Goal: Task Accomplishment & Management: Use online tool/utility

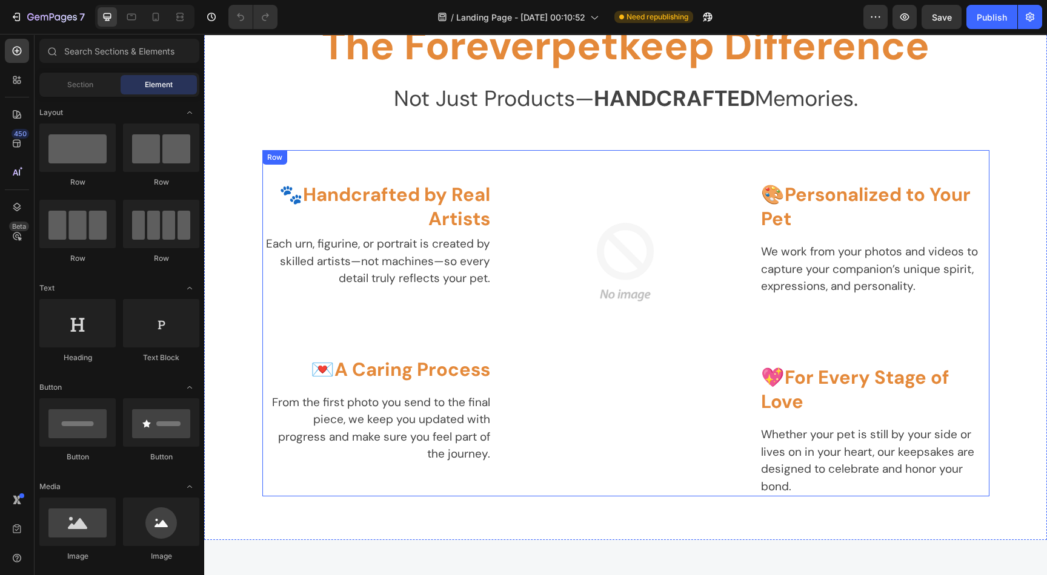
scroll to position [1907, 0]
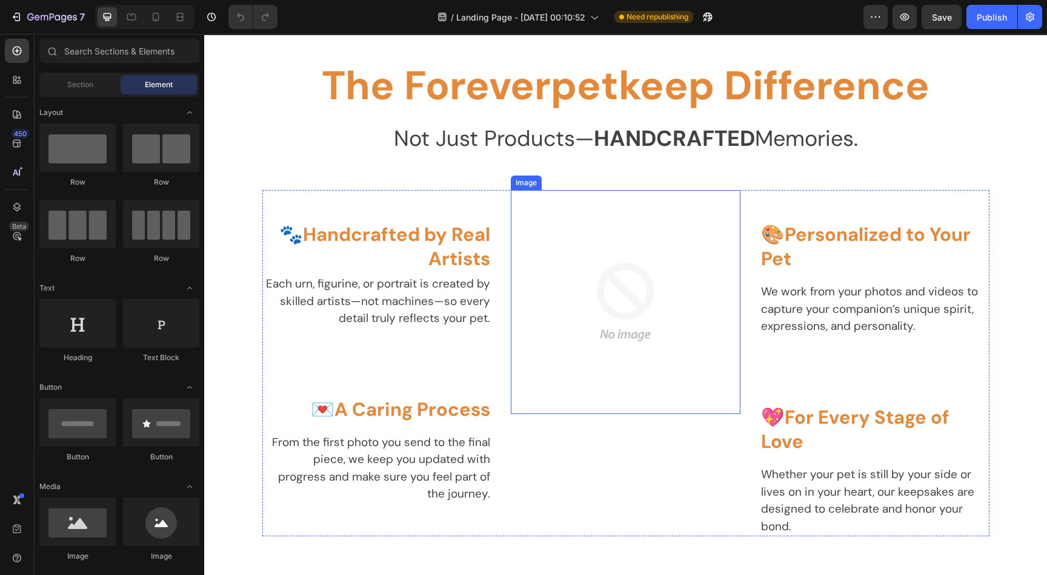
click at [600, 329] on img at bounding box center [625, 302] width 224 height 224
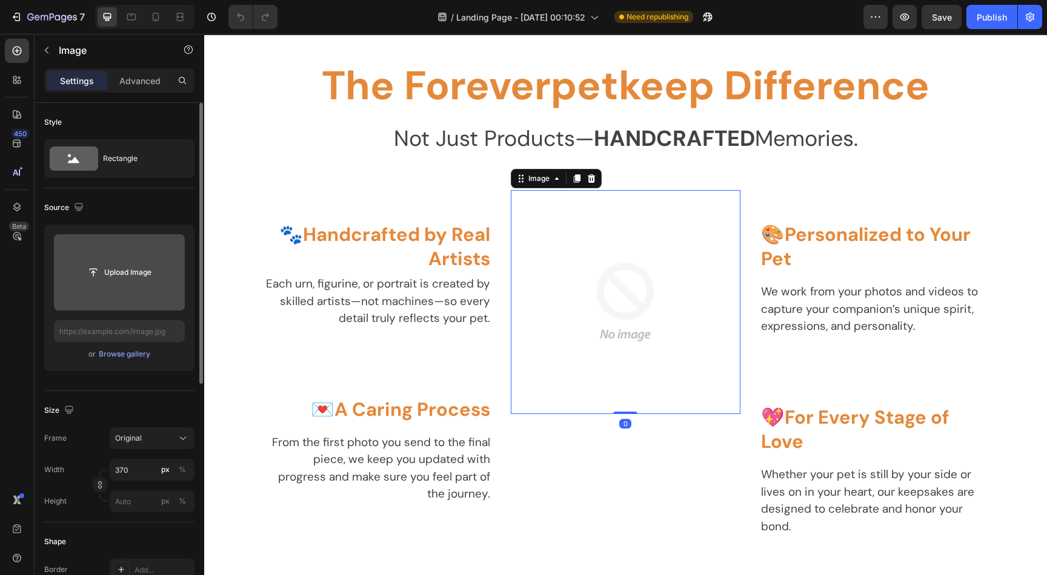
click at [135, 274] on input "file" at bounding box center [120, 272] width 84 height 21
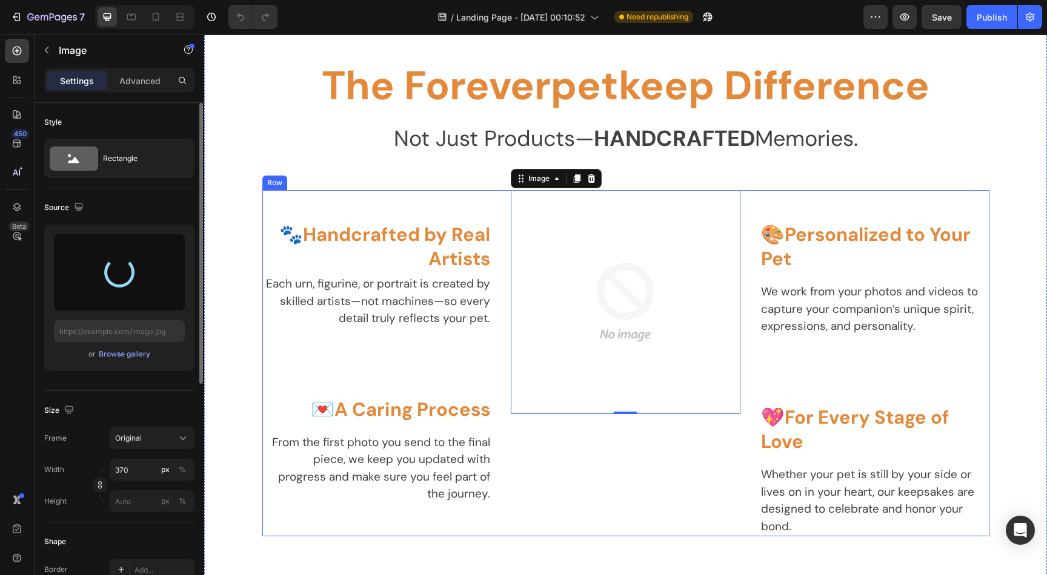
type input "[URL][DOMAIN_NAME]"
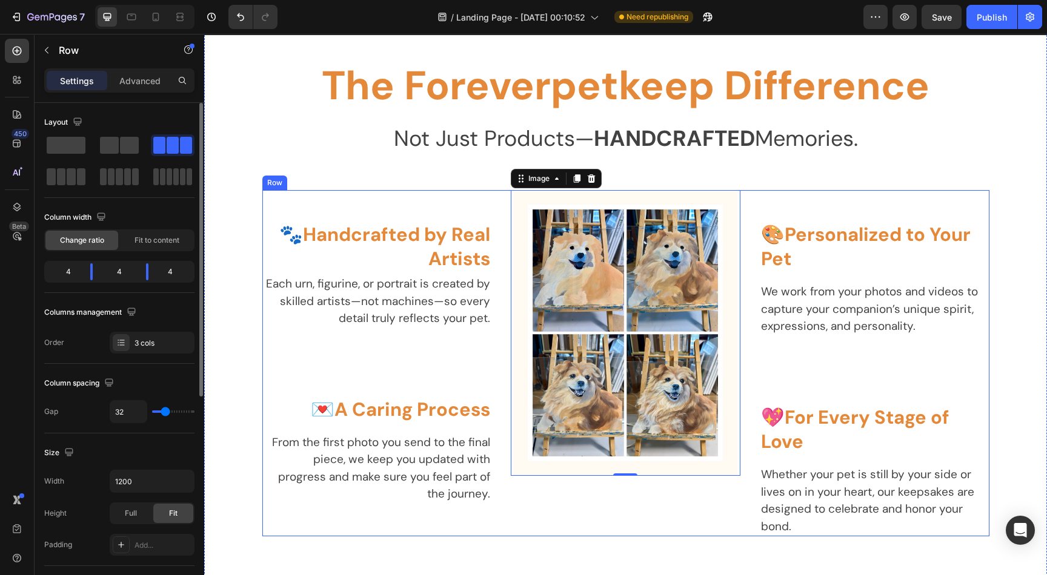
click at [294, 526] on div "🐾 Handcrafted by Real Artists Heading Each urn, figurine, or portrait is create…" at bounding box center [377, 363] width 230 height 347
click at [302, 506] on div "🐾 Handcrafted by Real Artists Heading Each urn, figurine, or portrait is create…" at bounding box center [377, 363] width 230 height 347
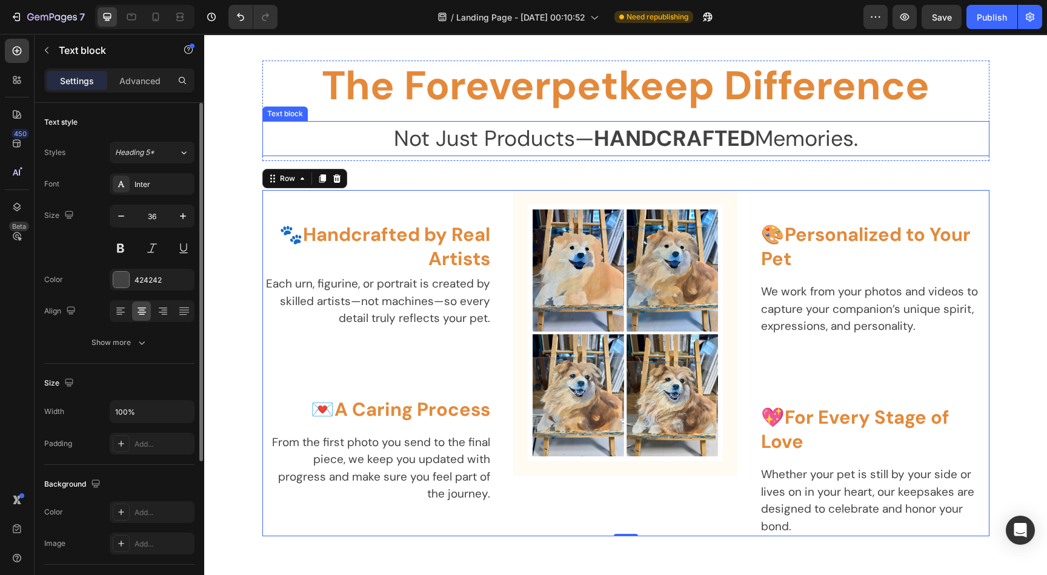
click at [462, 133] on p "Not Just Products— HANDCRAFTED Memories." at bounding box center [625, 138] width 724 height 33
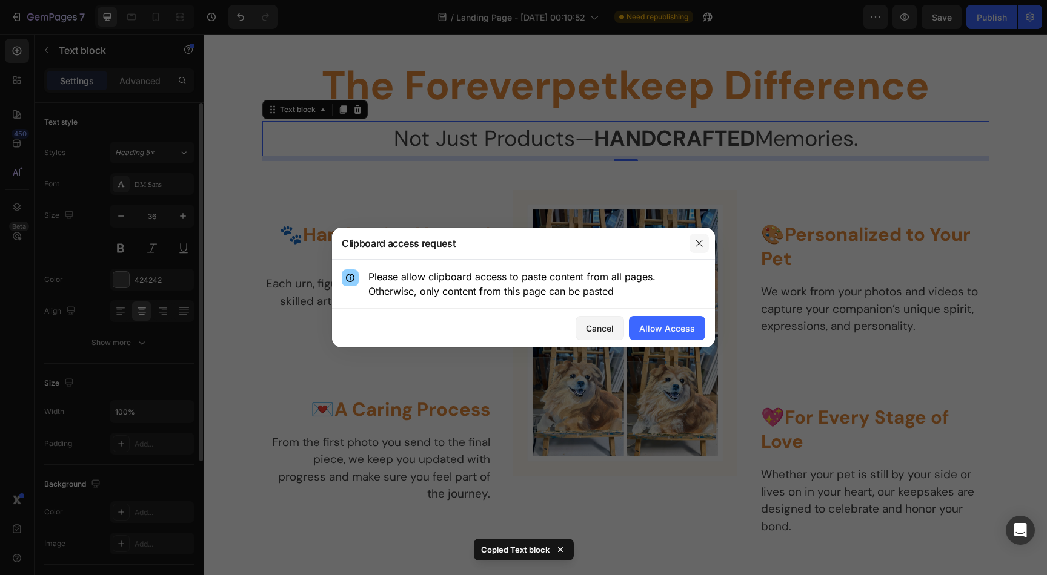
click at [704, 241] on button "button" at bounding box center [698, 243] width 19 height 19
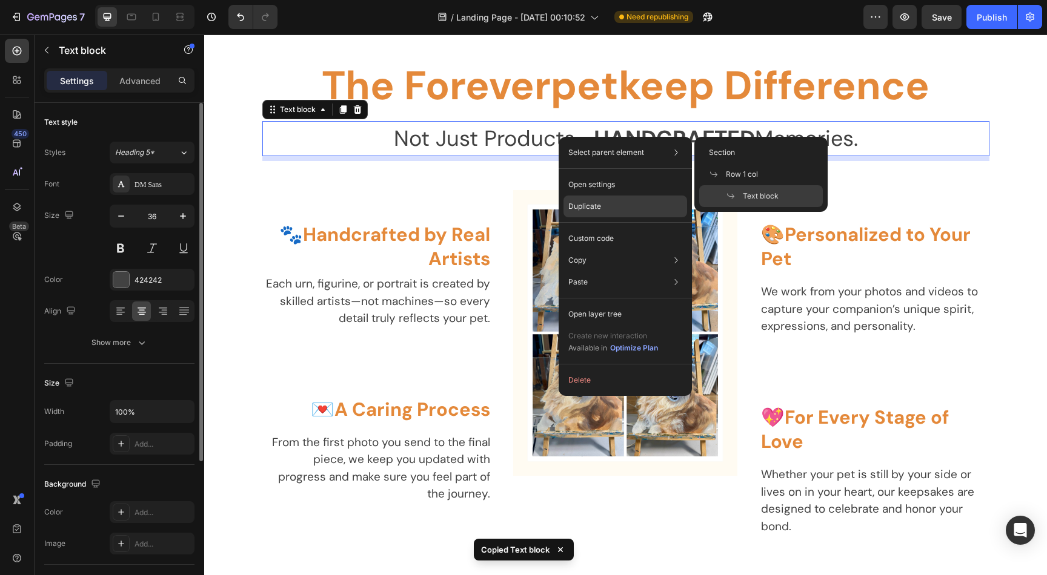
click at [580, 203] on p "Duplicate" at bounding box center [584, 206] width 33 height 11
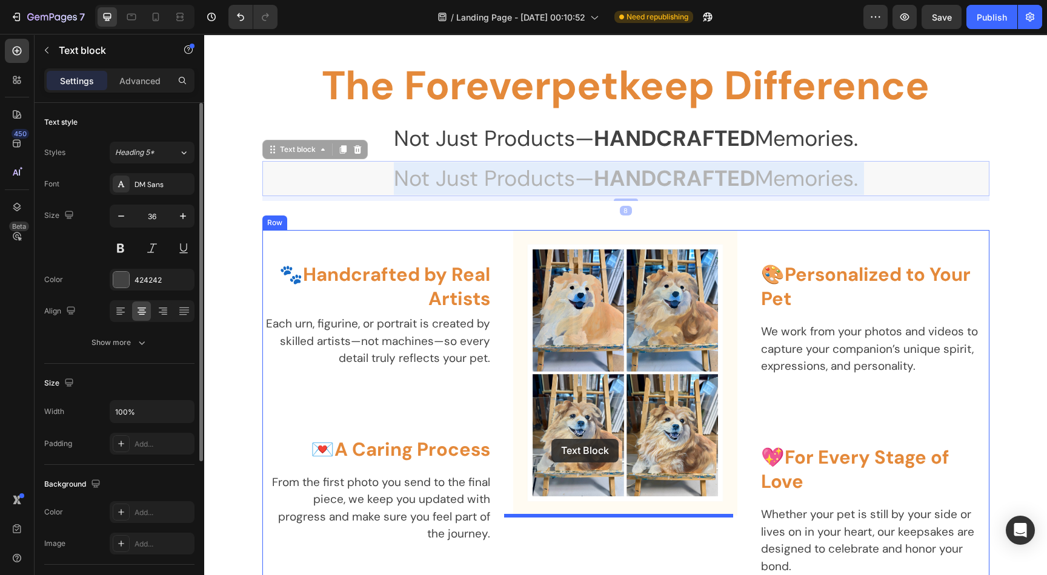
drag, startPoint x: 601, startPoint y: 174, endPoint x: 544, endPoint y: 374, distance: 207.4
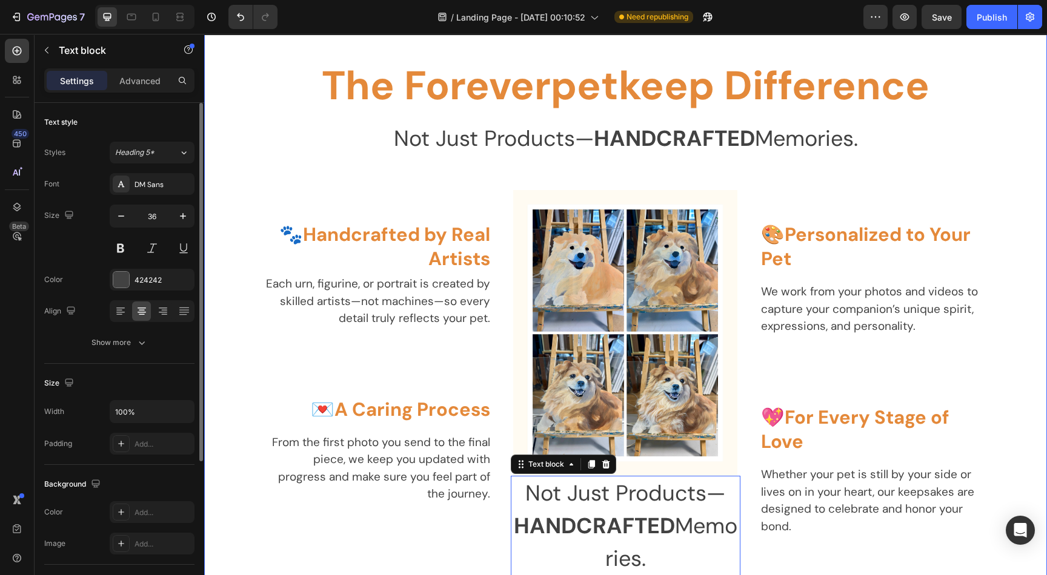
scroll to position [2089, 0]
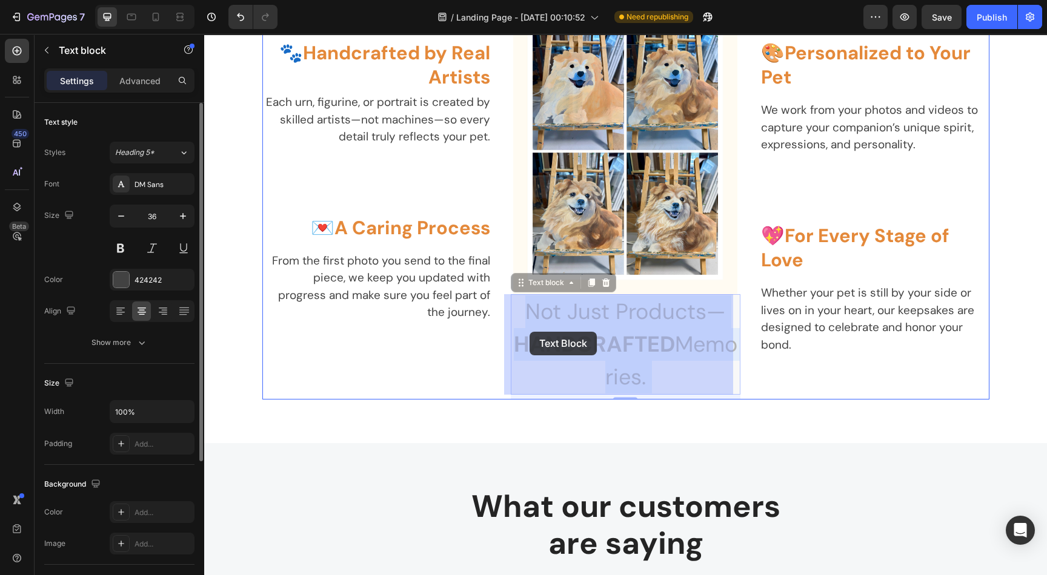
drag, startPoint x: 589, startPoint y: 322, endPoint x: 529, endPoint y: 332, distance: 60.1
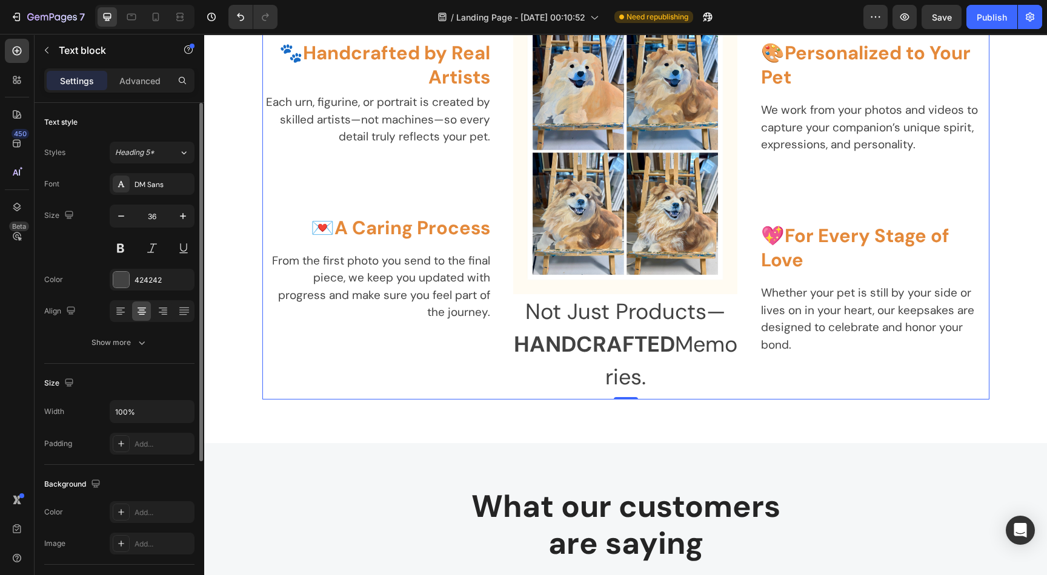
click at [500, 343] on div "🐾 Handcrafted by Real Artists Heading Each urn, figurine, or portrait is create…" at bounding box center [625, 204] width 727 height 392
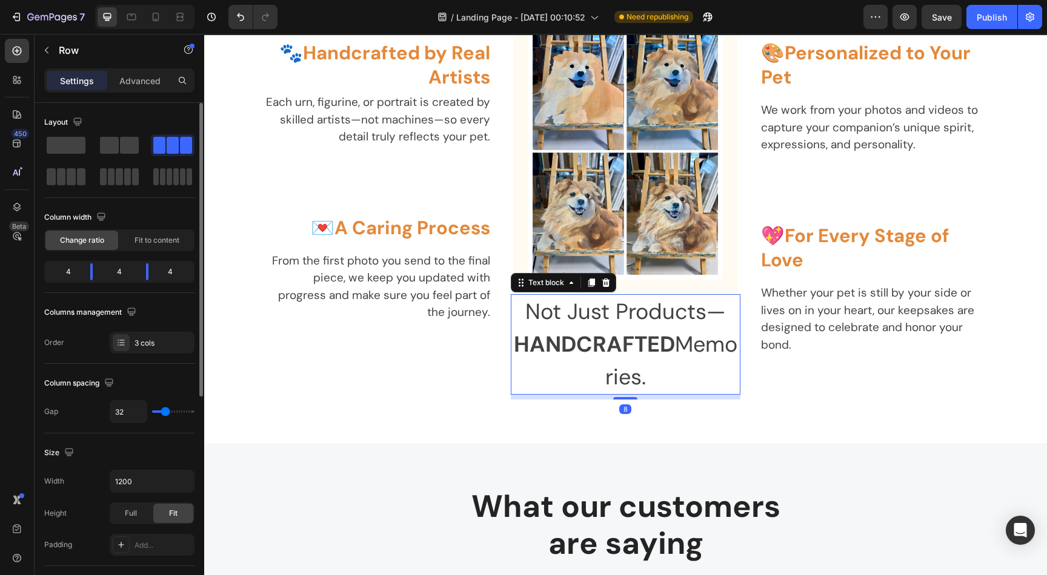
click at [536, 345] on p "Not Just Products— HANDCRAFTED Memories." at bounding box center [625, 345] width 227 height 98
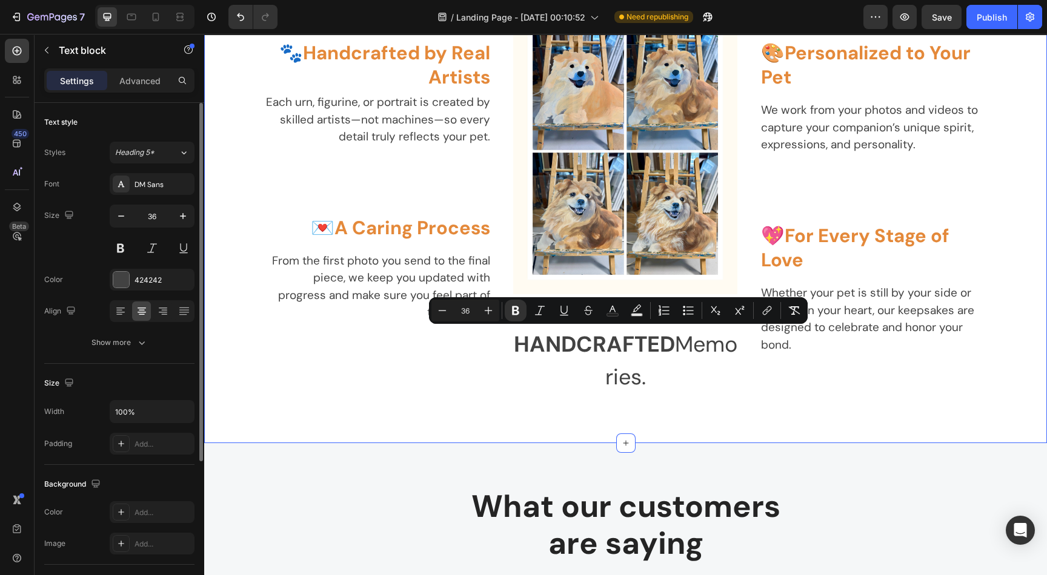
click at [747, 437] on div "The Foreverpetkeep Difference Heading Not Just Products— HANDCRAFTED Memories. …" at bounding box center [625, 139] width 842 height 608
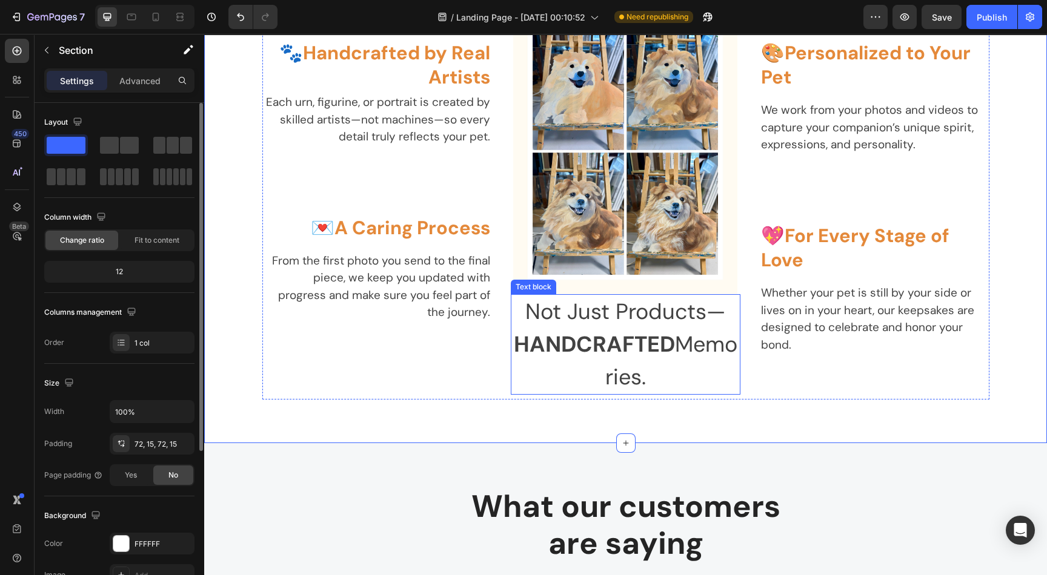
click at [598, 356] on strong "HANDCRAFTED" at bounding box center [594, 344] width 161 height 28
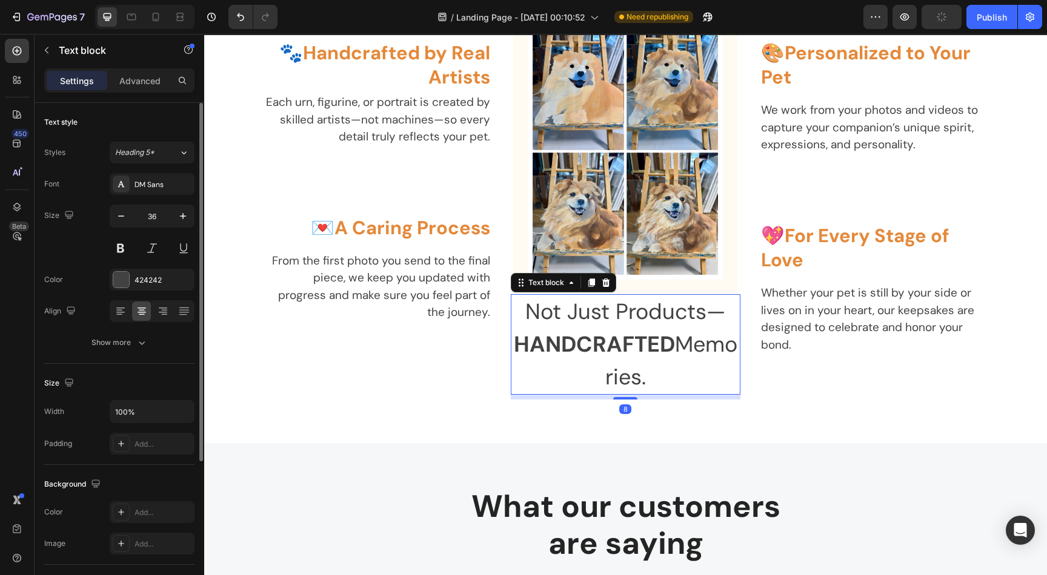
click at [511, 328] on div "Not Just Products— HANDCRAFTED Memories." at bounding box center [626, 344] width 230 height 101
click at [606, 294] on div "Not Just Products— HANDCRAFTED Memories." at bounding box center [626, 344] width 230 height 101
drag, startPoint x: 689, startPoint y: 382, endPoint x: 498, endPoint y: 291, distance: 211.6
click at [498, 291] on div "🐾 Handcrafted by Real Artists Heading Each urn, figurine, or portrait is create…" at bounding box center [625, 204] width 727 height 392
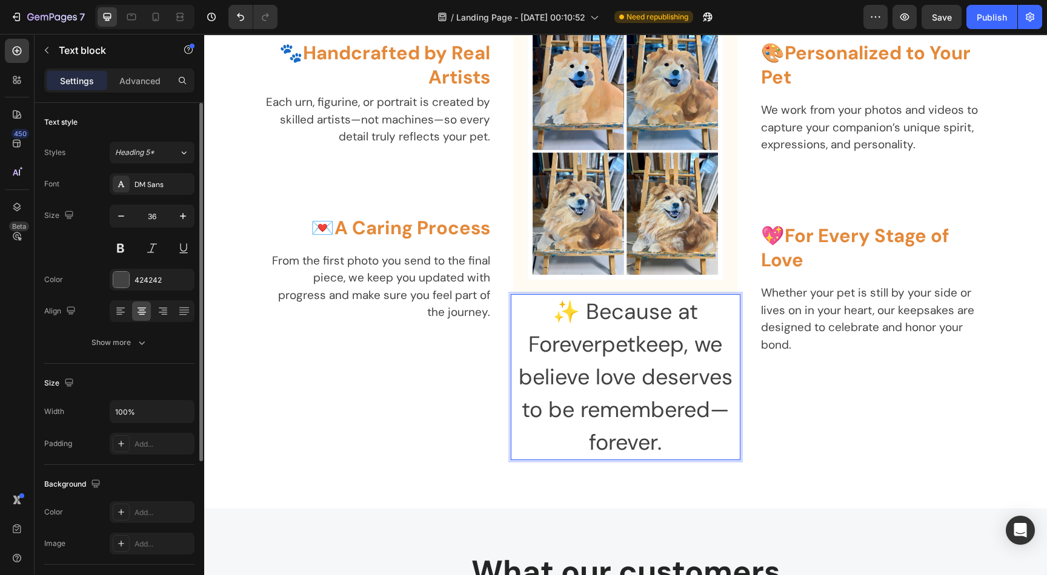
click at [590, 296] on p "✨ Because at Foreverpetkeep, we believe love deserves to be remembered—forever." at bounding box center [625, 378] width 227 height 164
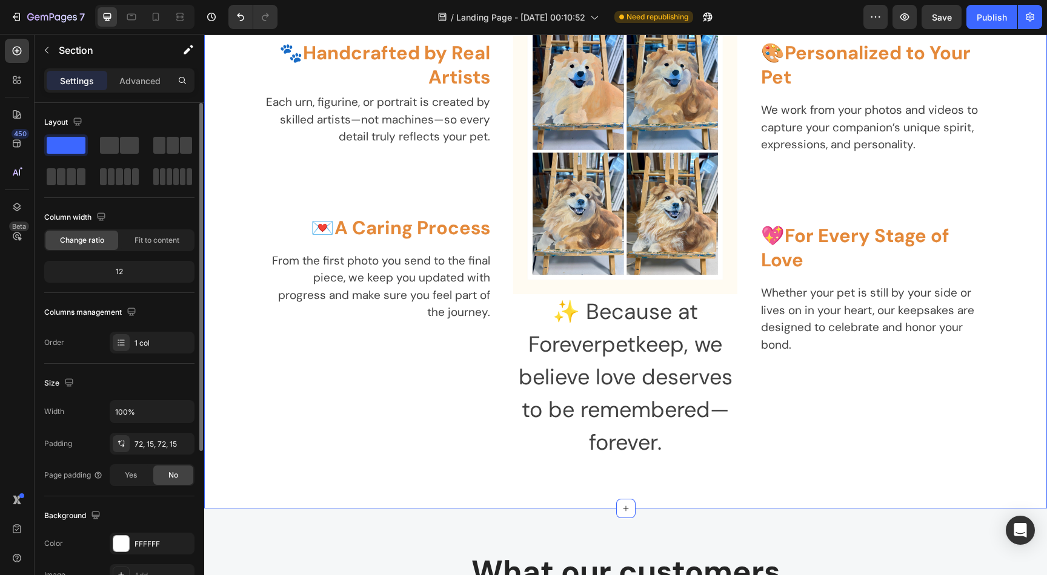
click at [837, 479] on div "The Foreverpetkeep Difference Heading Not Just Products— HANDCRAFTED Memories. …" at bounding box center [625, 172] width 842 height 674
click at [594, 387] on p "✨ Because at Foreverpetkeep, we believe love deserves to be remembered—forever." at bounding box center [625, 378] width 227 height 164
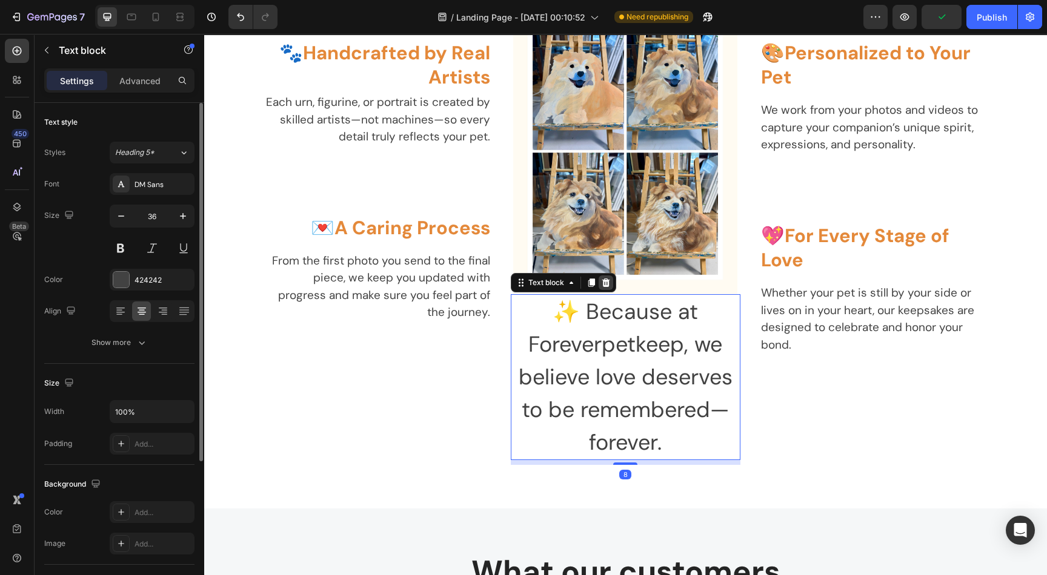
click at [601, 283] on icon at bounding box center [606, 283] width 10 height 10
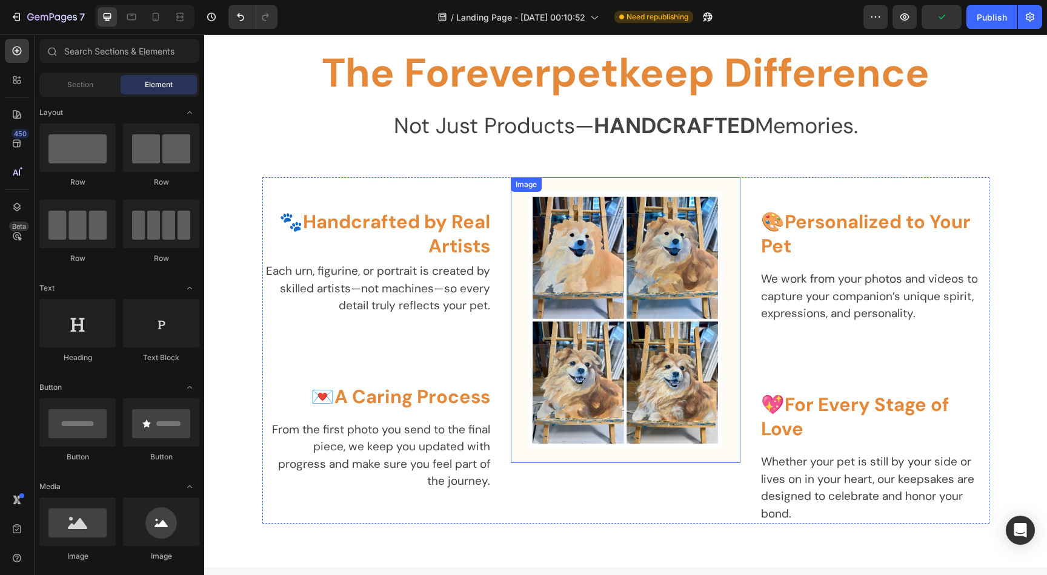
scroll to position [1907, 0]
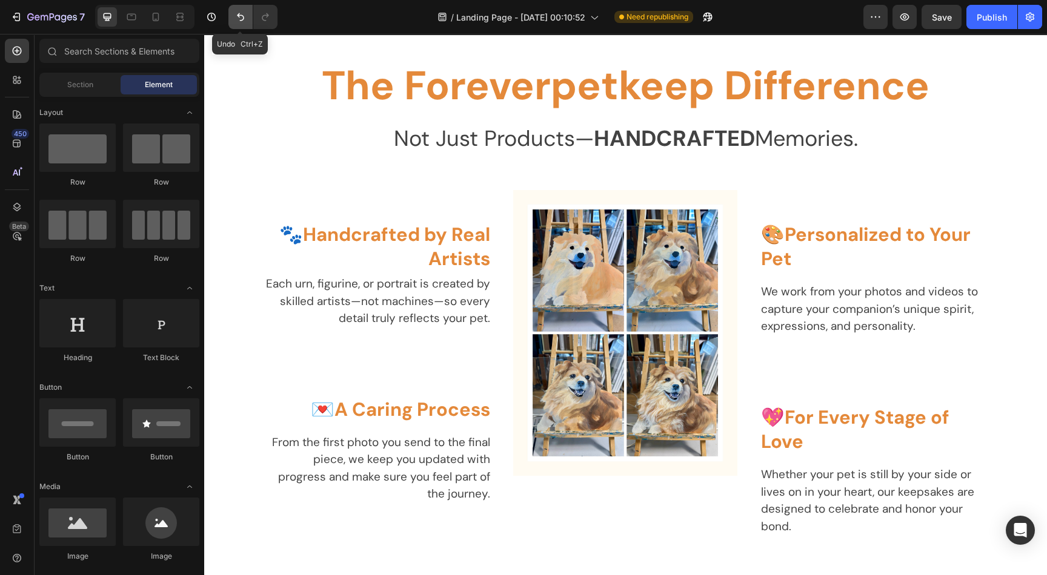
click at [239, 21] on icon "Undo/Redo" at bounding box center [240, 17] width 7 height 8
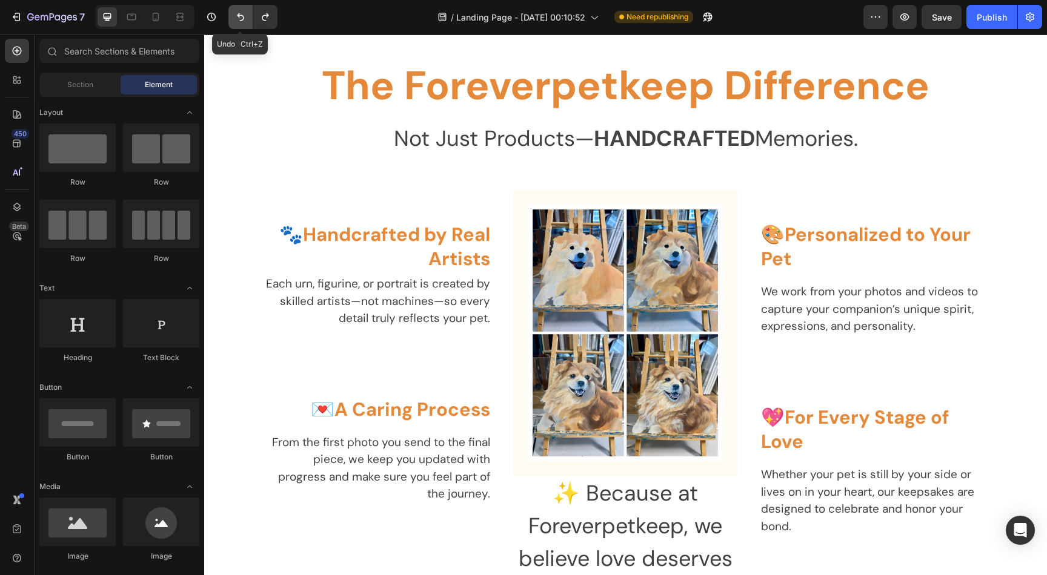
click at [239, 21] on icon "Undo/Redo" at bounding box center [240, 17] width 7 height 8
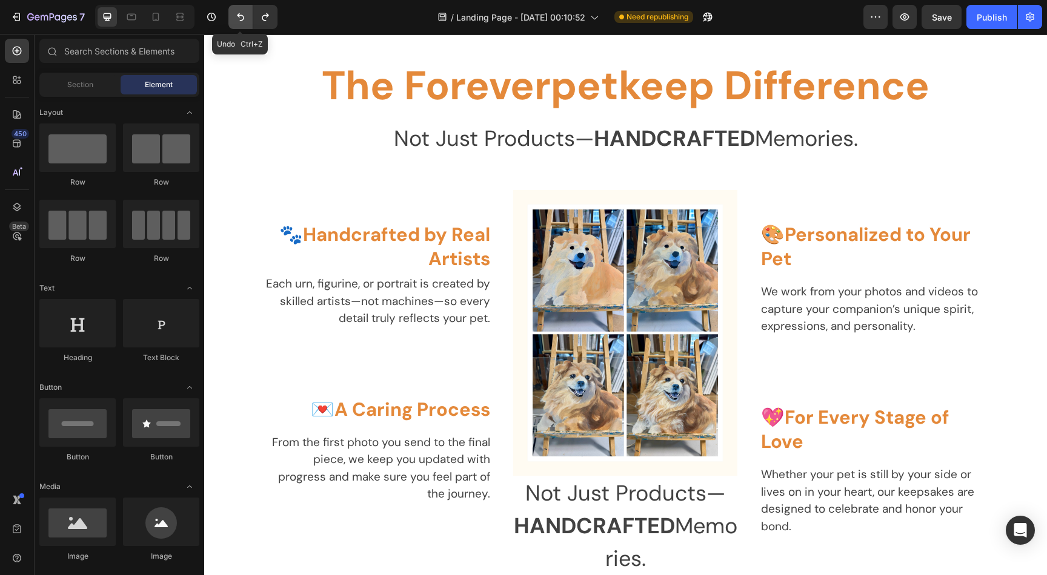
click at [239, 21] on icon "Undo/Redo" at bounding box center [240, 17] width 7 height 8
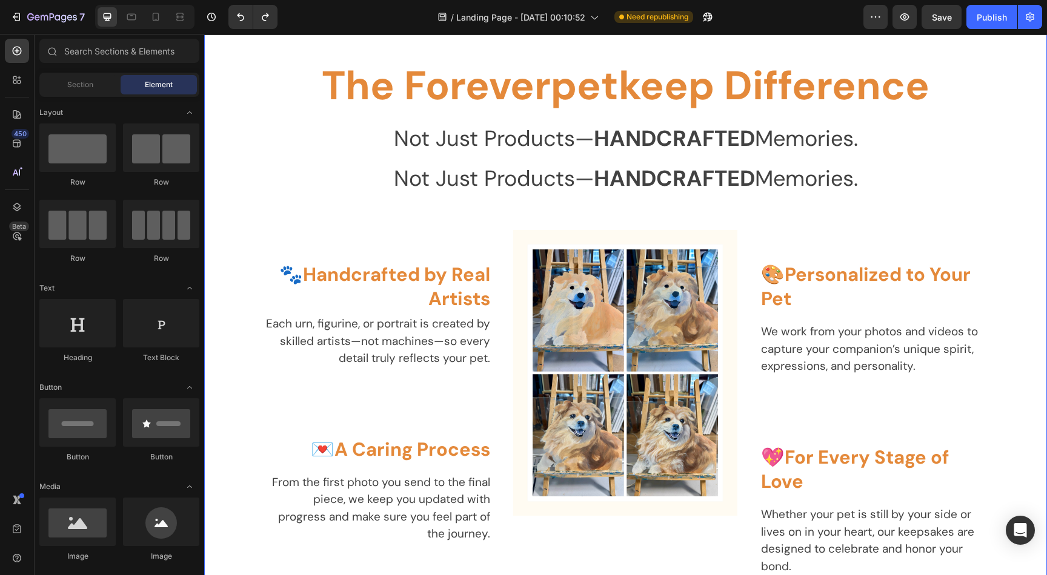
click at [587, 209] on div "The Foreverpetkeep Difference Heading Not Just Products— HANDCRAFTED Memories. …" at bounding box center [625, 319] width 824 height 516
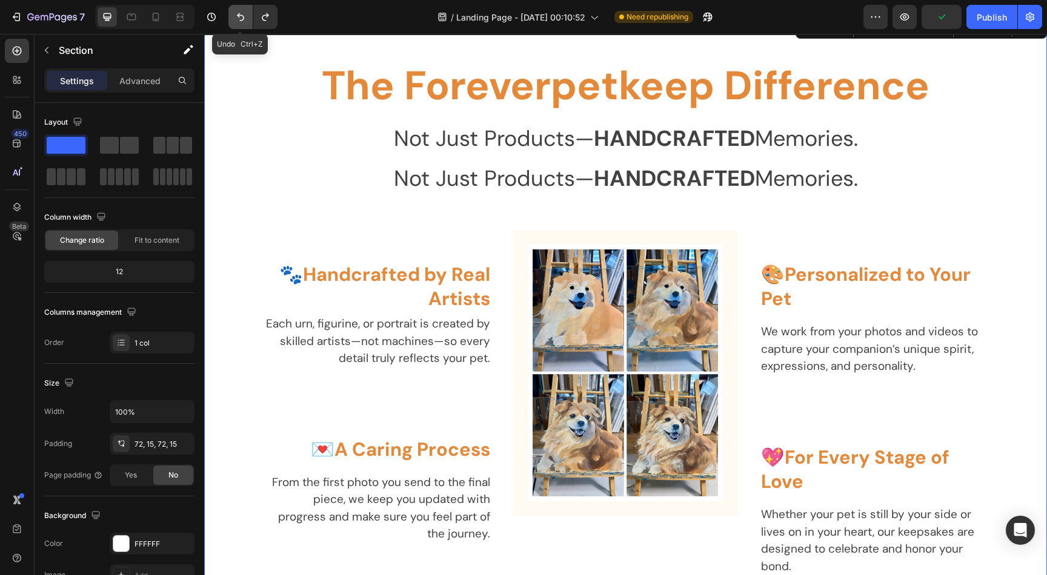
click at [243, 16] on icon "Undo/Redo" at bounding box center [240, 17] width 12 height 12
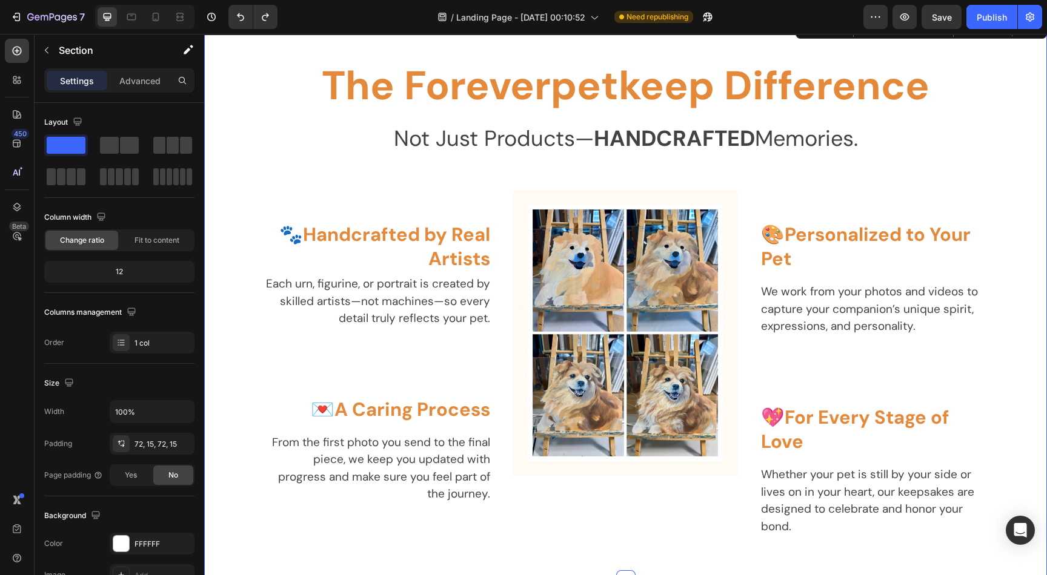
click at [632, 185] on div "The Foreverpetkeep Difference Heading Not Just Products— HANDCRAFTED Memories. …" at bounding box center [625, 299] width 824 height 476
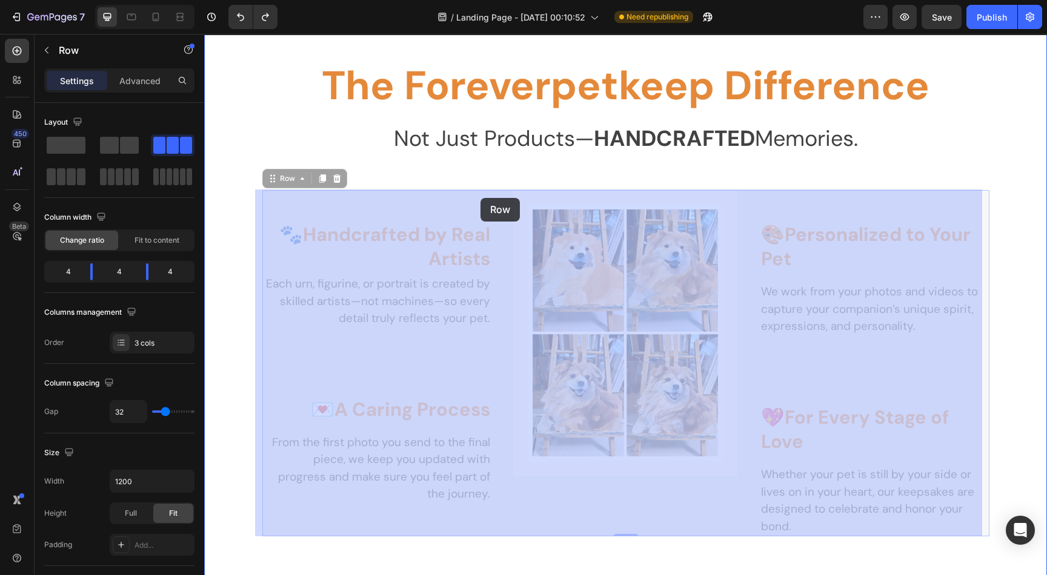
drag, startPoint x: 473, startPoint y: 197, endPoint x: 480, endPoint y: 198, distance: 7.3
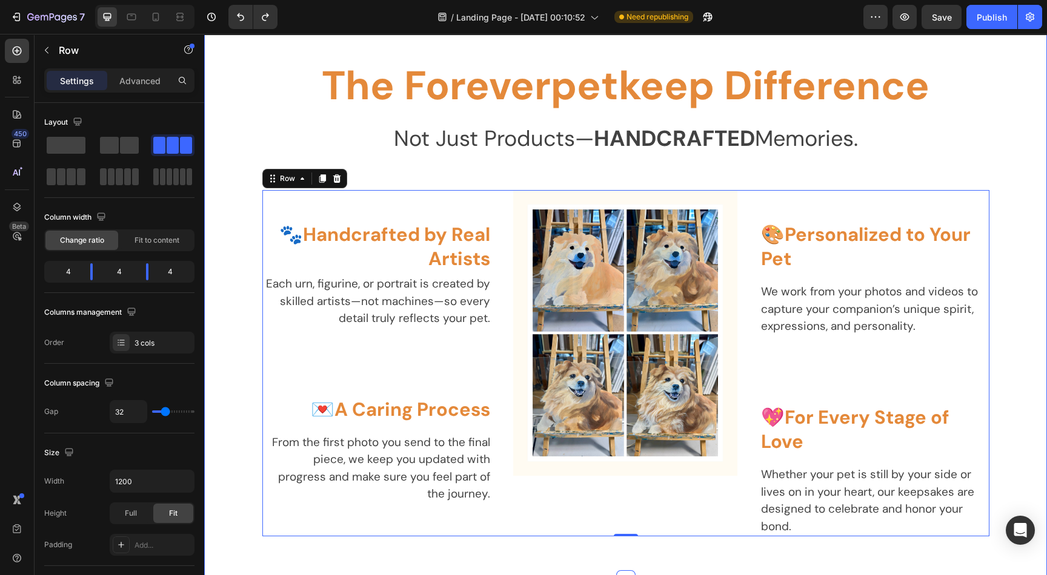
click at [667, 169] on div "The Foreverpetkeep Difference Heading Not Just Products— HANDCRAFTED Memories. …" at bounding box center [625, 299] width 824 height 476
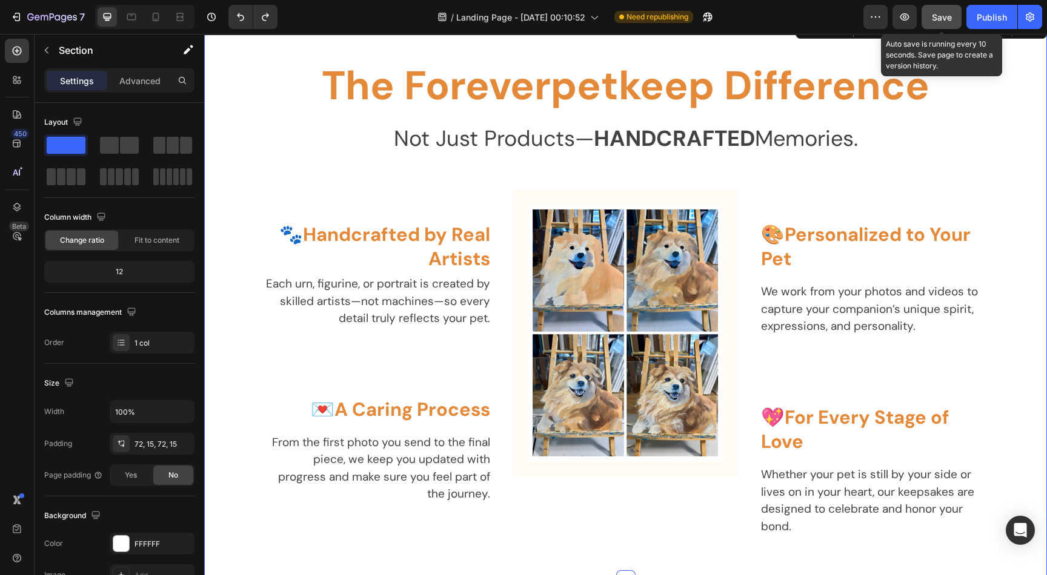
click at [936, 13] on span "Save" at bounding box center [942, 17] width 20 height 10
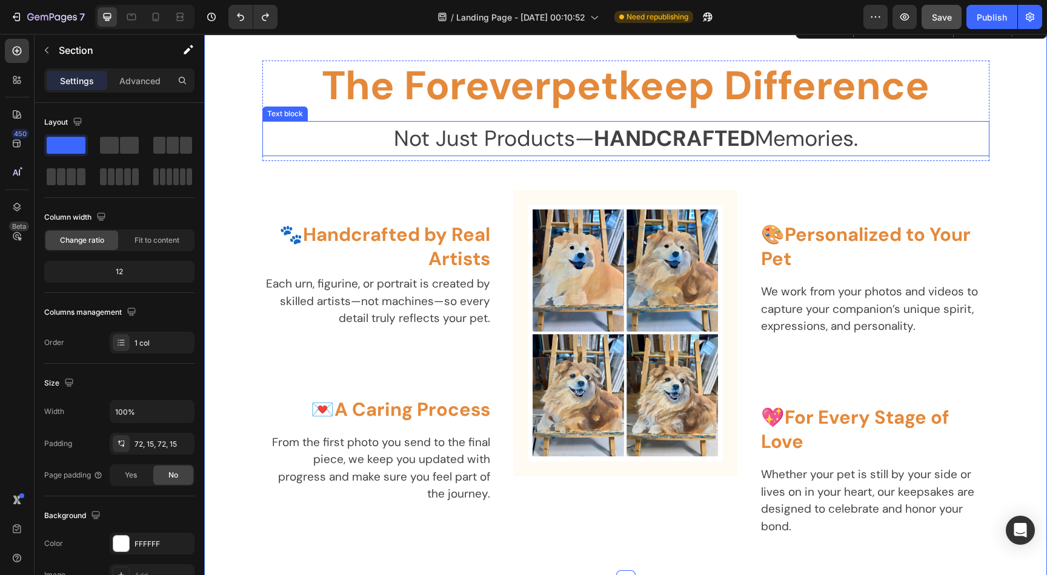
click at [605, 134] on strong "HANDCRAFTED" at bounding box center [674, 138] width 161 height 28
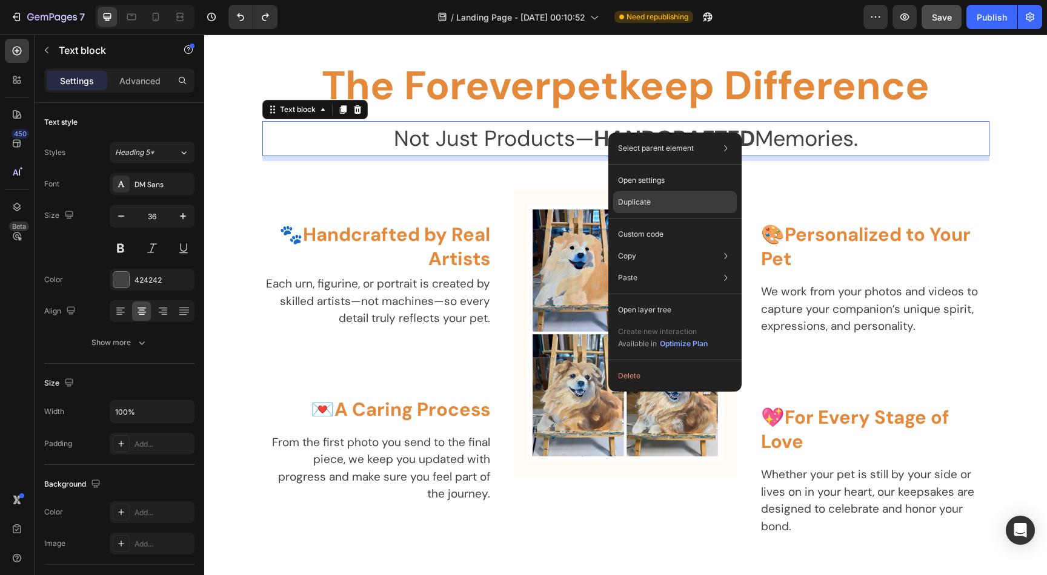
click at [665, 197] on div "Duplicate" at bounding box center [675, 202] width 124 height 22
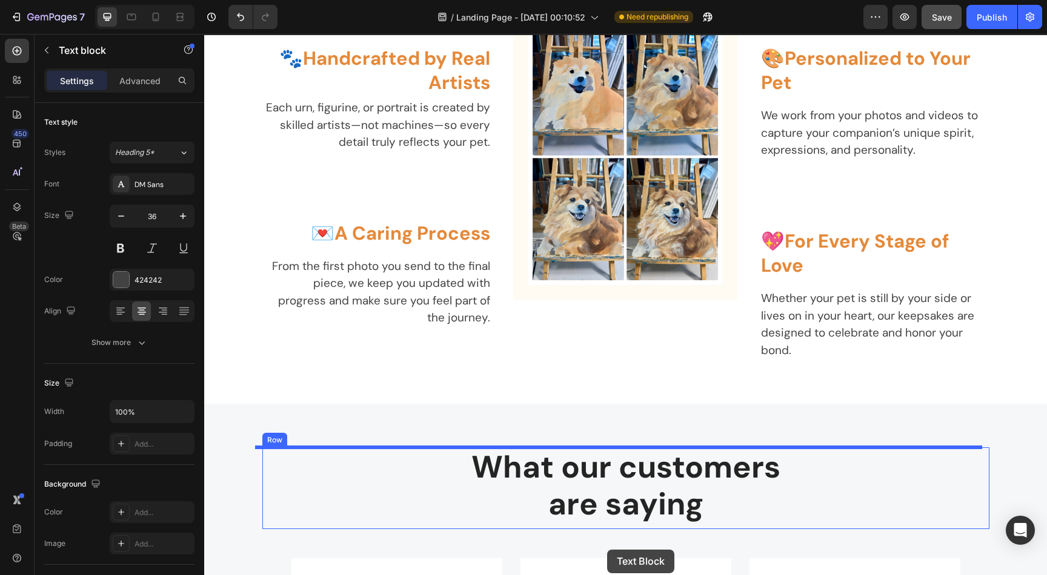
scroll to position [2138, 0]
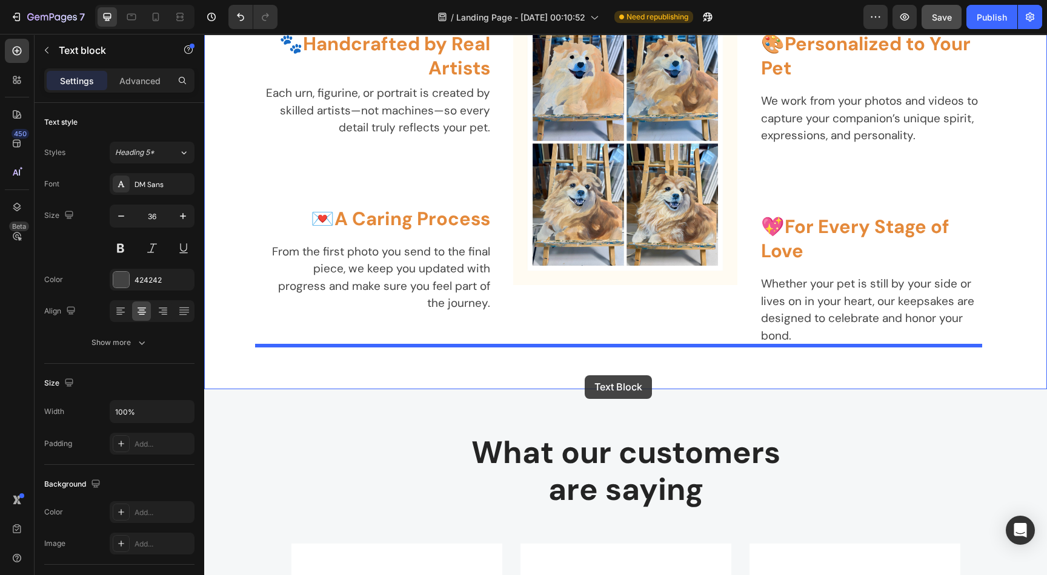
drag, startPoint x: 632, startPoint y: 87, endPoint x: 584, endPoint y: 376, distance: 292.8
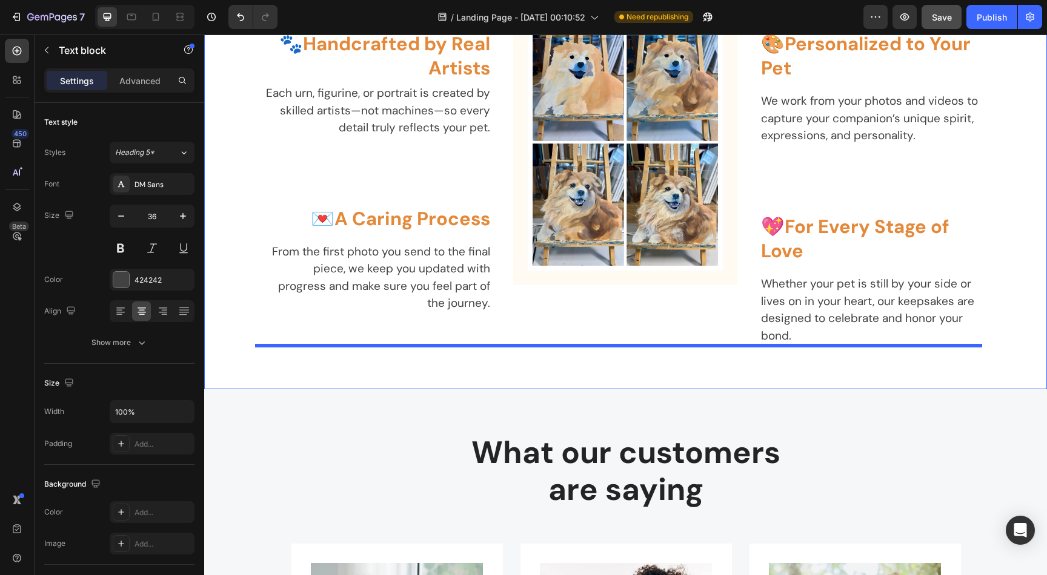
scroll to position [2098, 0]
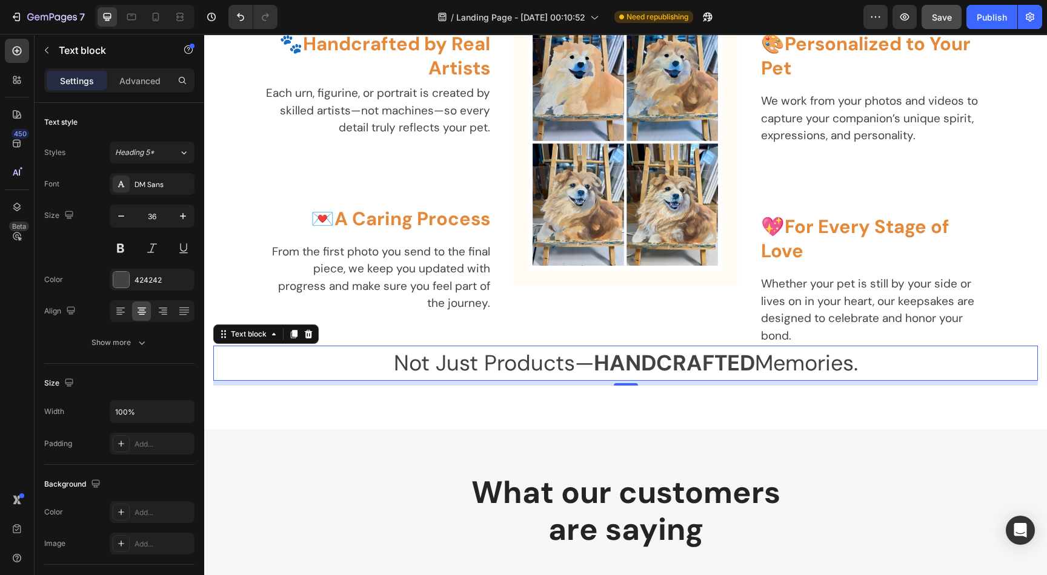
click at [899, 368] on p "Not Just Products— HANDCRAFTED Memories." at bounding box center [625, 363] width 822 height 33
drag, startPoint x: 874, startPoint y: 362, endPoint x: 368, endPoint y: 365, distance: 506.3
click at [368, 365] on p "Not Just Products— HANDCRAFTED Memories." at bounding box center [625, 363] width 822 height 33
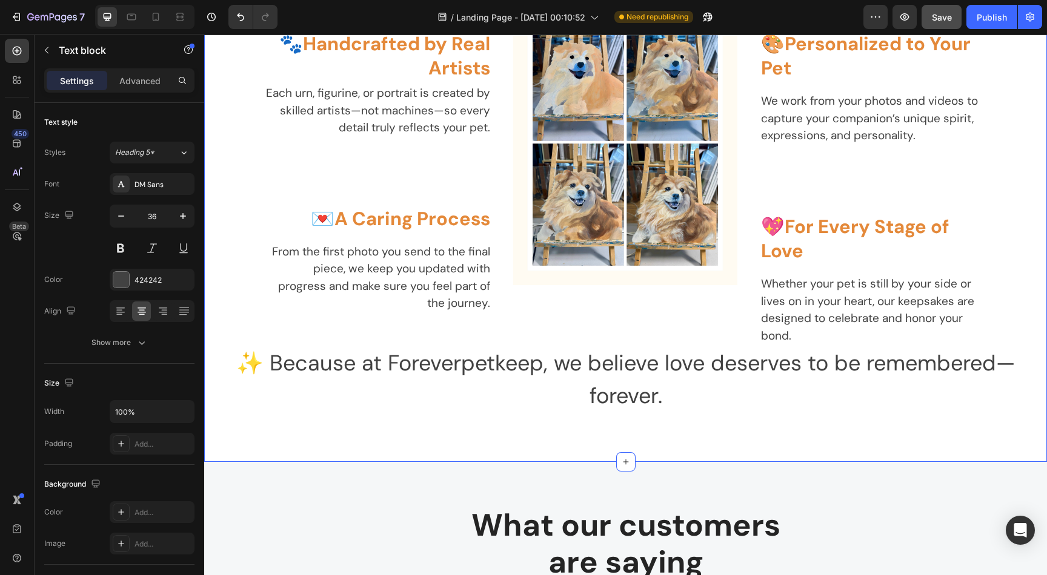
click at [420, 433] on div "The Foreverpetkeep Difference Heading Not Just Products— HANDCRAFTED Memories. …" at bounding box center [625, 144] width 842 height 636
click at [443, 380] on p "✨ Because at Foreverpetkeep, we believe love deserves to be remembered—forever." at bounding box center [625, 379] width 822 height 65
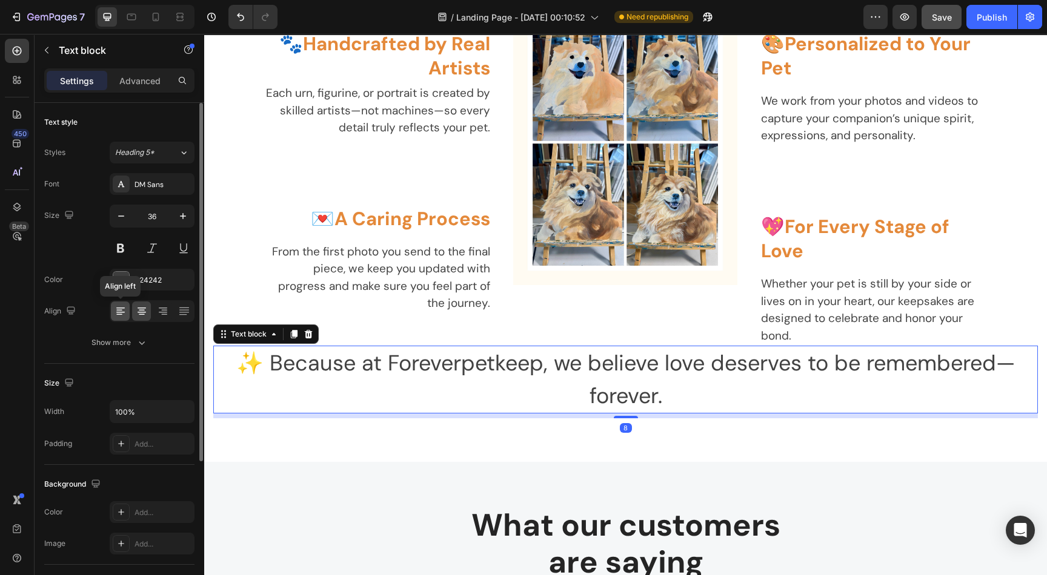
click at [118, 310] on icon at bounding box center [119, 310] width 6 height 1
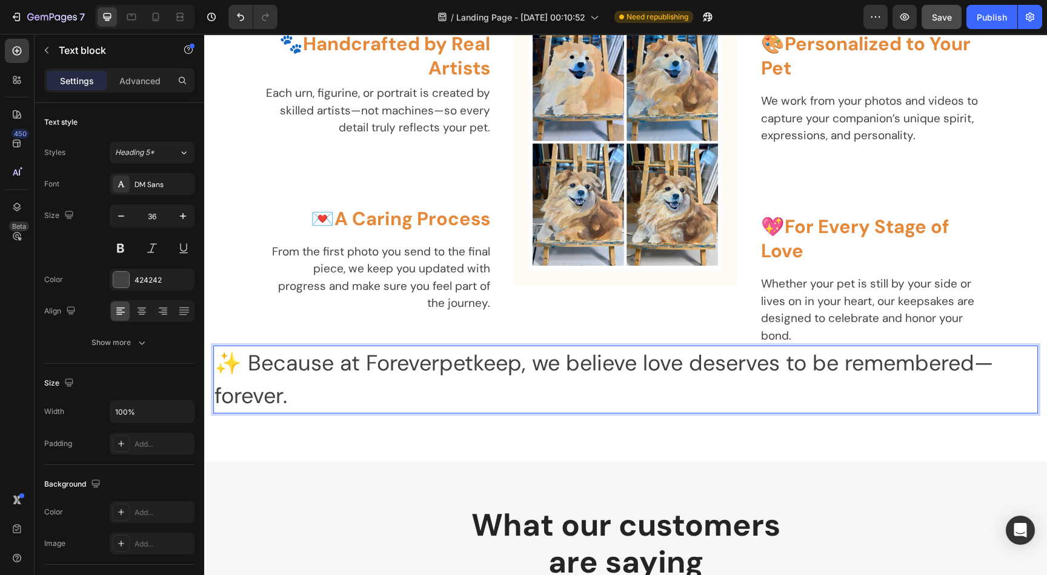
drag, startPoint x: 255, startPoint y: 359, endPoint x: 323, endPoint y: 397, distance: 77.8
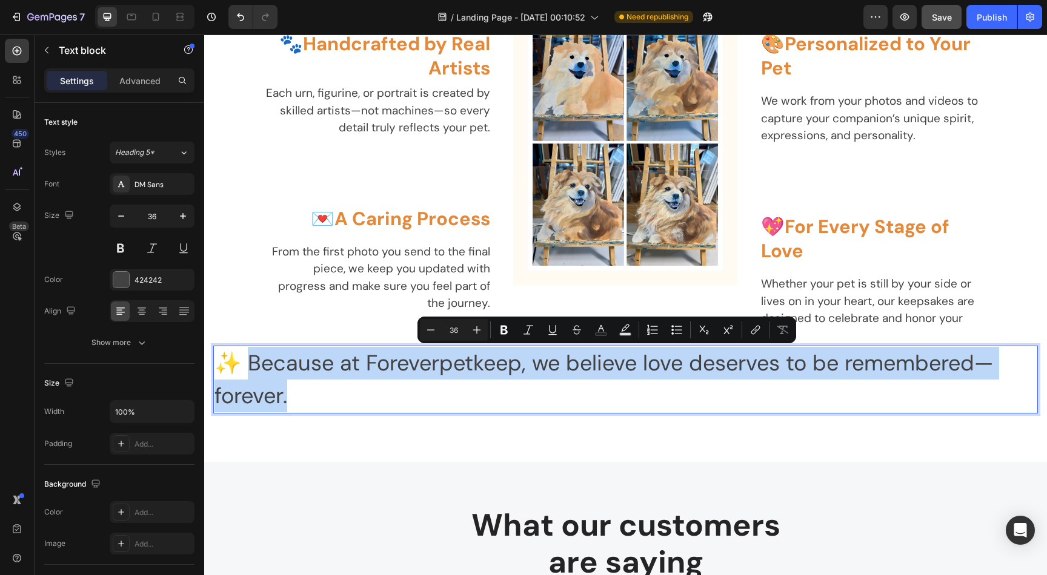
drag, startPoint x: 299, startPoint y: 399, endPoint x: 253, endPoint y: 359, distance: 61.0
click at [253, 359] on p "✨ Because at Foreverpetkeep, we believe love deserves to be remembered—forever." at bounding box center [625, 379] width 822 height 65
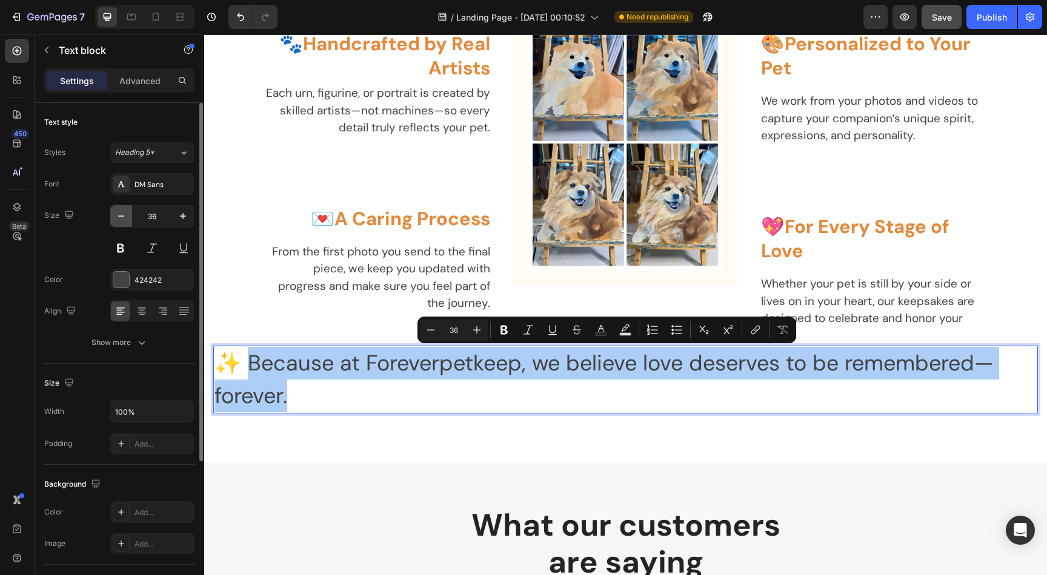
click at [124, 216] on icon "button" at bounding box center [121, 216] width 12 height 12
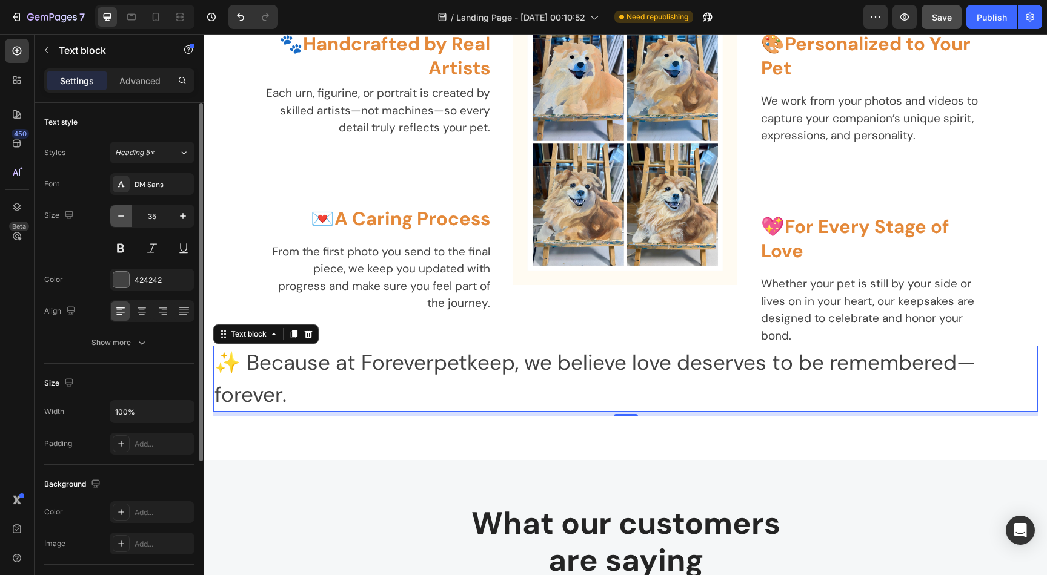
click at [122, 216] on icon "button" at bounding box center [121, 216] width 12 height 12
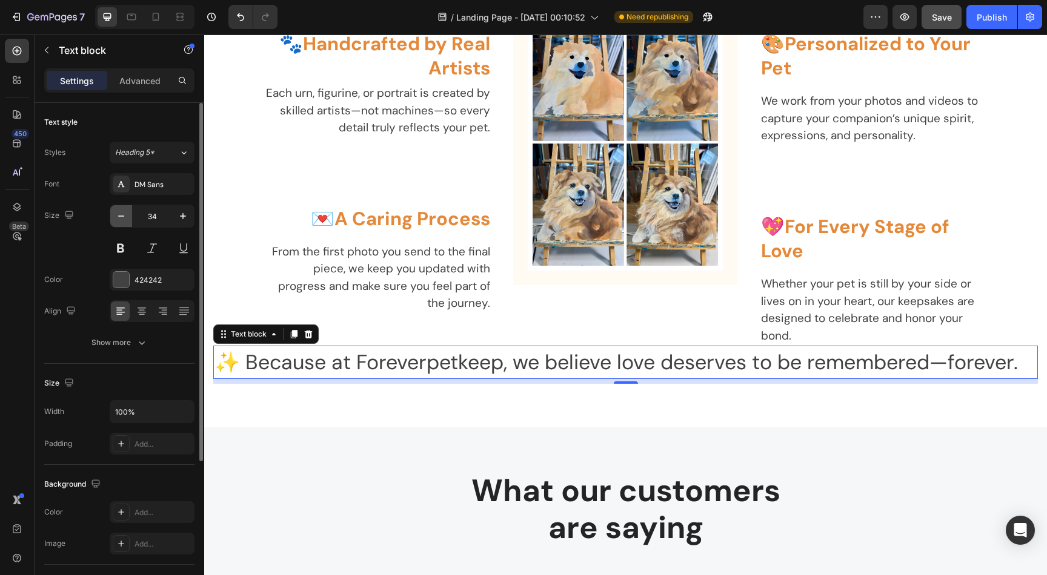
click at [122, 216] on icon "button" at bounding box center [121, 216] width 12 height 12
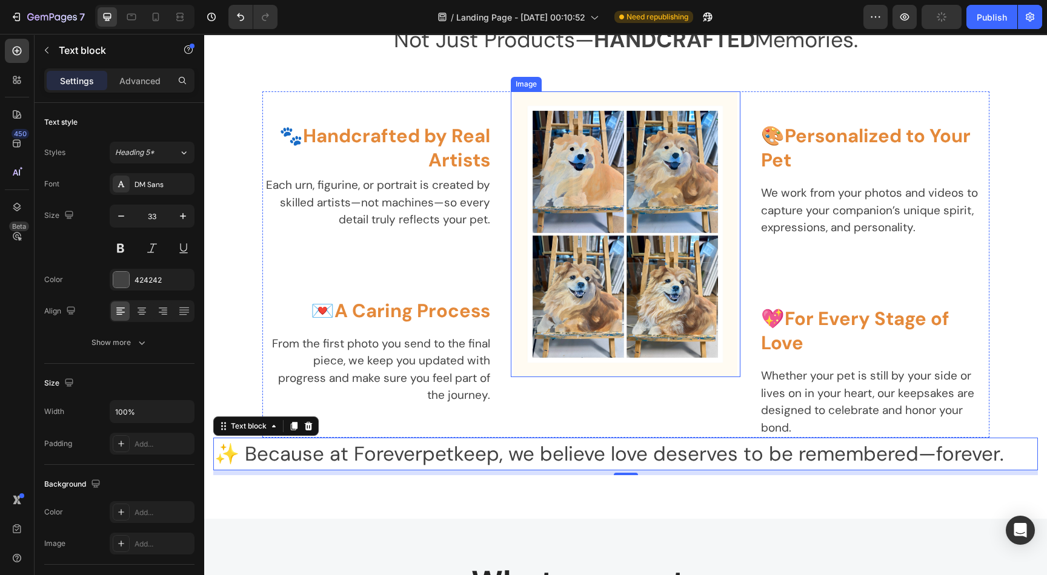
scroll to position [2007, 0]
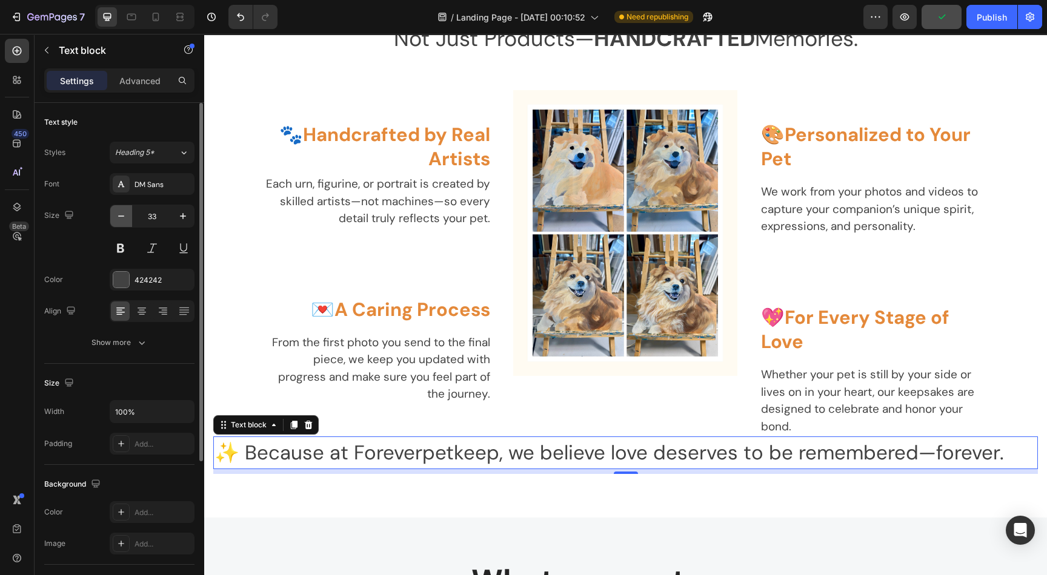
click at [121, 211] on icon "button" at bounding box center [121, 216] width 12 height 12
type input "32"
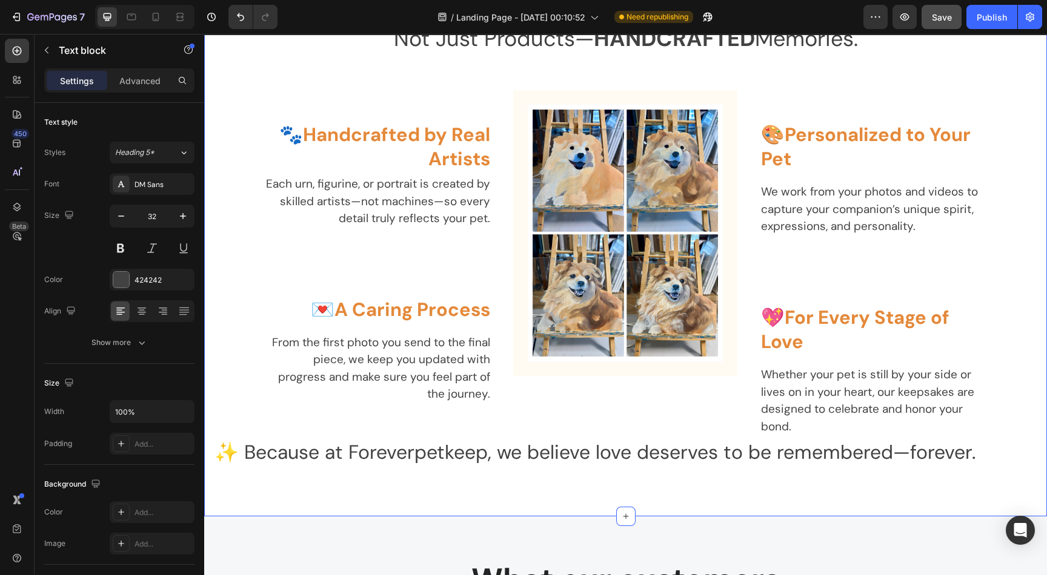
click at [799, 490] on div "The Foreverpetkeep Difference Heading Not Just Products— HANDCRAFTED Memories. …" at bounding box center [625, 217] width 842 height 600
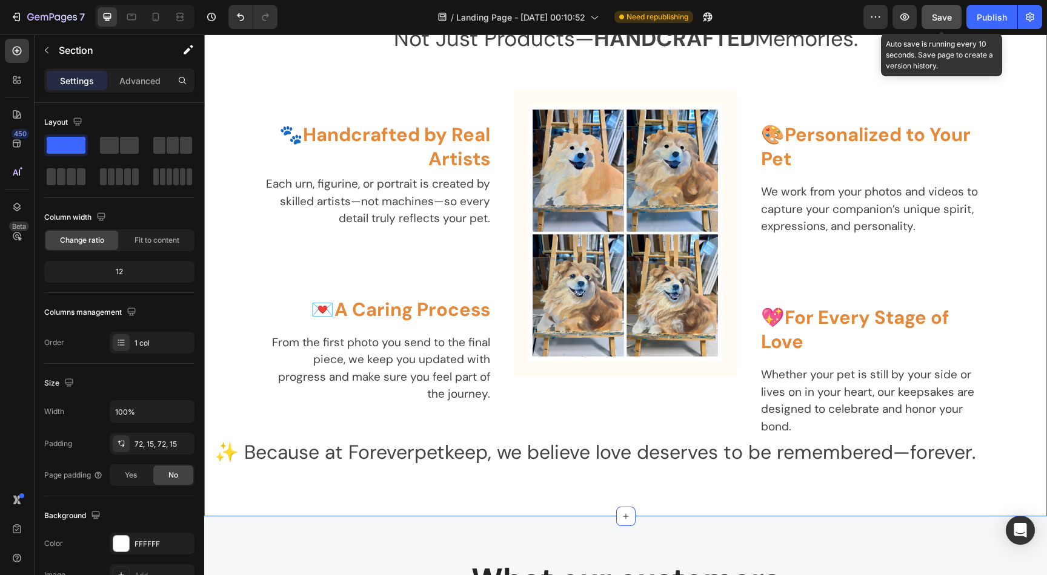
drag, startPoint x: 683, startPoint y: 19, endPoint x: 925, endPoint y: 25, distance: 242.3
click at [939, 14] on span "Save" at bounding box center [942, 17] width 20 height 10
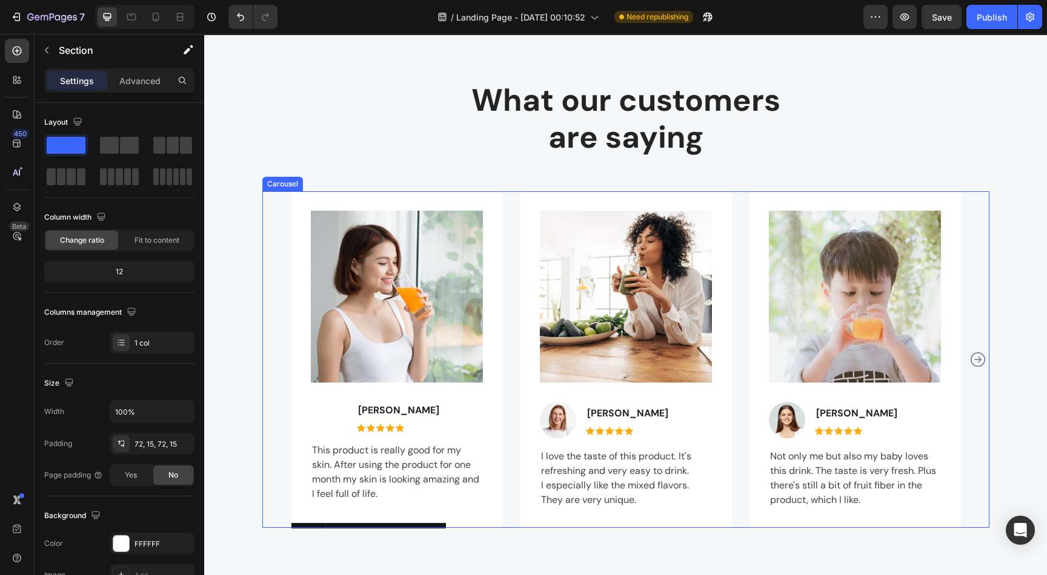
scroll to position [2461, 0]
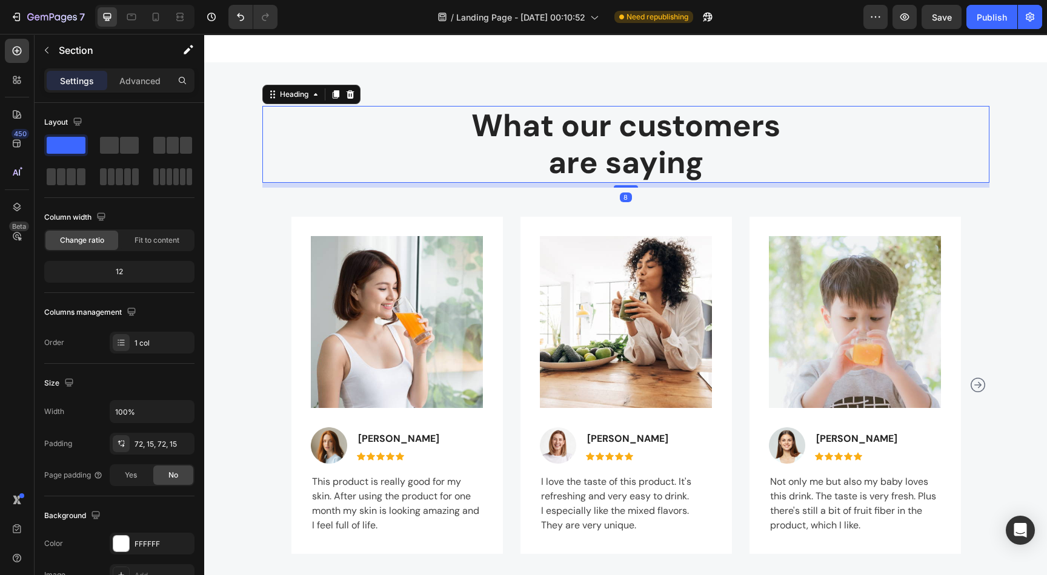
click at [611, 155] on p "What our customers are saying" at bounding box center [625, 144] width 724 height 74
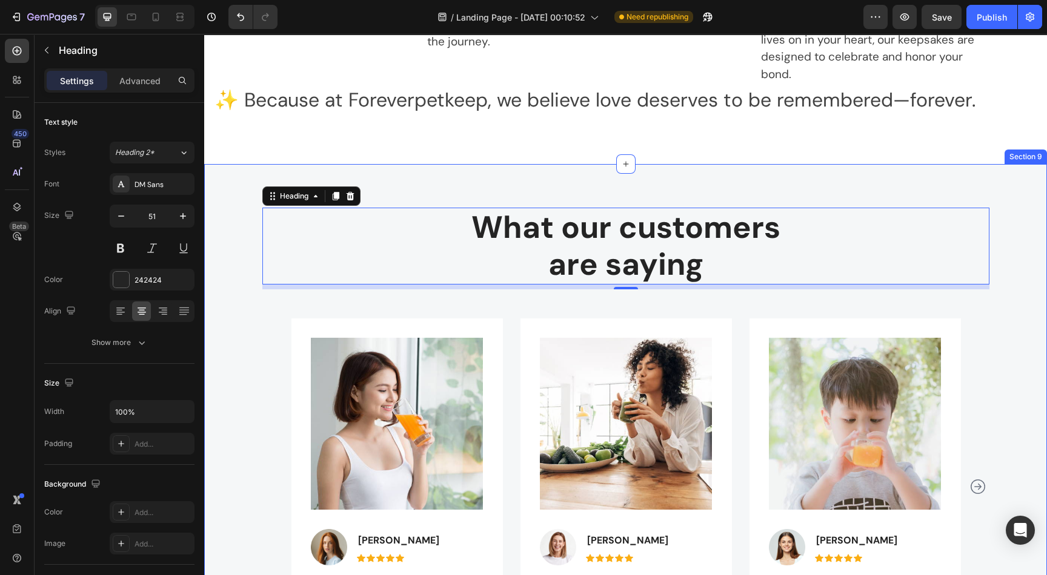
scroll to position [2371, 0]
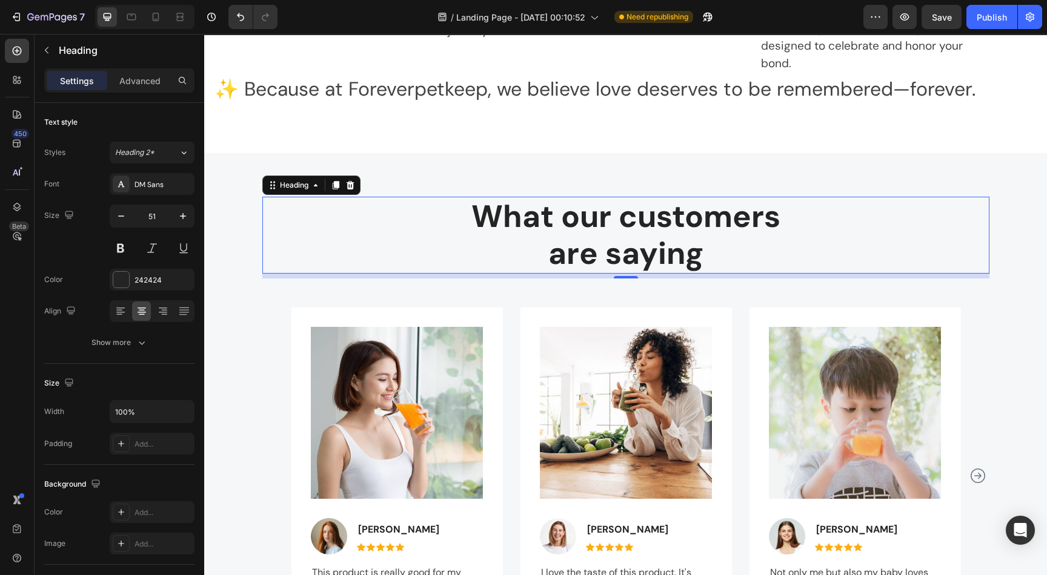
click at [722, 247] on p "What our customers are saying" at bounding box center [625, 235] width 724 height 74
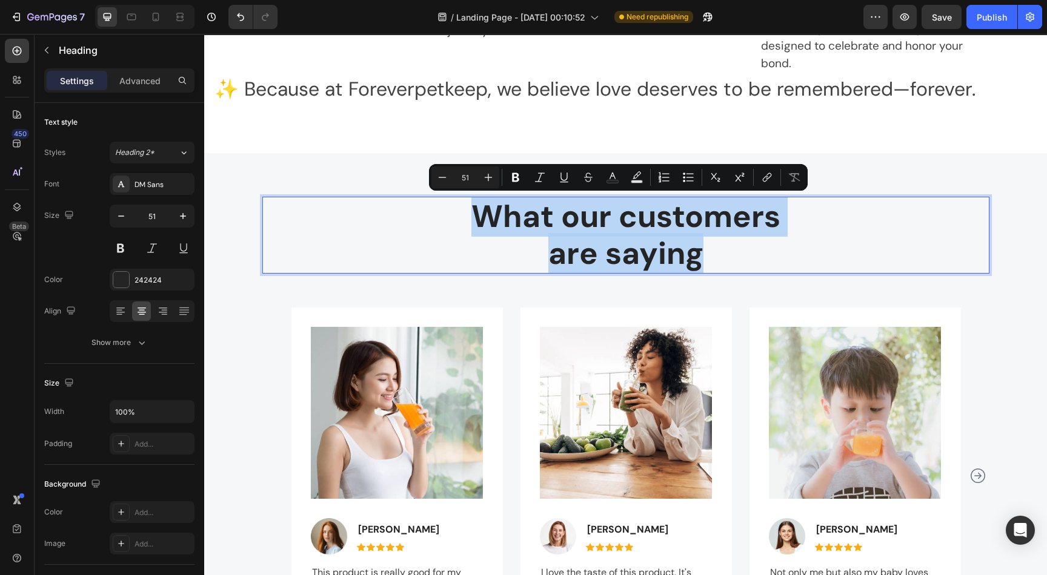
drag, startPoint x: 707, startPoint y: 265, endPoint x: 469, endPoint y: 218, distance: 242.7
click at [469, 218] on p "What our customers are saying" at bounding box center [625, 235] width 724 height 74
copy p "What our customers are saying"
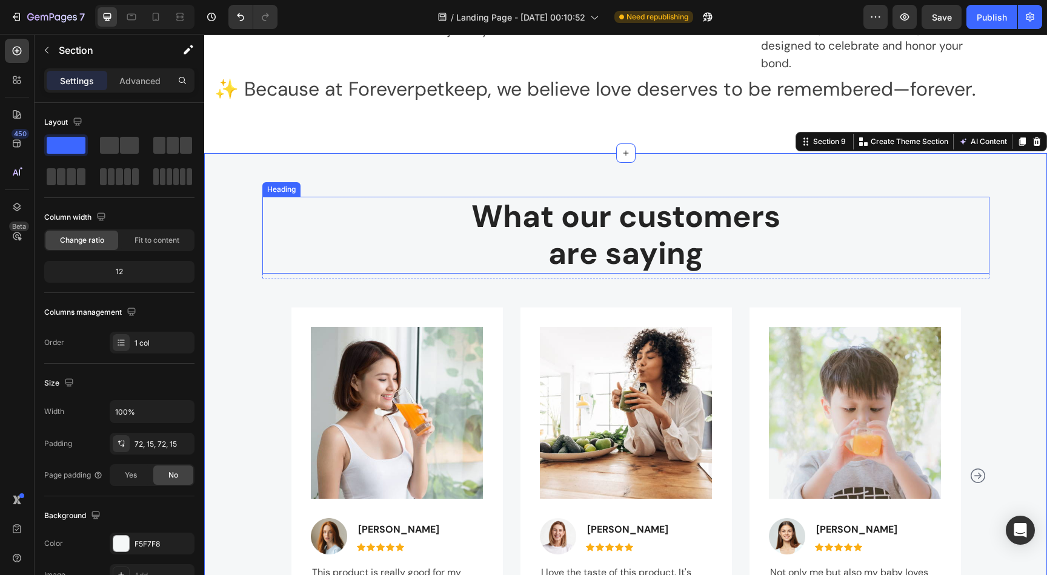
click at [646, 257] on p "What our customers are saying" at bounding box center [625, 235] width 724 height 74
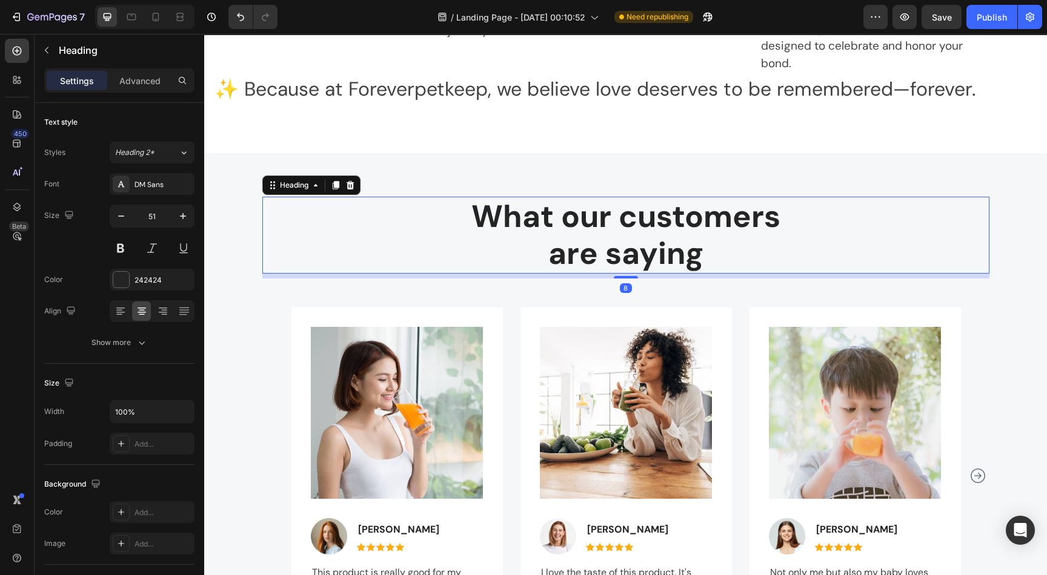
scroll to position [2461, 0]
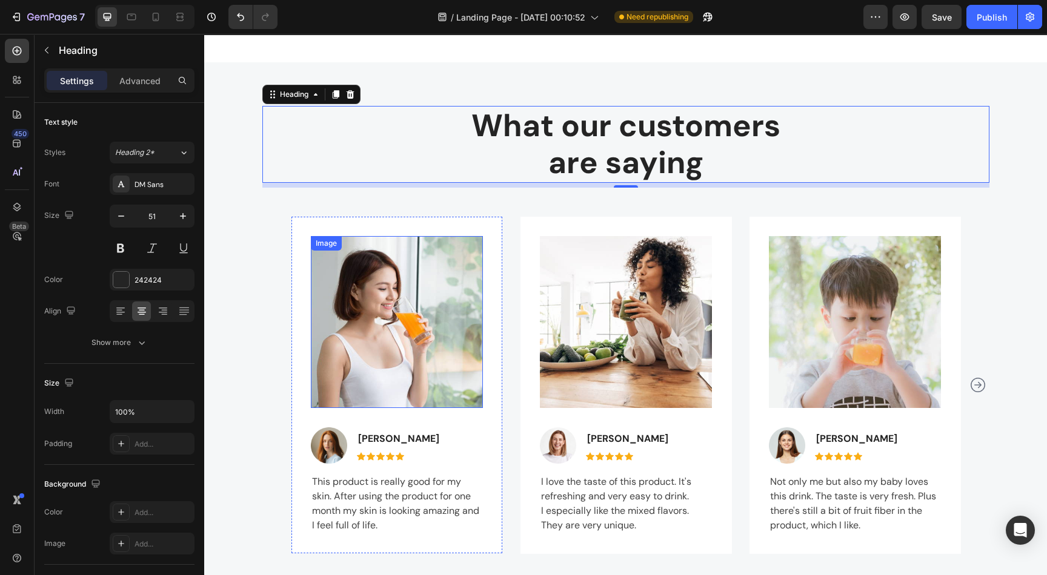
click at [428, 334] on img at bounding box center [397, 322] width 172 height 172
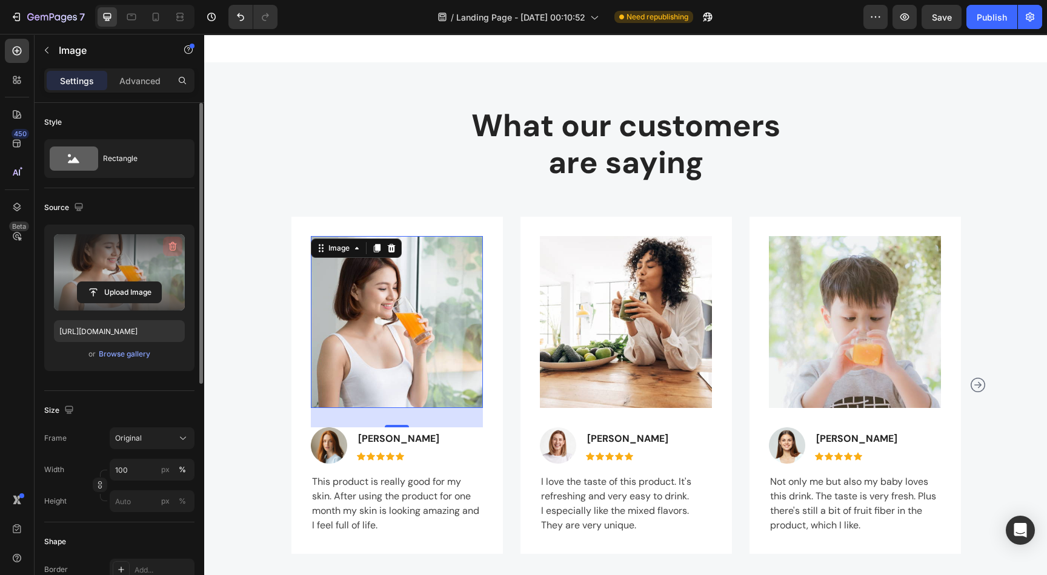
click at [171, 243] on icon "button" at bounding box center [173, 246] width 12 height 12
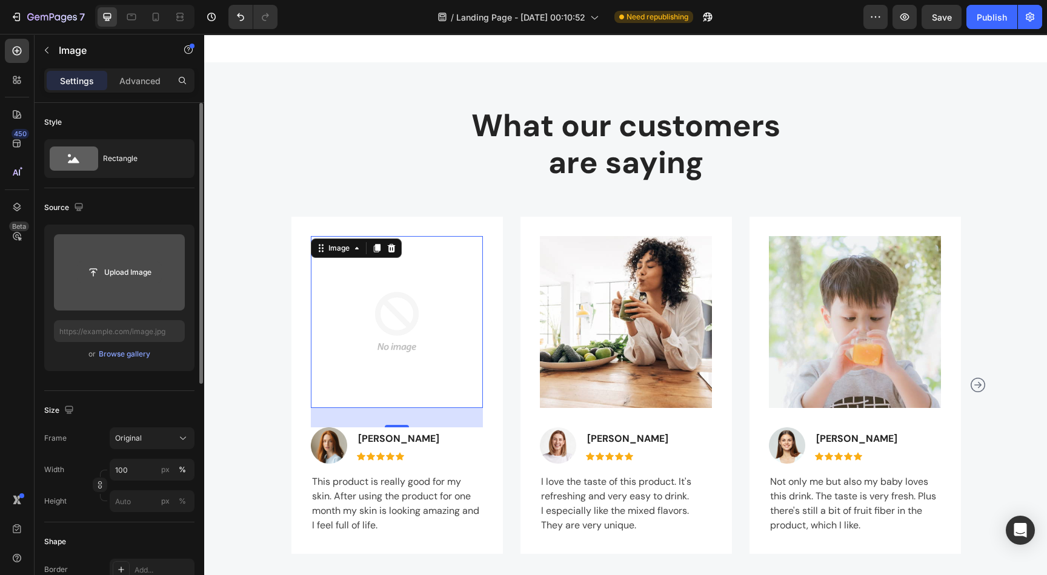
click at [114, 265] on input "file" at bounding box center [120, 272] width 84 height 21
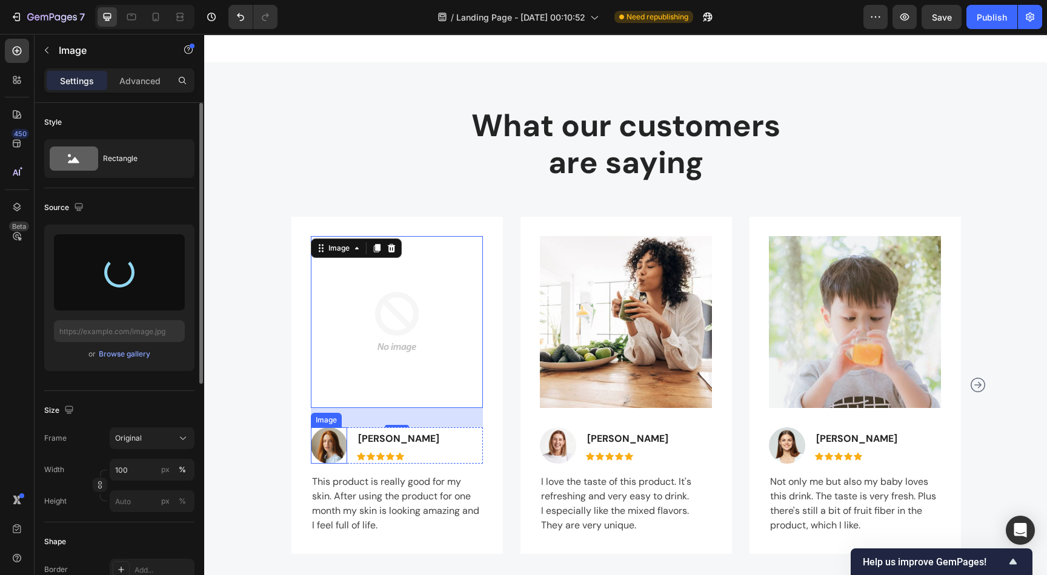
click at [313, 441] on img at bounding box center [329, 446] width 36 height 36
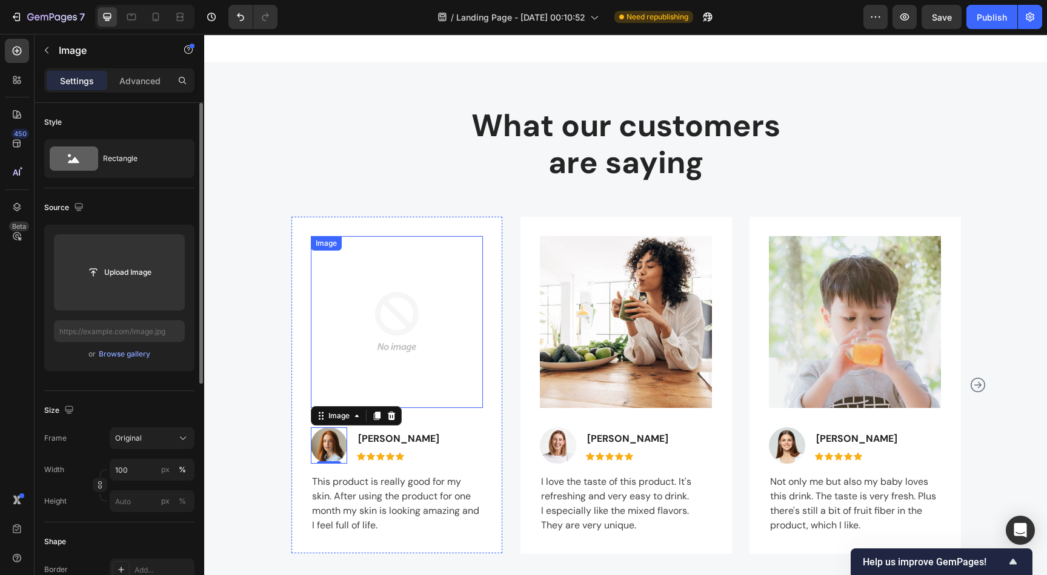
click at [398, 339] on img at bounding box center [397, 322] width 172 height 172
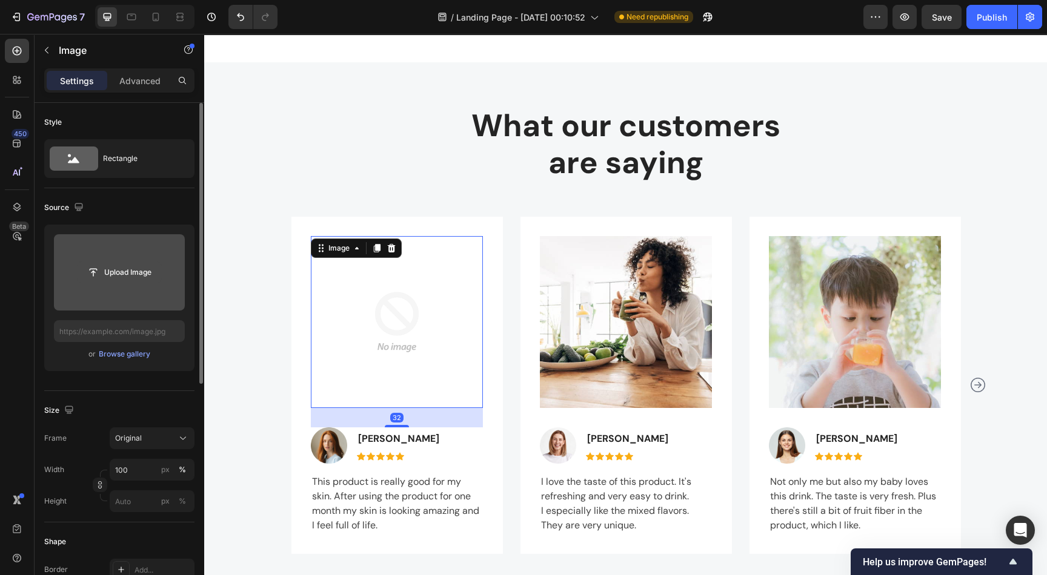
click at [121, 276] on input "file" at bounding box center [120, 272] width 84 height 21
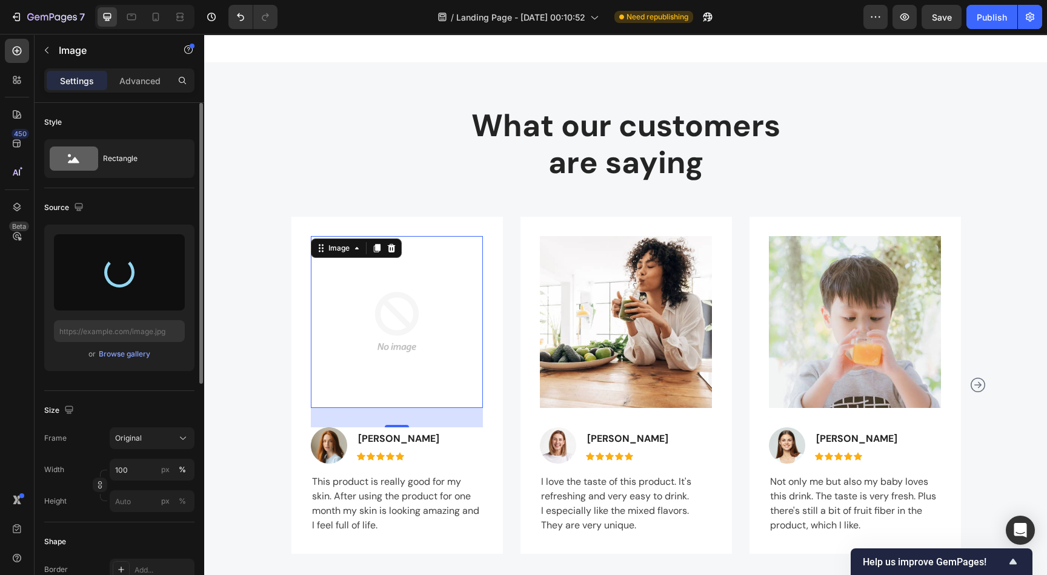
type input "[URL][DOMAIN_NAME]"
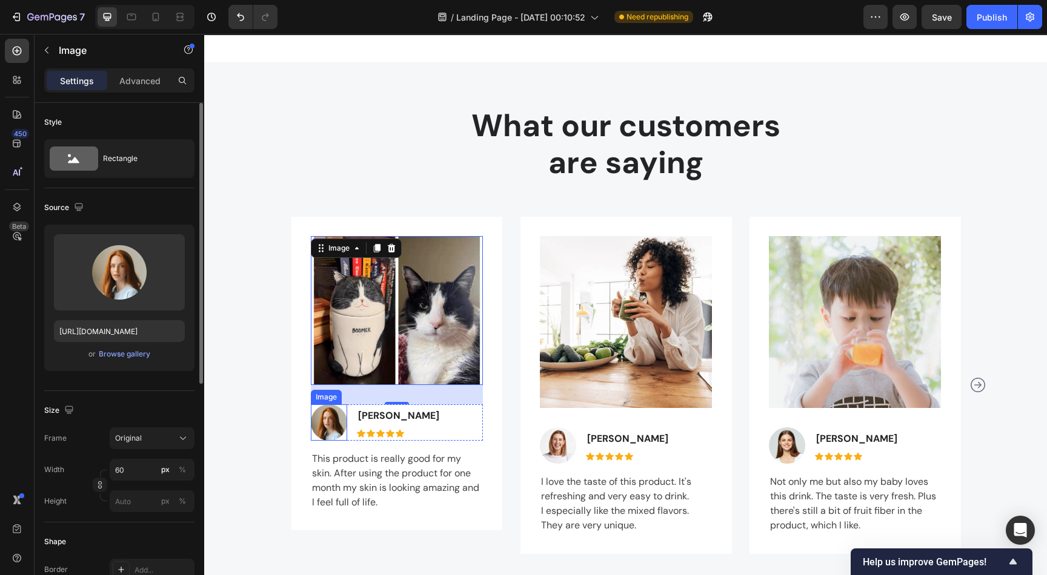
click at [325, 414] on img at bounding box center [329, 423] width 36 height 36
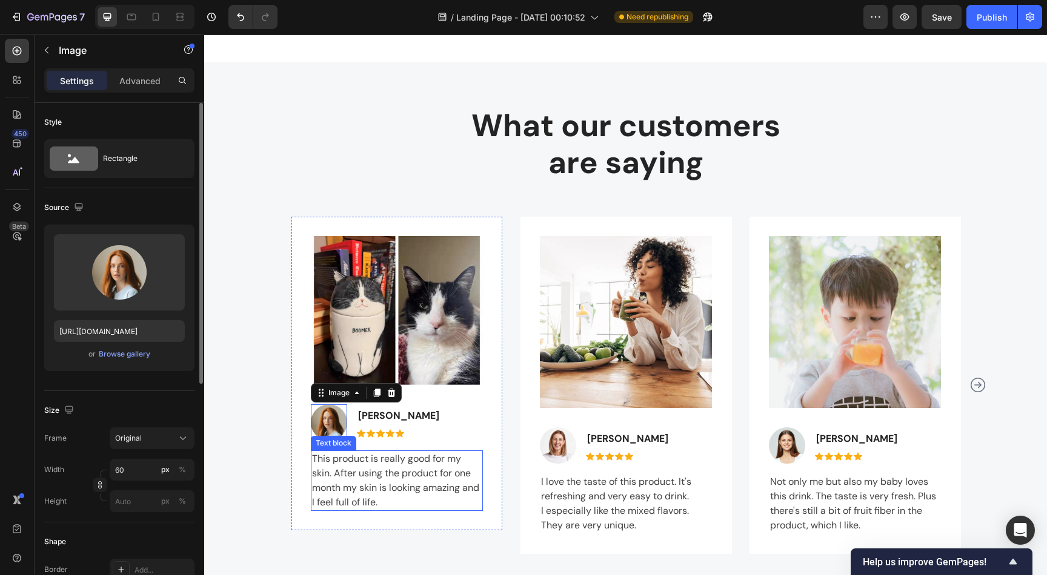
click at [371, 475] on p "This product is really good for my skin. After using the product for one month …" at bounding box center [397, 481] width 170 height 58
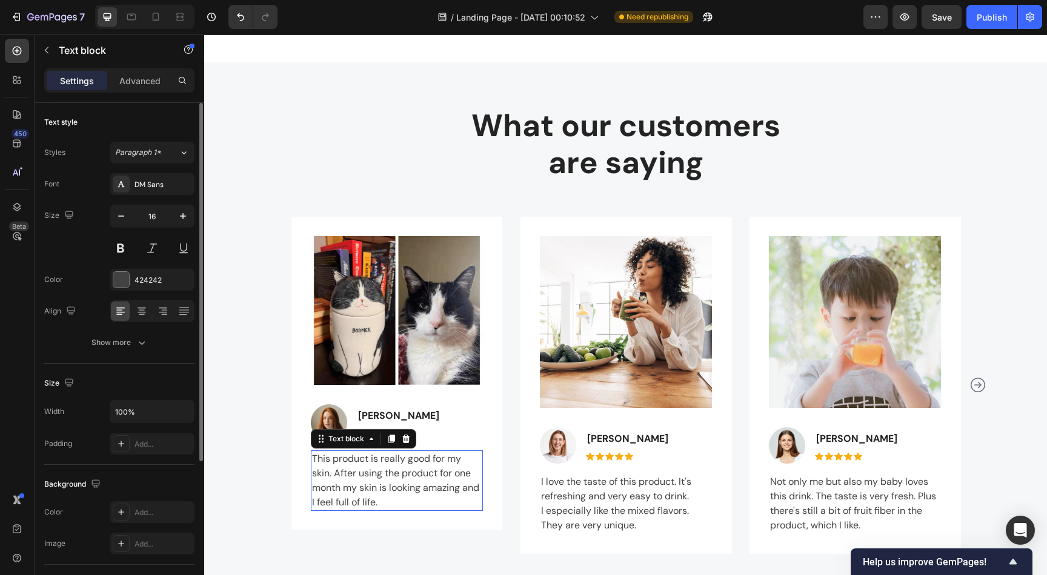
click at [371, 475] on p "This product is really good for my skin. After using the product for one month …" at bounding box center [397, 481] width 170 height 58
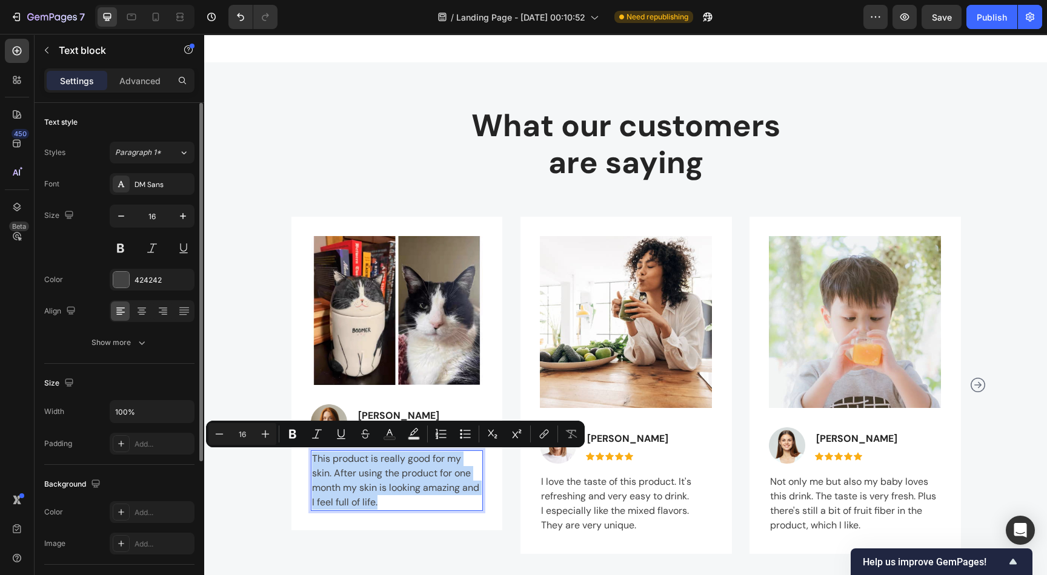
drag, startPoint x: 378, startPoint y: 506, endPoint x: 304, endPoint y: 454, distance: 90.8
click at [312, 454] on p "This product is really good for my skin. After using the product for one month …" at bounding box center [397, 481] width 170 height 58
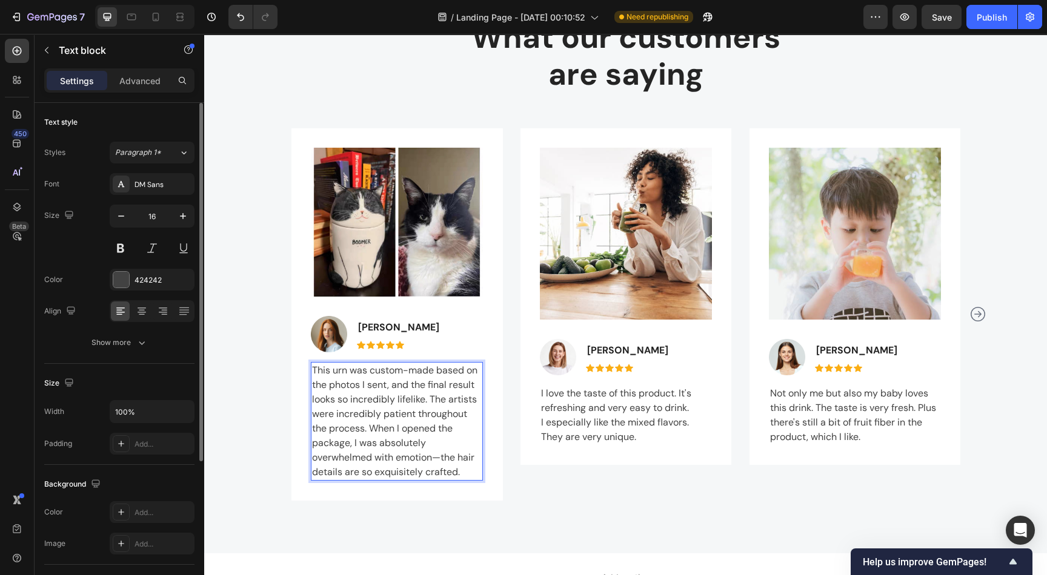
scroll to position [2556, 0]
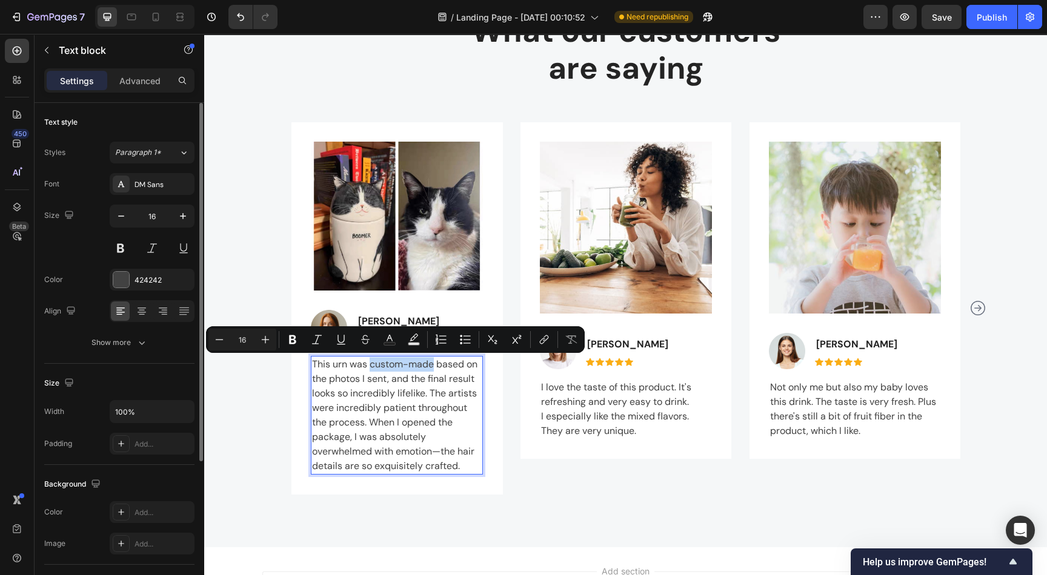
drag, startPoint x: 363, startPoint y: 365, endPoint x: 427, endPoint y: 364, distance: 63.6
click at [427, 364] on p "This urn was custom-made based on the photos I sent, and the final result looks…" at bounding box center [397, 415] width 170 height 116
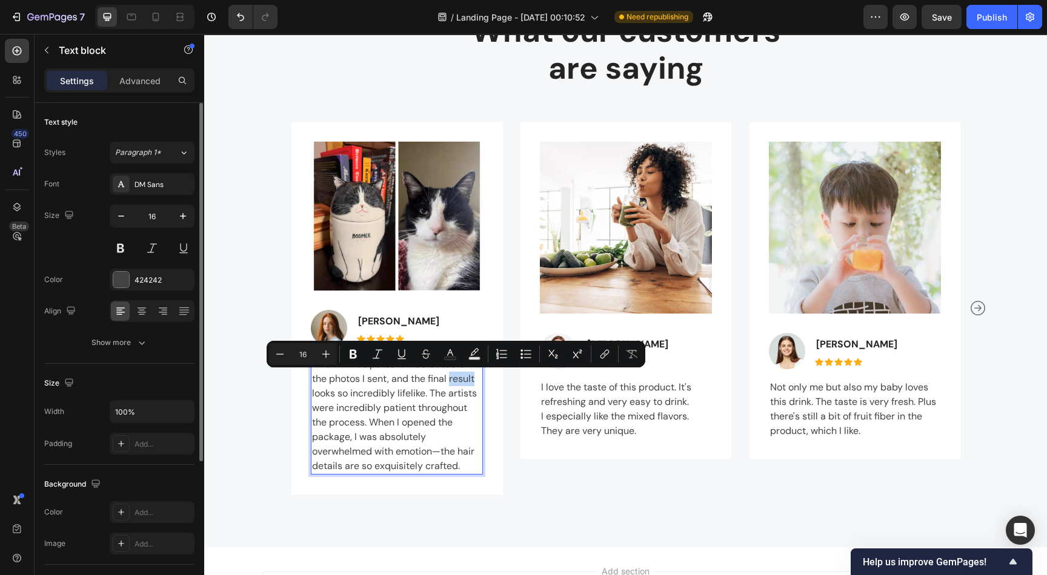
drag, startPoint x: 444, startPoint y: 378, endPoint x: 472, endPoint y: 385, distance: 29.2
click at [472, 385] on p "This urn was personalized based on the photos I sent, and the final result look…" at bounding box center [397, 415] width 170 height 116
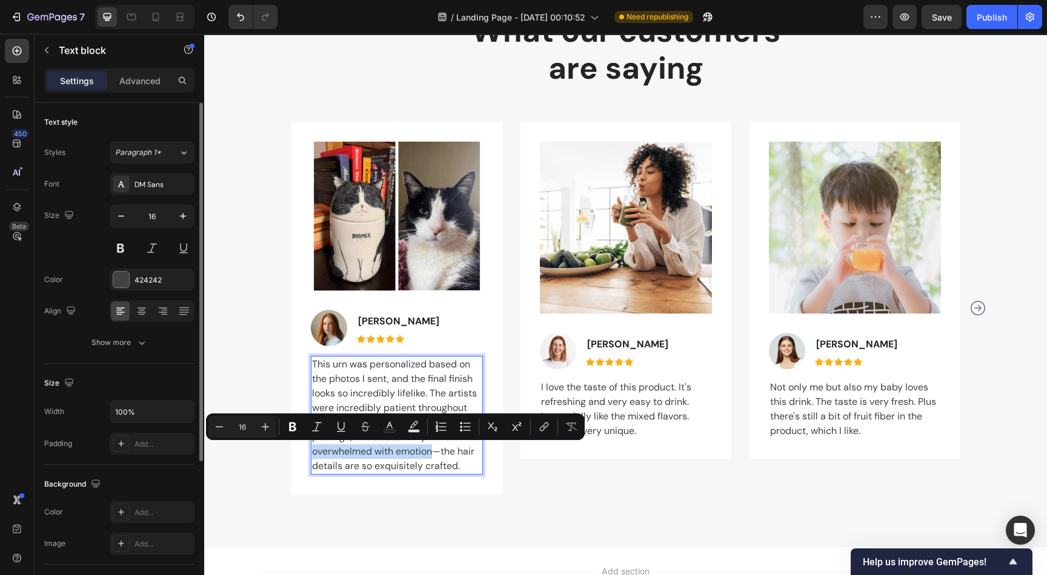
drag, startPoint x: 427, startPoint y: 452, endPoint x: 304, endPoint y: 454, distance: 123.0
click at [312, 454] on p "This urn was personalized based on the photos I sent, and the final finish look…" at bounding box center [397, 415] width 170 height 116
click at [419, 449] on p "This urn was personalized based on the photos I sent, and the final finish look…" at bounding box center [397, 415] width 170 height 116
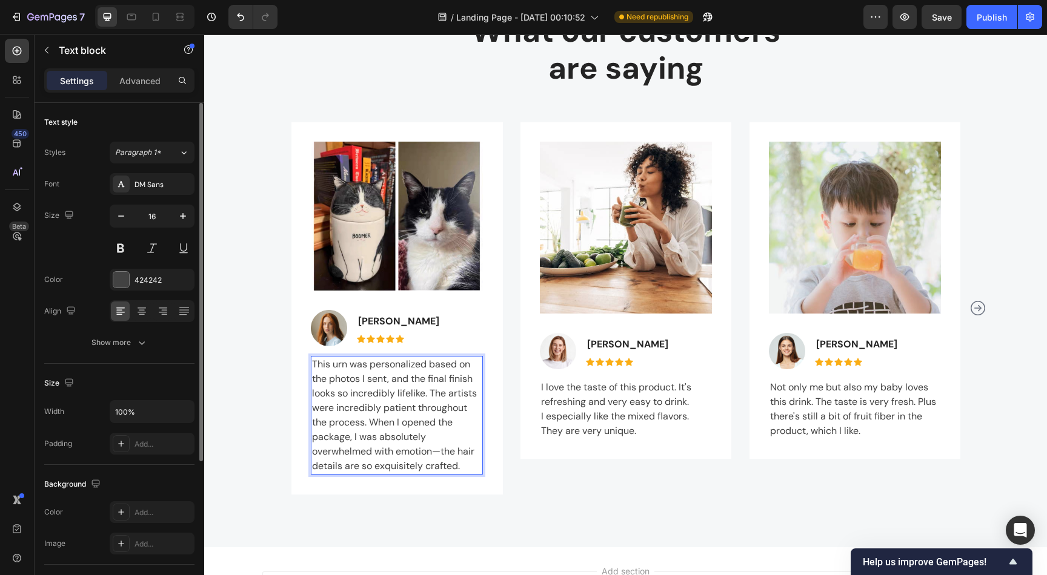
click at [427, 450] on p "This urn was personalized based on the photos I sent, and the final finish look…" at bounding box center [397, 415] width 170 height 116
click at [316, 328] on img at bounding box center [329, 328] width 36 height 36
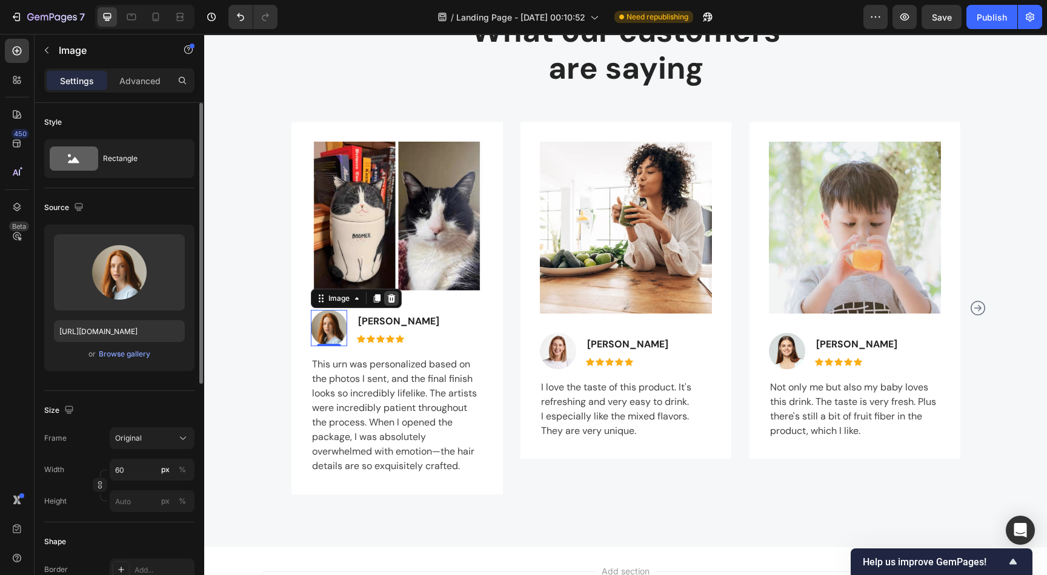
click at [388, 297] on icon at bounding box center [391, 299] width 10 height 10
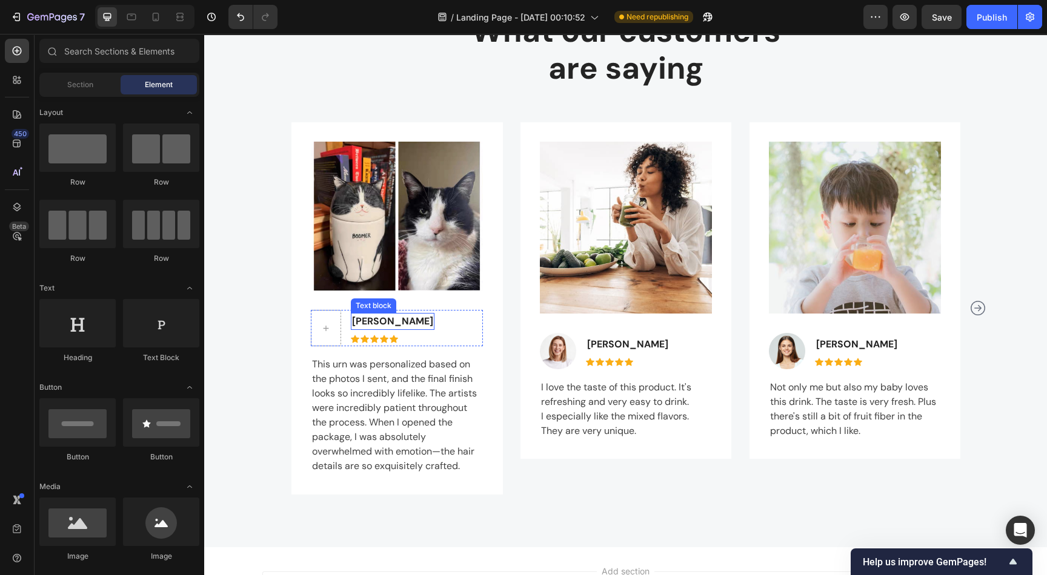
click at [384, 319] on p "[PERSON_NAME]" at bounding box center [392, 321] width 81 height 15
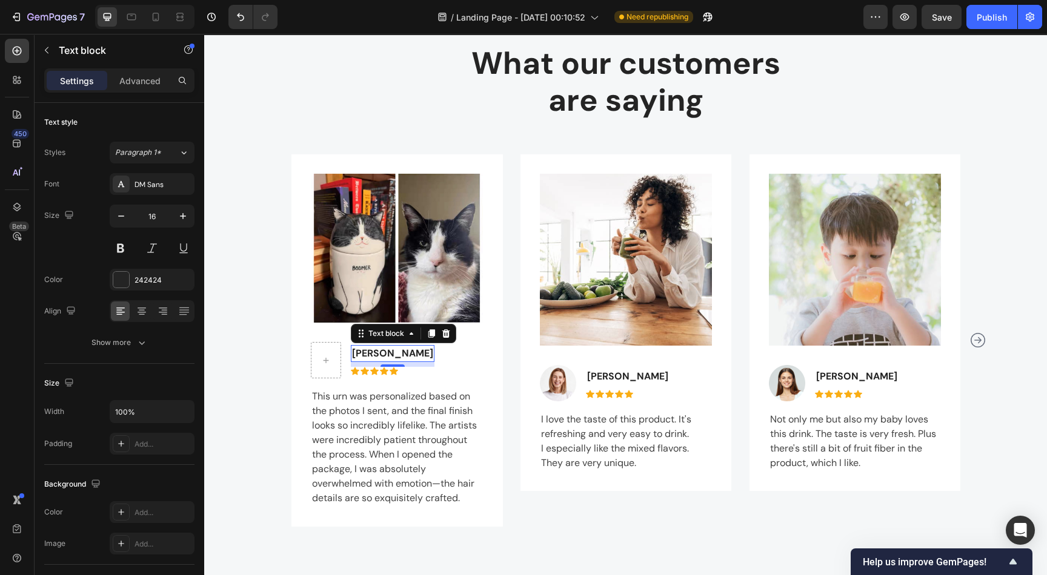
scroll to position [2520, 0]
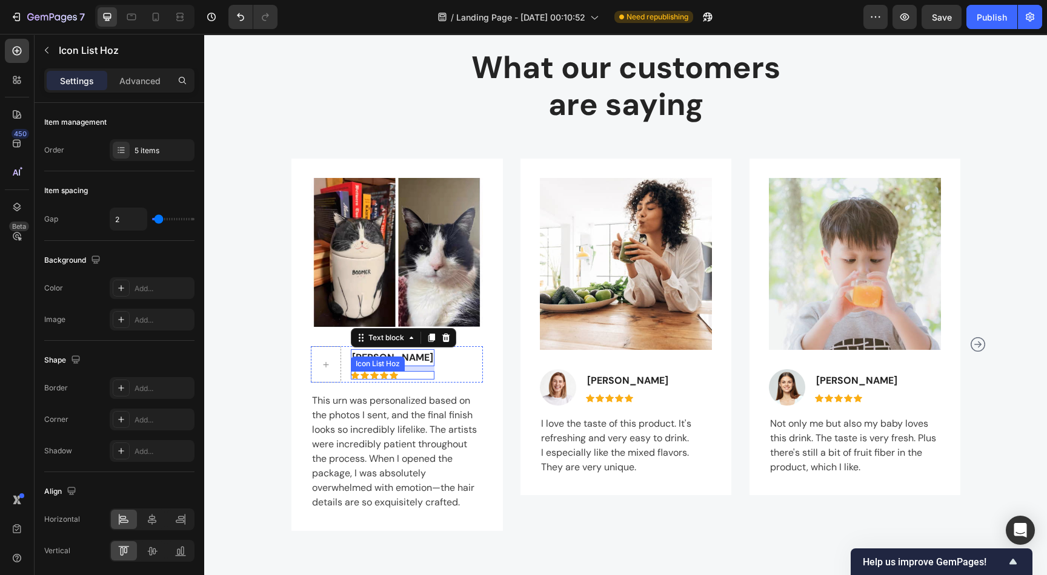
click at [379, 361] on div "Icon List Hoz" at bounding box center [377, 364] width 49 height 11
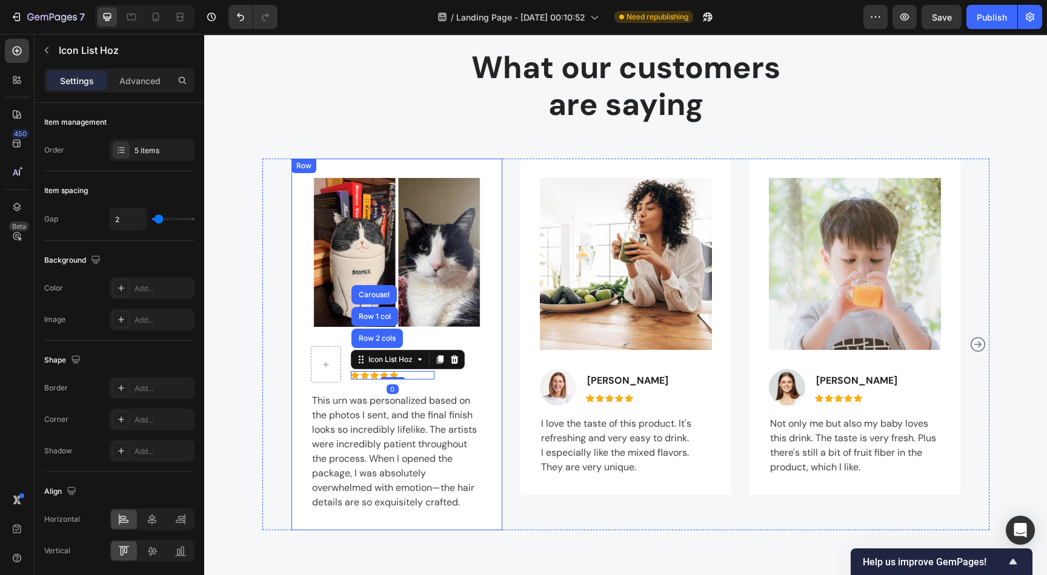
click at [423, 388] on div "Image [PERSON_NAME] Text block Icon Icon Icon Icon Icon Icon List Hoz Row 2 col…" at bounding box center [397, 345] width 172 height 334
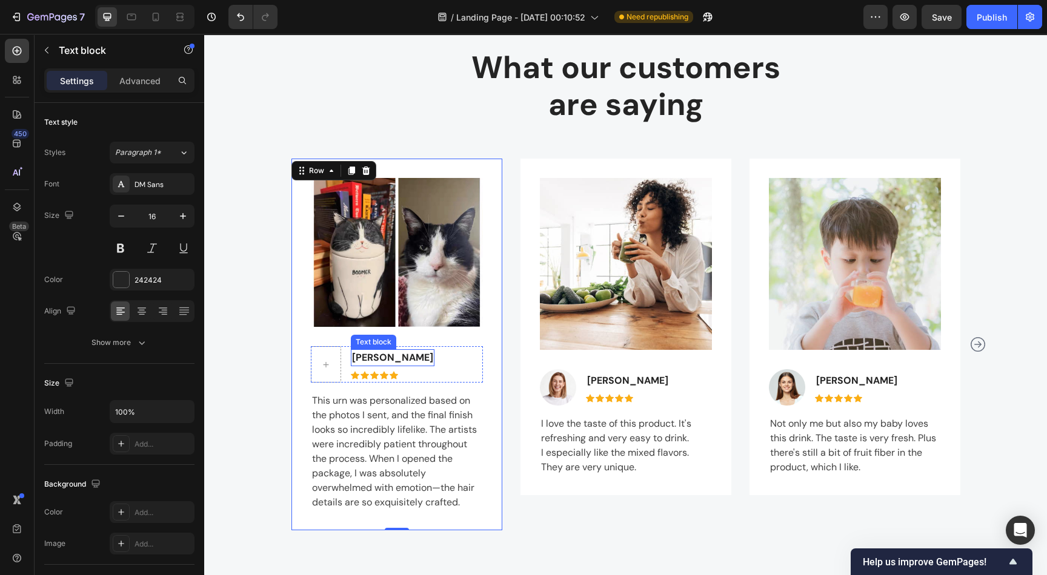
click at [382, 359] on p "[PERSON_NAME]" at bounding box center [392, 358] width 81 height 15
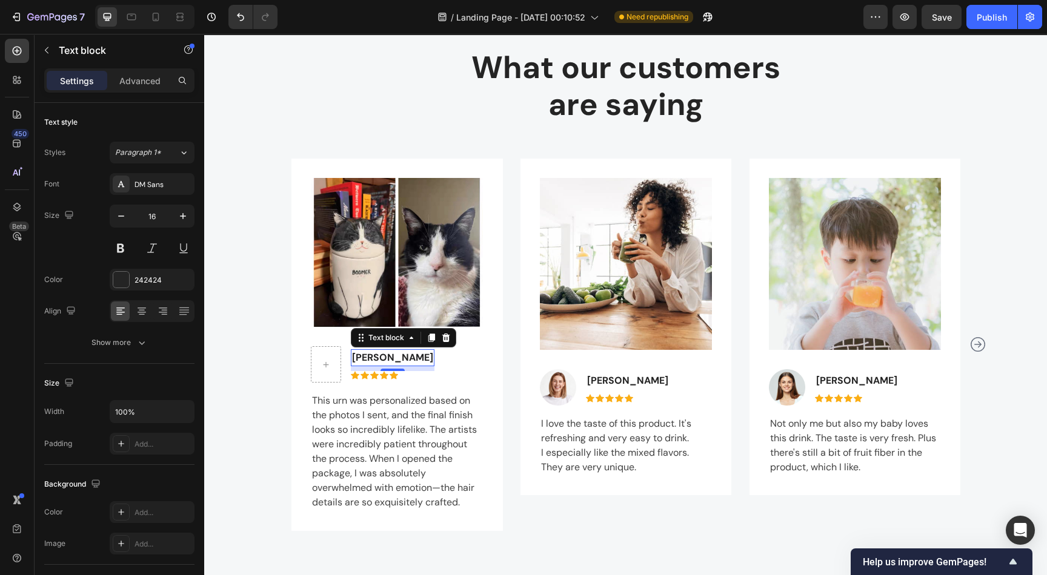
click at [388, 357] on p "[PERSON_NAME]" at bounding box center [392, 358] width 81 height 15
click at [634, 230] on img at bounding box center [626, 264] width 172 height 172
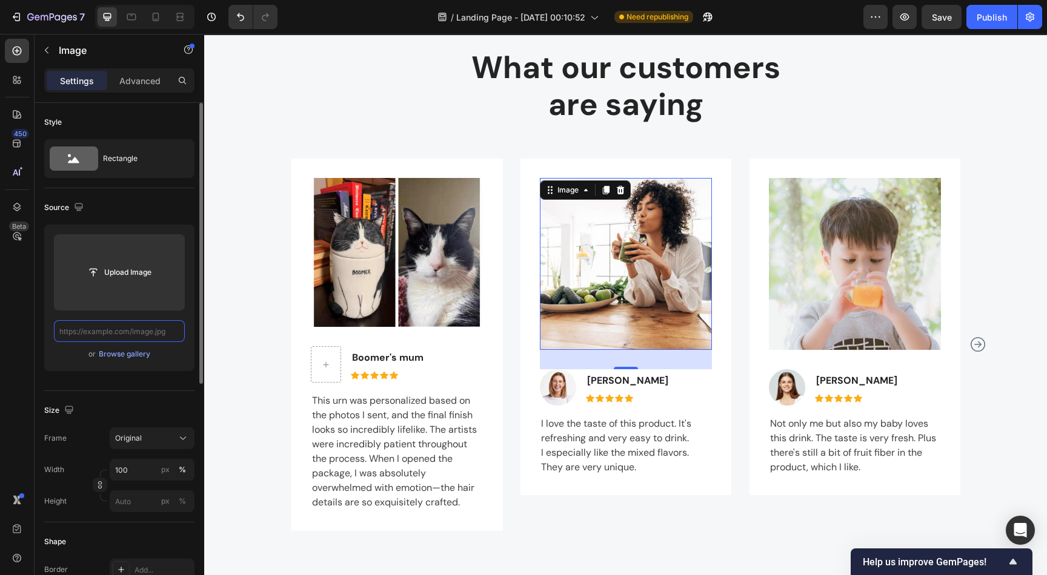
scroll to position [0, 0]
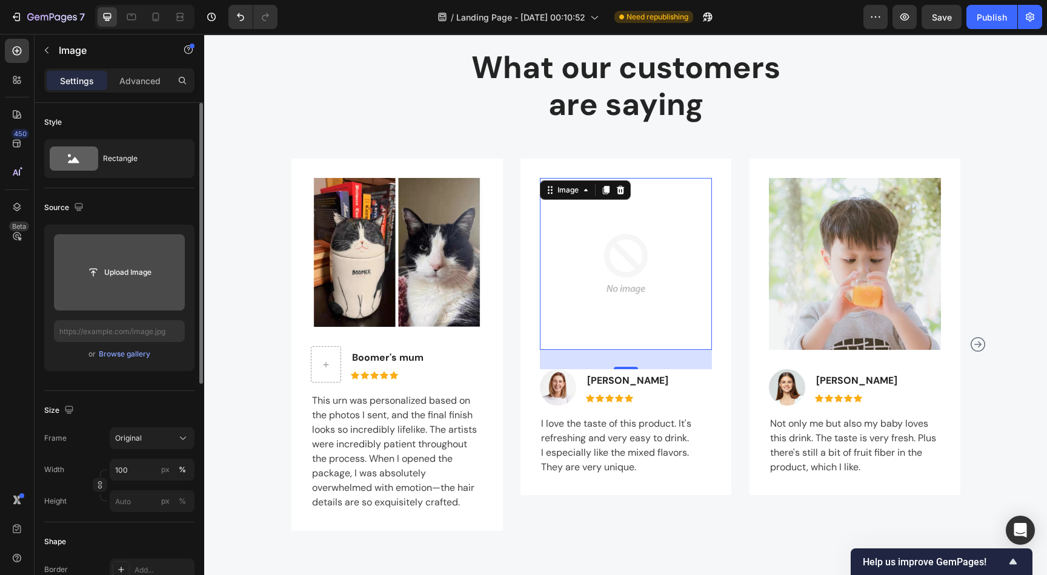
click at [122, 268] on input "file" at bounding box center [120, 272] width 84 height 21
type input "C:\fakepath\O1CN01etRKpl2N25iko02L8_!!4611686018427384992-0-rate.jpg_960x960.jp…"
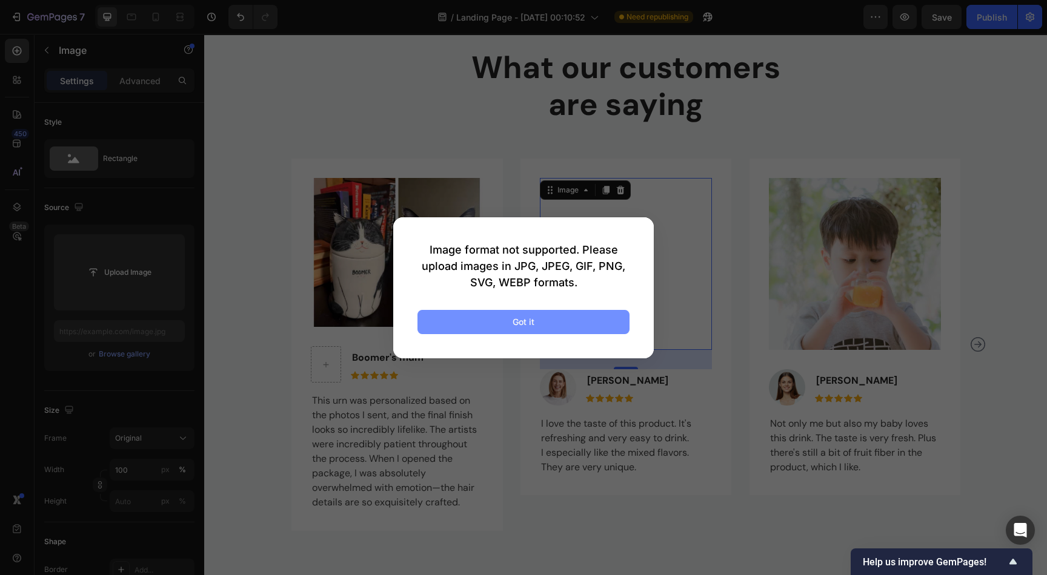
click at [466, 313] on button "Got it" at bounding box center [523, 322] width 212 height 24
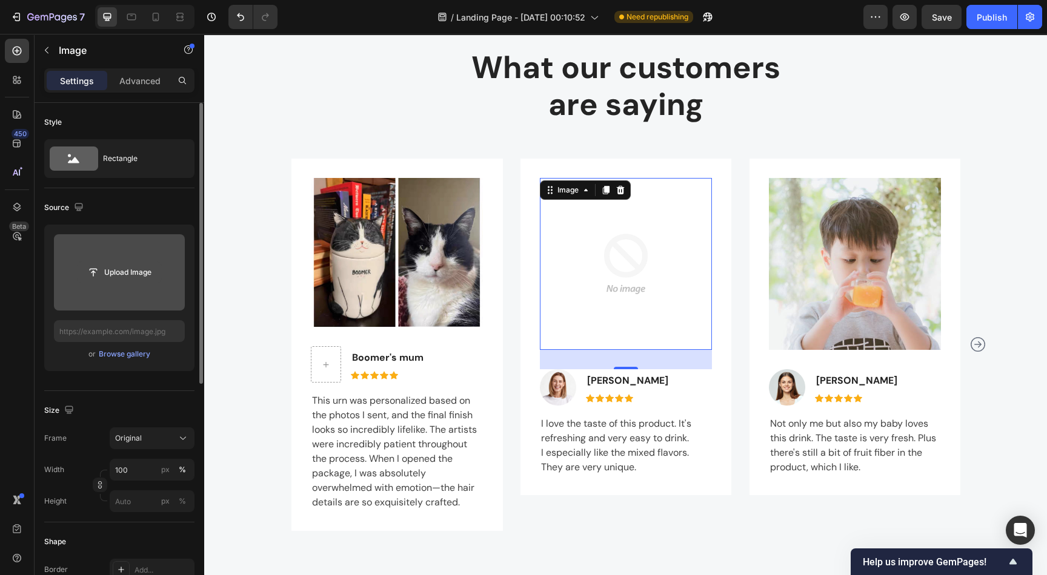
click at [100, 270] on input "file" at bounding box center [120, 272] width 84 height 21
click at [104, 280] on input "file" at bounding box center [120, 272] width 84 height 21
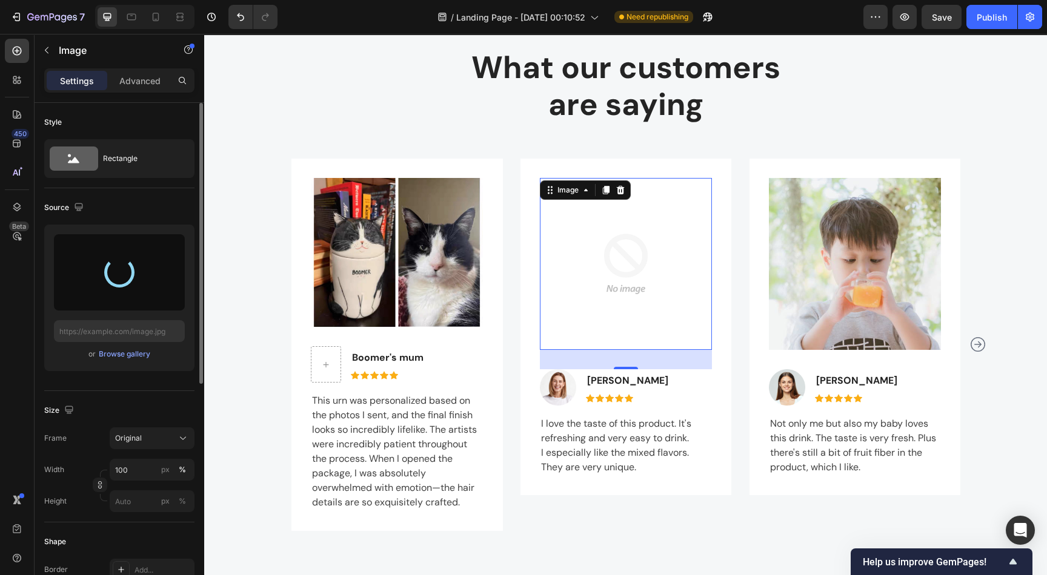
click at [100, 272] on div at bounding box center [119, 272] width 131 height 76
click at [613, 195] on div at bounding box center [620, 190] width 15 height 15
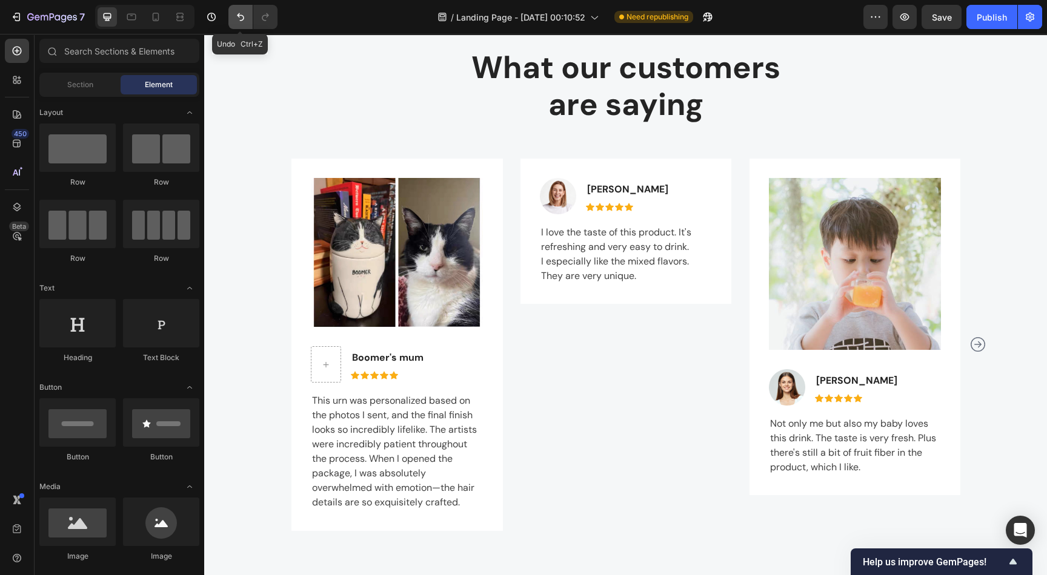
click at [244, 23] on icon "Undo/Redo" at bounding box center [240, 17] width 12 height 12
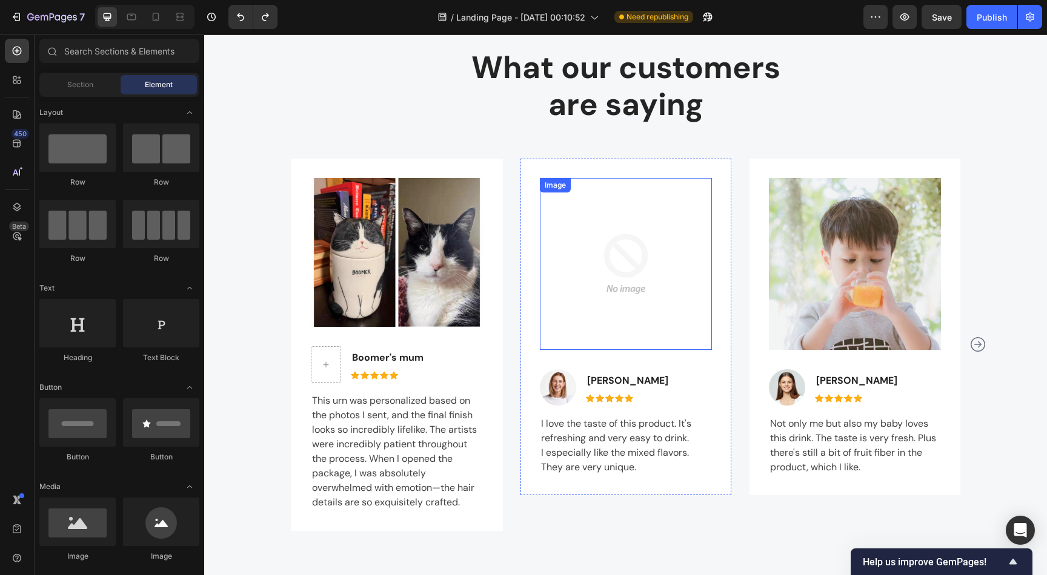
click at [607, 251] on img at bounding box center [626, 264] width 172 height 172
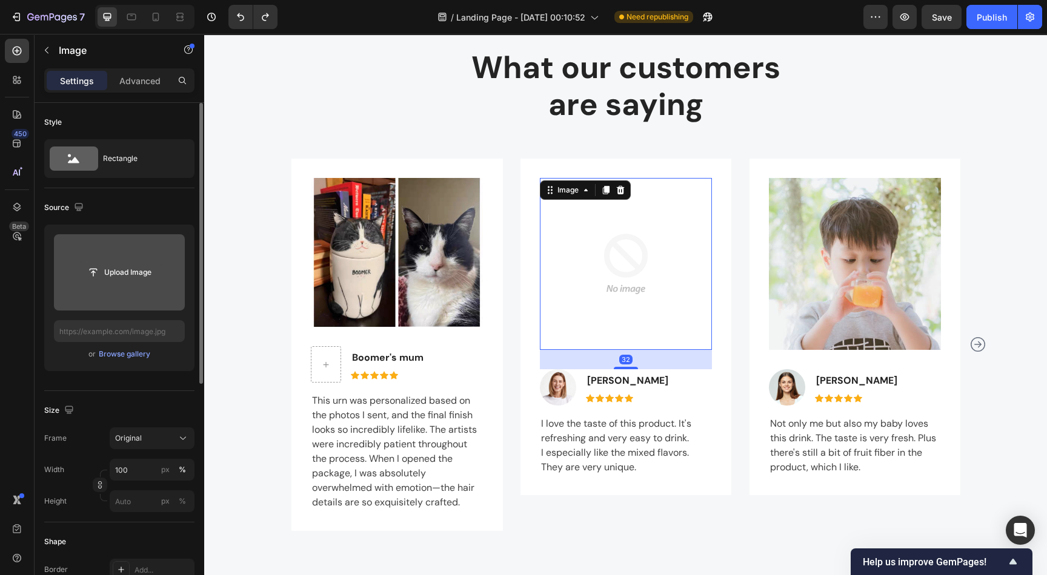
click at [124, 279] on input "file" at bounding box center [120, 272] width 84 height 21
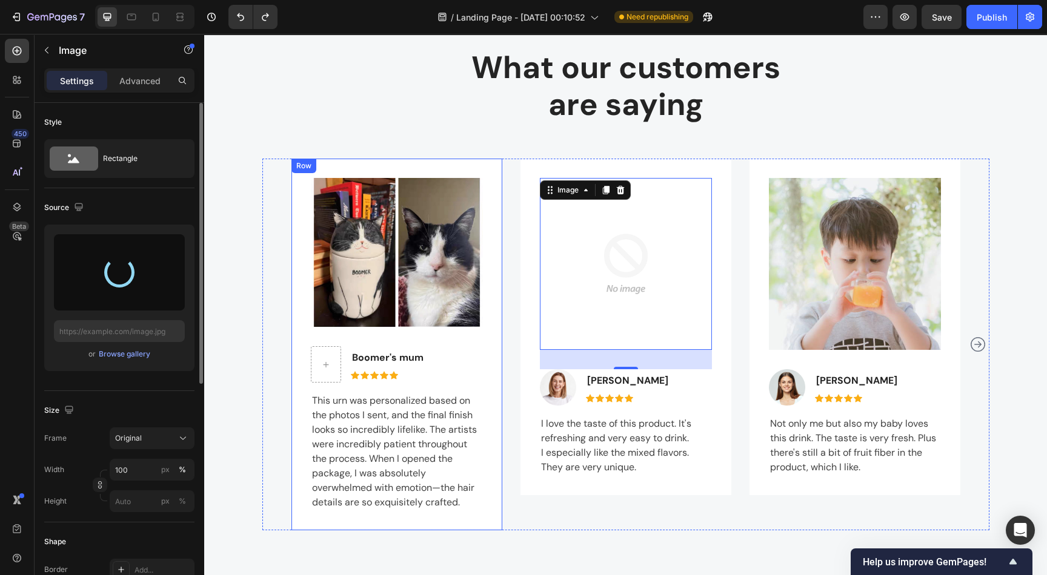
type input "[URL][DOMAIN_NAME]"
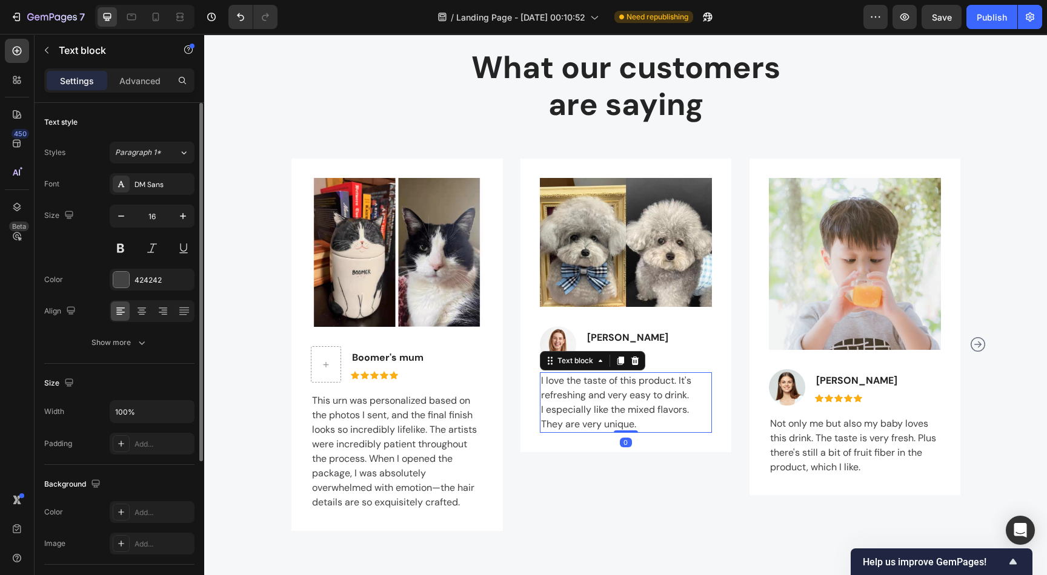
click at [572, 392] on p "I love the taste of this product. It's refreshing and very easy to drink. I esp…" at bounding box center [626, 403] width 170 height 58
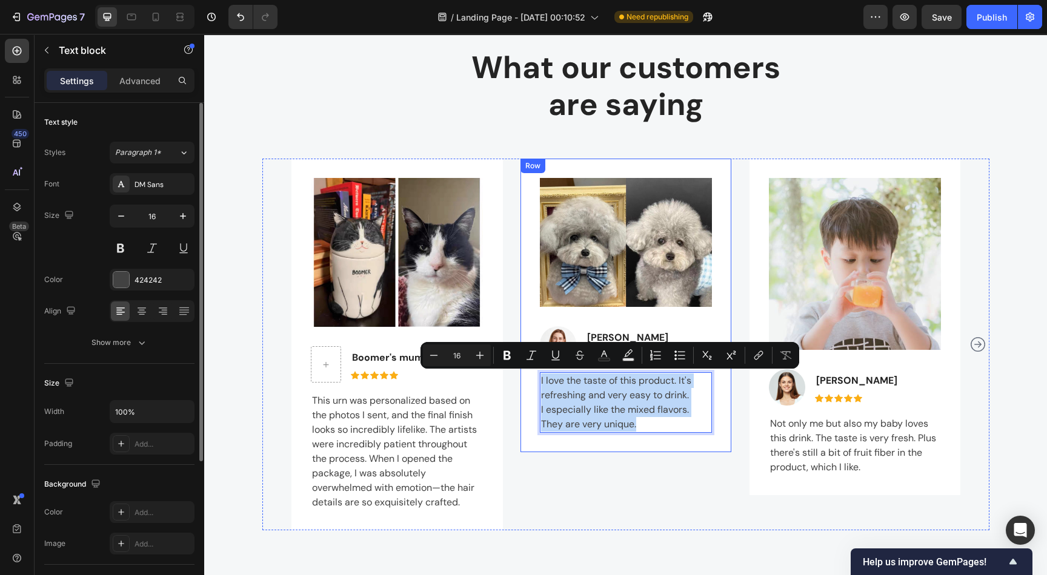
drag, startPoint x: 638, startPoint y: 424, endPoint x: 515, endPoint y: 383, distance: 130.2
click at [520, 383] on div "Image Image [PERSON_NAME] Text block Icon Icon Icon Icon Icon Icon List Hoz Row…" at bounding box center [625, 306] width 211 height 294
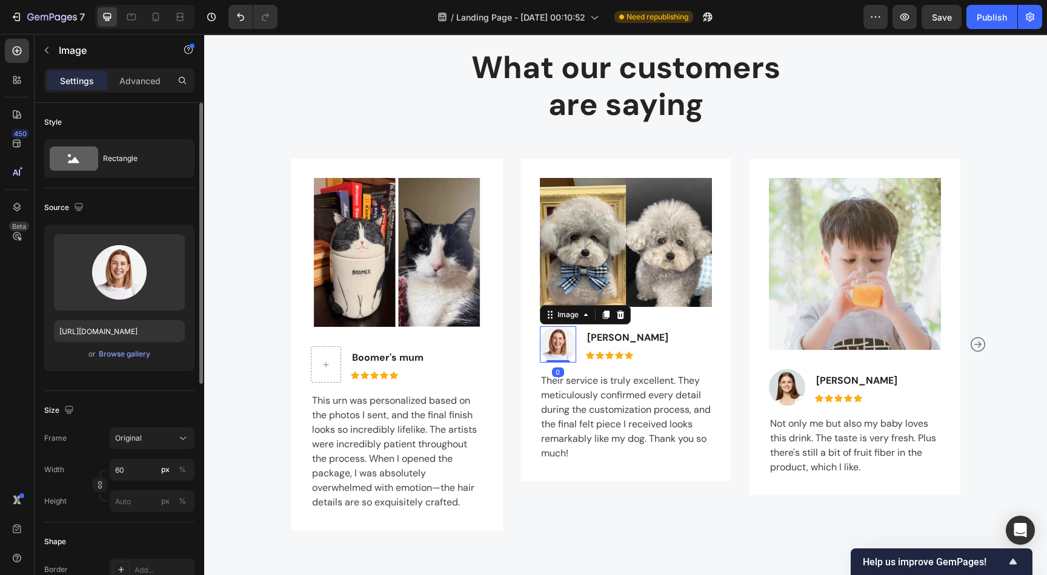
click at [550, 343] on img at bounding box center [558, 344] width 36 height 36
click at [615, 316] on icon at bounding box center [620, 315] width 10 height 10
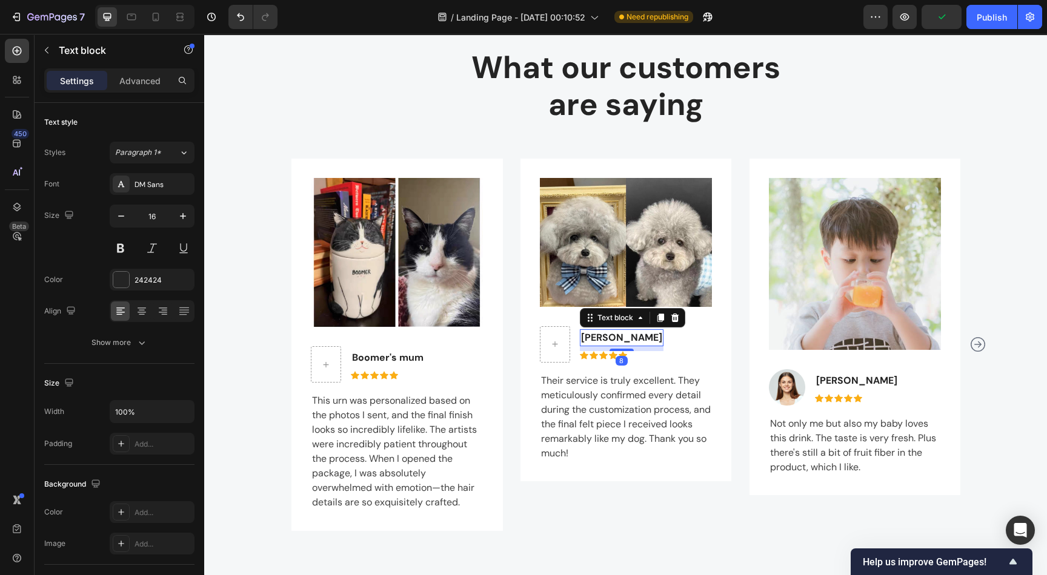
click at [604, 334] on p "[PERSON_NAME]" at bounding box center [621, 338] width 81 height 15
click at [616, 337] on p "[PERSON_NAME]" at bounding box center [621, 338] width 81 height 15
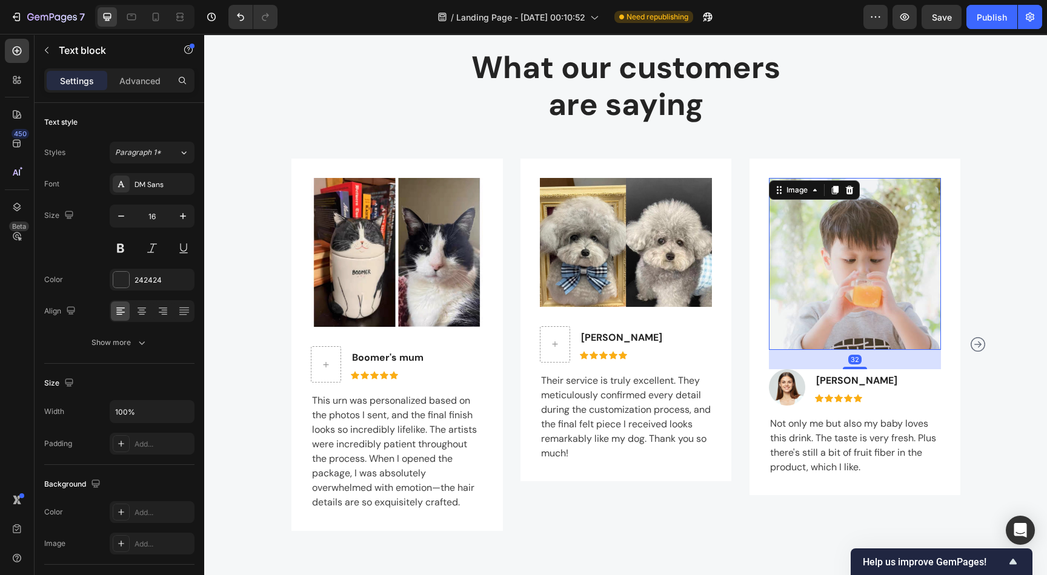
click at [790, 228] on img at bounding box center [855, 264] width 172 height 172
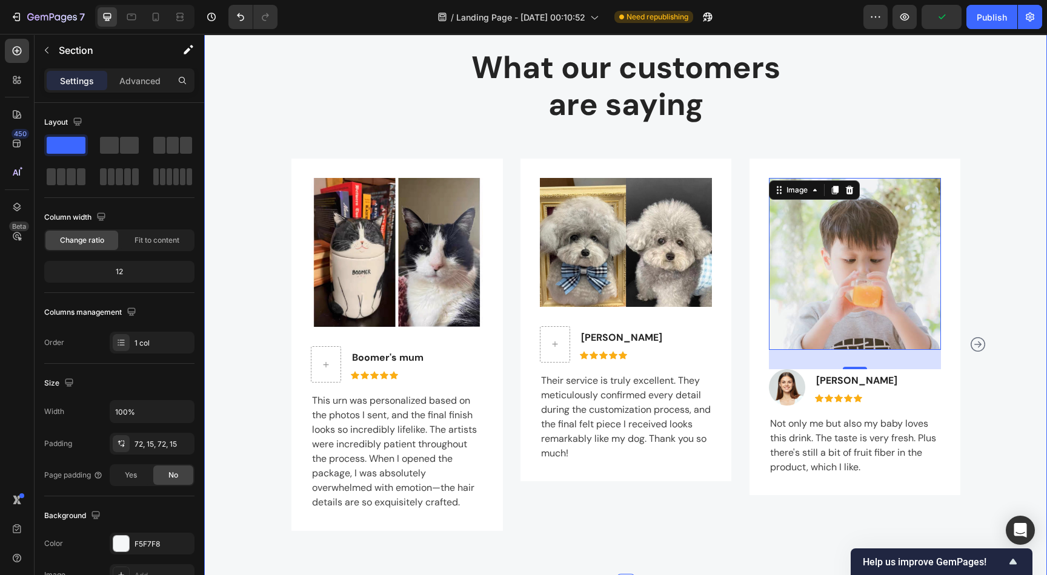
click at [342, 129] on div "What our customers are saying Heading Row Image [PERSON_NAME]'s mum Text block …" at bounding box center [625, 294] width 824 height 492
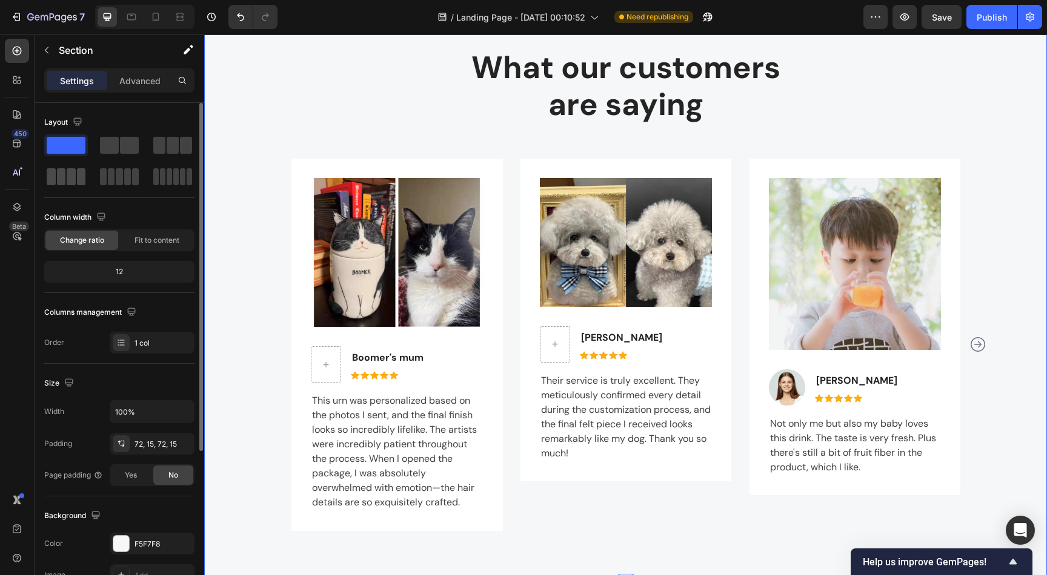
click at [67, 174] on span at bounding box center [71, 176] width 9 height 17
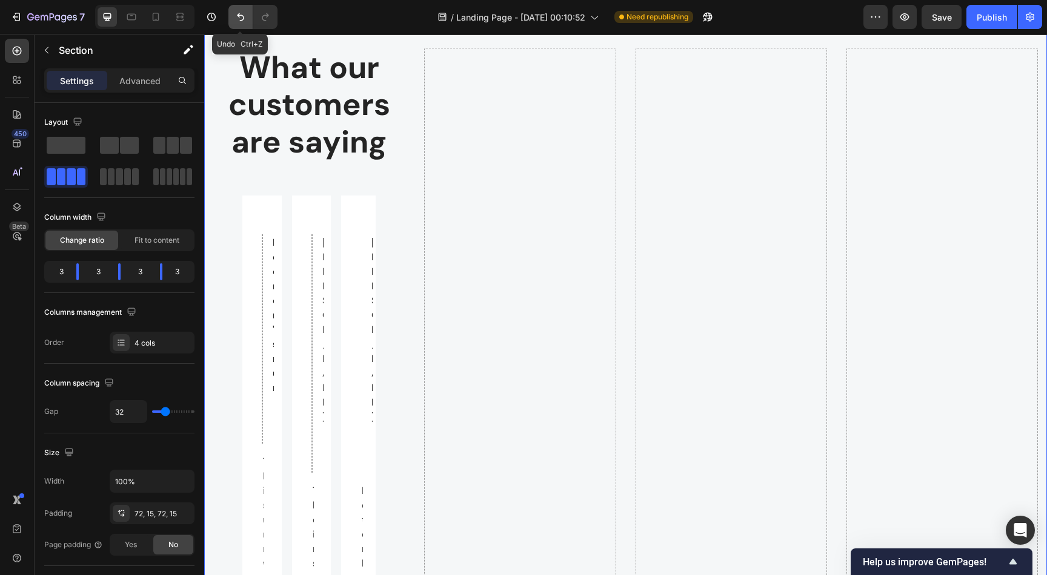
click at [240, 13] on icon "Undo/Redo" at bounding box center [240, 17] width 12 height 12
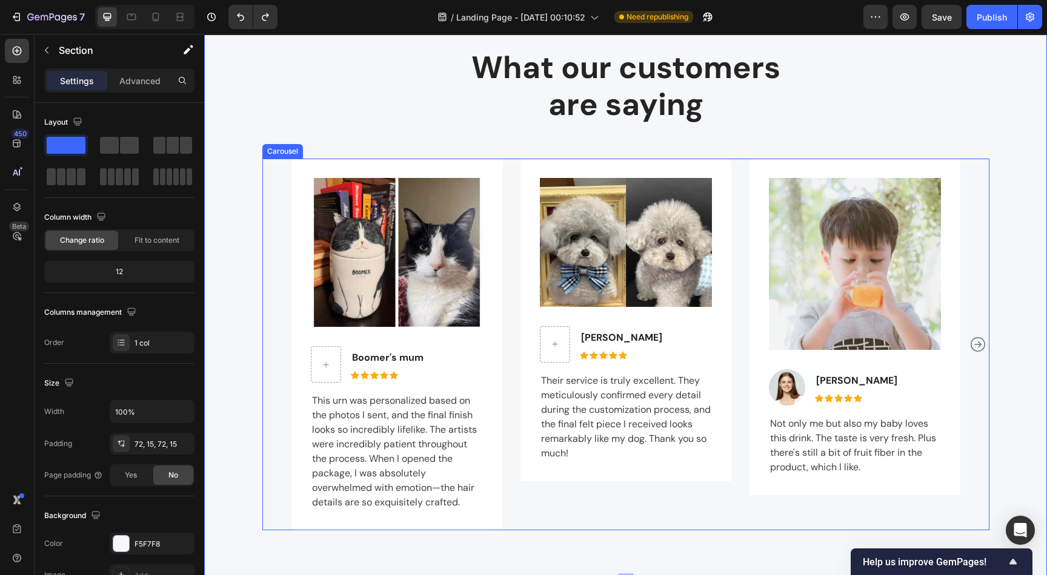
click at [968, 258] on div "Image [PERSON_NAME]'s mum Text block Icon Icon Icon Icon Icon Icon List Hoz Row…" at bounding box center [625, 345] width 727 height 372
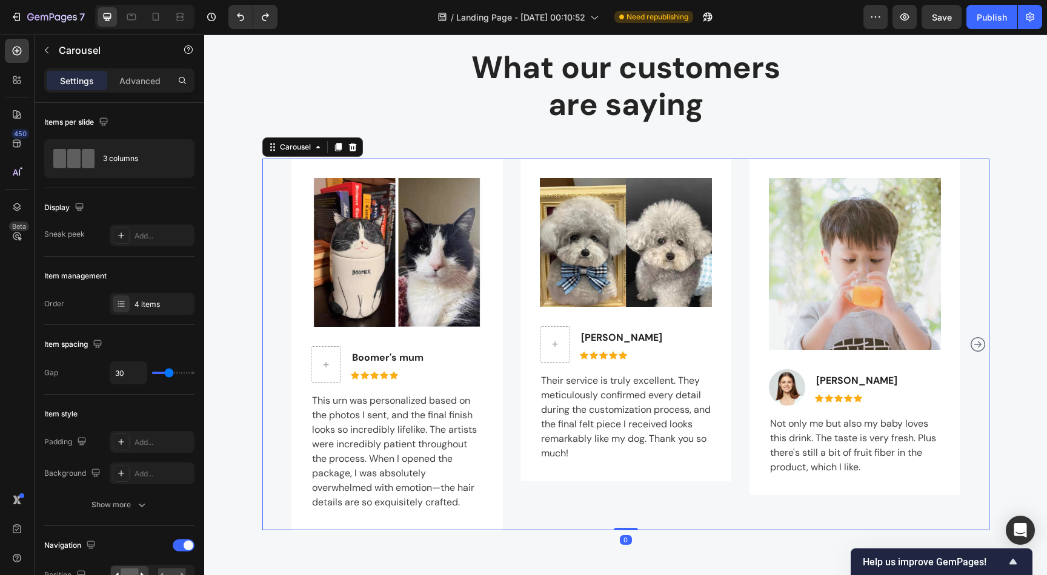
click at [970, 347] on icon "Carousel Next Arrow" at bounding box center [977, 344] width 15 height 15
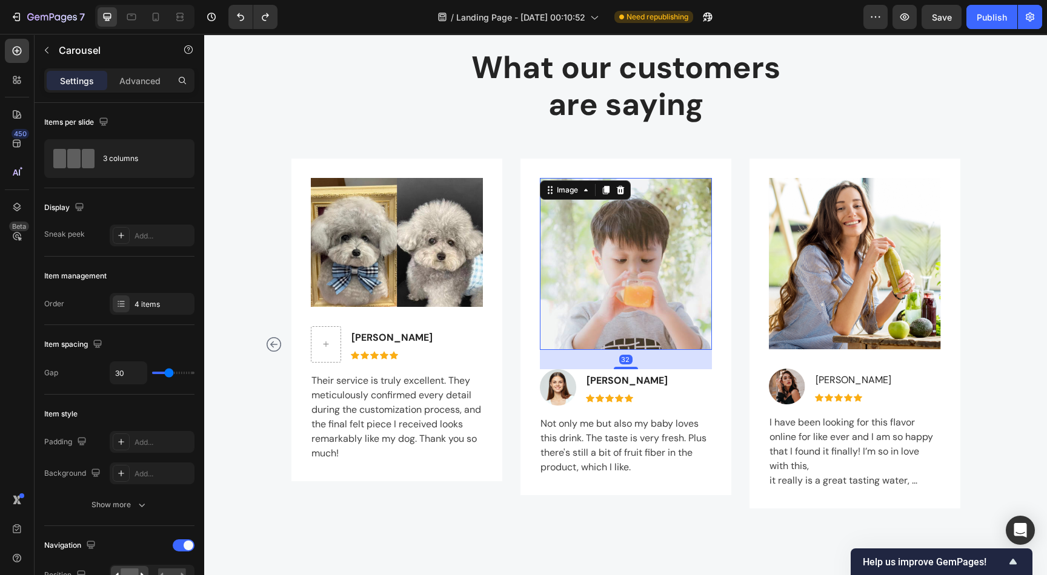
click at [620, 270] on img at bounding box center [625, 264] width 172 height 172
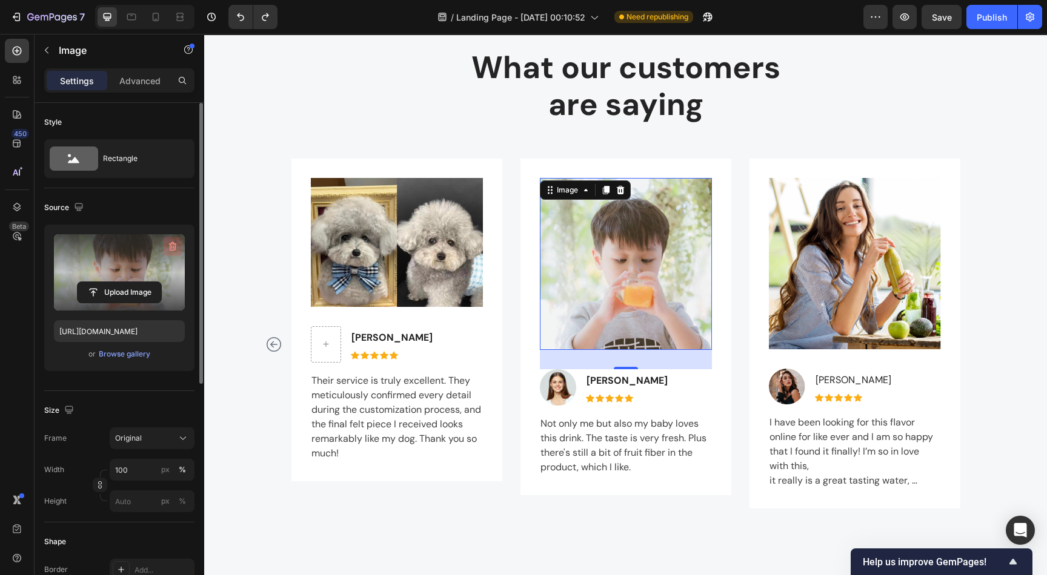
click at [170, 247] on icon "button" at bounding box center [173, 246] width 12 height 12
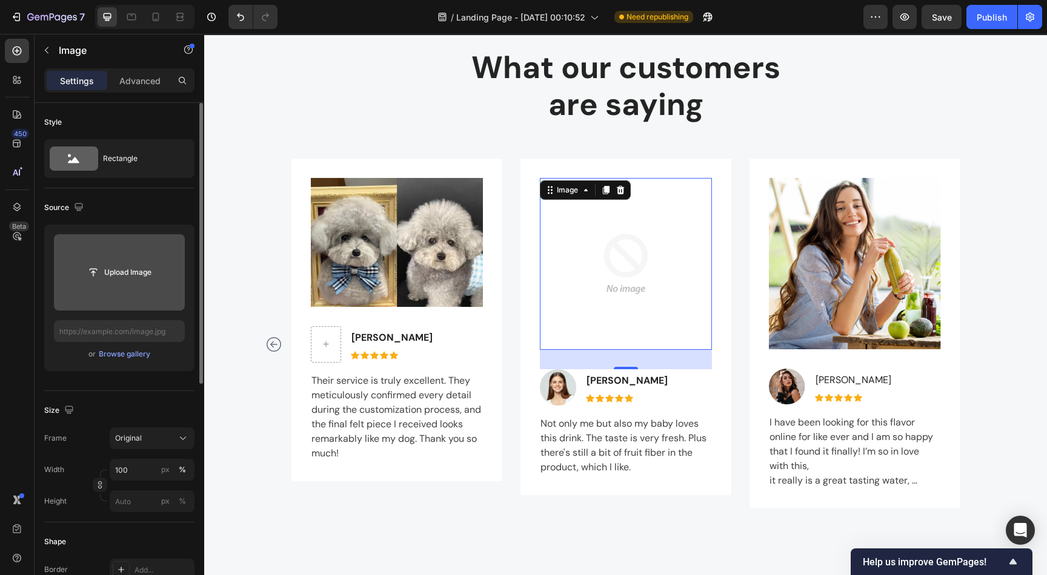
click at [121, 271] on input "file" at bounding box center [120, 272] width 84 height 21
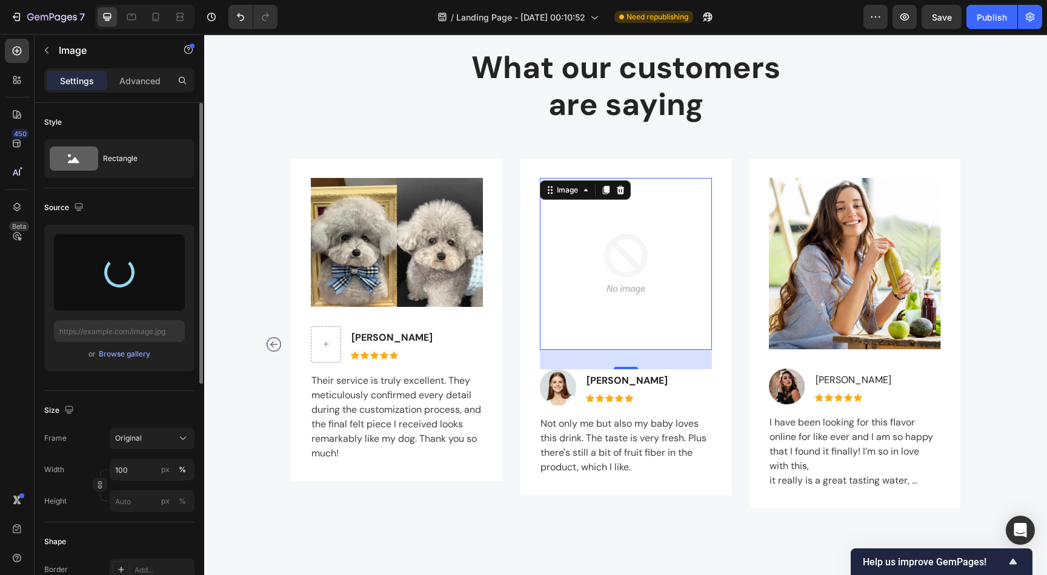
type input "[URL][DOMAIN_NAME]"
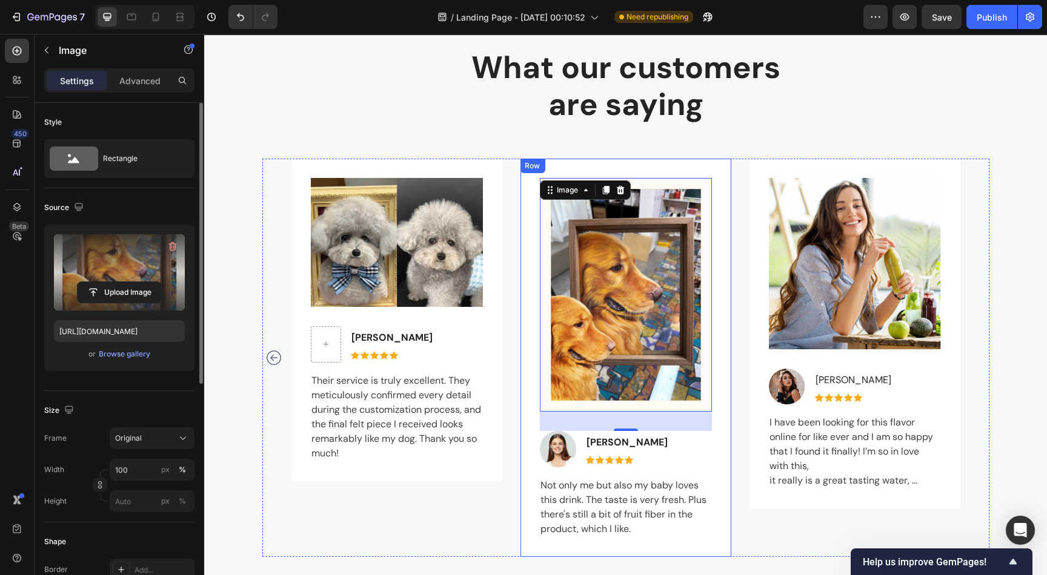
scroll to position [2610, 0]
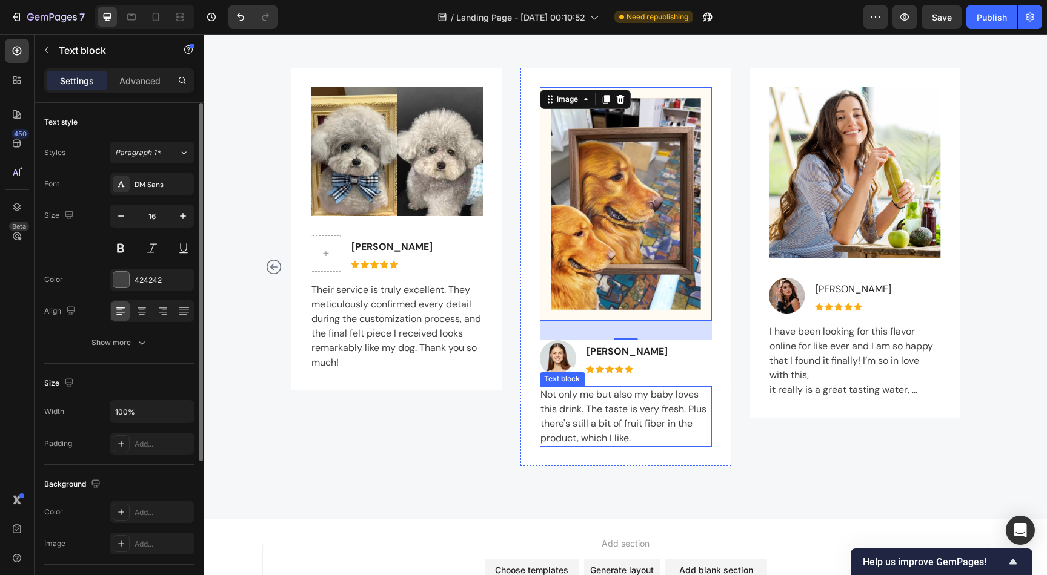
click at [592, 402] on p "Not only me but also my baby loves this drink. The taste is very fresh. Plus th…" at bounding box center [625, 417] width 170 height 58
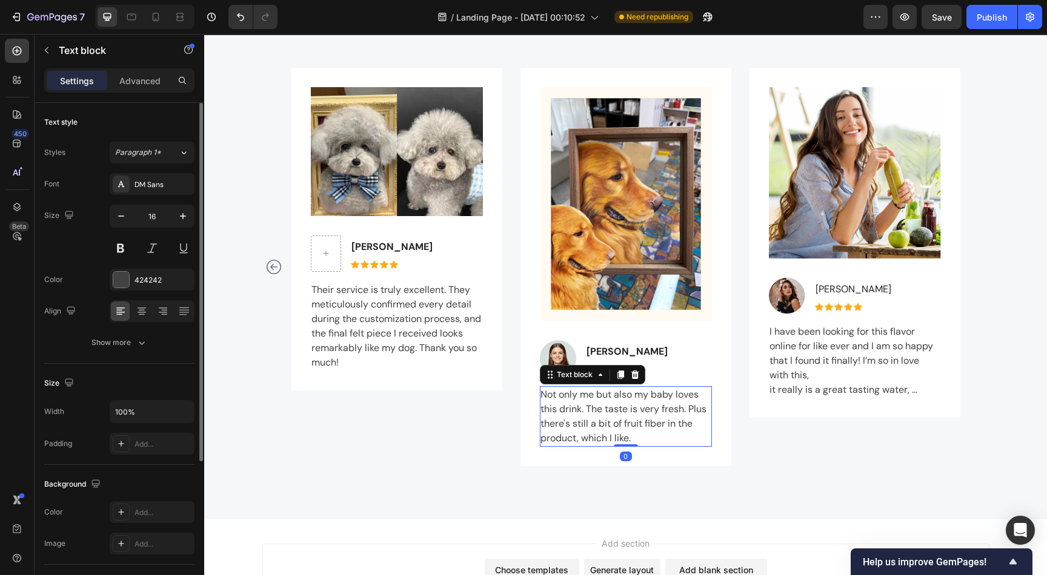
click at [597, 408] on p "Not only me but also my baby loves this drink. The taste is very fresh. Plus th…" at bounding box center [625, 417] width 170 height 58
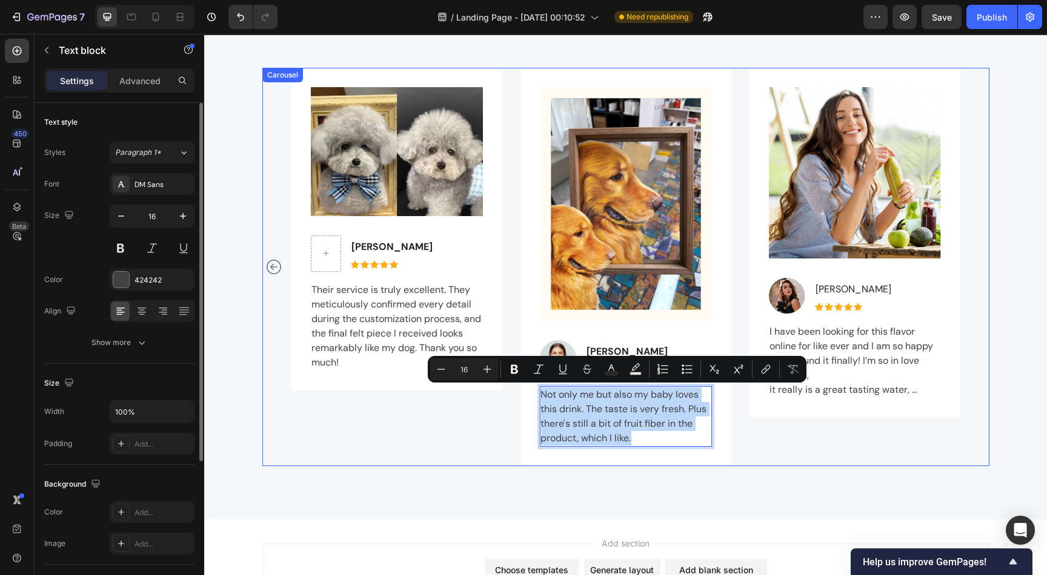
drag, startPoint x: 642, startPoint y: 436, endPoint x: 510, endPoint y: 383, distance: 142.4
click at [510, 383] on div "Image [PERSON_NAME]'s mum Text block Icon Icon Icon Icon Icon Icon List Hoz Row…" at bounding box center [625, 267] width 669 height 399
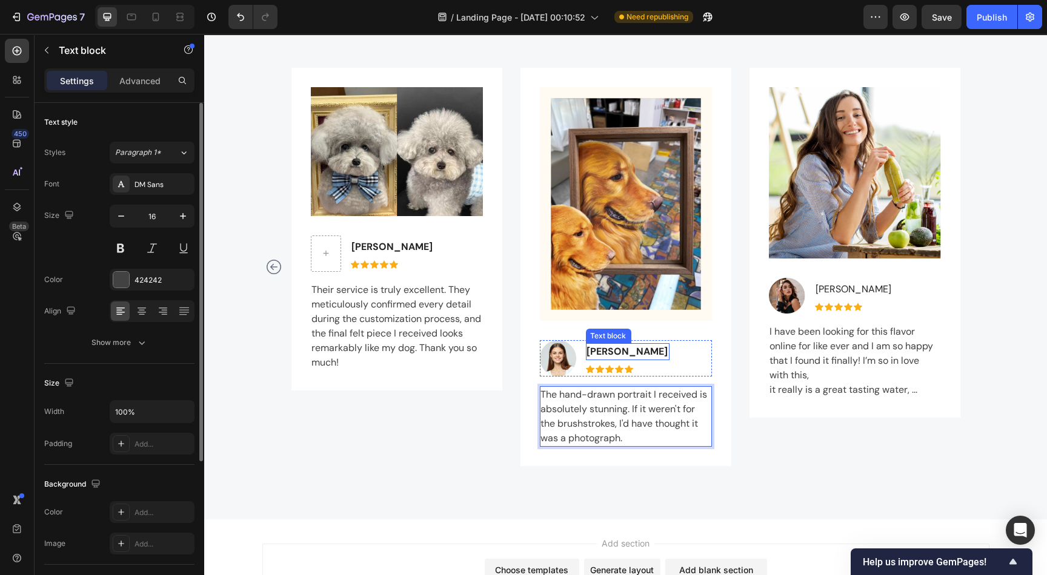
click at [601, 346] on p "[PERSON_NAME]" at bounding box center [626, 352] width 81 height 15
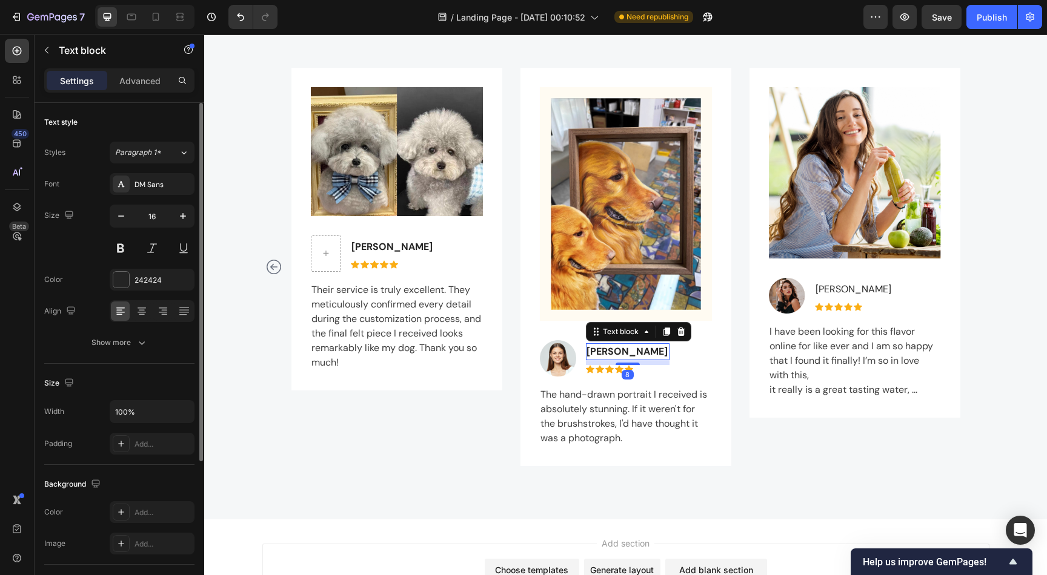
click at [601, 346] on p "[PERSON_NAME]" at bounding box center [626, 352] width 81 height 15
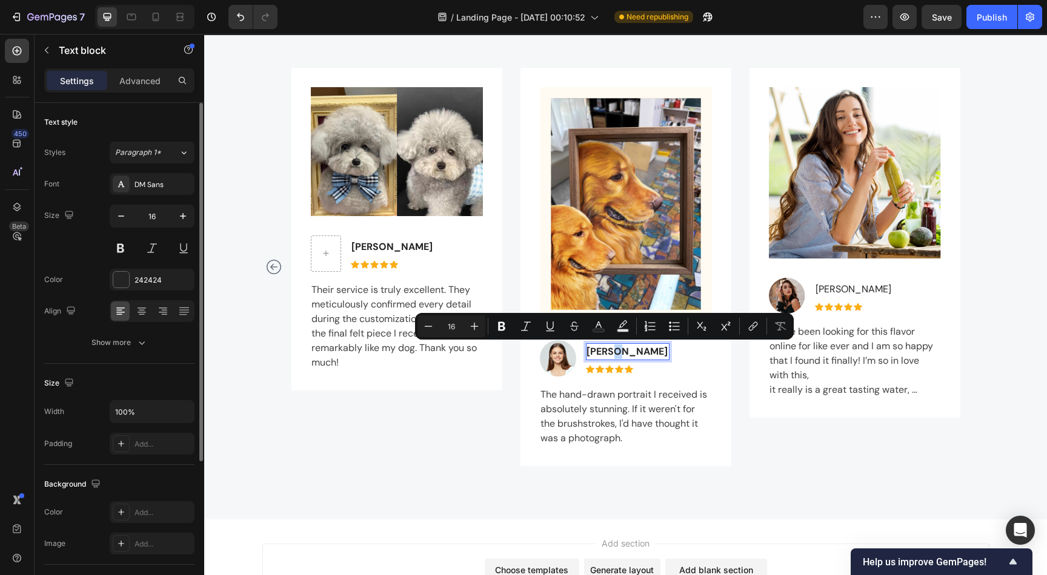
click at [607, 347] on p "[PERSON_NAME]" at bounding box center [626, 352] width 81 height 15
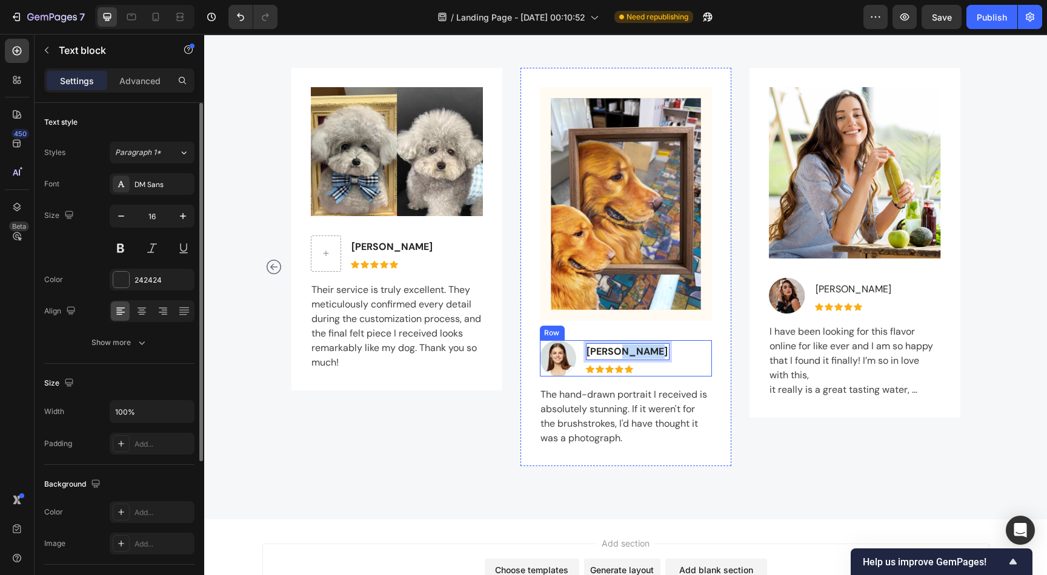
drag, startPoint x: 605, startPoint y: 349, endPoint x: 643, endPoint y: 347, distance: 37.6
click at [643, 347] on div "Image [PERSON_NAME] Text block 8 Icon Icon Icon Icon Icon Icon List Hoz Row" at bounding box center [625, 358] width 172 height 36
click at [544, 354] on img at bounding box center [557, 358] width 36 height 36
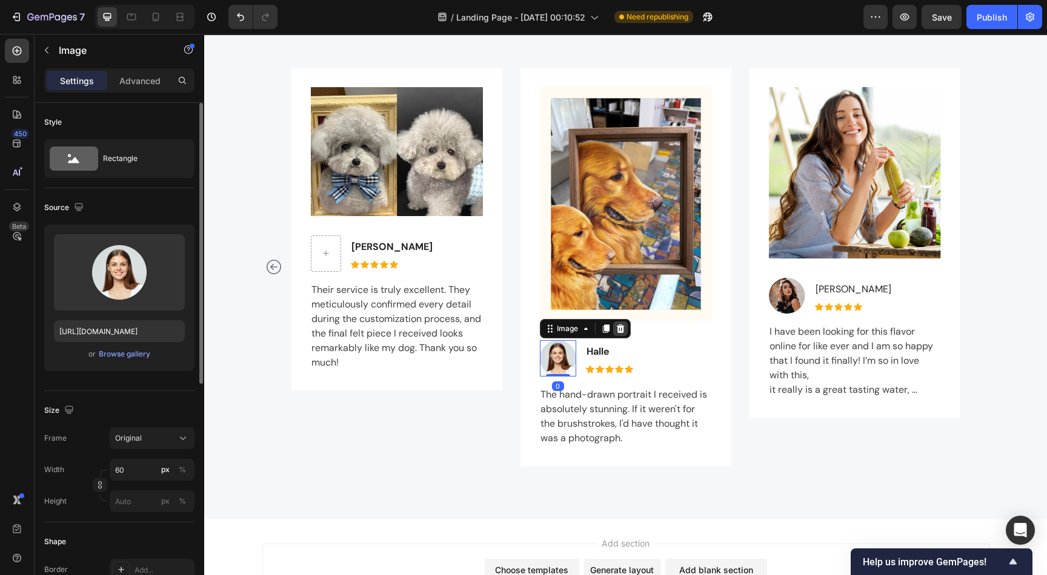
click at [616, 325] on icon at bounding box center [620, 329] width 8 height 8
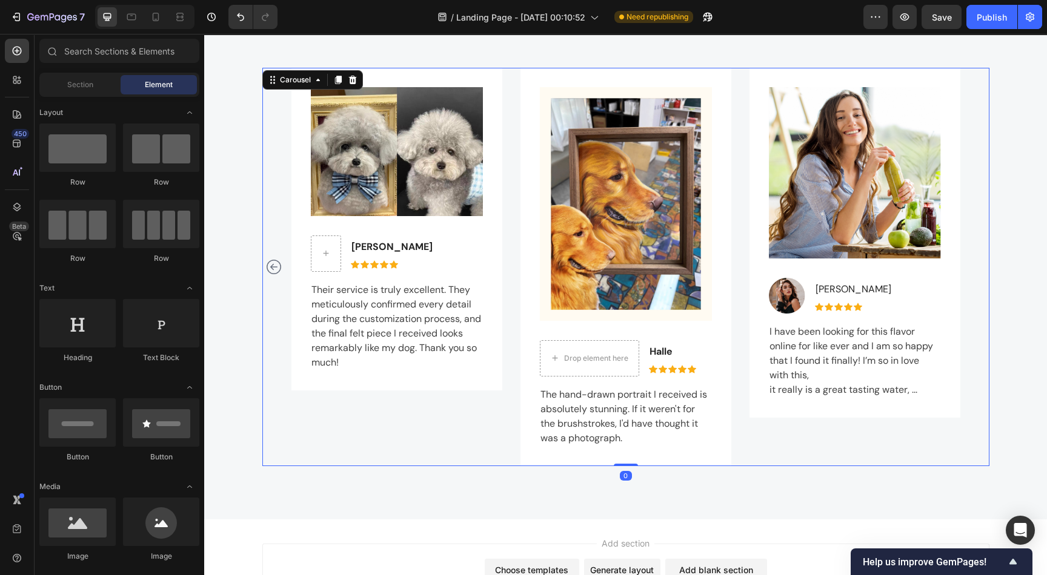
click at [764, 437] on div "Image Image [PERSON_NAME] Text block Icon Icon Icon Icon Icon Icon List Hoz Row…" at bounding box center [854, 267] width 211 height 399
click at [566, 354] on div "Drop element here" at bounding box center [596, 359] width 64 height 10
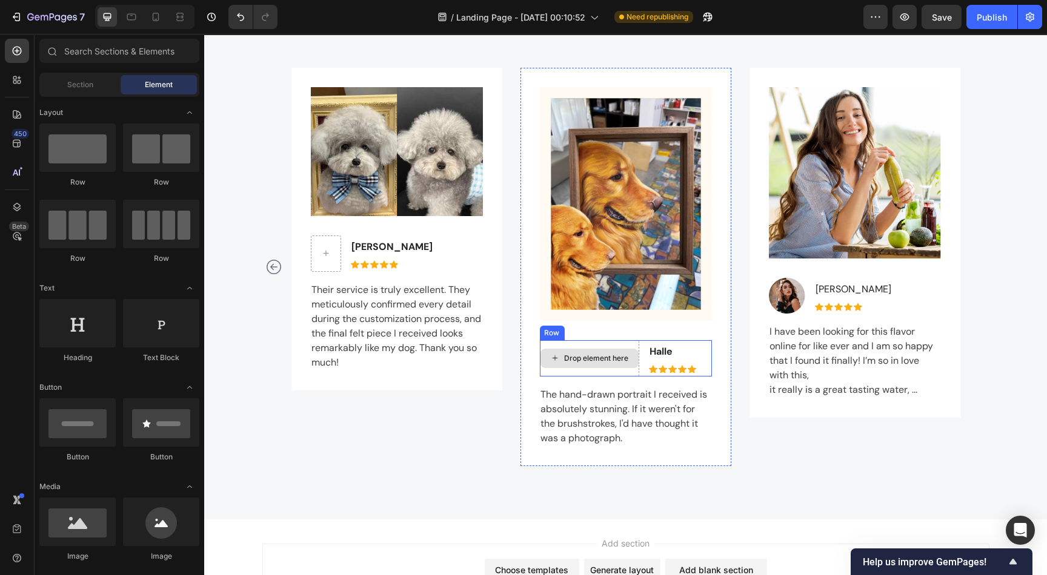
click at [619, 359] on div "Drop element here" at bounding box center [596, 359] width 64 height 10
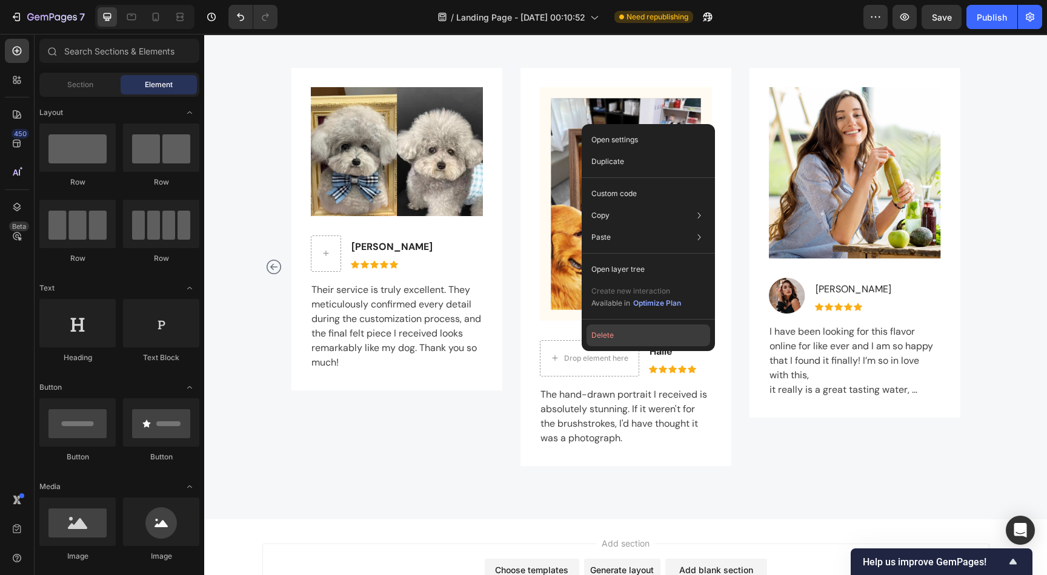
click at [606, 340] on button "Delete" at bounding box center [648, 336] width 124 height 22
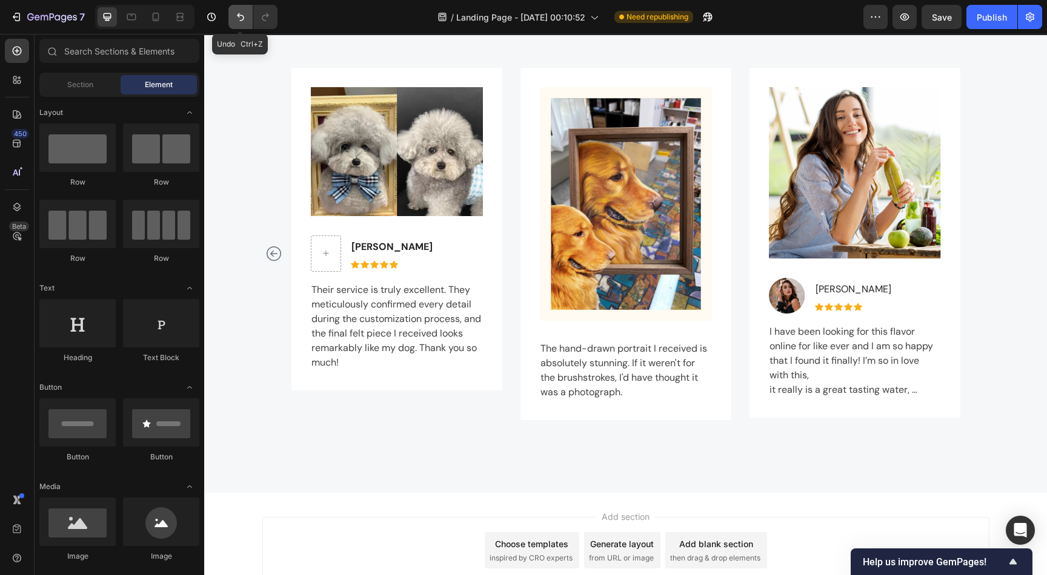
click at [240, 18] on icon "Undo/Redo" at bounding box center [240, 17] width 12 height 12
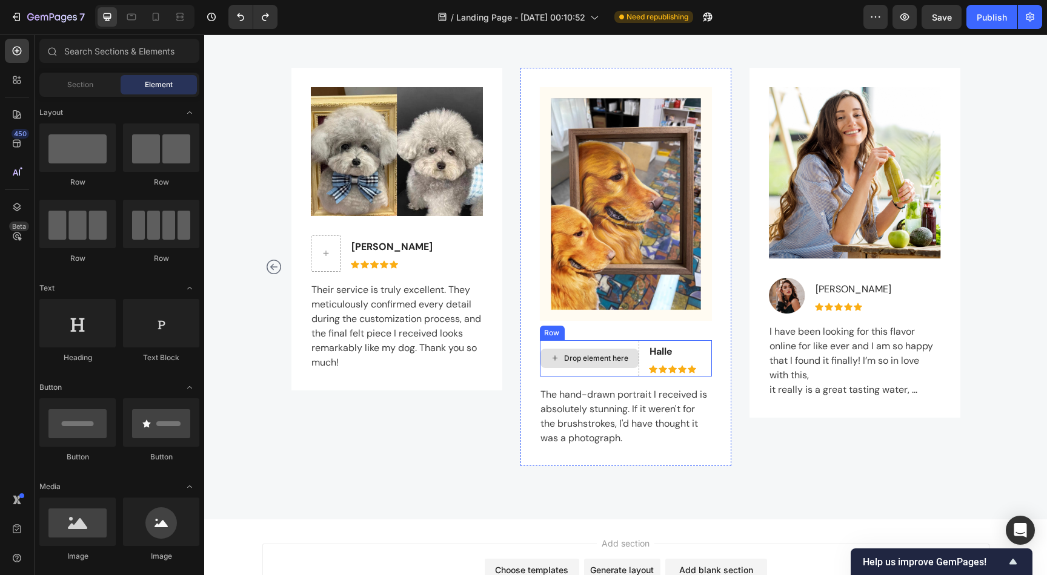
click at [602, 354] on div "Drop element here" at bounding box center [596, 359] width 64 height 10
click at [609, 355] on div "Drop element here" at bounding box center [596, 359] width 64 height 10
click at [549, 351] on div "Drop element here" at bounding box center [589, 358] width 98 height 19
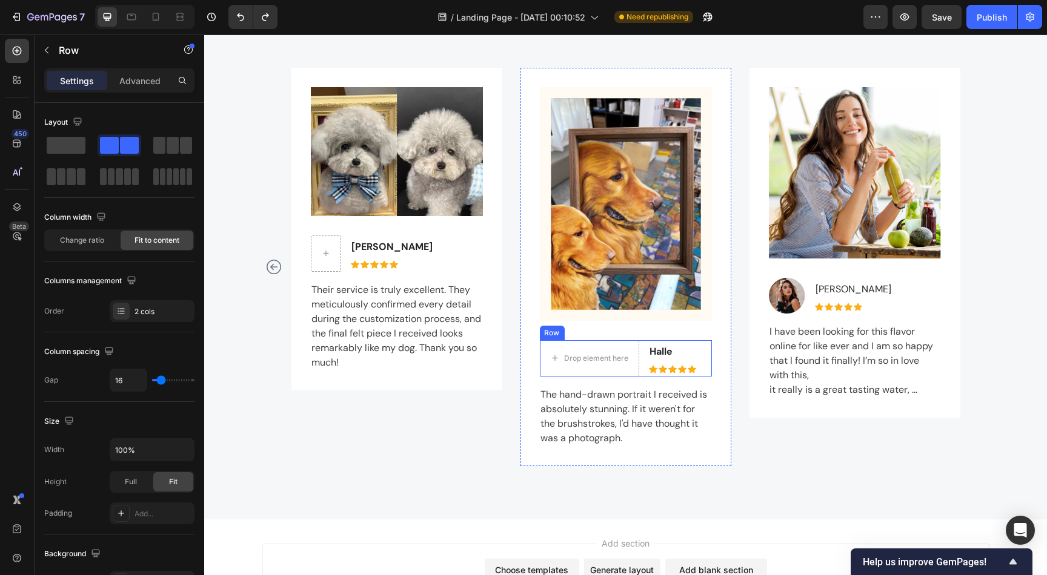
click at [542, 333] on div "Row" at bounding box center [551, 333] width 20 height 11
click at [609, 357] on div "Drop element here" at bounding box center [596, 359] width 64 height 10
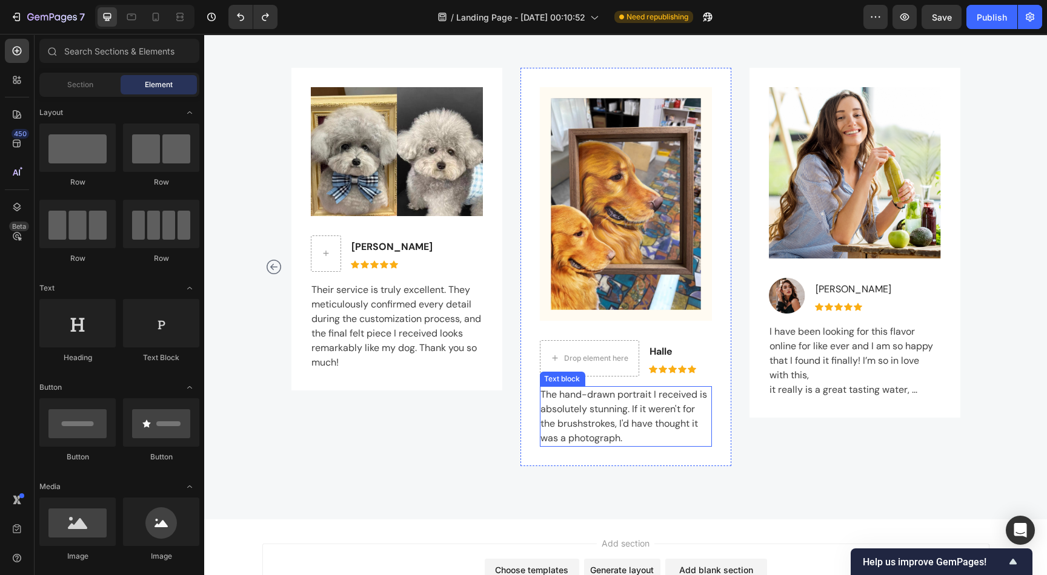
click at [592, 396] on p "The hand-drawn portrait I received is absolutely stunning. If it weren't for th…" at bounding box center [625, 417] width 170 height 58
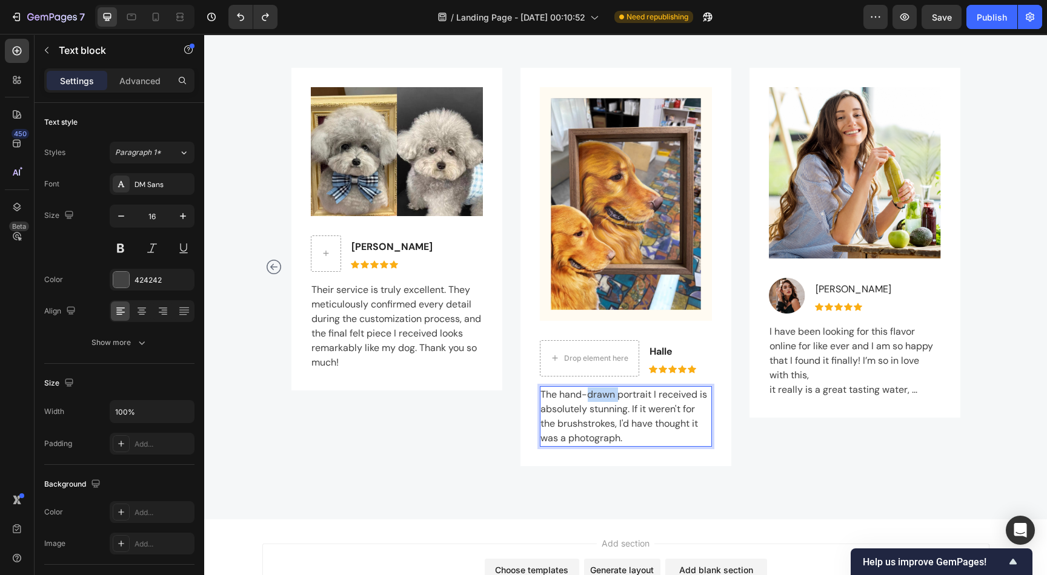
click at [592, 396] on p "The hand-drawn portrait I received is absolutely stunning. If it weren't for th…" at bounding box center [625, 417] width 170 height 58
click at [577, 394] on p "The hand-portrait I received is absolutely stunning. If it weren't for the brus…" at bounding box center [625, 417] width 170 height 58
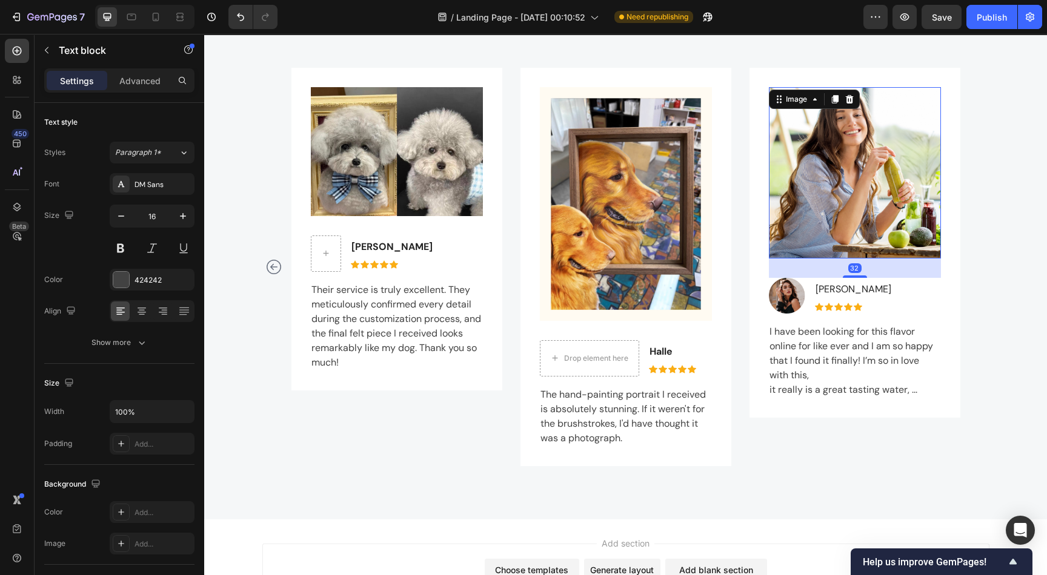
click at [859, 164] on img at bounding box center [854, 172] width 172 height 171
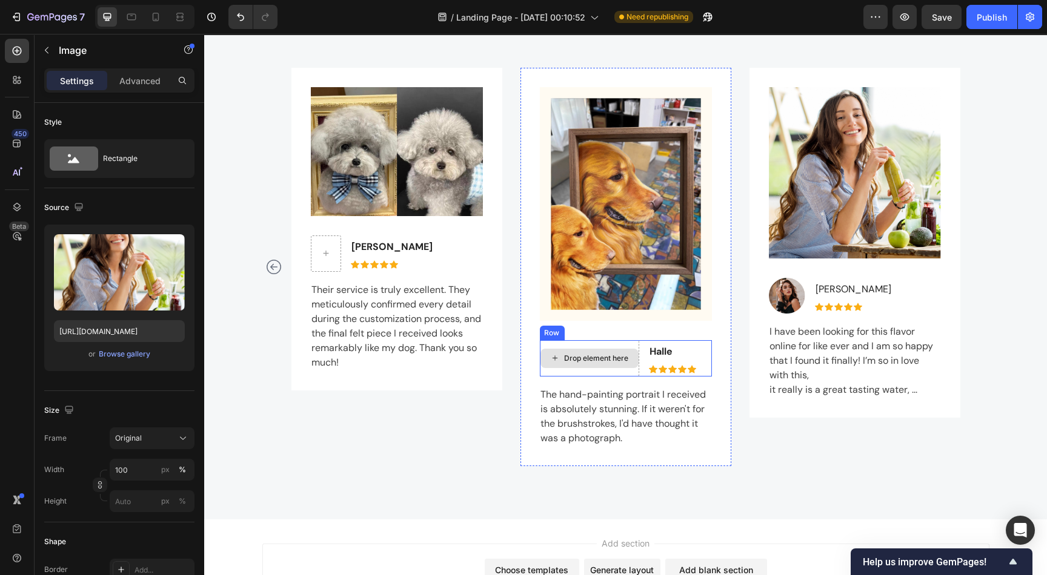
click at [613, 358] on div "Drop element here" at bounding box center [596, 359] width 64 height 10
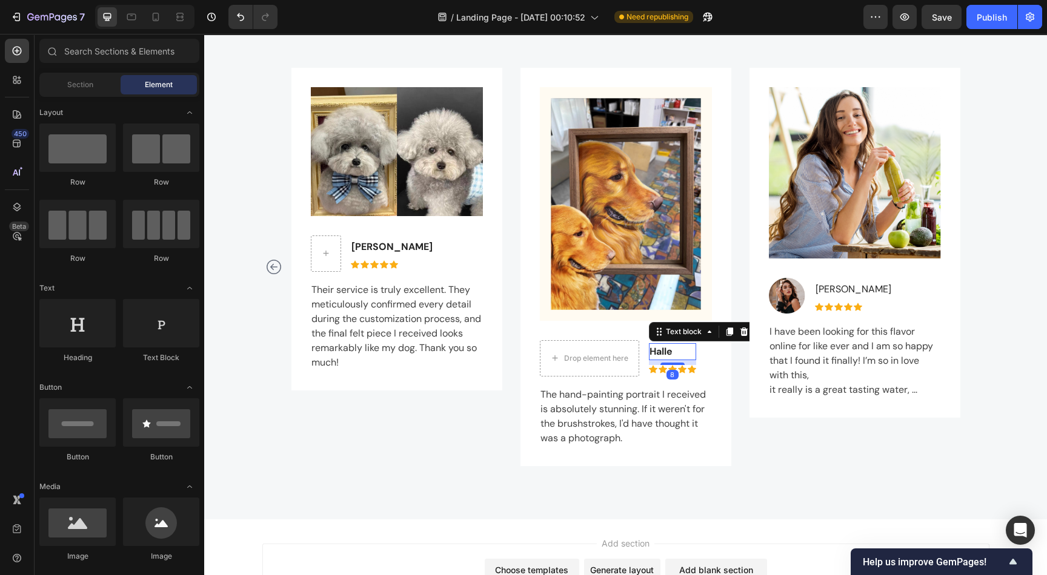
click at [666, 349] on p "Halle" at bounding box center [671, 352] width 45 height 15
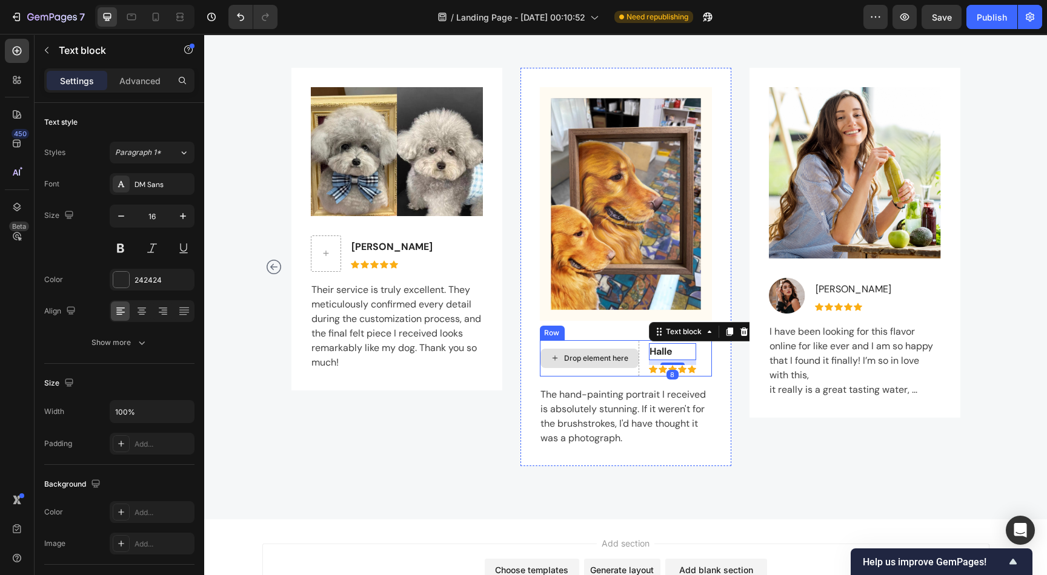
click at [620, 351] on div "Drop element here" at bounding box center [589, 358] width 98 height 19
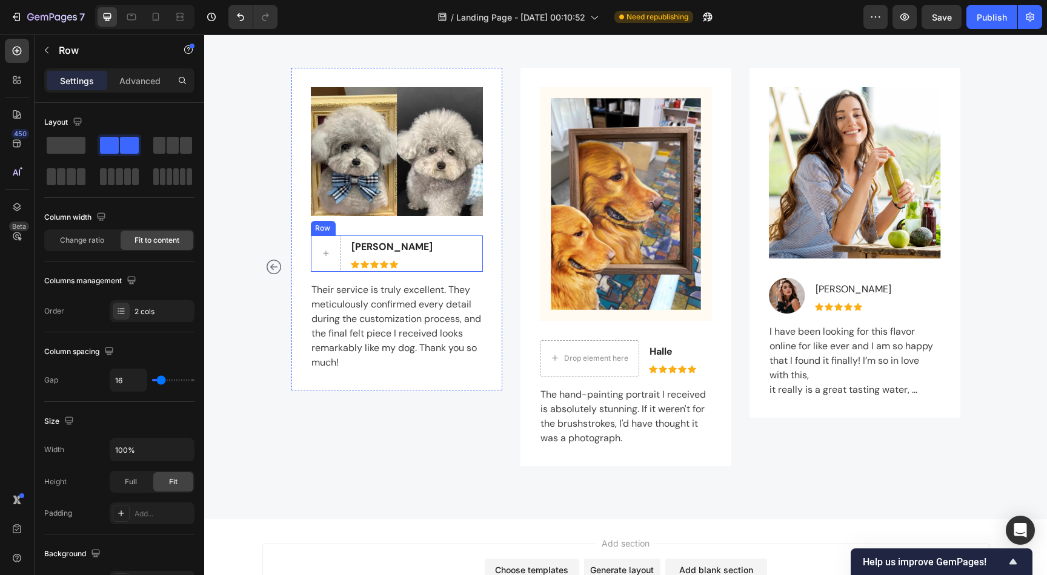
click at [392, 247] on div "[PERSON_NAME] Text block Icon Icon Icon Icon Icon Icon List Hoz Row" at bounding box center [396, 254] width 172 height 36
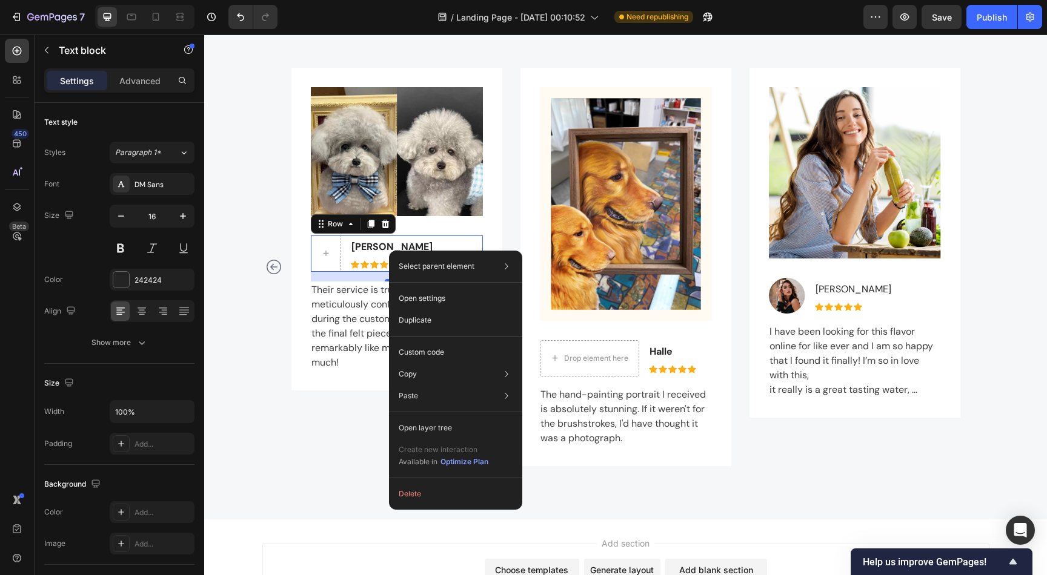
click at [459, 241] on div "[PERSON_NAME] Text block Icon Icon Icon Icon Icon Icon List Hoz Row 16" at bounding box center [396, 254] width 172 height 36
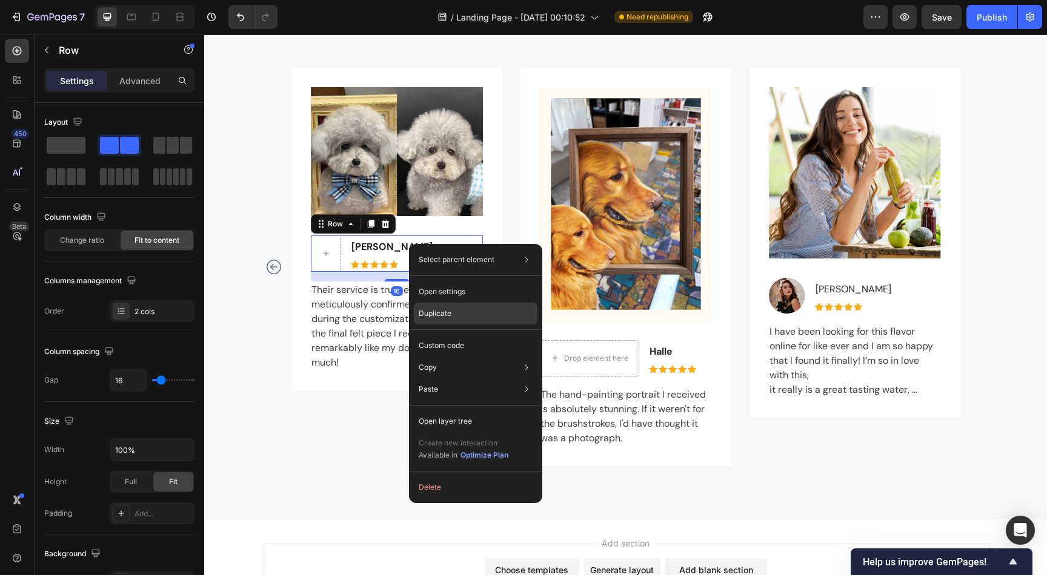
click at [440, 313] on p "Duplicate" at bounding box center [435, 313] width 33 height 11
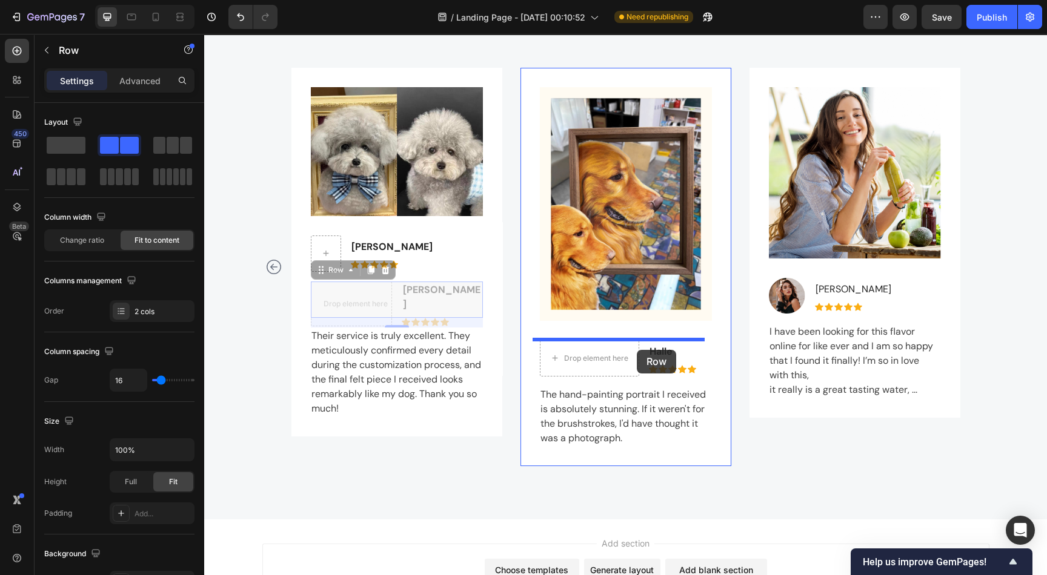
drag, startPoint x: 464, startPoint y: 290, endPoint x: 637, endPoint y: 350, distance: 182.9
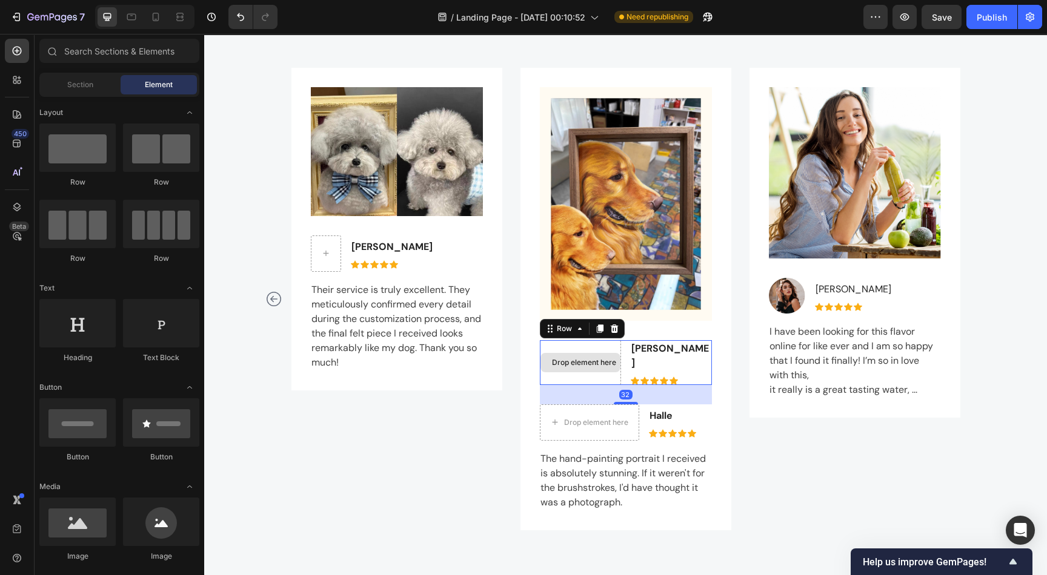
click at [604, 358] on div "Drop element here" at bounding box center [582, 363] width 61 height 10
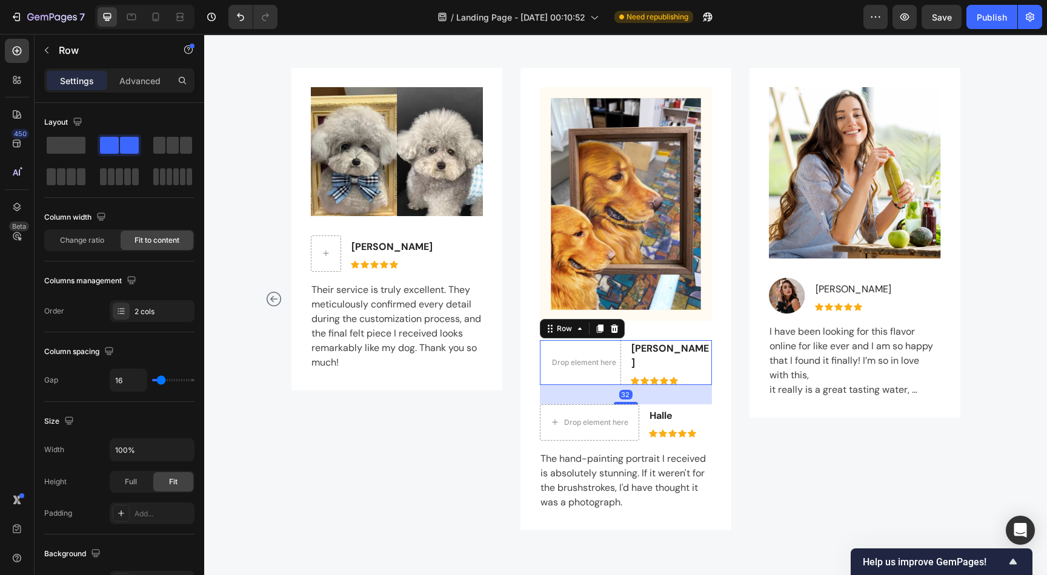
click at [694, 347] on div "Drop element here [PERSON_NAME] Text block Icon Icon Icon Icon Icon Icon List H…" at bounding box center [625, 362] width 172 height 45
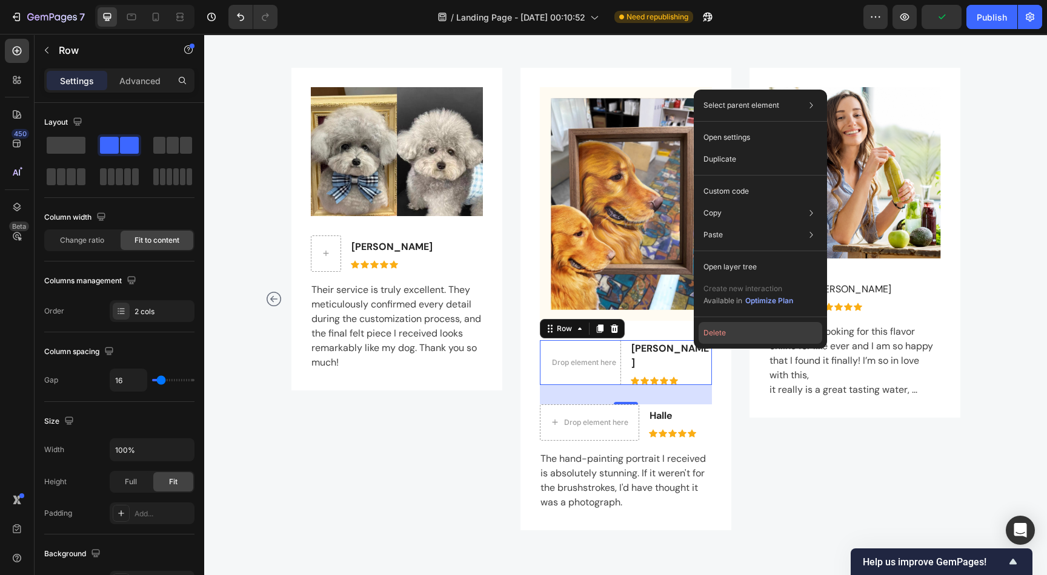
click at [732, 332] on button "Delete" at bounding box center [760, 333] width 124 height 22
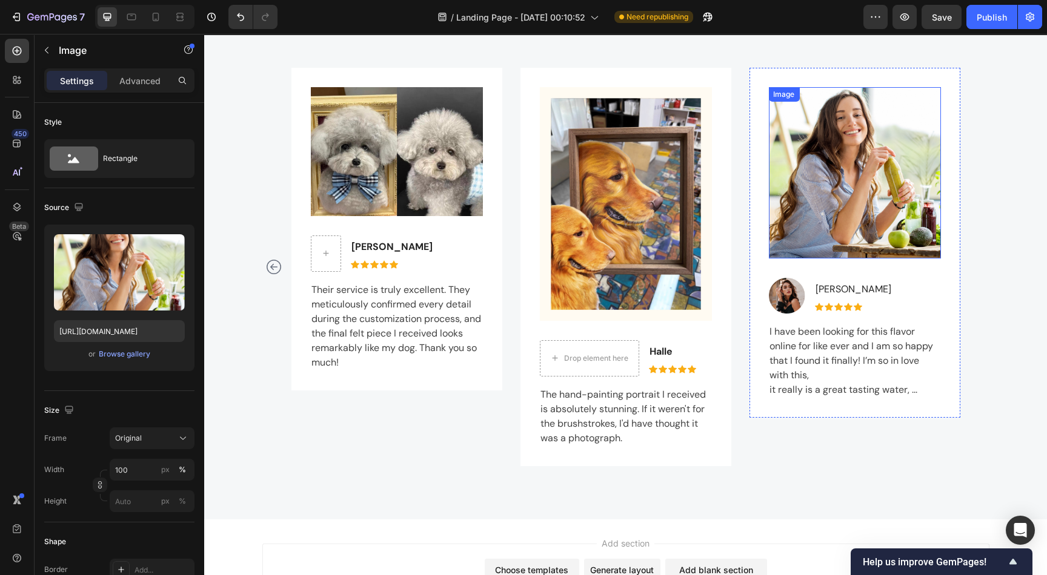
click at [834, 177] on img at bounding box center [854, 172] width 172 height 171
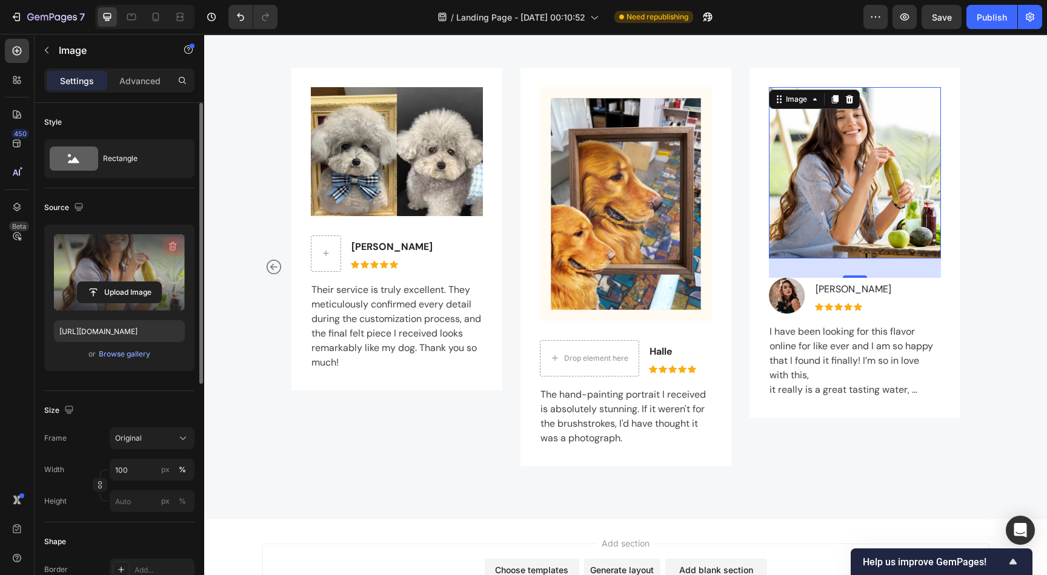
click at [176, 247] on icon "button" at bounding box center [173, 246] width 12 height 12
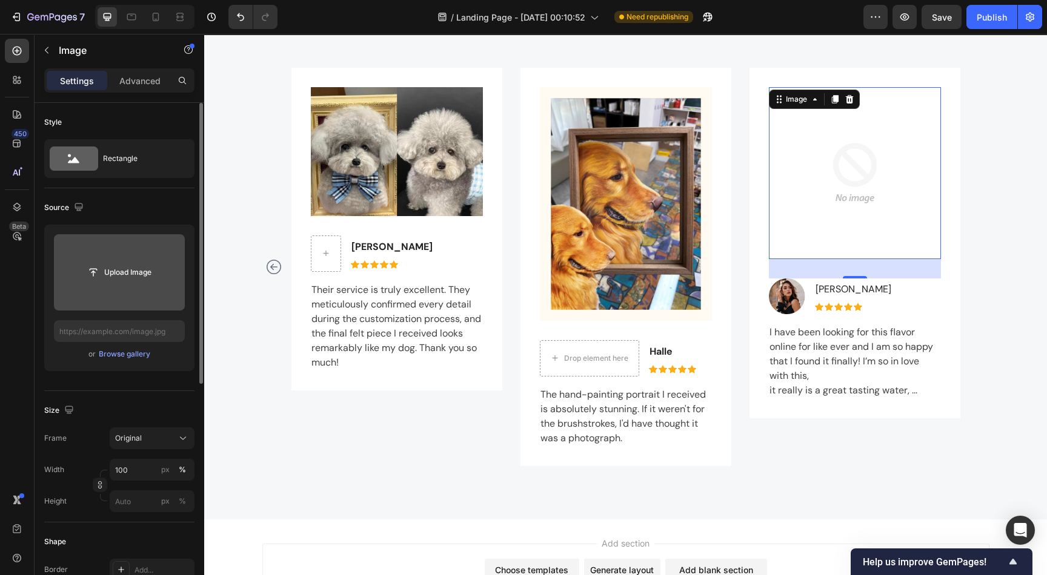
click at [114, 279] on input "file" at bounding box center [120, 272] width 84 height 21
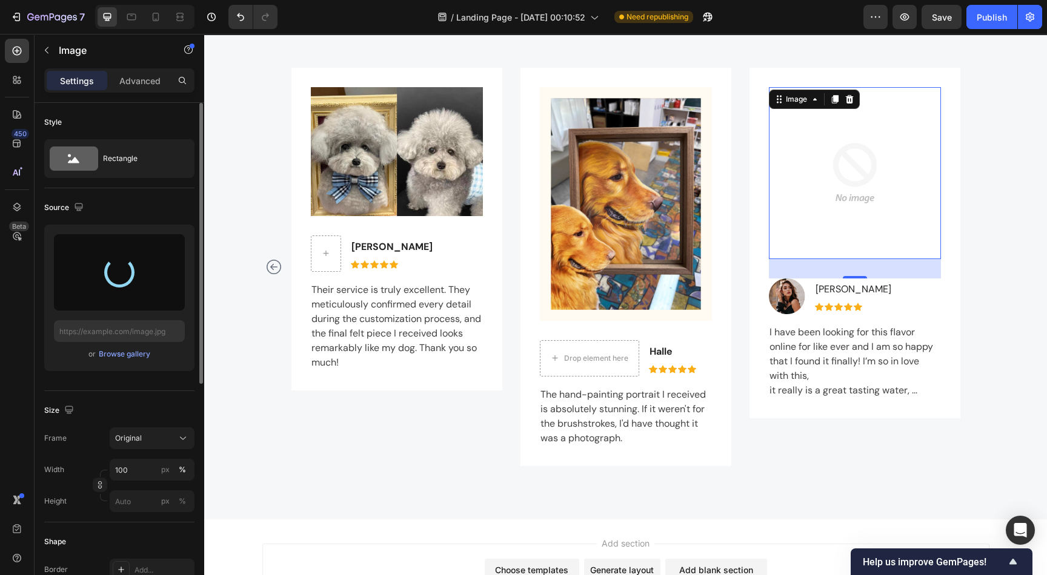
type input "[URL][DOMAIN_NAME]"
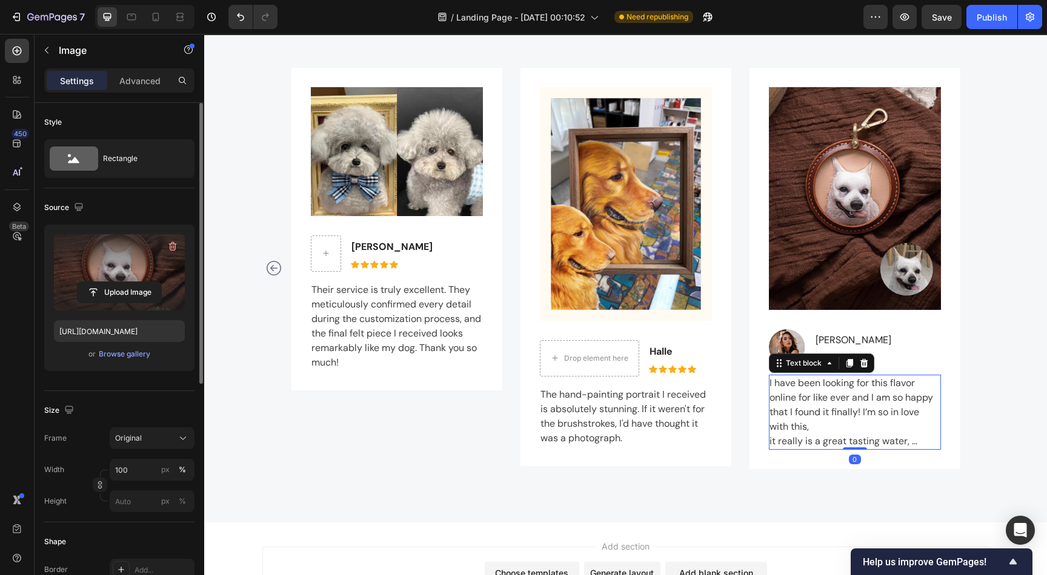
click at [815, 389] on p "I have been looking for this flavor online for like ever and I am so happy that…" at bounding box center [854, 412] width 170 height 73
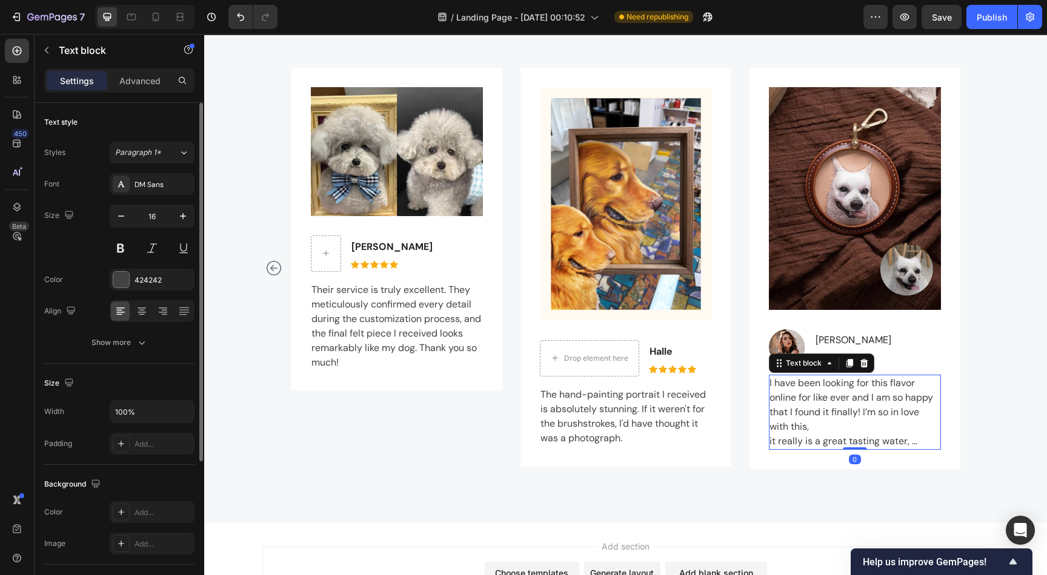
click at [815, 389] on p "I have been looking for this flavor online for like ever and I am so happy that…" at bounding box center [854, 412] width 170 height 73
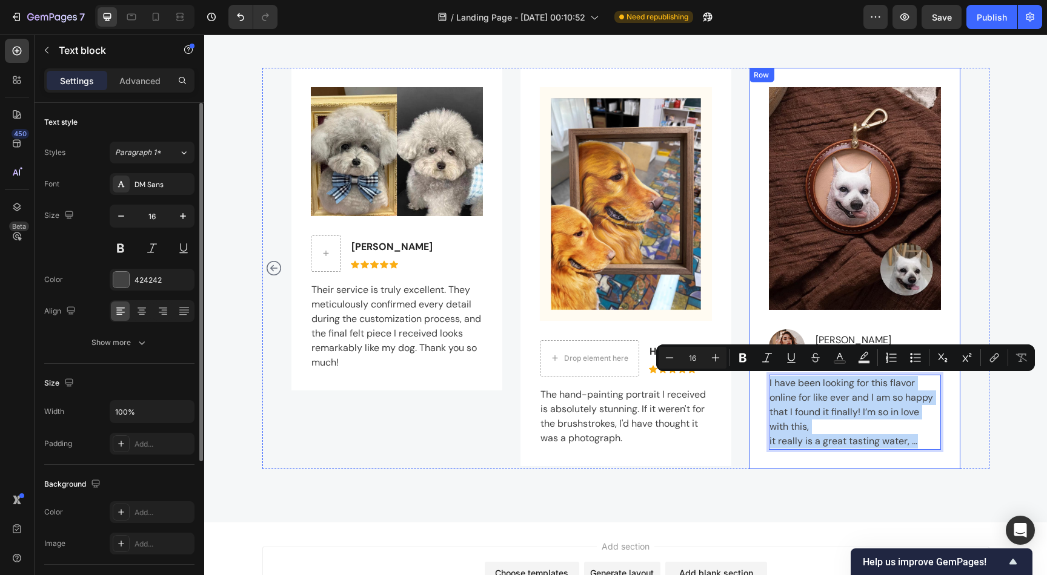
drag, startPoint x: 924, startPoint y: 442, endPoint x: 760, endPoint y: 380, distance: 174.8
click at [760, 380] on div "Image Image [PERSON_NAME] Text block Icon Icon Icon Icon Icon Icon List Hoz Row…" at bounding box center [854, 269] width 211 height 402
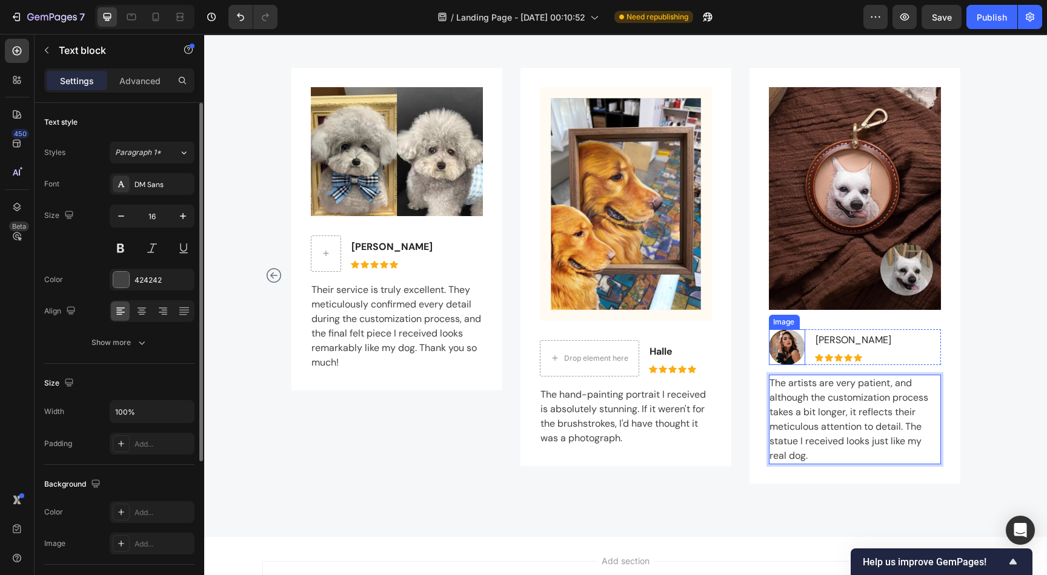
click at [778, 340] on img at bounding box center [786, 347] width 36 height 36
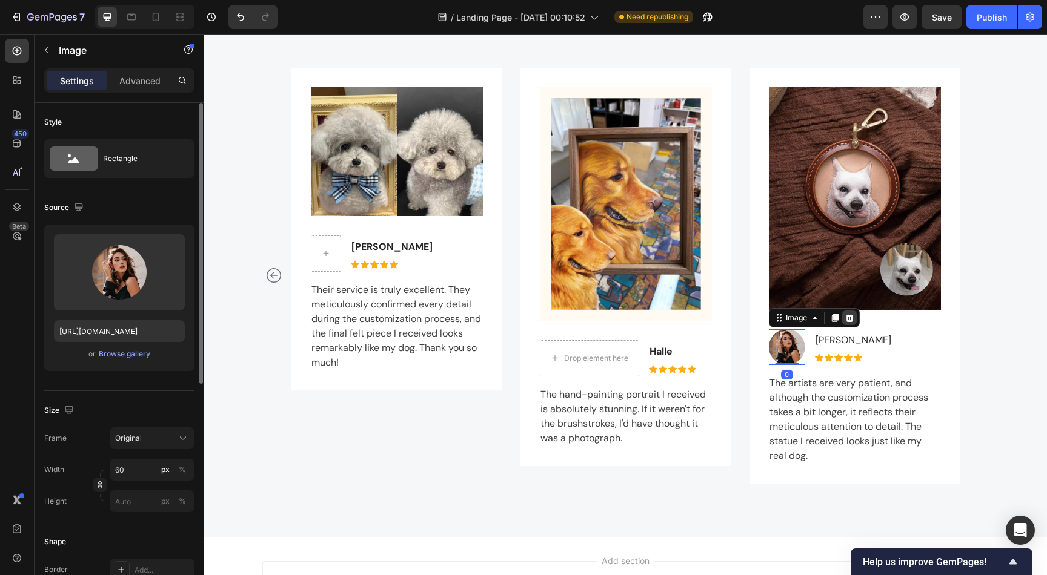
click at [846, 322] on icon at bounding box center [849, 318] width 10 height 10
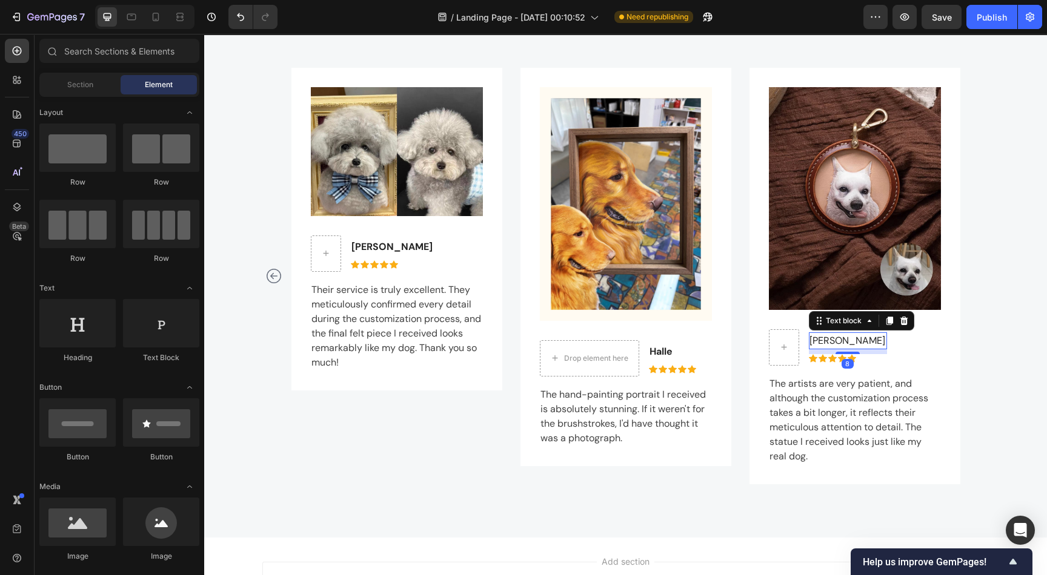
click at [840, 341] on p "[PERSON_NAME]" at bounding box center [847, 341] width 76 height 15
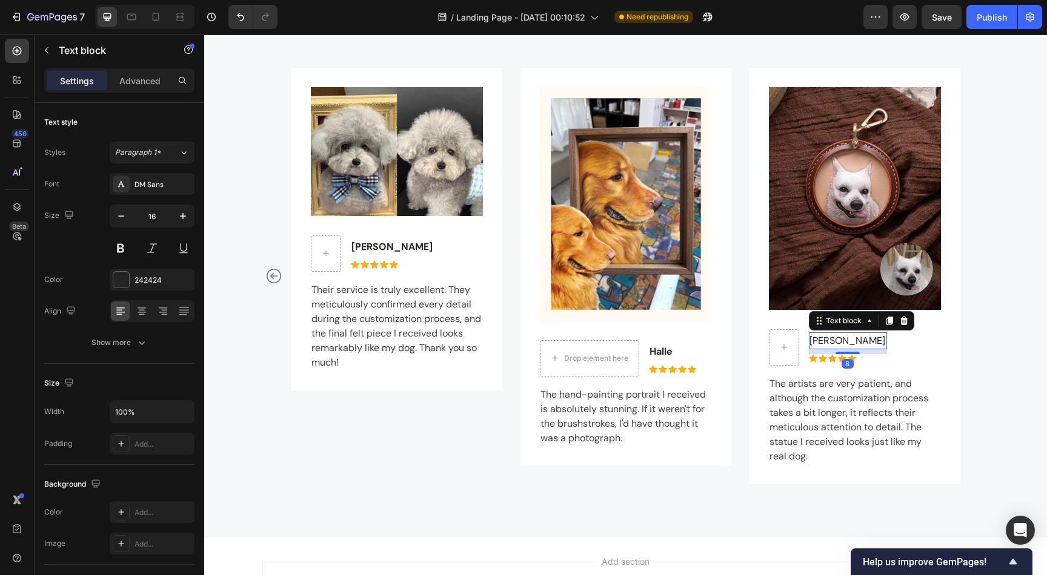
click at [840, 341] on p "[PERSON_NAME]" at bounding box center [847, 341] width 76 height 15
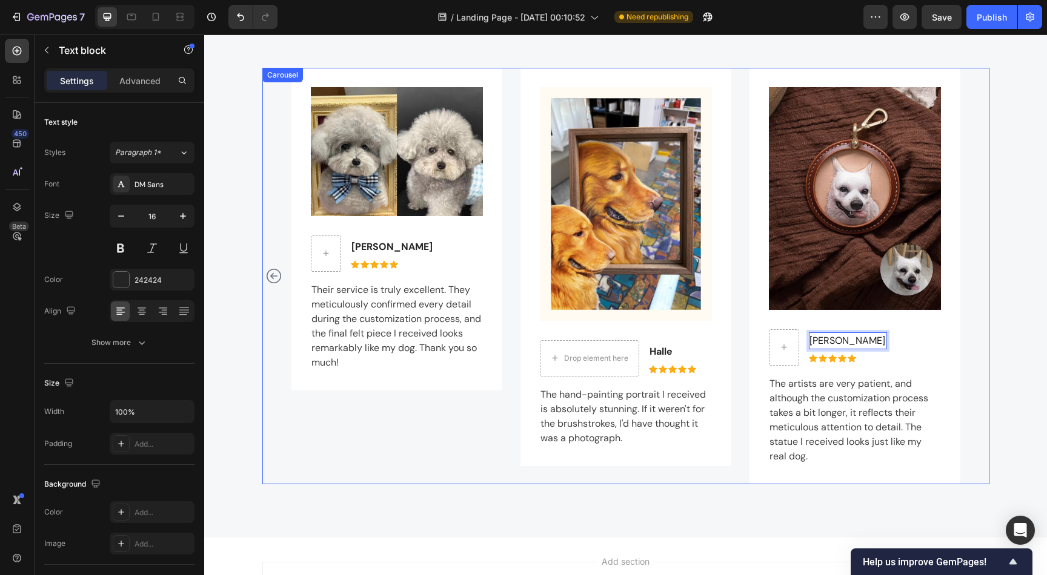
click at [963, 316] on div "Image [PERSON_NAME]'s mum Text block Icon Icon Icon Icon Icon Icon List Hoz Row…" at bounding box center [625, 276] width 727 height 417
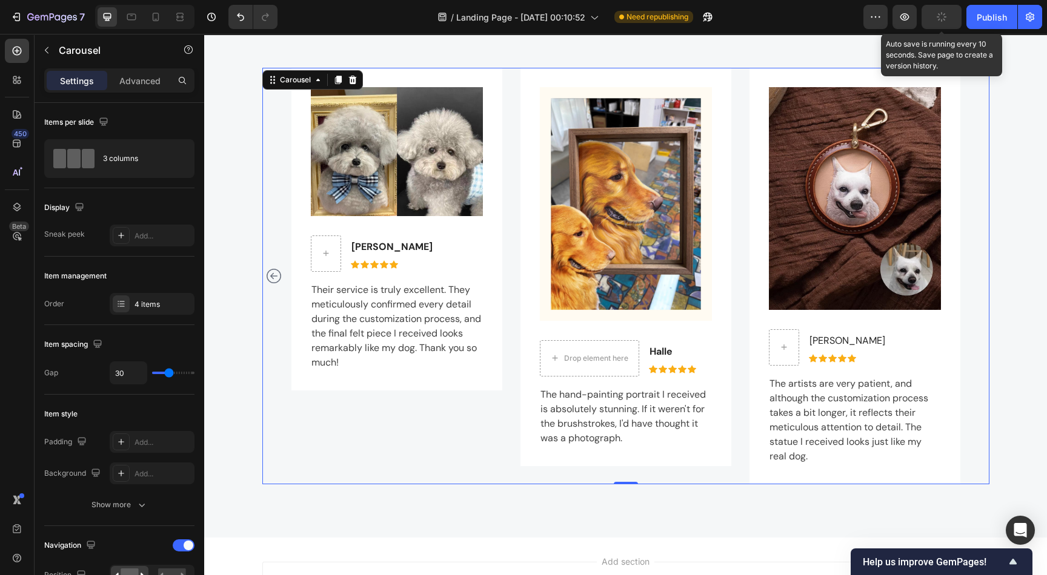
click at [941, 16] on icon "button" at bounding box center [942, 18] width 12 height 12
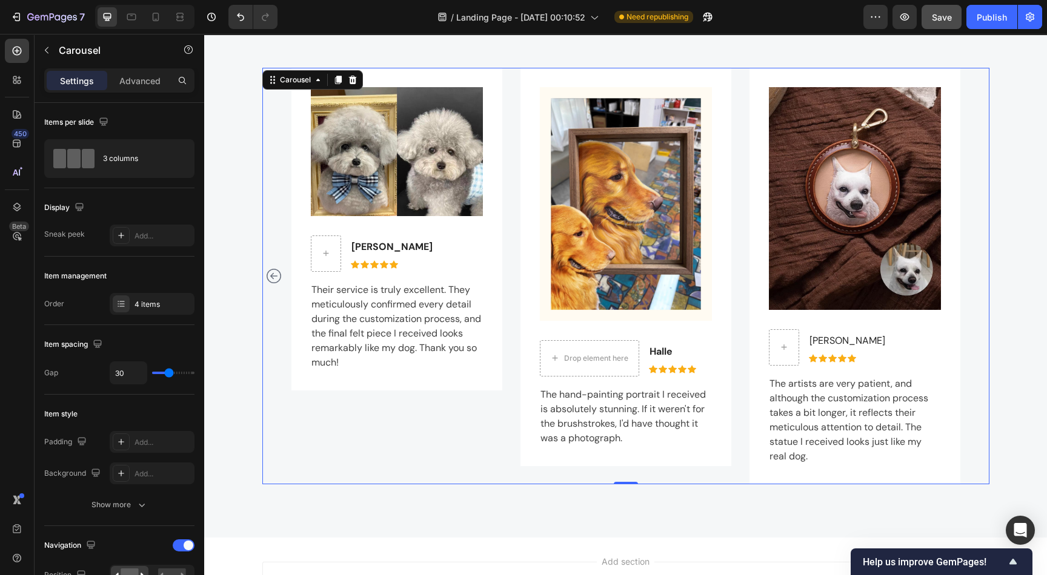
click at [266, 269] on icon "Carousel Back Arrow" at bounding box center [273, 276] width 15 height 15
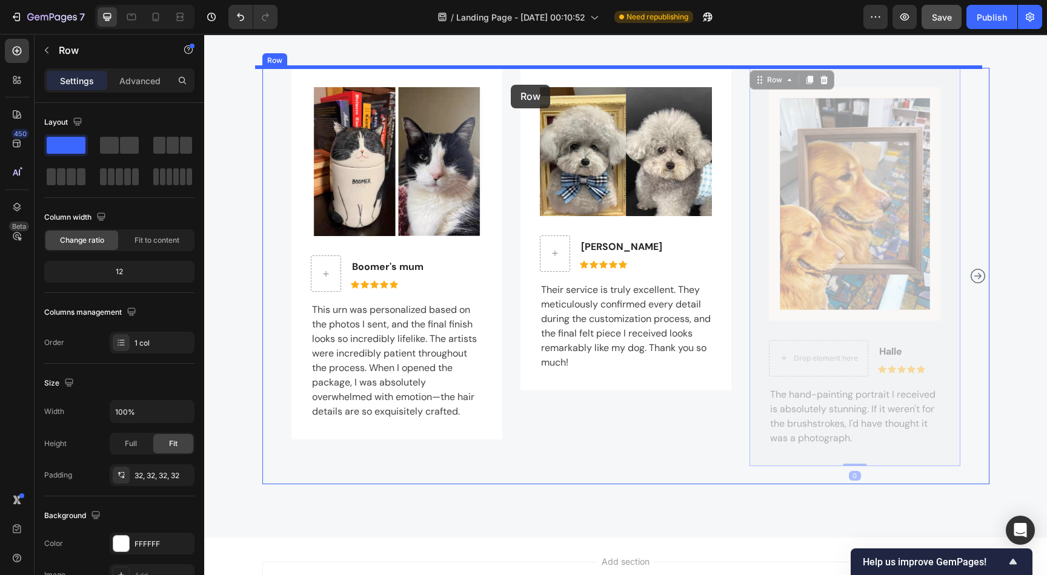
drag, startPoint x: 781, startPoint y: 76, endPoint x: 511, endPoint y: 85, distance: 270.9
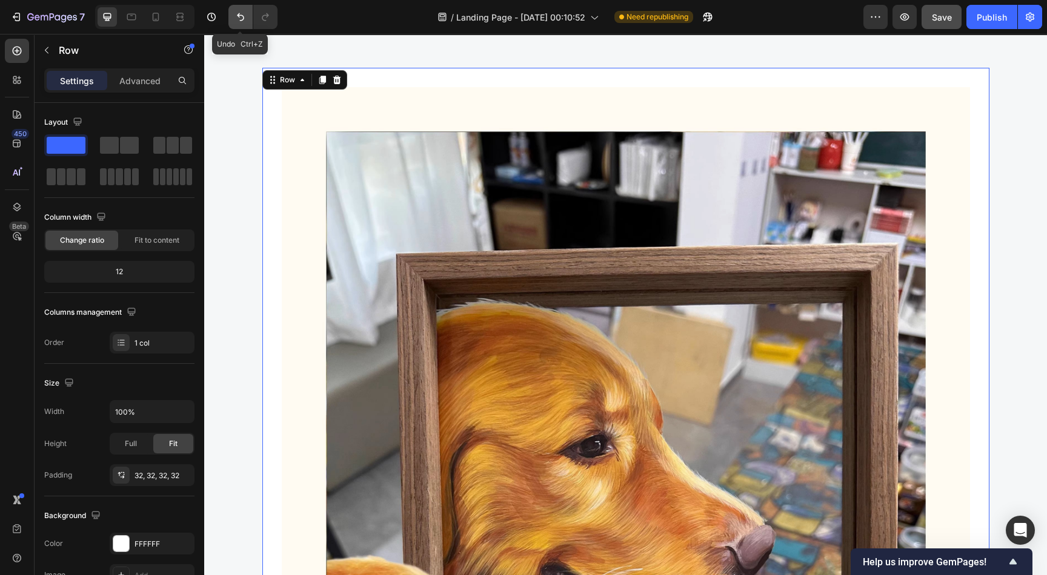
click at [236, 11] on icon "Undo/Redo" at bounding box center [240, 17] width 12 height 12
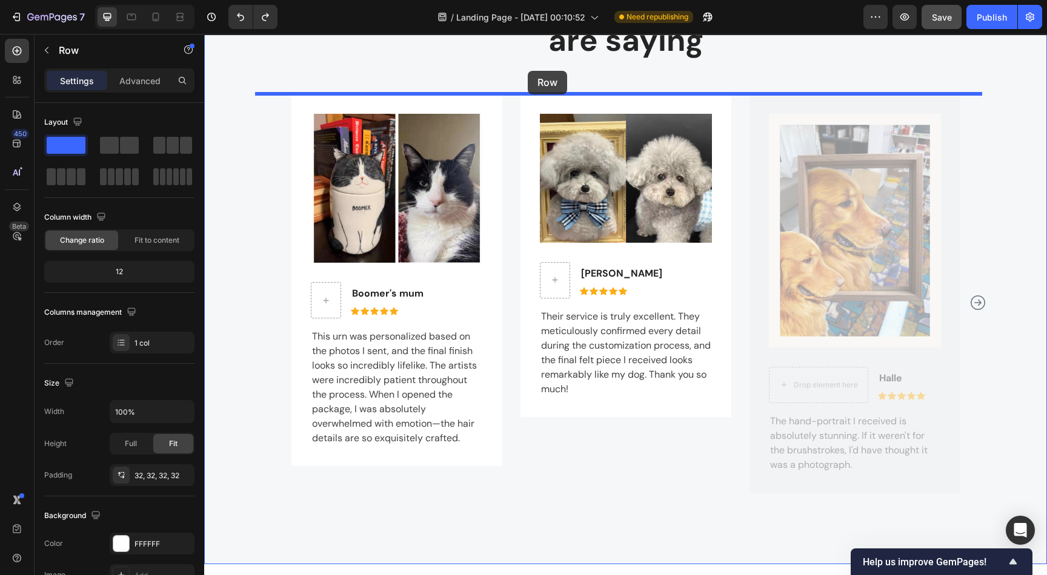
scroll to position [2556, 0]
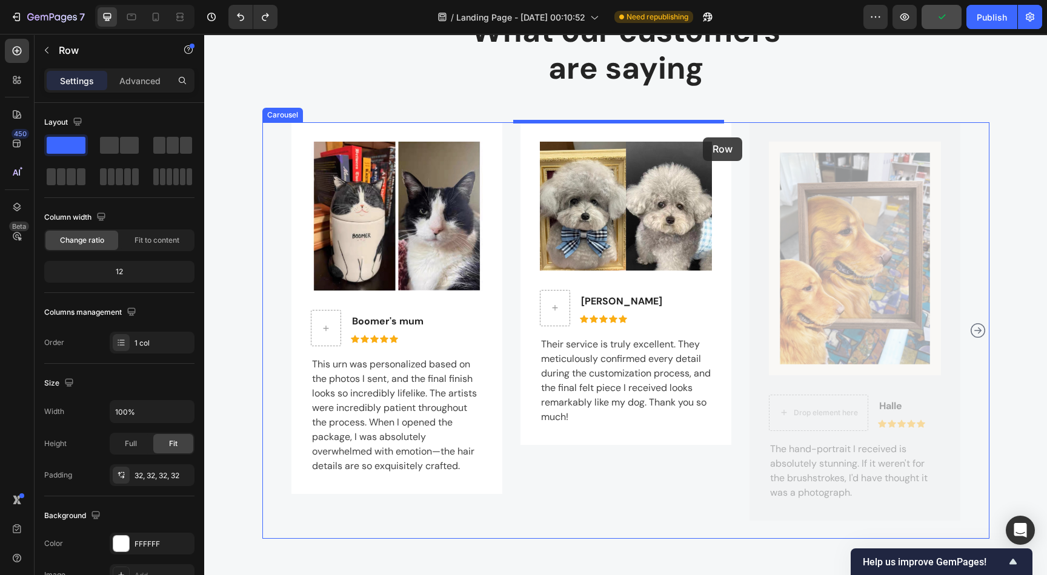
drag, startPoint x: 826, startPoint y: 74, endPoint x: 703, endPoint y: 138, distance: 138.2
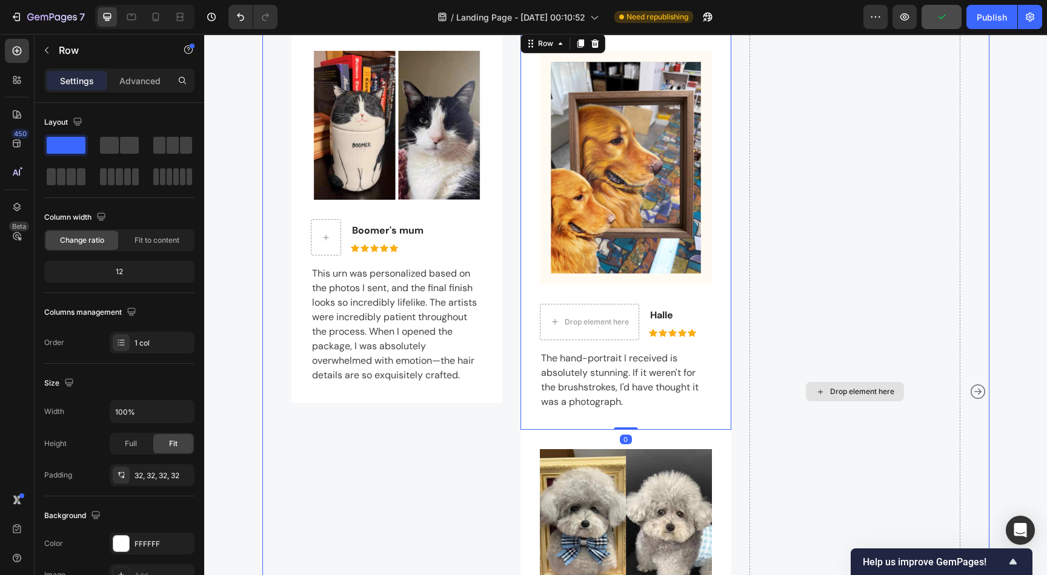
scroll to position [2828, 0]
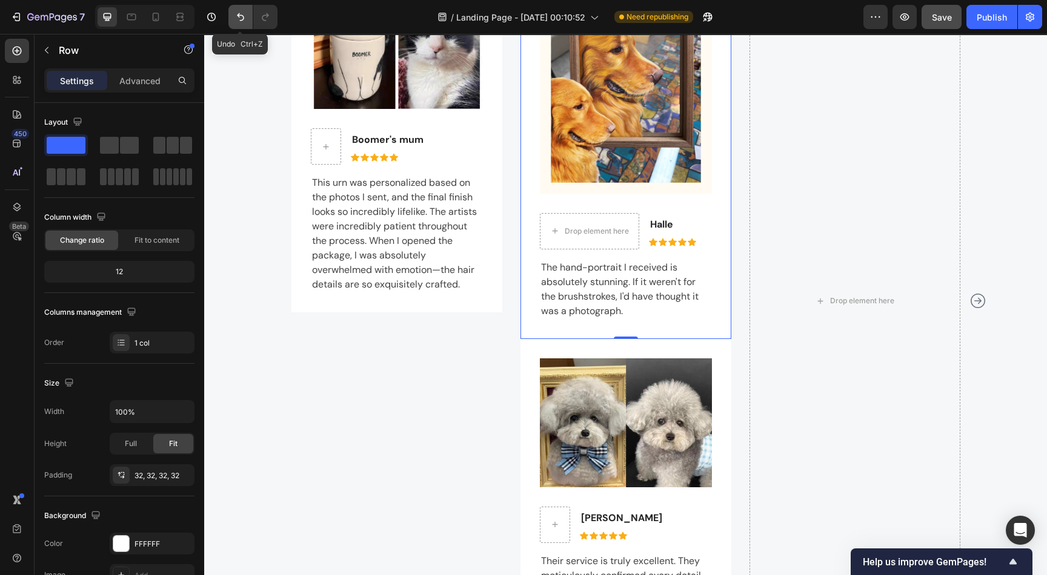
click at [237, 14] on icon "Undo/Redo" at bounding box center [240, 17] width 12 height 12
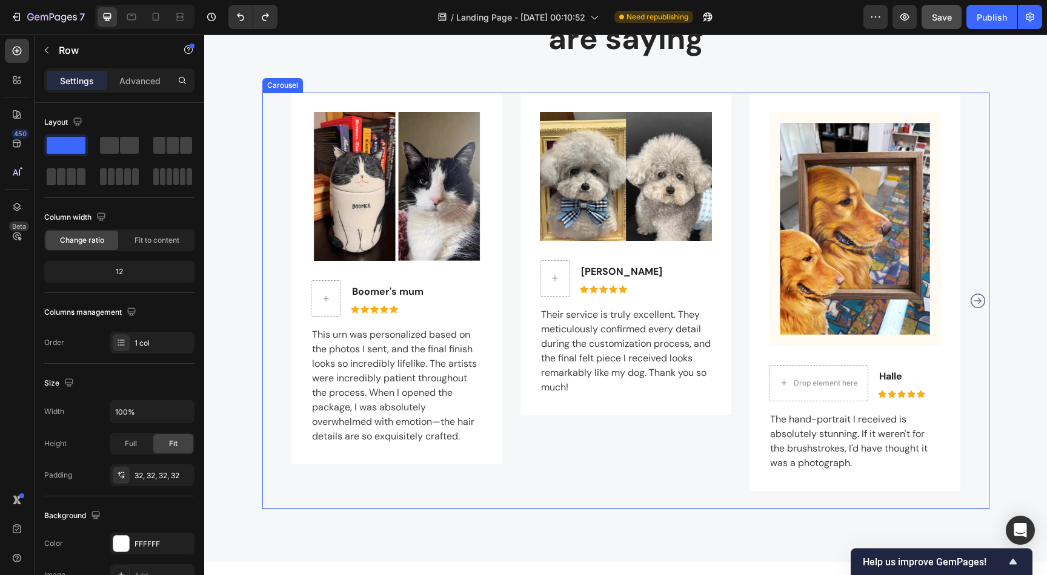
click at [975, 292] on button "Carousel Next Arrow" at bounding box center [977, 300] width 19 height 19
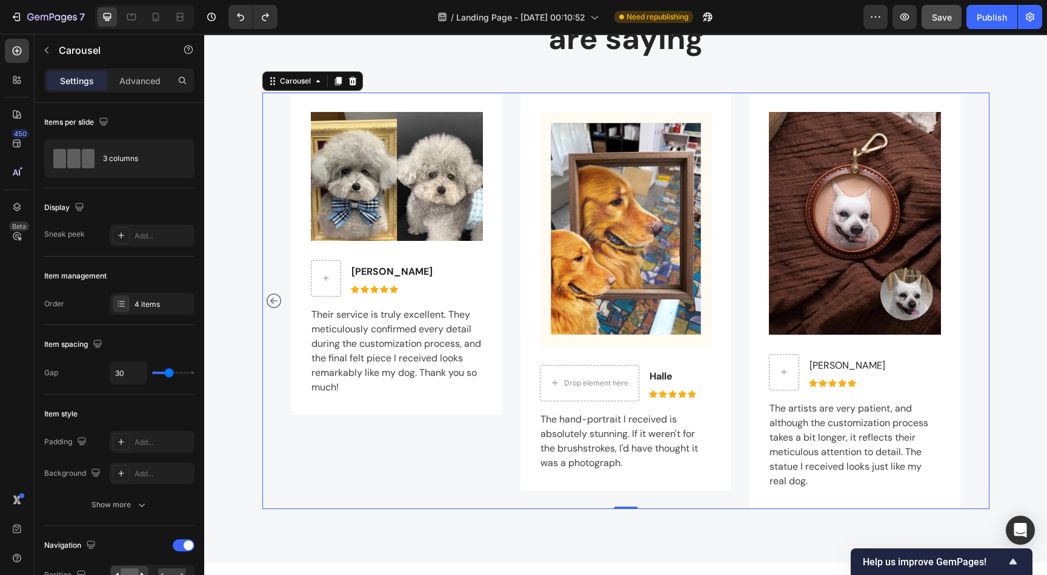
click at [269, 300] on icon "Carousel Back Arrow" at bounding box center [273, 301] width 15 height 15
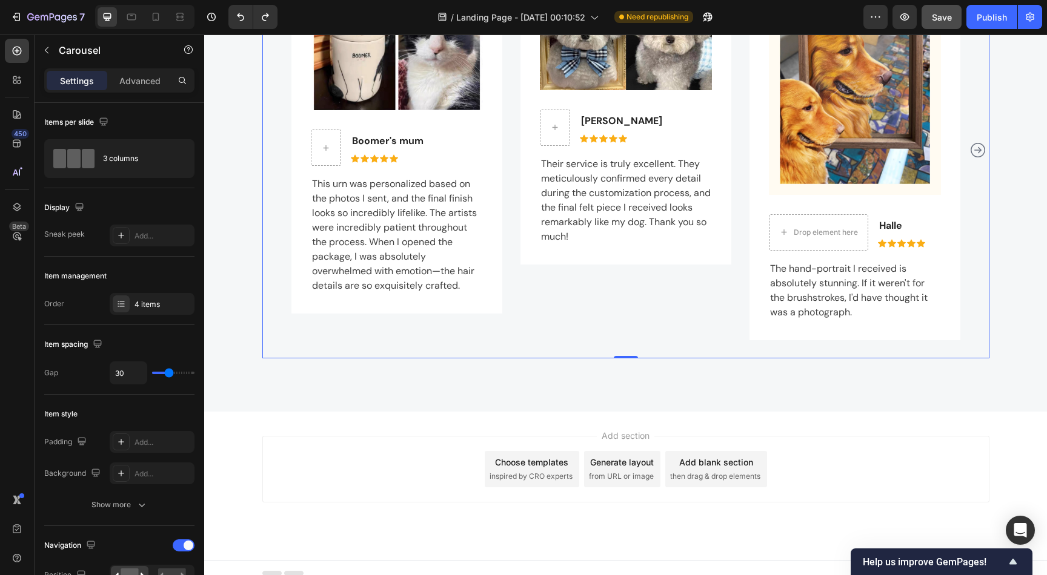
scroll to position [2746, 0]
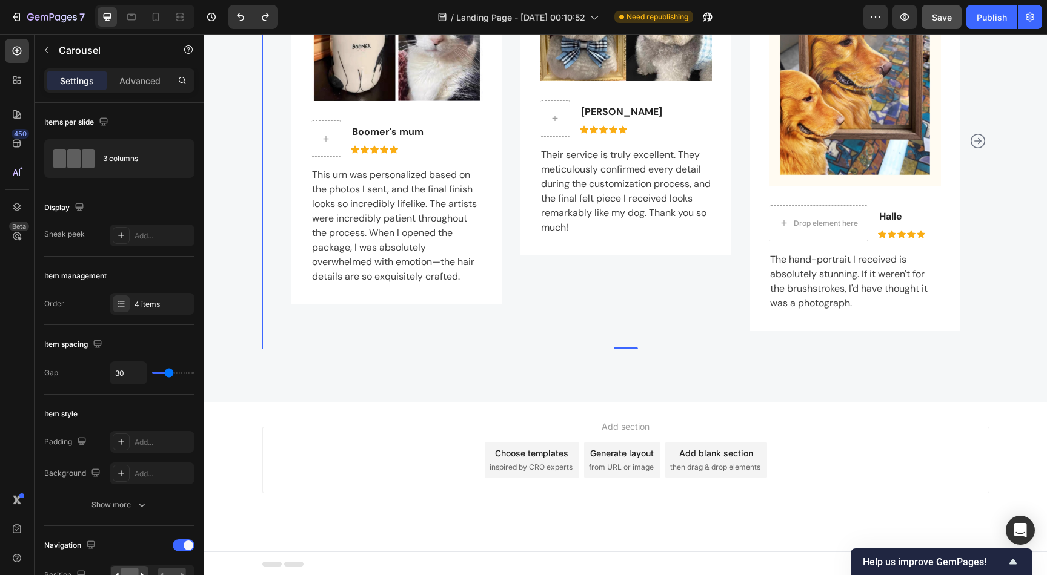
click at [711, 460] on div "Add blank section then drag & drop elements" at bounding box center [716, 460] width 102 height 36
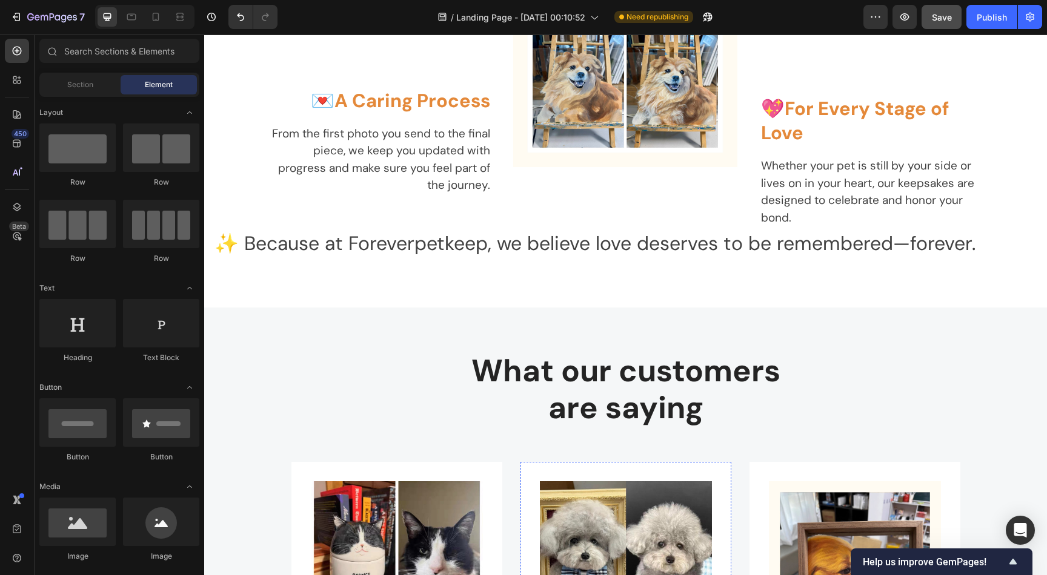
scroll to position [2003, 0]
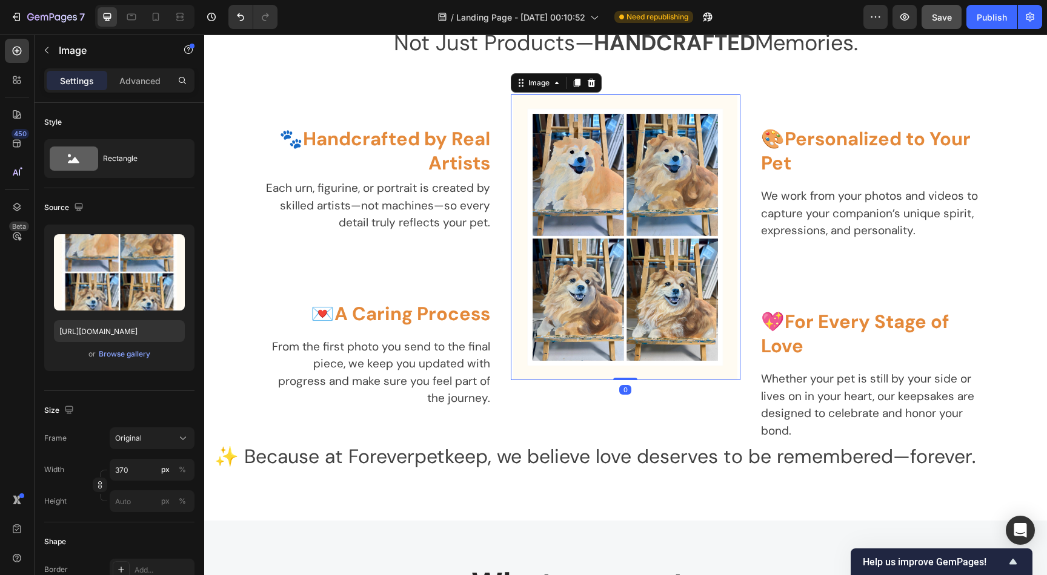
click at [621, 199] on img at bounding box center [625, 237] width 224 height 286
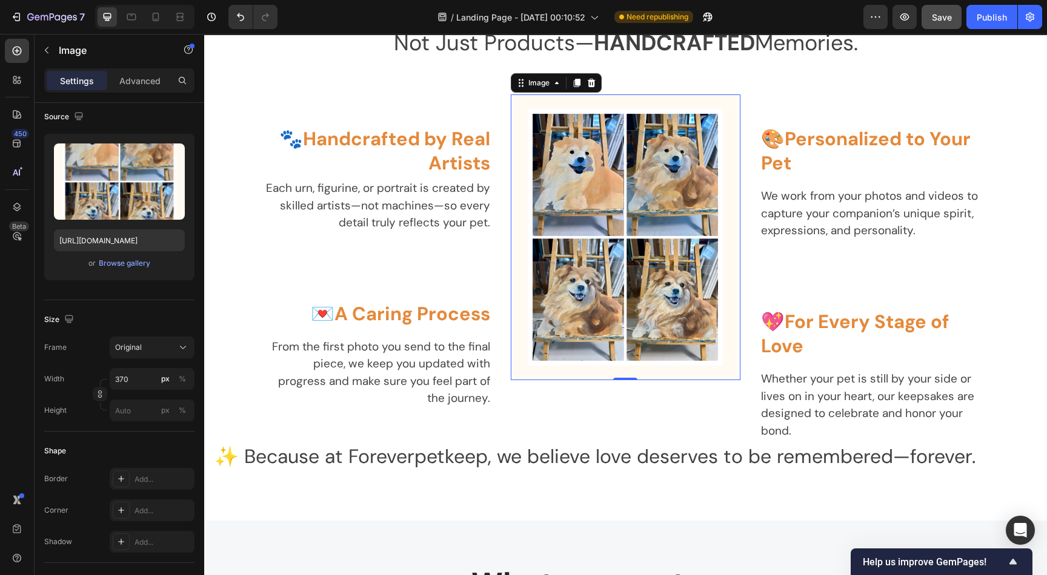
click at [597, 303] on img at bounding box center [625, 237] width 224 height 286
click at [641, 291] on img at bounding box center [625, 237] width 224 height 286
click at [141, 76] on p "Advanced" at bounding box center [139, 80] width 41 height 13
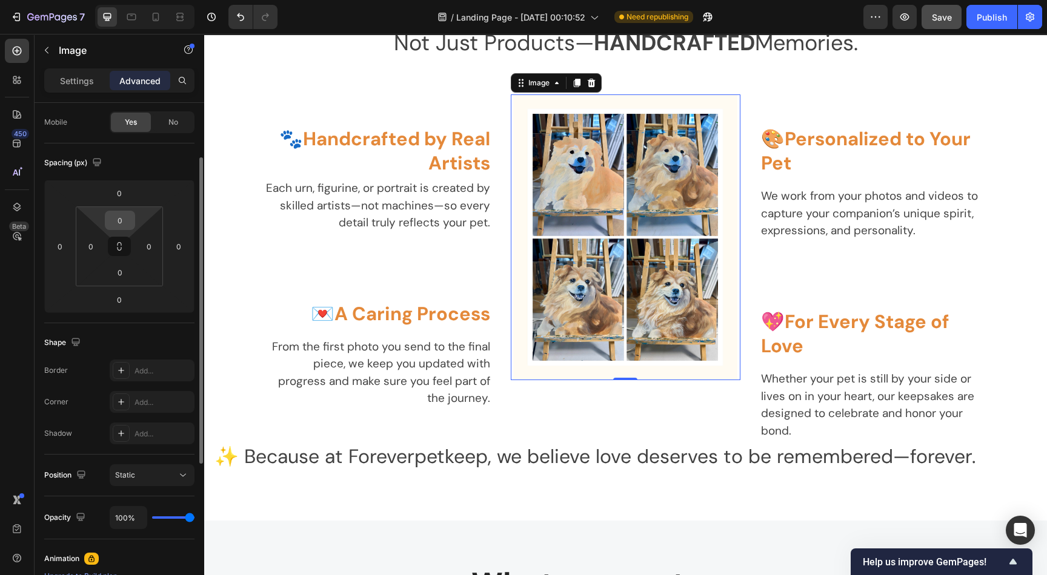
click at [122, 217] on input "0" at bounding box center [120, 220] width 24 height 18
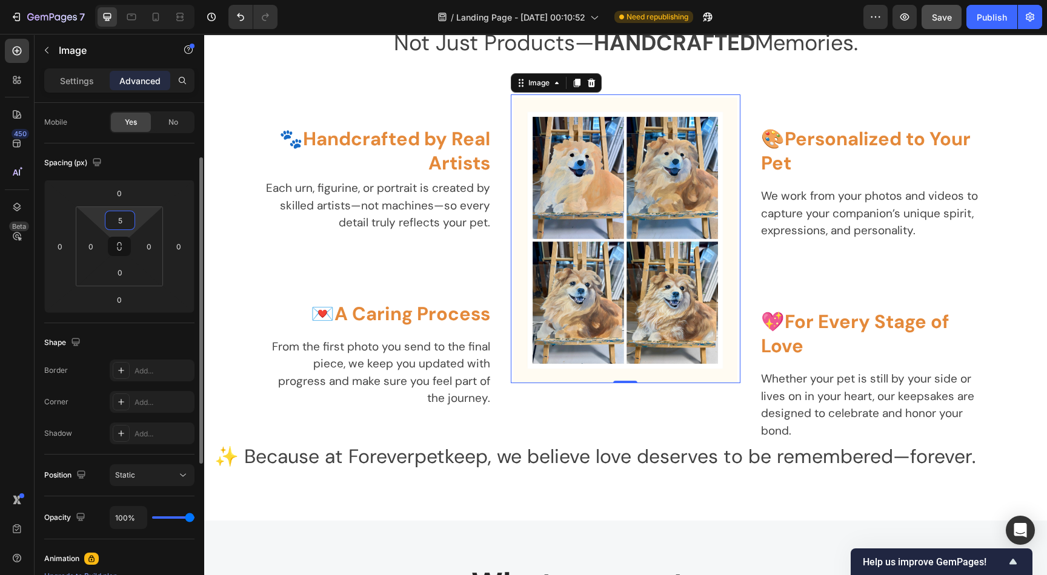
type input "50"
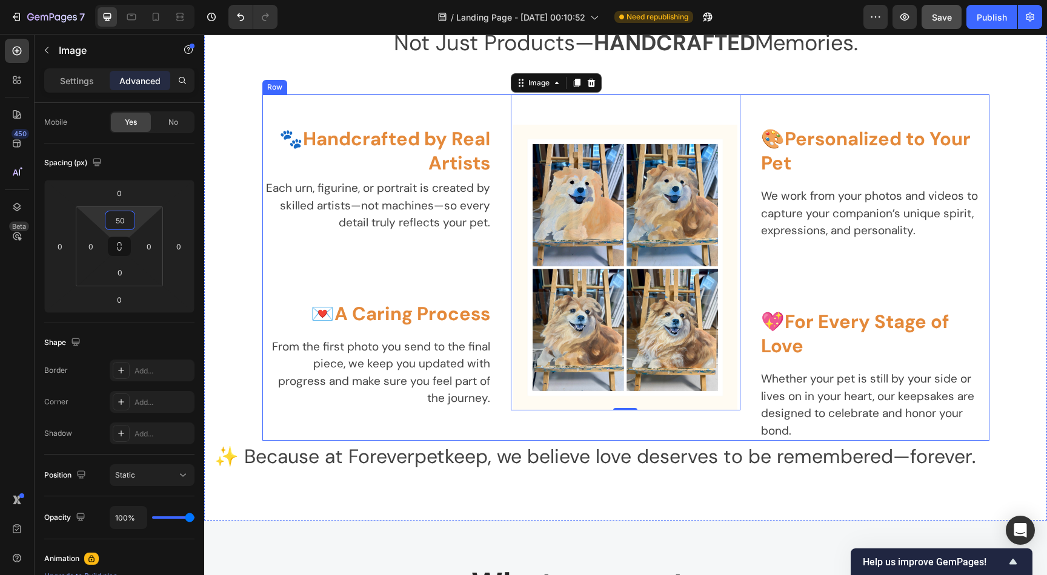
click at [480, 422] on div "🐾 Handcrafted by Real Artists Heading Each urn, figurine, or portrait is create…" at bounding box center [377, 267] width 230 height 347
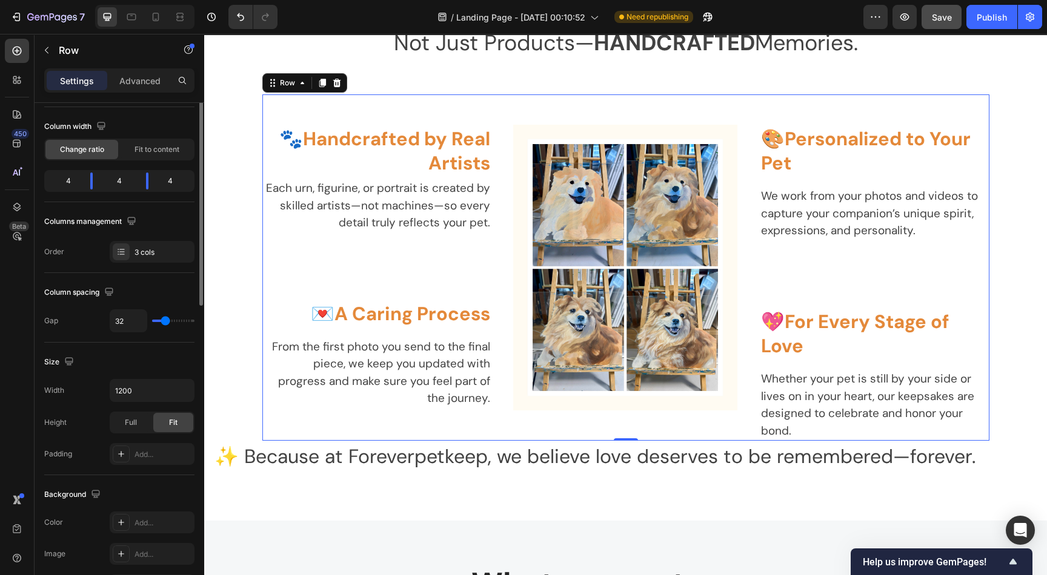
scroll to position [0, 0]
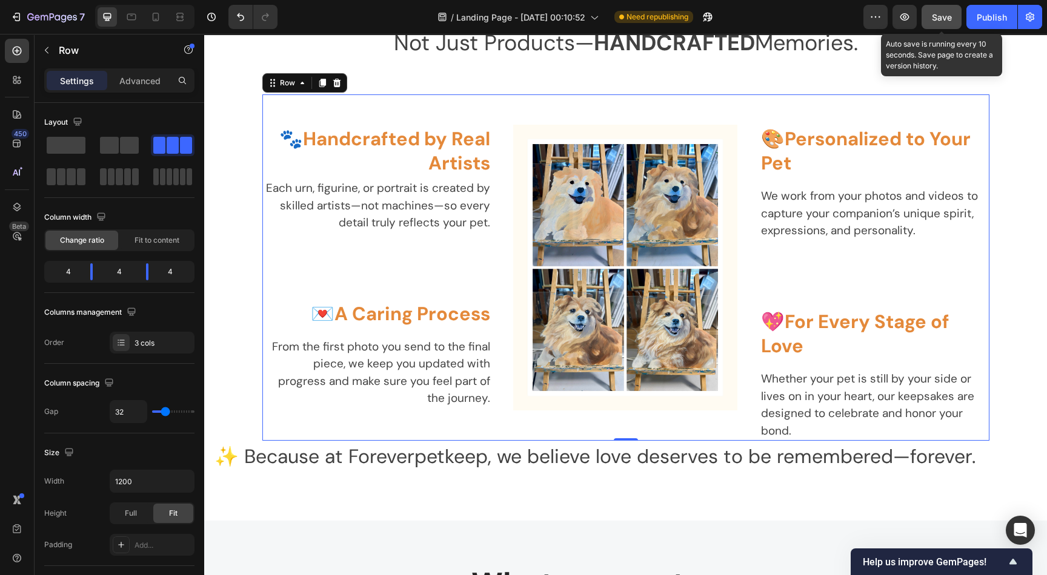
click at [945, 14] on span "Save" at bounding box center [942, 17] width 20 height 10
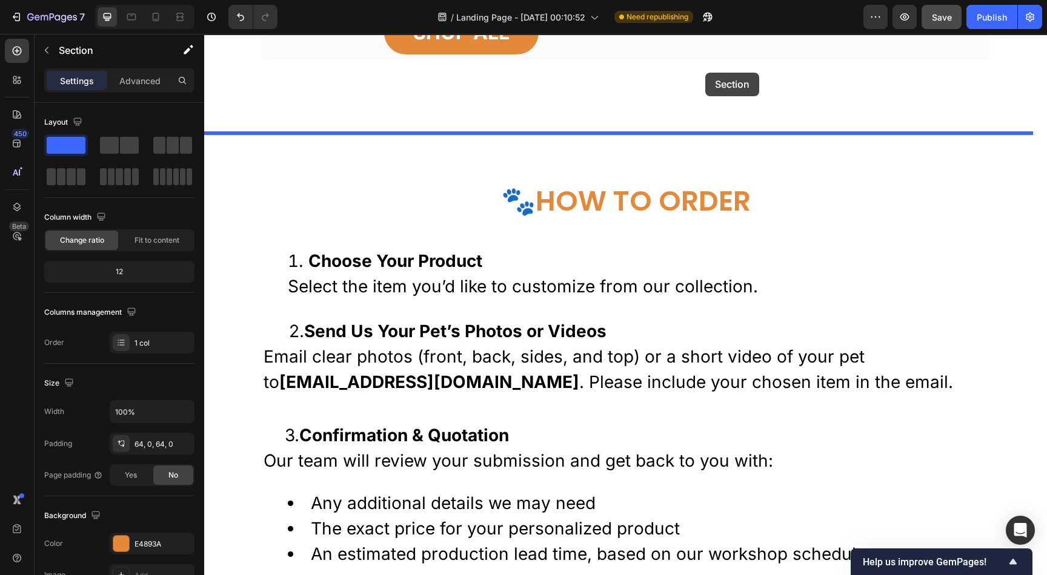
scroll to position [1044, 0]
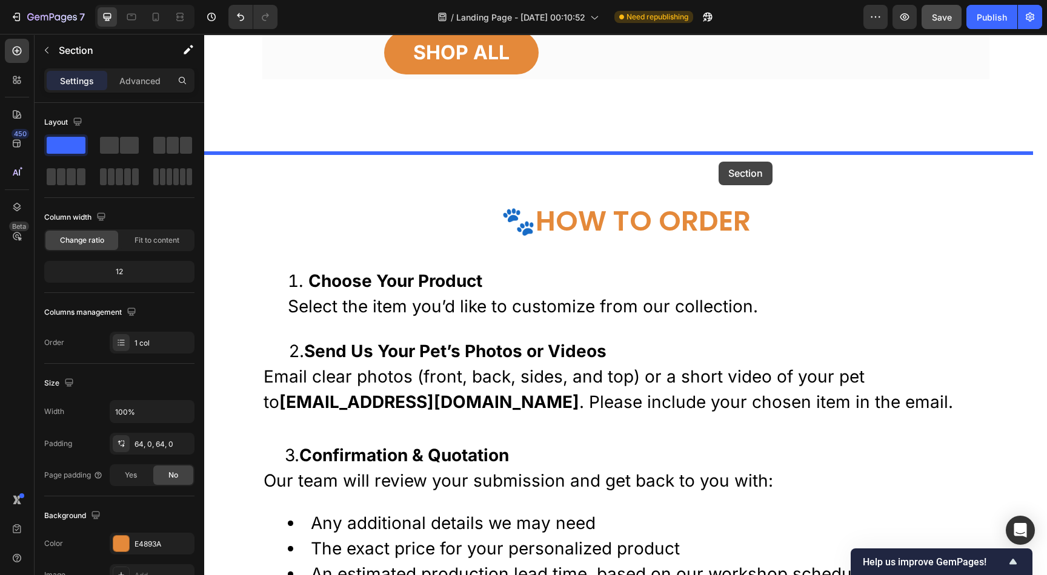
drag, startPoint x: 760, startPoint y: 460, endPoint x: 718, endPoint y: 162, distance: 300.8
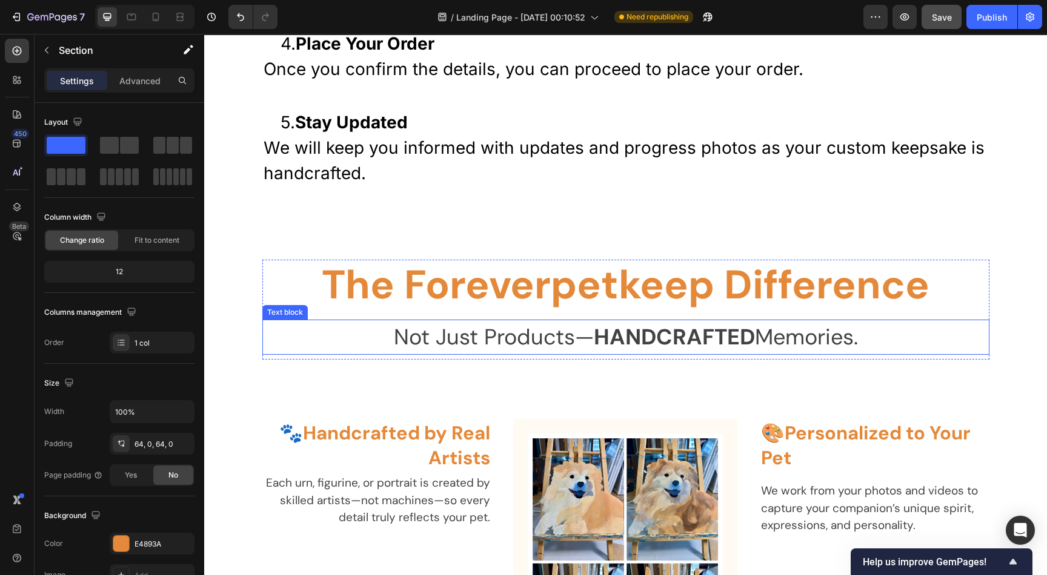
scroll to position [1952, 0]
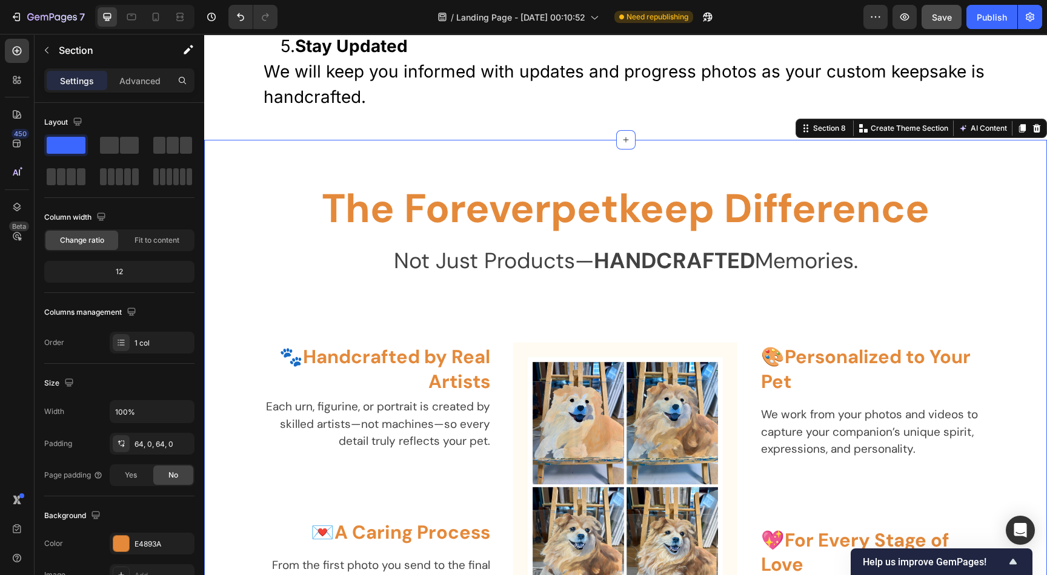
click at [893, 177] on div "The Foreverpetkeep Difference Heading Not Just Products— HANDCRAFTED Memories. …" at bounding box center [625, 440] width 842 height 600
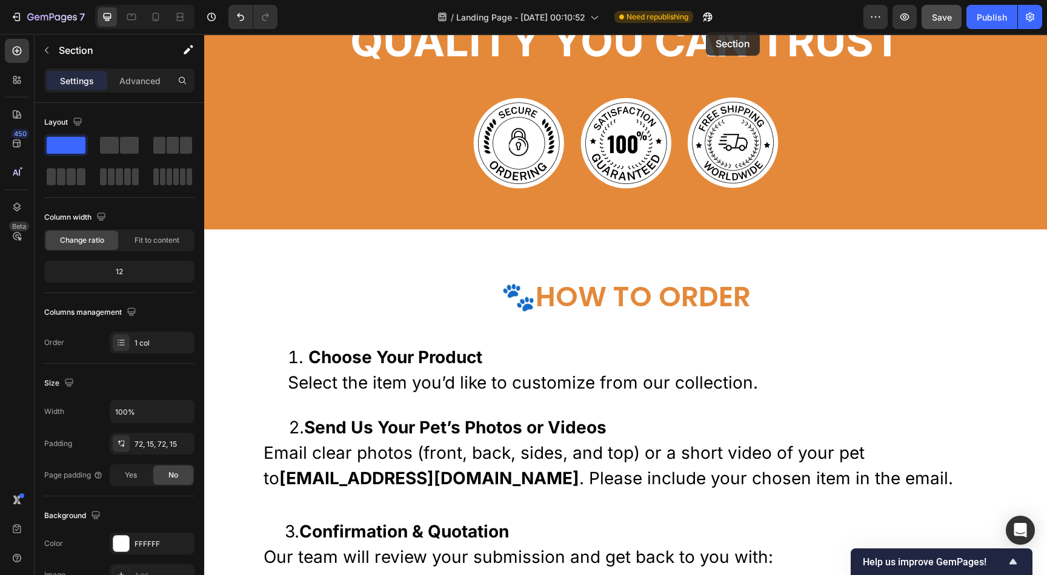
scroll to position [1177, 0]
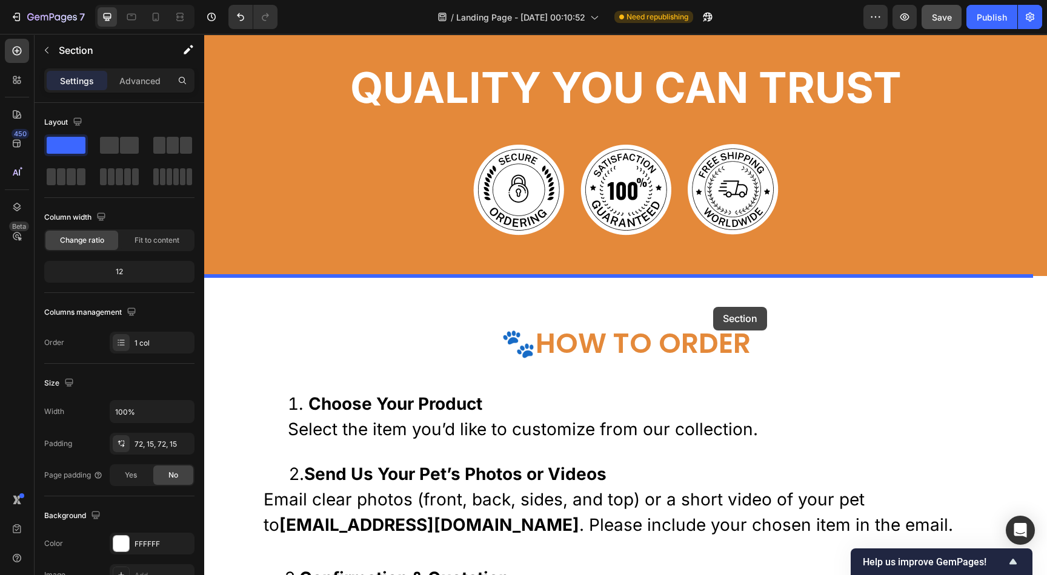
drag, startPoint x: 708, startPoint y: 165, endPoint x: 714, endPoint y: 308, distance: 143.1
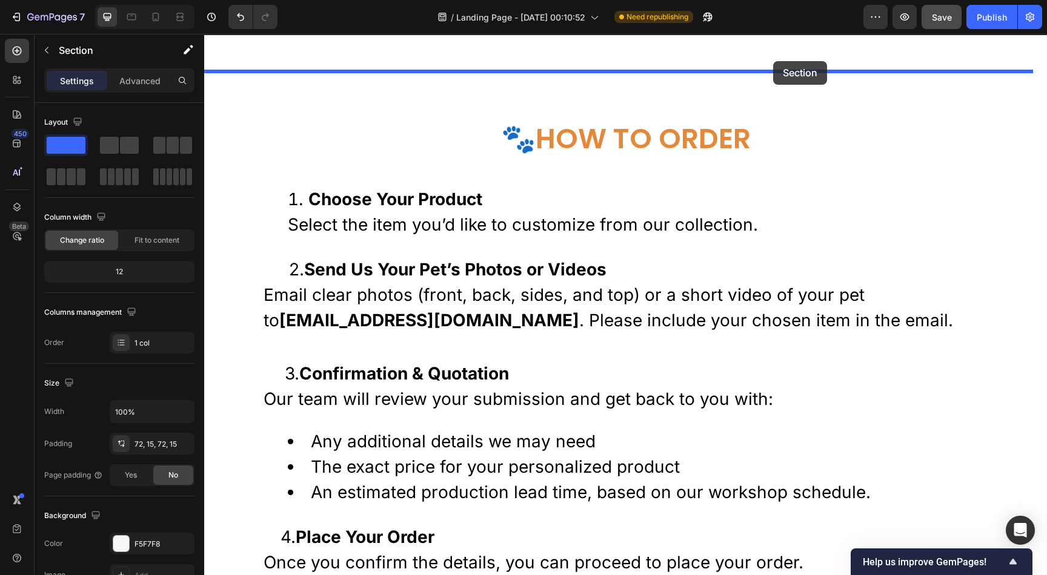
scroll to position [2295, 0]
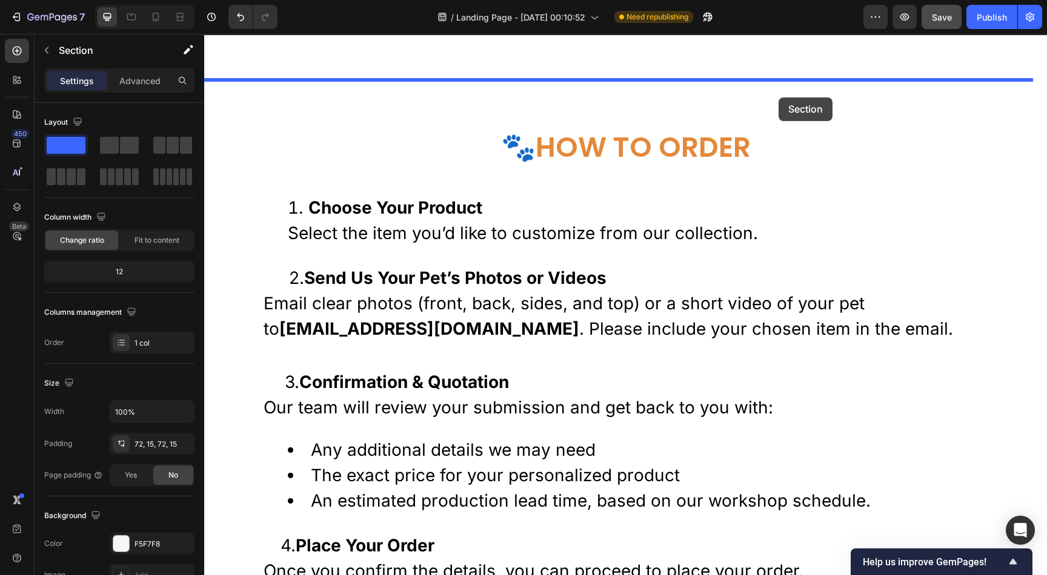
drag, startPoint x: 853, startPoint y: 459, endPoint x: 778, endPoint y: 98, distance: 369.3
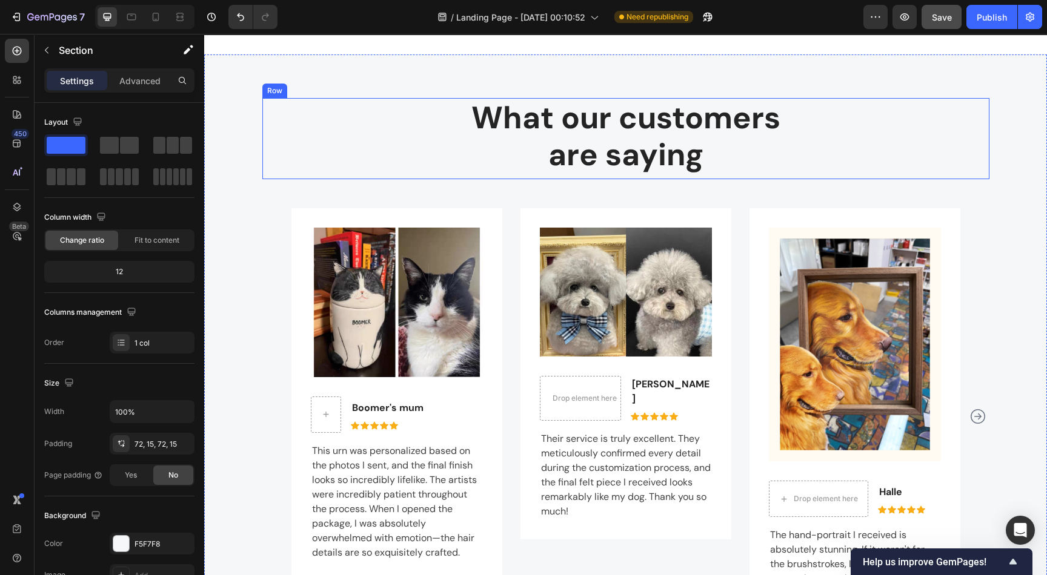
scroll to position [2362, 0]
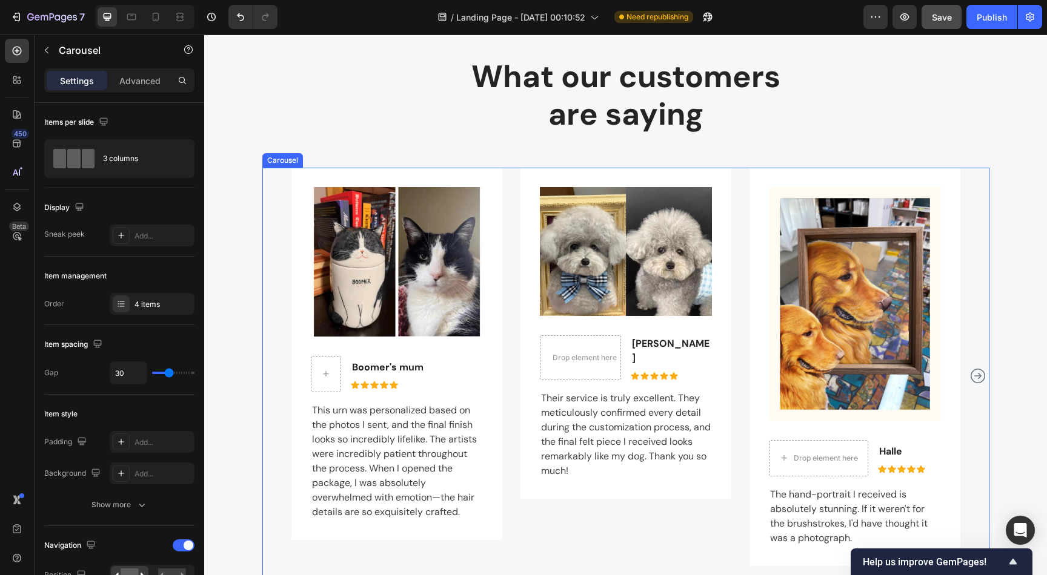
click at [975, 374] on icon "Carousel Next Arrow" at bounding box center [977, 376] width 15 height 15
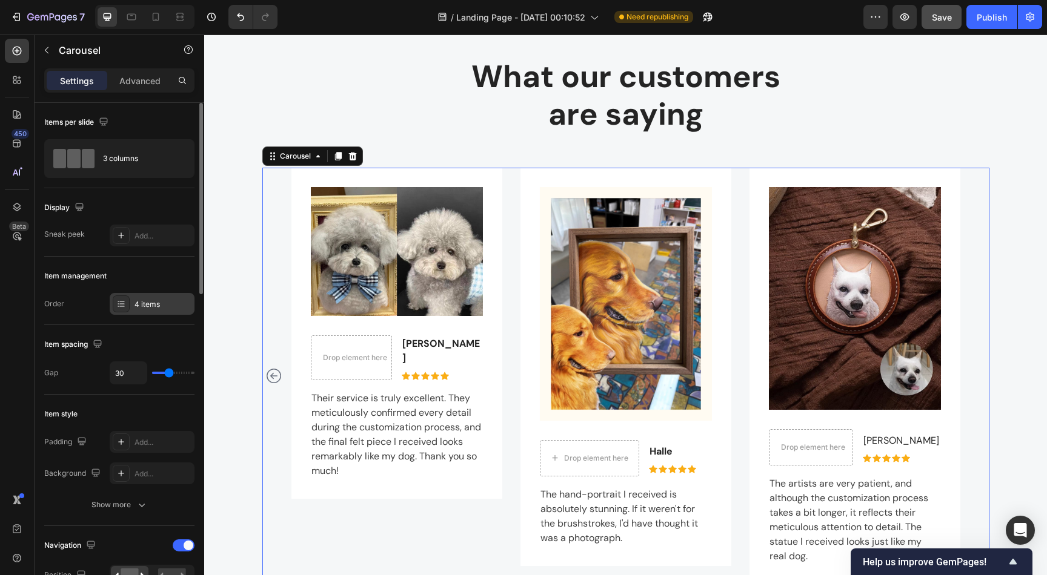
click at [124, 304] on icon at bounding box center [121, 304] width 10 height 10
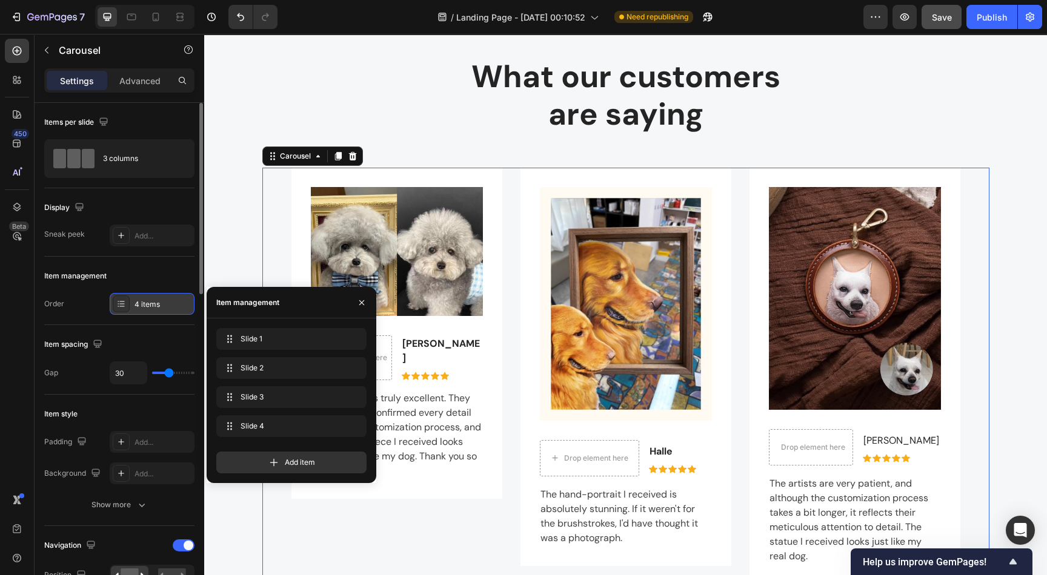
click at [153, 306] on div "4 items" at bounding box center [162, 304] width 57 height 11
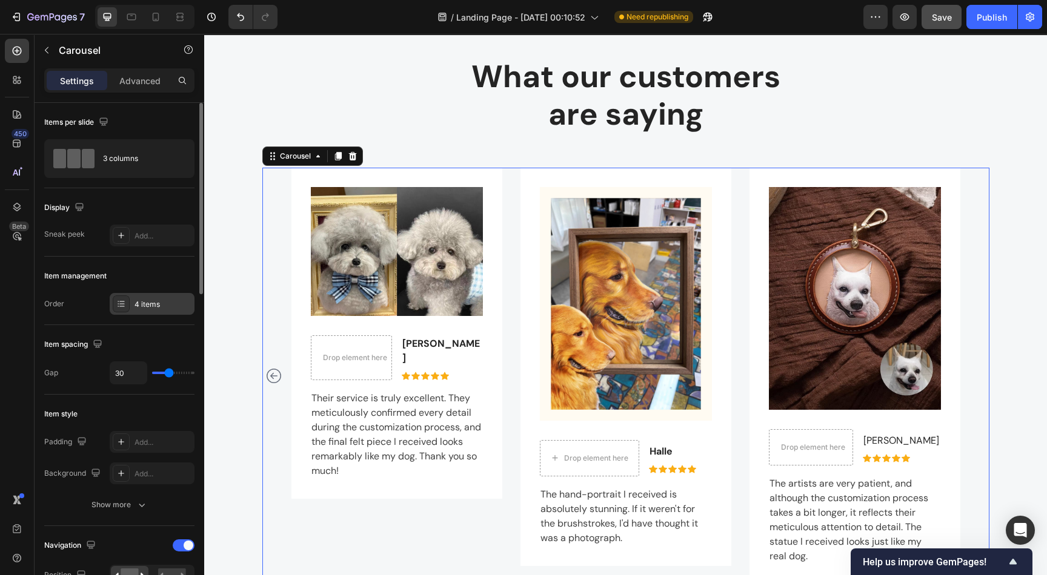
click at [124, 303] on icon at bounding box center [121, 304] width 10 height 10
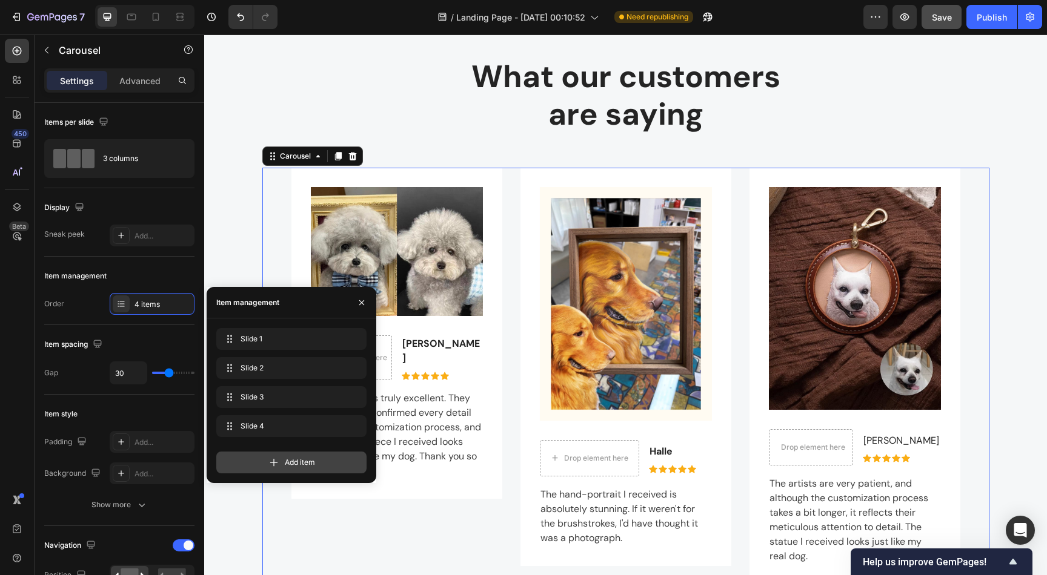
click at [276, 458] on icon at bounding box center [274, 463] width 12 height 12
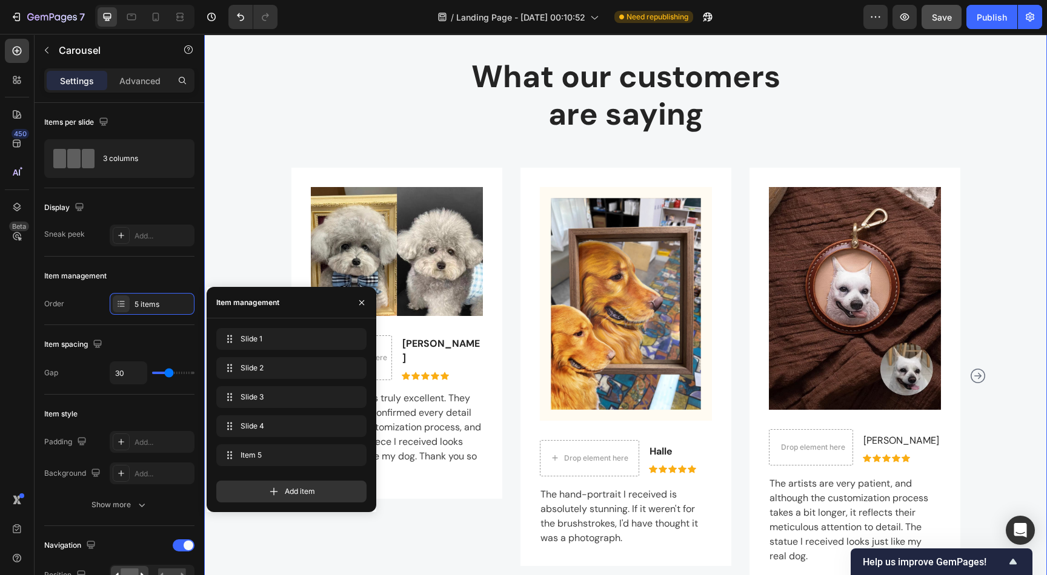
click at [227, 253] on div "What our customers are saying Heading Row Image [PERSON_NAME]'s mum Text block …" at bounding box center [625, 325] width 824 height 537
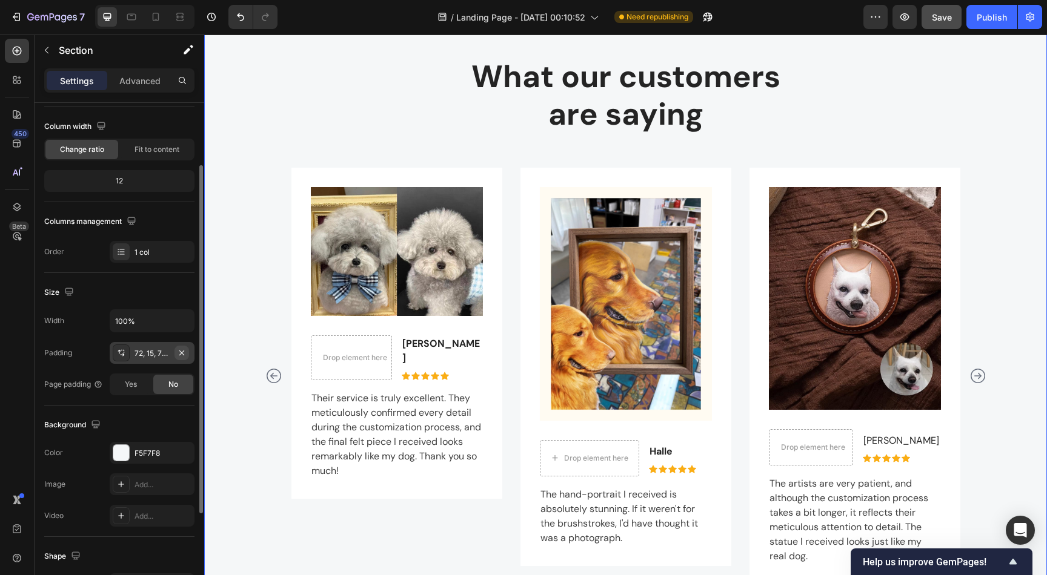
scroll to position [182, 0]
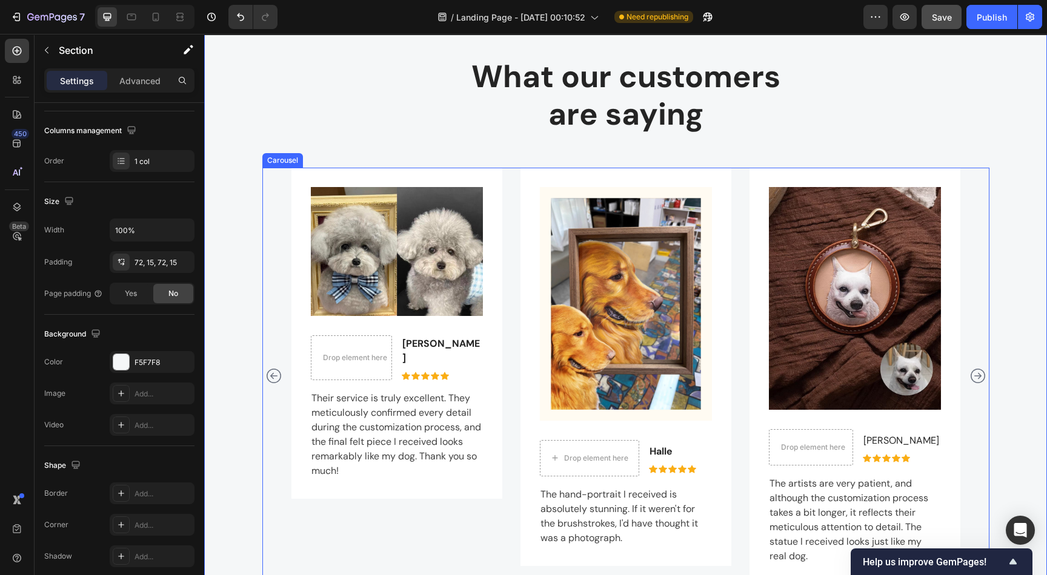
click at [272, 268] on div "Image [PERSON_NAME]'s mum Text block Icon Icon Icon Icon Icon Icon List Hoz Row…" at bounding box center [625, 376] width 727 height 417
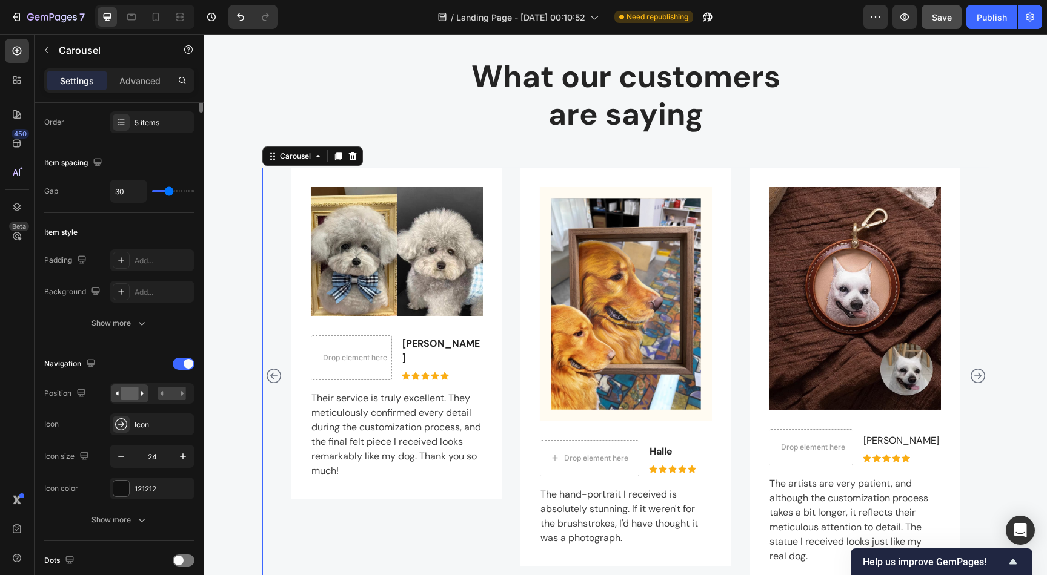
scroll to position [0, 0]
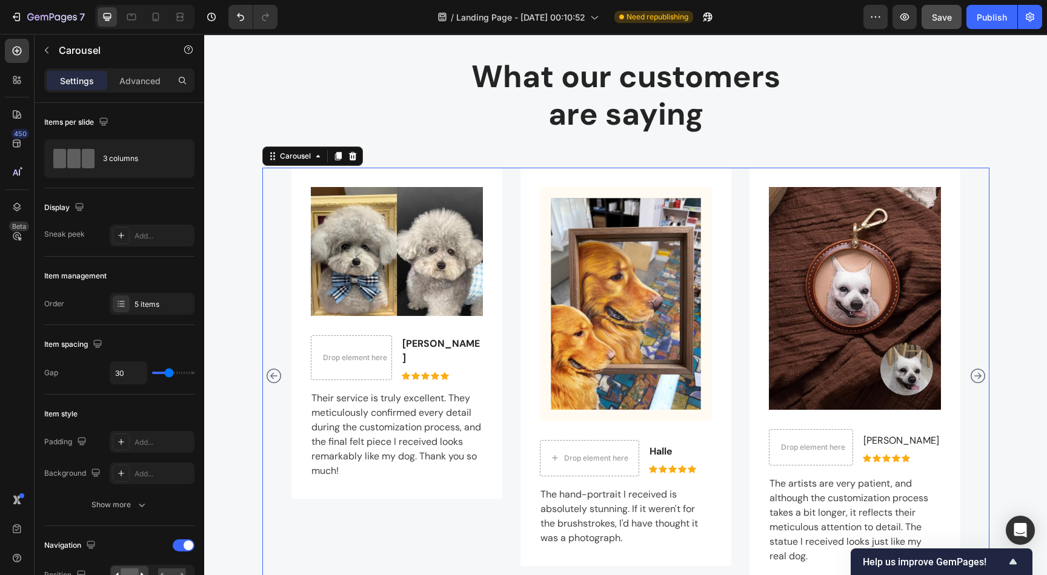
click at [970, 374] on icon "Carousel Next Arrow" at bounding box center [977, 376] width 15 height 15
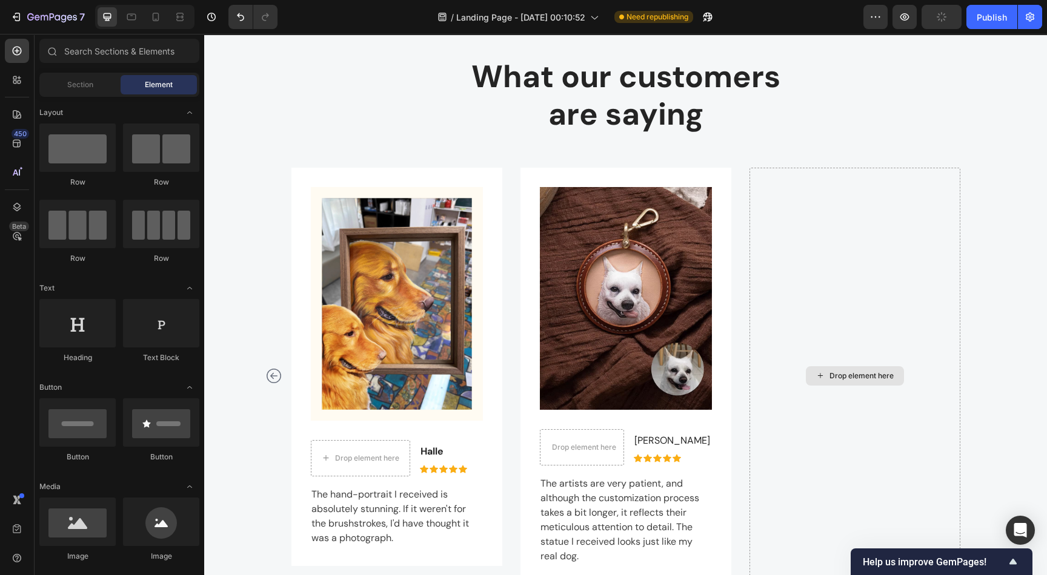
click at [844, 377] on div "Drop element here" at bounding box center [861, 376] width 64 height 10
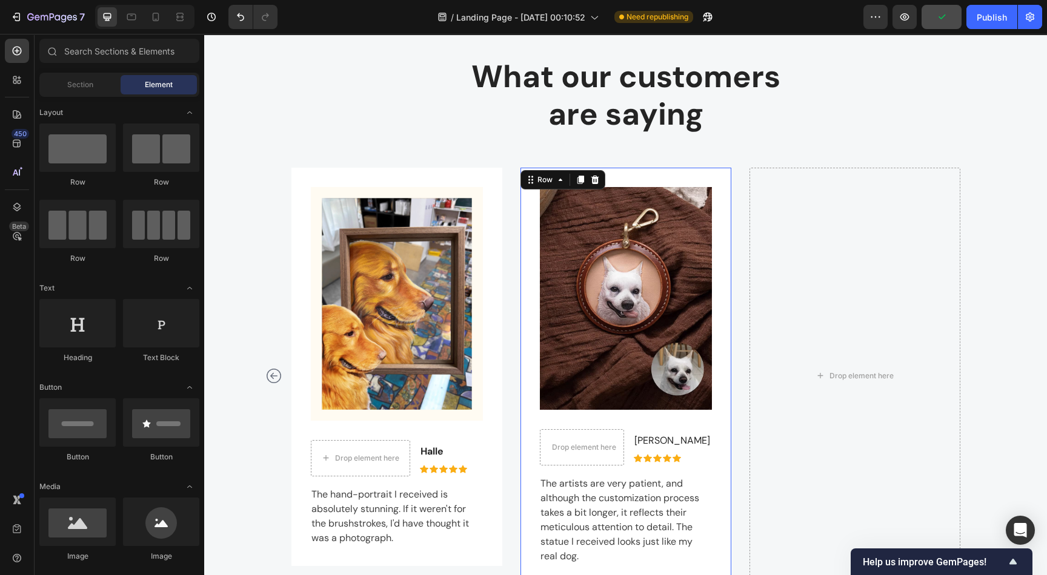
click at [525, 227] on div "Image Drop element here [PERSON_NAME] Text block Icon Icon Icon Icon Icon Icon …" at bounding box center [625, 376] width 211 height 417
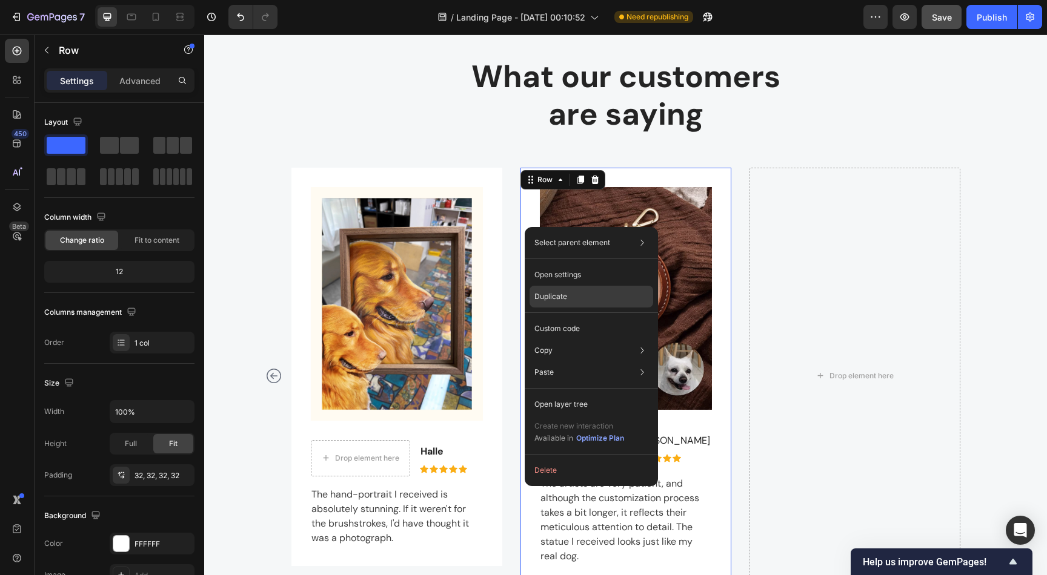
click at [559, 295] on p "Duplicate" at bounding box center [550, 296] width 33 height 11
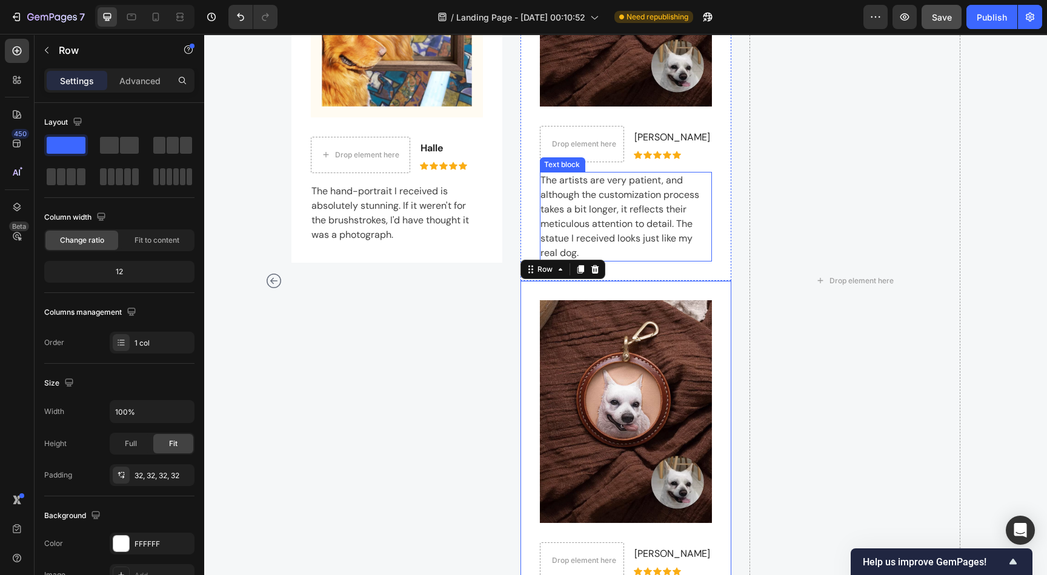
scroll to position [2597, 0]
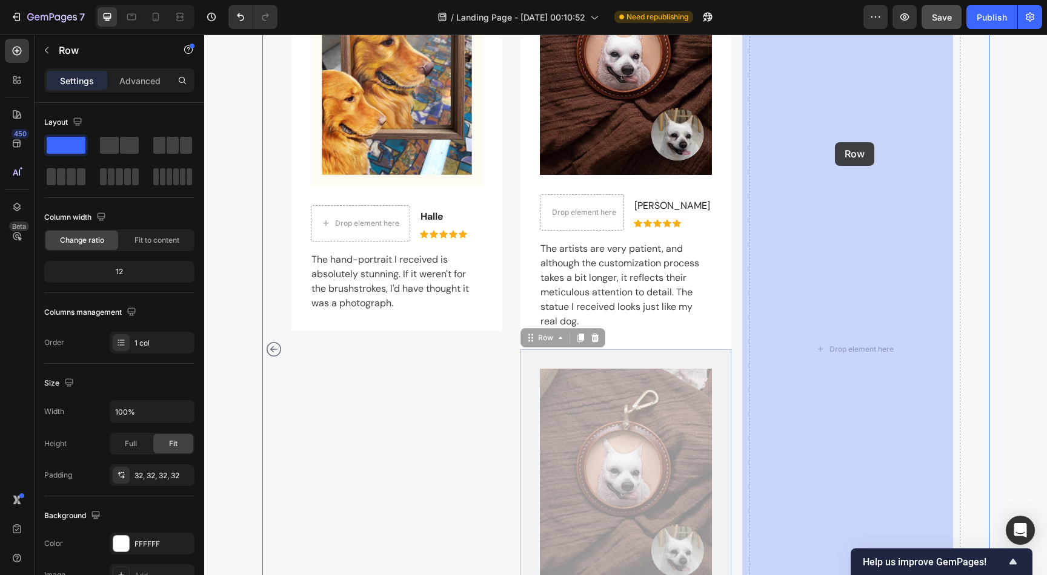
drag, startPoint x: 644, startPoint y: 356, endPoint x: 835, endPoint y: 142, distance: 285.7
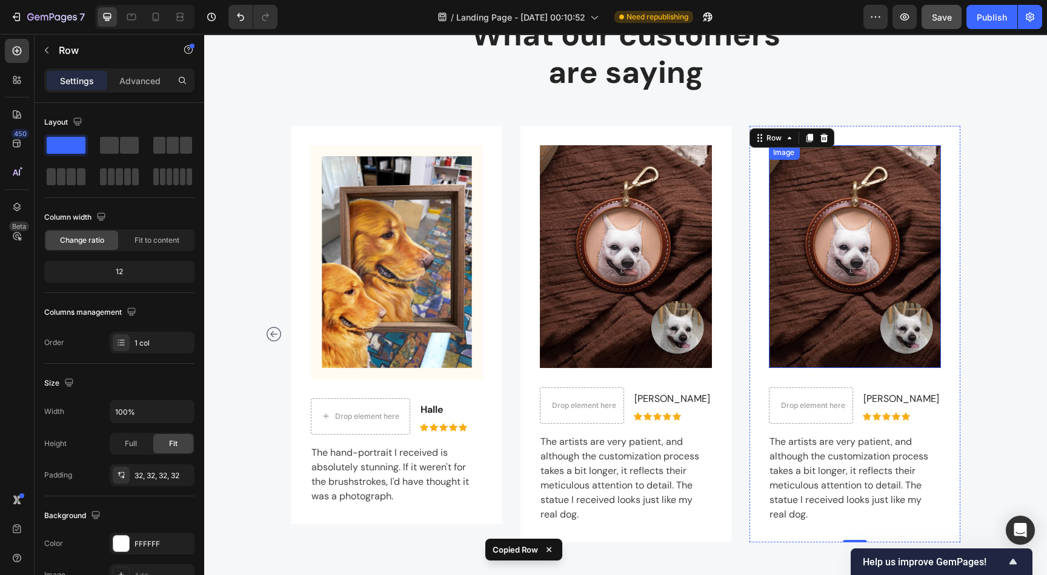
scroll to position [2388, 0]
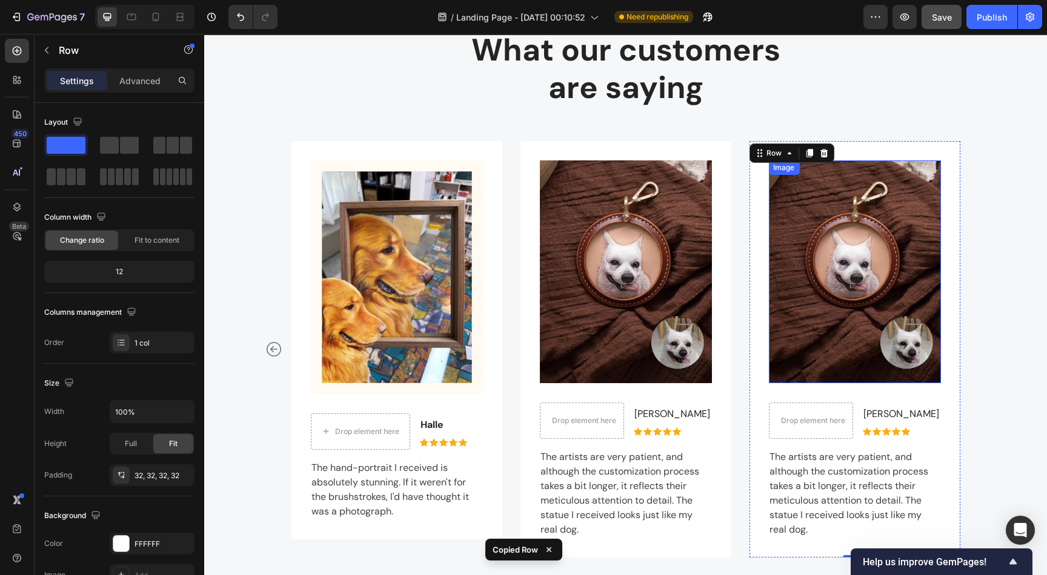
click at [838, 237] on img at bounding box center [854, 272] width 172 height 223
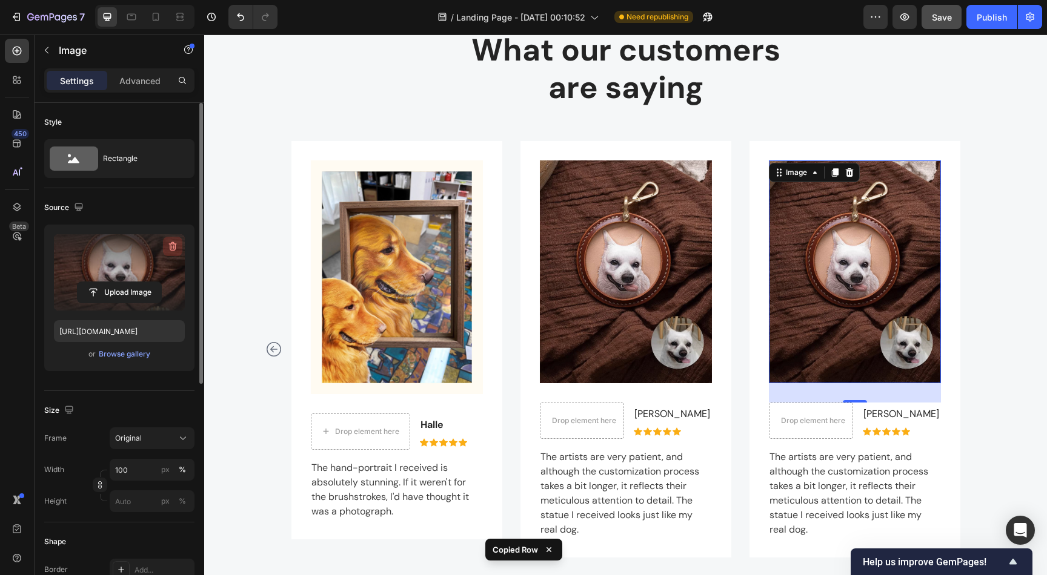
click at [170, 243] on icon "button" at bounding box center [173, 246] width 8 height 9
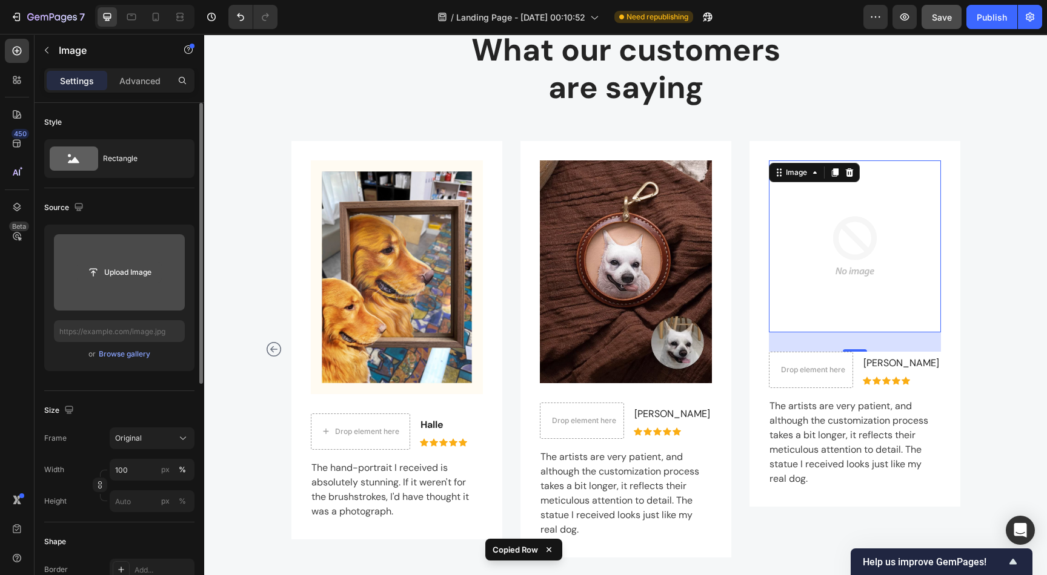
click at [119, 272] on input "file" at bounding box center [120, 272] width 84 height 21
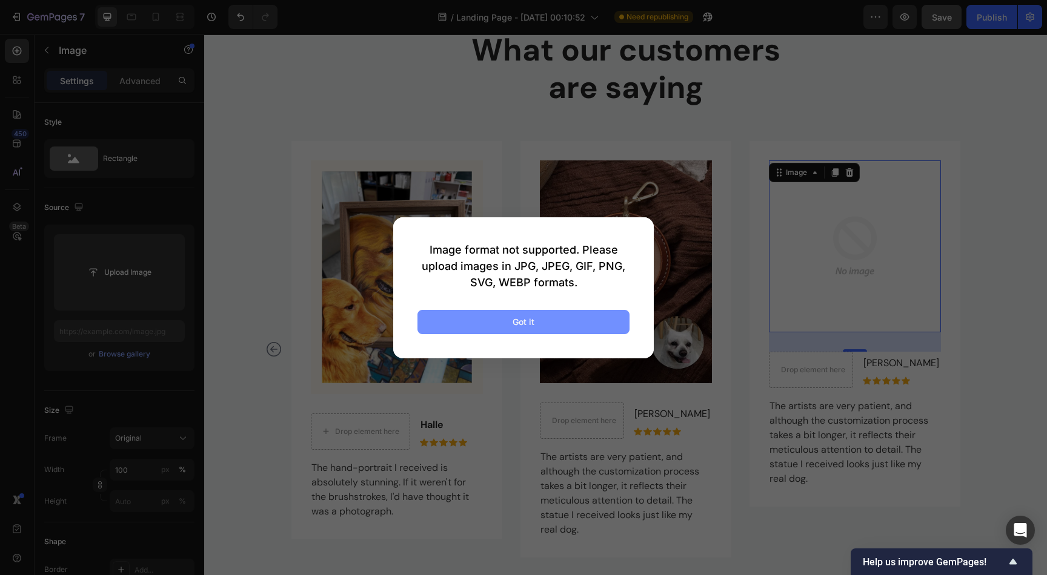
click at [466, 318] on button "Got it" at bounding box center [523, 322] width 212 height 24
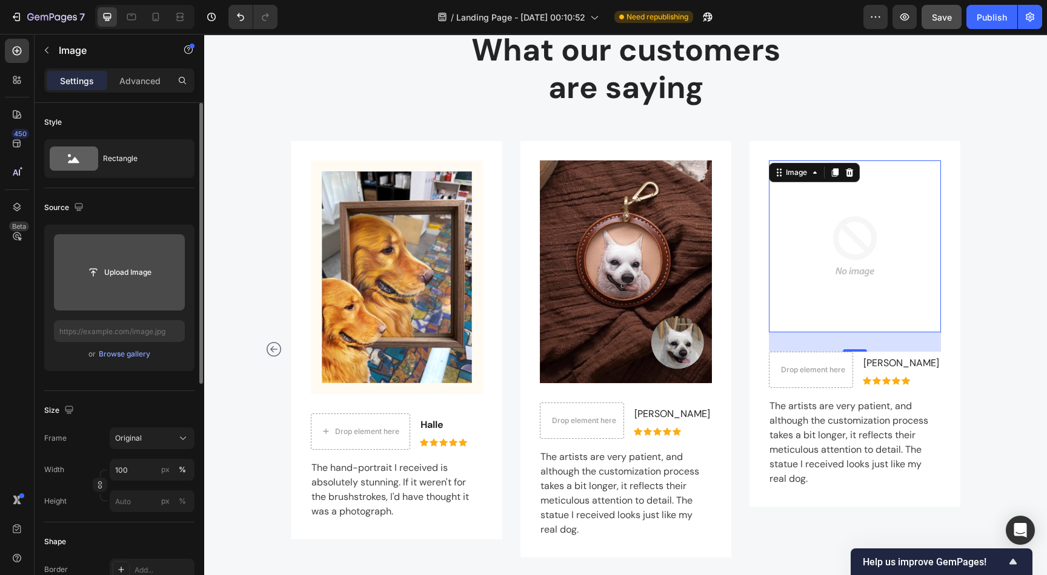
click at [113, 270] on input "file" at bounding box center [120, 272] width 84 height 21
type input "C:\fakepath\O1CN01m9SjnT1N82g3ODkEr_!!4611686018427384228-0-tbbala.jpg_960x960.…"
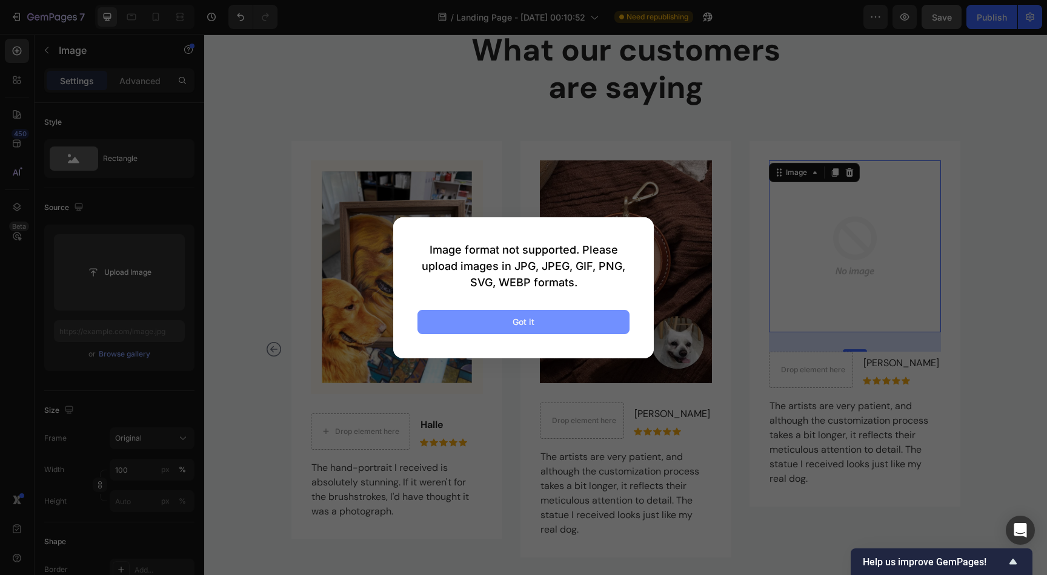
click at [577, 323] on button "Got it" at bounding box center [523, 322] width 212 height 24
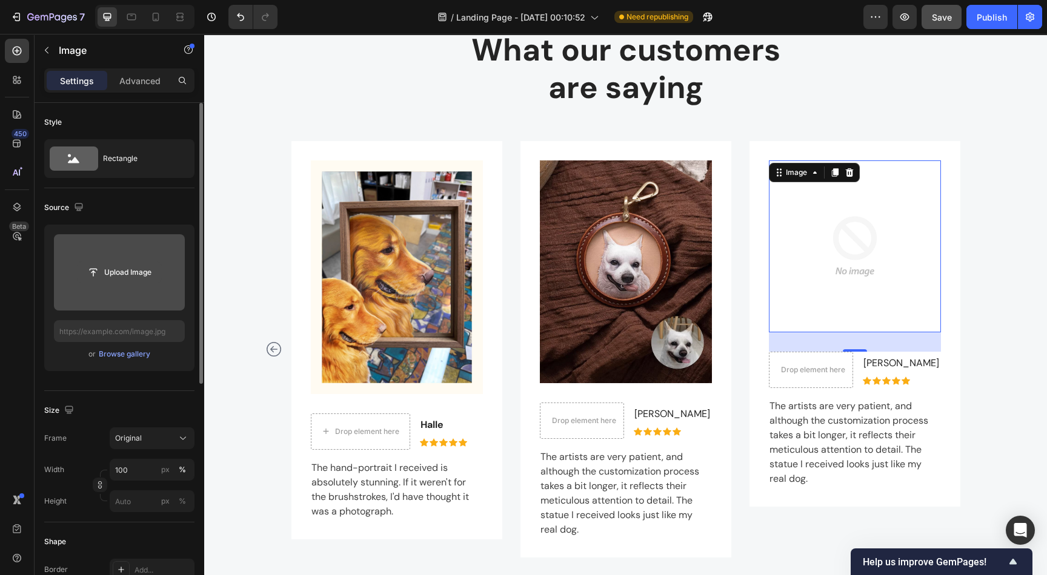
click at [133, 265] on input "file" at bounding box center [120, 272] width 84 height 21
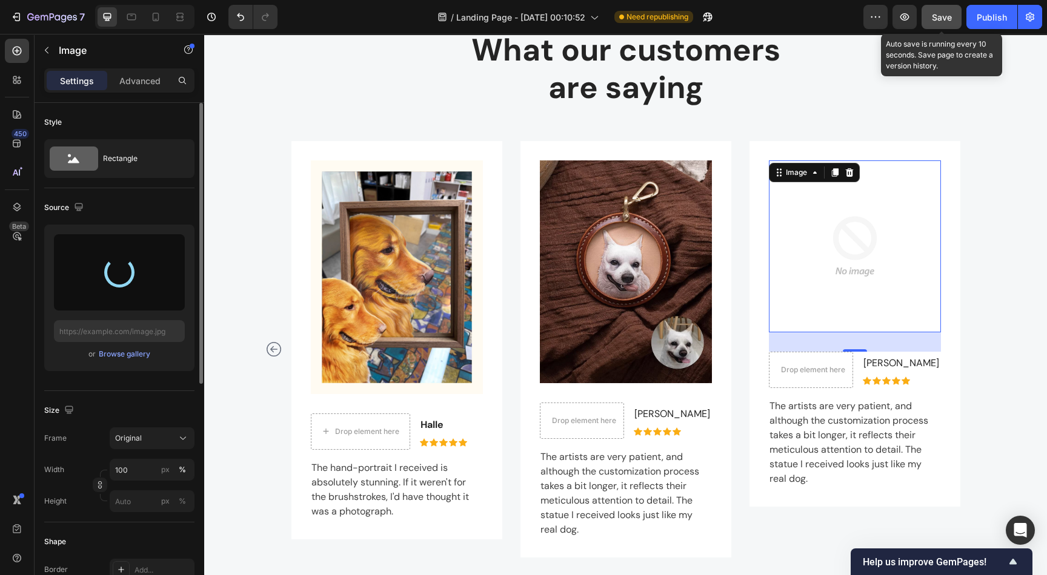
click at [942, 14] on span "Save" at bounding box center [942, 17] width 20 height 10
click at [132, 273] on div at bounding box center [119, 272] width 35 height 35
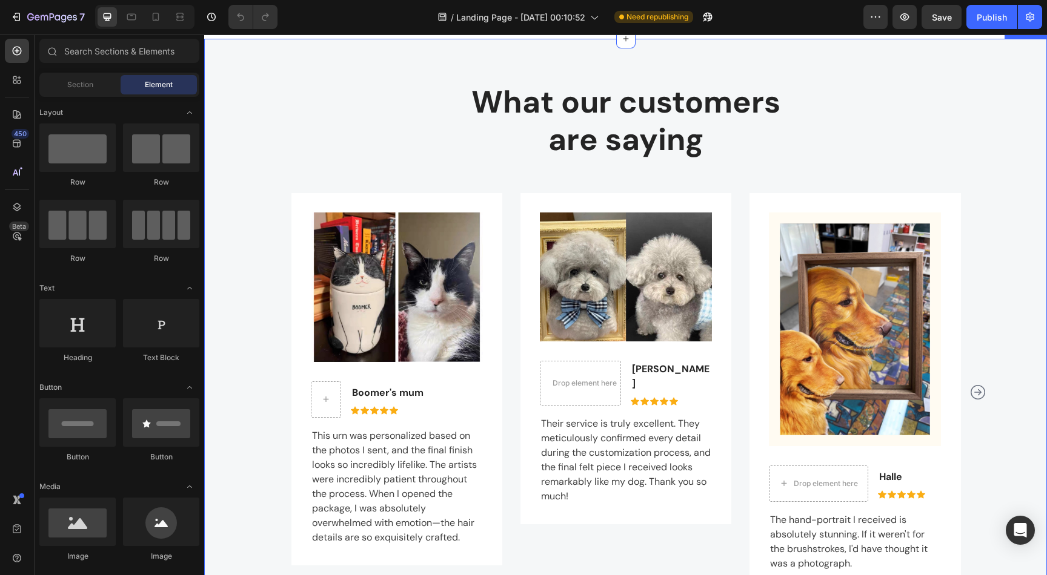
scroll to position [2452, 0]
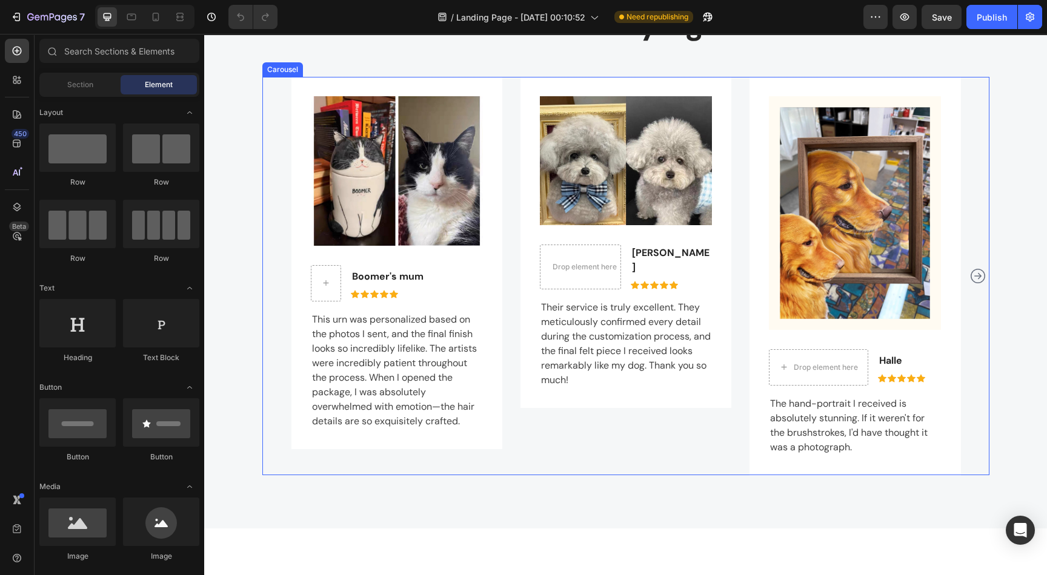
click at [973, 283] on icon "Carousel Next Arrow" at bounding box center [977, 276] width 15 height 15
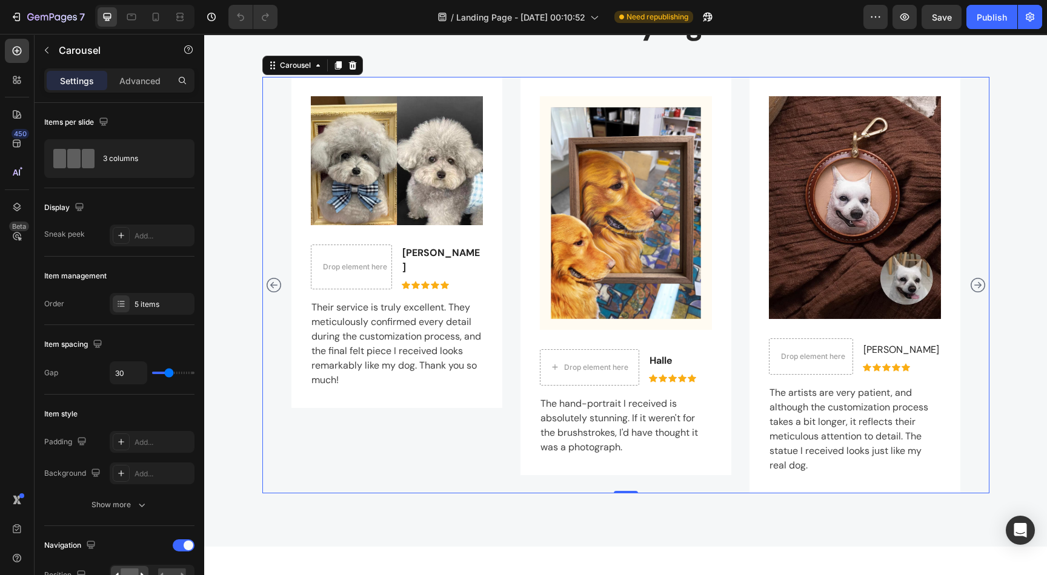
click at [973, 286] on icon "Carousel Next Arrow" at bounding box center [977, 285] width 15 height 15
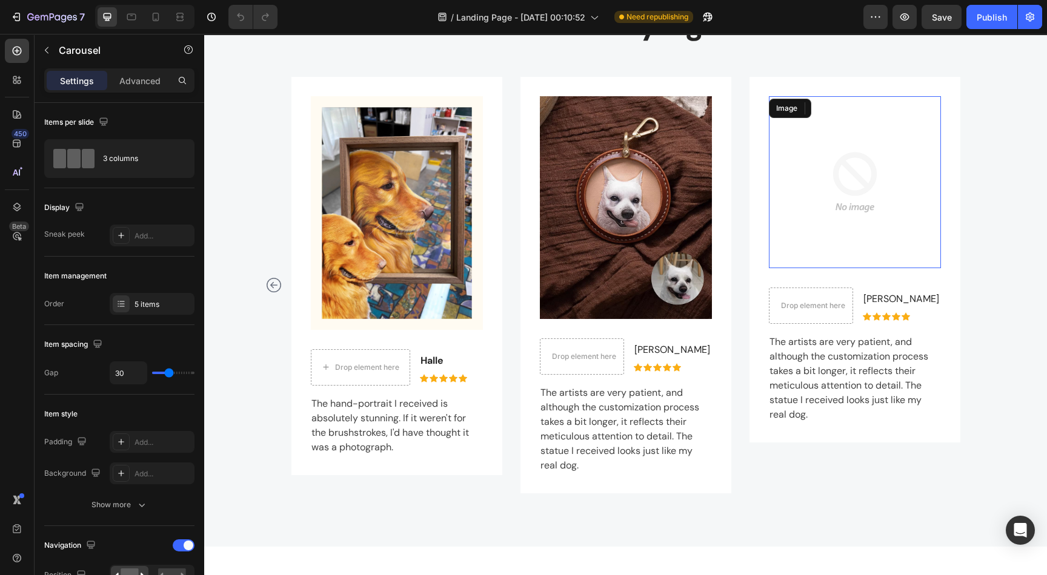
click at [823, 189] on img at bounding box center [854, 182] width 172 height 172
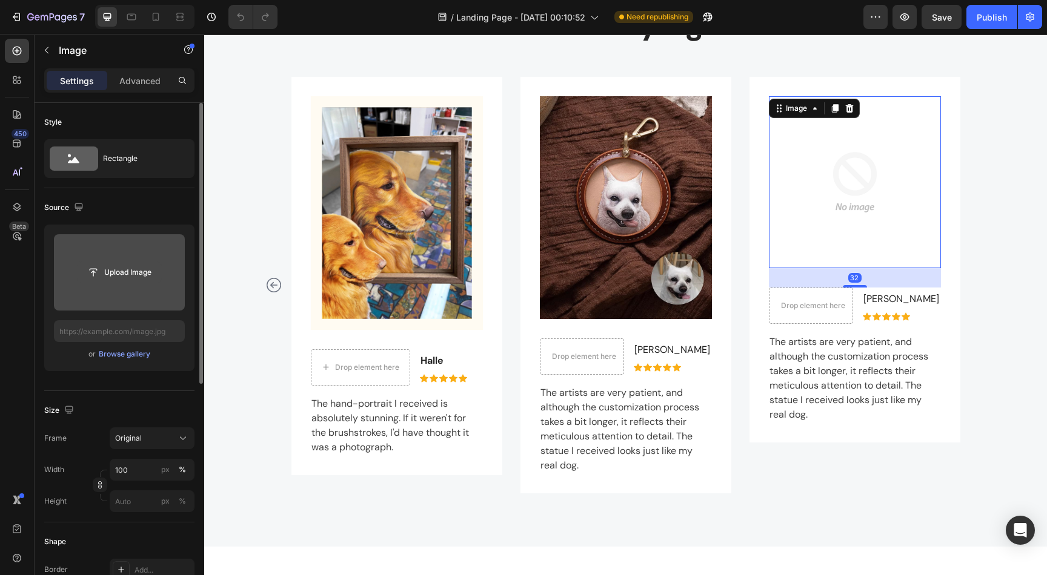
click at [105, 276] on input "file" at bounding box center [120, 272] width 84 height 21
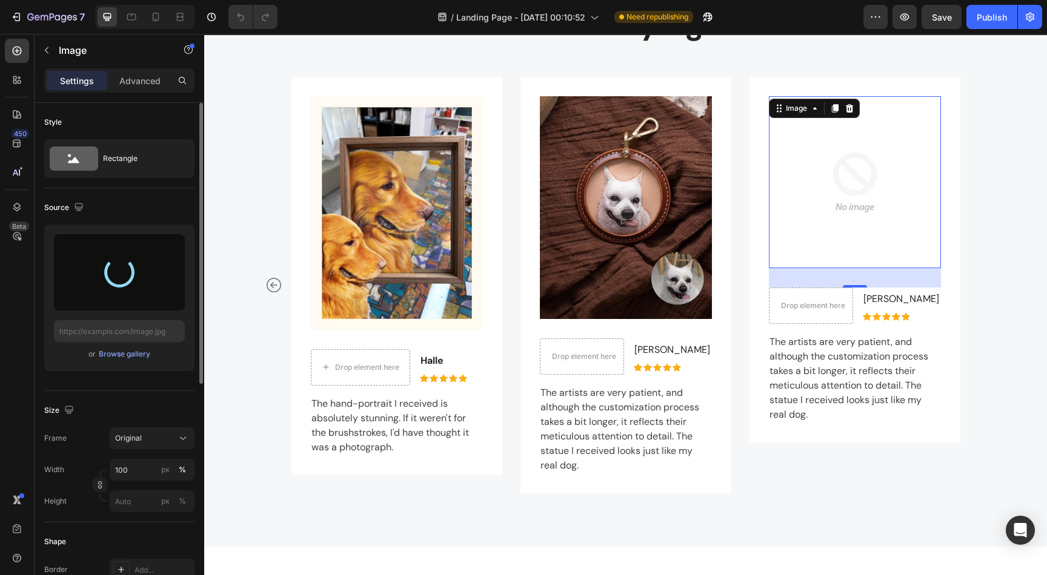
type input "https://cdn.shopify.com/s/files/1/0633/0692/4075/files/gempages_585845831236584…"
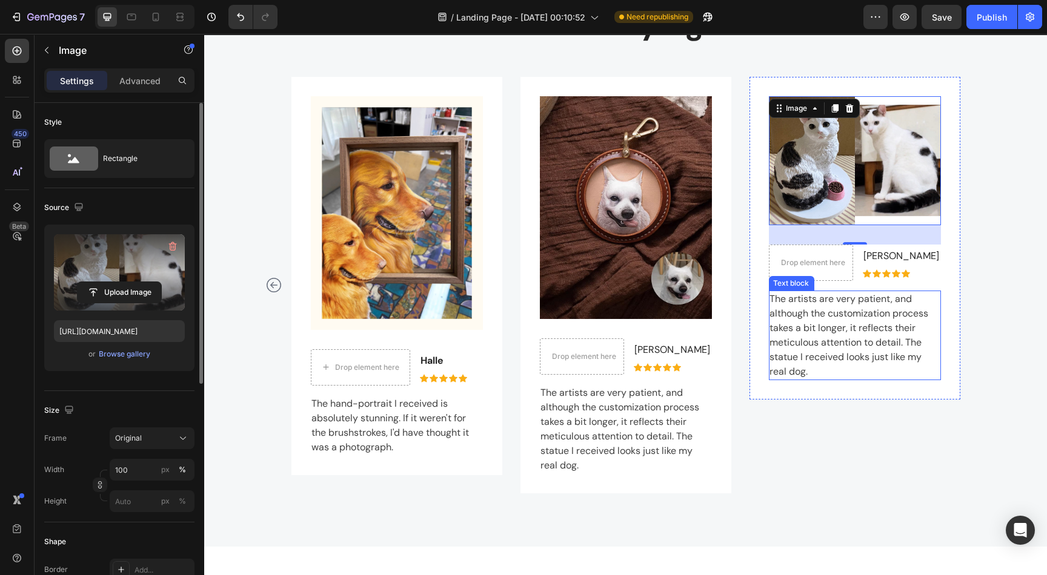
click at [856, 327] on p "The artists are very patient, and although the customization process takes a bi…" at bounding box center [854, 335] width 170 height 87
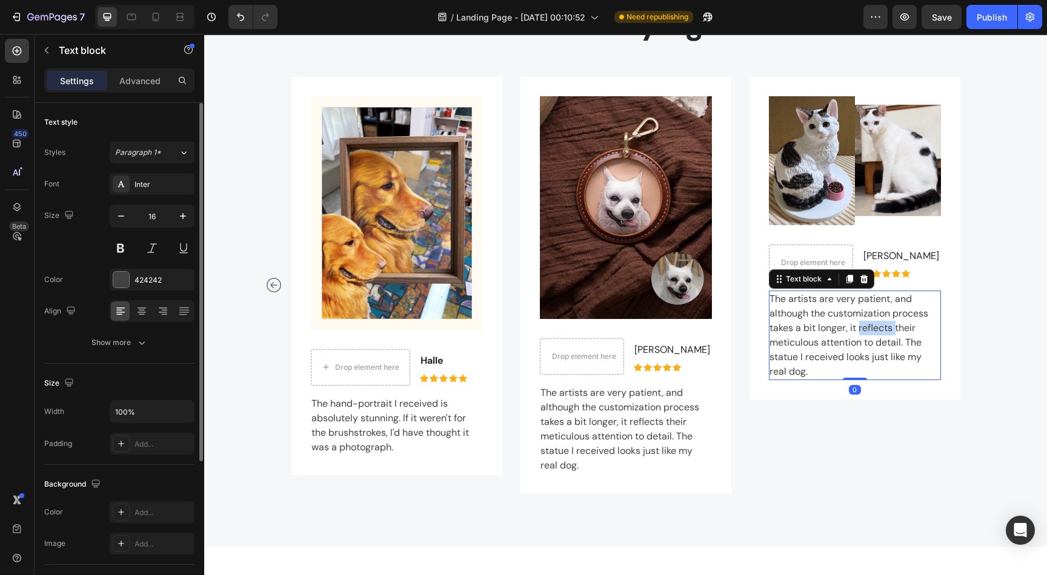
click at [856, 326] on p "The artists are very patient, and although the customization process takes a bi…" at bounding box center [854, 335] width 170 height 87
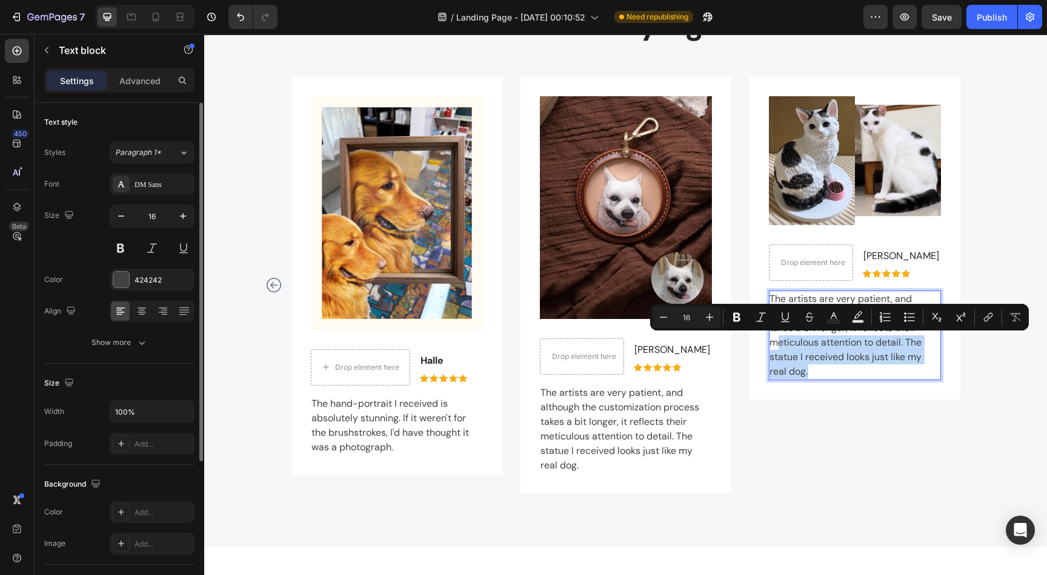
drag, startPoint x: 815, startPoint y: 374, endPoint x: 771, endPoint y: 342, distance: 53.8
click at [771, 342] on p "The artists are very patient, and although the customization process takes a bi…" at bounding box center [854, 335] width 170 height 87
click at [856, 430] on div "Image Drop element here Laura Text block Icon Icon Icon Icon Icon Icon List Hoz…" at bounding box center [854, 285] width 211 height 417
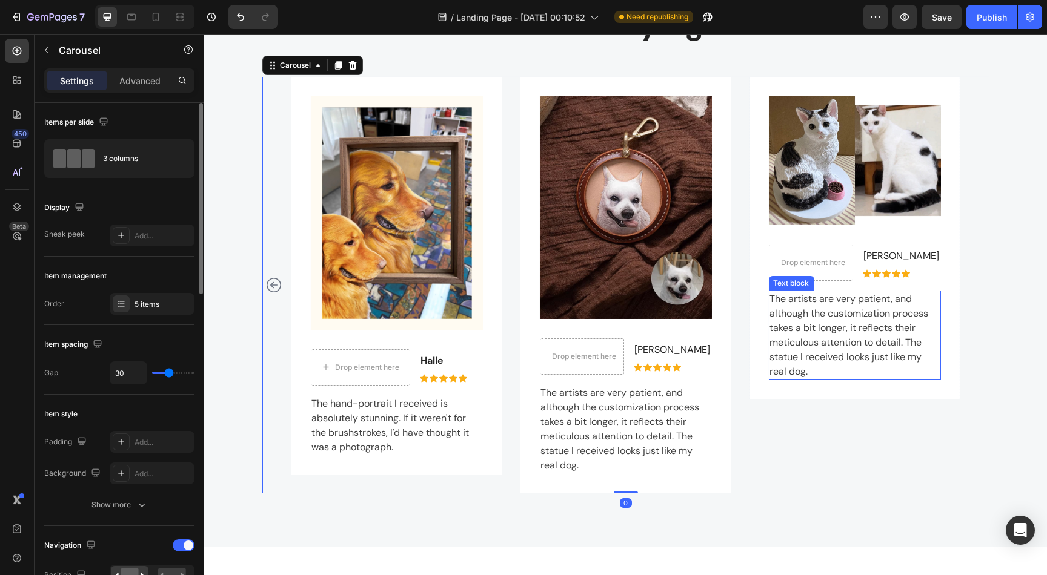
click at [813, 357] on p "The artists are very patient, and although the customization process takes a bi…" at bounding box center [854, 335] width 170 height 87
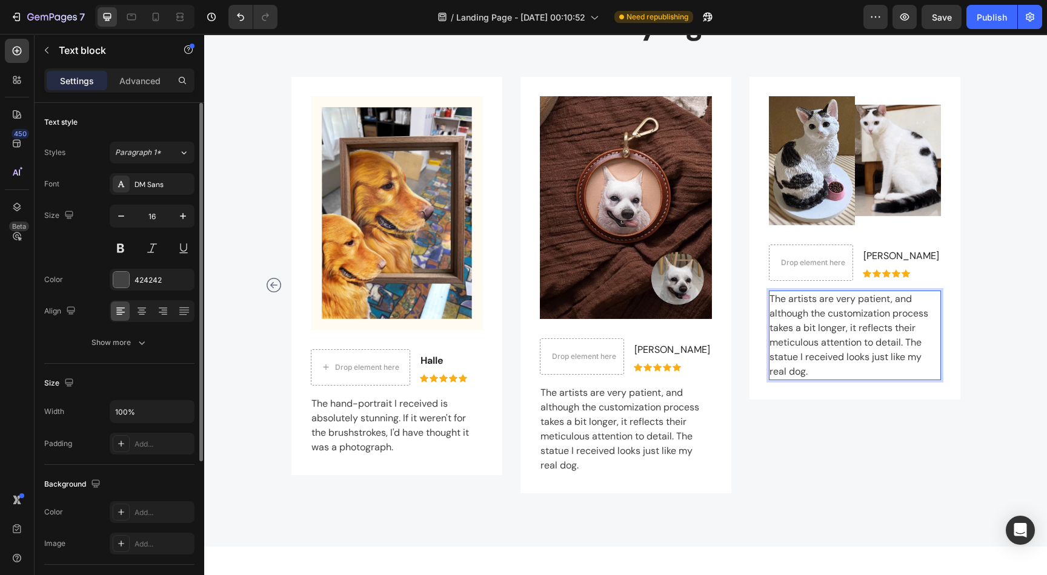
click at [803, 371] on p "The artists are very patient, and although the customization process takes a bi…" at bounding box center [854, 335] width 170 height 87
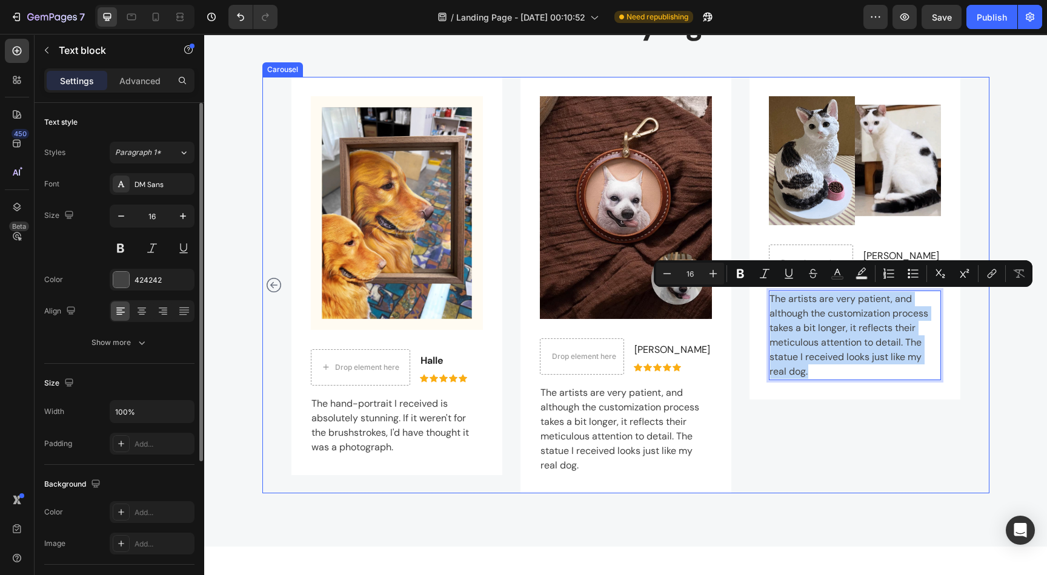
drag, startPoint x: 803, startPoint y: 374, endPoint x: 740, endPoint y: 293, distance: 103.2
click at [740, 293] on div "Image Boomer's mum Text block Icon Icon Icon Icon Icon Icon List Hoz Row This u…" at bounding box center [625, 285] width 669 height 417
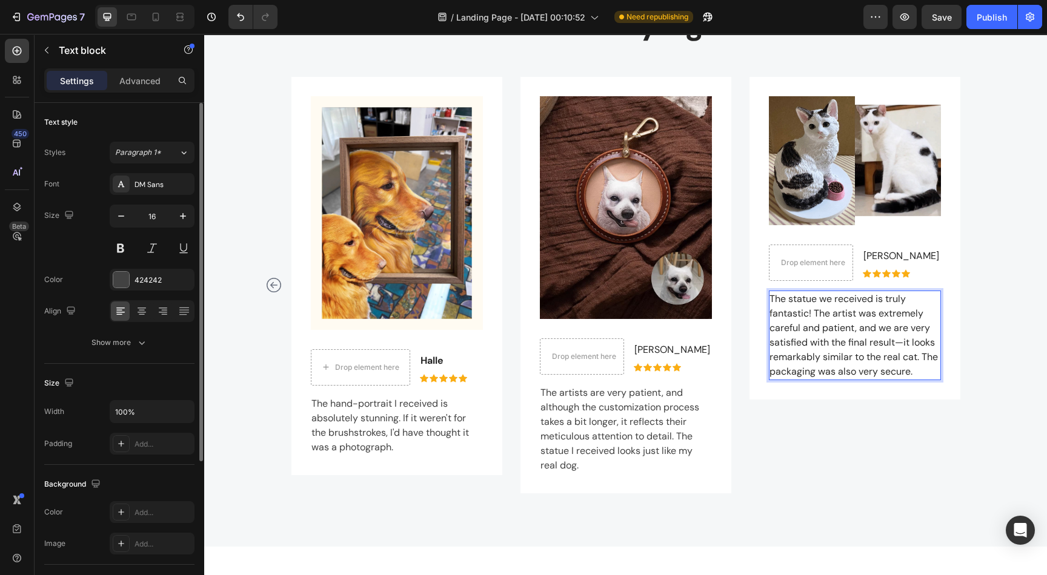
click at [809, 300] on span "The statue we received is truly fantastic! The artist was extremely careful and…" at bounding box center [853, 335] width 168 height 85
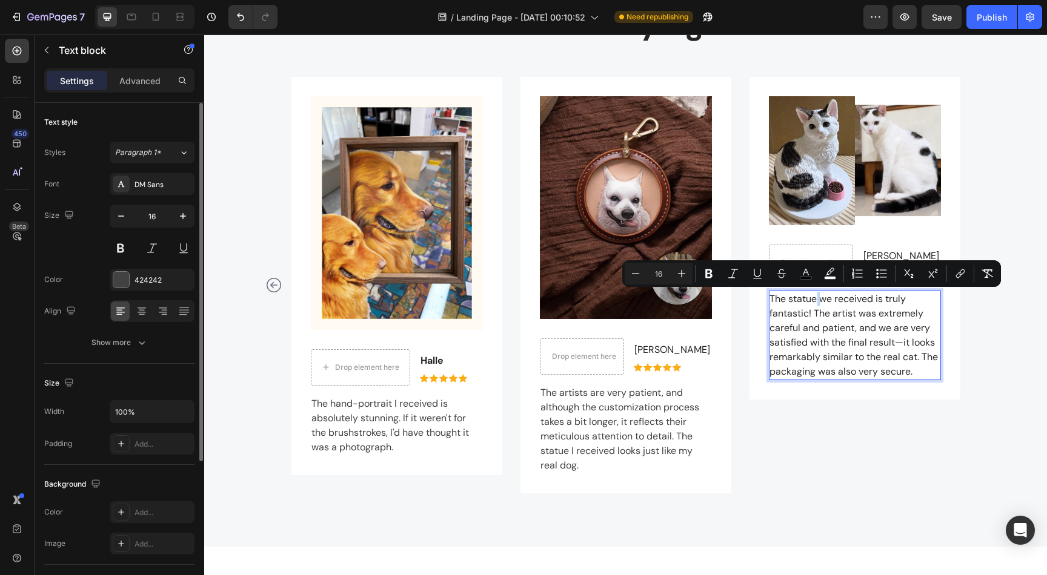
click at [812, 297] on span "The statue we received is truly fantastic! The artist was extremely careful and…" at bounding box center [853, 335] width 168 height 85
drag, startPoint x: 810, startPoint y: 297, endPoint x: 782, endPoint y: 299, distance: 28.6
click at [782, 299] on span "The statue we received is truly fantastic! The artist was extremely careful and…" at bounding box center [853, 335] width 168 height 85
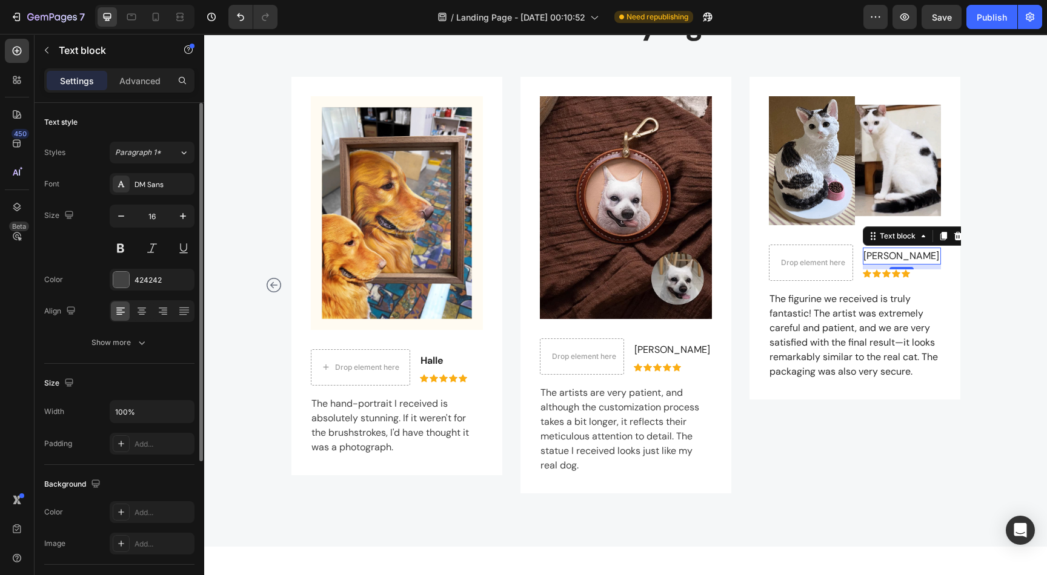
click at [891, 254] on p "[PERSON_NAME]" at bounding box center [901, 256] width 76 height 15
click at [898, 253] on p "[PERSON_NAME]" at bounding box center [901, 256] width 76 height 15
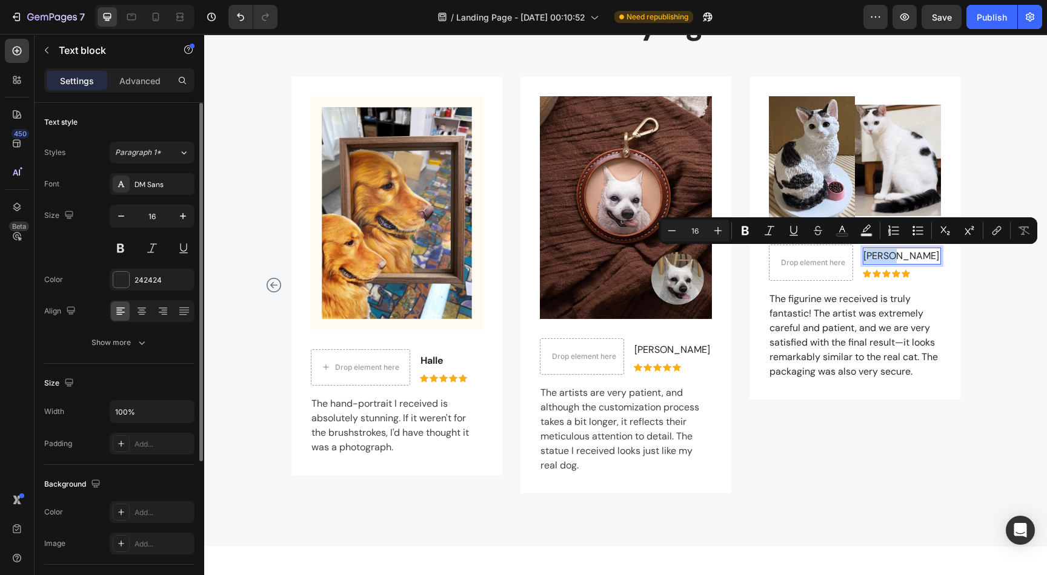
drag, startPoint x: 898, startPoint y: 253, endPoint x: 872, endPoint y: 259, distance: 26.1
click at [872, 259] on p "[PERSON_NAME]" at bounding box center [901, 256] width 76 height 15
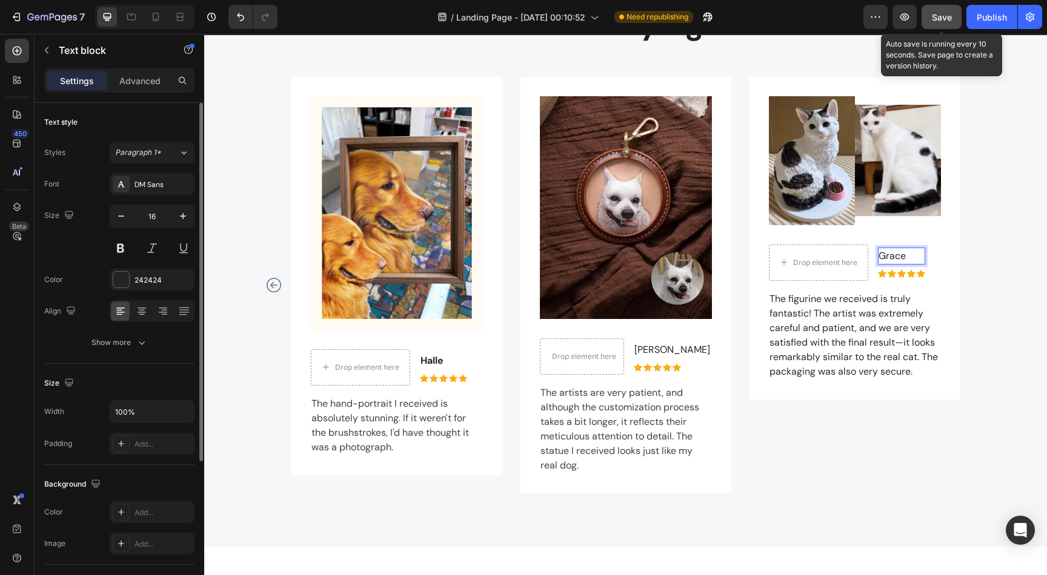
click at [940, 19] on span "Save" at bounding box center [942, 17] width 20 height 10
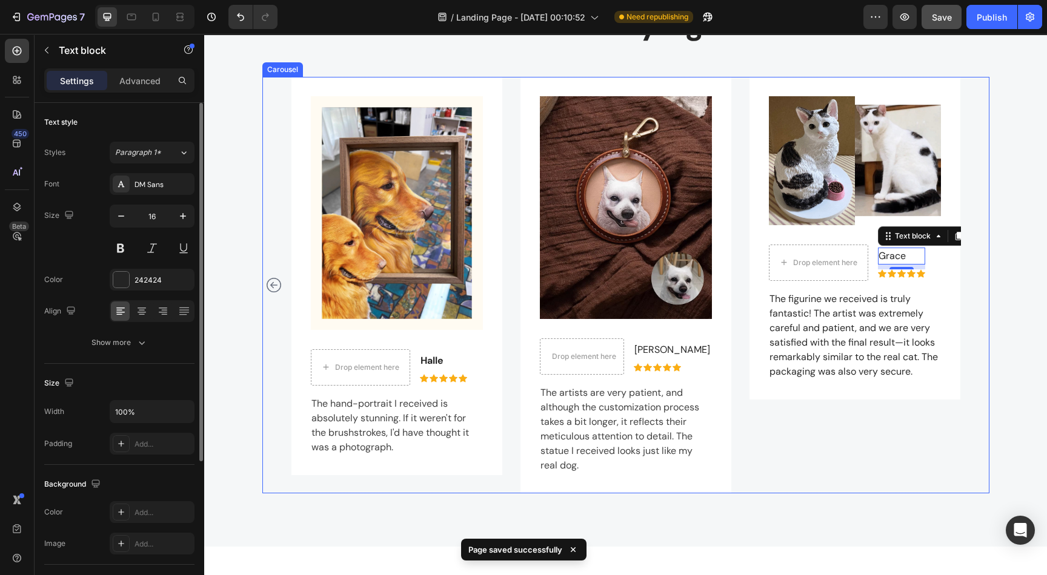
click at [266, 290] on icon "Carousel Back Arrow" at bounding box center [273, 285] width 15 height 15
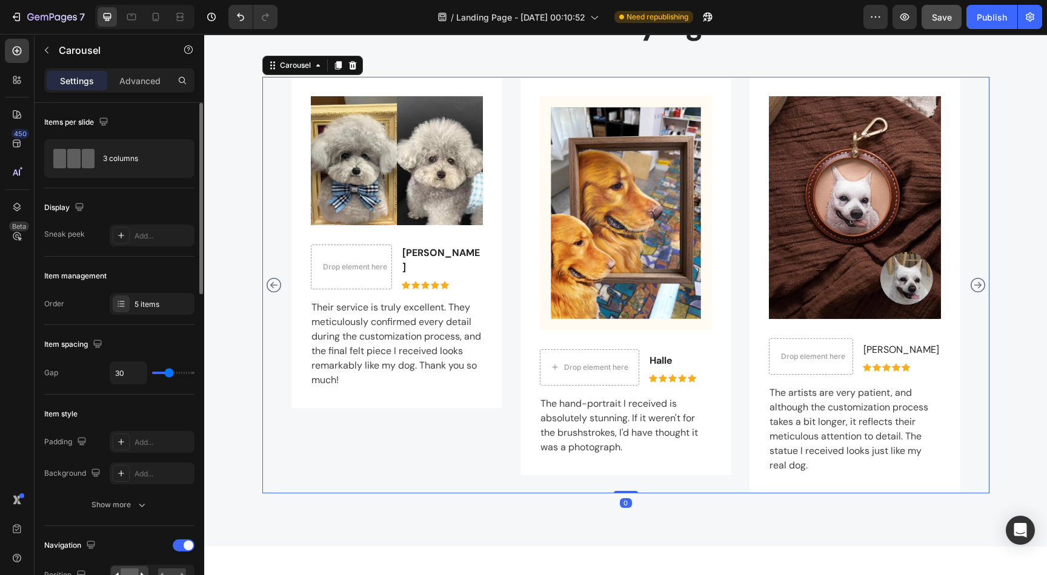
click at [266, 290] on icon "Carousel Back Arrow" at bounding box center [273, 285] width 15 height 15
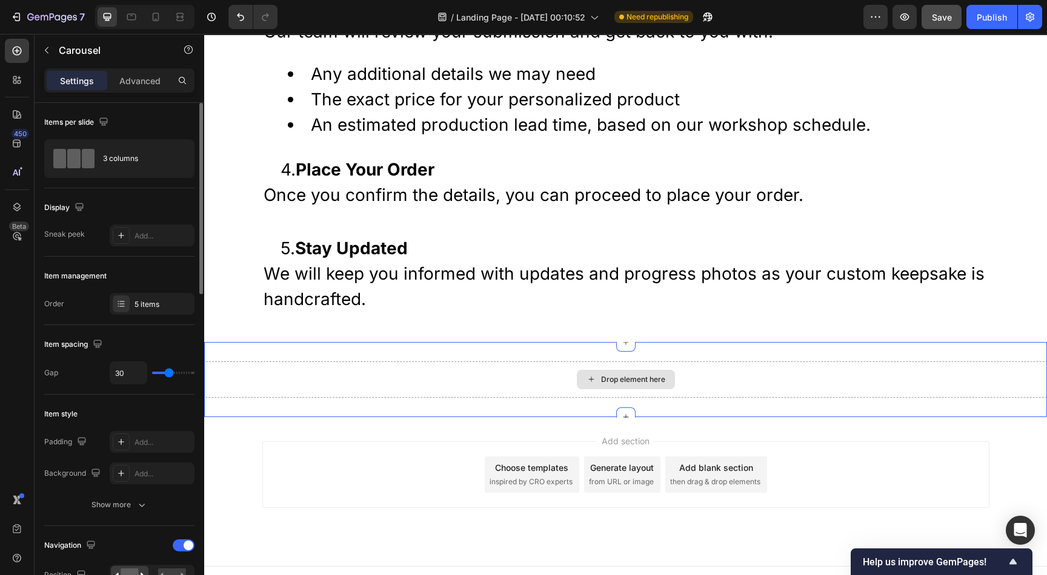
scroll to position [3310, 0]
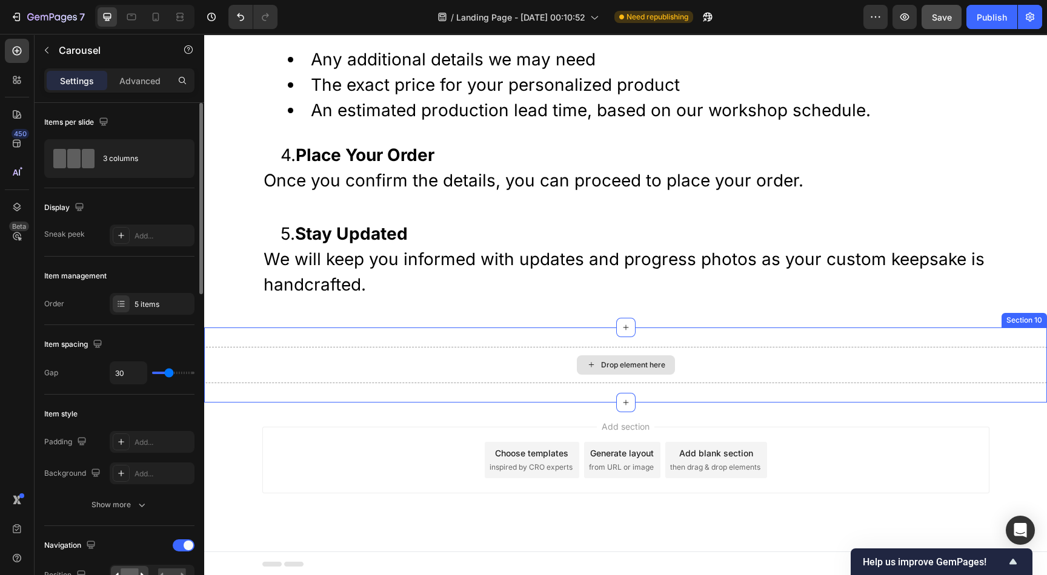
click at [723, 362] on div "Drop element here" at bounding box center [625, 365] width 842 height 36
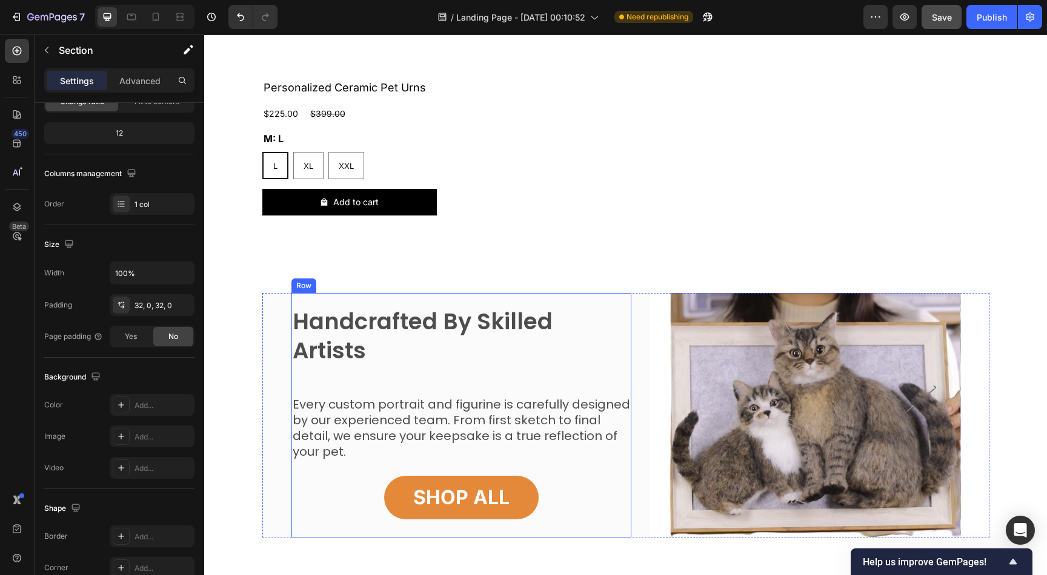
scroll to position [948, 0]
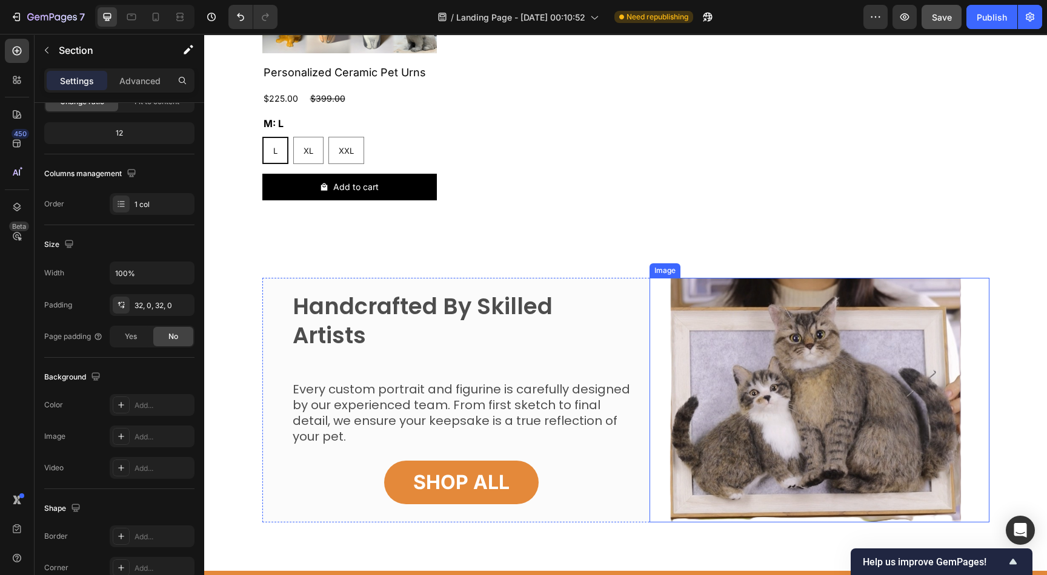
click at [809, 368] on img at bounding box center [819, 400] width 340 height 245
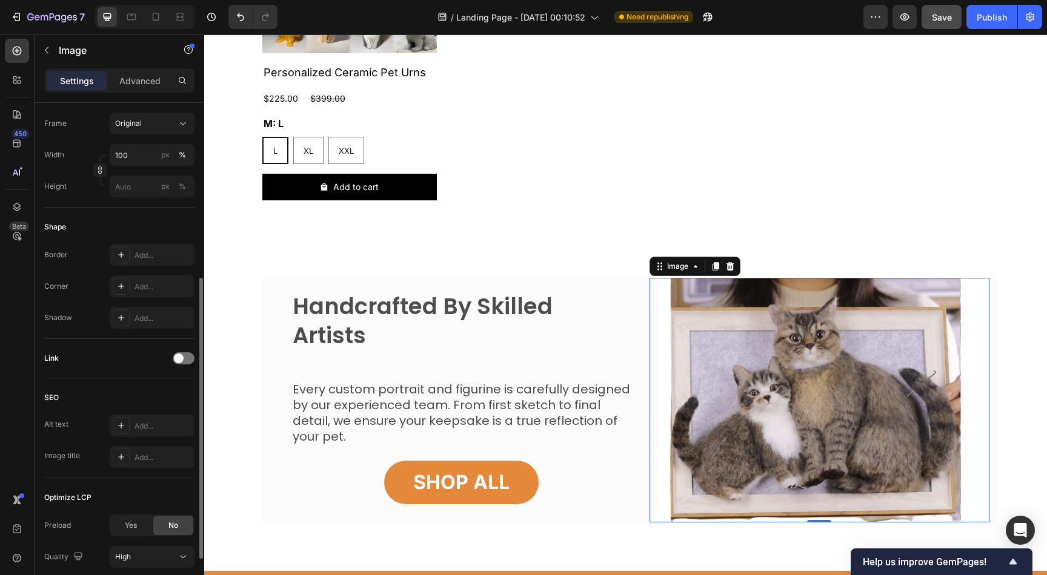
scroll to position [406, 0]
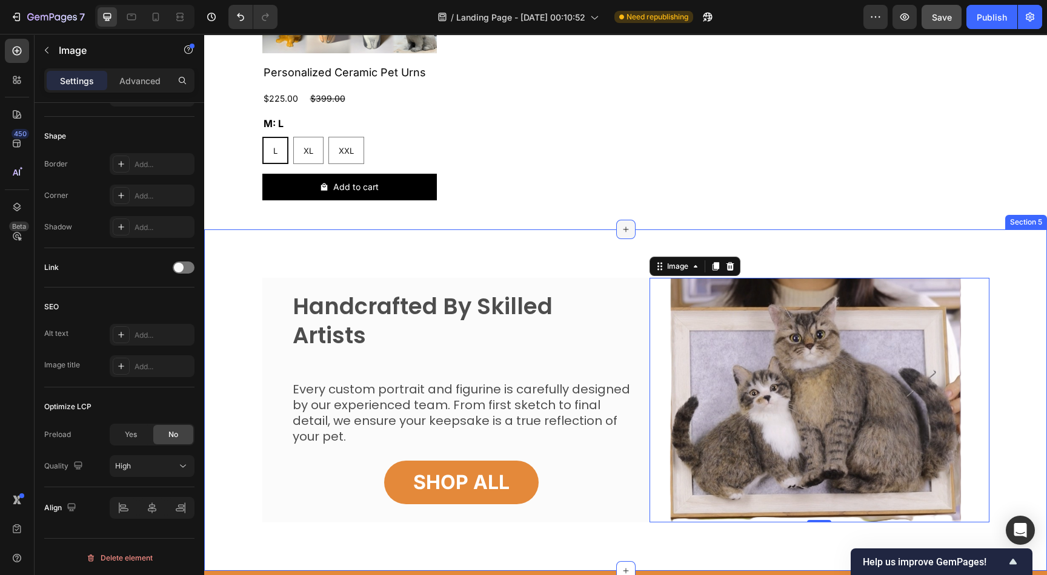
click at [627, 236] on div at bounding box center [625, 229] width 19 height 19
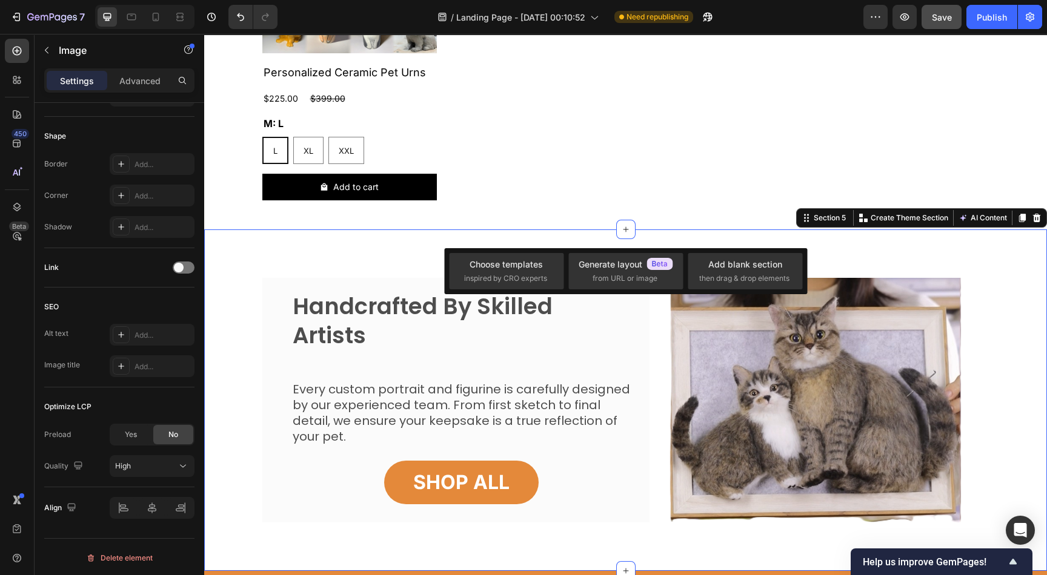
scroll to position [0, 0]
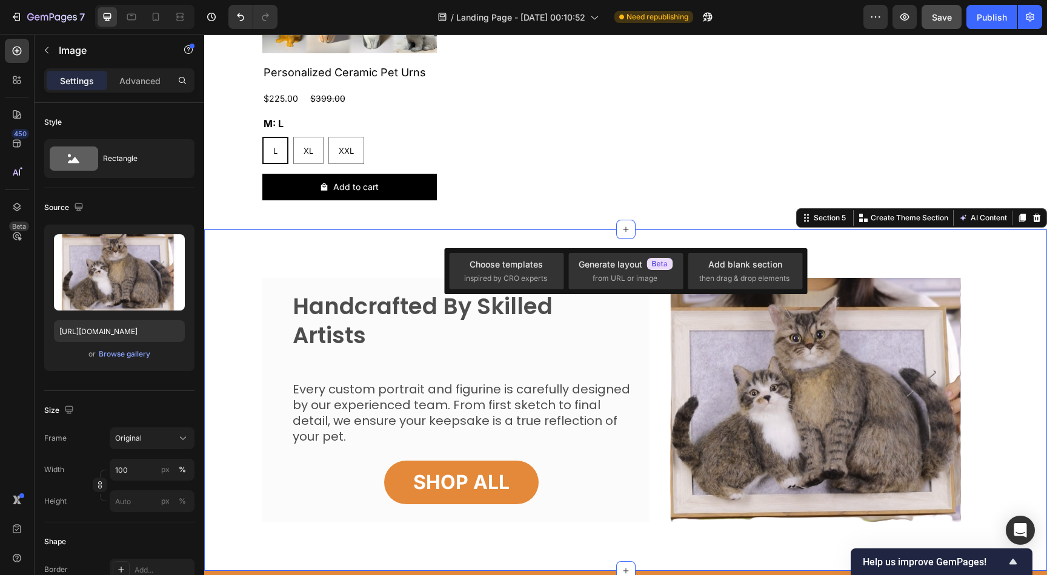
click at [649, 231] on div "Handcrafted By Skilled Artists Heading Every custom portrait and figurine is ca…" at bounding box center [625, 401] width 842 height 342
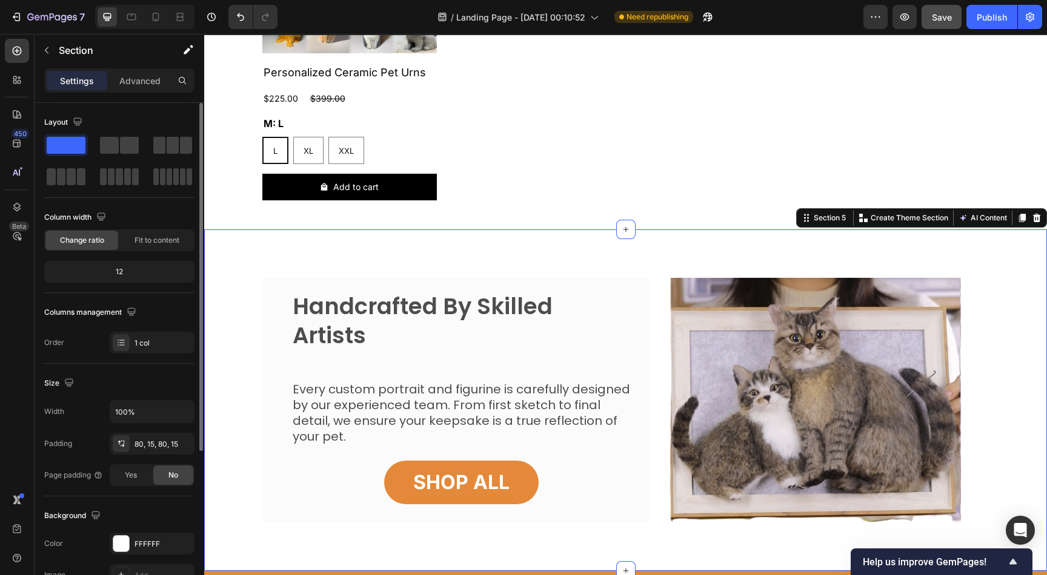
click at [632, 252] on div "Handcrafted By Skilled Artists Heading Every custom portrait and figurine is ca…" at bounding box center [625, 401] width 842 height 342
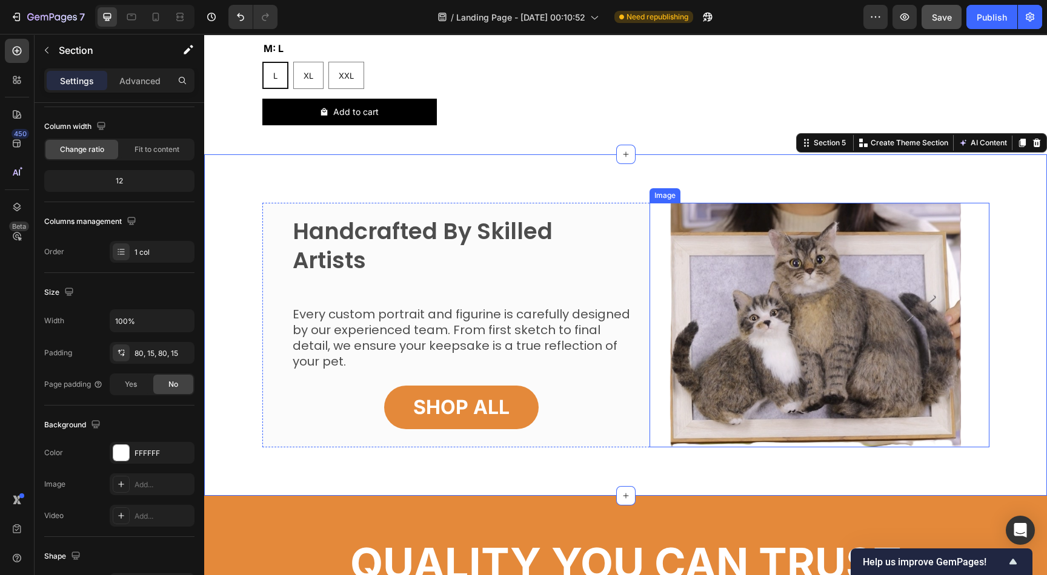
scroll to position [1039, 0]
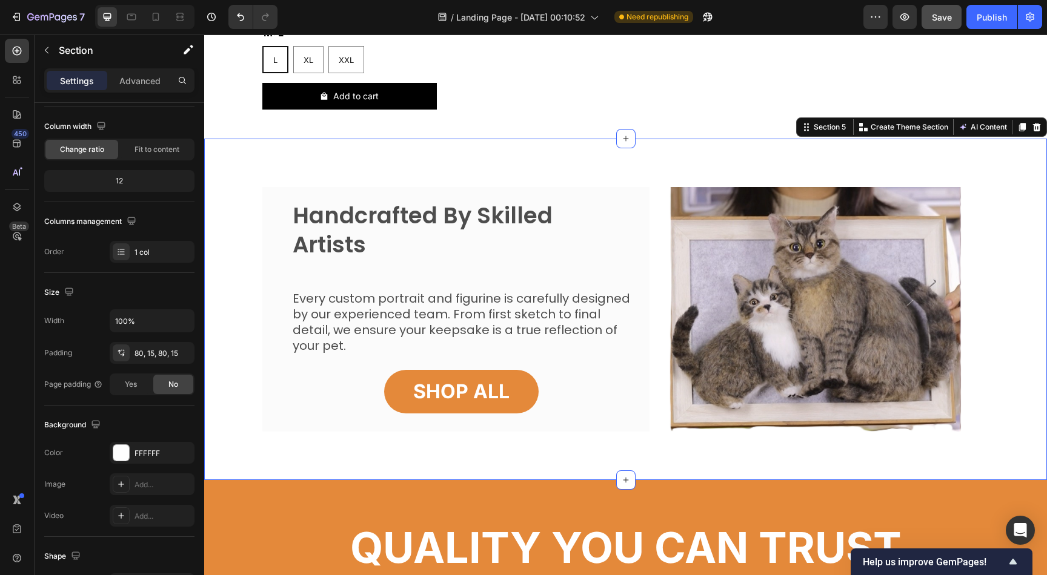
click at [1015, 304] on div "Handcrafted By Skilled Artists Heading Every custom portrait and figurine is ca…" at bounding box center [625, 309] width 824 height 245
click at [144, 512] on div "Add..." at bounding box center [162, 516] width 57 height 11
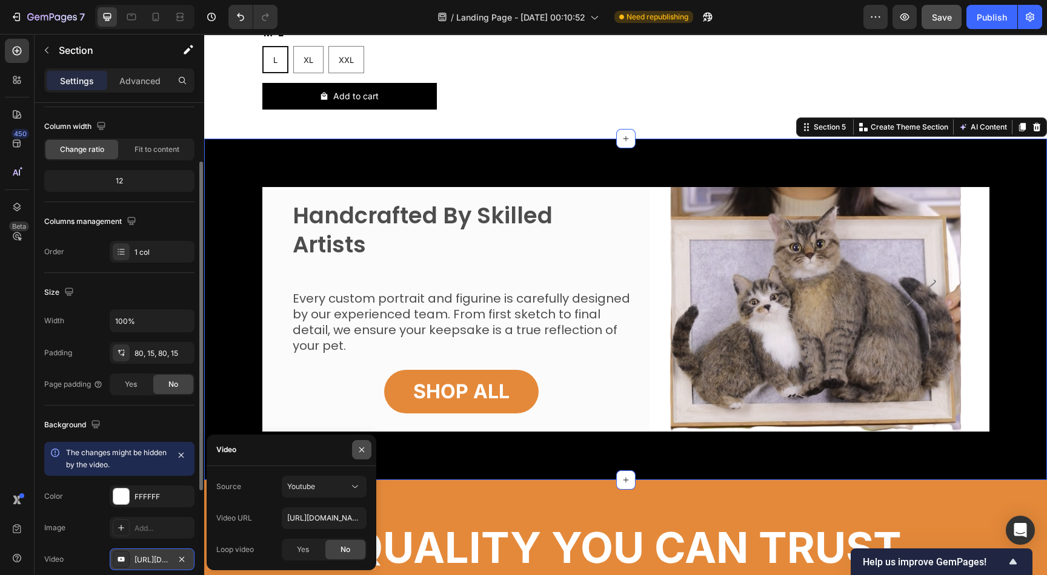
click at [362, 449] on icon "button" at bounding box center [362, 450] width 10 height 10
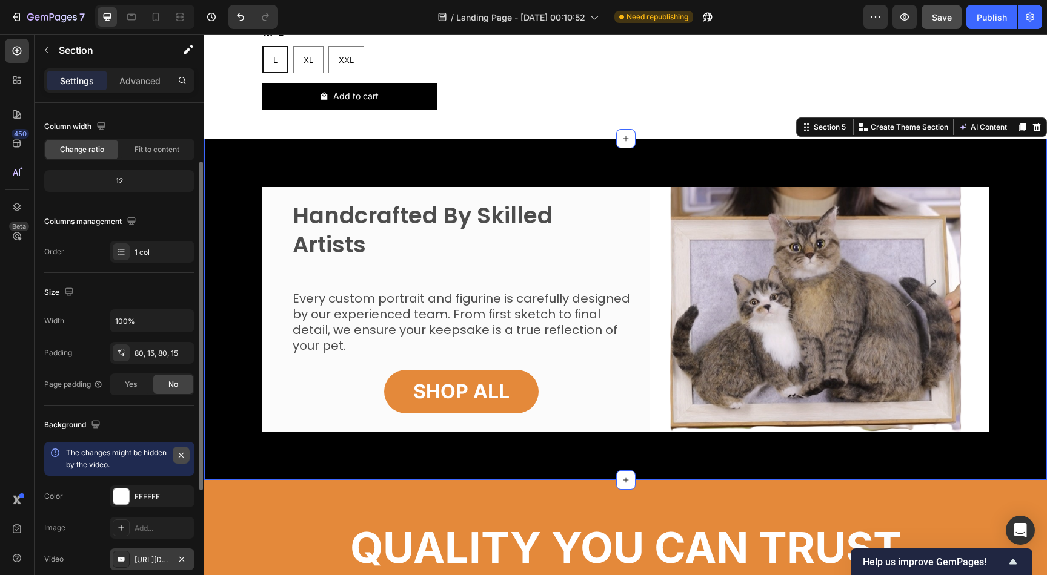
click at [179, 452] on icon "button" at bounding box center [181, 456] width 10 height 10
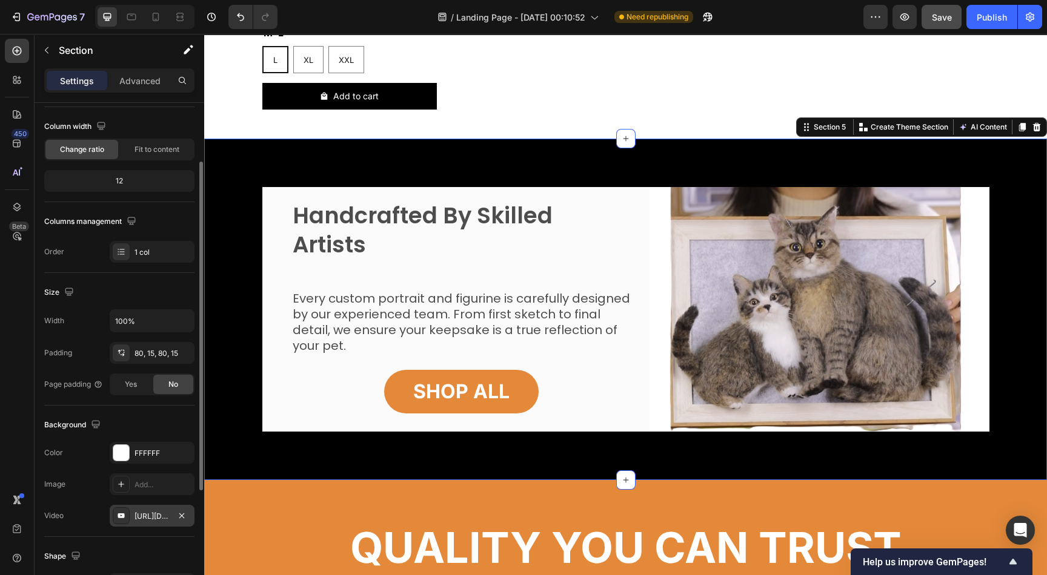
click at [873, 153] on div at bounding box center [625, 310] width 842 height 342
click at [180, 514] on icon "button" at bounding box center [181, 515] width 5 height 5
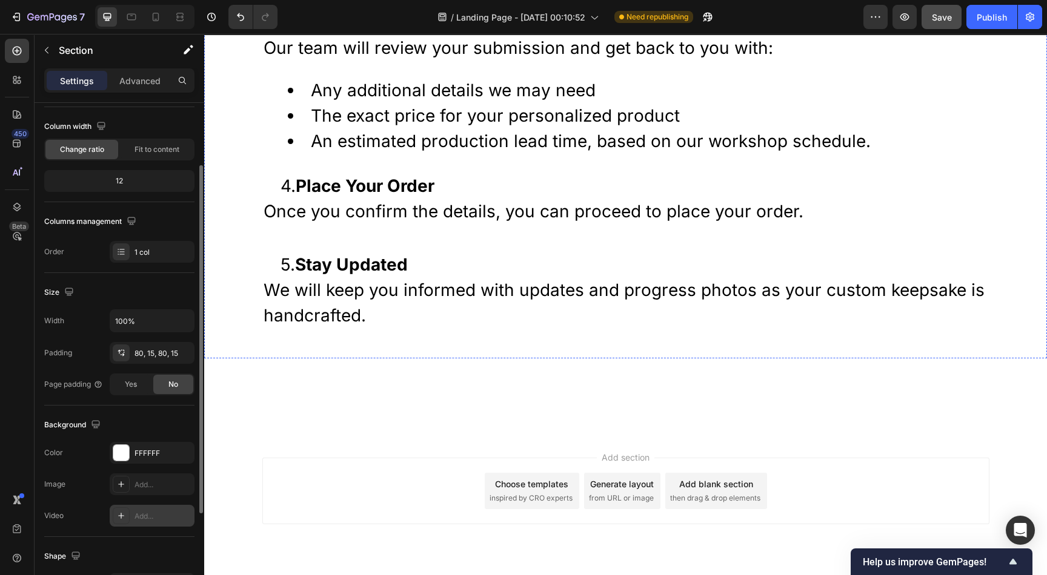
scroll to position [3310, 0]
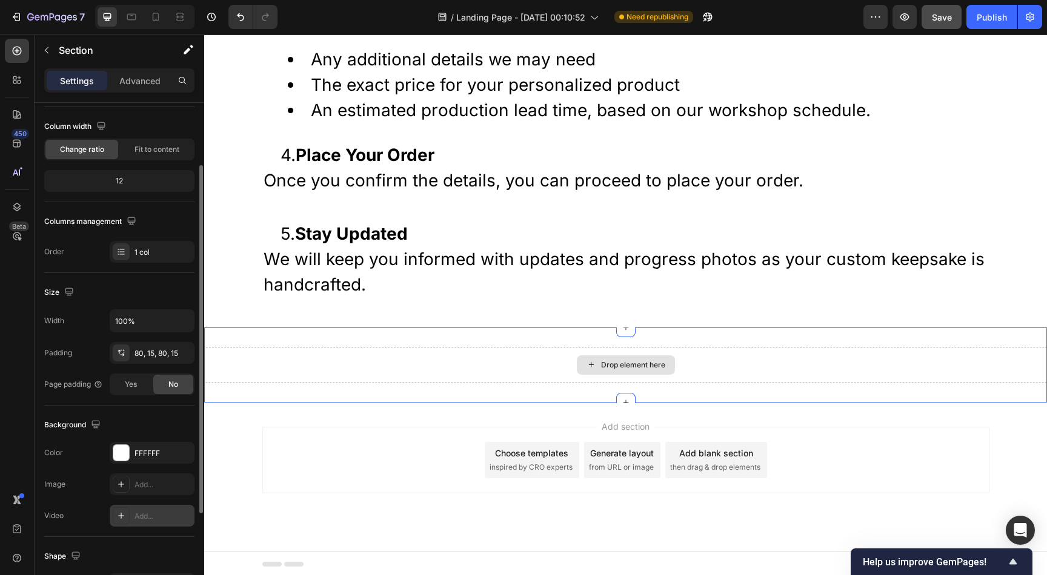
click at [732, 356] on div "Drop element here" at bounding box center [625, 365] width 842 height 36
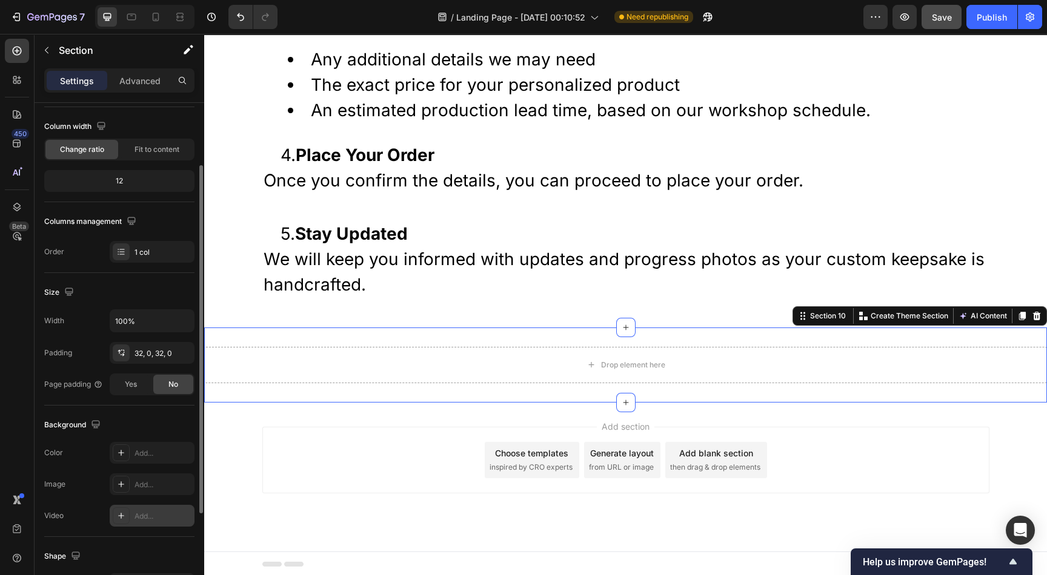
click at [162, 516] on div "Add..." at bounding box center [162, 516] width 57 height 11
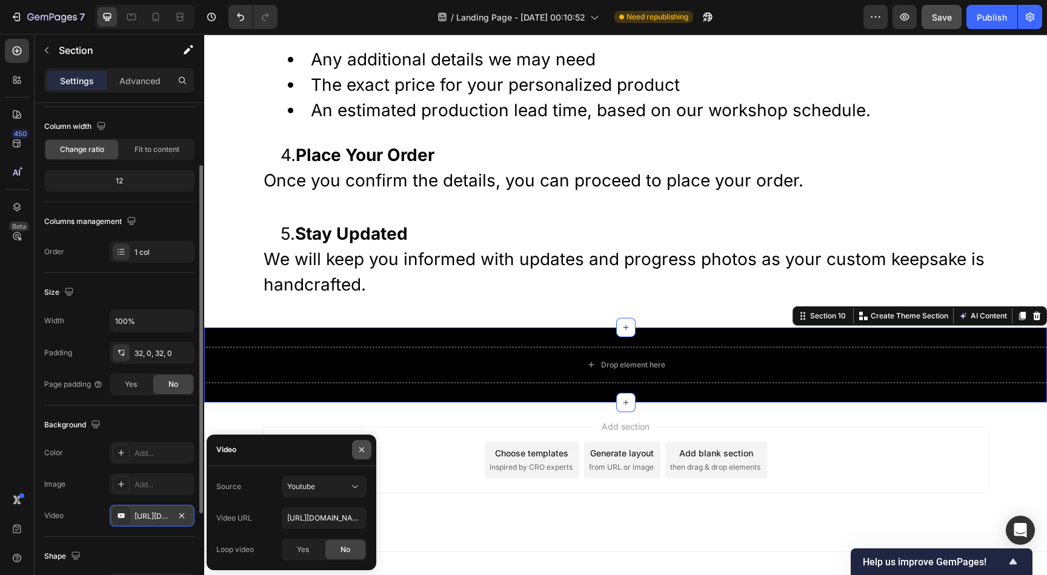
click at [363, 452] on icon "button" at bounding box center [361, 450] width 5 height 5
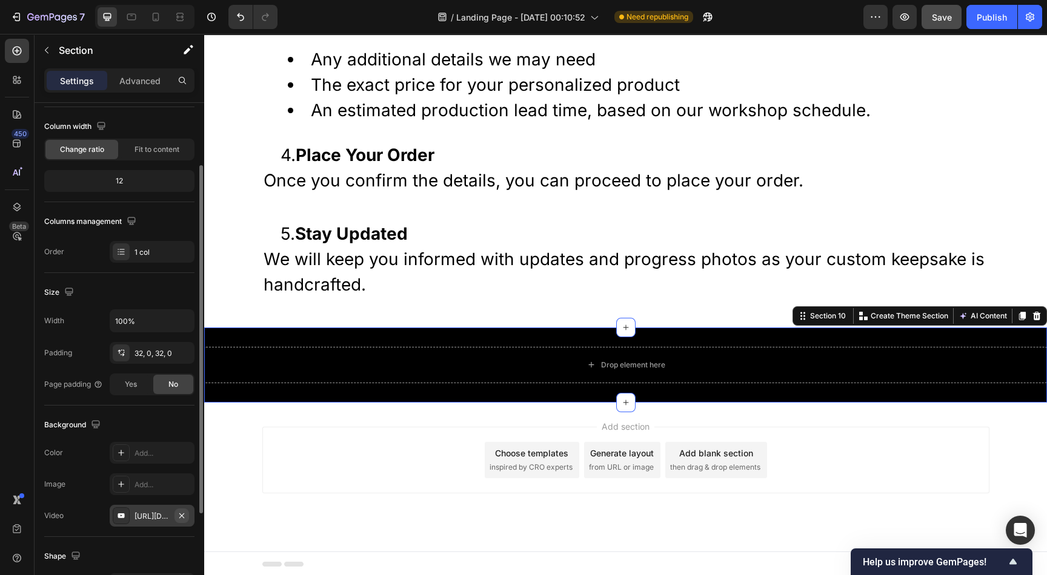
click at [182, 512] on icon "button" at bounding box center [182, 516] width 10 height 10
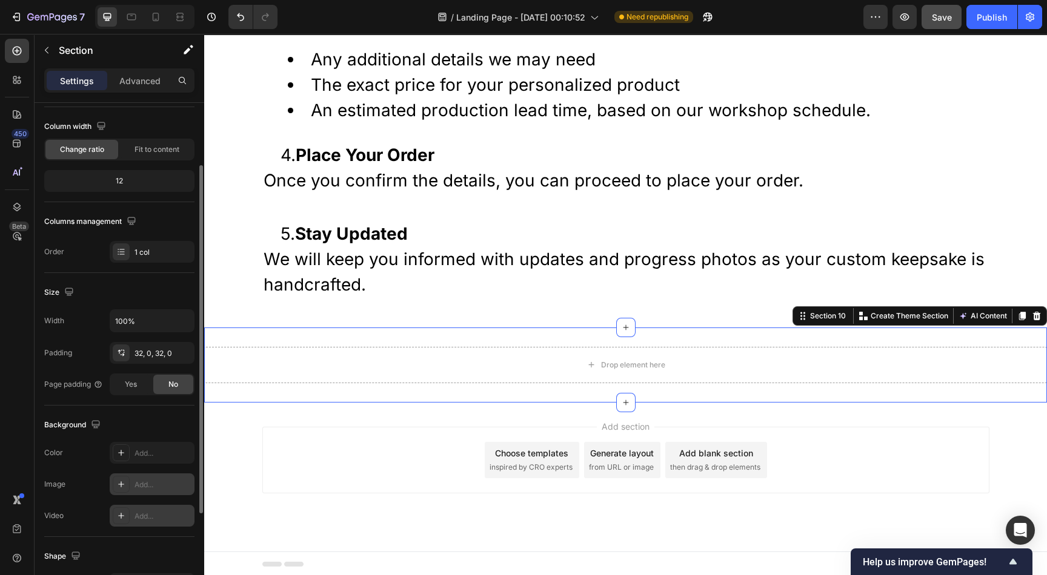
click at [156, 482] on div "Add..." at bounding box center [162, 485] width 57 height 11
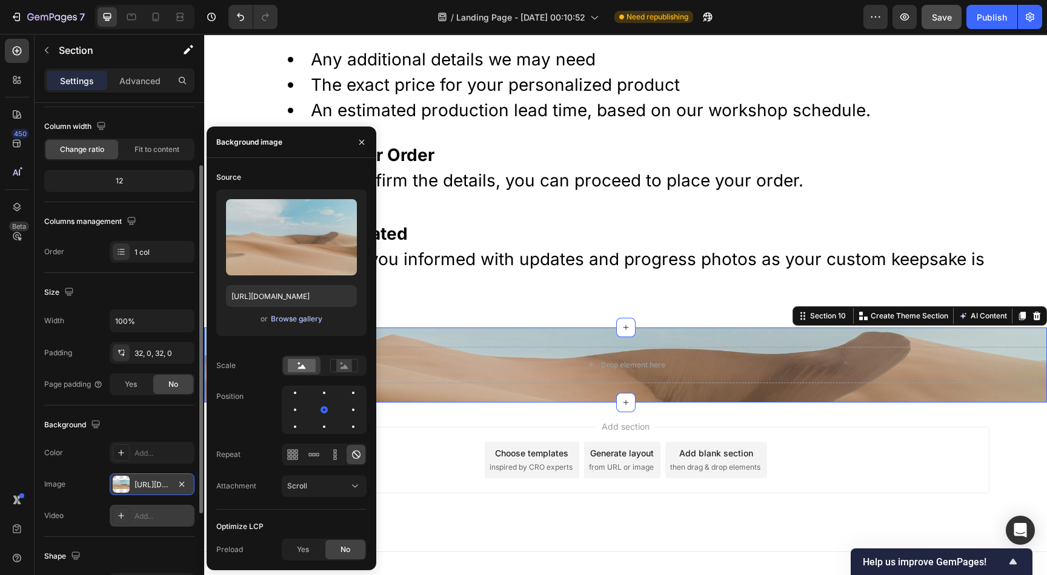
click at [308, 322] on div "Browse gallery" at bounding box center [296, 319] width 51 height 11
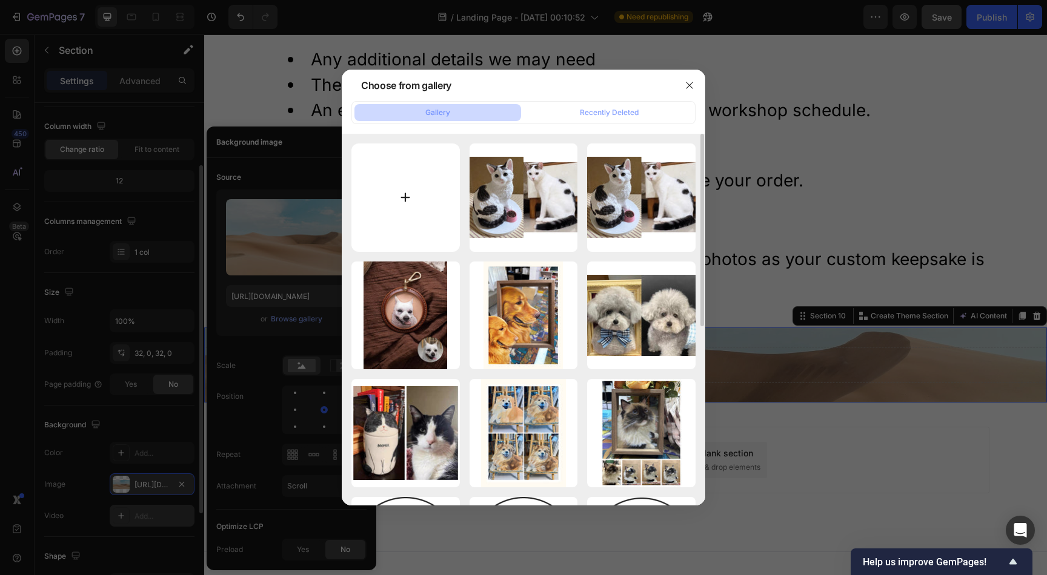
click at [423, 190] on input "file" at bounding box center [405, 198] width 108 height 108
type input "C:\fakepath\O1CN01IRWgc22FUTHfb4yvZ_!!2218686958883.webp"
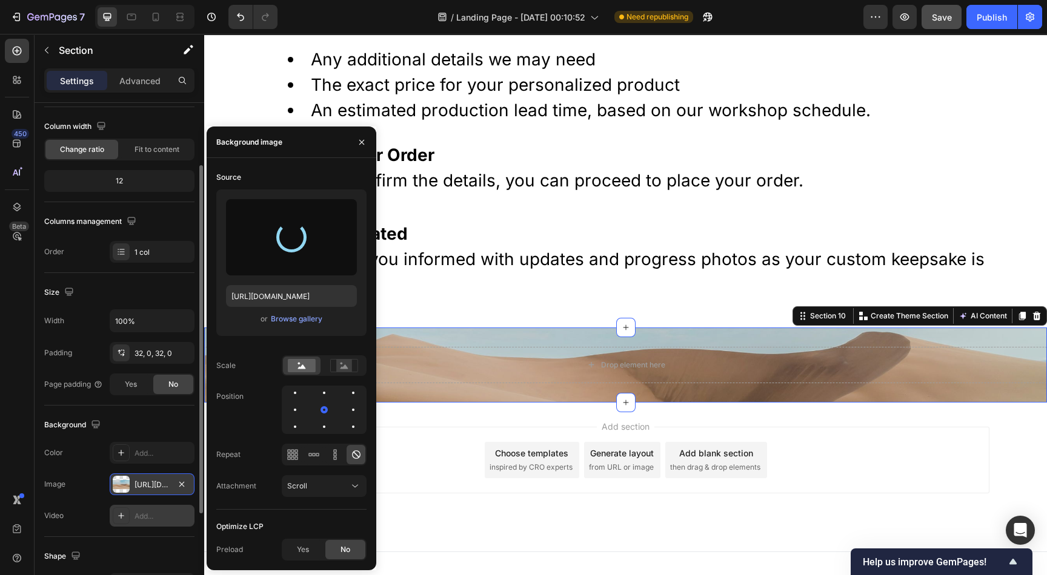
type input "https://cdn.shopify.com/s/files/1/0633/0692/4075/files/gempages_585845831236584…"
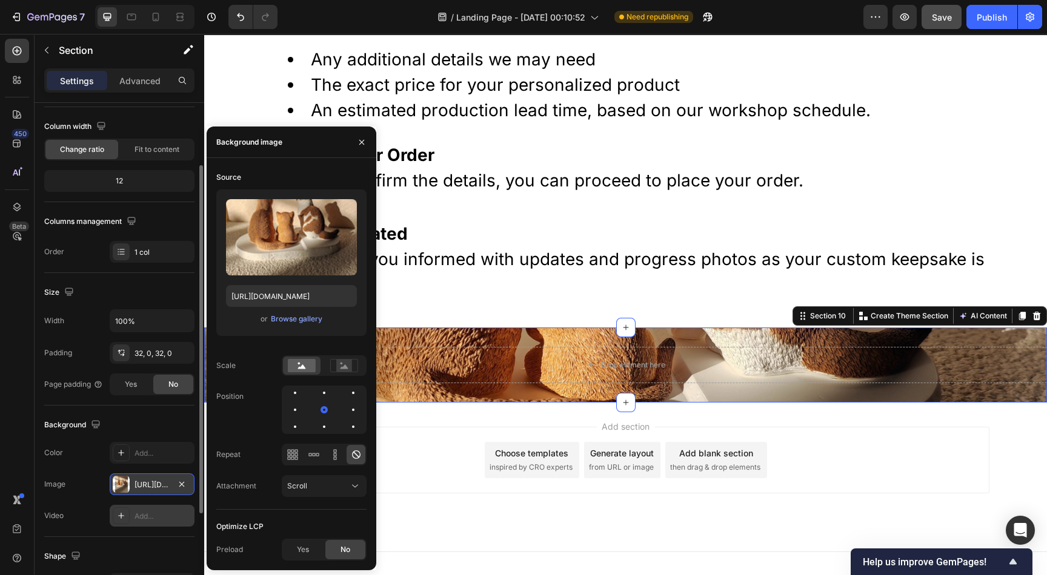
click at [647, 328] on div "Drop element here Section 10 You can create reusable sections Create Theme Sect…" at bounding box center [625, 365] width 842 height 75
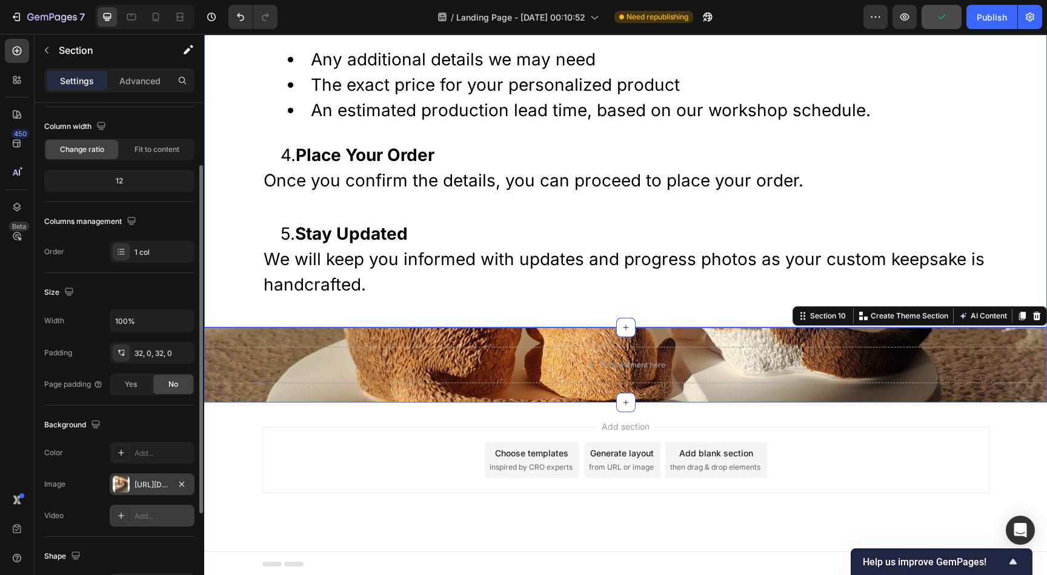
drag, startPoint x: 615, startPoint y: 325, endPoint x: 620, endPoint y: 312, distance: 14.0
click at [623, 326] on icon at bounding box center [625, 327] width 5 height 5
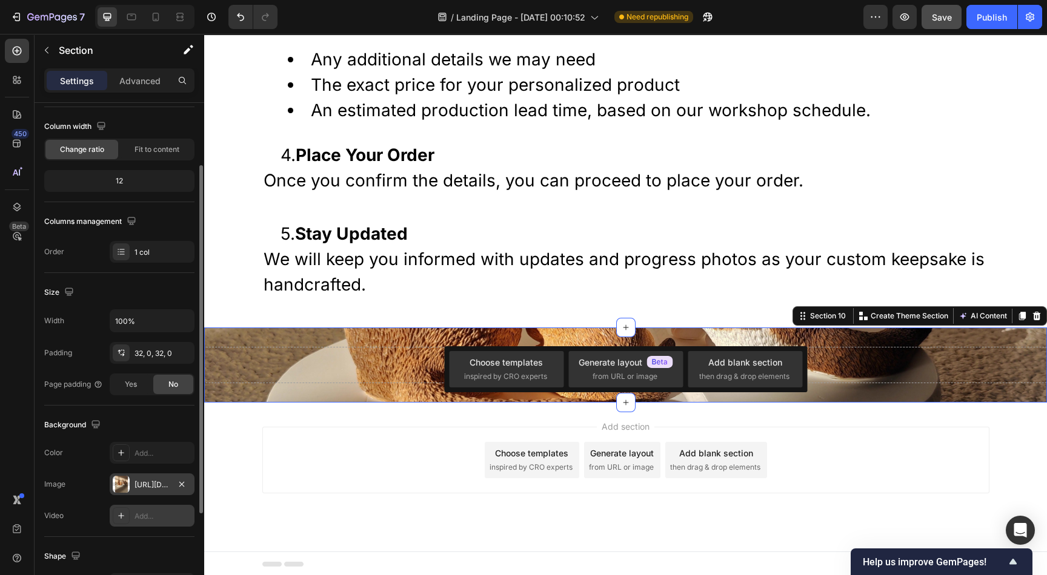
click at [687, 329] on div "Drop element here Section 10 You can create reusable sections Create Theme Sect…" at bounding box center [625, 365] width 842 height 75
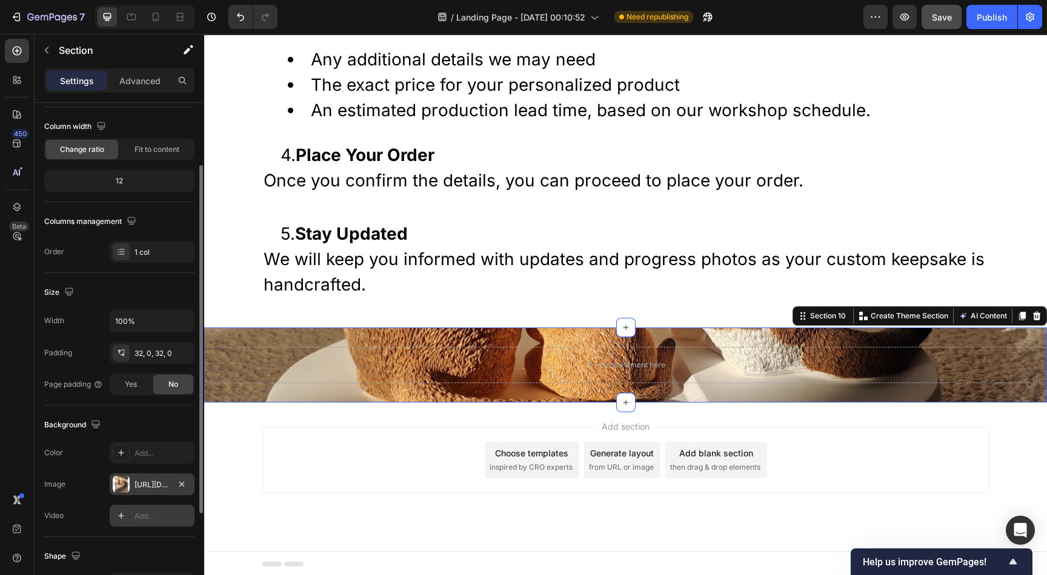
click at [654, 394] on div "Drop element here Section 10 You can create reusable sections Create Theme Sect…" at bounding box center [625, 365] width 842 height 75
click at [646, 396] on div "Drop element here Section 10 You can create reusable sections Create Theme Sect…" at bounding box center [625, 365] width 842 height 75
click at [761, 330] on div "Drop element here Section 10 You can create reusable sections Create Theme Sect…" at bounding box center [625, 365] width 842 height 75
click at [182, 315] on icon "button" at bounding box center [183, 321] width 12 height 12
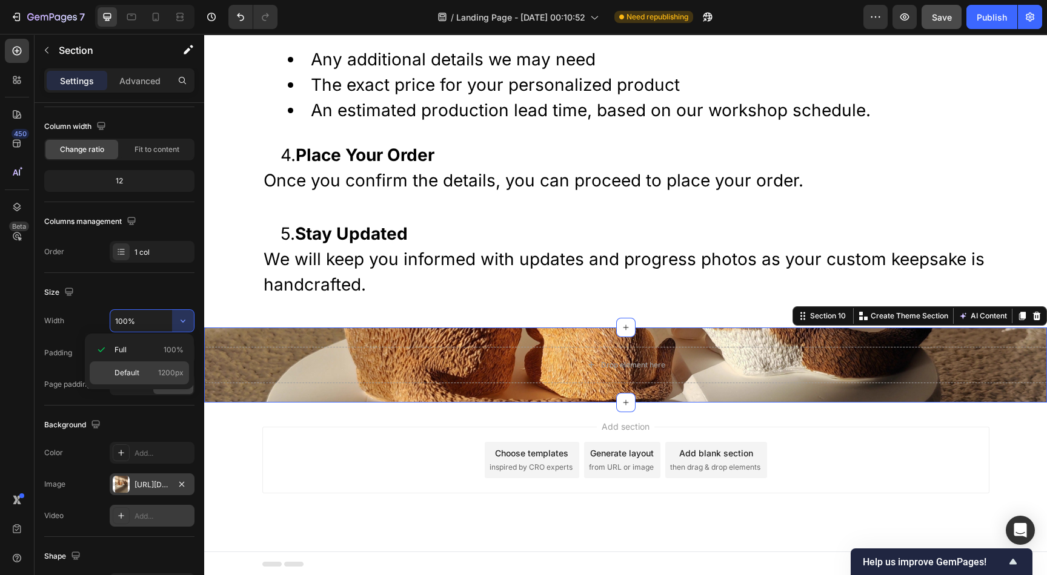
click at [173, 372] on span "1200px" at bounding box center [170, 373] width 25 height 11
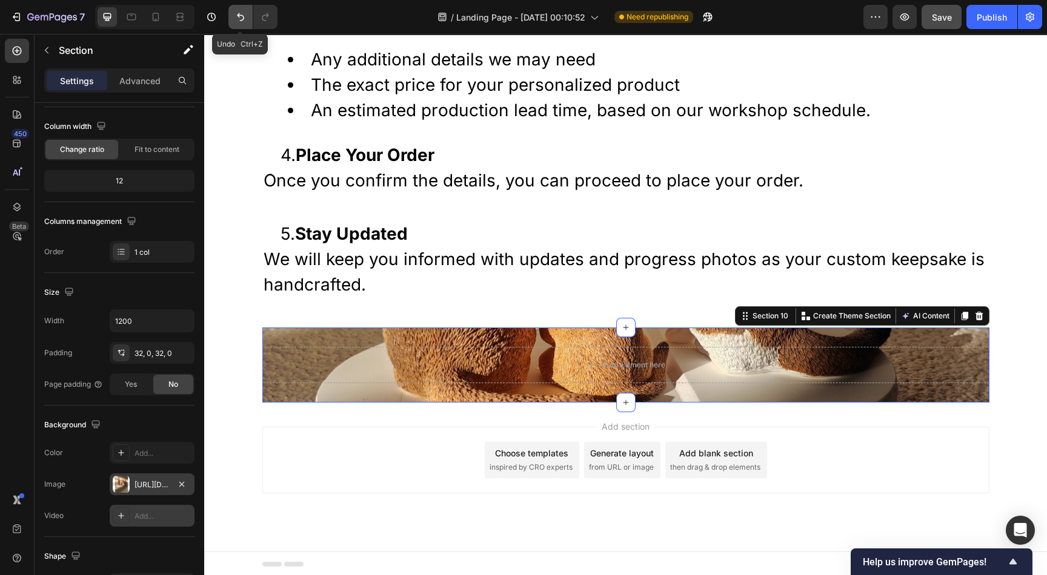
click at [239, 22] on icon "Undo/Redo" at bounding box center [240, 17] width 12 height 12
type input "100%"
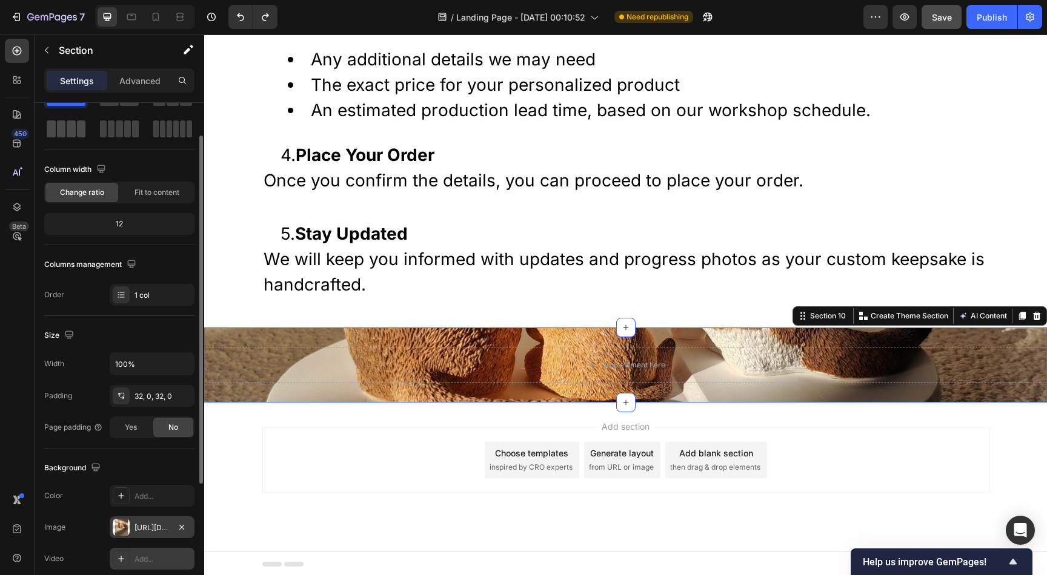
scroll to position [0, 0]
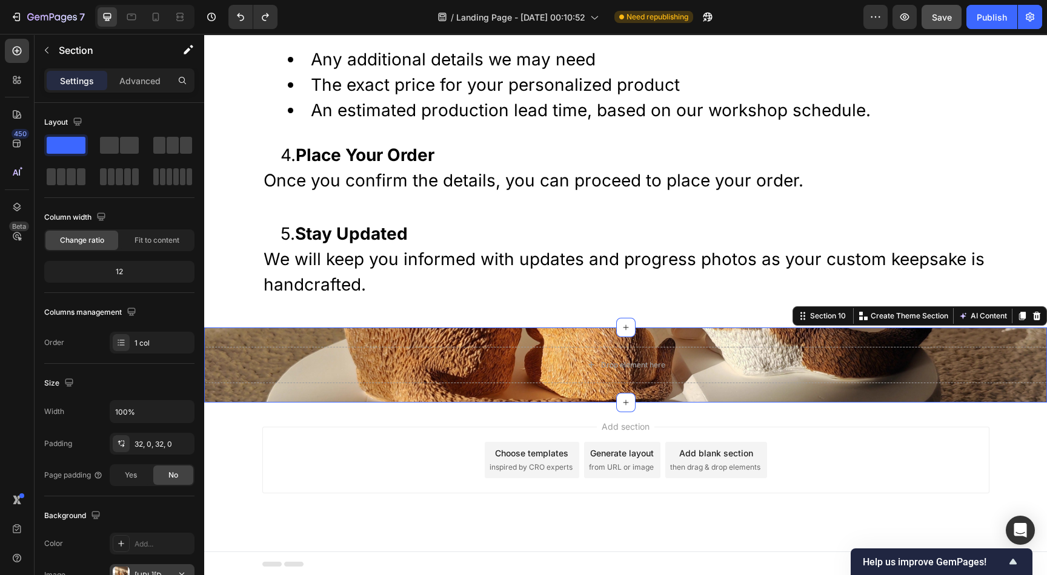
click at [336, 334] on div "Drop element here Section 10 You can create reusable sections Create Theme Sect…" at bounding box center [625, 365] width 842 height 75
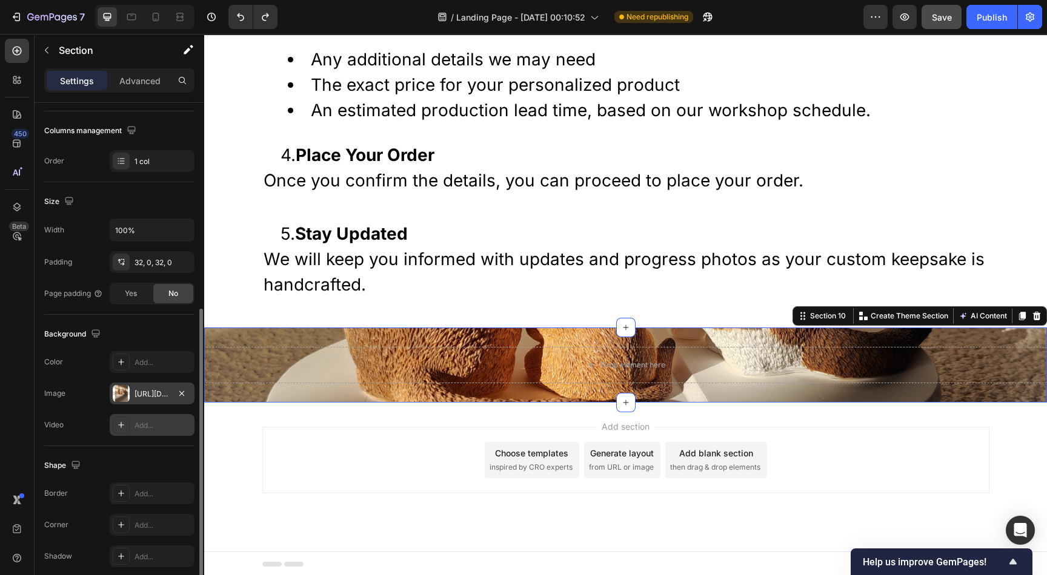
scroll to position [230, 0]
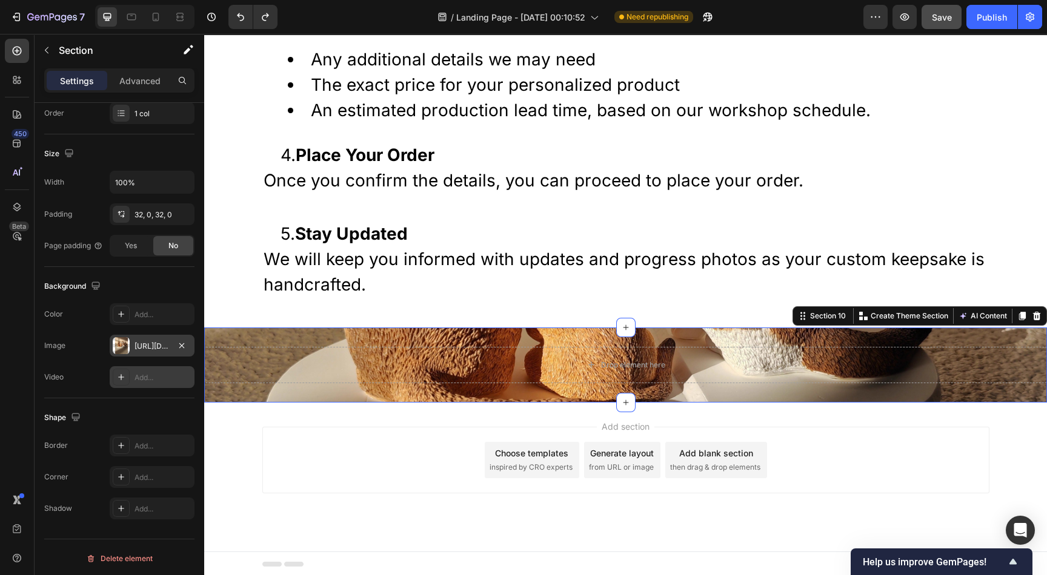
click at [372, 335] on div "Drop element here Section 10 You can create reusable sections Create Theme Sect…" at bounding box center [625, 365] width 842 height 75
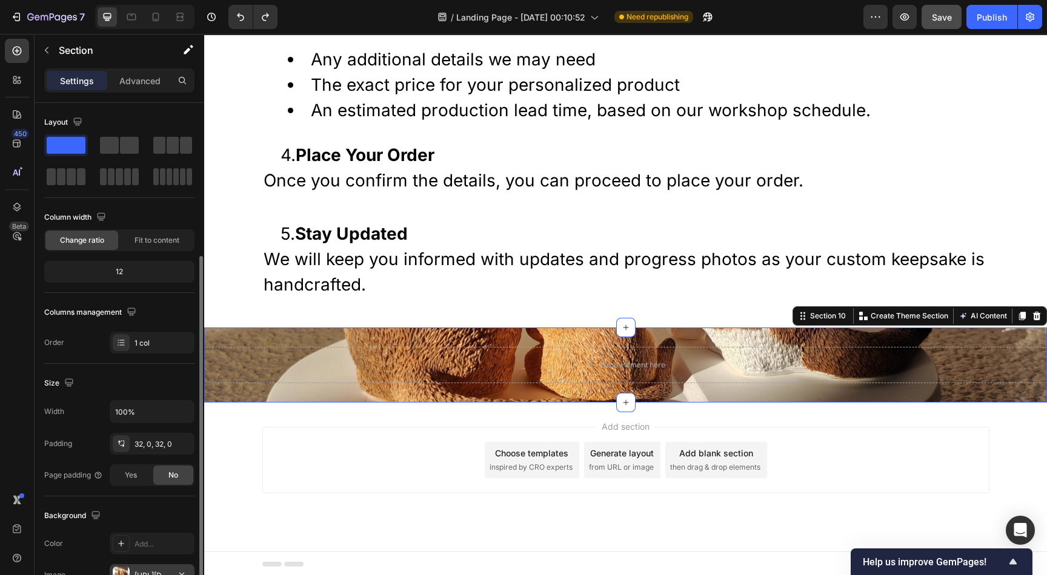
scroll to position [91, 0]
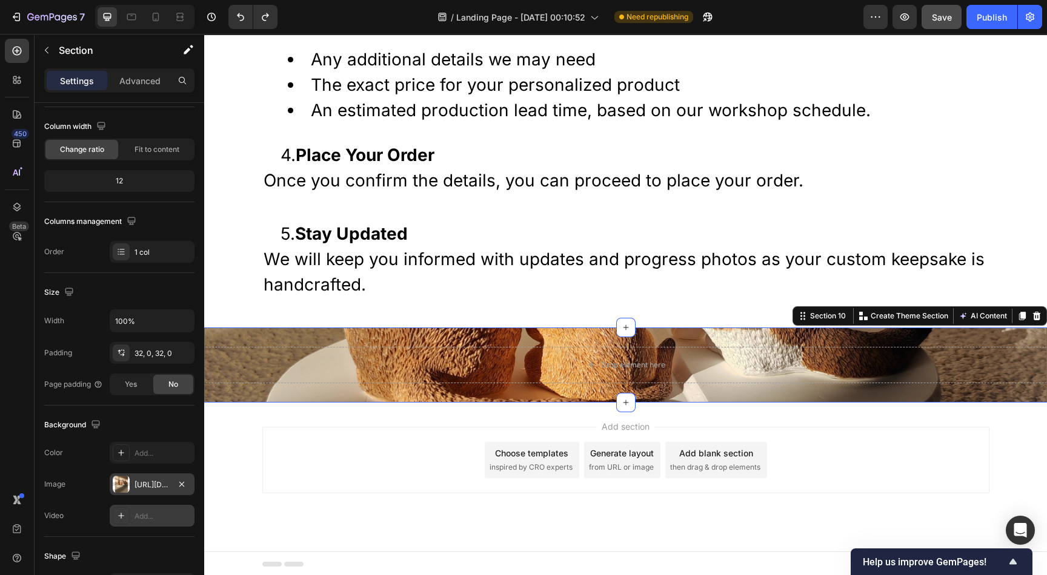
click at [723, 330] on div "Drop element here Section 10 You can create reusable sections Create Theme Sect…" at bounding box center [625, 365] width 842 height 75
click at [237, 10] on button "Undo/Redo" at bounding box center [240, 17] width 24 height 24
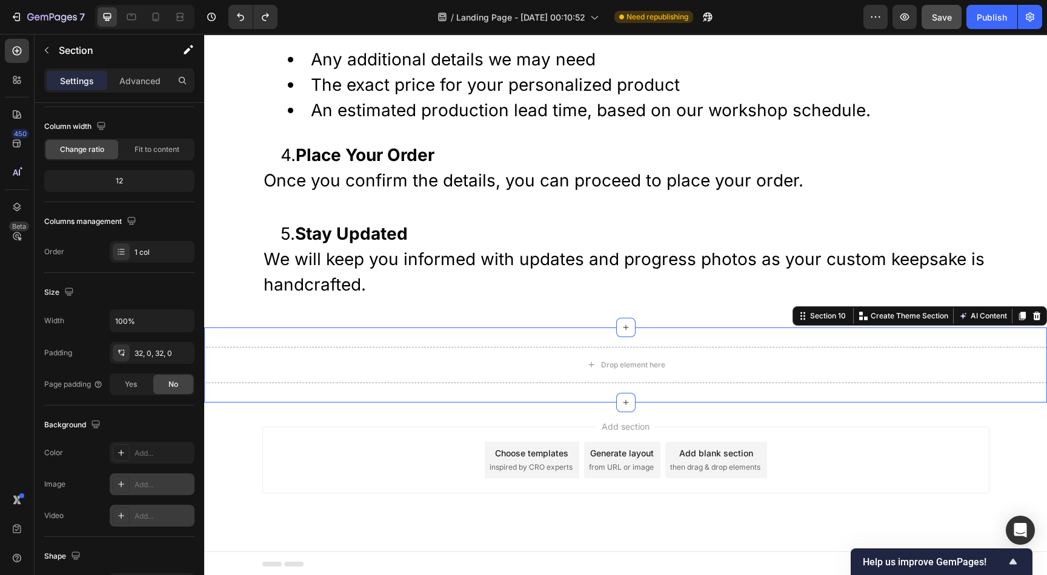
click at [518, 339] on div "Drop element here Section 10 You can create reusable sections Create Theme Sect…" at bounding box center [625, 365] width 842 height 75
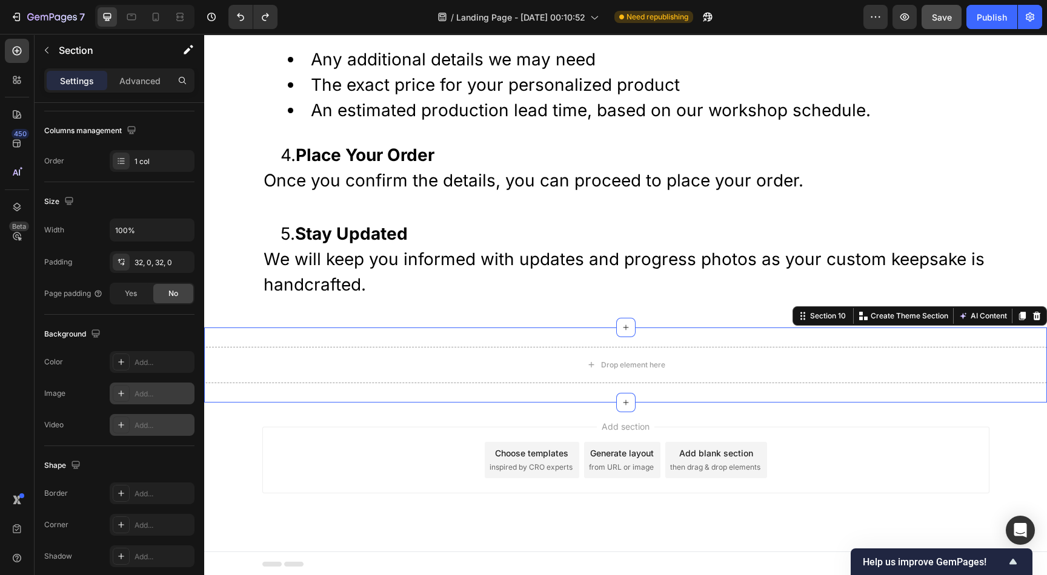
click at [156, 392] on div "Add..." at bounding box center [162, 394] width 57 height 11
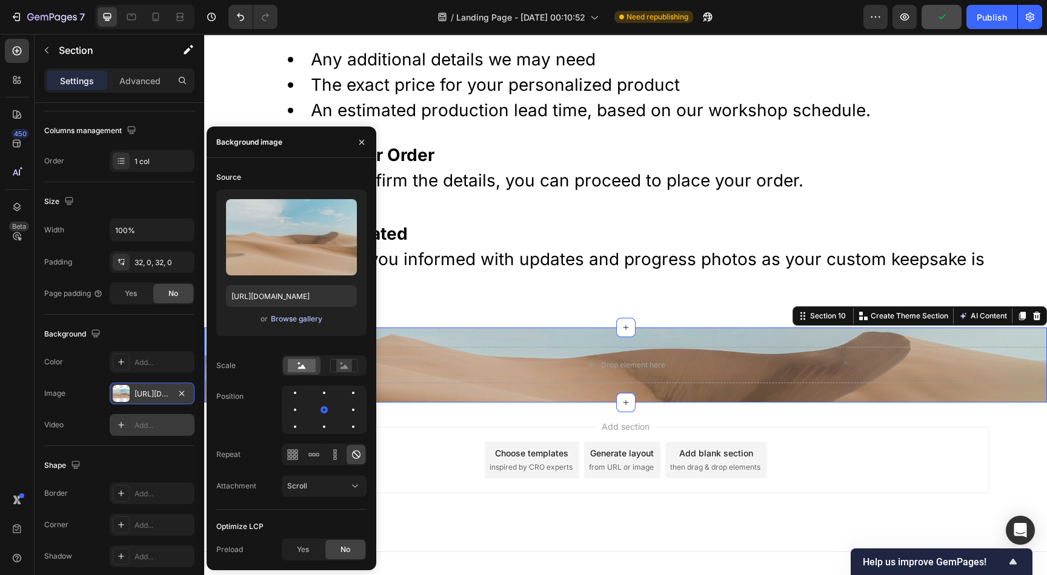
click at [302, 322] on div "Browse gallery" at bounding box center [296, 319] width 51 height 11
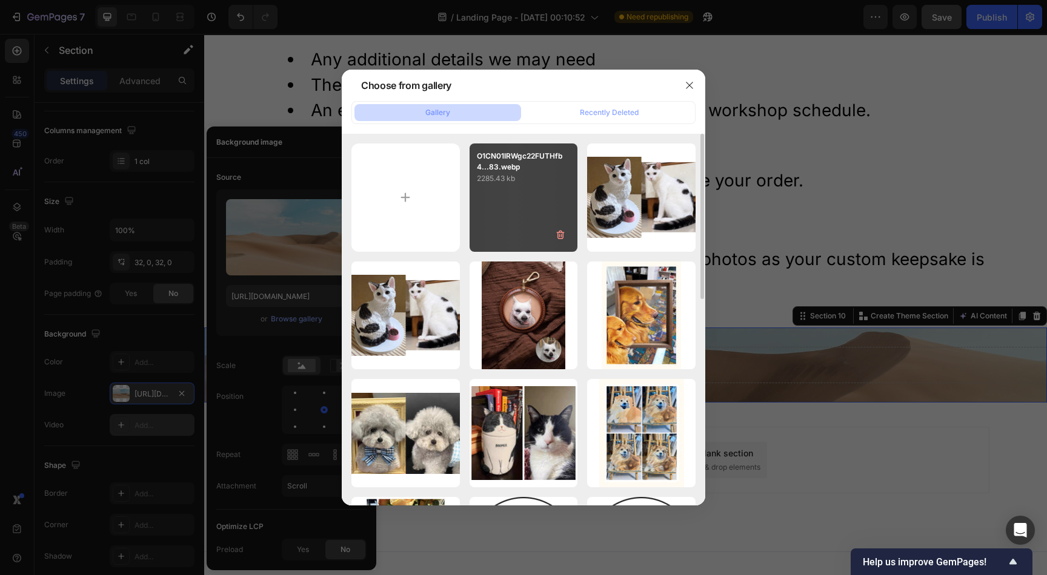
click at [517, 193] on div "O1CN01IRWgc22FUTHfb4...83.webp 2285.43 kb" at bounding box center [523, 198] width 108 height 108
type input "https://cdn.shopify.com/s/files/1/0633/0692/4075/files/gempages_585845831236584…"
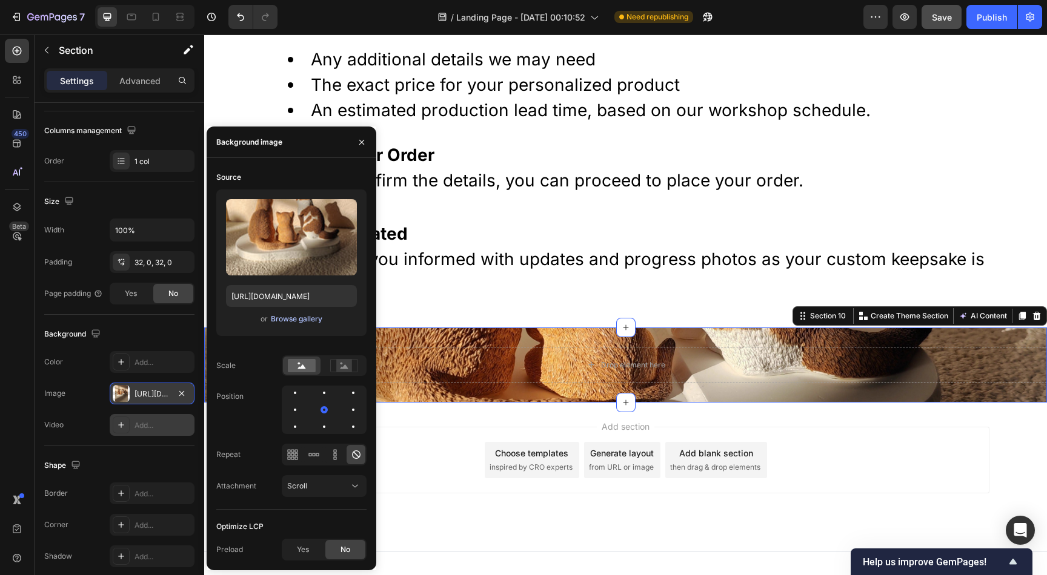
click at [304, 322] on div "Browse gallery" at bounding box center [296, 319] width 51 height 11
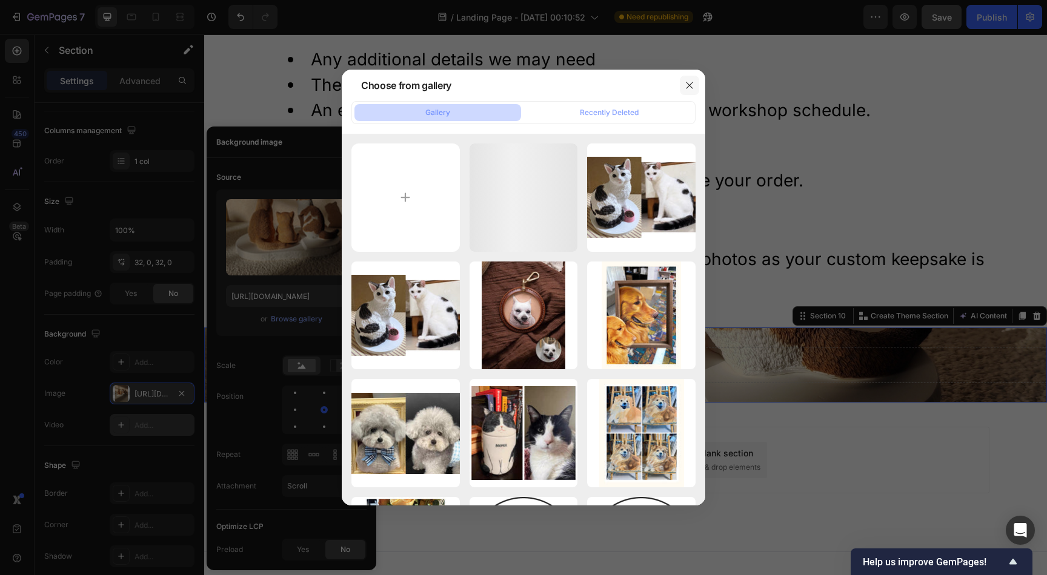
click at [690, 91] on button "button" at bounding box center [689, 85] width 19 height 19
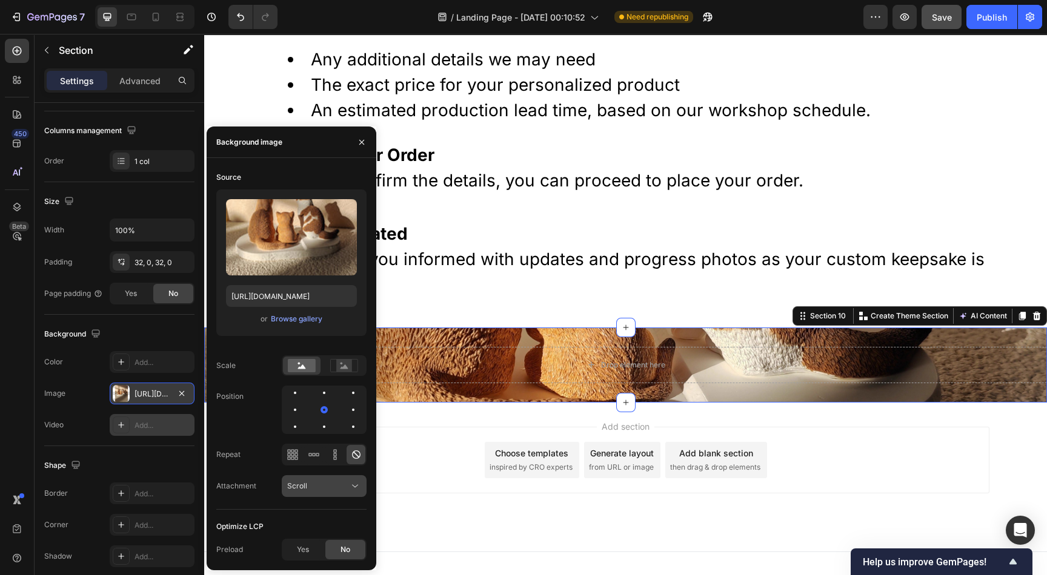
click at [356, 490] on icon at bounding box center [355, 486] width 12 height 12
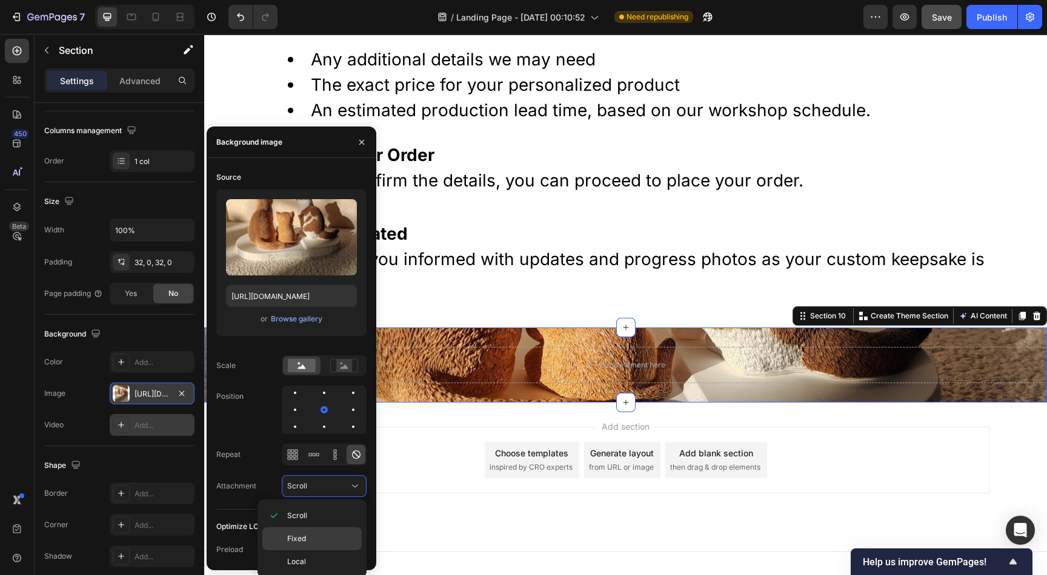
click at [311, 541] on p "Fixed" at bounding box center [321, 539] width 69 height 11
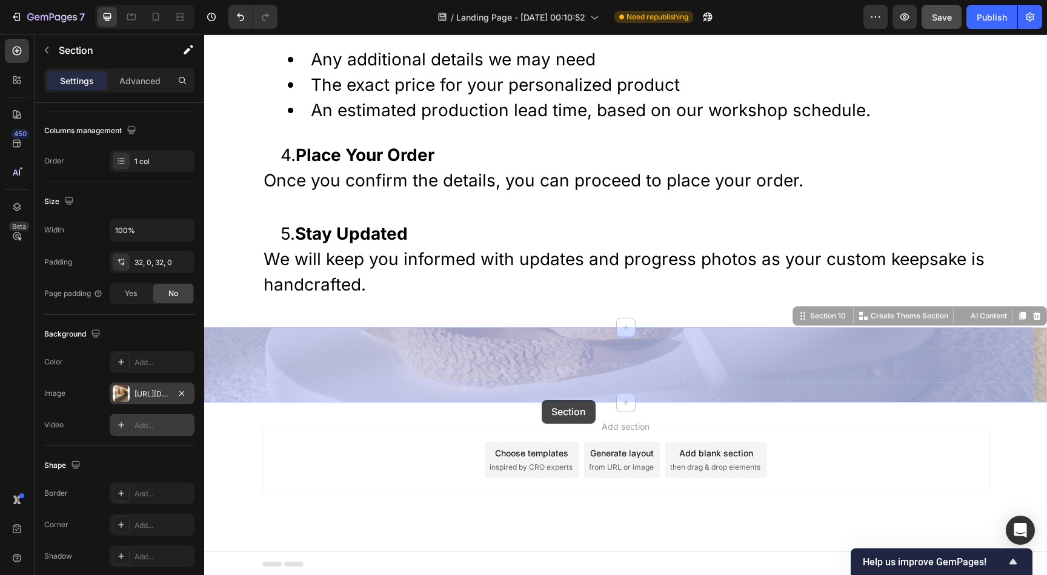
drag, startPoint x: 543, startPoint y: 389, endPoint x: 542, endPoint y: 398, distance: 8.6
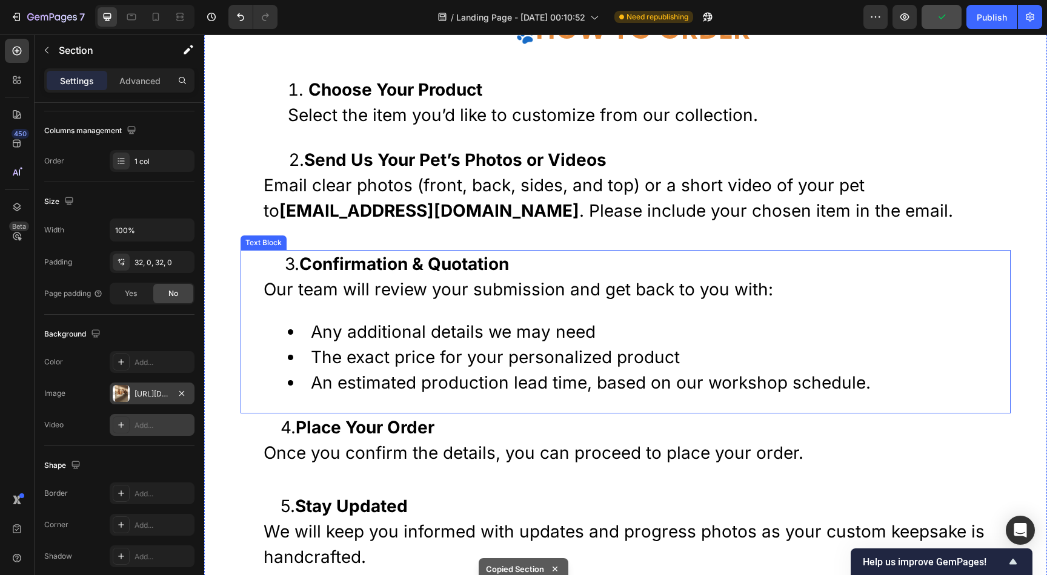
scroll to position [3310, 0]
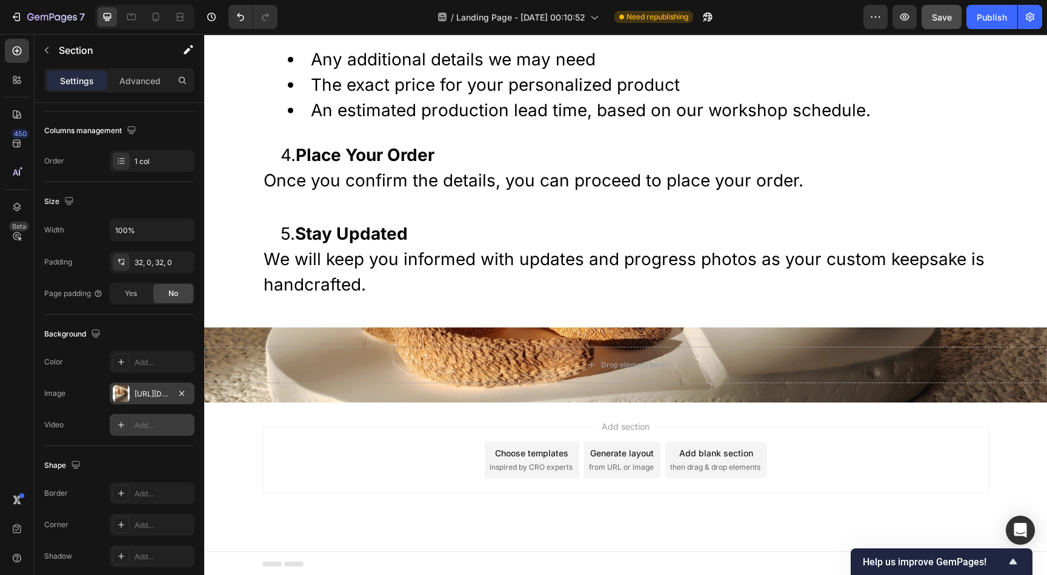
click at [284, 332] on div "Drop element here Section 10" at bounding box center [625, 365] width 842 height 75
click at [157, 395] on div "https://cdn.shopify.com/s/files/1/0633/0692/4075/files/gempages_585845831236584…" at bounding box center [151, 394] width 35 height 11
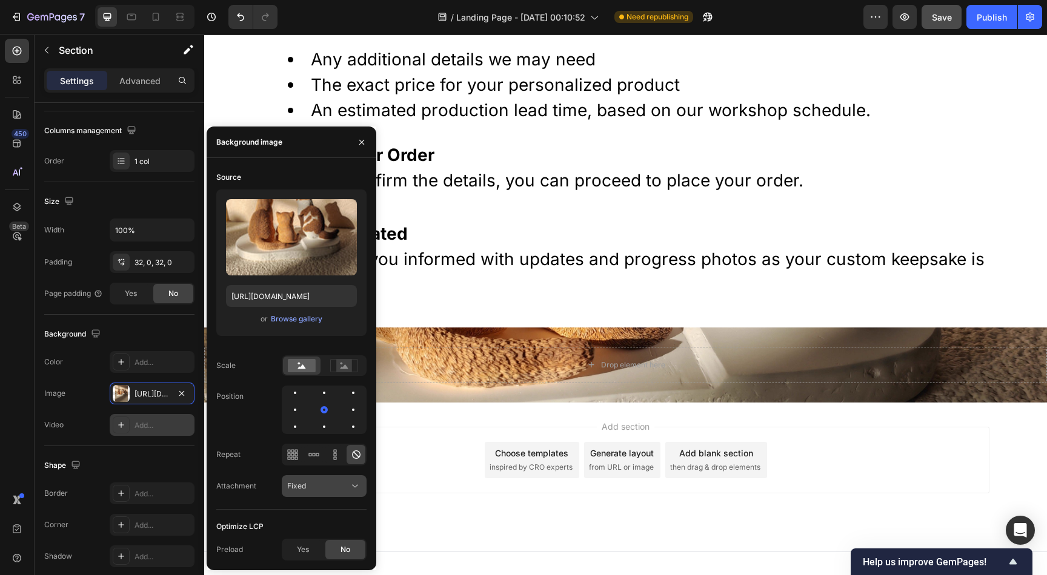
click at [352, 479] on button "Fixed" at bounding box center [324, 486] width 85 height 22
click at [315, 518] on p "Scroll" at bounding box center [321, 516] width 69 height 11
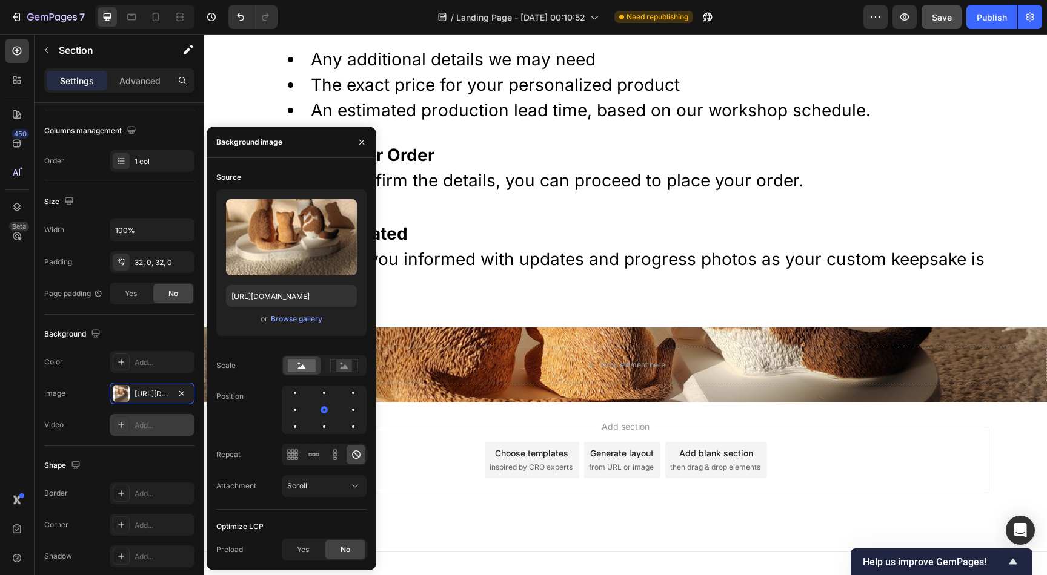
click at [506, 390] on div "Drop element here Section 10" at bounding box center [625, 365] width 842 height 75
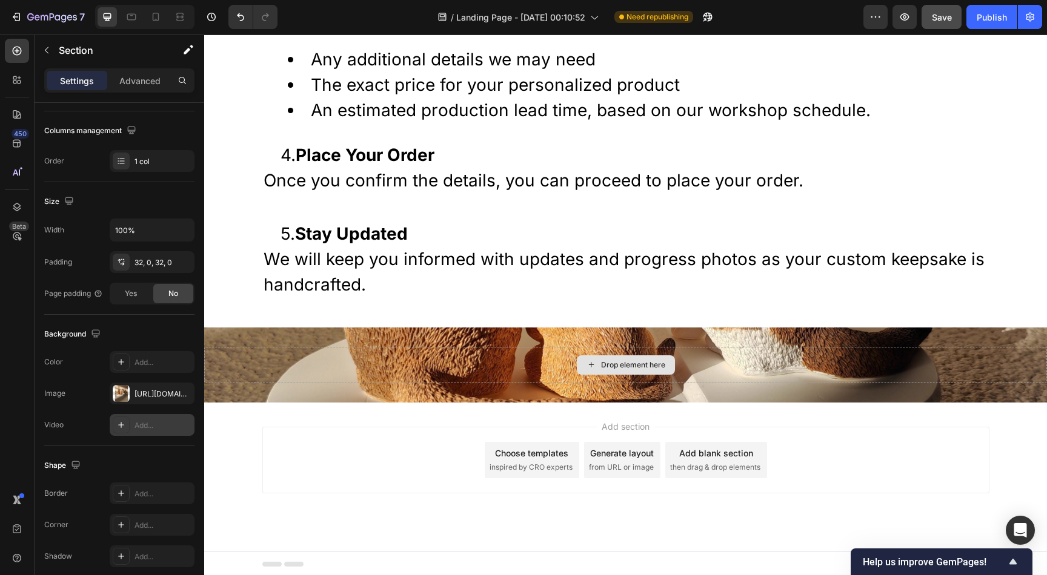
click at [511, 363] on div "Drop element here" at bounding box center [625, 365] width 842 height 36
click at [428, 330] on div "Drop element here Section 10" at bounding box center [625, 365] width 842 height 75
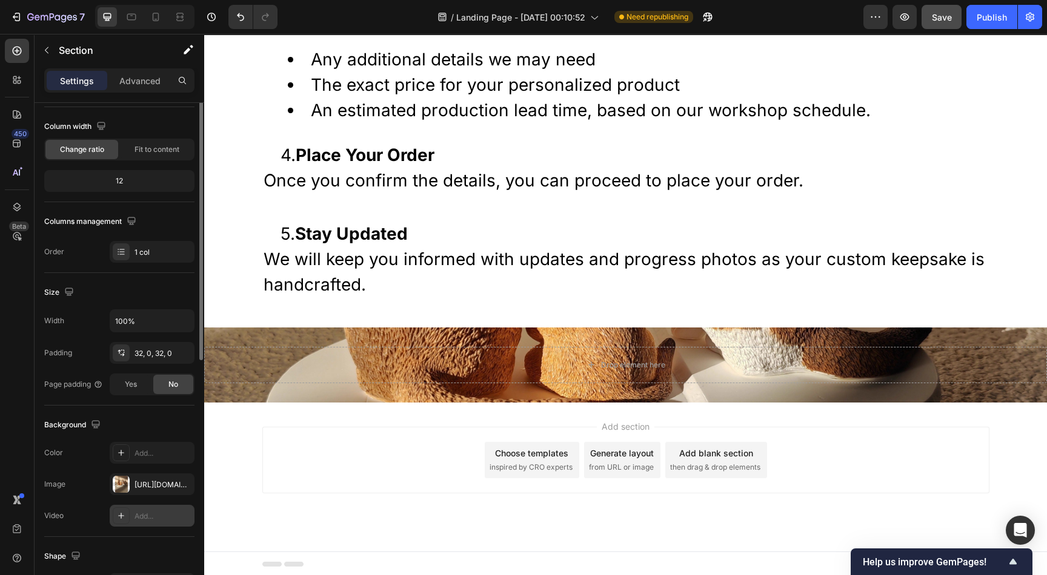
scroll to position [0, 0]
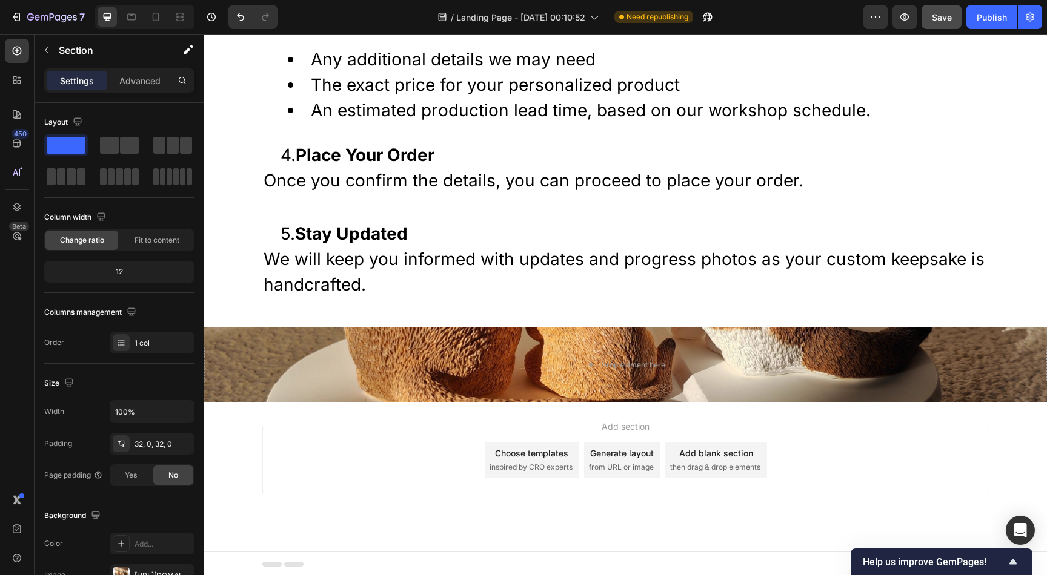
click at [431, 341] on div "Drop element here Section 10" at bounding box center [625, 365] width 842 height 75
click at [484, 363] on div "Drop element here" at bounding box center [625, 365] width 842 height 36
click at [145, 80] on p "Advanced" at bounding box center [139, 80] width 41 height 13
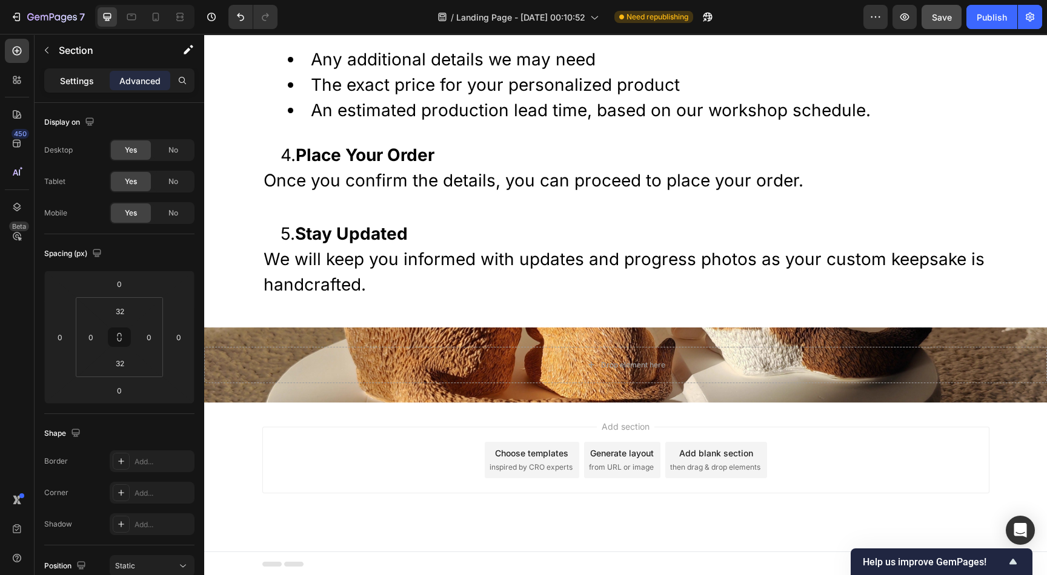
click at [63, 83] on p "Settings" at bounding box center [77, 80] width 34 height 13
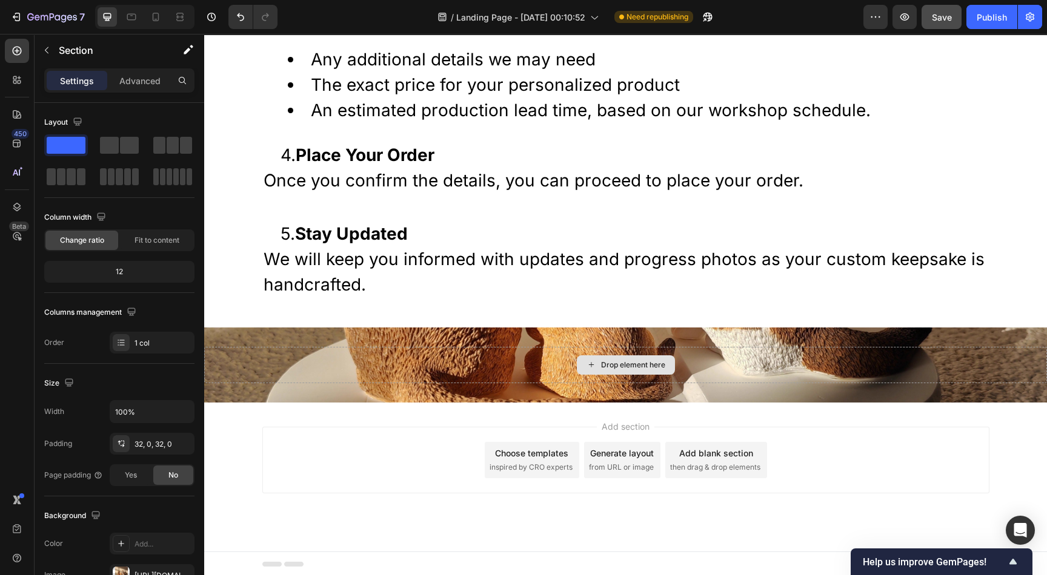
click at [629, 366] on div "Drop element here" at bounding box center [633, 365] width 64 height 10
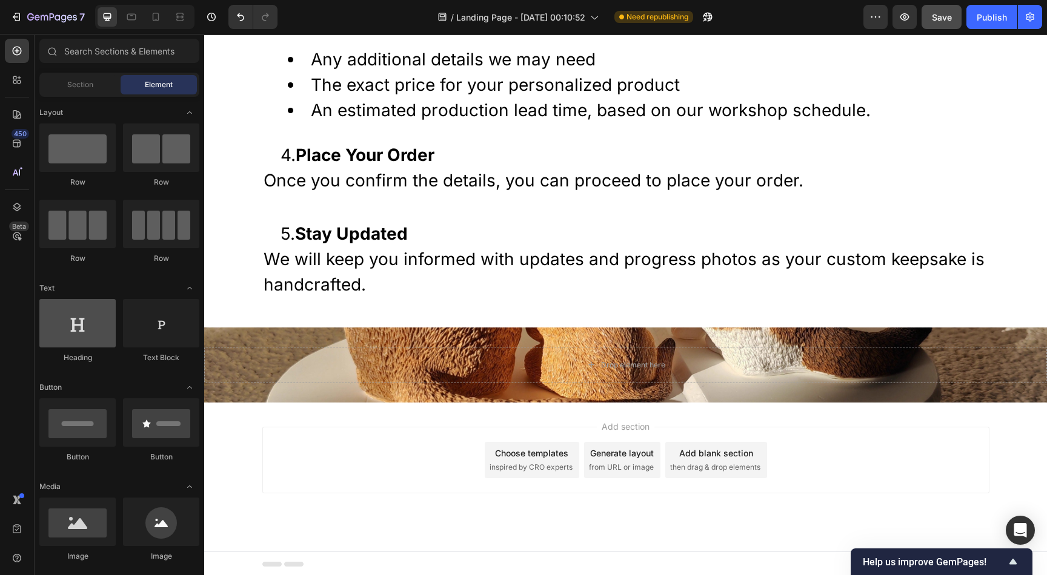
click at [79, 329] on div at bounding box center [77, 323] width 76 height 48
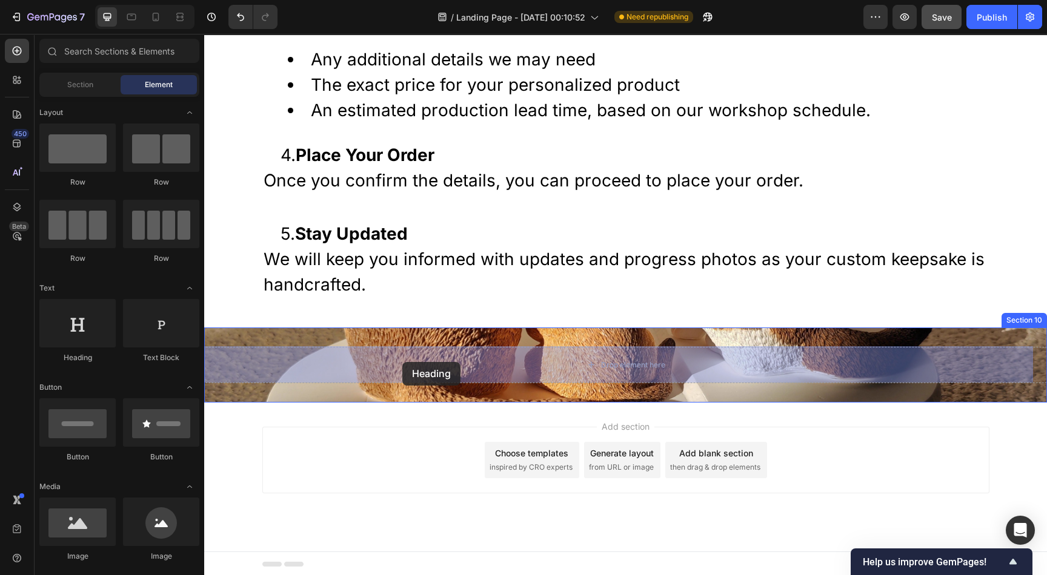
drag, startPoint x: 283, startPoint y: 363, endPoint x: 402, endPoint y: 362, distance: 119.3
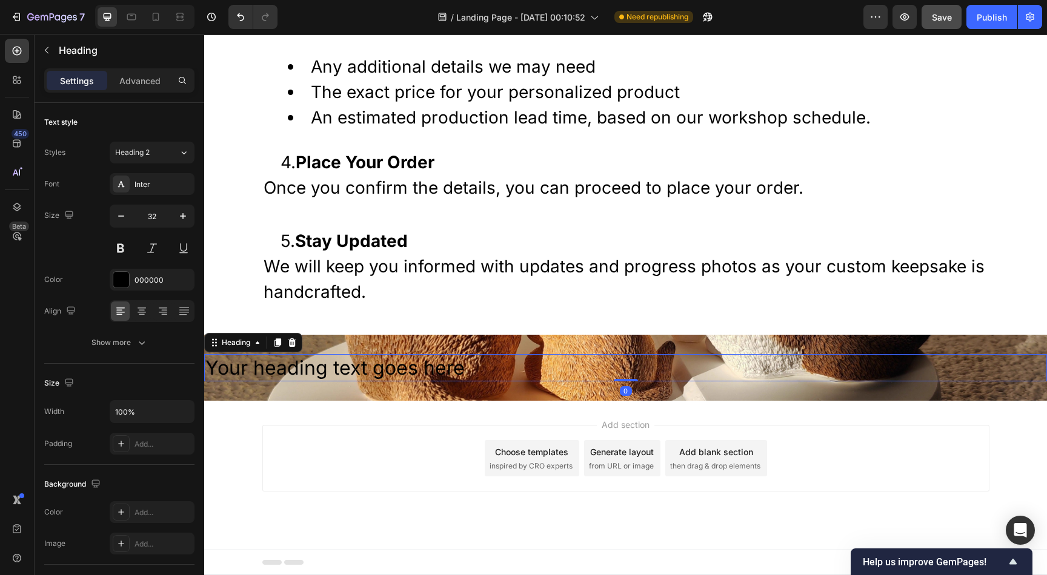
scroll to position [3301, 0]
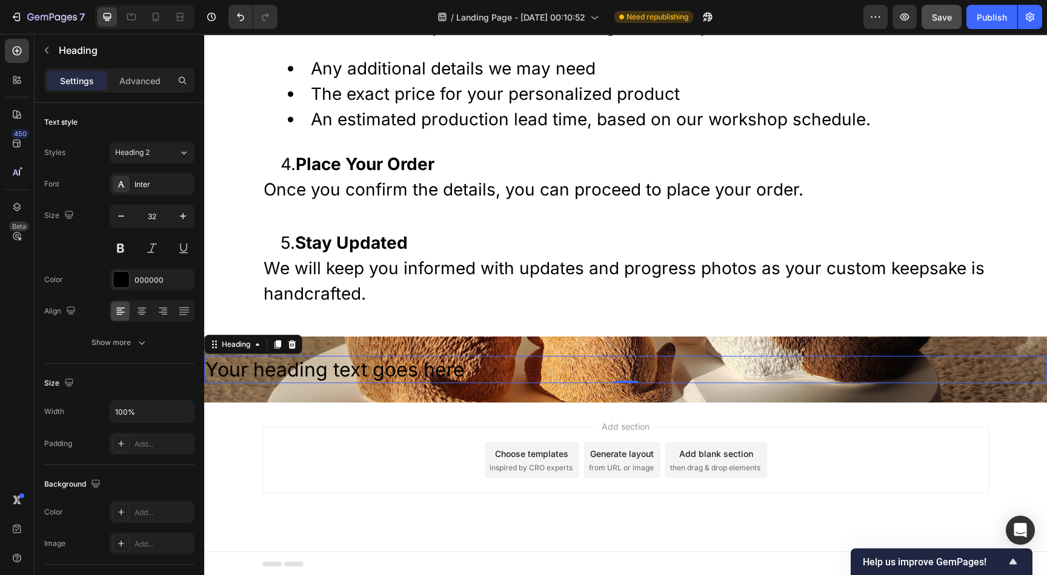
click at [351, 365] on h2 "Your heading text goes here" at bounding box center [625, 370] width 842 height 28
click at [139, 310] on icon at bounding box center [142, 310] width 6 height 1
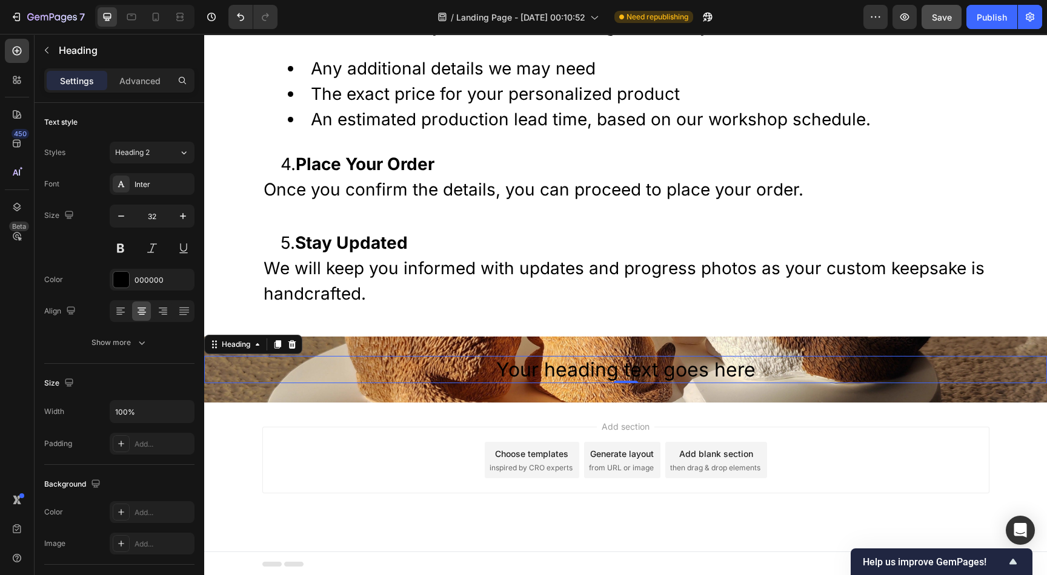
click at [512, 363] on p "Your heading text goes here" at bounding box center [625, 369] width 840 height 25
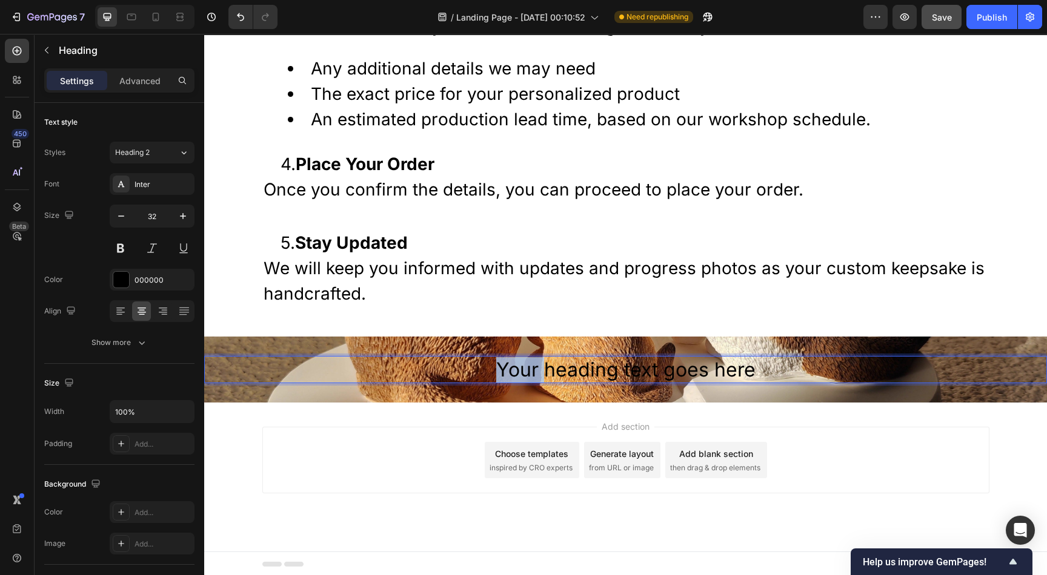
click at [512, 363] on p "Your heading text goes here" at bounding box center [625, 369] width 840 height 25
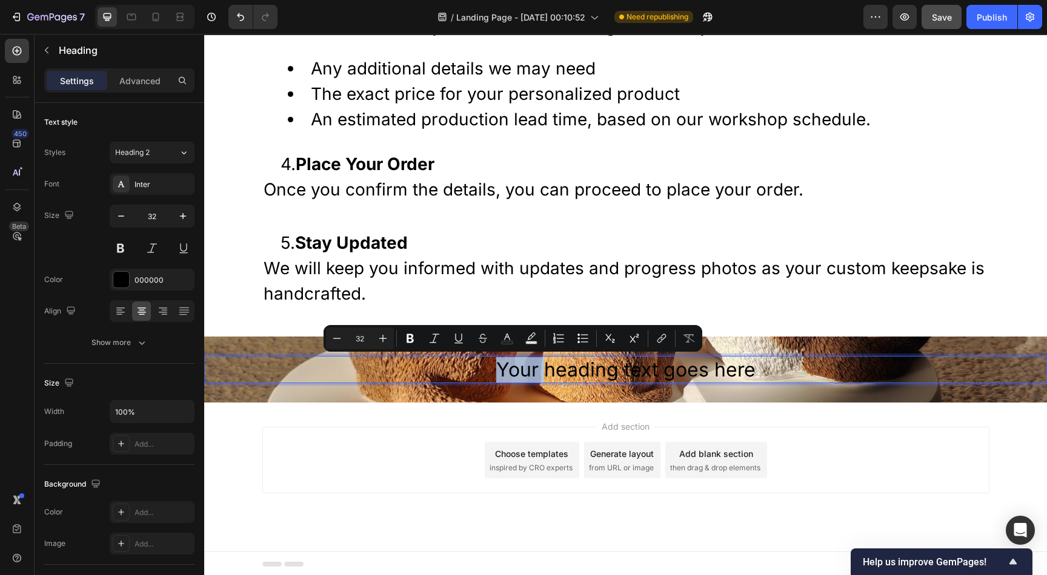
click at [501, 365] on p "Your heading text goes here" at bounding box center [625, 369] width 840 height 25
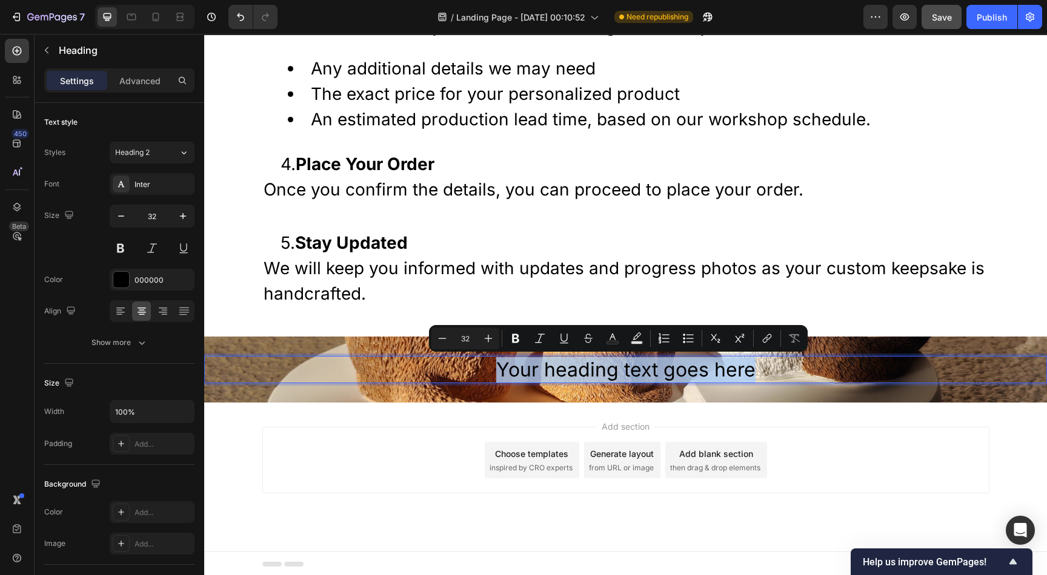
drag, startPoint x: 494, startPoint y: 368, endPoint x: 791, endPoint y: 368, distance: 296.8
click at [791, 368] on p "Your heading text goes here" at bounding box center [625, 369] width 840 height 25
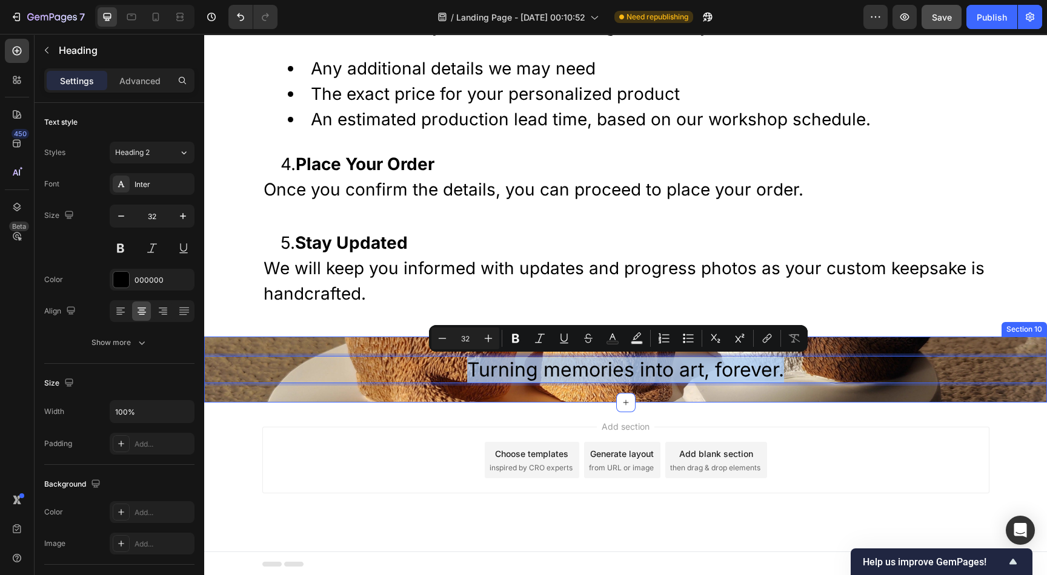
drag, startPoint x: 776, startPoint y: 368, endPoint x: 411, endPoint y: 383, distance: 366.1
click at [411, 383] on div "Turning memories into art, forever. Heading 0 Section 10" at bounding box center [625, 370] width 842 height 67
copy p "Turning memories into art, forever."
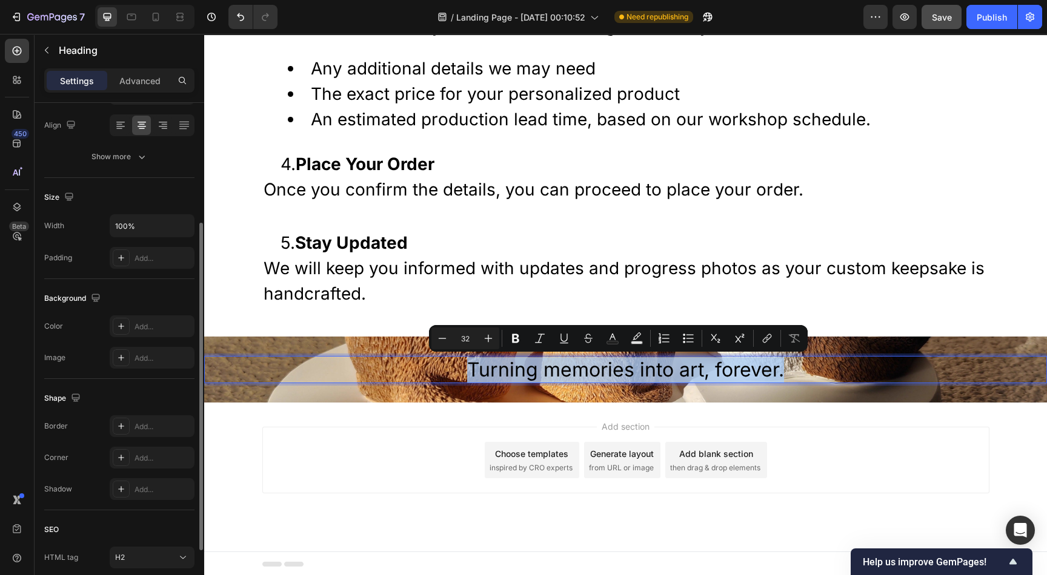
scroll to position [95, 0]
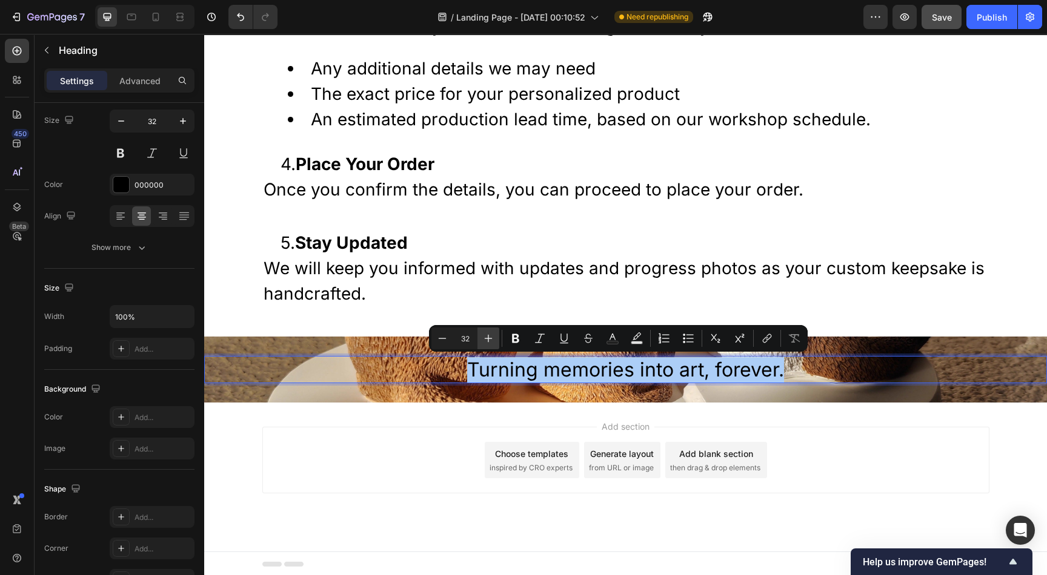
click at [486, 337] on icon "Editor contextual toolbar" at bounding box center [488, 339] width 12 height 12
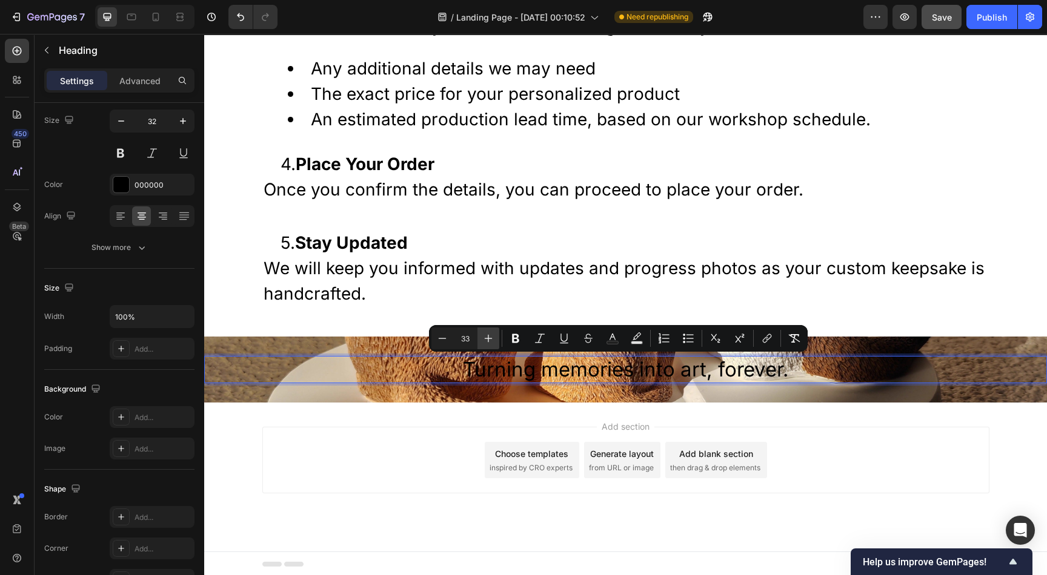
click at [486, 337] on icon "Editor contextual toolbar" at bounding box center [488, 339] width 12 height 12
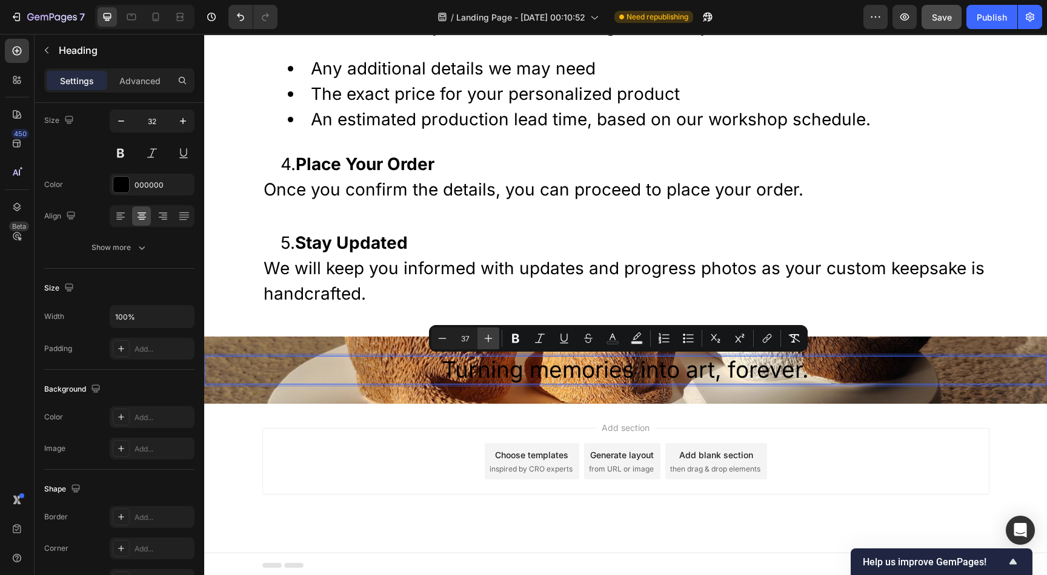
click at [486, 337] on icon "Editor contextual toolbar" at bounding box center [488, 339] width 12 height 12
type input "38"
click at [516, 338] on icon "Editor contextual toolbar" at bounding box center [515, 338] width 7 height 9
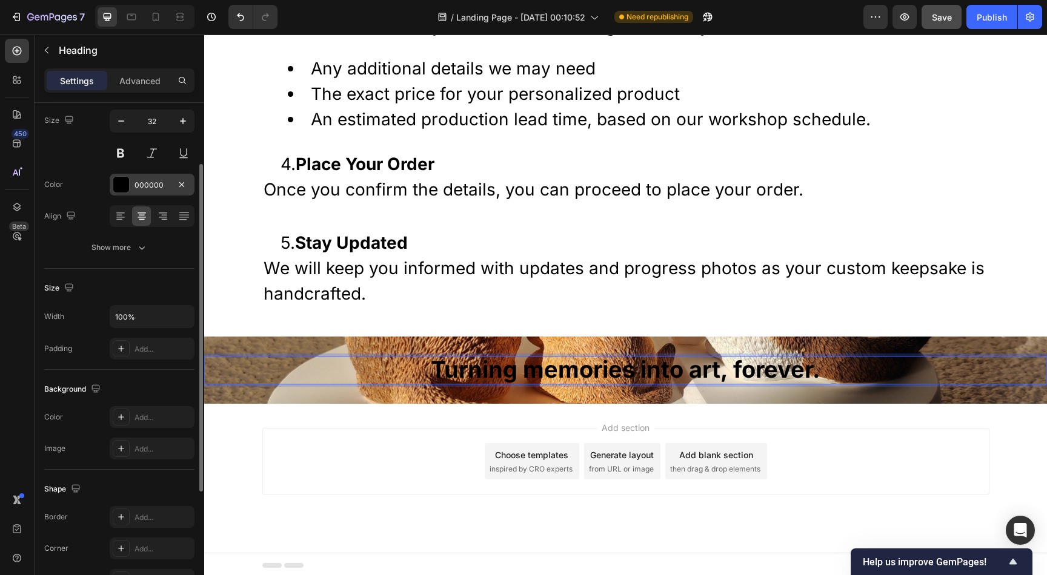
click at [140, 180] on div "000000" at bounding box center [151, 185] width 35 height 11
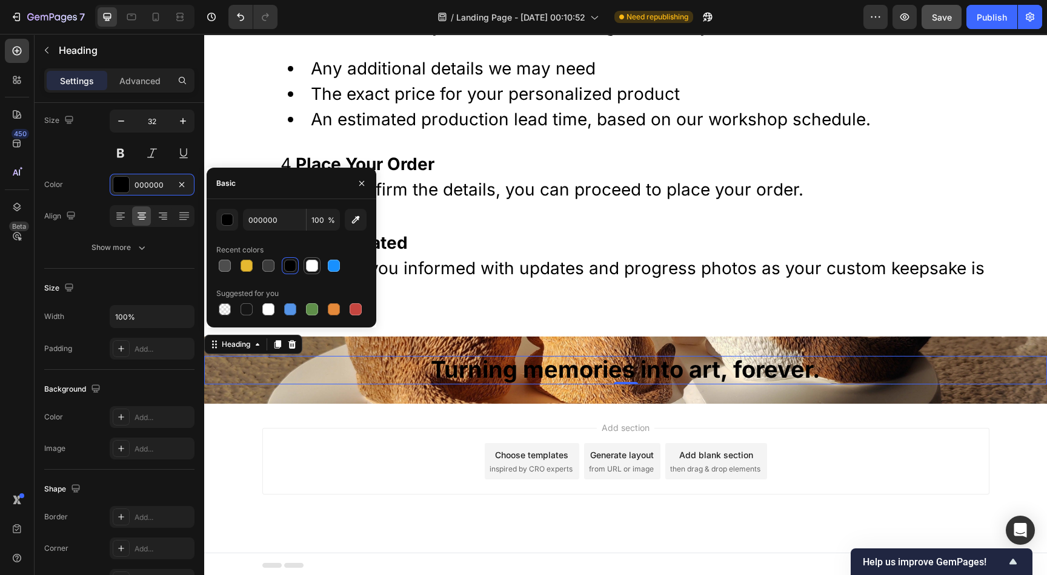
click at [314, 264] on div at bounding box center [312, 266] width 12 height 12
type input "FFFFFF"
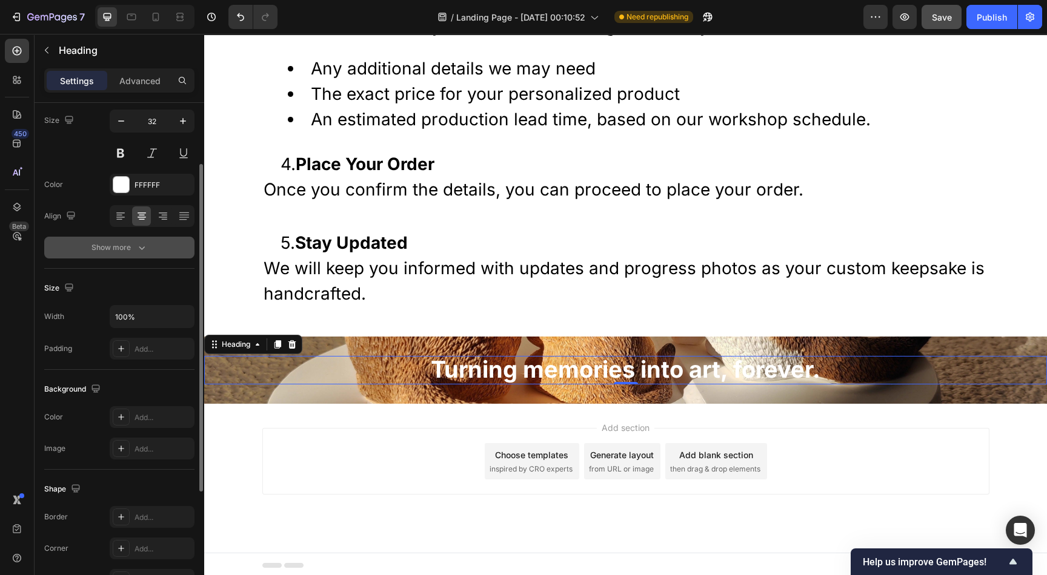
click at [142, 242] on icon "button" at bounding box center [142, 248] width 12 height 12
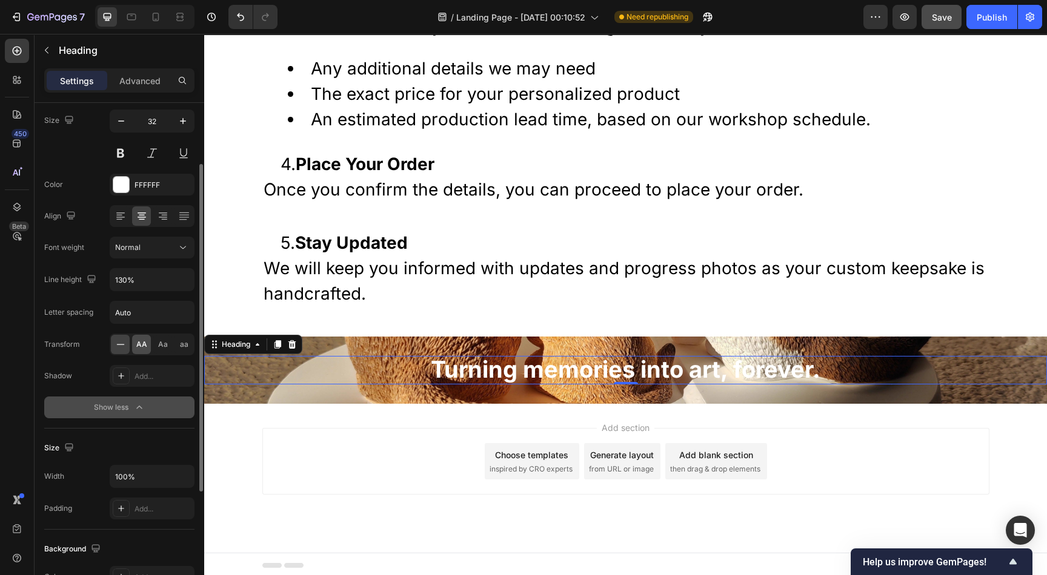
click at [141, 341] on span "AA" at bounding box center [141, 344] width 11 height 11
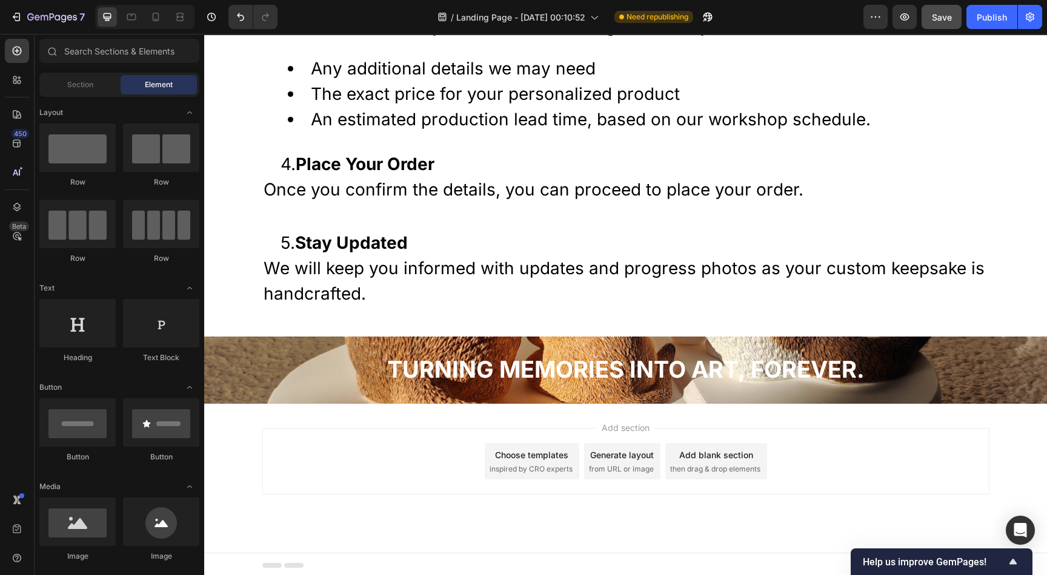
click at [858, 422] on div "Add section Choose templates inspired by CRO experts Generate layout from URL o…" at bounding box center [625, 478] width 842 height 149
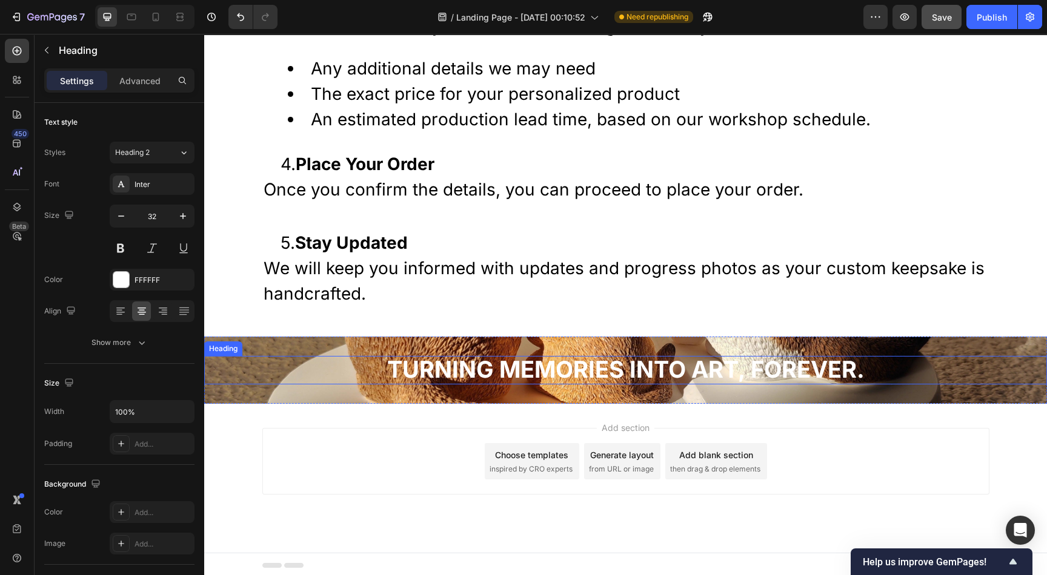
click at [469, 371] on strong "Turning memories into art, forever." at bounding box center [625, 370] width 477 height 28
click at [187, 214] on icon "button" at bounding box center [183, 216] width 12 height 12
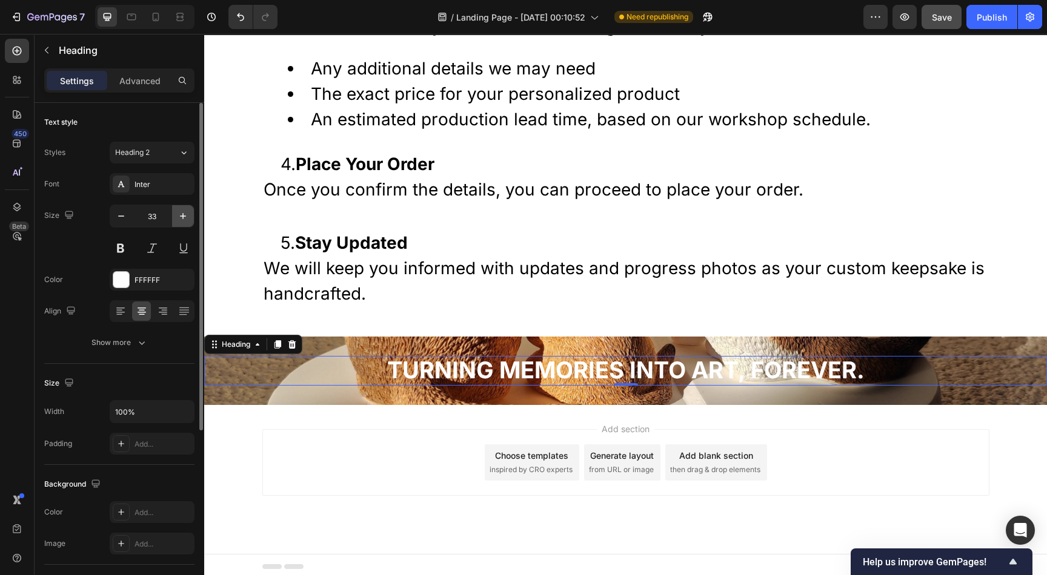
click at [187, 214] on icon "button" at bounding box center [183, 216] width 12 height 12
type input "34"
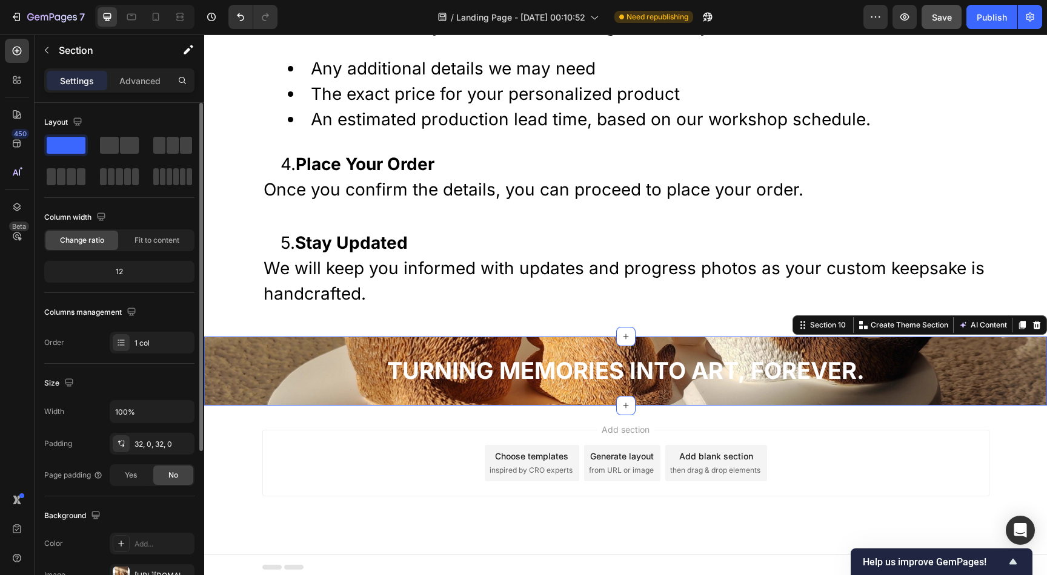
click at [685, 345] on div "⁠⁠⁠⁠⁠⁠⁠ Turning memories into art, forever. Heading Section 10 You can create r…" at bounding box center [625, 371] width 842 height 69
click at [290, 343] on div "⁠⁠⁠⁠⁠⁠⁠ Turning memories into art, forever. Heading Section 10 You can create r…" at bounding box center [625, 371] width 842 height 69
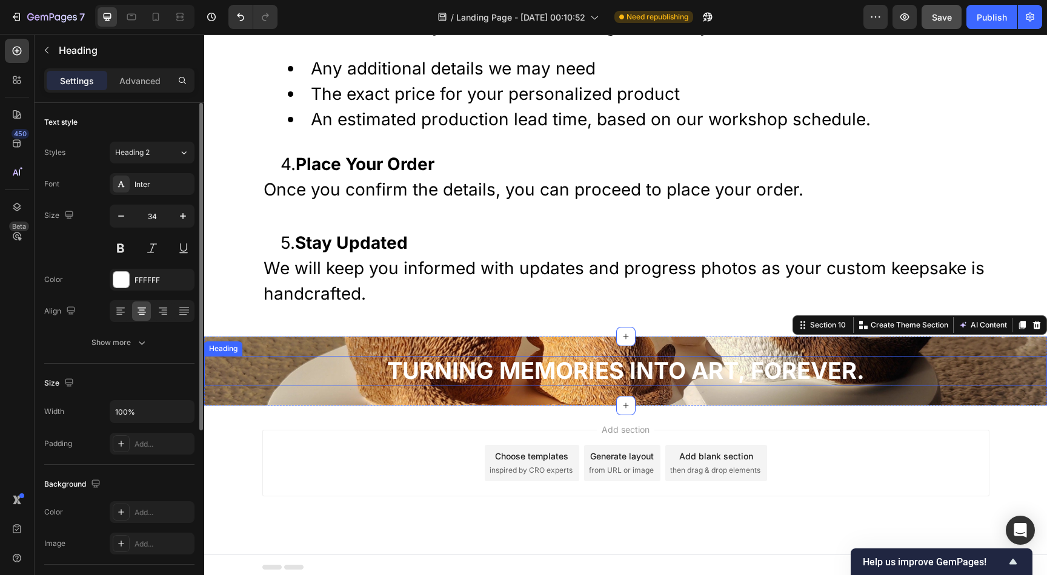
click at [442, 366] on strong "Turning memories into art, forever." at bounding box center [625, 371] width 477 height 28
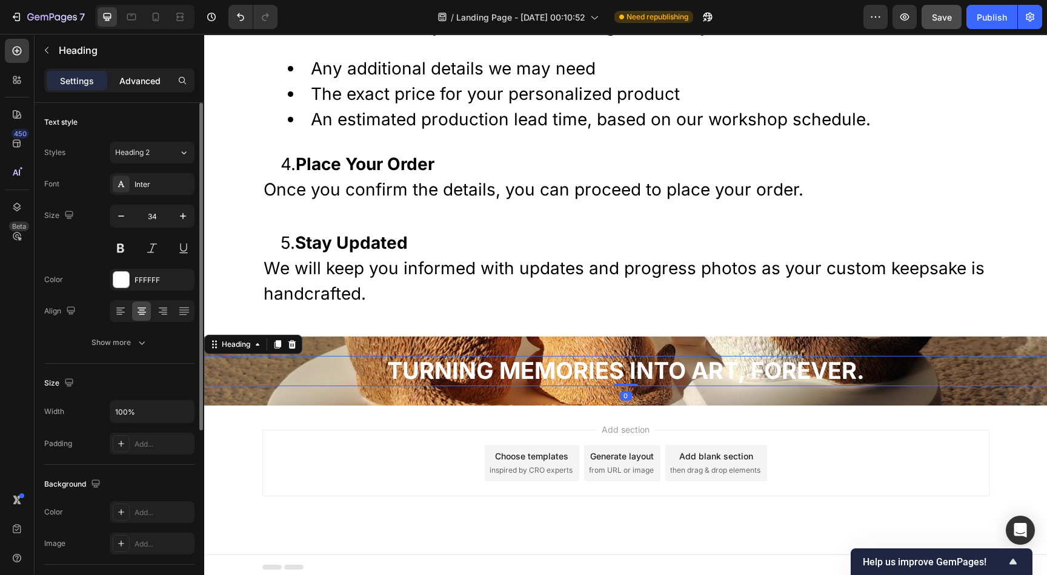
click at [130, 73] on div "Advanced" at bounding box center [140, 80] width 61 height 19
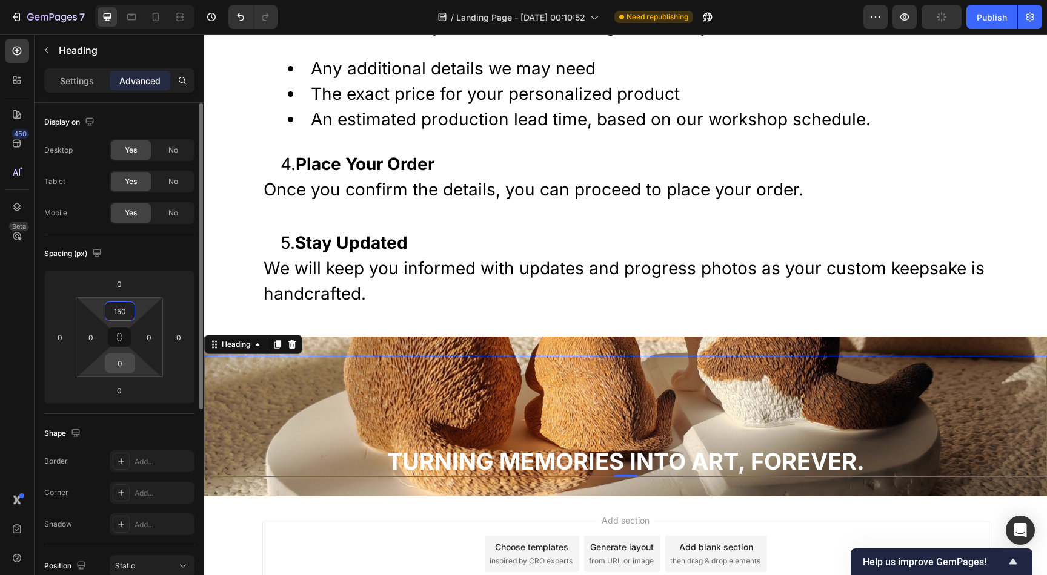
type input "150"
click at [126, 366] on input "0" at bounding box center [120, 363] width 24 height 18
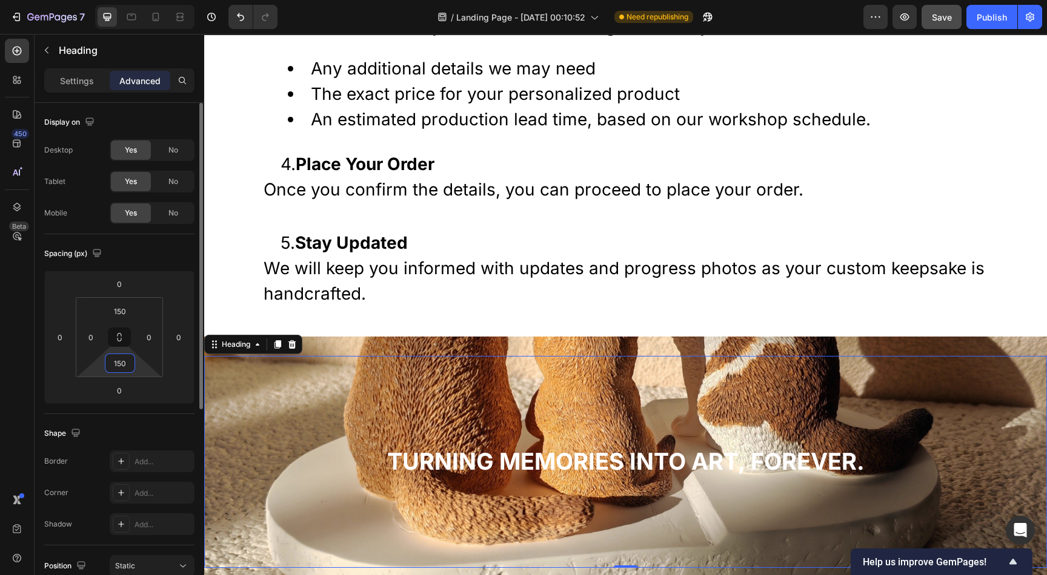
click at [117, 365] on input "150" at bounding box center [120, 363] width 24 height 18
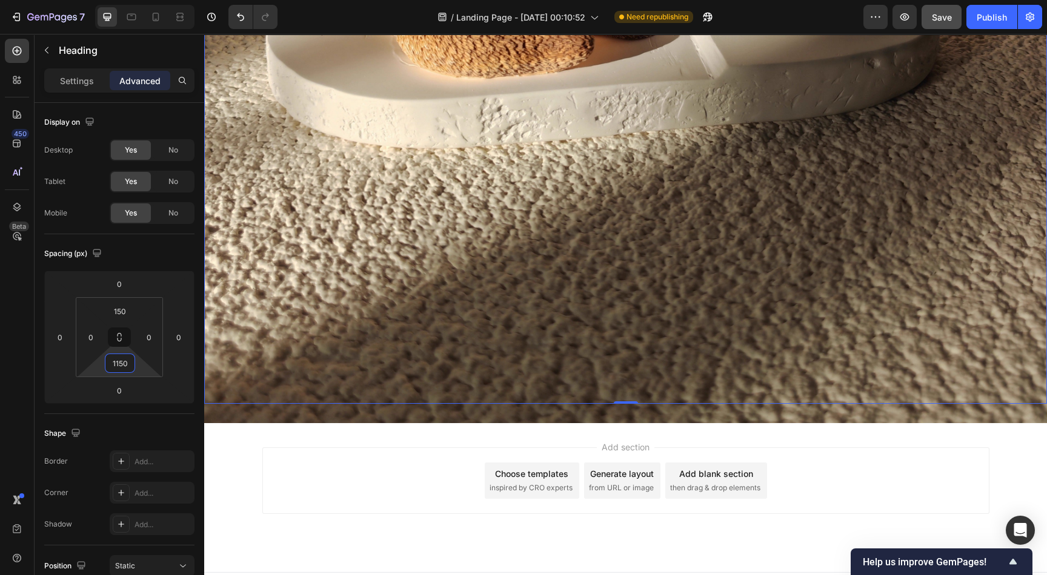
scroll to position [4091, 0]
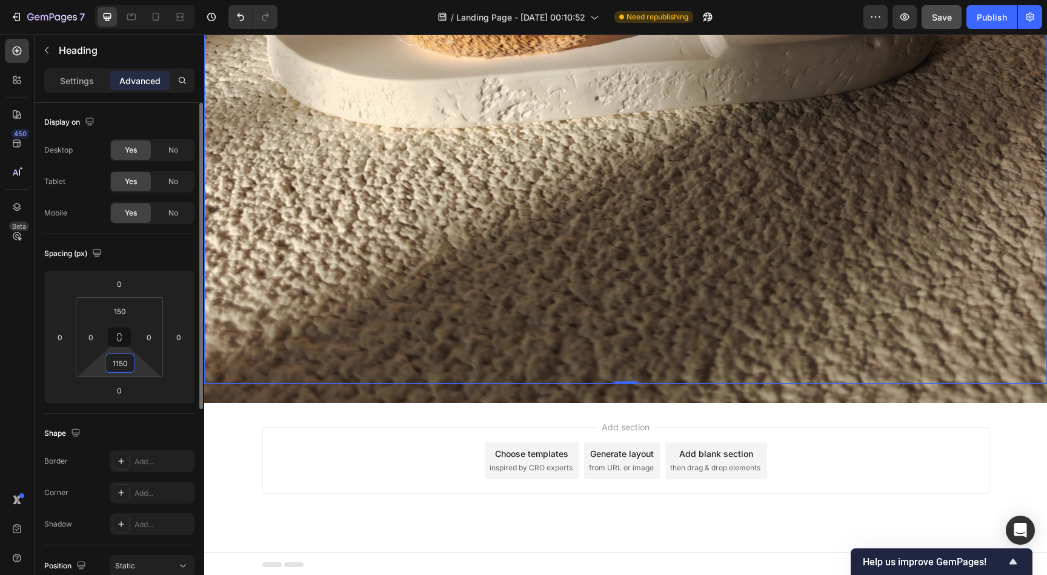
drag, startPoint x: 129, startPoint y: 362, endPoint x: 108, endPoint y: 364, distance: 20.7
click at [108, 364] on input "1150" at bounding box center [120, 363] width 24 height 18
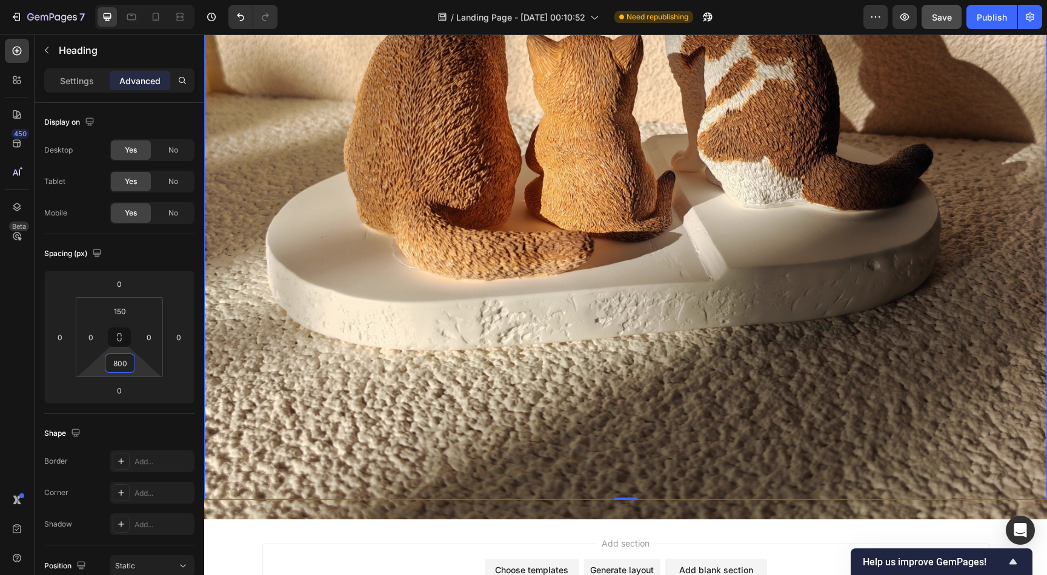
scroll to position [3581, 0]
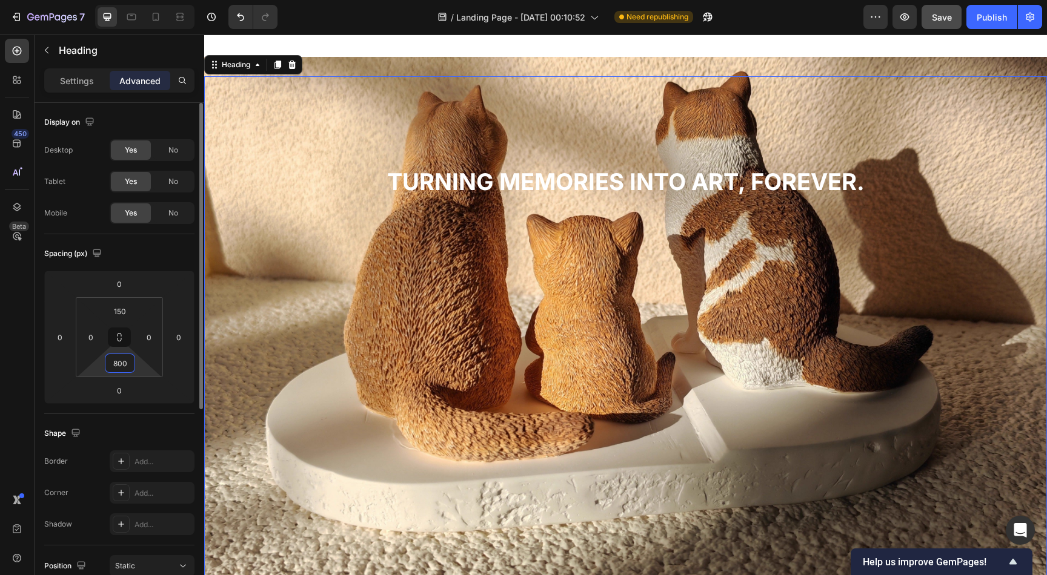
drag, startPoint x: 128, startPoint y: 363, endPoint x: 105, endPoint y: 363, distance: 23.6
click at [105, 363] on div "800" at bounding box center [120, 363] width 30 height 19
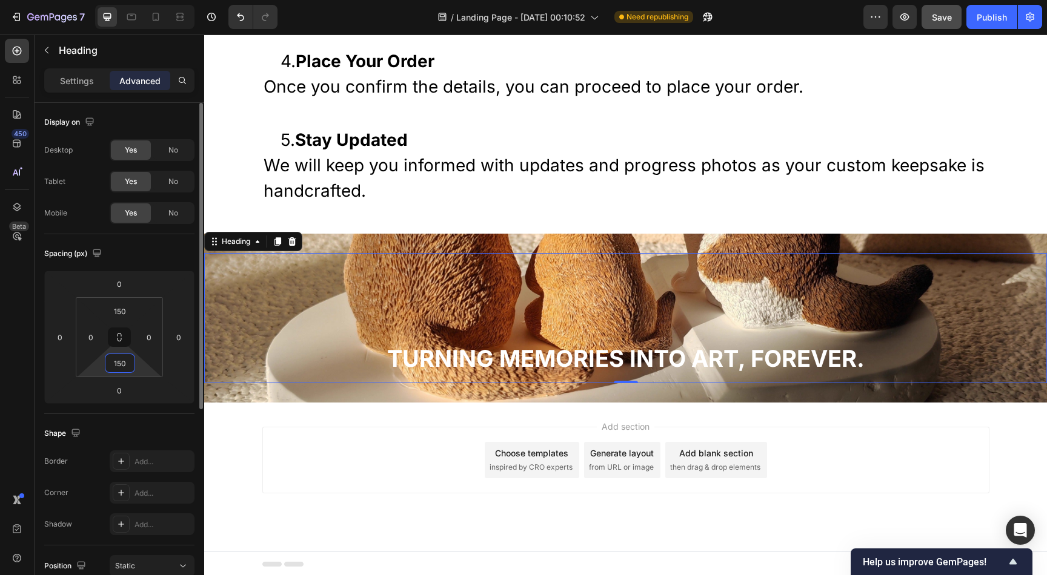
scroll to position [3486, 0]
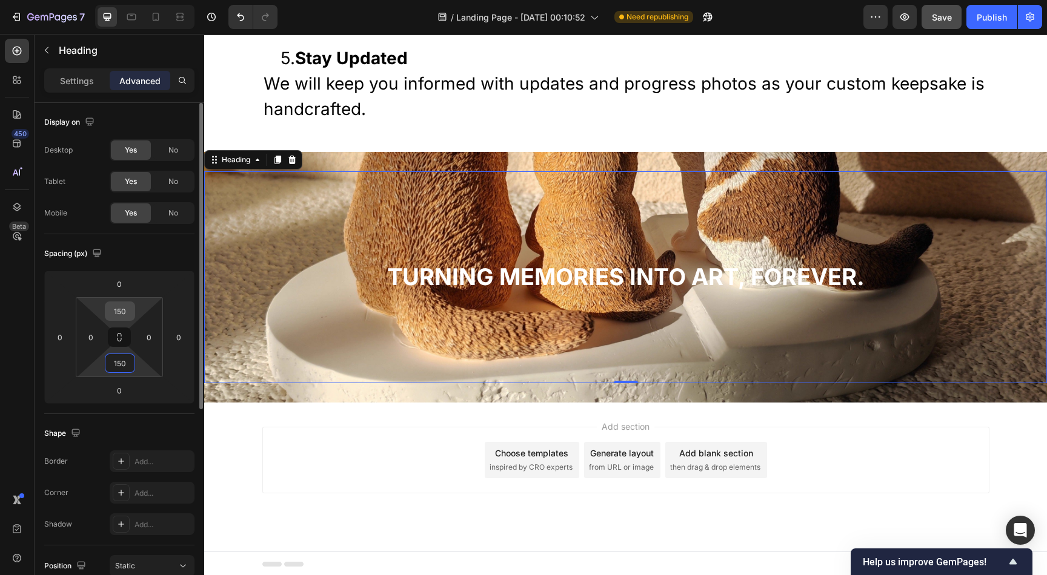
type input "150"
click at [122, 312] on input "150" at bounding box center [120, 311] width 24 height 18
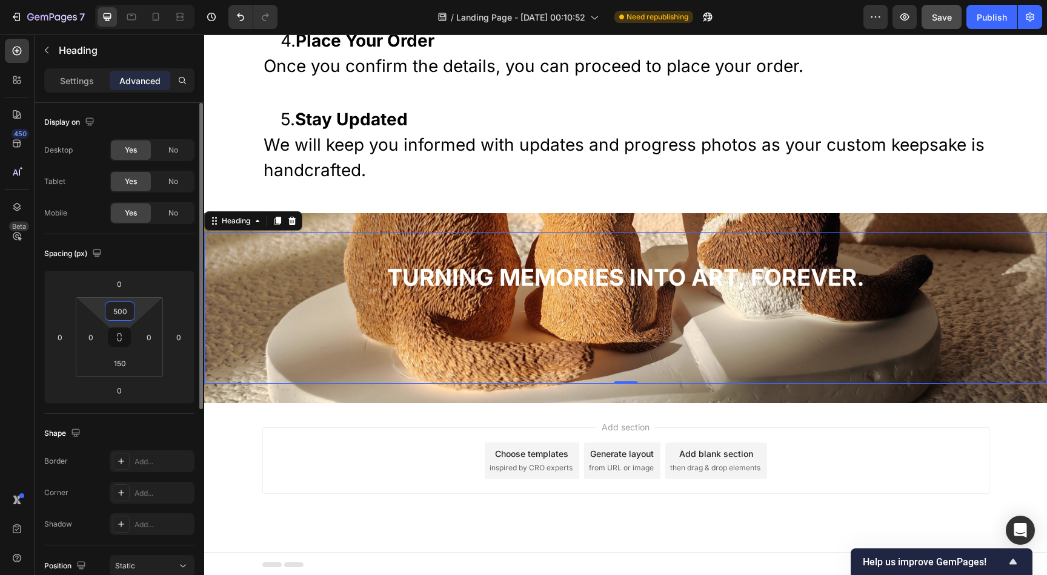
scroll to position [3581, 0]
type input "5"
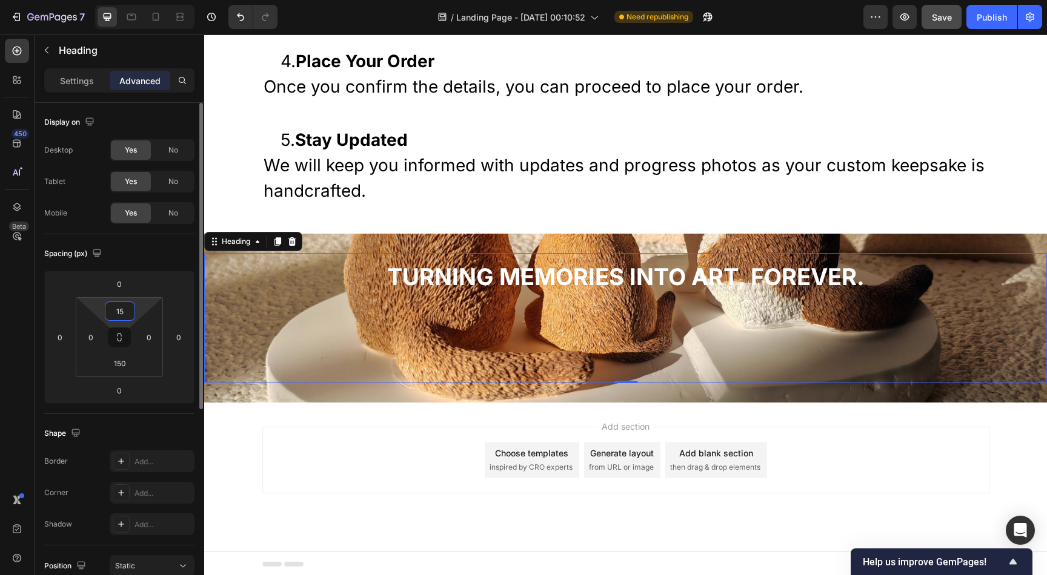
type input "150"
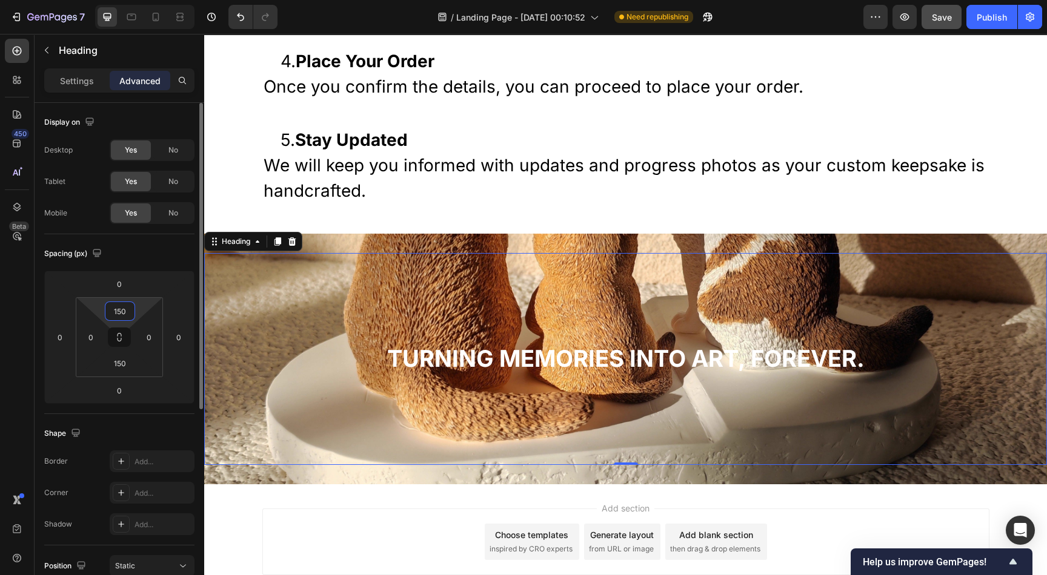
scroll to position [3486, 0]
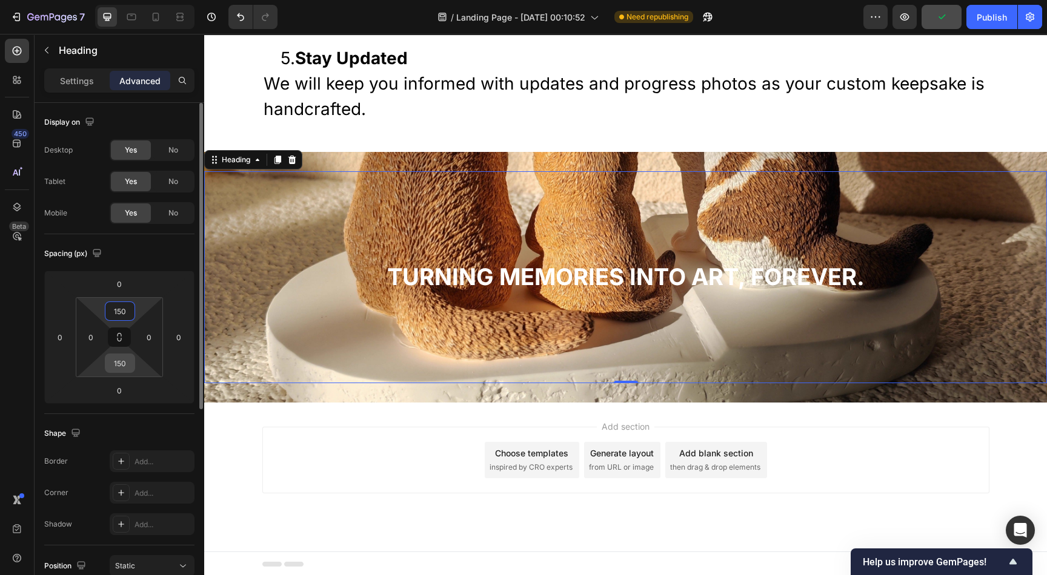
click at [126, 361] on input "150" at bounding box center [120, 363] width 24 height 18
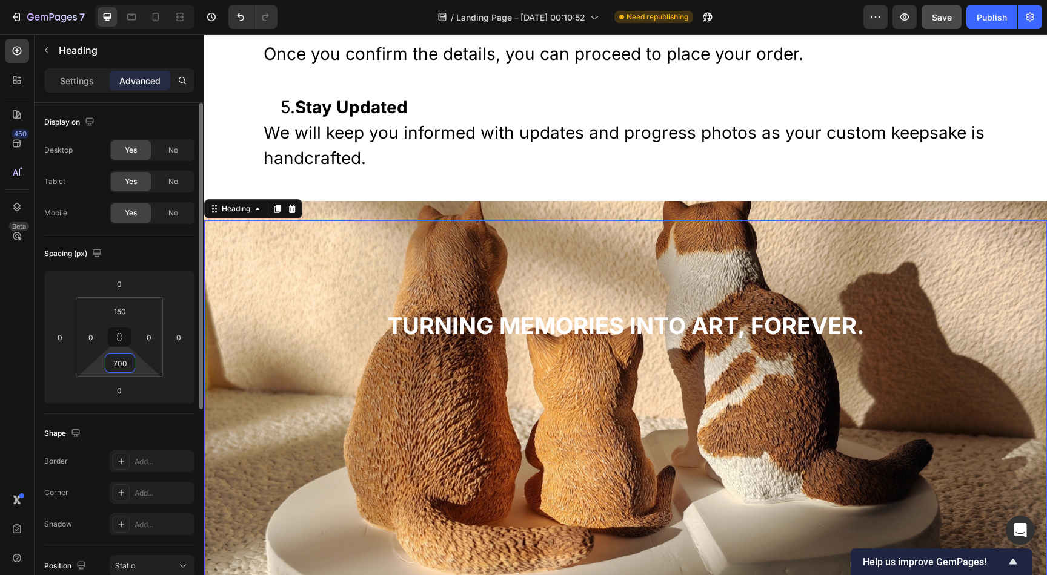
scroll to position [3581, 0]
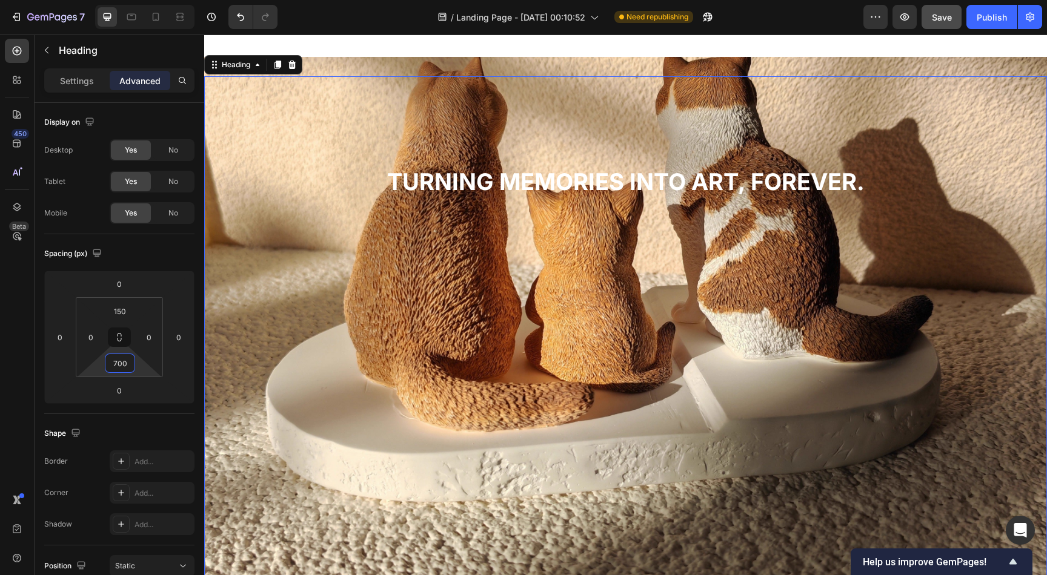
type input "700"
click at [803, 492] on div "⁠⁠⁠⁠⁠⁠⁠ Turning memories into art, forever. Heading 0" at bounding box center [625, 348] width 842 height 545
click at [805, 491] on div "⁠⁠⁠⁠⁠⁠⁠ Turning memories into art, forever. Heading 0" at bounding box center [625, 348] width 842 height 545
click at [78, 82] on p "Settings" at bounding box center [77, 80] width 34 height 13
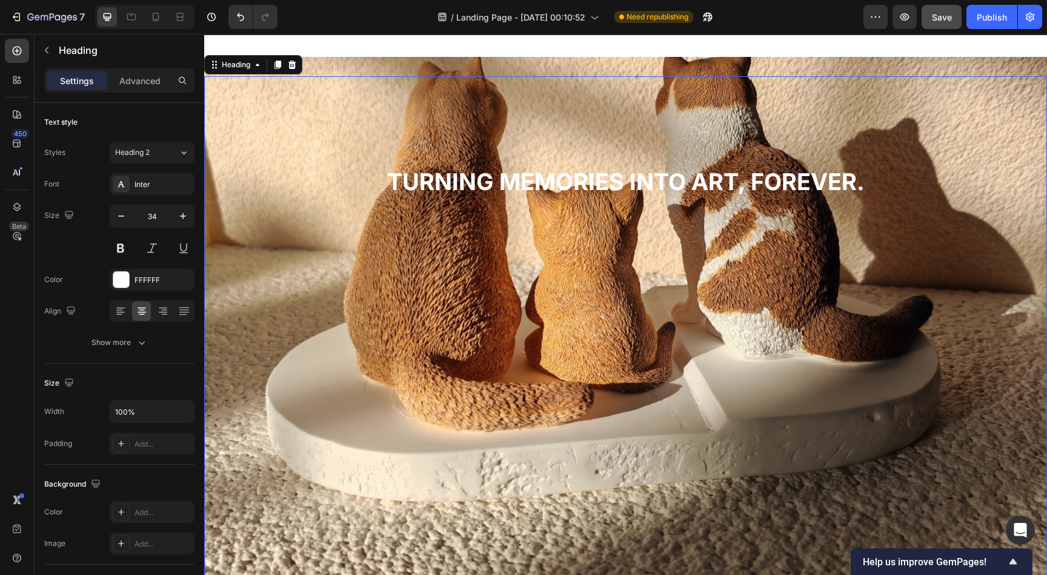
click at [287, 393] on div "⁠⁠⁠⁠⁠⁠⁠ Turning memories into art, forever. Heading 0" at bounding box center [625, 348] width 842 height 545
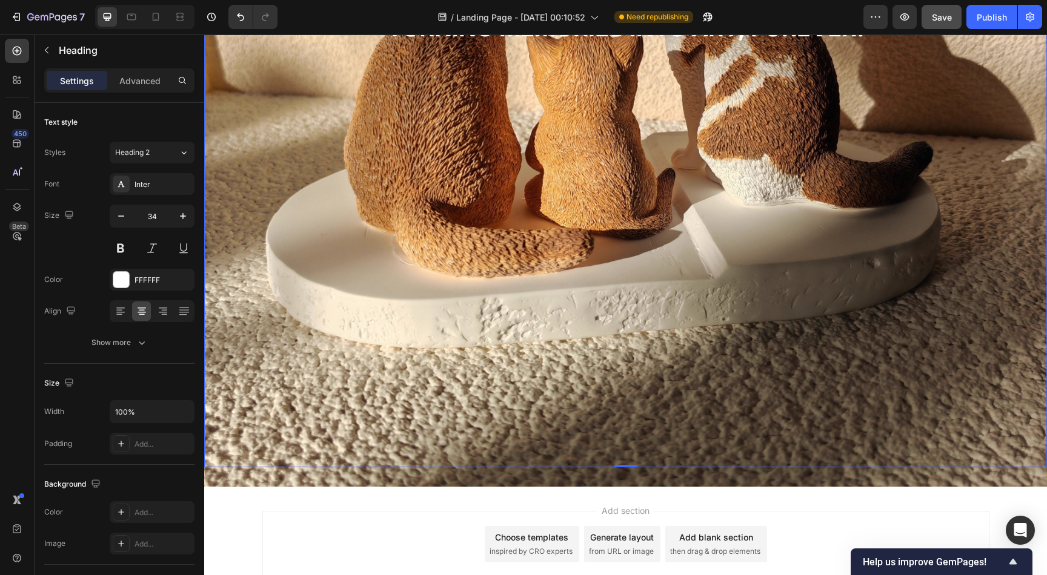
scroll to position [3762, 0]
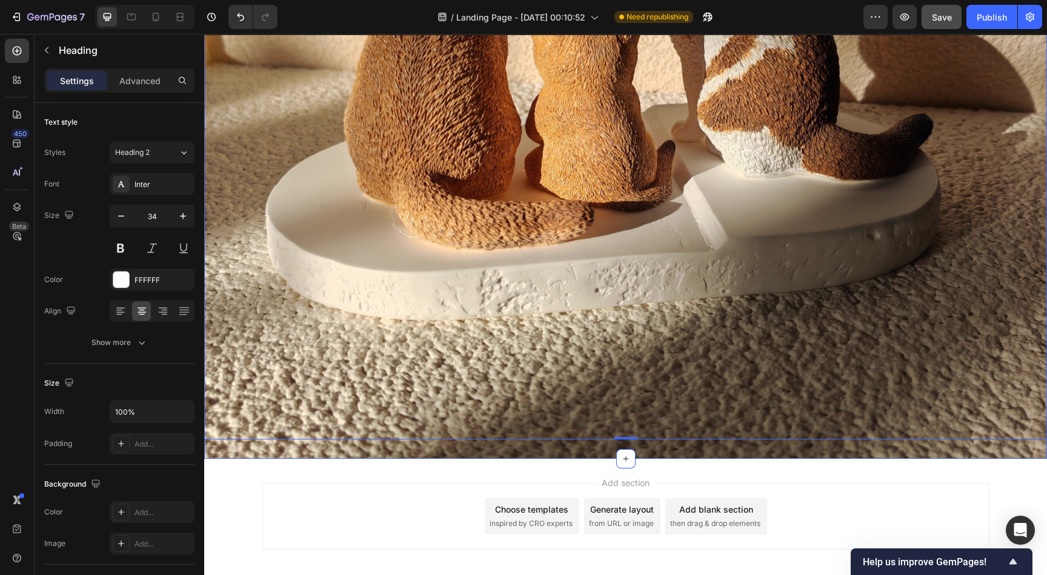
click at [563, 445] on div "⁠⁠⁠⁠⁠⁠⁠ Turning memories into art, forever. Heading 0 Section 10" at bounding box center [625, 167] width 842 height 584
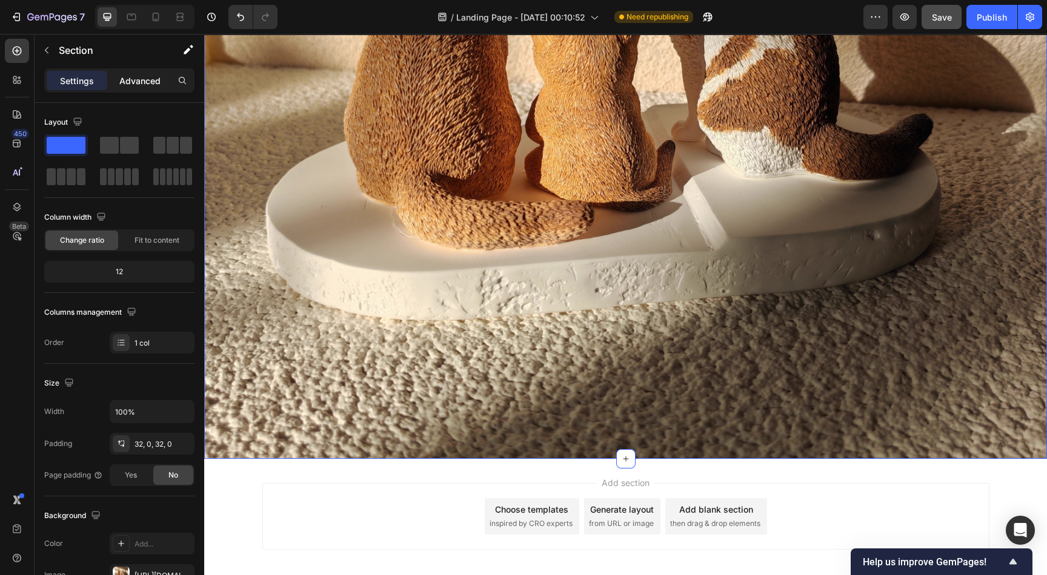
click at [150, 83] on p "Advanced" at bounding box center [139, 80] width 41 height 13
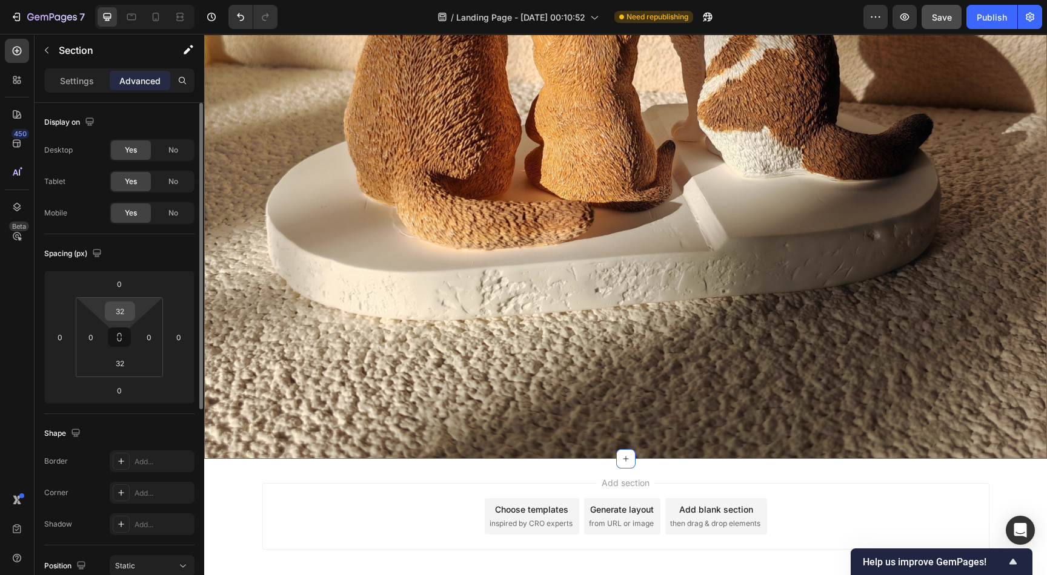
click at [131, 312] on input "32" at bounding box center [120, 311] width 24 height 18
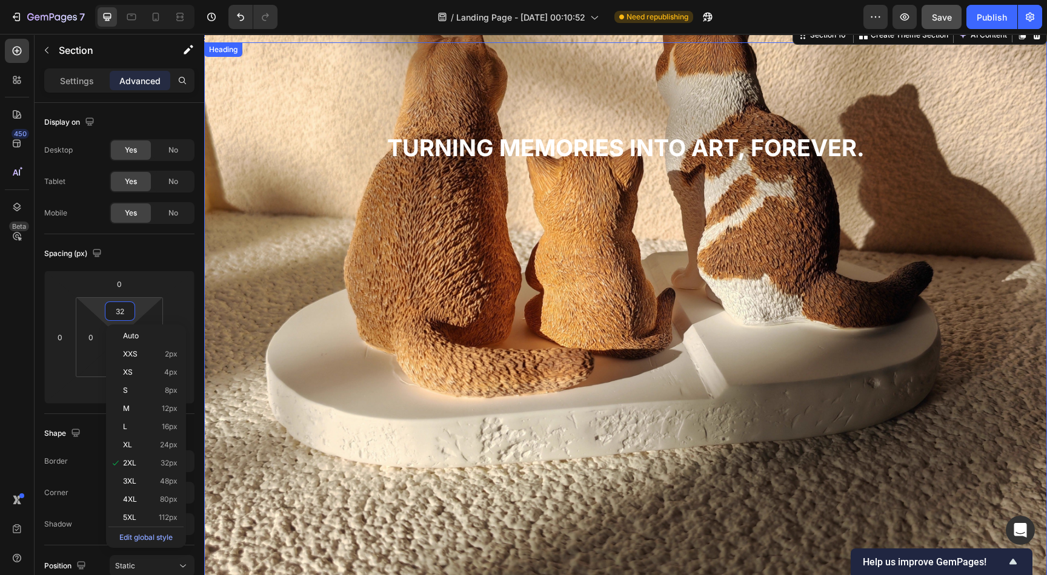
scroll to position [3581, 0]
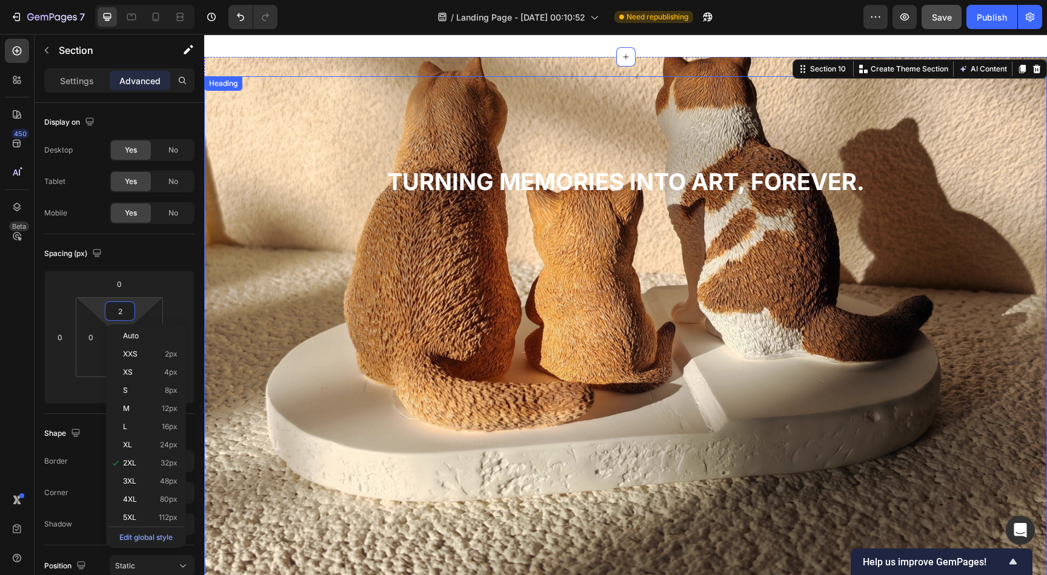
click at [561, 168] on strong "Turning memories into art, forever." at bounding box center [625, 182] width 477 height 28
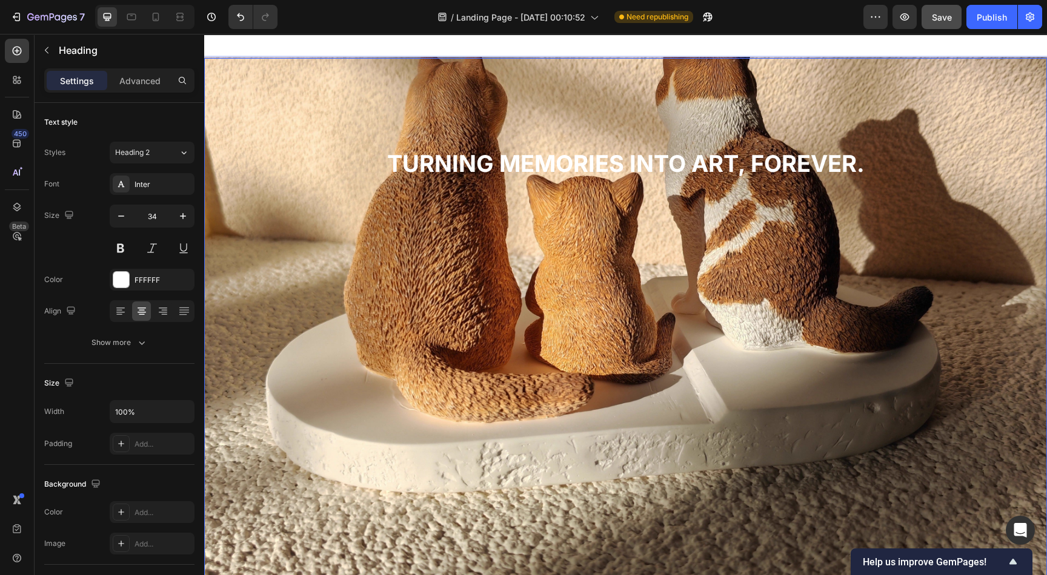
click at [571, 157] on strong "Turning memories into art, forever." at bounding box center [625, 164] width 477 height 28
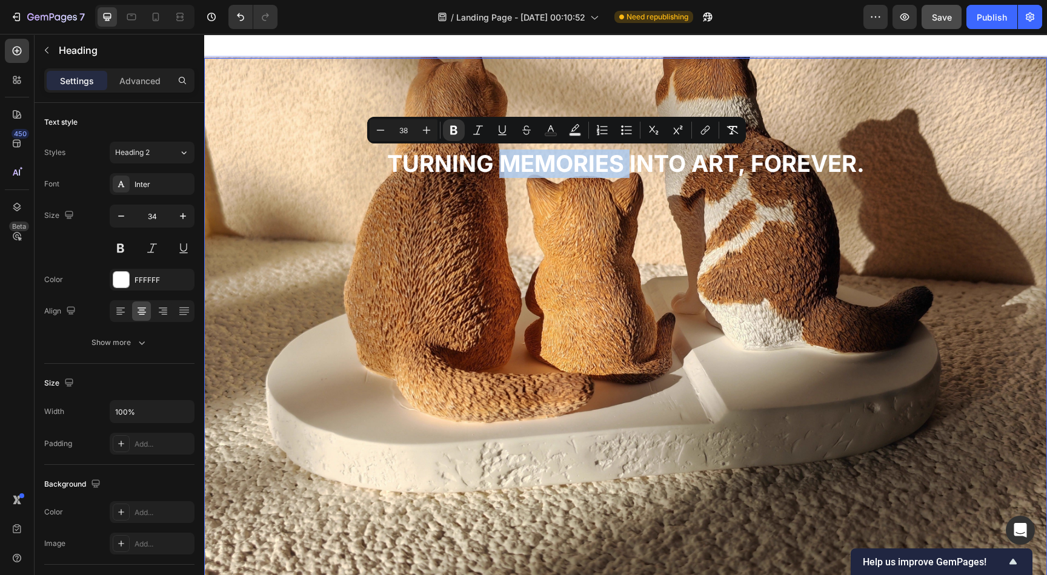
click at [418, 342] on div "Turning memories into art, forever. Heading 0" at bounding box center [625, 330] width 842 height 545
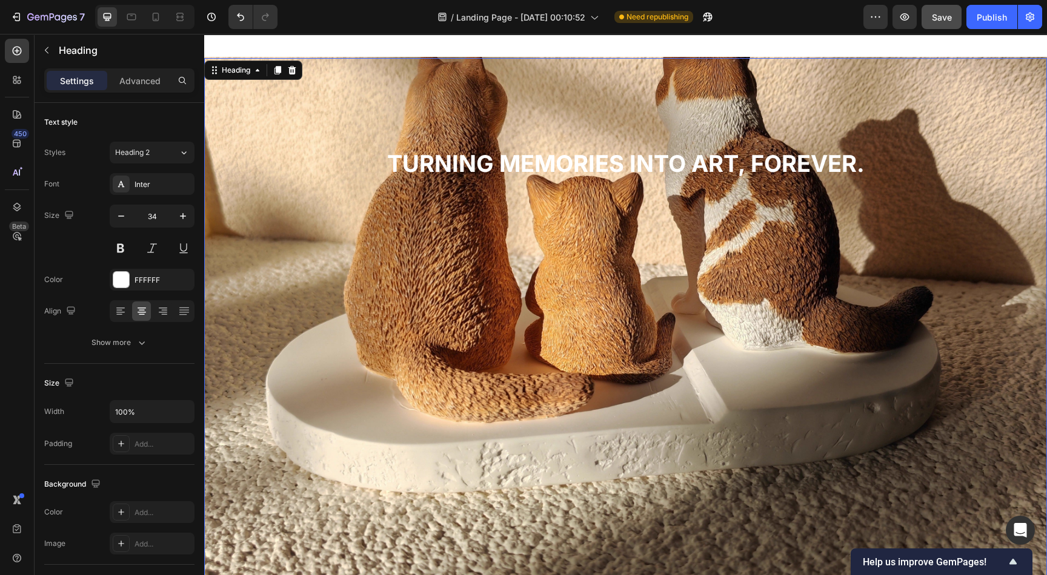
click at [399, 156] on strong "Turning memories into art, forever." at bounding box center [625, 164] width 477 height 28
click at [384, 61] on div "Turning memories into art, forever. Heading 0" at bounding box center [625, 330] width 842 height 545
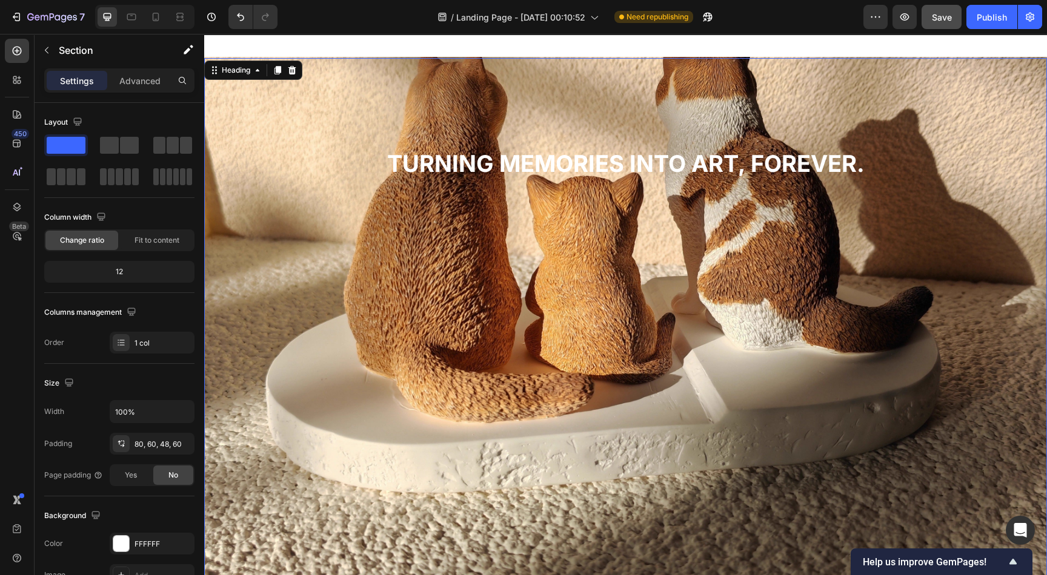
click at [429, 162] on strong "Turning memories into art, forever." at bounding box center [625, 164] width 477 height 28
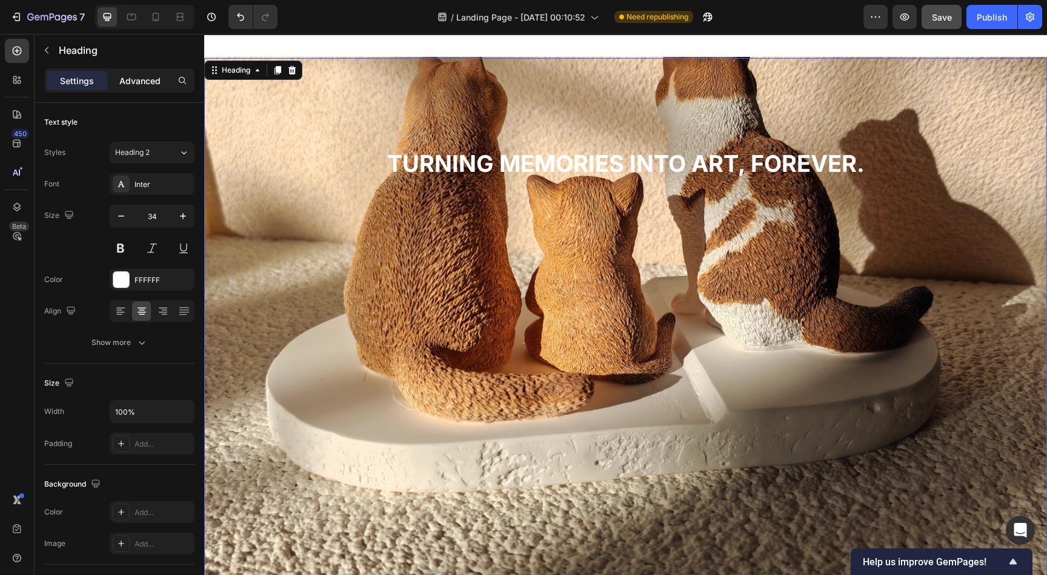
click at [145, 81] on p "Advanced" at bounding box center [139, 80] width 41 height 13
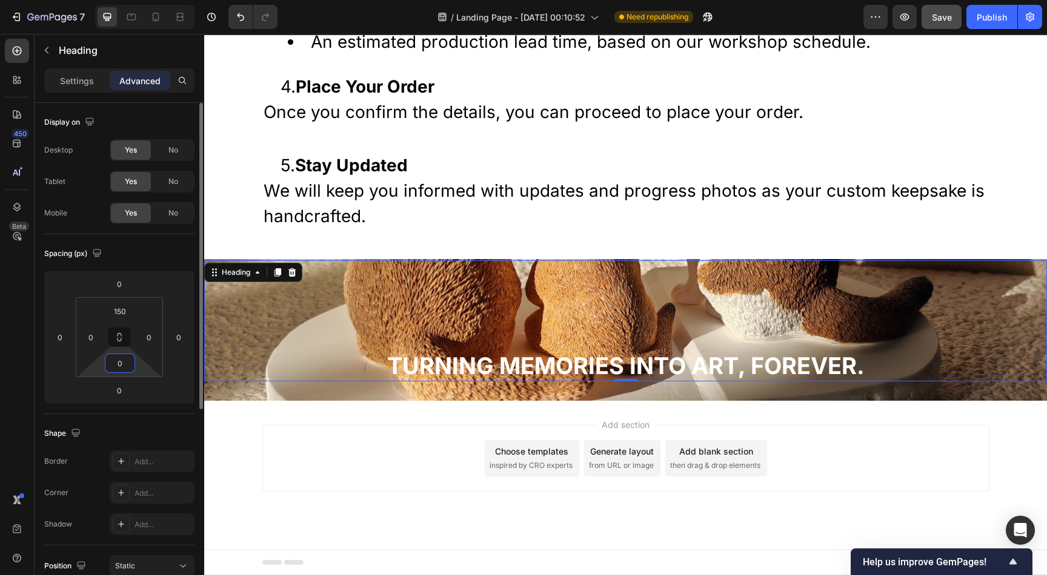
scroll to position [3377, 0]
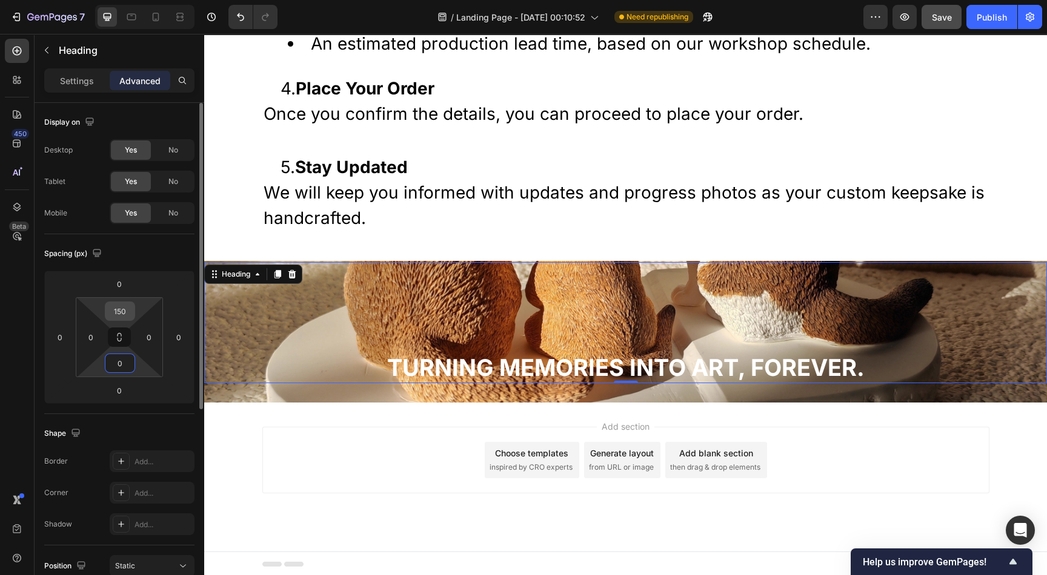
type input "0"
click at [122, 313] on input "150" at bounding box center [120, 311] width 24 height 18
type input "0"
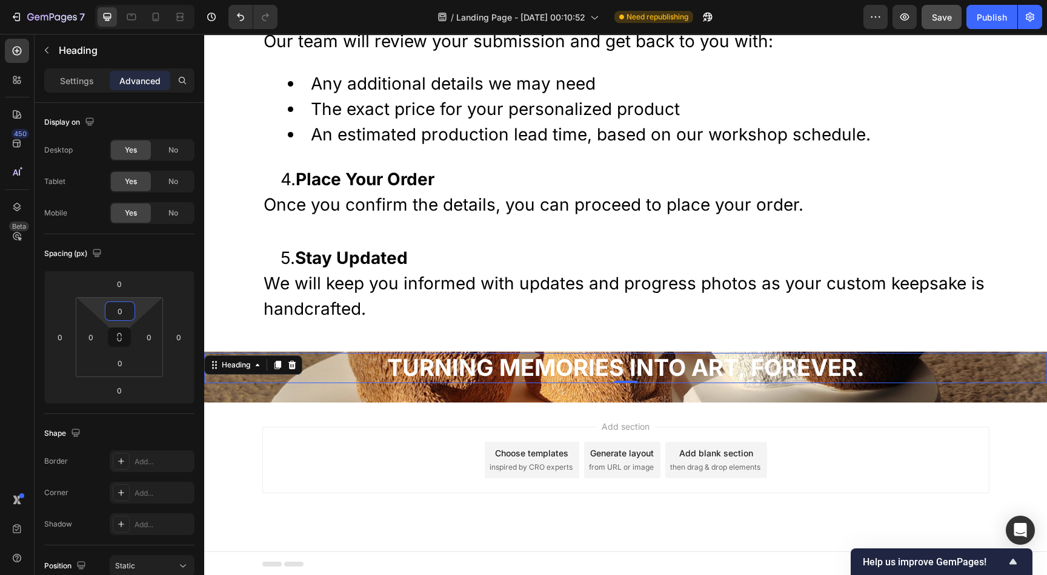
click at [369, 419] on div "Add section Choose templates inspired by CRO experts Generate layout from URL o…" at bounding box center [625, 477] width 842 height 149
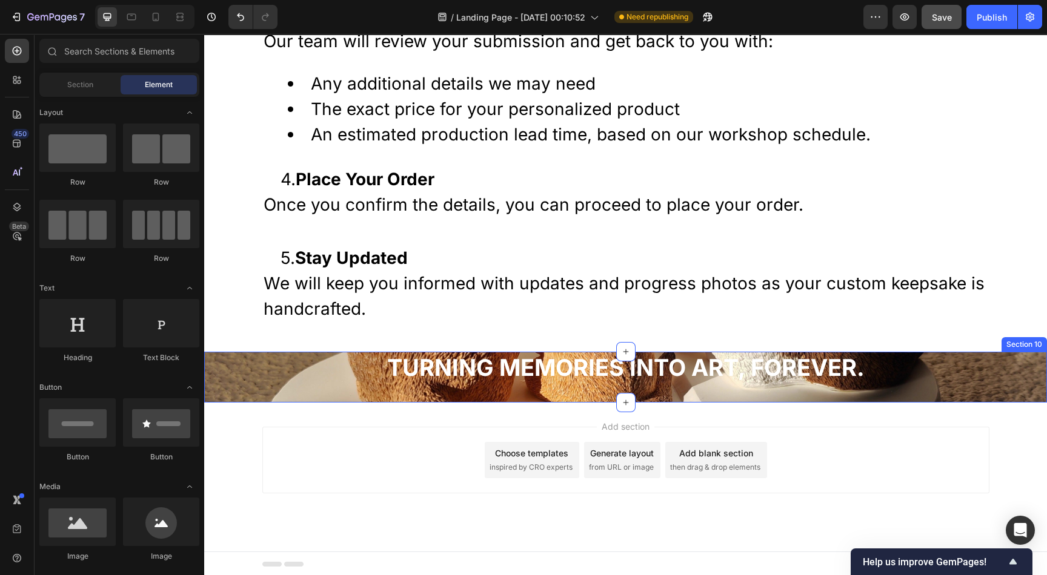
click at [349, 393] on div "⁠⁠⁠⁠⁠⁠⁠ Turning memories into art, forever. Heading Section 10" at bounding box center [625, 377] width 842 height 51
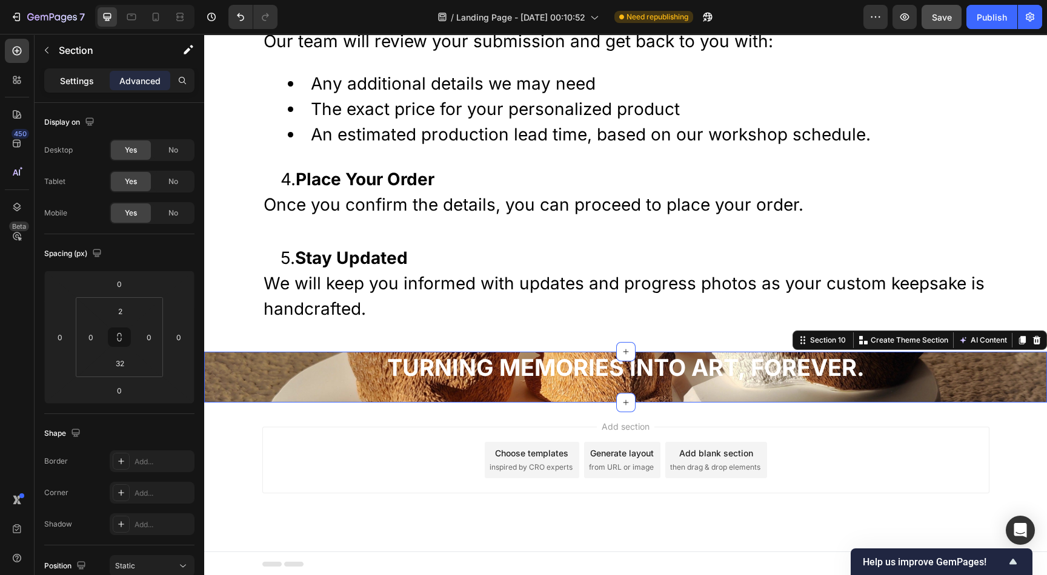
click at [79, 85] on p "Settings" at bounding box center [77, 80] width 34 height 13
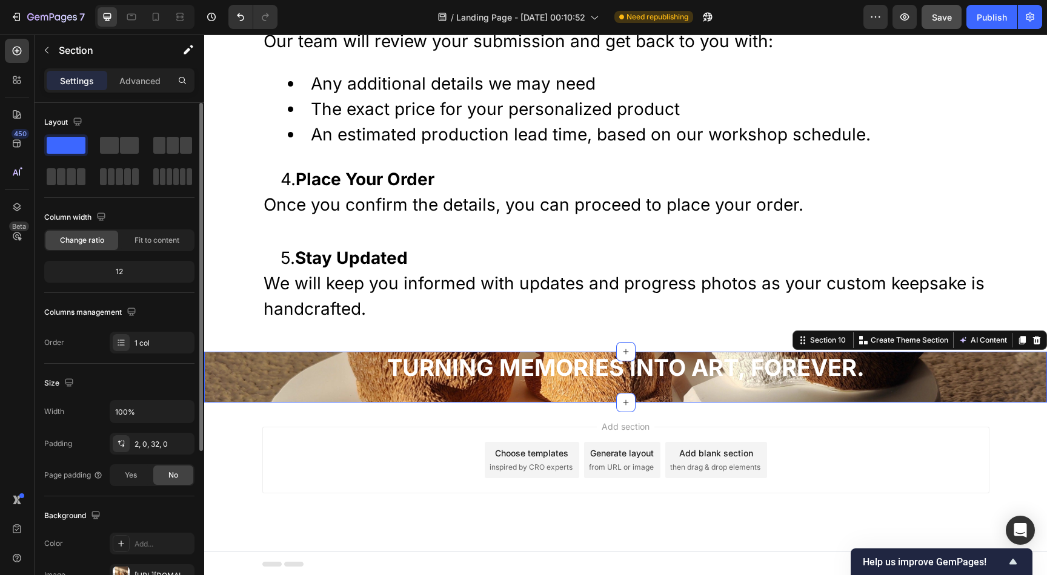
scroll to position [182, 0]
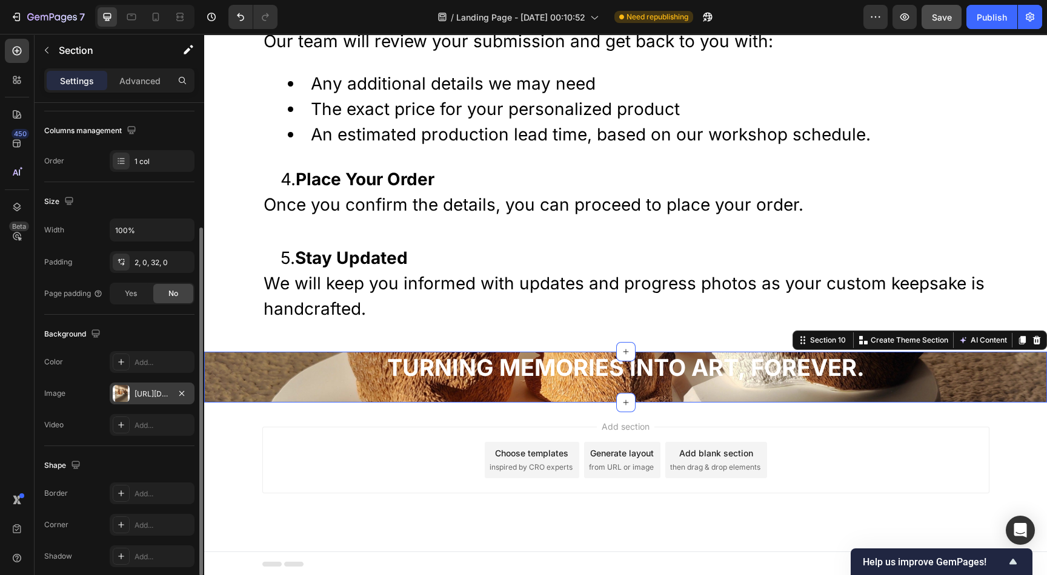
drag, startPoint x: 147, startPoint y: 388, endPoint x: 156, endPoint y: 386, distance: 9.3
click at [146, 389] on div "https://cdn.shopify.com/s/files/1/0633/0692/4075/files/gempages_585845831236584…" at bounding box center [151, 394] width 35 height 11
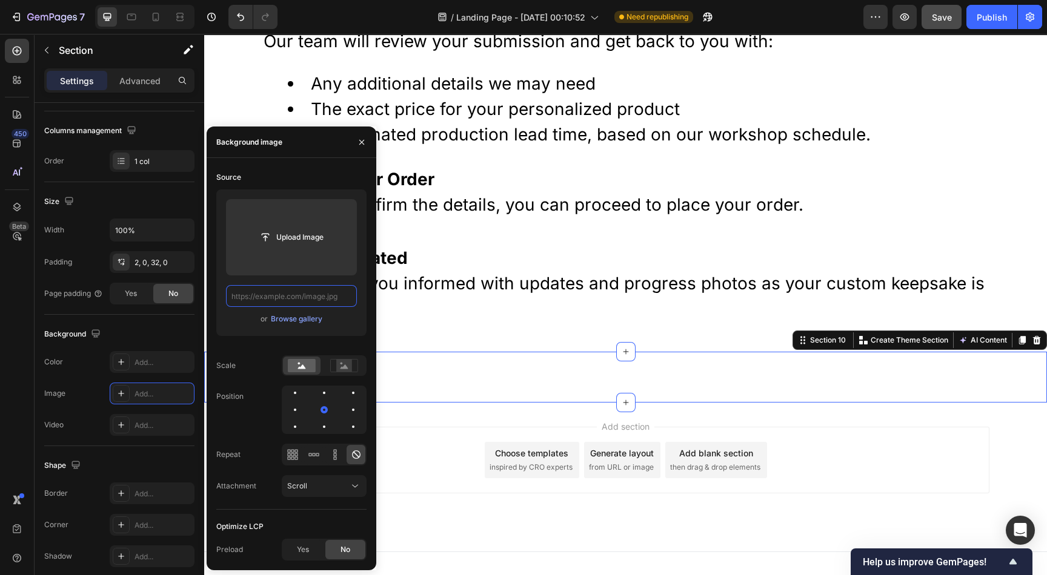
scroll to position [0, 0]
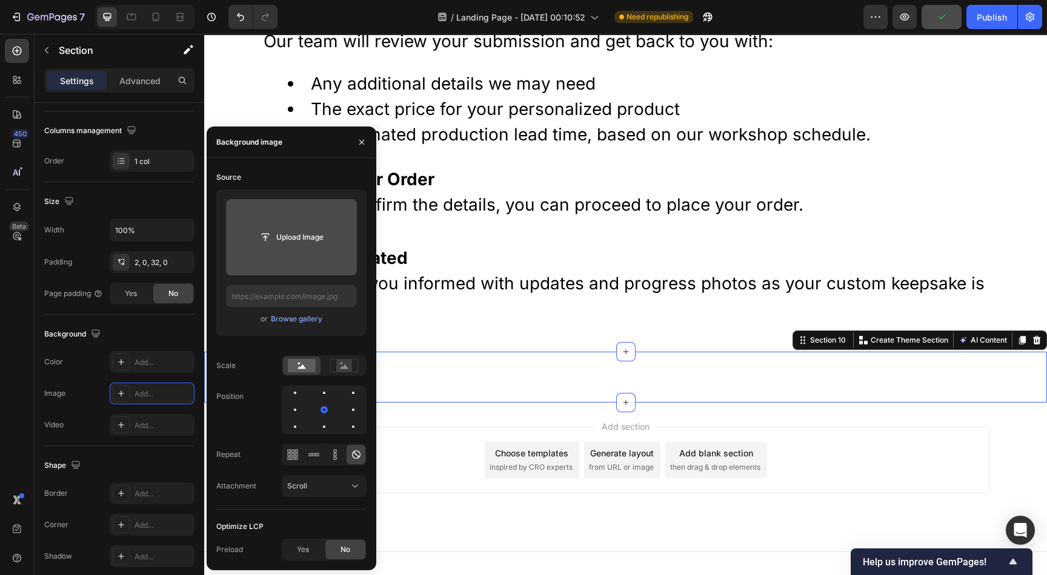
click at [314, 243] on input "file" at bounding box center [292, 237] width 84 height 21
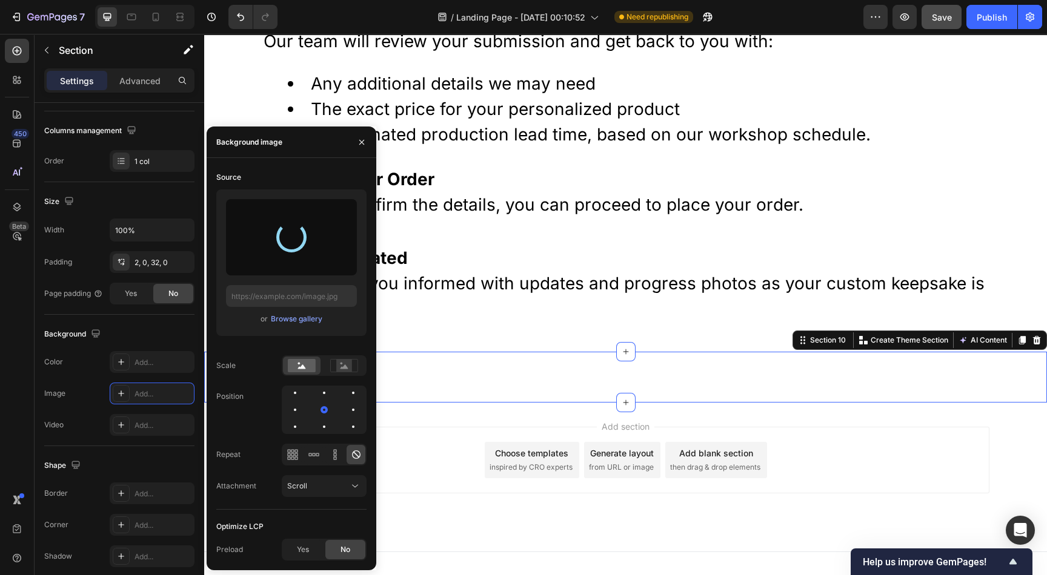
type input "https://cdn.shopify.com/s/files/1/0633/0692/4075/files/gempages_585845831236584…"
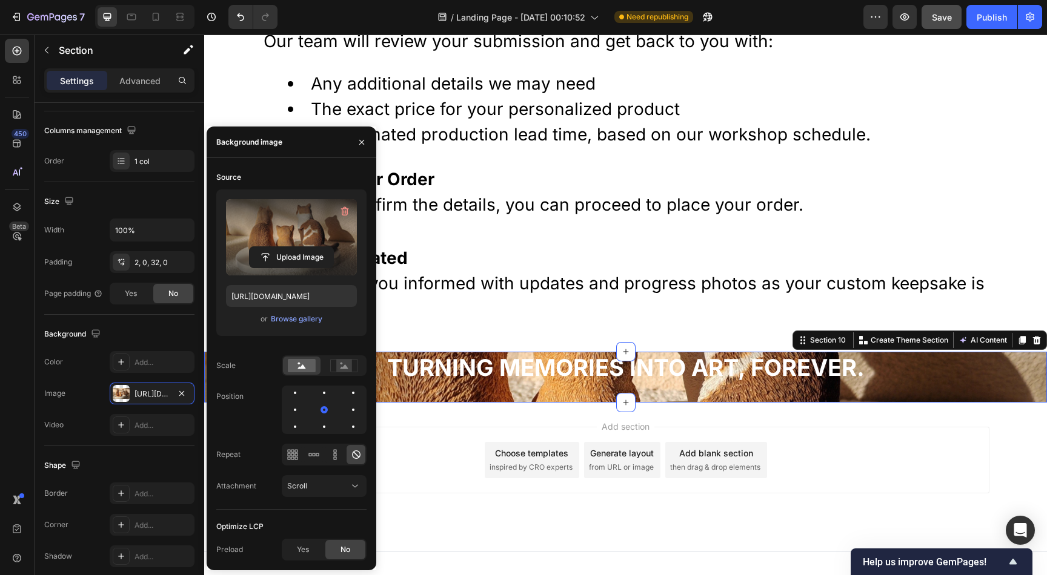
click at [465, 421] on div "Add section Choose templates inspired by CRO experts Generate layout from URL o…" at bounding box center [625, 477] width 842 height 149
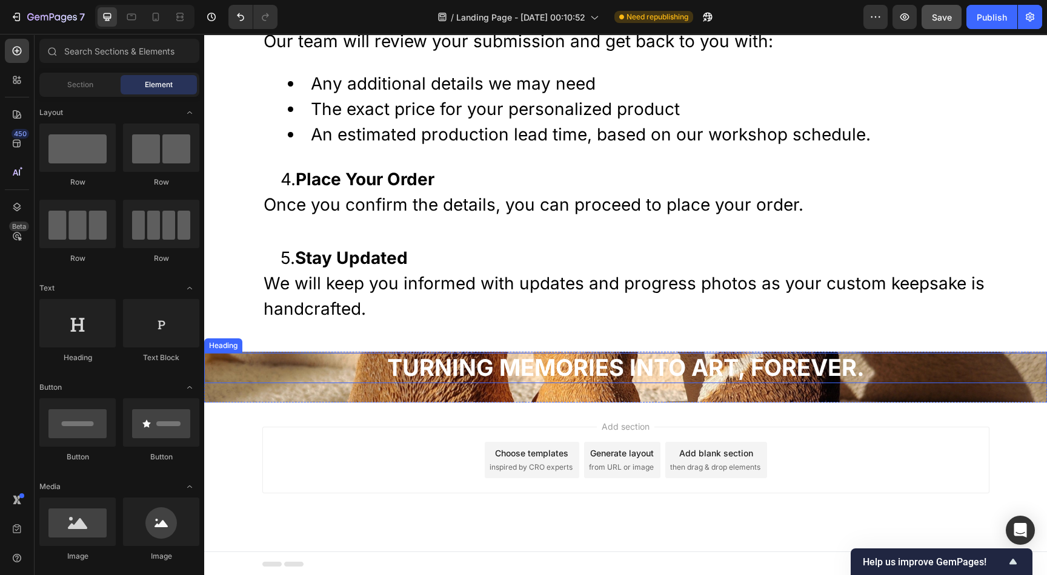
click at [432, 365] on strong "Turning memories into art, forever." at bounding box center [625, 368] width 477 height 28
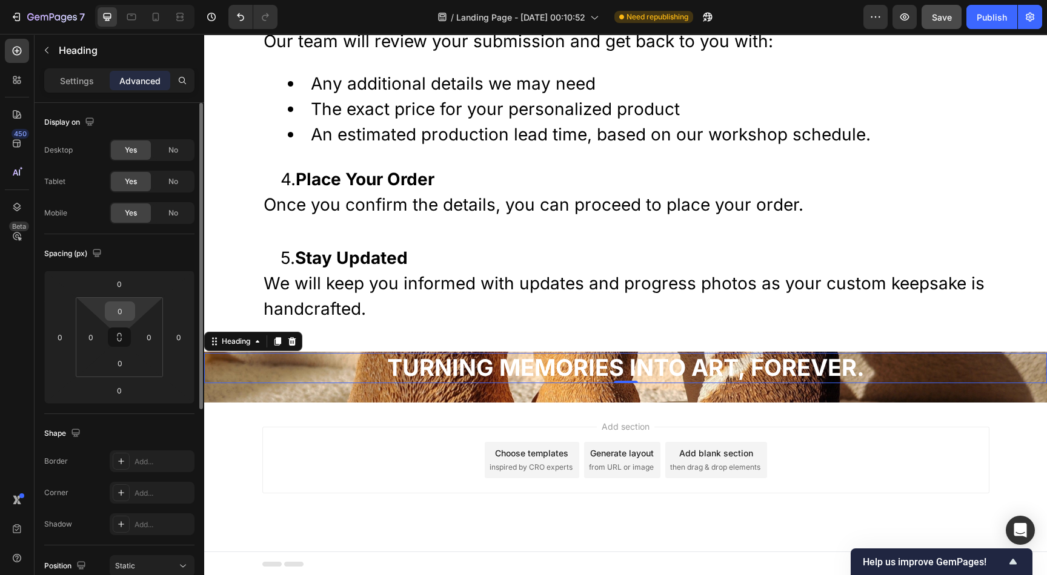
click at [129, 312] on input "0" at bounding box center [120, 311] width 24 height 18
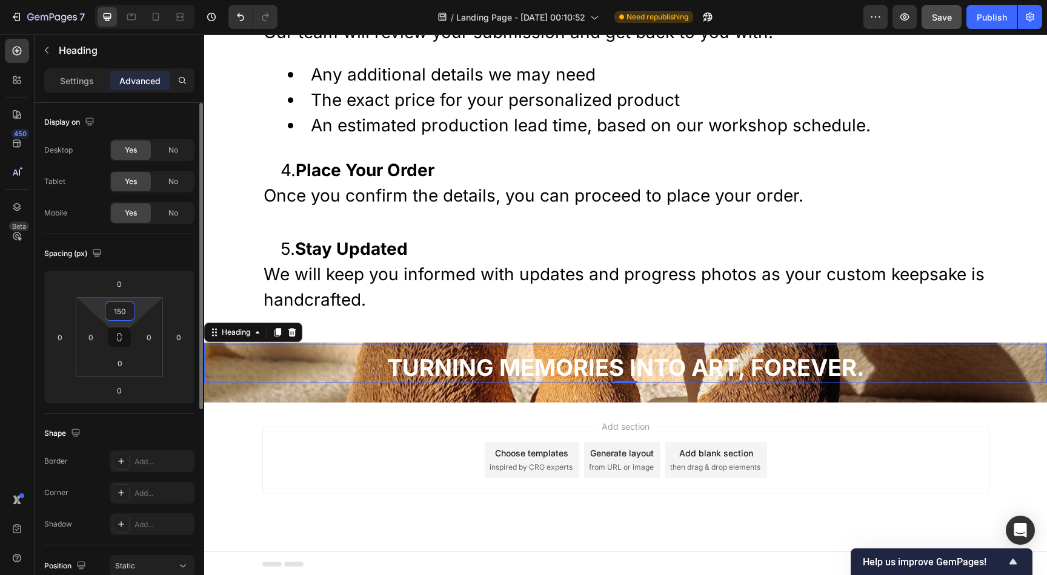
scroll to position [3377, 0]
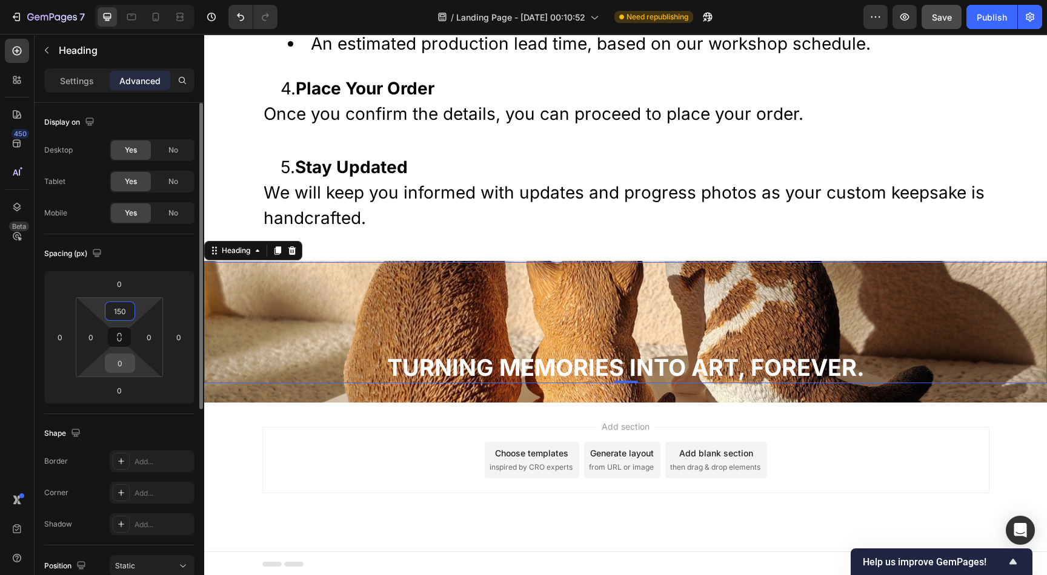
type input "150"
click at [123, 366] on input "0" at bounding box center [120, 363] width 24 height 18
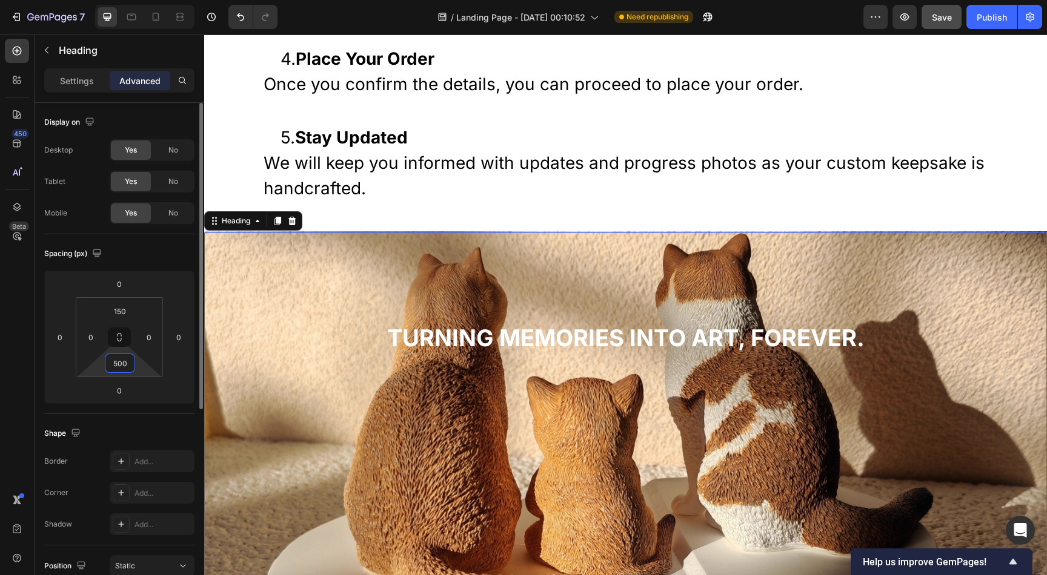
scroll to position [3581, 0]
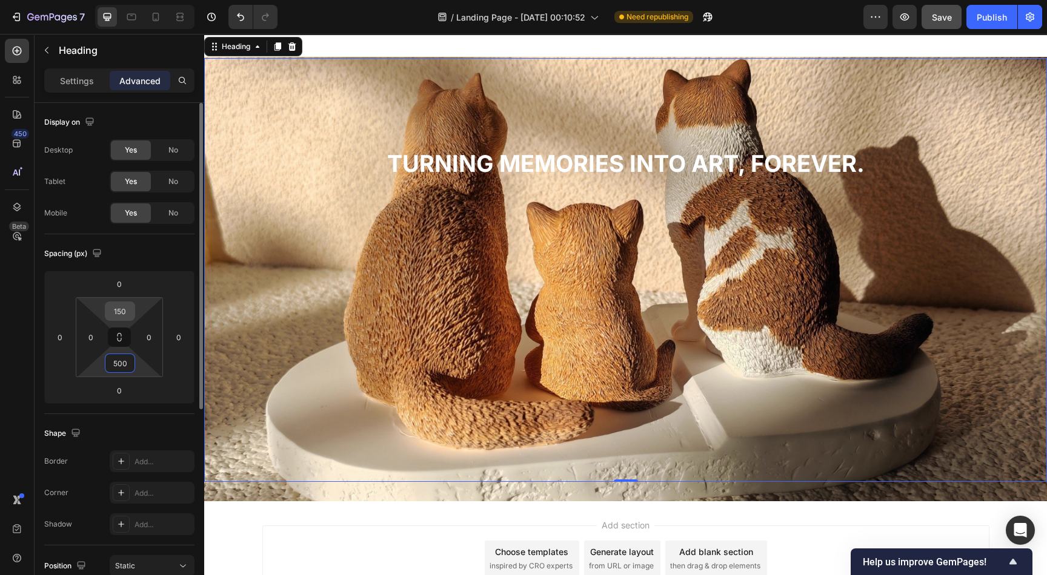
type input "500"
click at [128, 316] on input "150" at bounding box center [120, 311] width 24 height 18
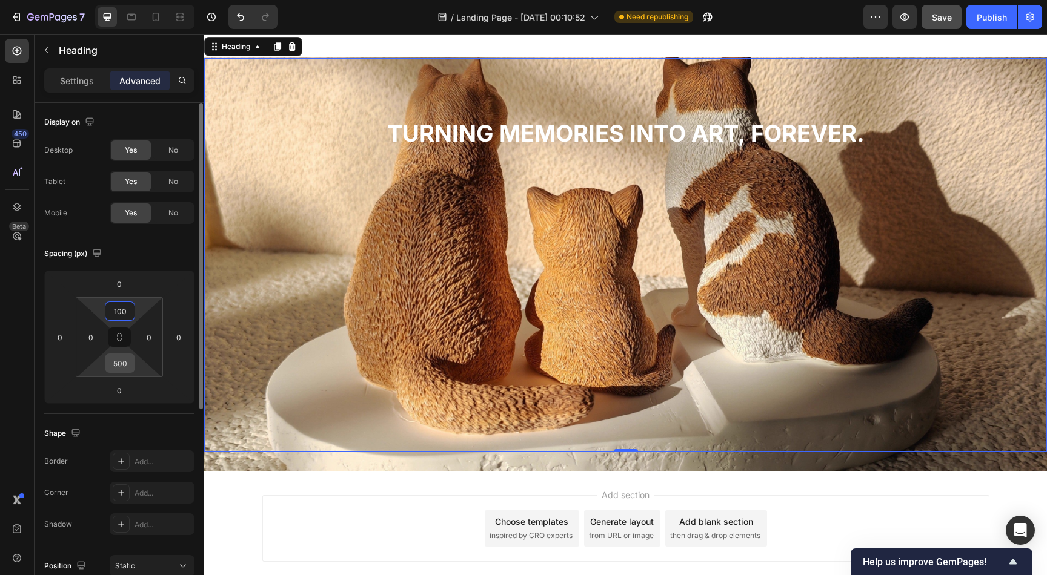
type input "100"
click at [131, 367] on div "500" at bounding box center [120, 363] width 30 height 19
click at [124, 363] on input "500" at bounding box center [120, 363] width 24 height 18
click at [115, 360] on input "500" at bounding box center [120, 363] width 24 height 18
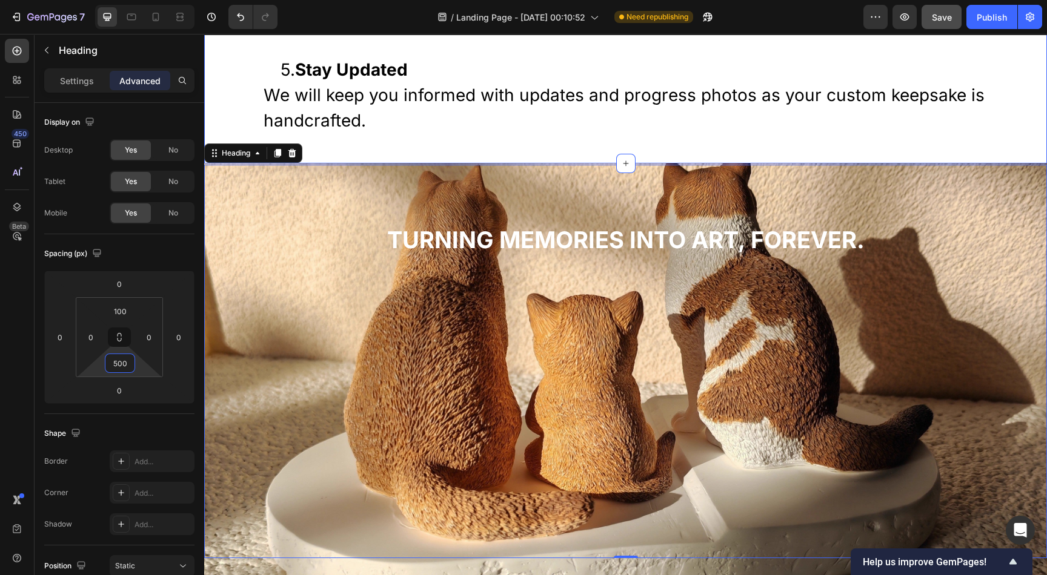
scroll to position [3399, 0]
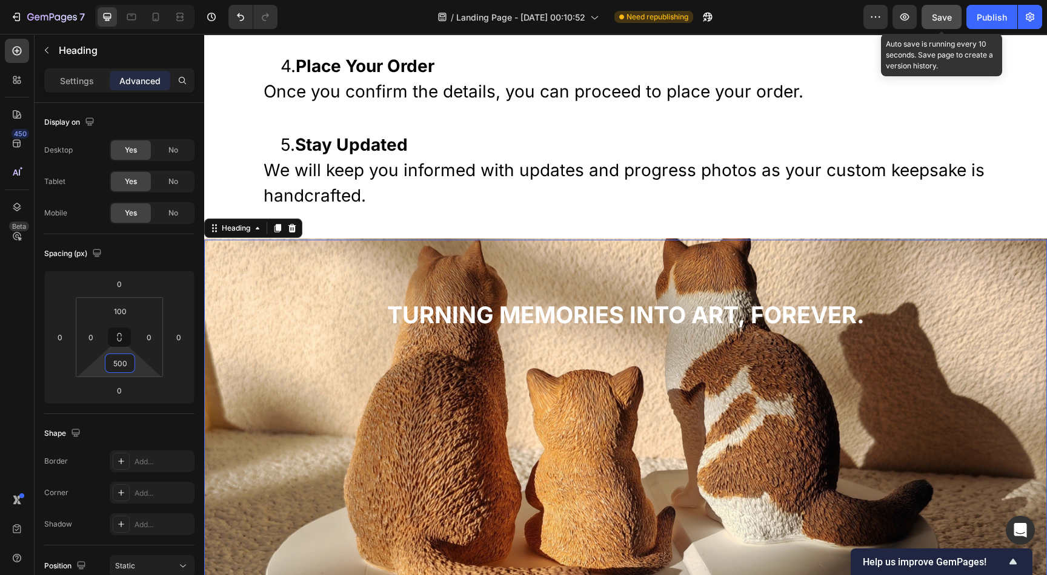
click at [942, 12] on span "Save" at bounding box center [942, 17] width 20 height 10
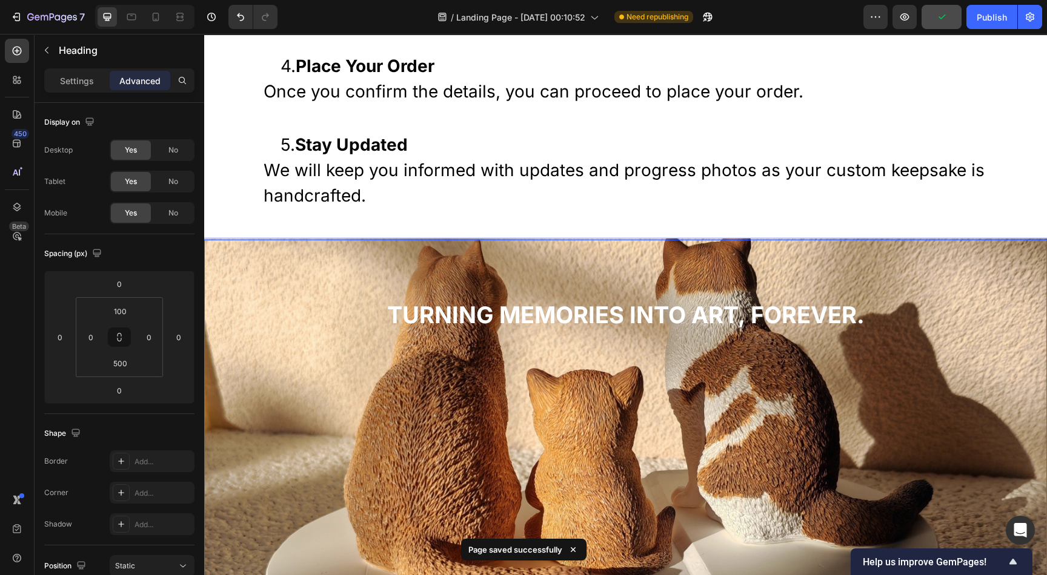
click at [494, 311] on strong "Turning memories into art, forever." at bounding box center [625, 315] width 477 height 28
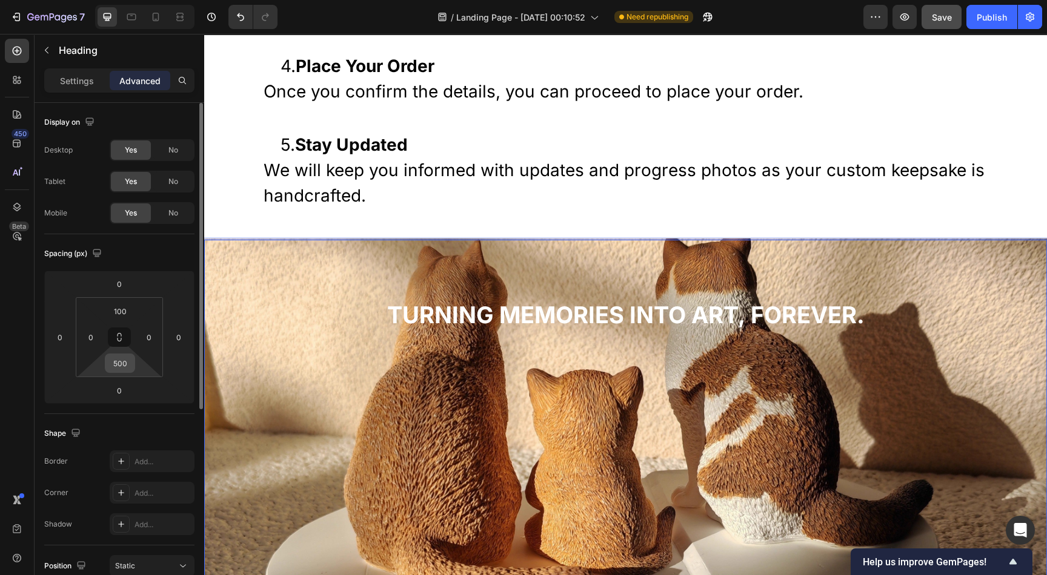
click at [116, 363] on input "500" at bounding box center [120, 363] width 24 height 18
click at [536, 305] on strong "Turning memories into art, forever." at bounding box center [625, 315] width 477 height 28
click at [119, 365] on input "500" at bounding box center [120, 363] width 24 height 18
click at [119, 366] on input "500" at bounding box center [120, 363] width 24 height 18
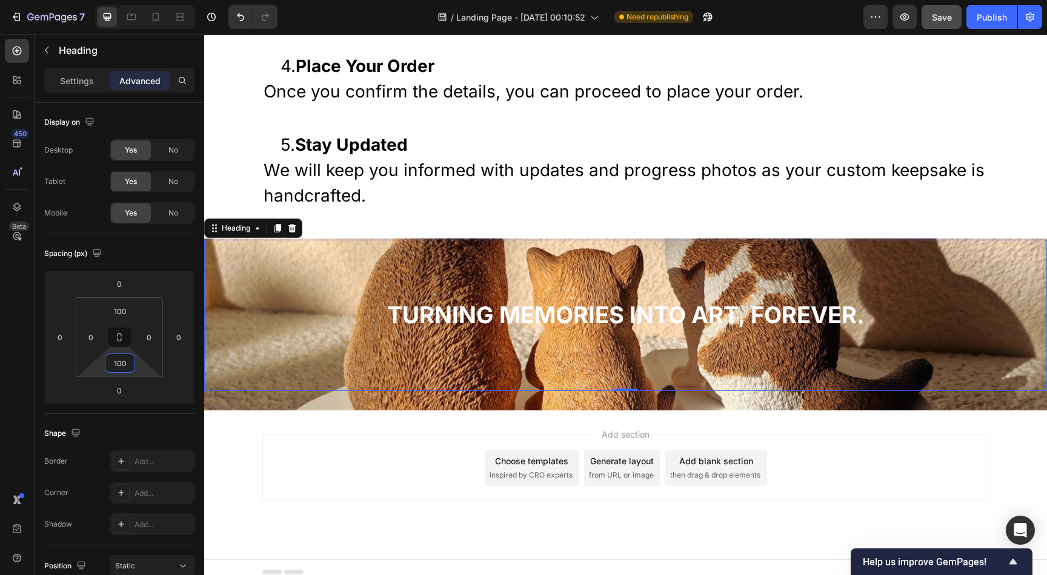
type input "100"
click at [130, 392] on input "0" at bounding box center [119, 391] width 24 height 18
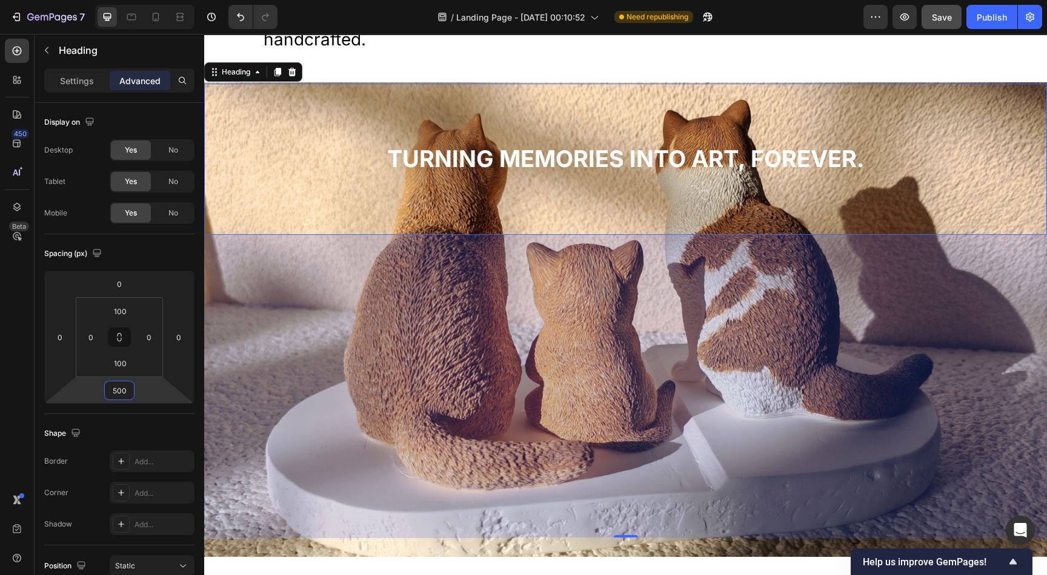
scroll to position [3581, 0]
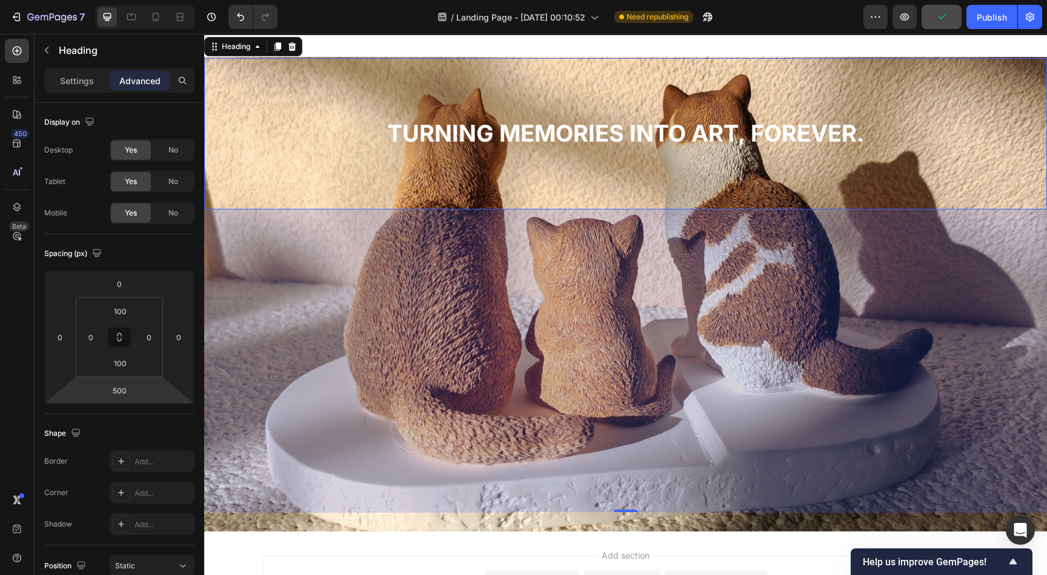
click at [484, 207] on div "Turning memories into art, forever. Heading 500" at bounding box center [625, 133] width 842 height 151
click at [489, 232] on div "500" at bounding box center [625, 361] width 842 height 303
click at [118, 388] on input "500" at bounding box center [119, 391] width 24 height 18
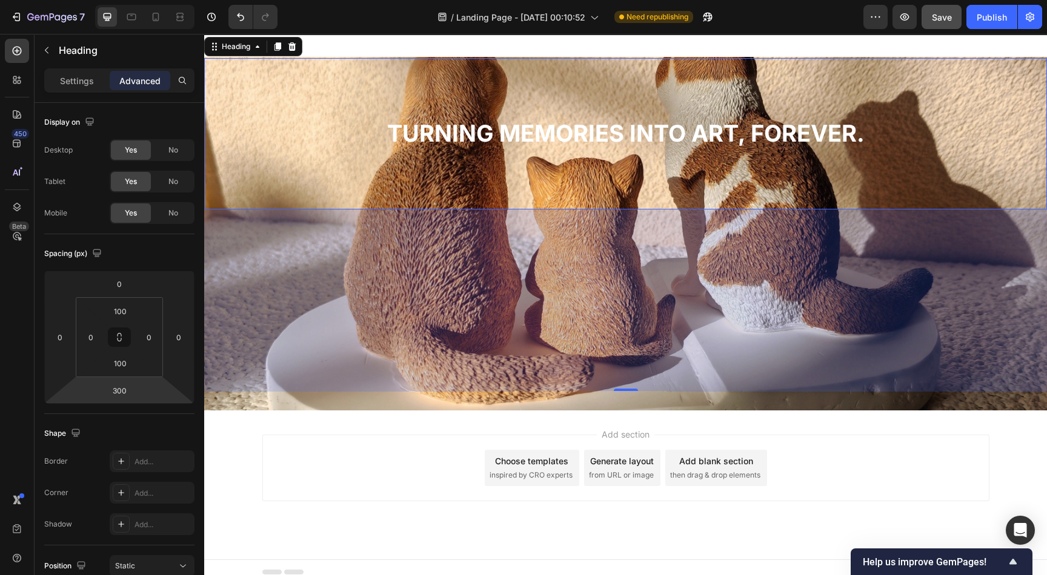
click at [522, 116] on div "⁠⁠⁠⁠⁠⁠⁠ Turning memories into art, forever. Heading 300" at bounding box center [625, 133] width 842 height 151
click at [137, 0] on html "7 / Landing Page - Sep 25, 00:10:52 Need republishing Preview Save Publish 450 …" at bounding box center [523, 0] width 1047 height 0
click at [117, 391] on input "300" at bounding box center [119, 391] width 24 height 18
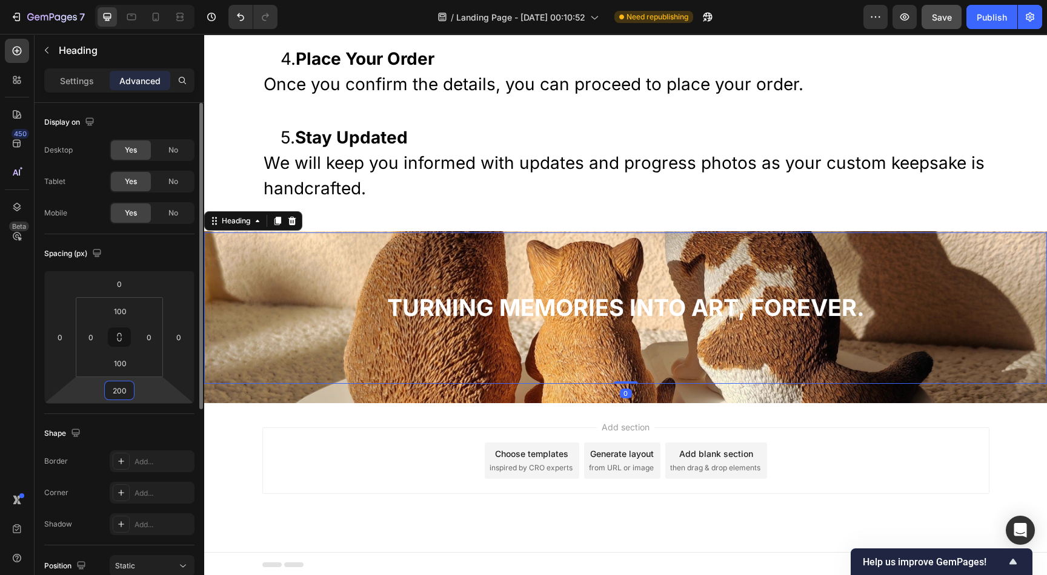
scroll to position [3527, 0]
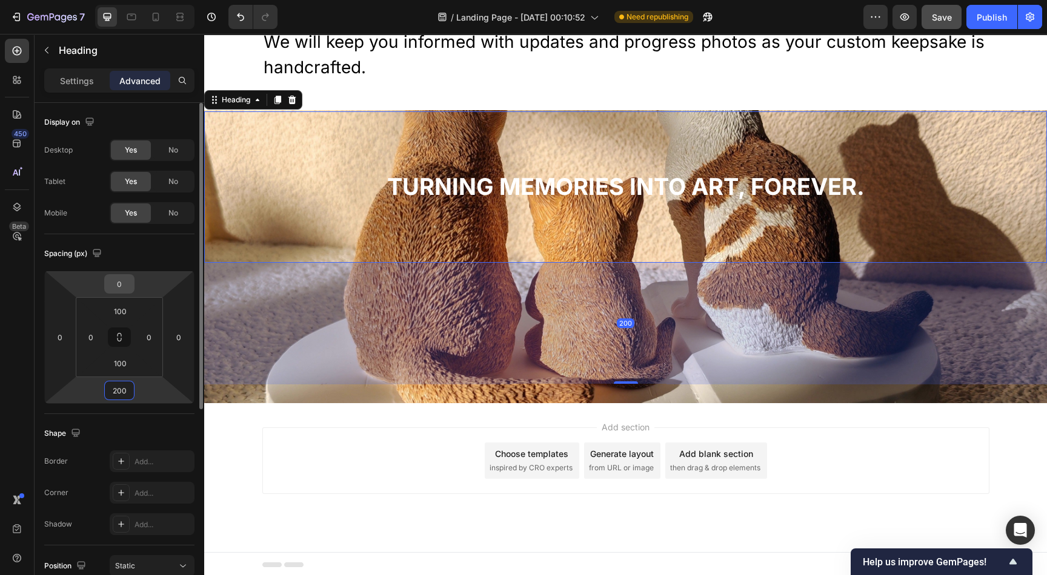
type input "200"
click at [132, 277] on div "0" at bounding box center [119, 283] width 30 height 19
click at [123, 283] on input "0" at bounding box center [119, 284] width 24 height 18
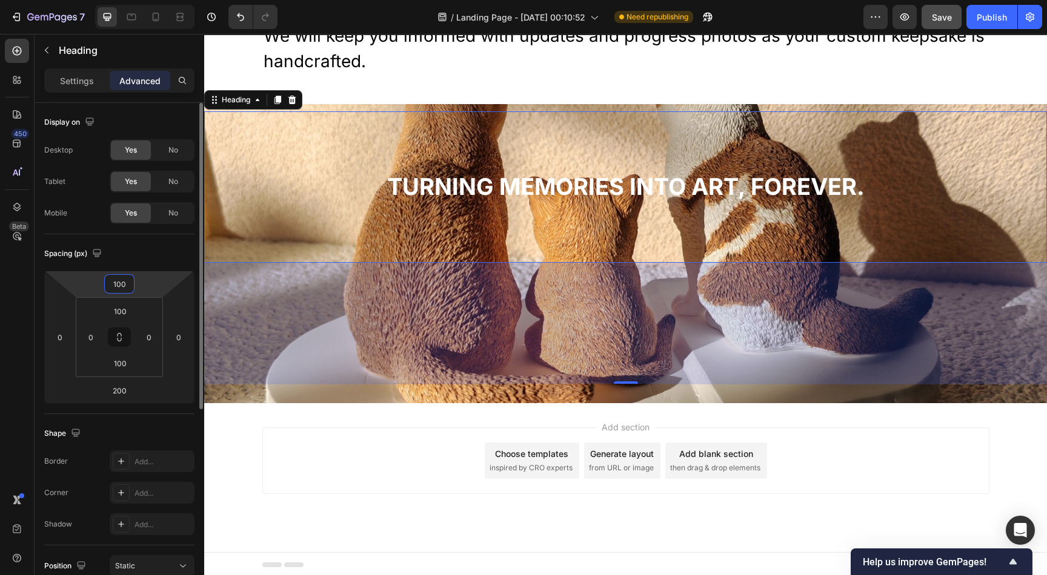
scroll to position [3581, 0]
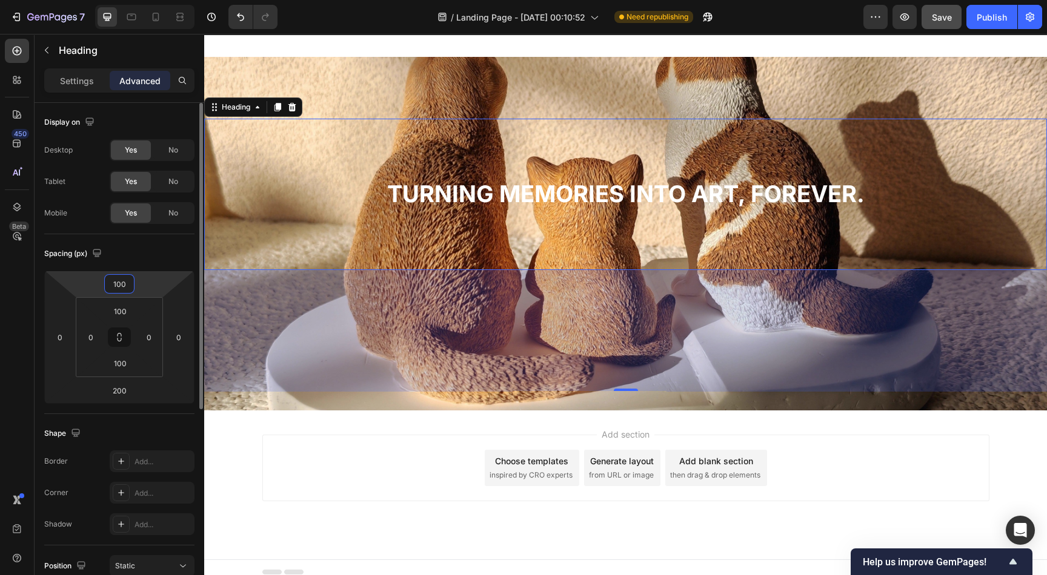
click at [121, 279] on input "100" at bounding box center [119, 284] width 24 height 18
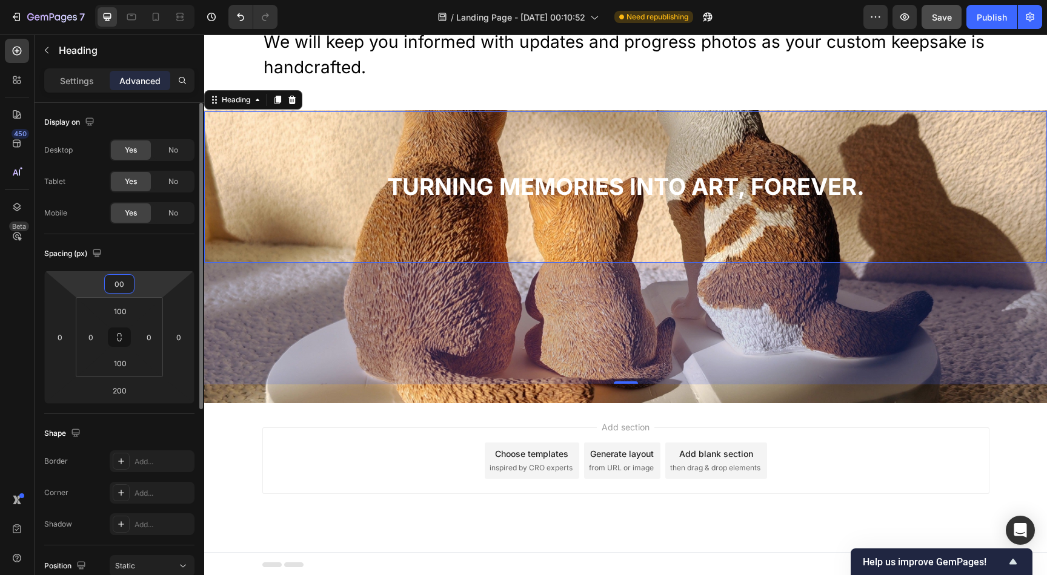
type input "200"
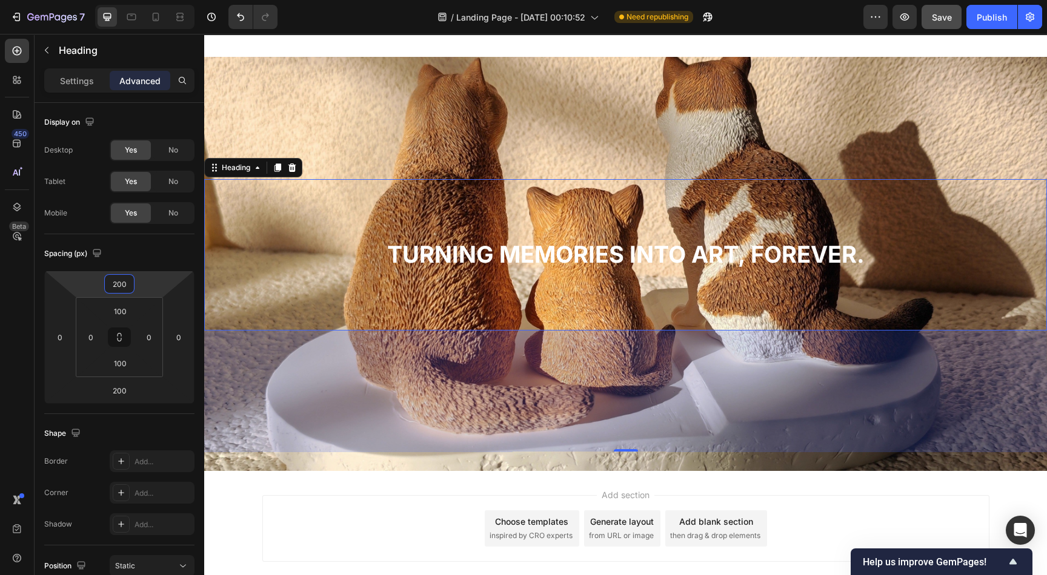
click at [415, 506] on div "Add section Choose templates inspired by CRO experts Generate layout from URL o…" at bounding box center [625, 528] width 727 height 67
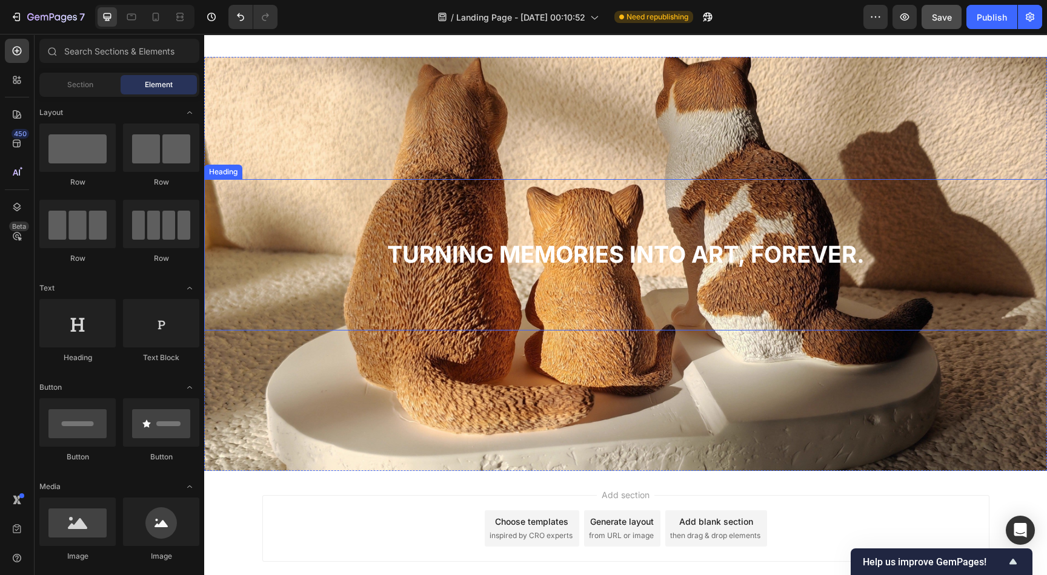
click at [549, 247] on strong "Turning memories into art, forever." at bounding box center [625, 254] width 477 height 28
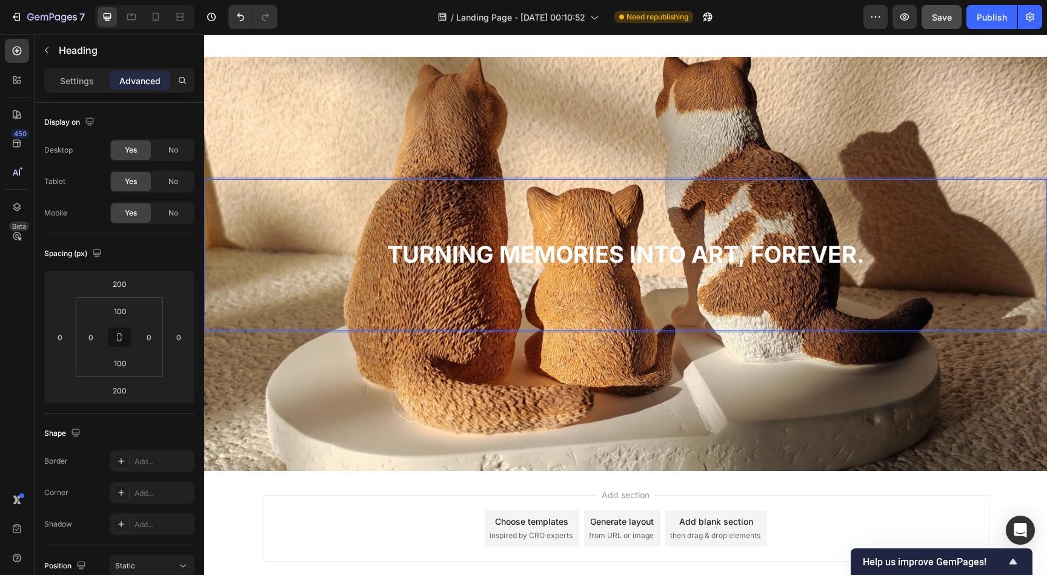
click at [477, 250] on strong "Turning memories into art, forever." at bounding box center [625, 254] width 477 height 28
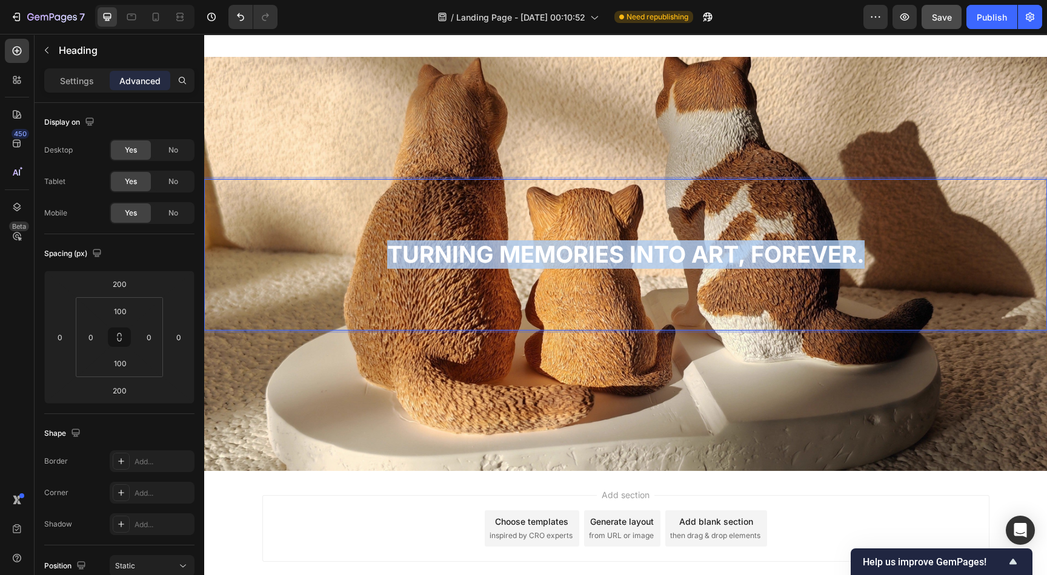
drag, startPoint x: 385, startPoint y: 247, endPoint x: 907, endPoint y: 258, distance: 521.6
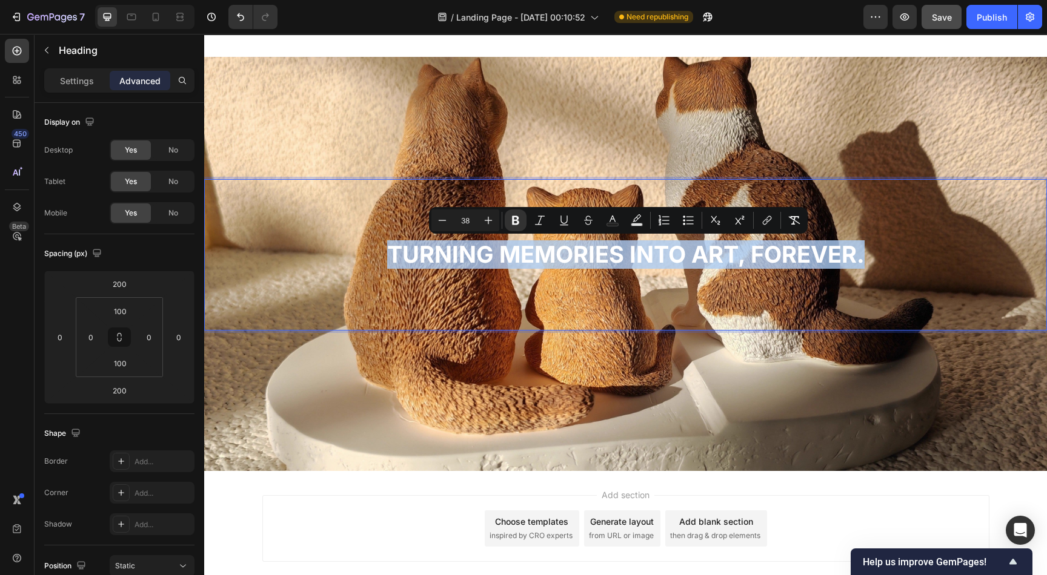
copy strong "Turning memories into art, forever."
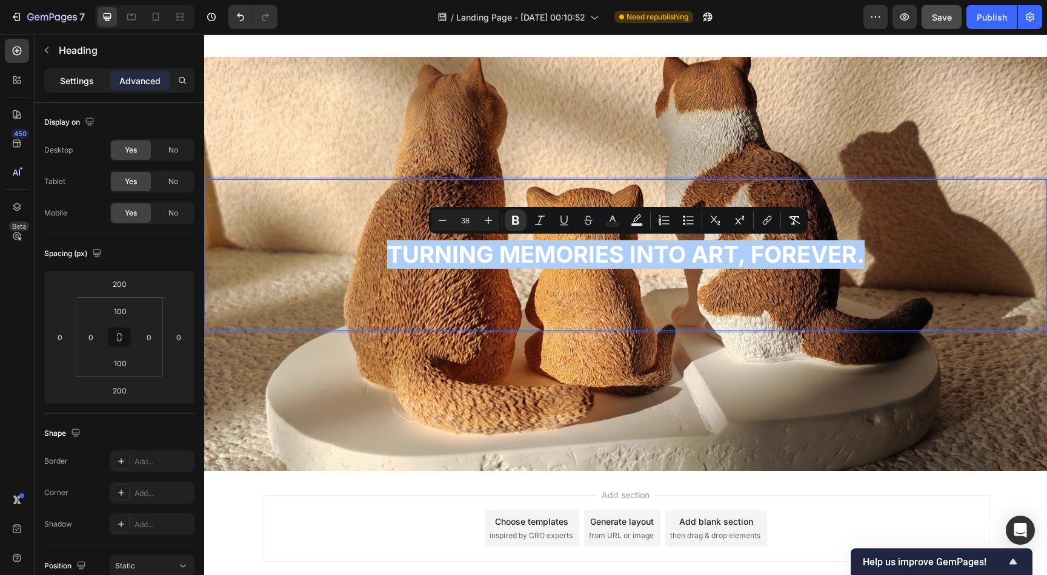
click at [71, 82] on p "Settings" at bounding box center [77, 80] width 34 height 13
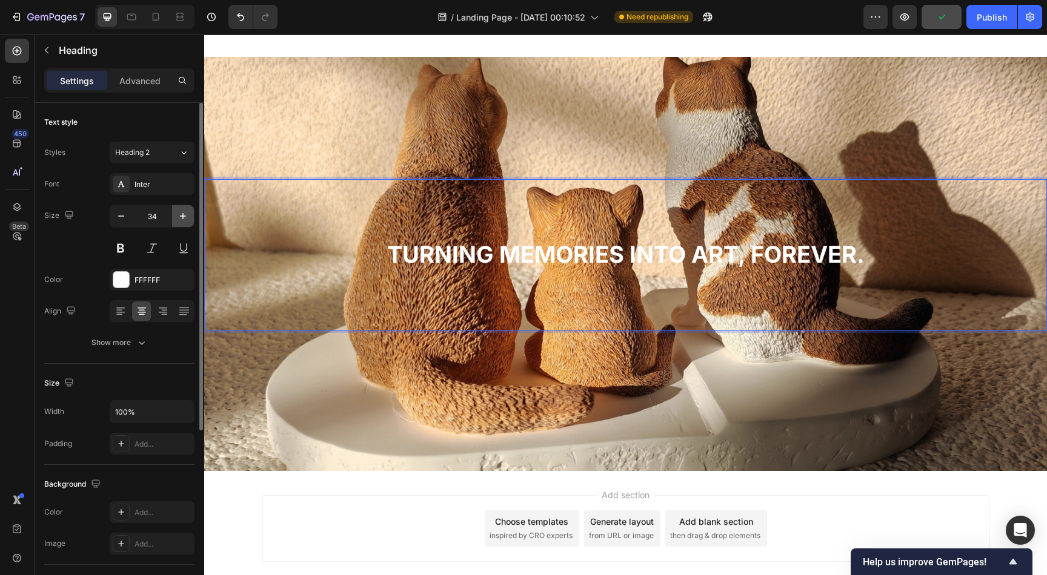
click at [184, 211] on icon "button" at bounding box center [183, 216] width 12 height 12
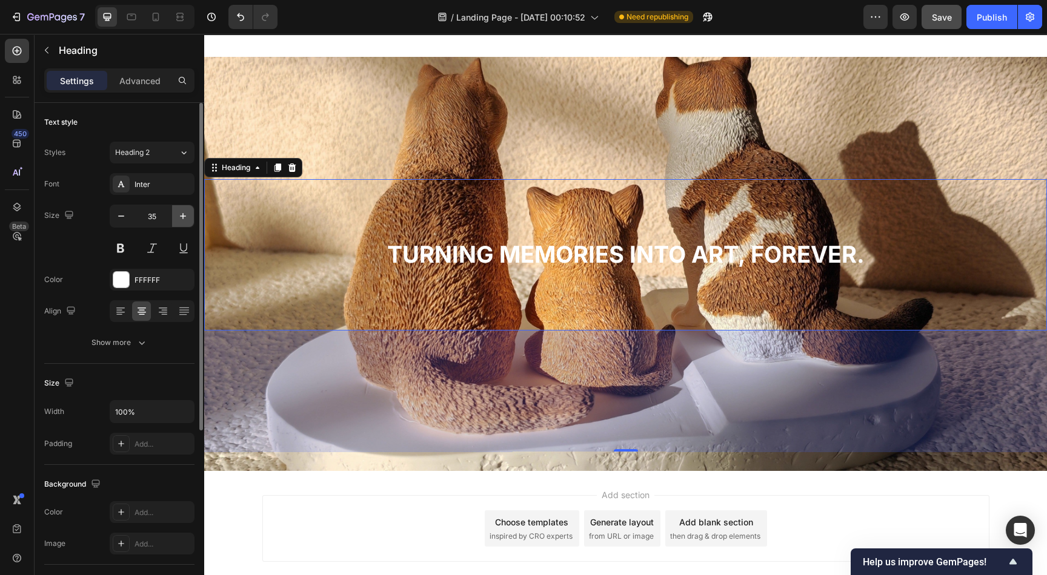
click at [184, 211] on icon "button" at bounding box center [183, 216] width 12 height 12
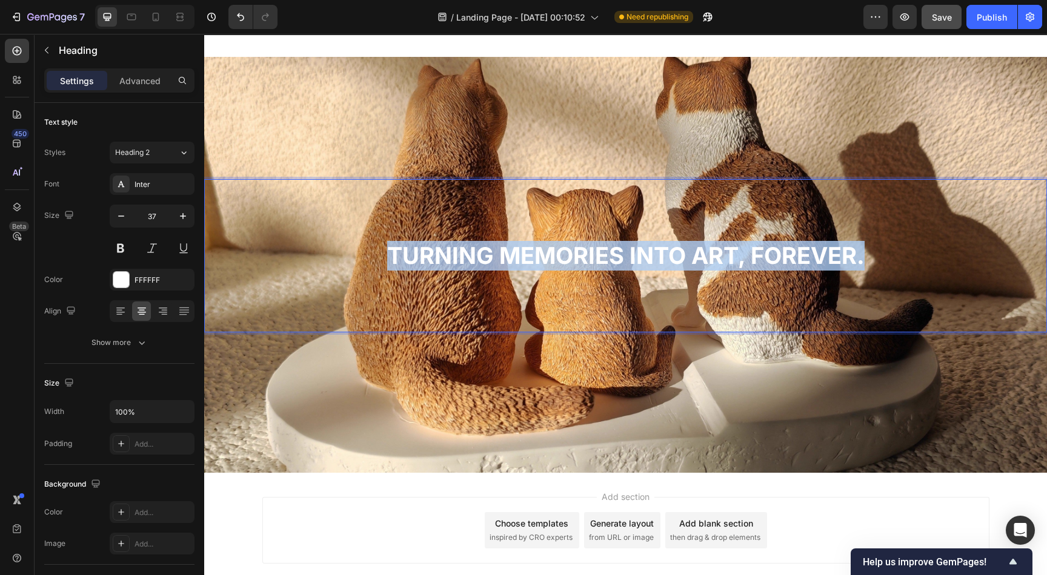
drag, startPoint x: 383, startPoint y: 245, endPoint x: 896, endPoint y: 254, distance: 512.5
click at [896, 254] on p "Turning memories into art, forever." at bounding box center [625, 256] width 840 height 30
copy strong "Turning memories into art, forever."
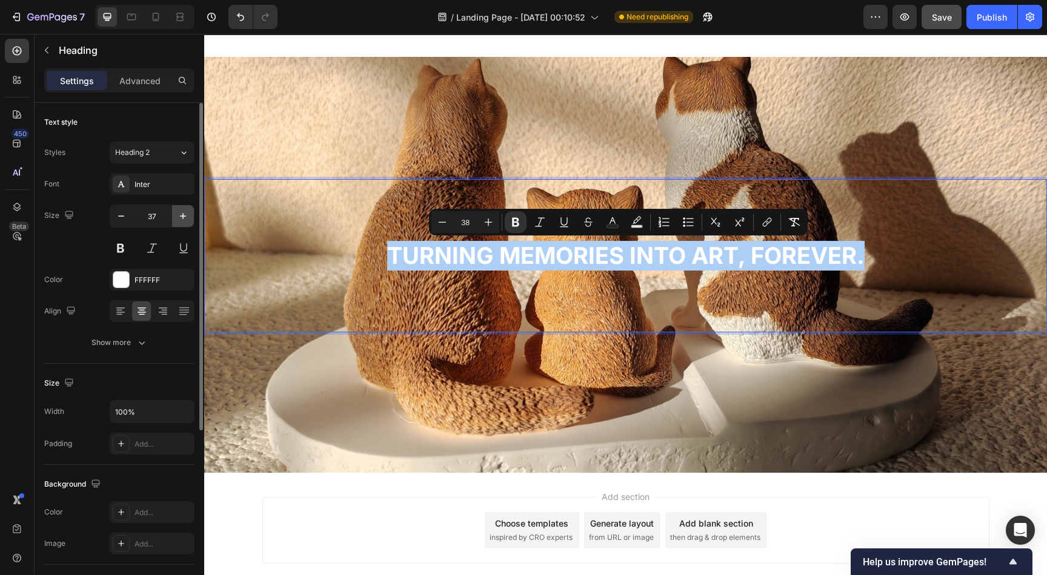
click at [189, 213] on button "button" at bounding box center [183, 216] width 22 height 22
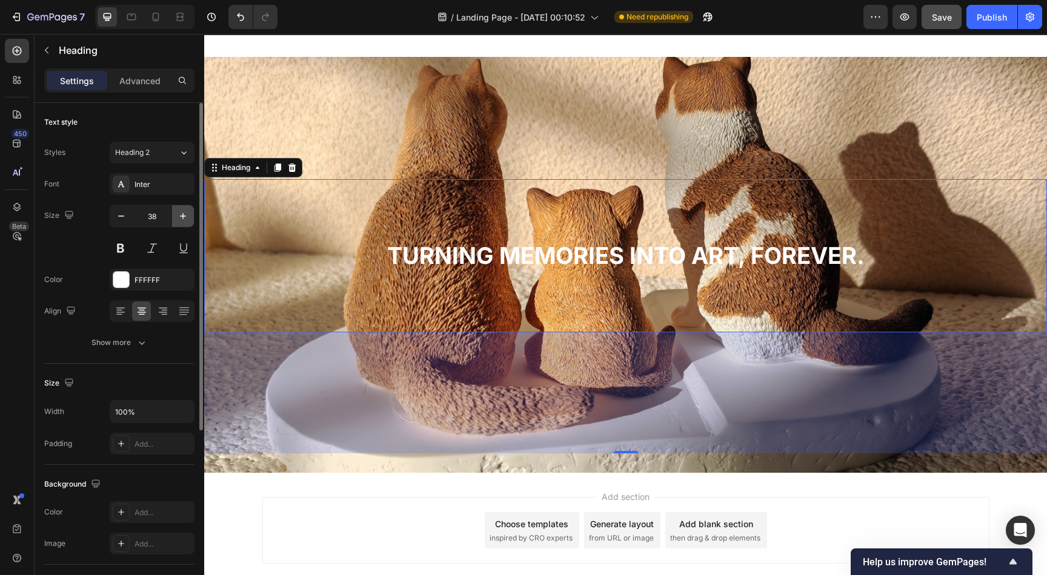
click at [190, 213] on button "button" at bounding box center [183, 216] width 22 height 22
click at [189, 213] on button "button" at bounding box center [183, 216] width 22 height 22
type input "40"
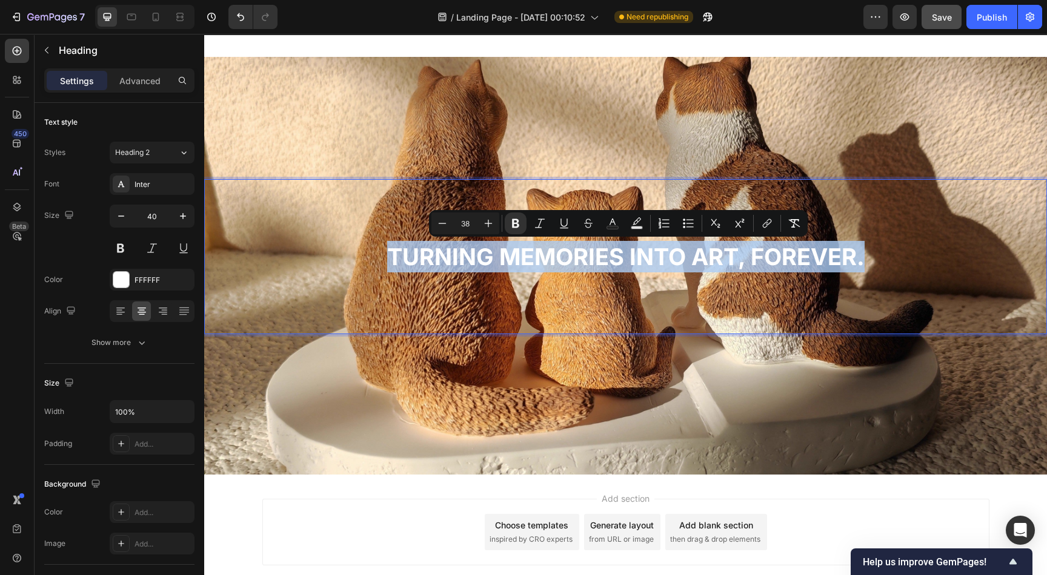
drag, startPoint x: 379, startPoint y: 246, endPoint x: 882, endPoint y: 273, distance: 503.4
click at [882, 273] on div "Turning memories into art, forever. Heading 200" at bounding box center [625, 256] width 842 height 155
copy strong "Turning memories into art, forever."
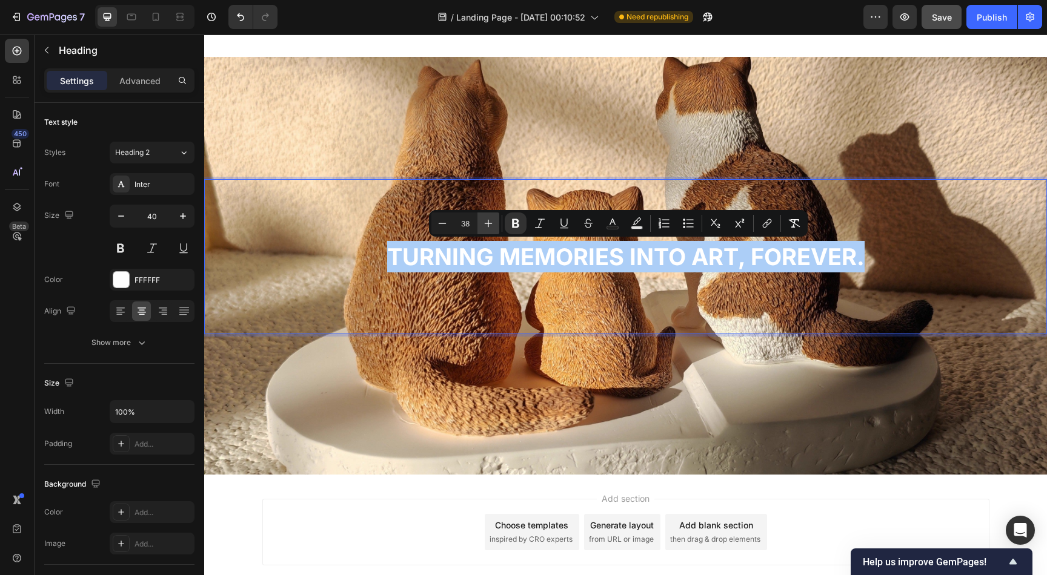
click at [488, 220] on icon "Editor contextual toolbar" at bounding box center [489, 224] width 8 height 8
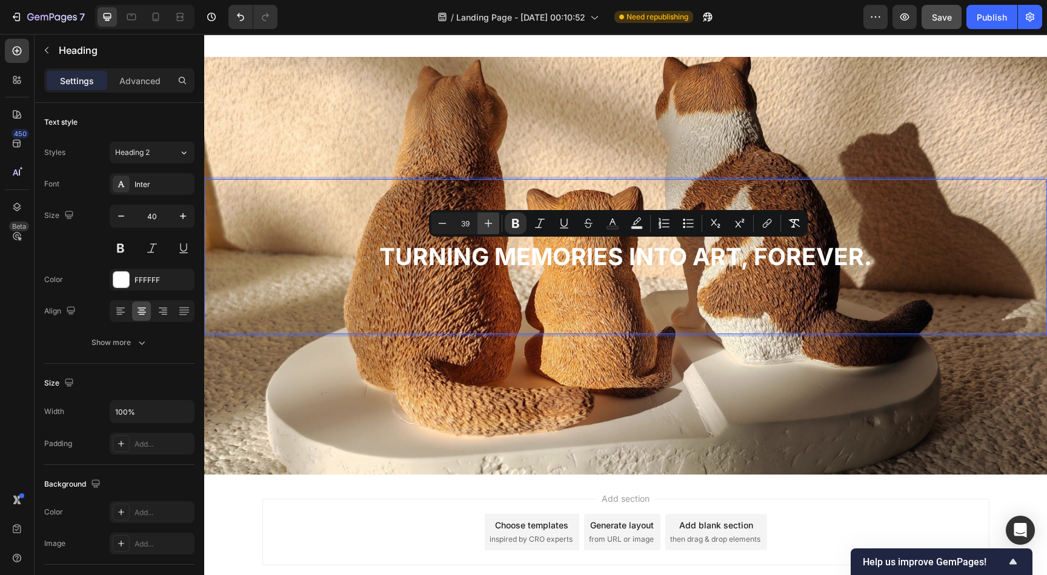
click at [488, 220] on icon "Editor contextual toolbar" at bounding box center [489, 224] width 8 height 8
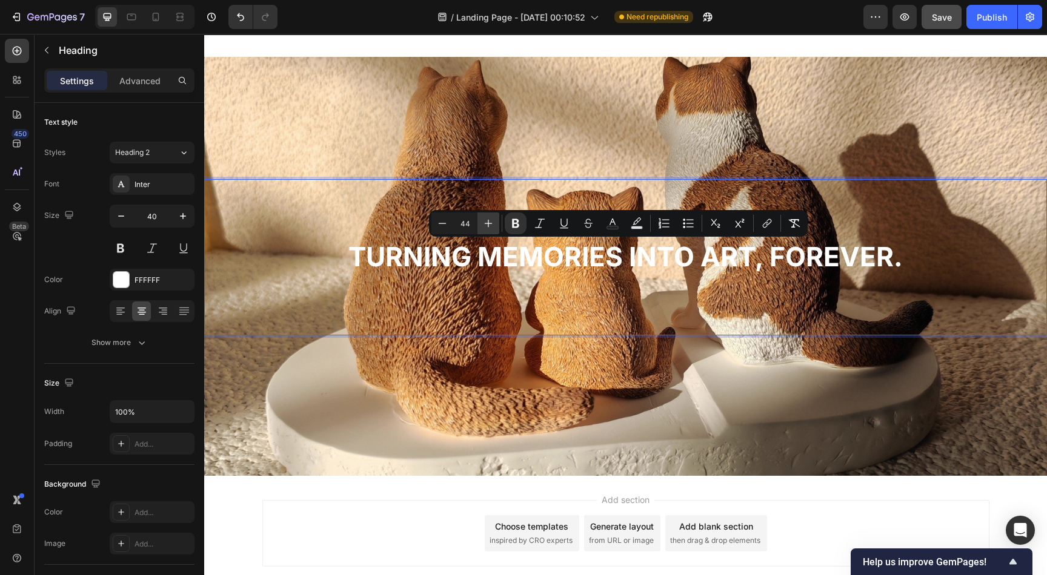
click at [488, 220] on icon "Editor contextual toolbar" at bounding box center [489, 224] width 8 height 8
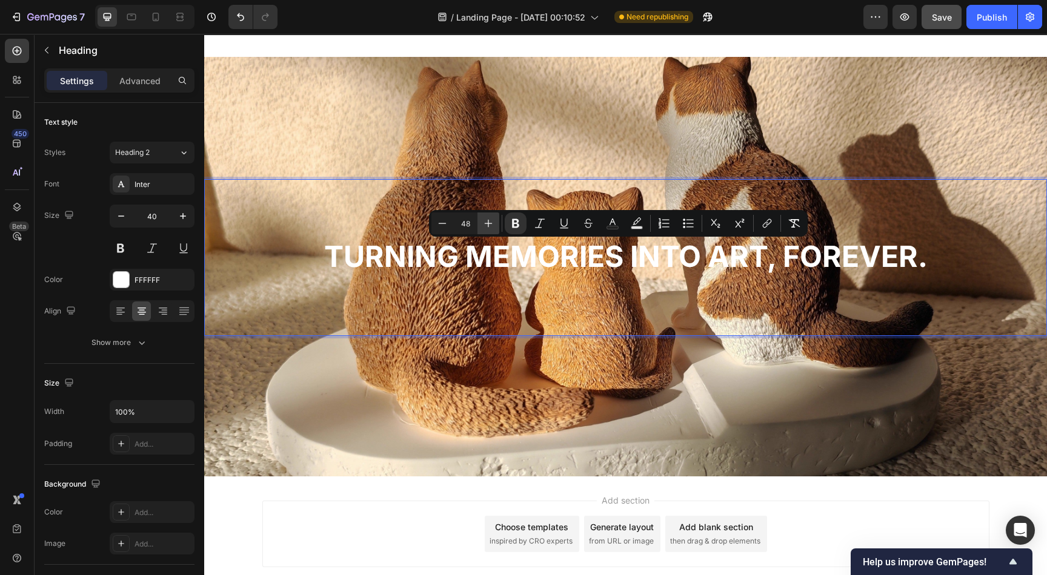
click at [488, 220] on icon "Editor contextual toolbar" at bounding box center [489, 224] width 8 height 8
click at [489, 221] on icon "Editor contextual toolbar" at bounding box center [488, 223] width 12 height 12
type input "51"
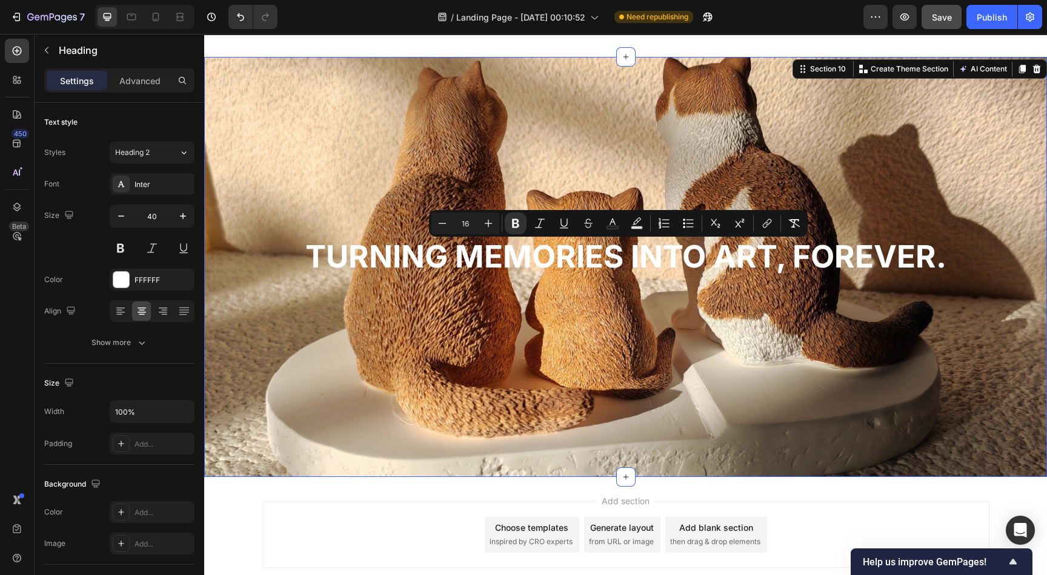
click at [491, 394] on div "⁠⁠⁠⁠⁠⁠⁠ Turning memories into art, forever. Heading" at bounding box center [625, 258] width 842 height 400
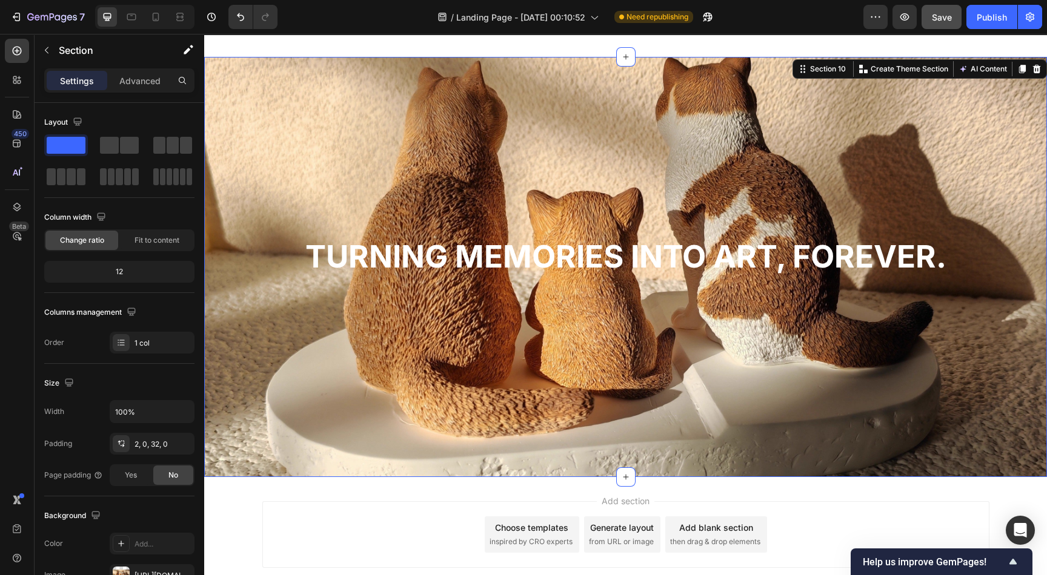
click at [456, 434] on div "⁠⁠⁠⁠⁠⁠⁠ Turning memories into art, forever. Heading" at bounding box center [625, 258] width 842 height 400
click at [440, 118] on div "⁠⁠⁠⁠⁠⁠⁠ Turning memories into art, forever. Heading" at bounding box center [625, 258] width 842 height 400
click at [137, 83] on p "Advanced" at bounding box center [139, 80] width 41 height 13
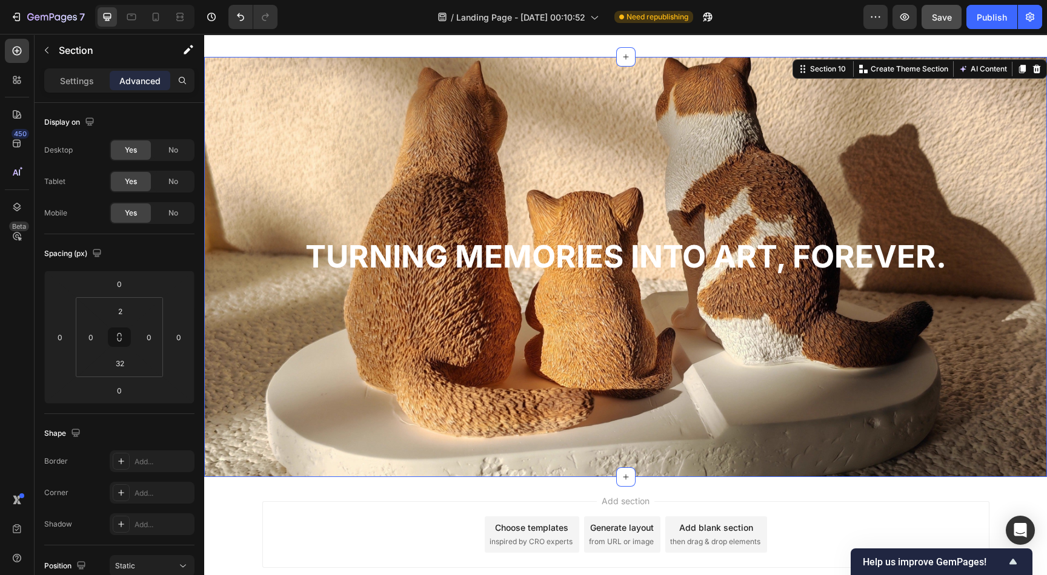
click at [517, 94] on div "⁠⁠⁠⁠⁠⁠⁠ Turning memories into art, forever. Heading" at bounding box center [625, 258] width 842 height 400
click at [79, 76] on p "Settings" at bounding box center [77, 80] width 34 height 13
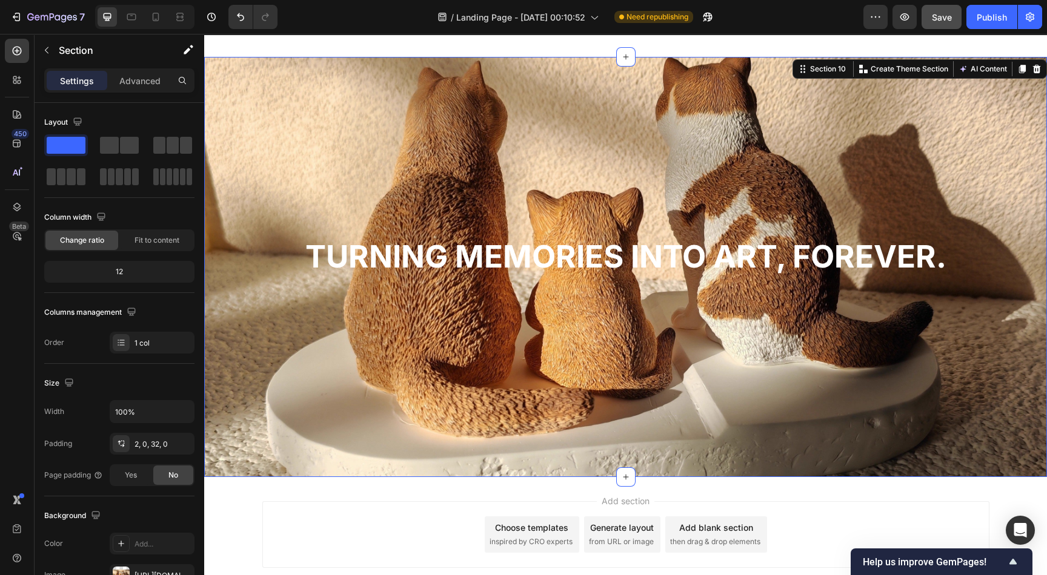
click at [411, 150] on div "⁠⁠⁠⁠⁠⁠⁠ Turning memories into art, forever. Heading" at bounding box center [625, 258] width 842 height 400
click at [382, 250] on strong "Turning memories into art, forever." at bounding box center [625, 256] width 641 height 37
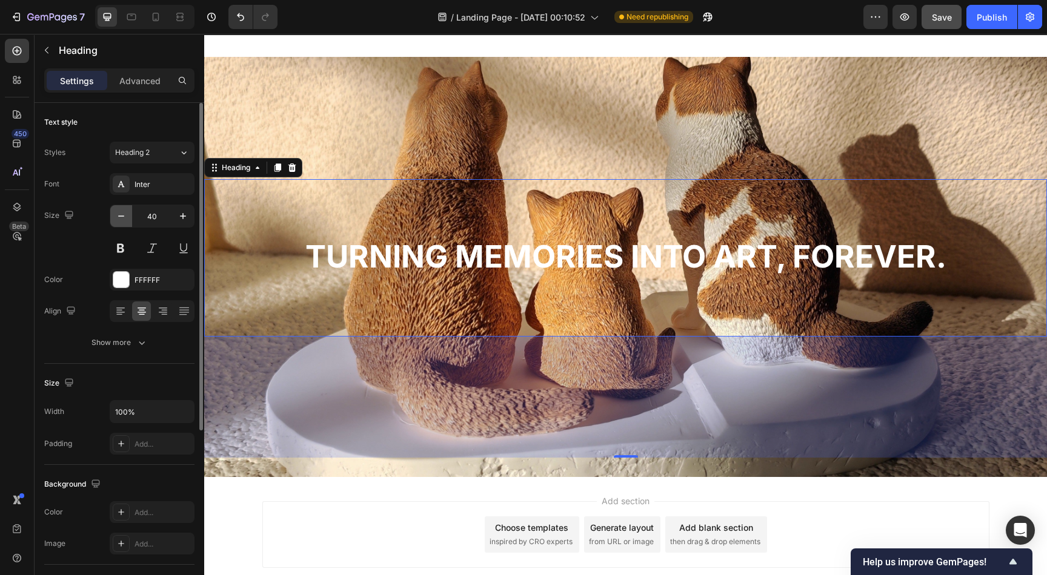
click at [118, 216] on icon "button" at bounding box center [121, 216] width 12 height 12
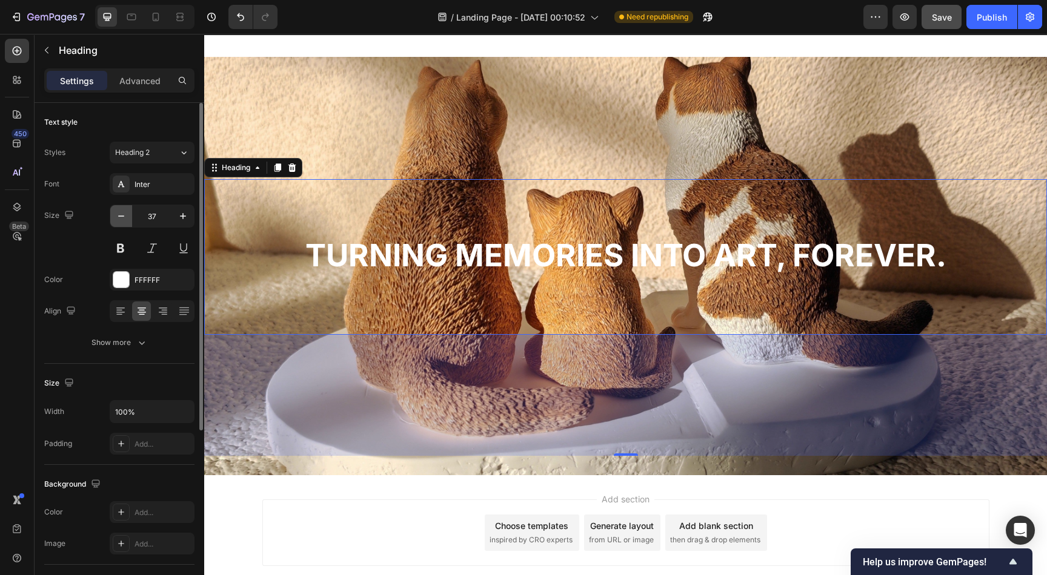
click at [118, 216] on icon "button" at bounding box center [121, 216] width 12 height 12
type input "36"
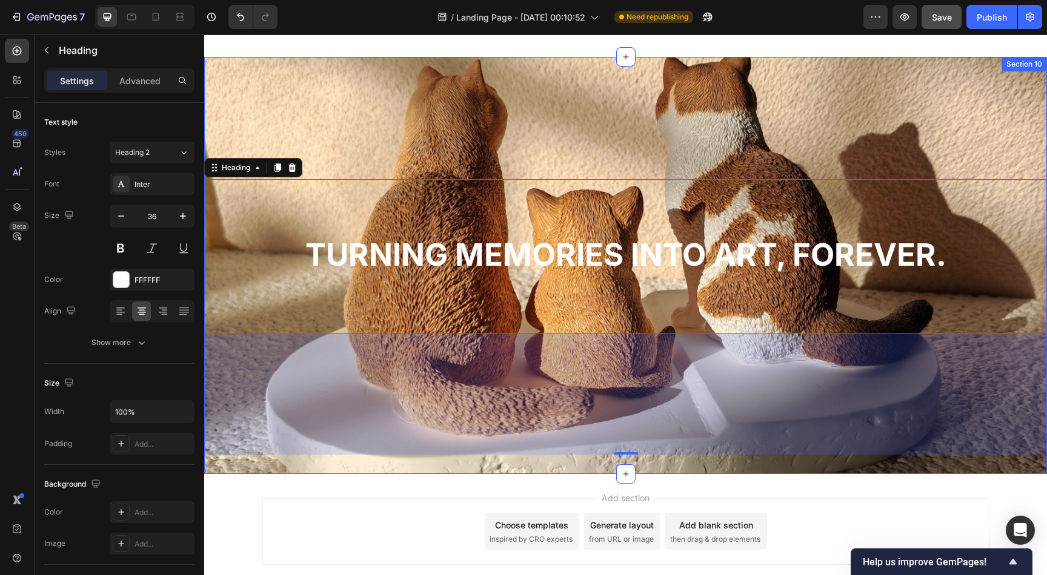
click at [407, 95] on div "⁠⁠⁠⁠⁠⁠⁠ Turning memories into art, forever. Heading 200" at bounding box center [625, 256] width 842 height 397
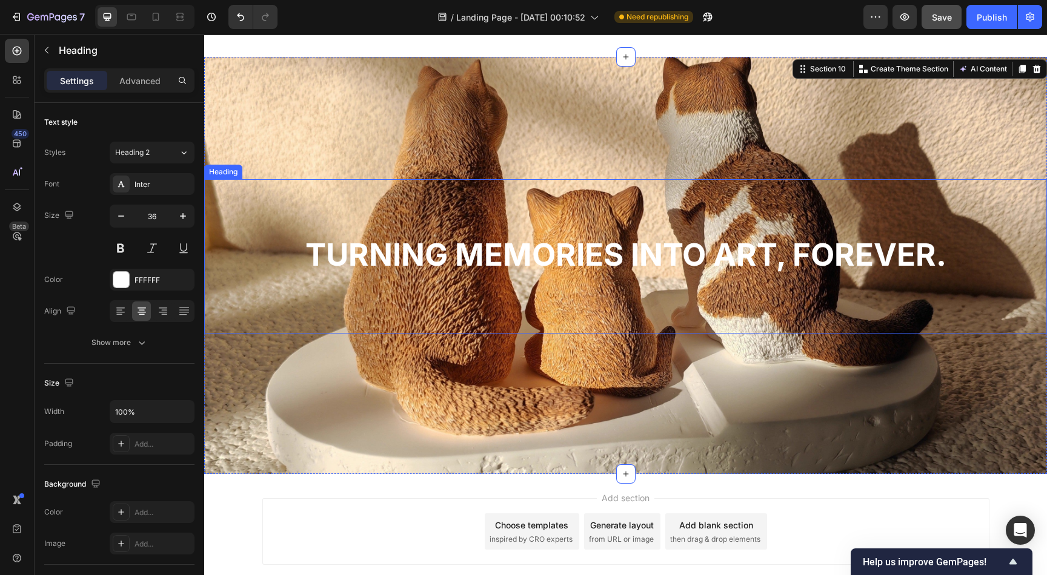
click at [454, 253] on strong "Turning memories into art, forever." at bounding box center [625, 254] width 641 height 37
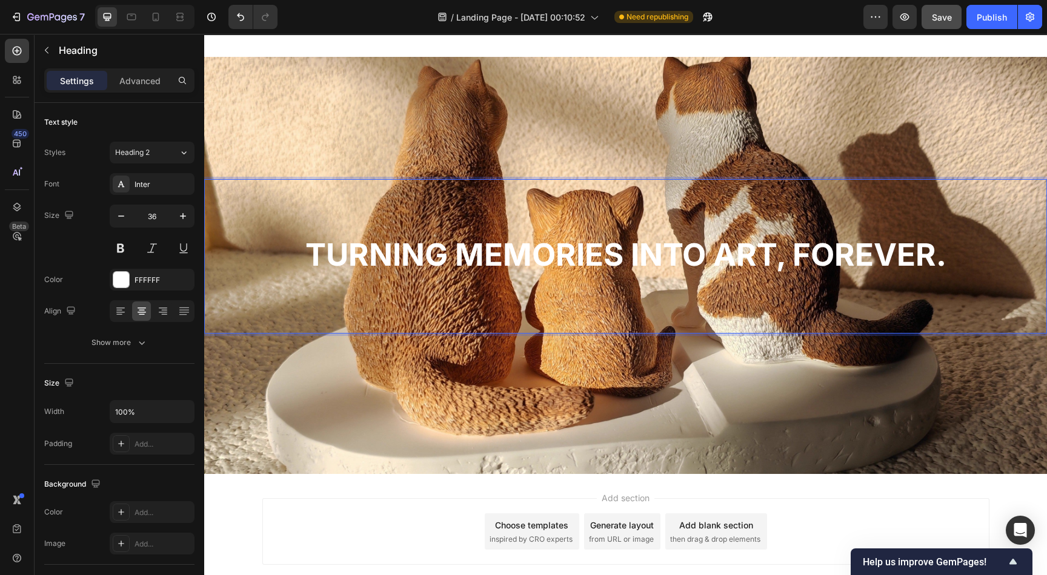
click at [349, 248] on strong "Turning memories into art, forever." at bounding box center [625, 254] width 641 height 37
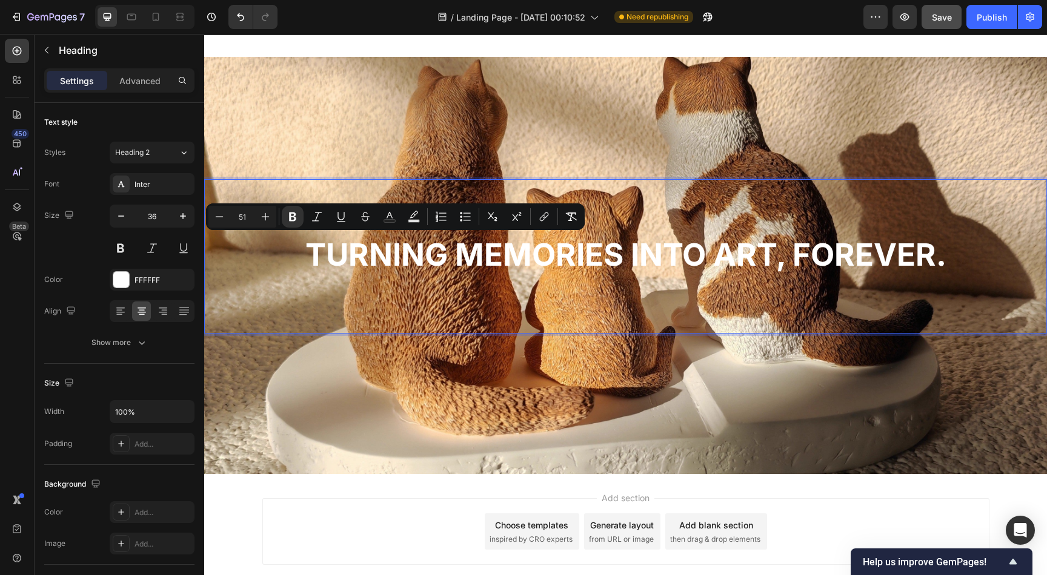
click at [291, 250] on p "Turning memories into art, forever." at bounding box center [625, 256] width 840 height 31
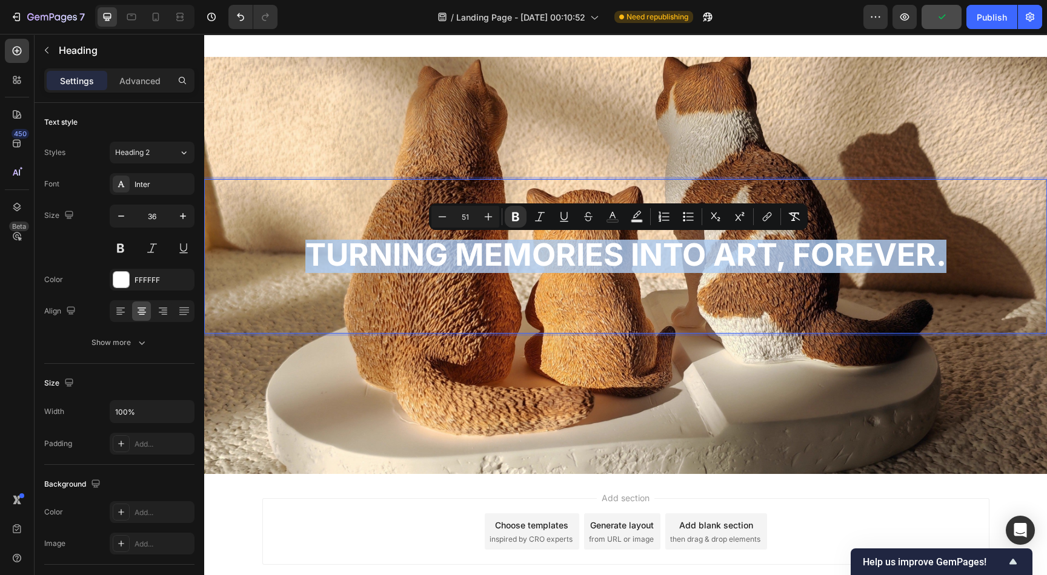
drag, startPoint x: 299, startPoint y: 251, endPoint x: 942, endPoint y: 263, distance: 643.9
click at [942, 263] on p "Turning memories into art, forever." at bounding box center [625, 256] width 840 height 31
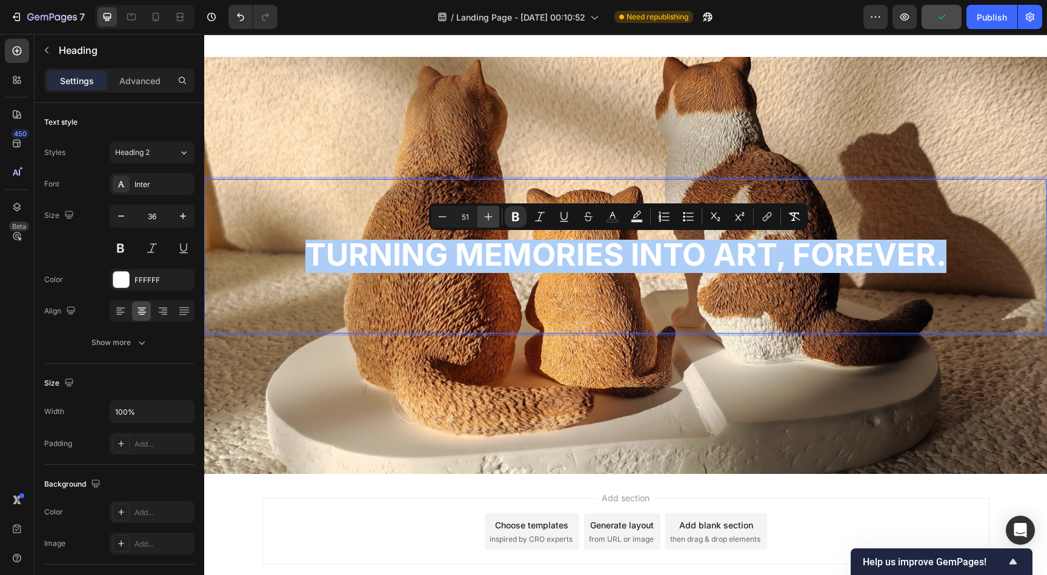
click at [491, 214] on icon "Editor contextual toolbar" at bounding box center [488, 217] width 12 height 12
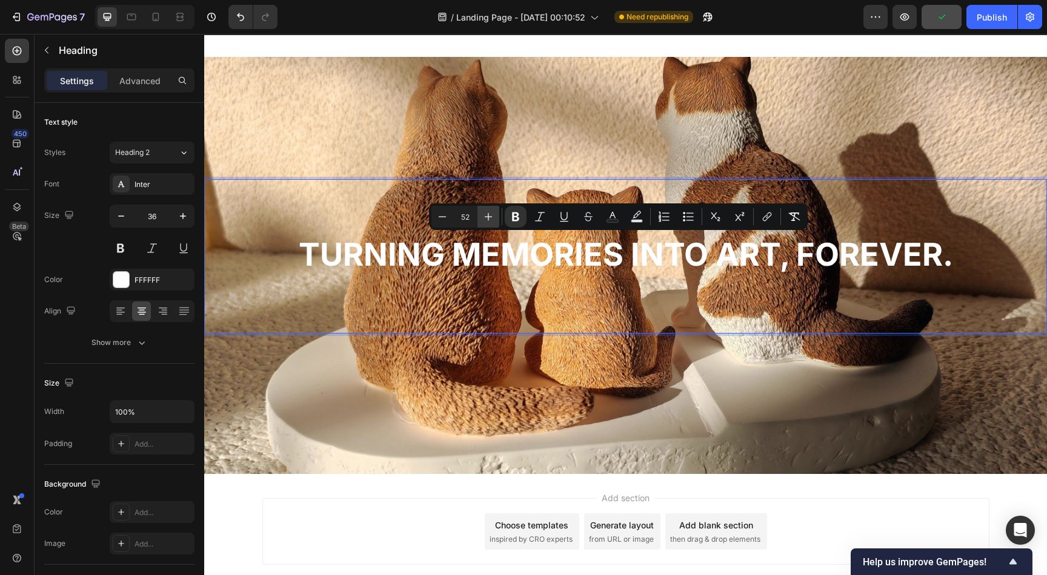
click at [491, 214] on icon "Editor contextual toolbar" at bounding box center [488, 217] width 12 height 12
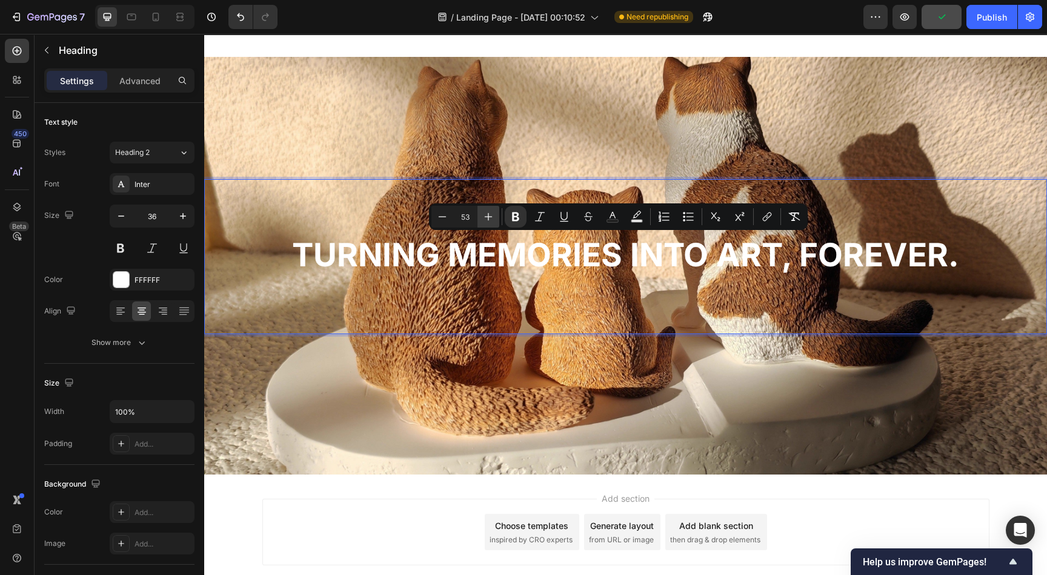
click at [491, 214] on icon "Editor contextual toolbar" at bounding box center [488, 217] width 12 height 12
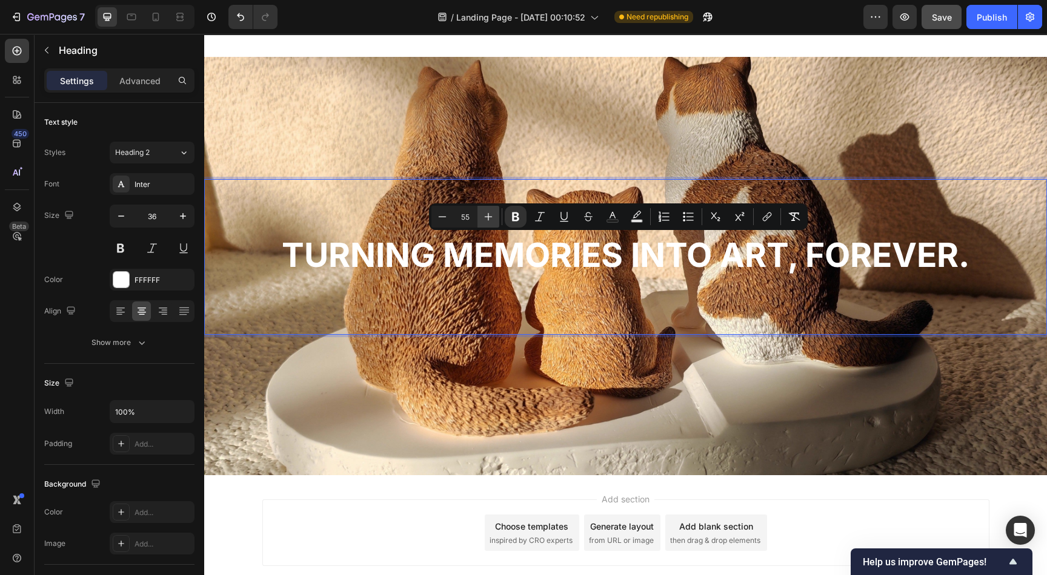
click at [491, 214] on icon "Editor contextual toolbar" at bounding box center [488, 217] width 12 height 12
type input "57"
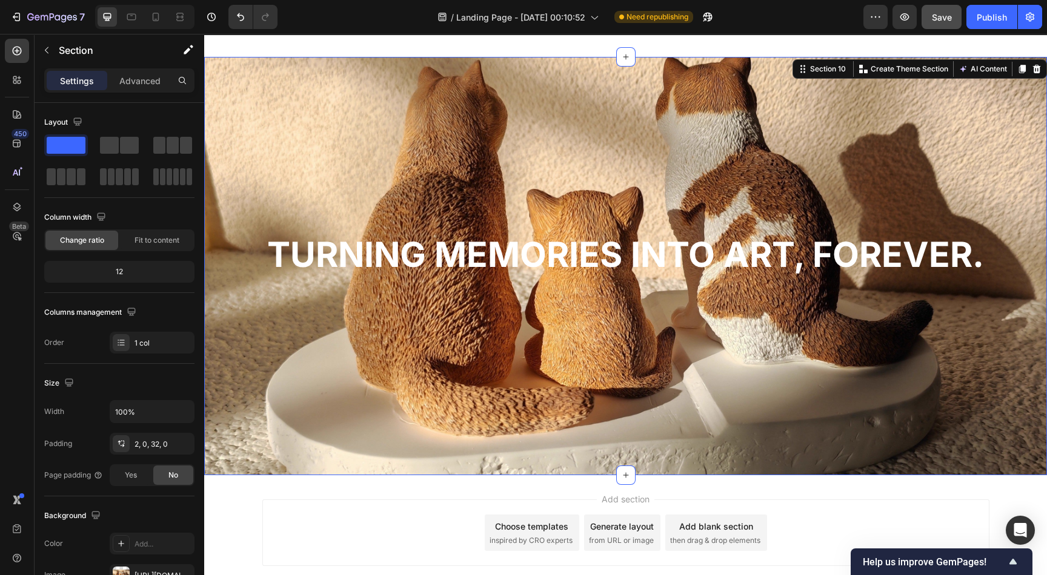
click at [411, 433] on div "⁠⁠⁠⁠⁠⁠⁠ Turning memories into art, forever. Heading" at bounding box center [625, 257] width 842 height 399
click at [359, 403] on div "⁠⁠⁠⁠⁠⁠⁠ Turning memories into art, forever. Heading" at bounding box center [625, 257] width 842 height 399
click at [362, 280] on div "⁠⁠⁠⁠⁠⁠⁠ Turning memories into art, forever. Heading" at bounding box center [625, 257] width 842 height 156
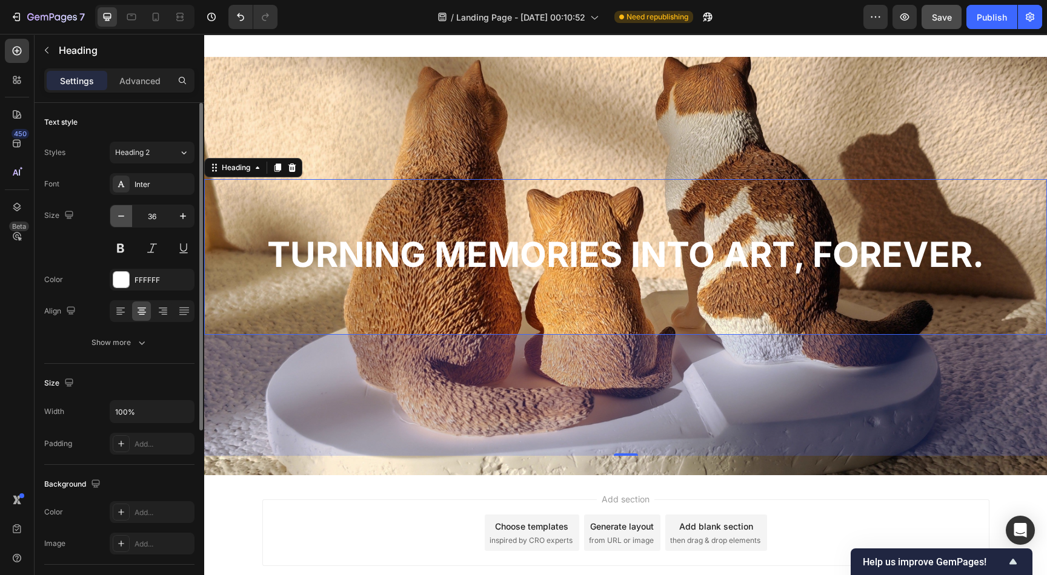
click at [116, 214] on icon "button" at bounding box center [121, 216] width 12 height 12
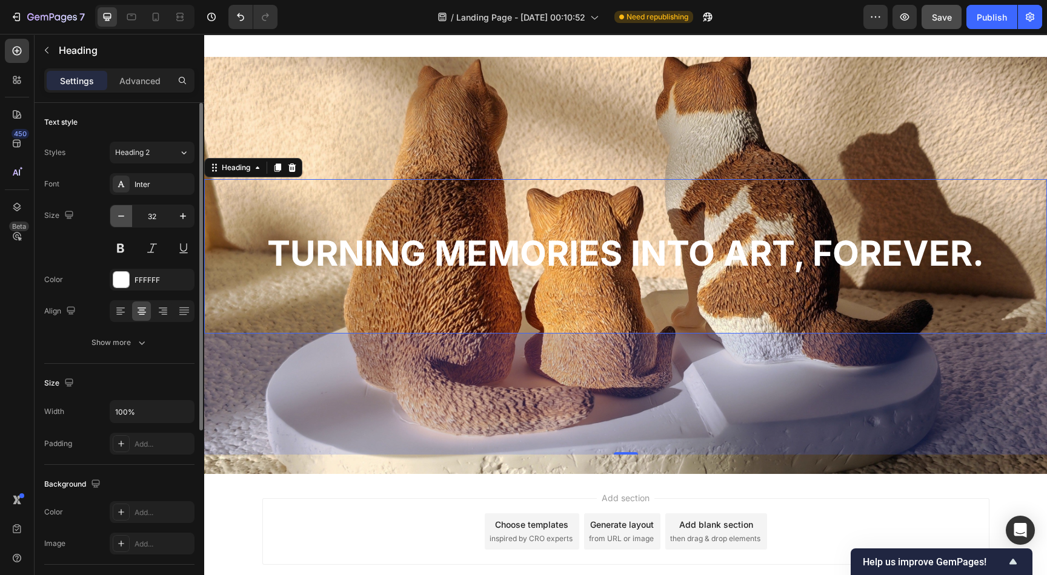
click at [116, 214] on icon "button" at bounding box center [121, 216] width 12 height 12
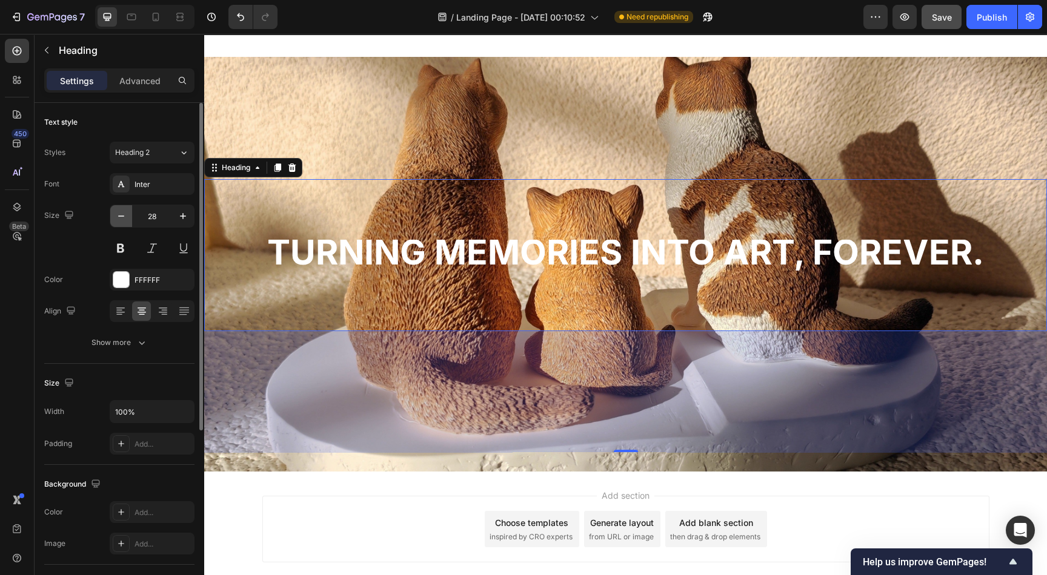
click at [116, 214] on icon "button" at bounding box center [121, 216] width 12 height 12
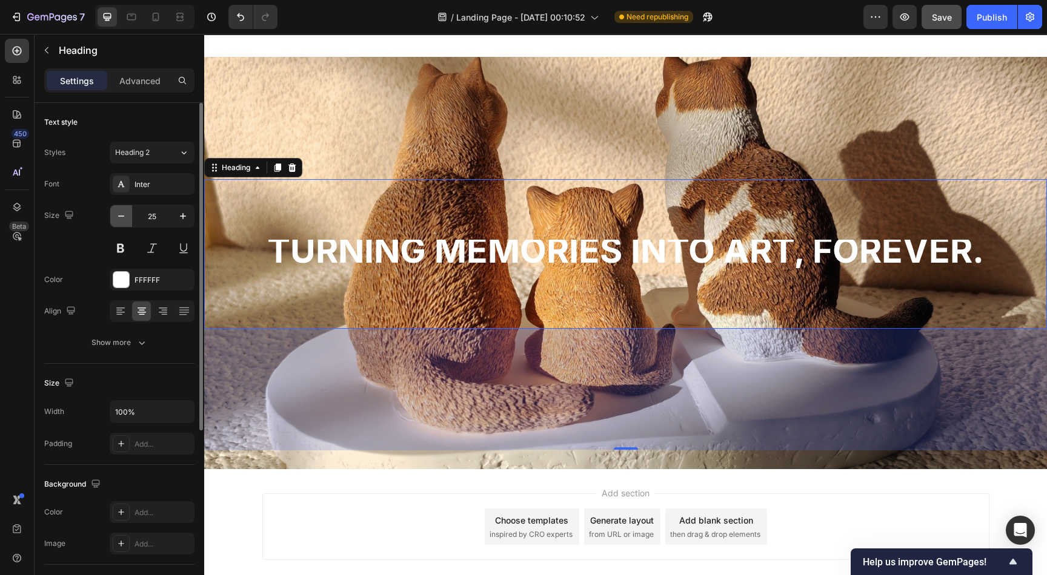
click at [116, 214] on icon "button" at bounding box center [121, 216] width 12 height 12
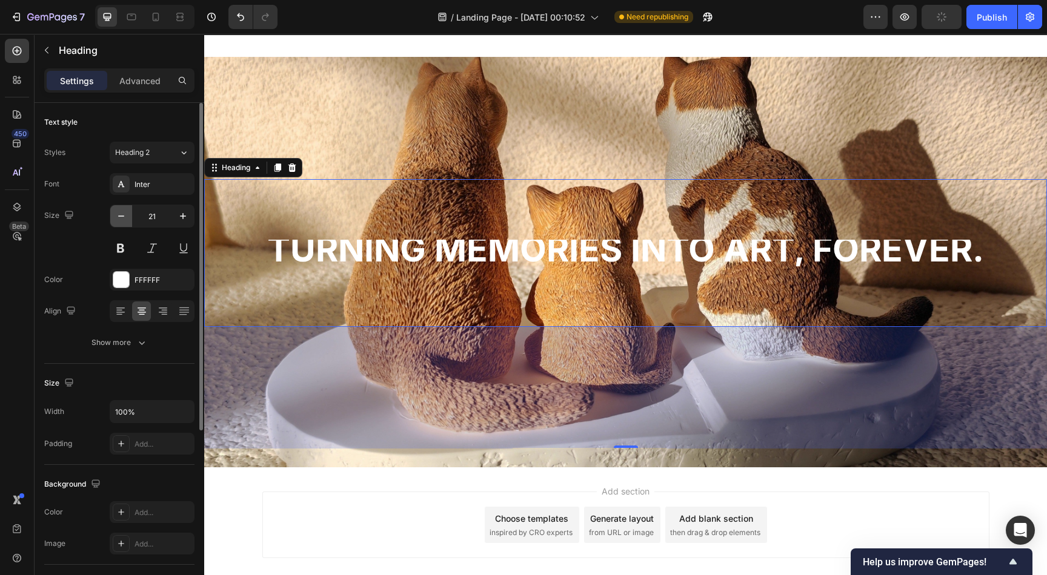
click at [116, 214] on icon "button" at bounding box center [121, 216] width 12 height 12
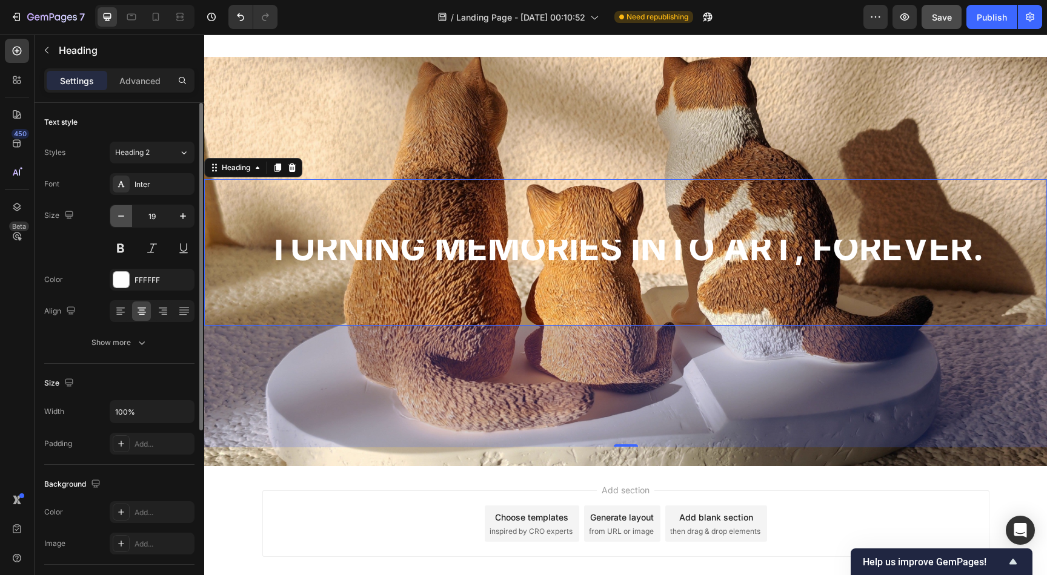
click at [116, 214] on icon "button" at bounding box center [121, 216] width 12 height 12
click at [124, 217] on icon "button" at bounding box center [121, 216] width 12 height 12
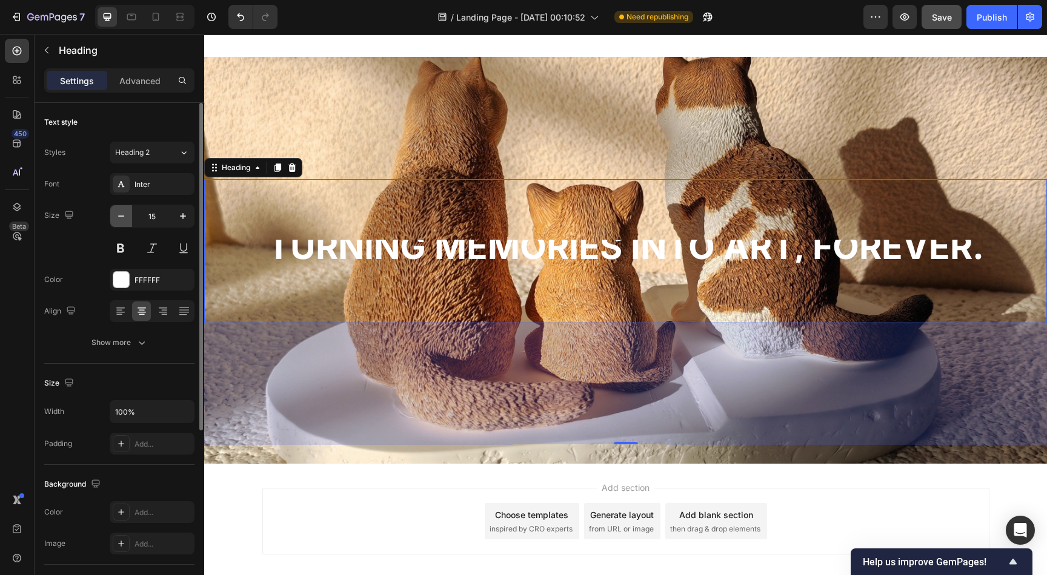
click at [124, 217] on icon "button" at bounding box center [121, 216] width 12 height 12
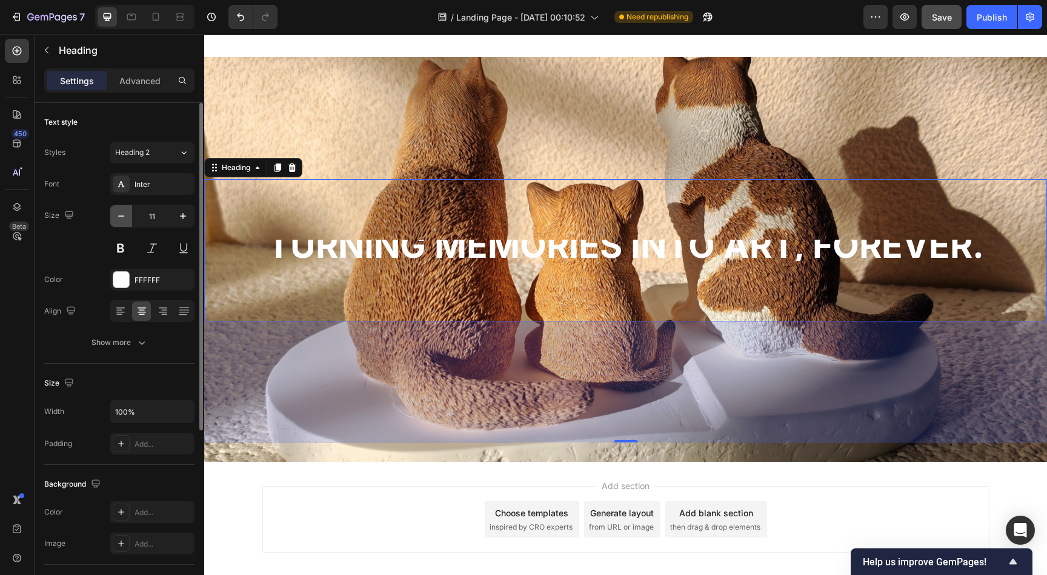
click at [124, 217] on icon "button" at bounding box center [121, 216] width 12 height 12
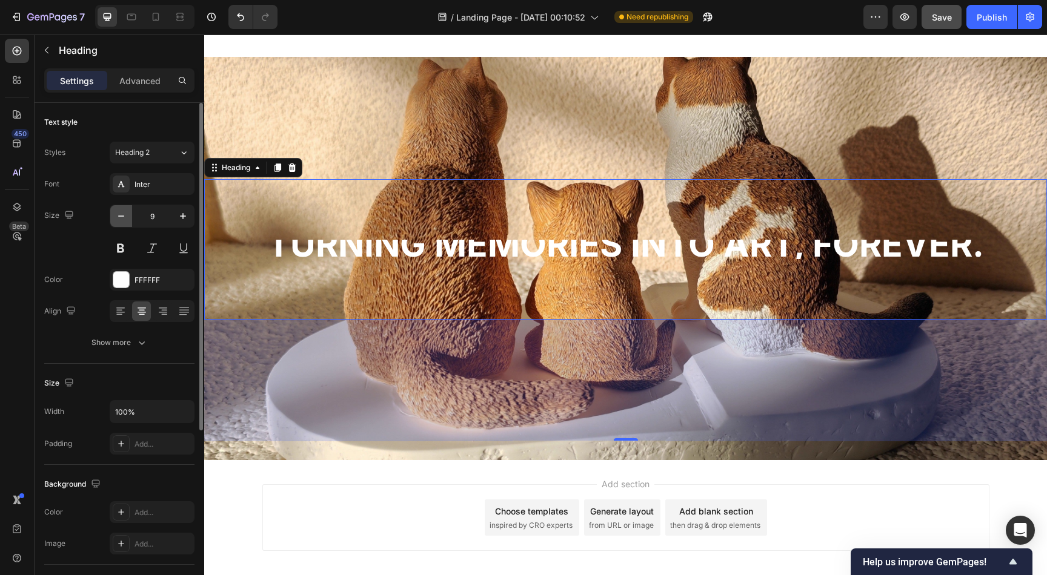
click at [124, 217] on icon "button" at bounding box center [121, 216] width 12 height 12
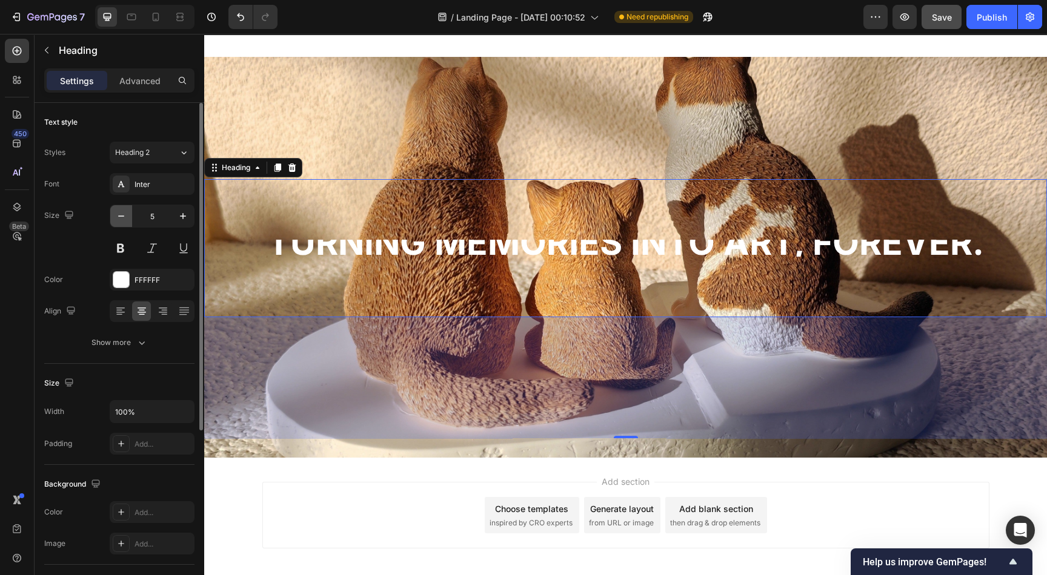
click at [124, 217] on icon "button" at bounding box center [121, 216] width 12 height 12
click at [123, 217] on icon "button" at bounding box center [121, 216] width 12 height 12
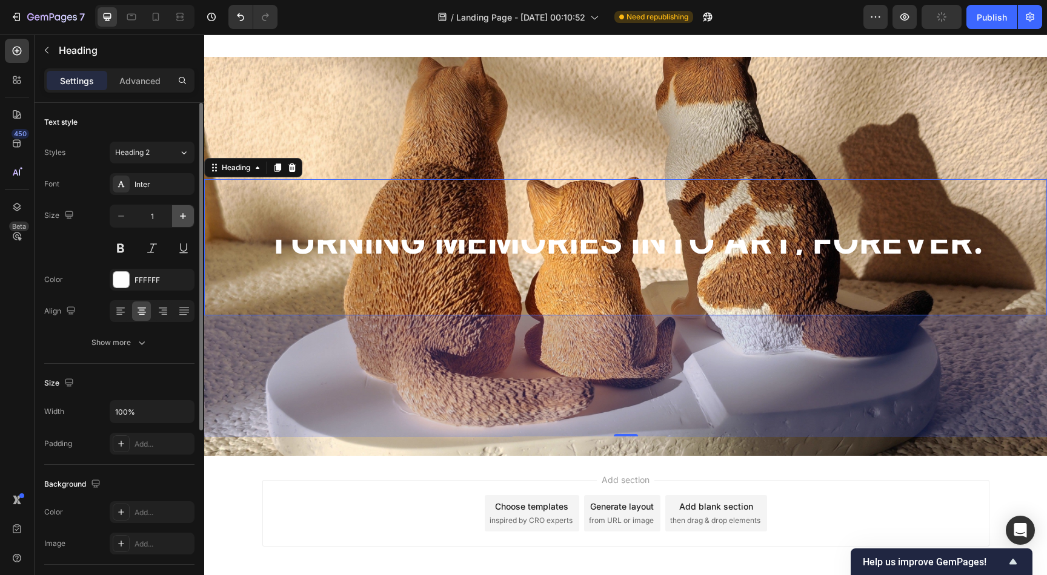
click at [187, 216] on icon "button" at bounding box center [183, 216] width 12 height 12
click at [186, 215] on icon "button" at bounding box center [183, 216] width 12 height 12
click at [186, 215] on icon "button" at bounding box center [183, 216] width 6 height 6
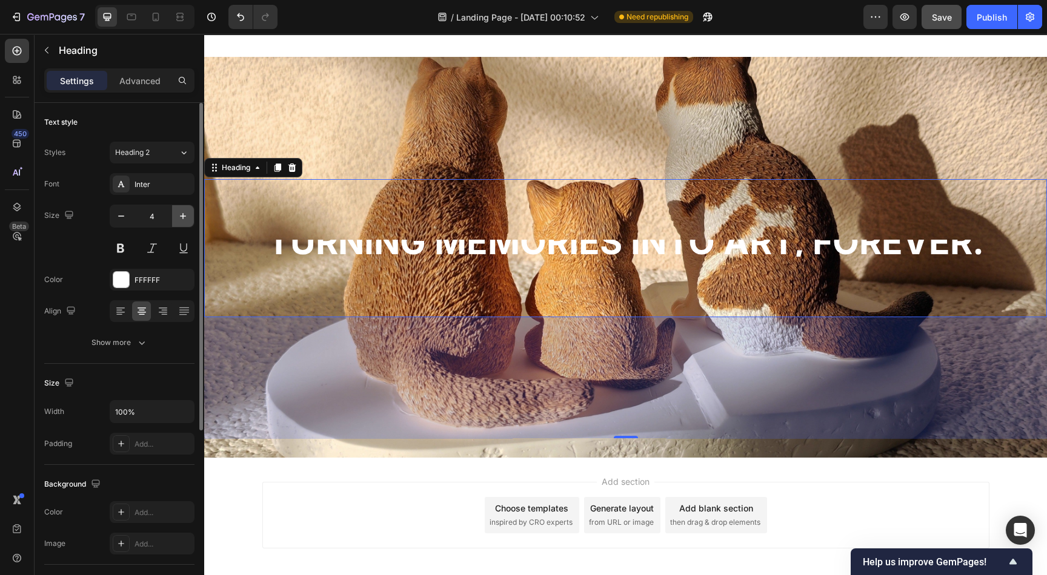
click at [186, 215] on icon "button" at bounding box center [183, 216] width 6 height 6
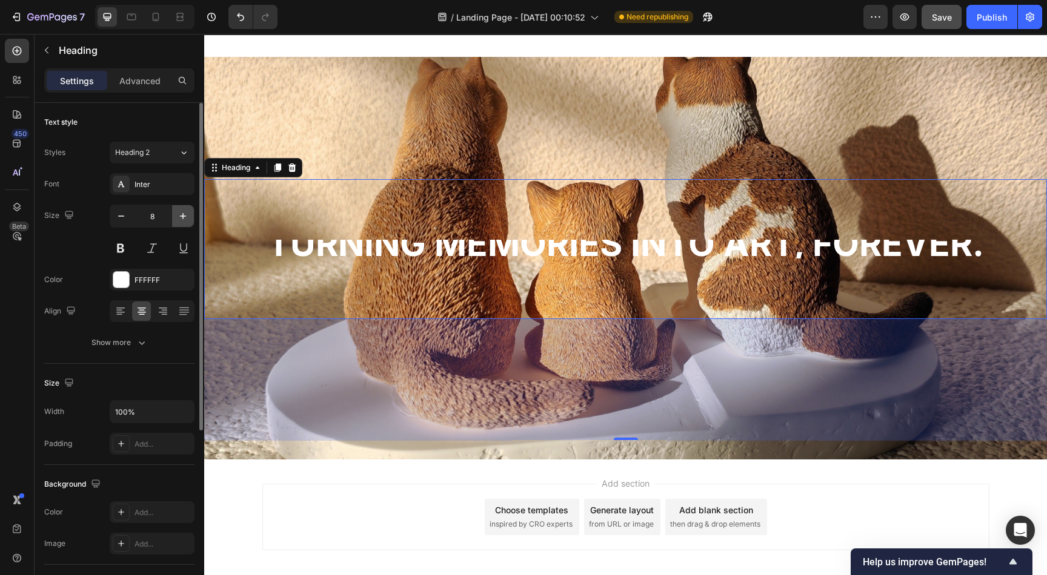
click at [186, 215] on icon "button" at bounding box center [183, 216] width 6 height 6
click at [185, 214] on icon "button" at bounding box center [183, 216] width 12 height 12
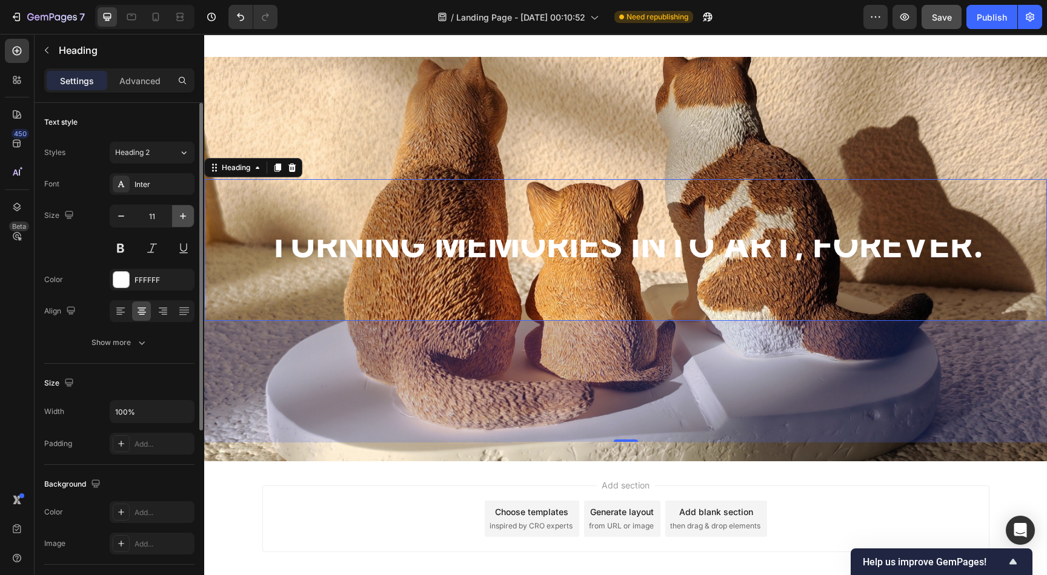
click at [185, 214] on icon "button" at bounding box center [183, 216] width 12 height 12
click at [184, 214] on icon "button" at bounding box center [183, 216] width 12 height 12
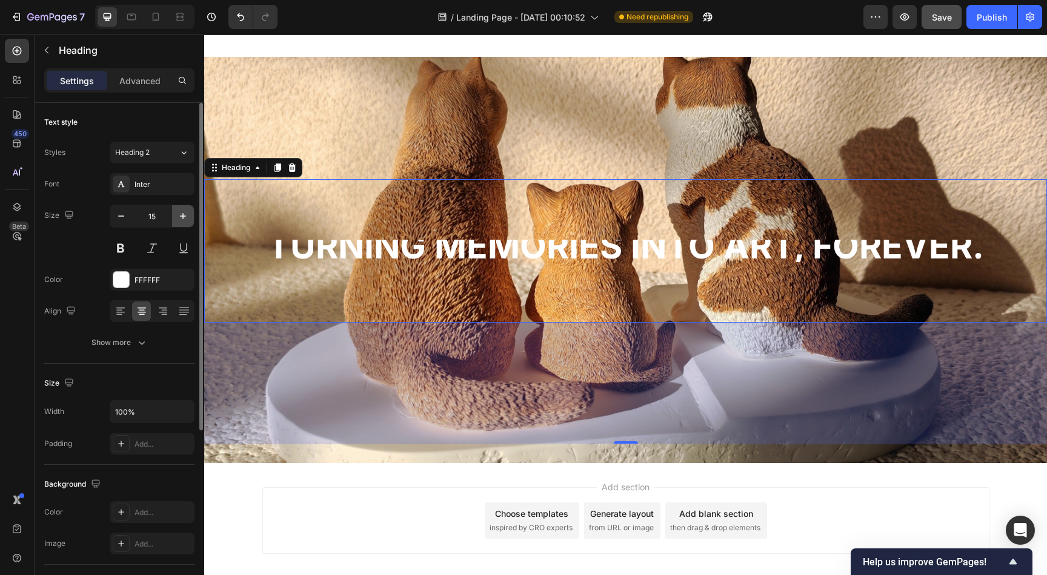
click at [184, 214] on icon "button" at bounding box center [183, 216] width 12 height 12
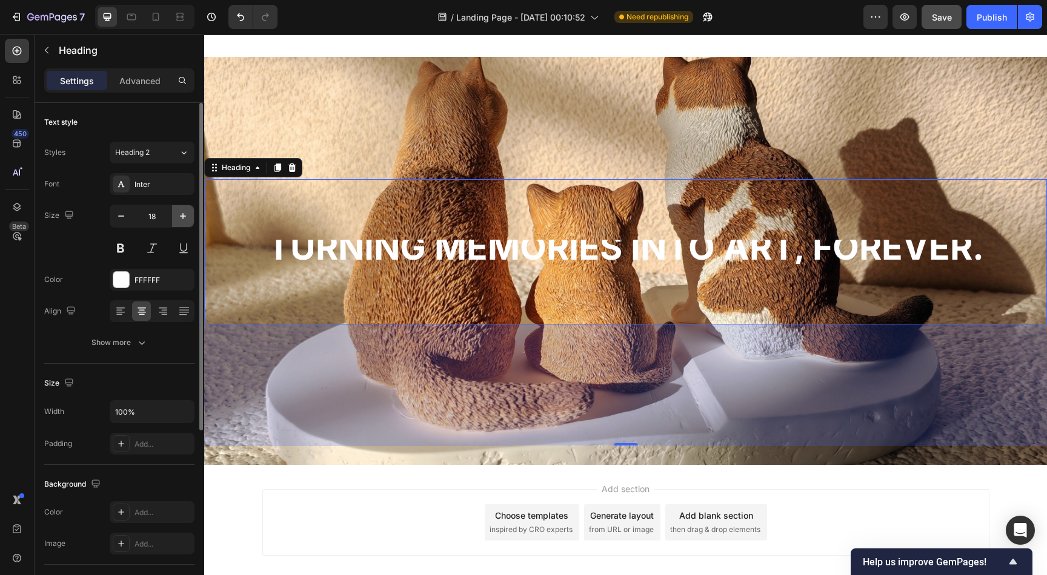
click at [184, 214] on icon "button" at bounding box center [183, 216] width 12 height 12
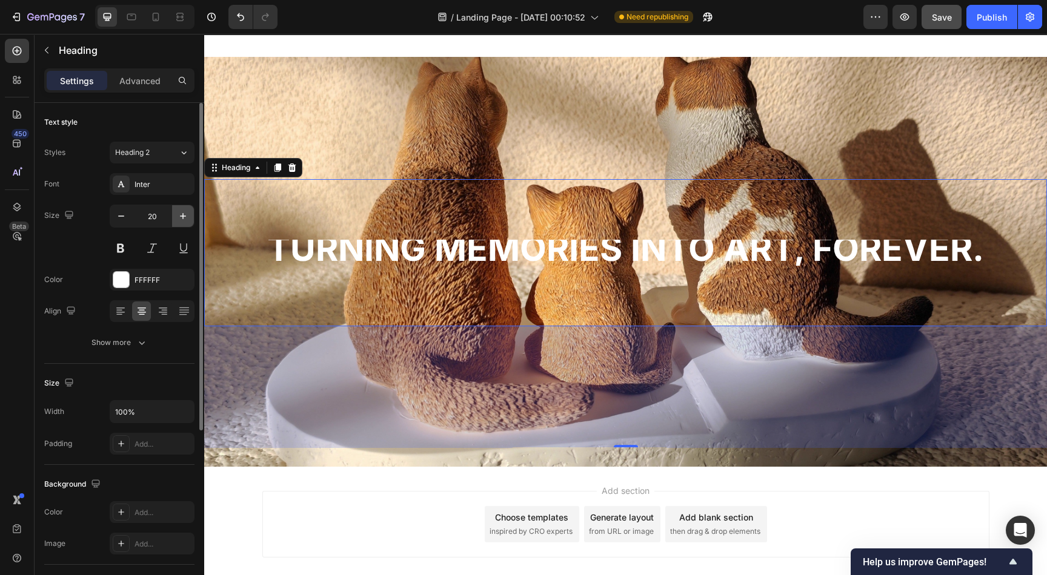
click at [184, 214] on icon "button" at bounding box center [183, 216] width 12 height 12
click at [182, 214] on icon "button" at bounding box center [183, 216] width 6 height 6
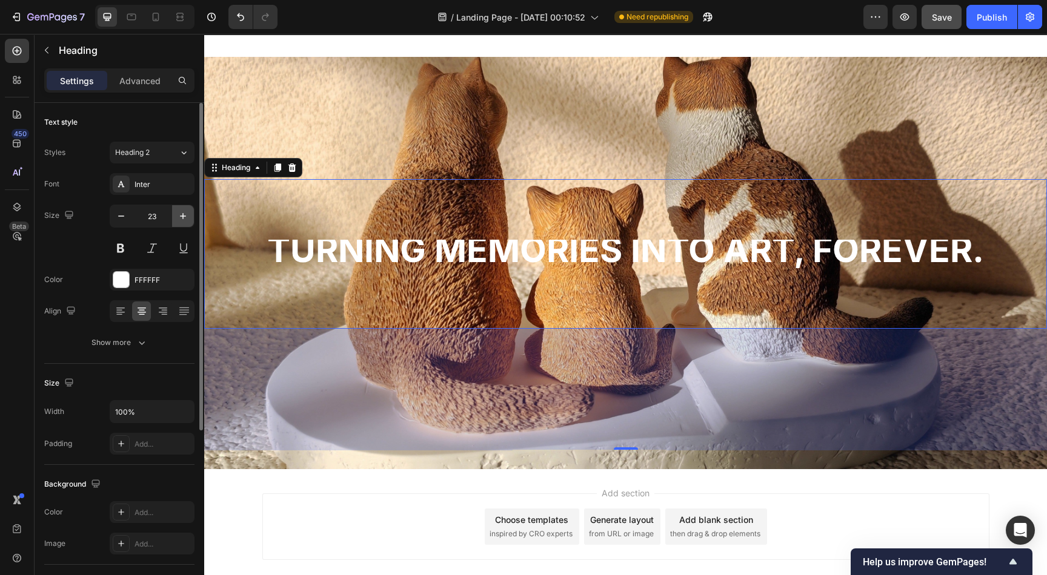
click at [182, 214] on icon "button" at bounding box center [183, 216] width 6 height 6
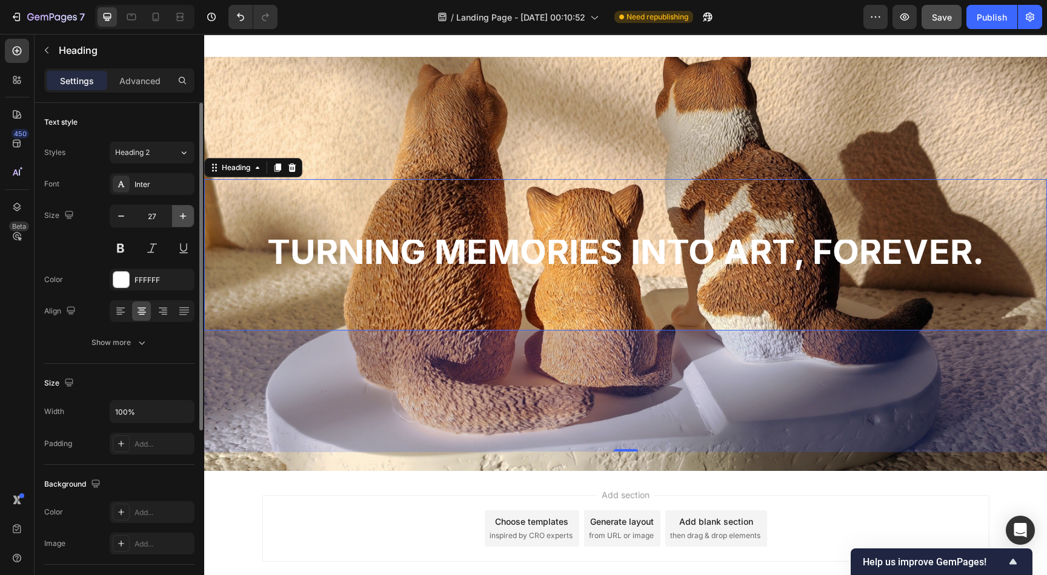
click at [182, 214] on icon "button" at bounding box center [183, 216] width 6 height 6
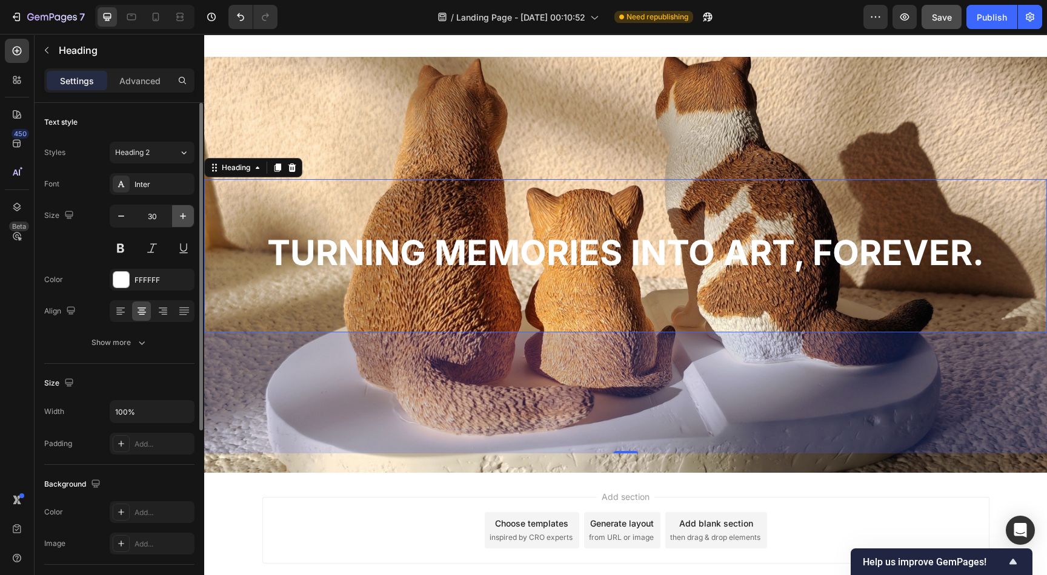
click at [182, 214] on icon "button" at bounding box center [183, 216] width 6 height 6
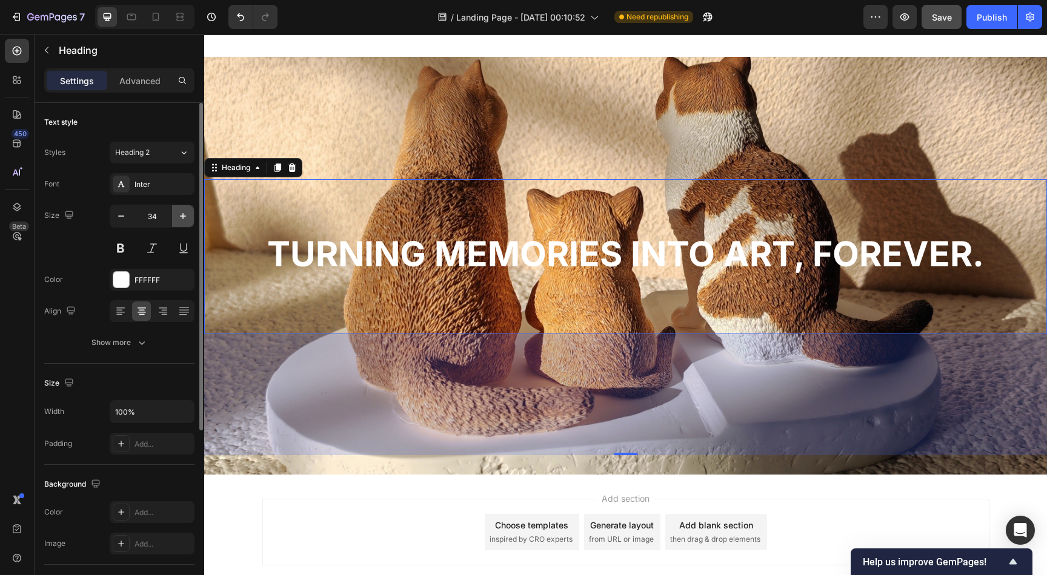
click at [182, 214] on icon "button" at bounding box center [183, 216] width 6 height 6
click at [180, 214] on icon "button" at bounding box center [183, 216] width 12 height 12
type input "37"
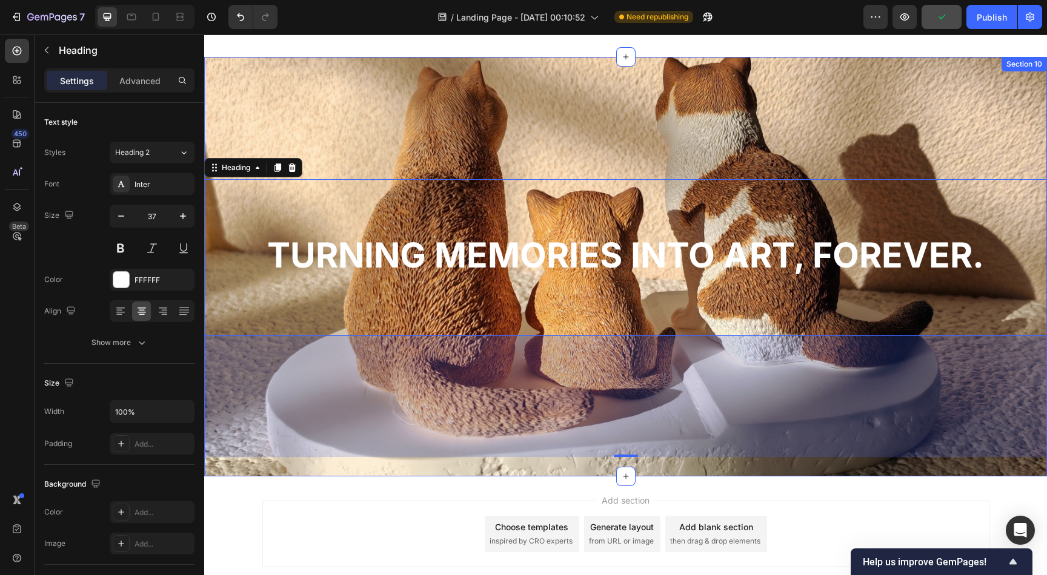
click at [384, 102] on div "⁠⁠⁠⁠⁠⁠⁠ Turning memories into art, forever. Heading 200" at bounding box center [625, 257] width 842 height 399
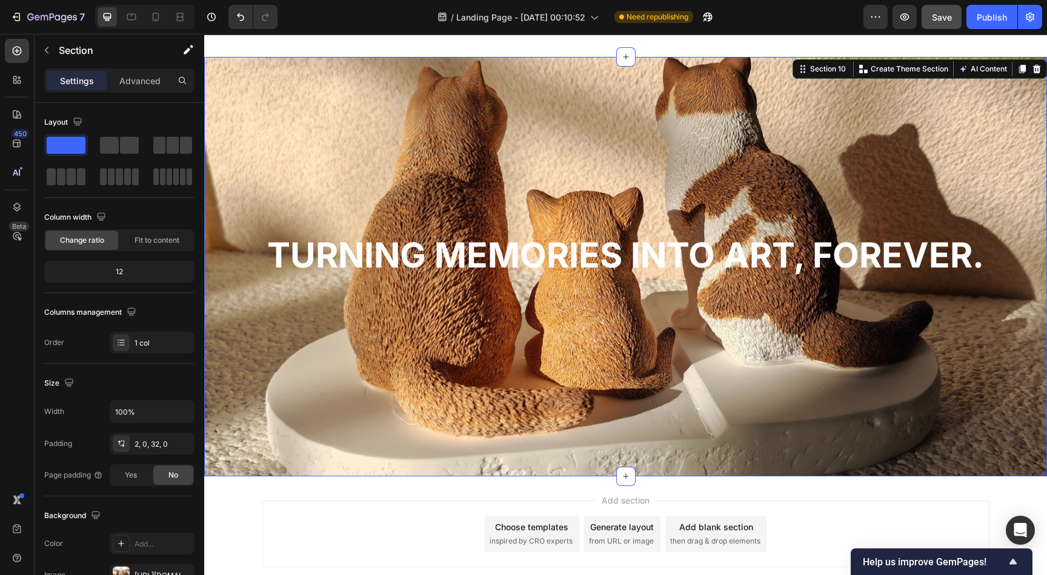
click at [385, 90] on div "⁠⁠⁠⁠⁠⁠⁠ Turning memories into art, forever. Heading" at bounding box center [625, 257] width 842 height 399
click at [135, 79] on p "Advanced" at bounding box center [139, 80] width 41 height 13
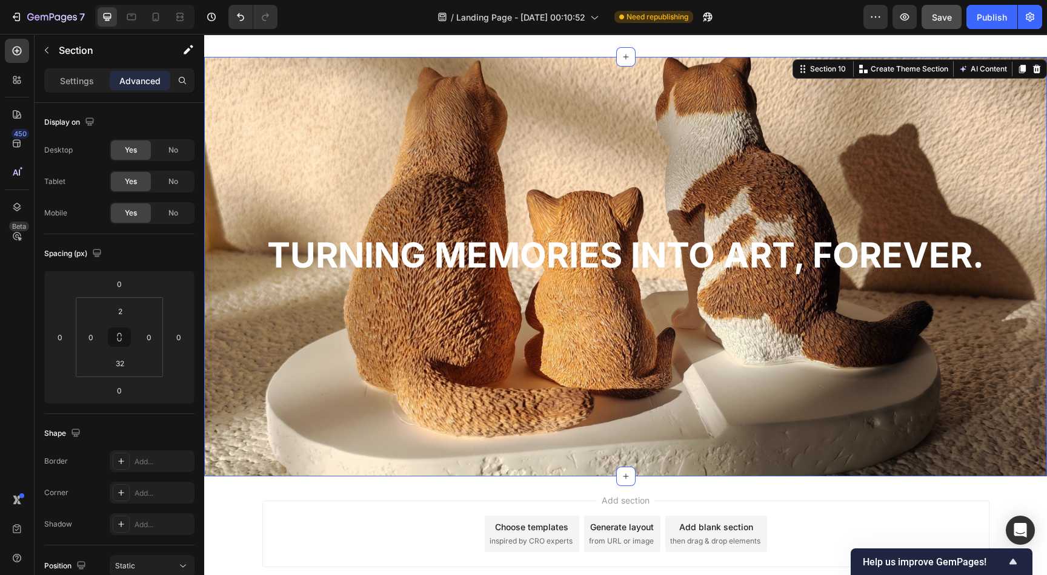
click at [389, 412] on div "⁠⁠⁠⁠⁠⁠⁠ Turning memories into art, forever. Heading" at bounding box center [625, 257] width 842 height 399
click at [353, 94] on div "⁠⁠⁠⁠⁠⁠⁠ Turning memories into art, forever. Heading" at bounding box center [625, 257] width 842 height 399
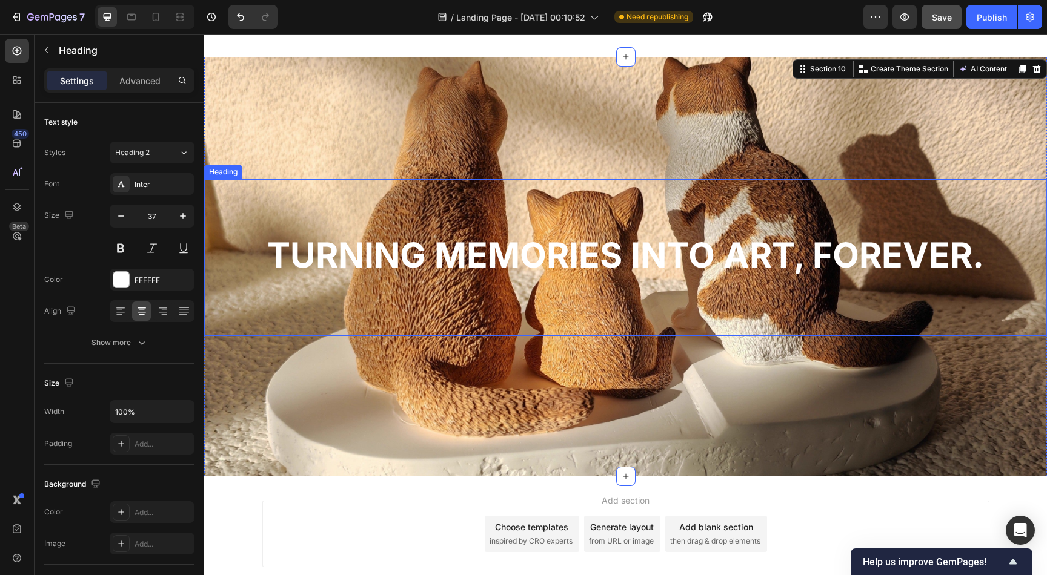
click at [361, 250] on strong "Turning memories into art, forever." at bounding box center [625, 255] width 717 height 42
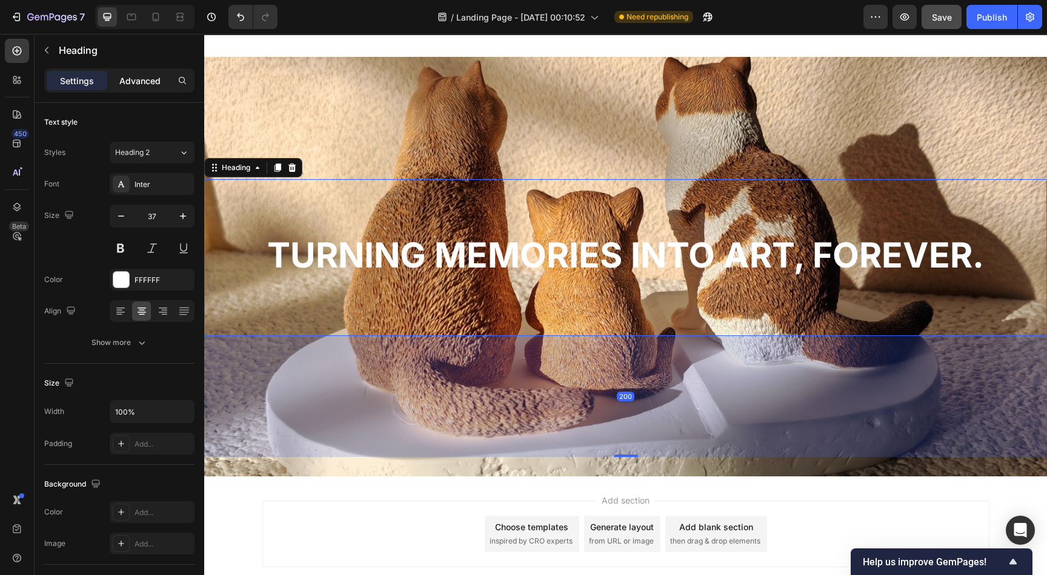
click at [143, 74] on p "Advanced" at bounding box center [139, 80] width 41 height 13
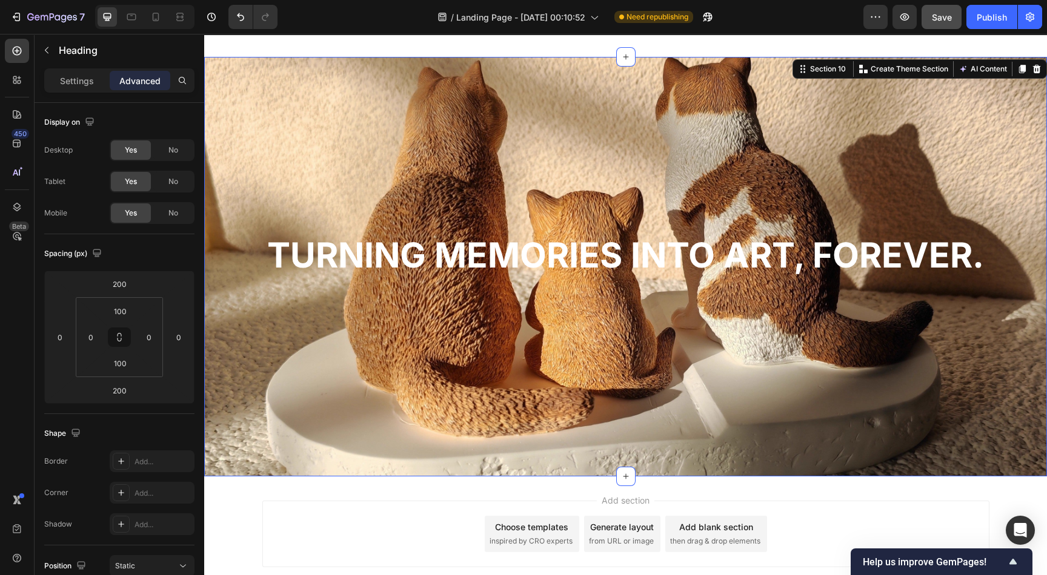
click at [462, 123] on div "⁠⁠⁠⁠⁠⁠⁠ Turning memories into art, forever. Heading" at bounding box center [625, 257] width 842 height 399
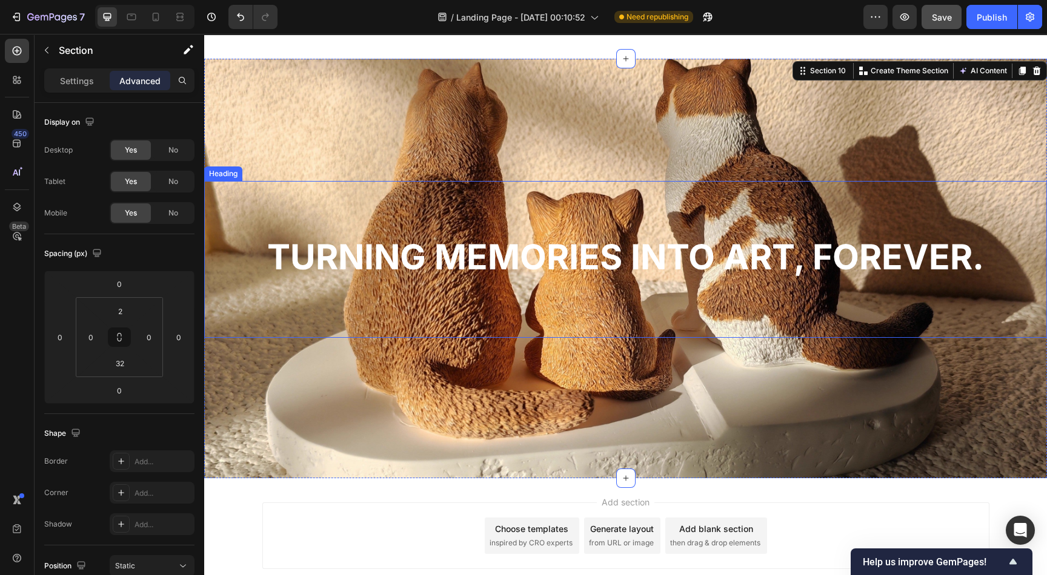
scroll to position [3564, 0]
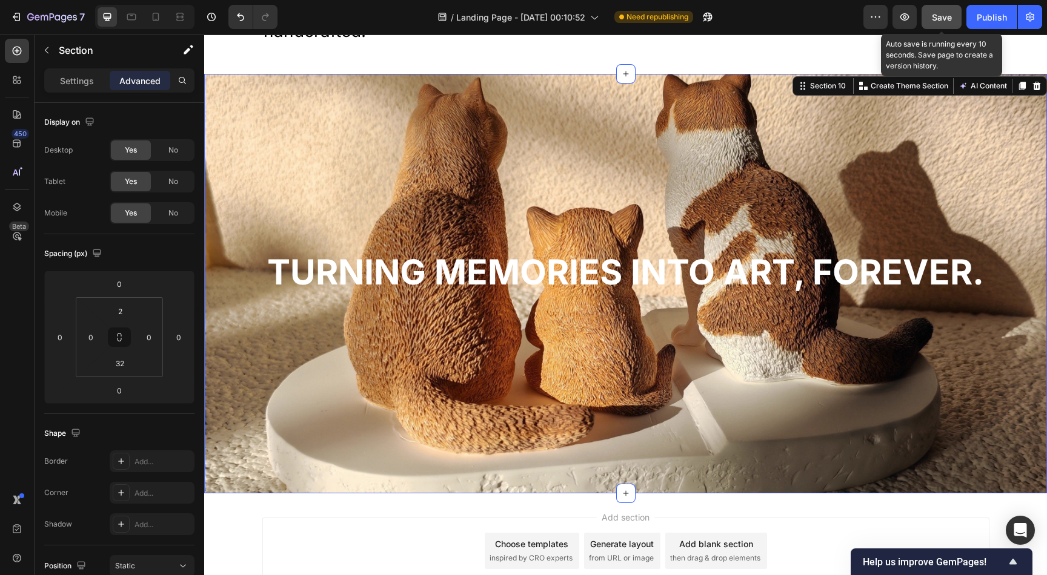
click at [944, 18] on span "Save" at bounding box center [942, 17] width 20 height 10
click at [936, 13] on span "Save" at bounding box center [942, 17] width 20 height 10
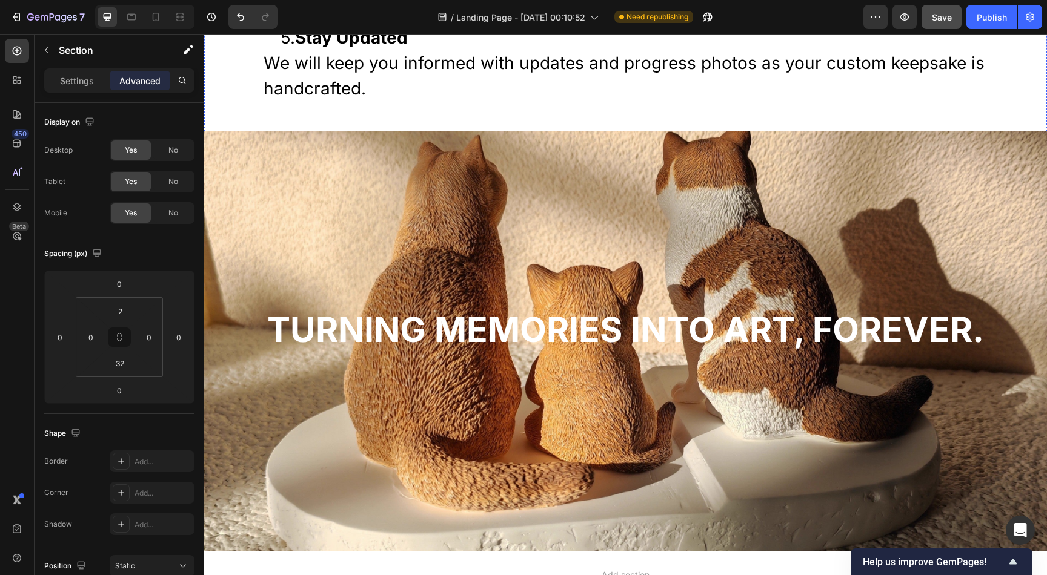
scroll to position [3655, 0]
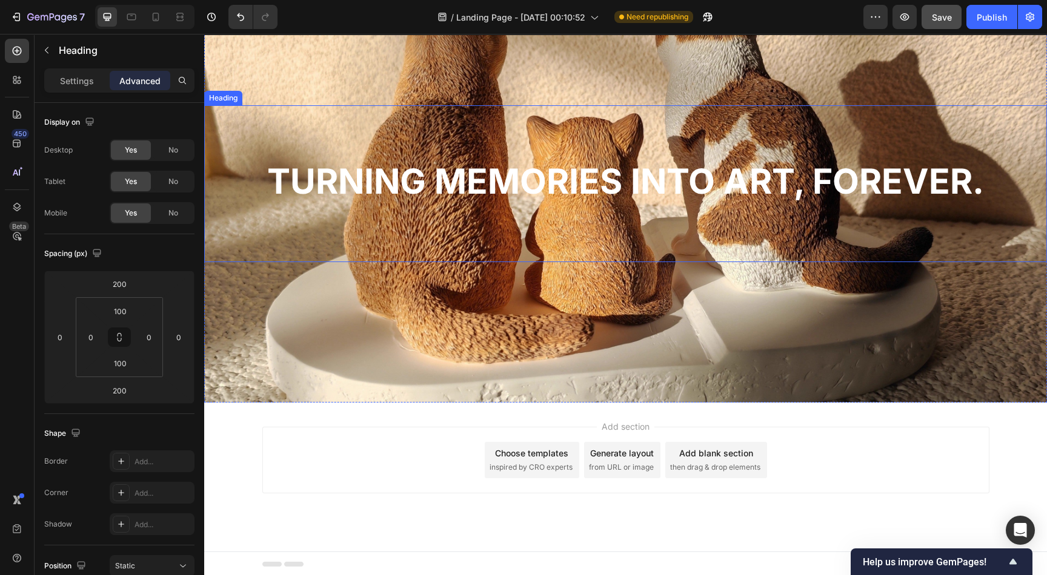
click at [366, 188] on strong "Turning memories into art, forever." at bounding box center [625, 182] width 717 height 42
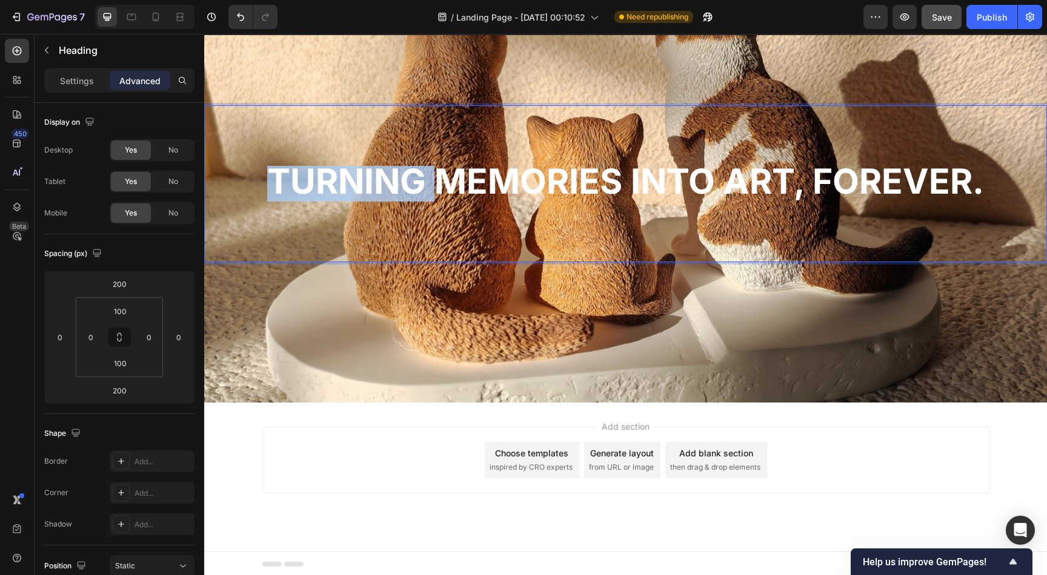
click at [364, 174] on strong "Turning memories into art, forever." at bounding box center [625, 182] width 717 height 42
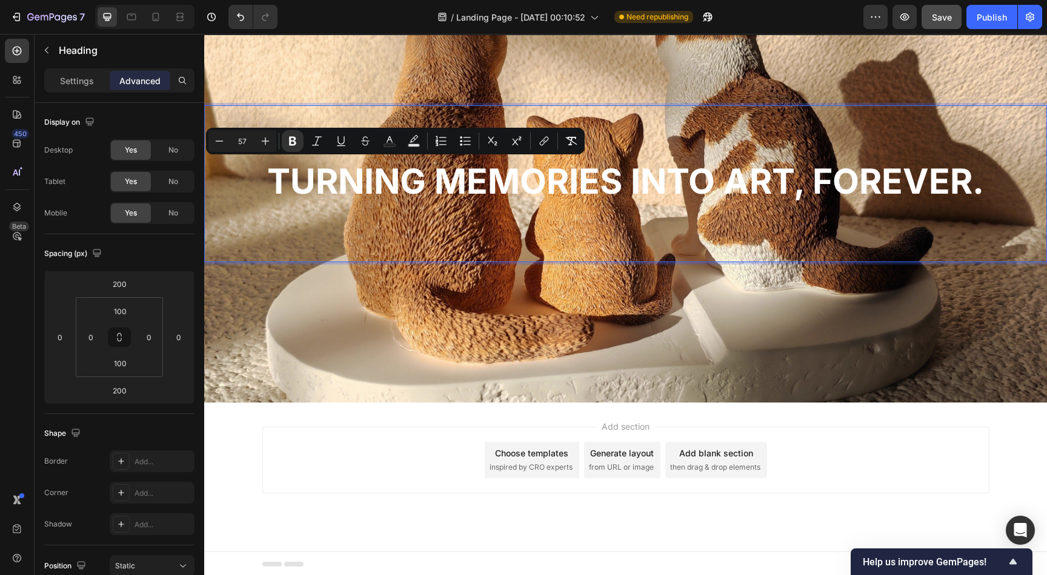
click at [453, 190] on strong "Turning memories into art, forever." at bounding box center [625, 182] width 717 height 42
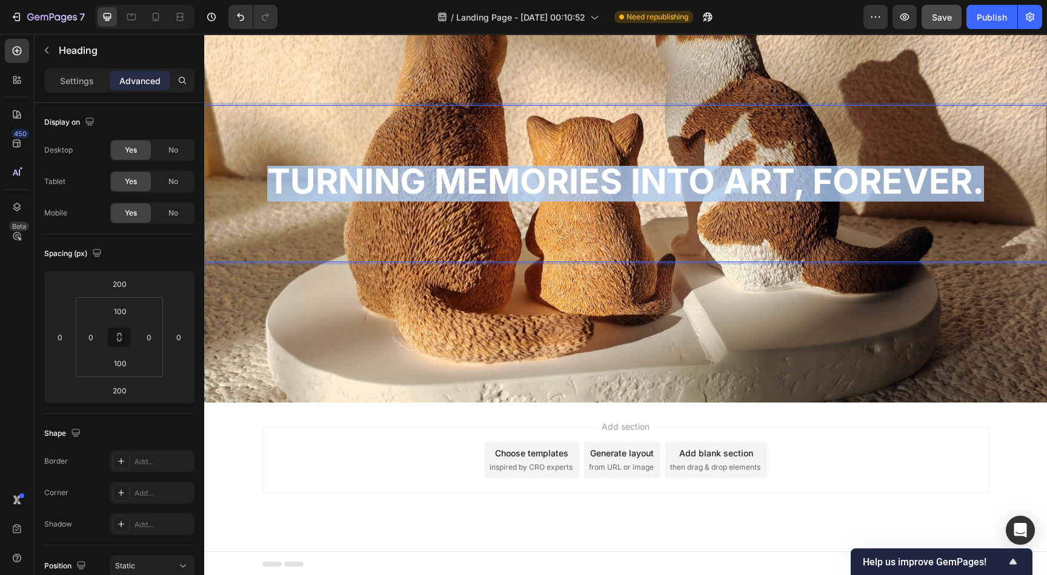
drag, startPoint x: 268, startPoint y: 180, endPoint x: 1002, endPoint y: 184, distance: 734.1
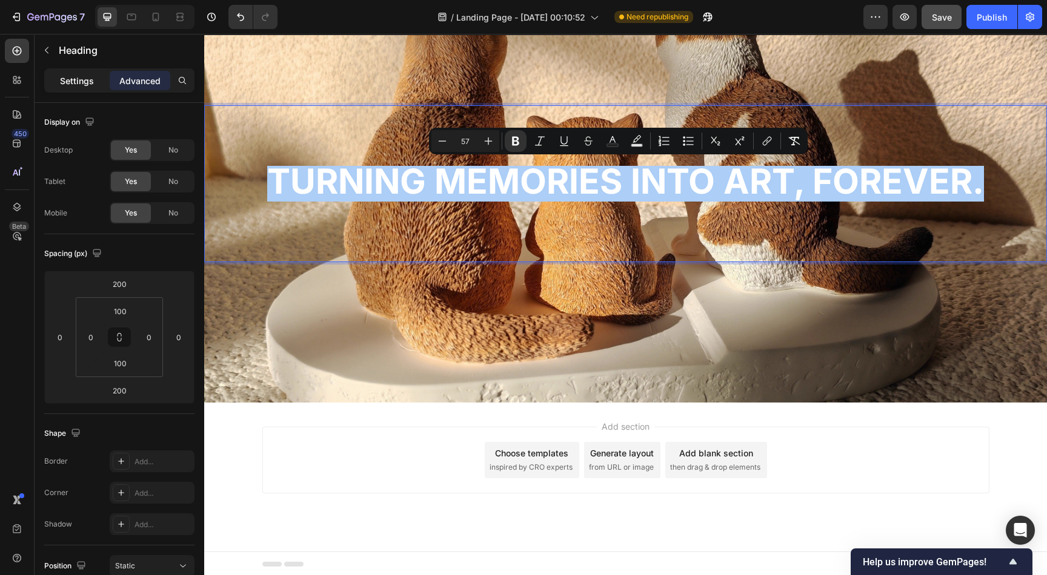
click at [84, 79] on p "Settings" at bounding box center [77, 80] width 34 height 13
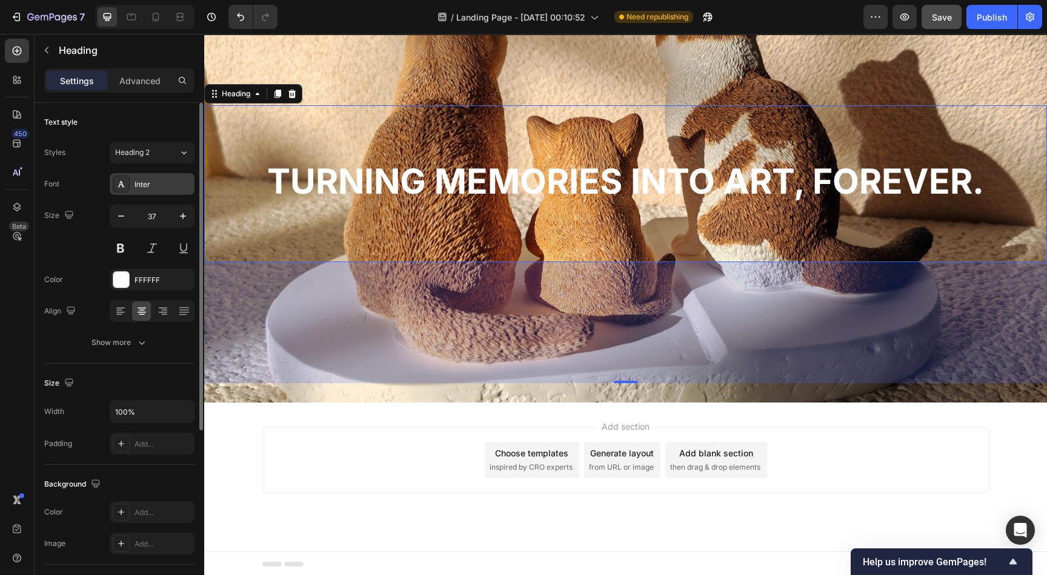
click at [165, 179] on div "Inter" at bounding box center [162, 184] width 57 height 11
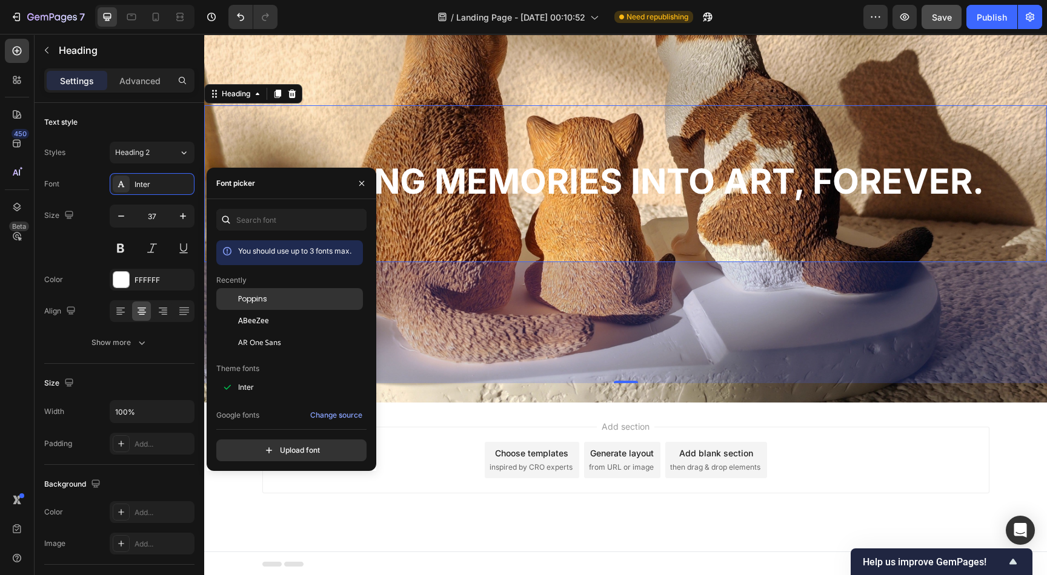
click at [257, 299] on span "Poppins" at bounding box center [252, 299] width 29 height 11
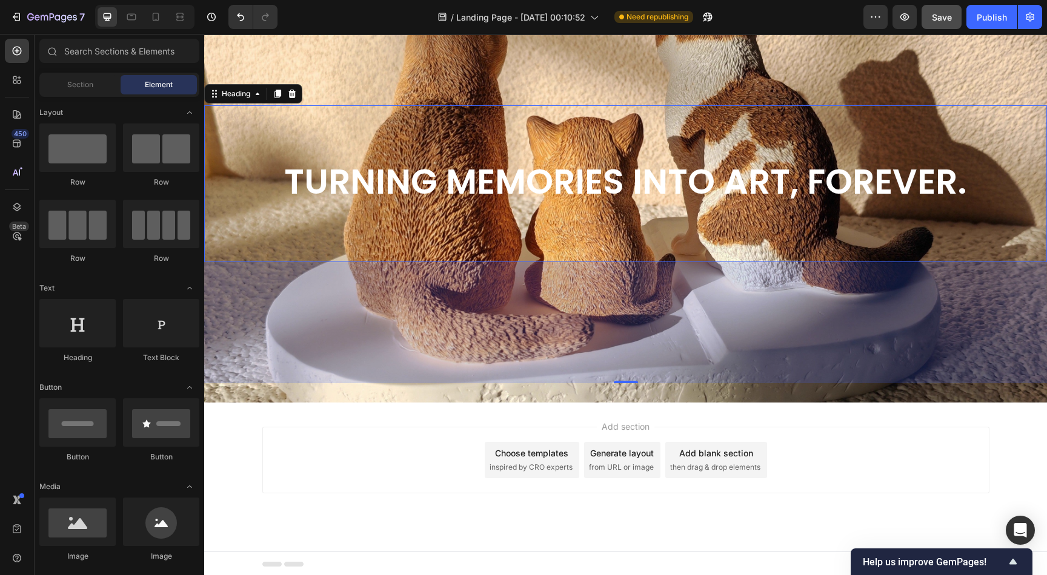
click at [859, 425] on div "Add section Choose templates inspired by CRO experts Generate layout from URL o…" at bounding box center [625, 477] width 842 height 149
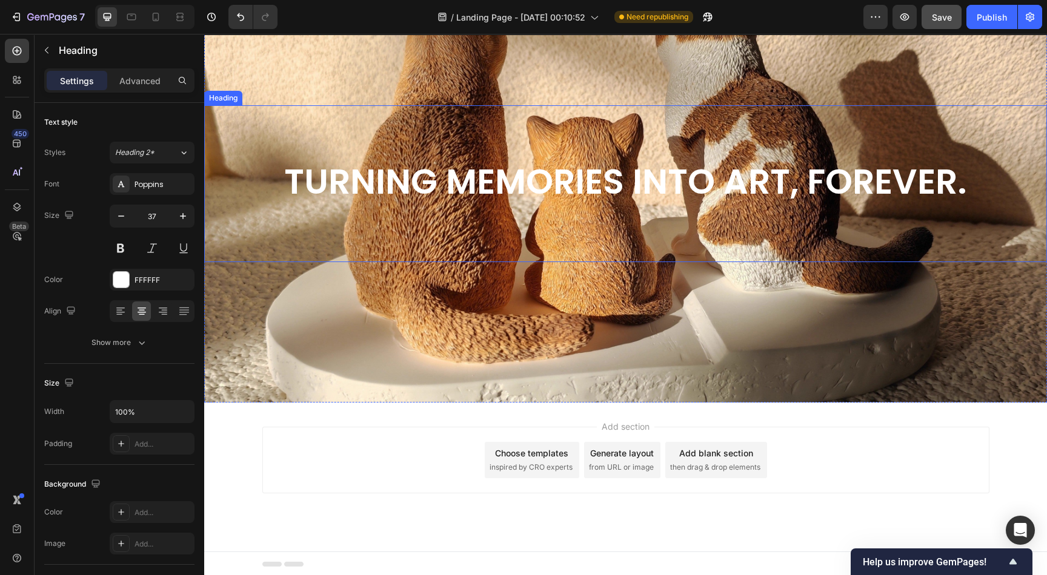
click at [624, 183] on strong "Turning memories into art, forever." at bounding box center [625, 181] width 683 height 48
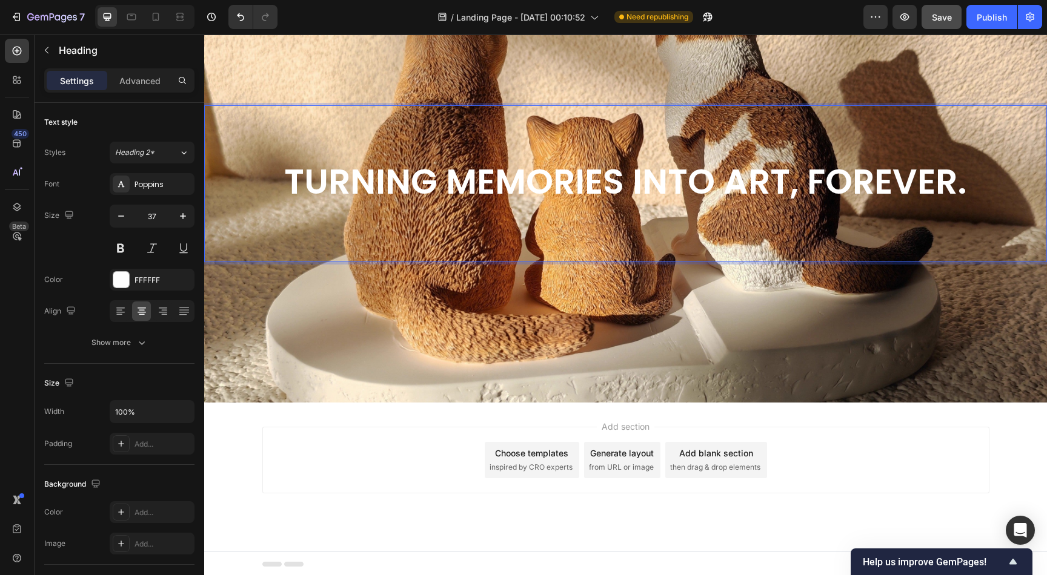
click at [829, 416] on div "Add section Choose templates inspired by CRO experts Generate layout from URL o…" at bounding box center [625, 477] width 842 height 149
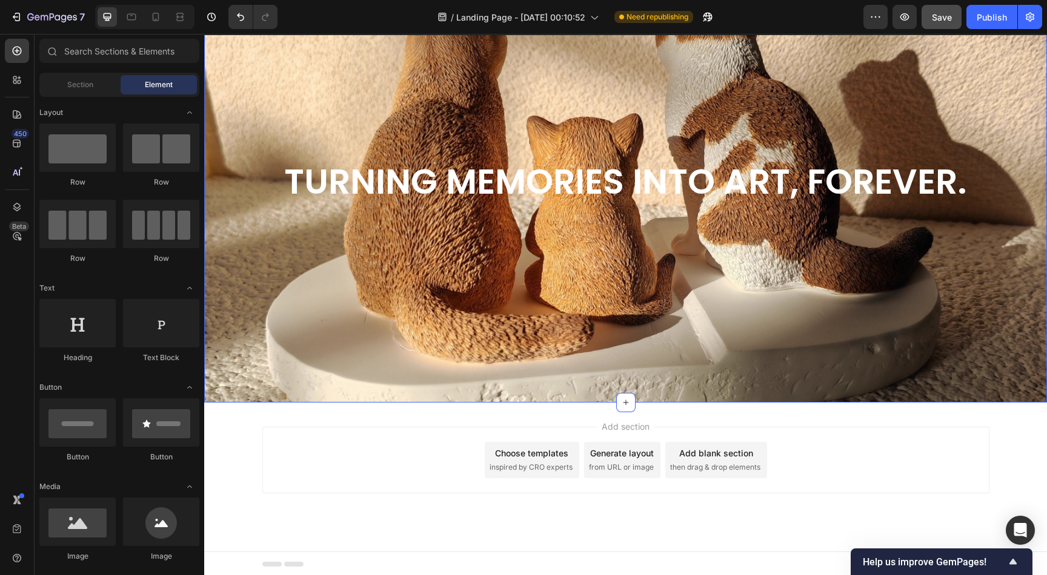
click at [307, 316] on div "⁠⁠⁠⁠⁠⁠⁠ Turning memories into art, forever. Heading" at bounding box center [625, 183] width 842 height 399
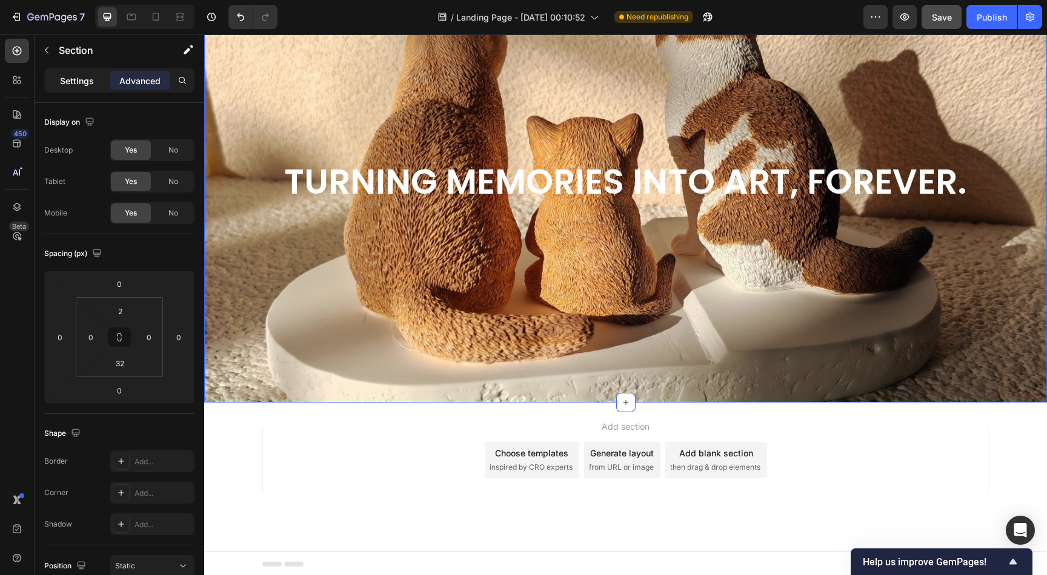
click at [79, 80] on p "Settings" at bounding box center [77, 80] width 34 height 13
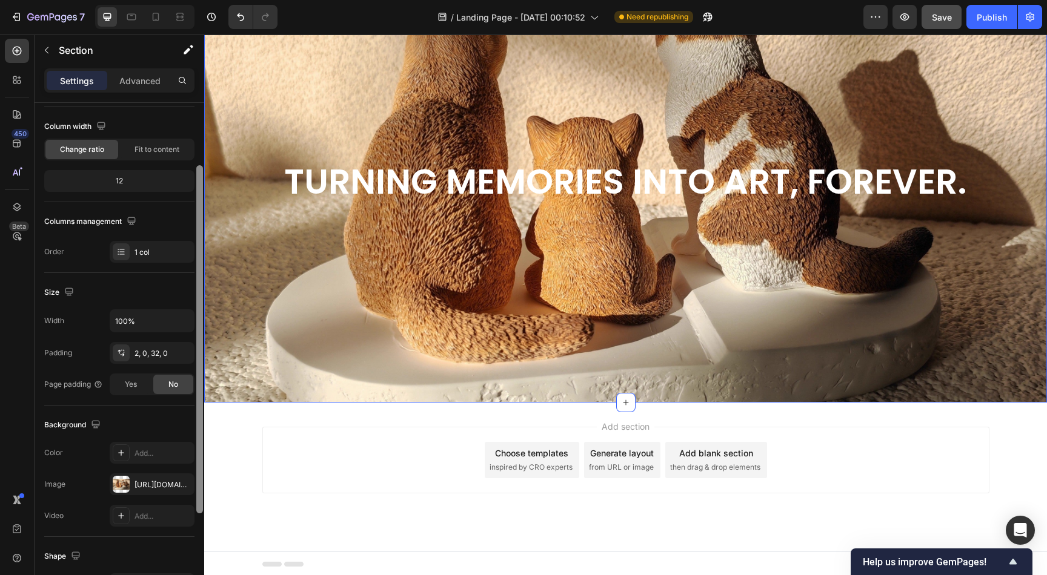
scroll to position [182, 0]
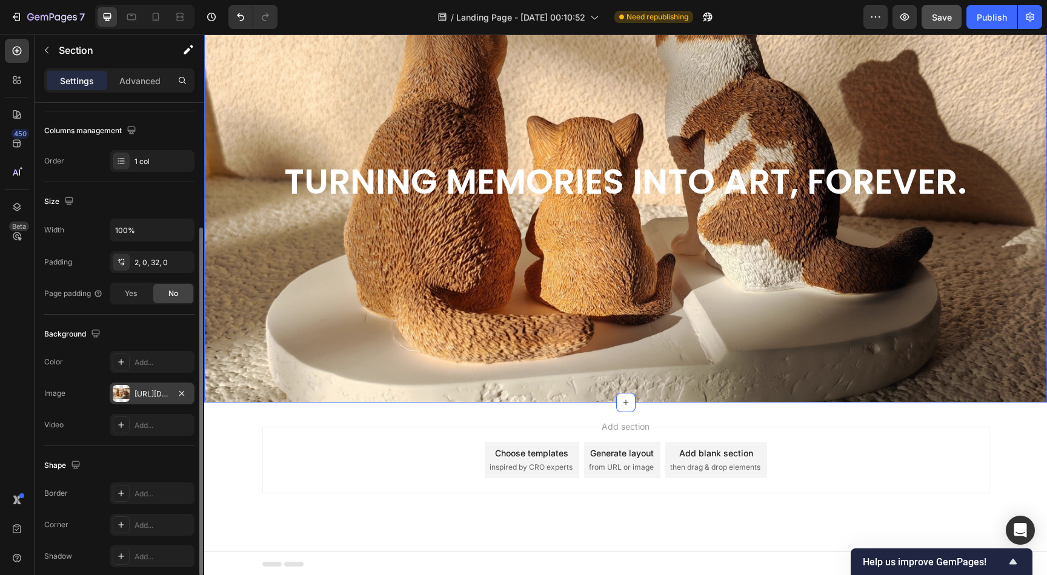
click at [159, 392] on div "https://cdn.shopify.com/s/files/1/0633/0692/4075/files/gempages_585845831236584…" at bounding box center [151, 394] width 35 height 11
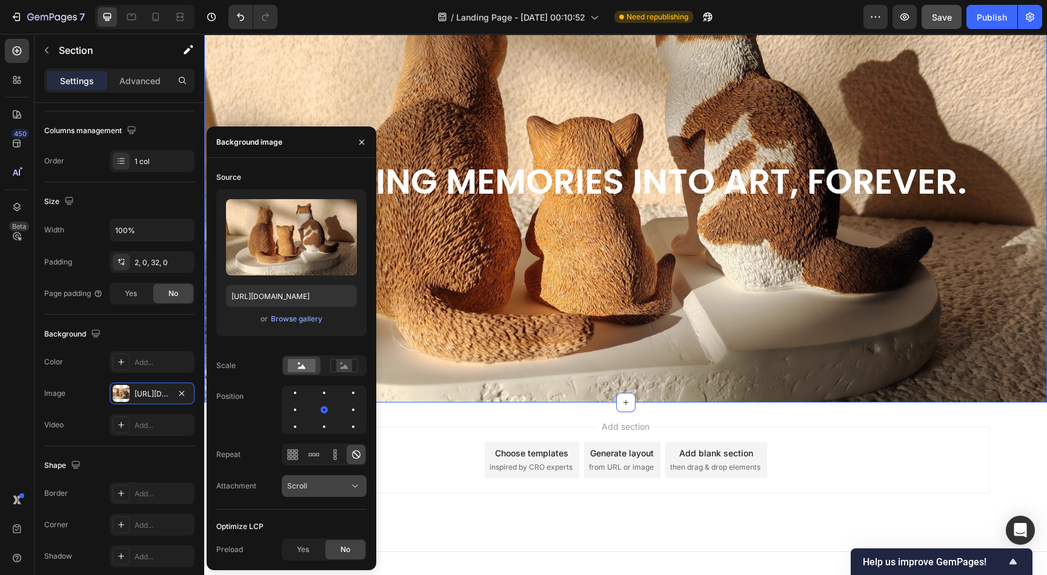
click at [357, 488] on icon at bounding box center [355, 486] width 12 height 12
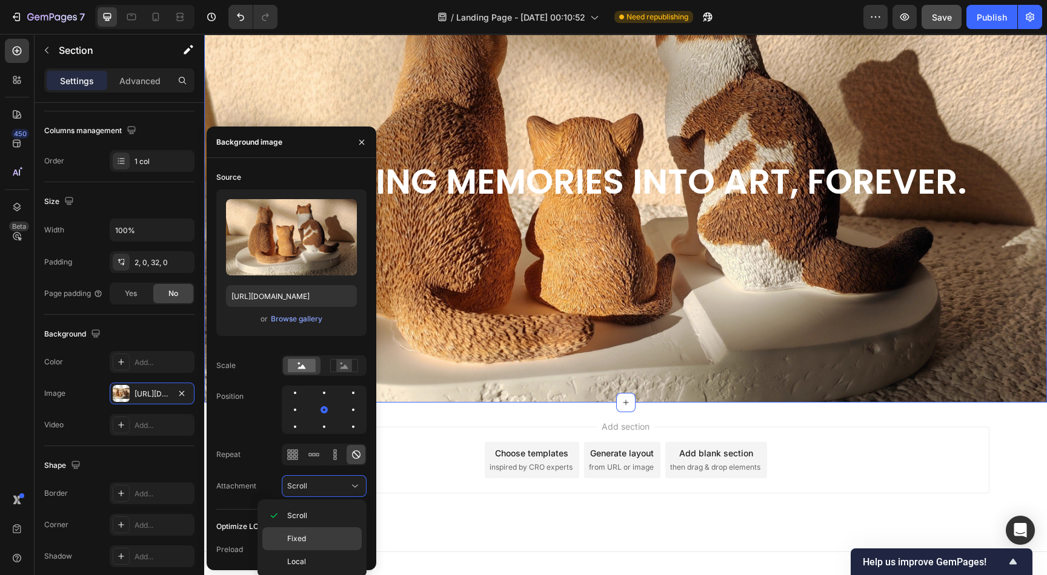
click at [325, 535] on p "Fixed" at bounding box center [321, 539] width 69 height 11
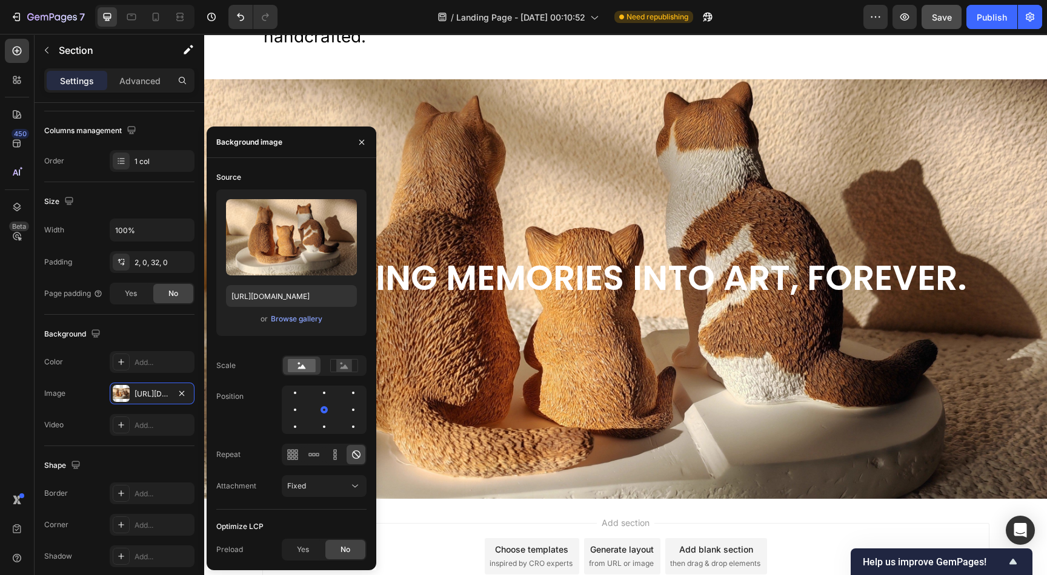
scroll to position [3543, 0]
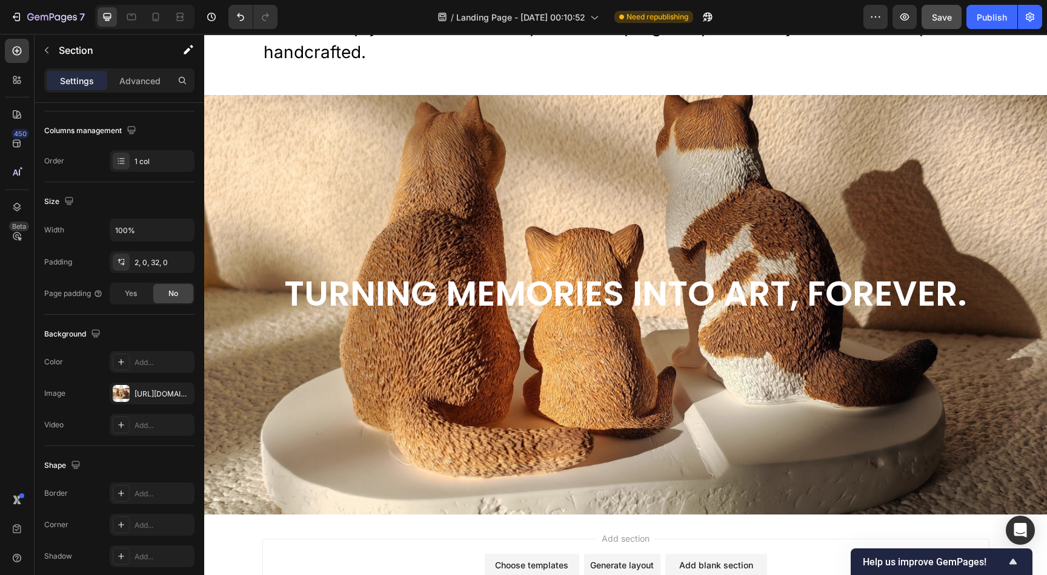
click at [492, 153] on div "Turning memories into art, forever. Heading" at bounding box center [625, 295] width 842 height 399
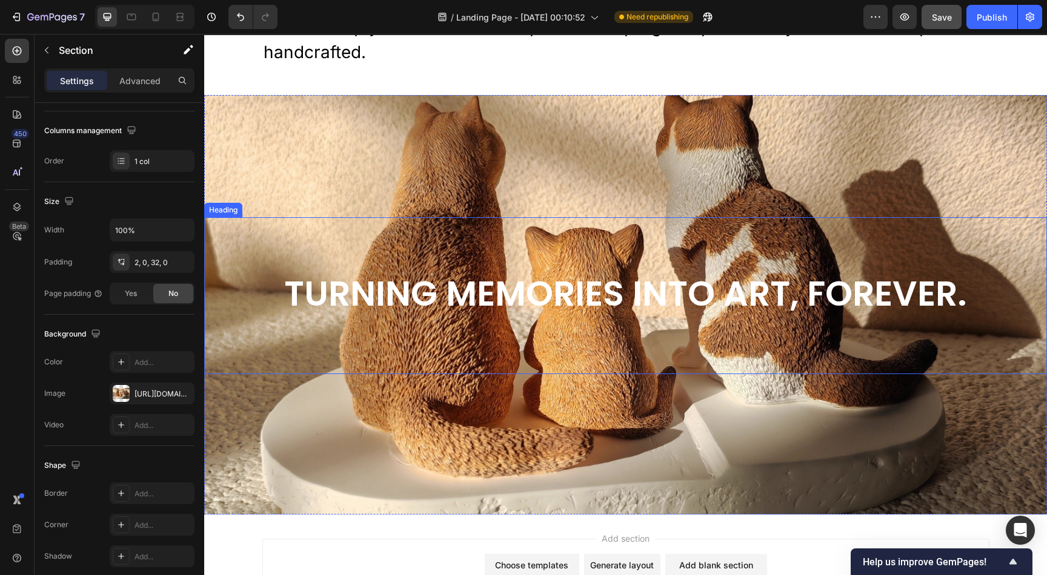
click at [452, 293] on strong "Turning memories into art, forever." at bounding box center [625, 294] width 683 height 48
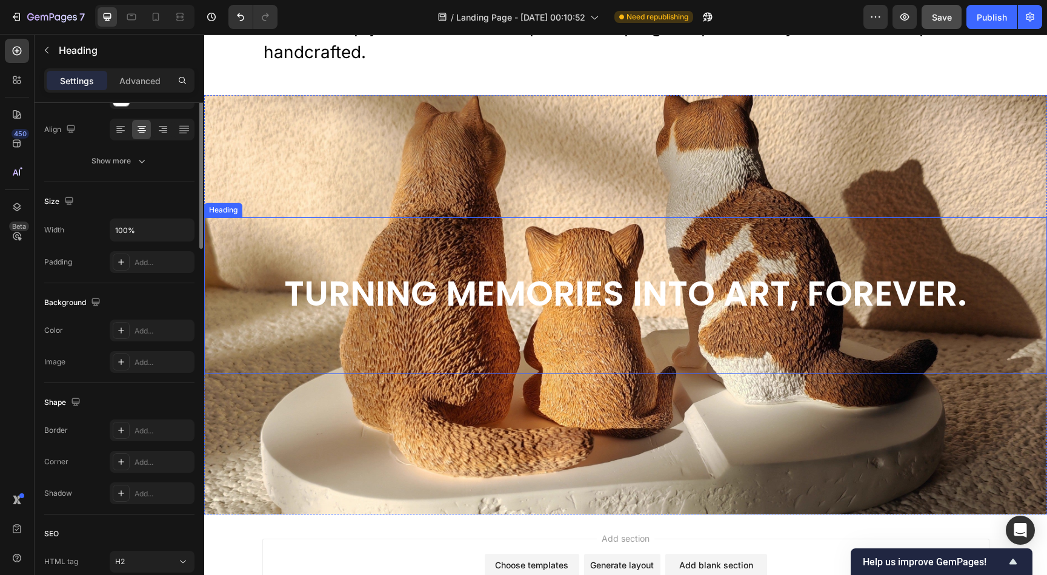
scroll to position [0, 0]
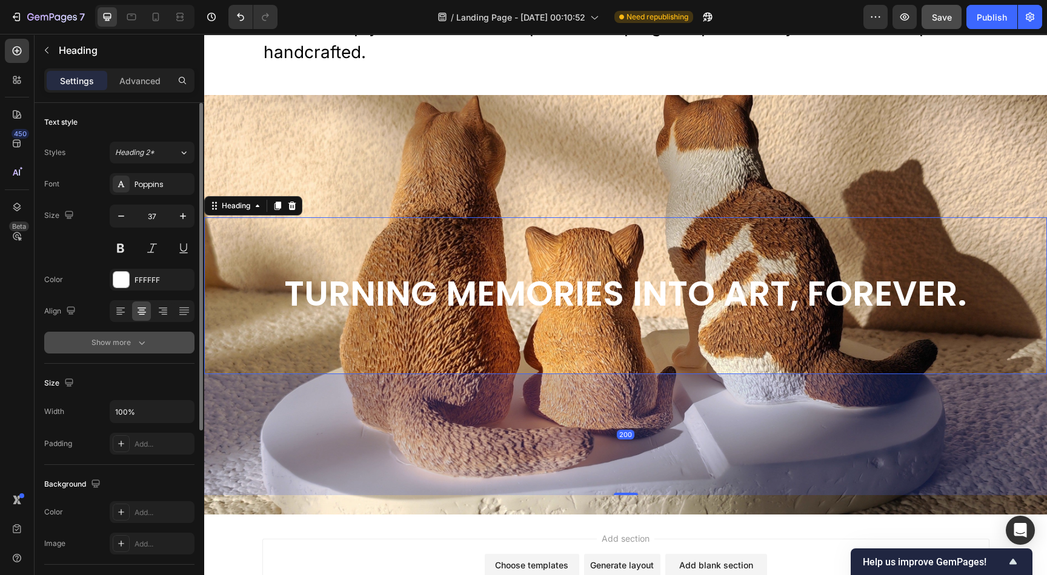
click at [139, 341] on icon "button" at bounding box center [142, 343] width 12 height 12
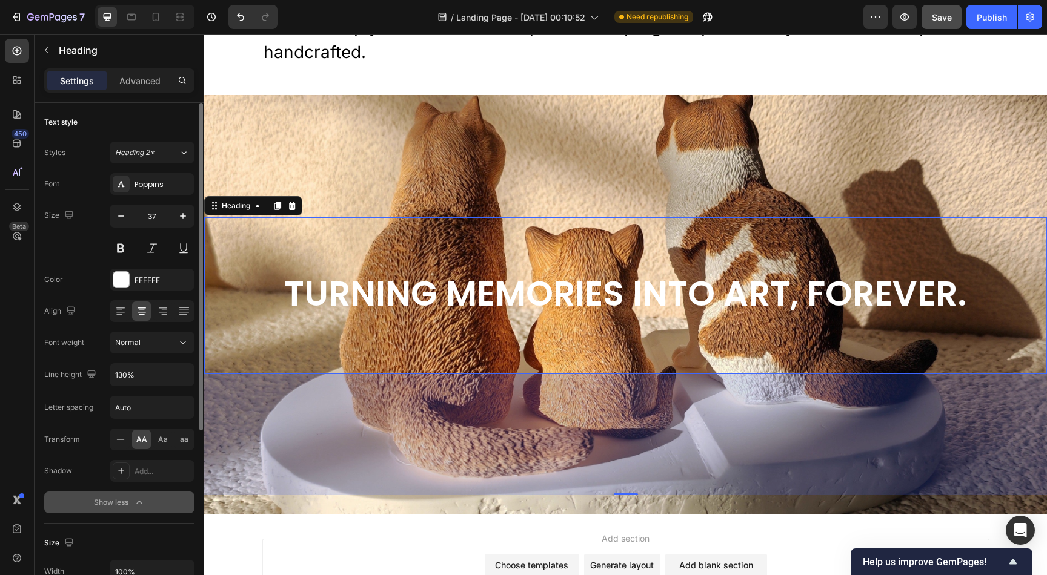
scroll to position [91, 0]
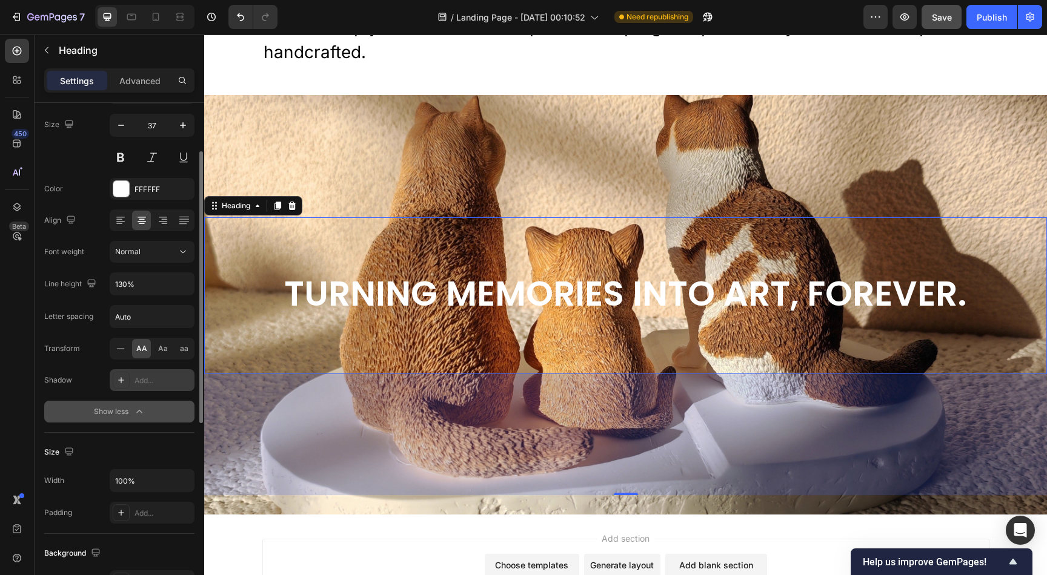
click at [161, 382] on div "Add..." at bounding box center [162, 381] width 57 height 11
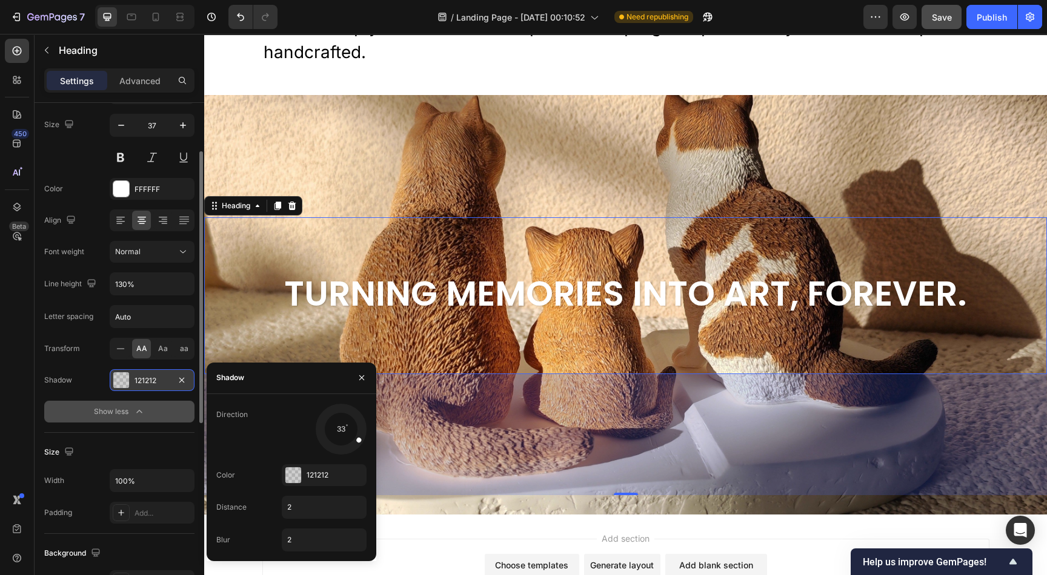
drag, startPoint x: 327, startPoint y: 445, endPoint x: 361, endPoint y: 442, distance: 34.1
click at [361, 442] on div at bounding box center [352, 436] width 27 height 21
click at [345, 425] on div at bounding box center [341, 429] width 54 height 54
click at [357, 441] on div at bounding box center [341, 429] width 54 height 54
click at [329, 508] on input "2" at bounding box center [324, 508] width 84 height 22
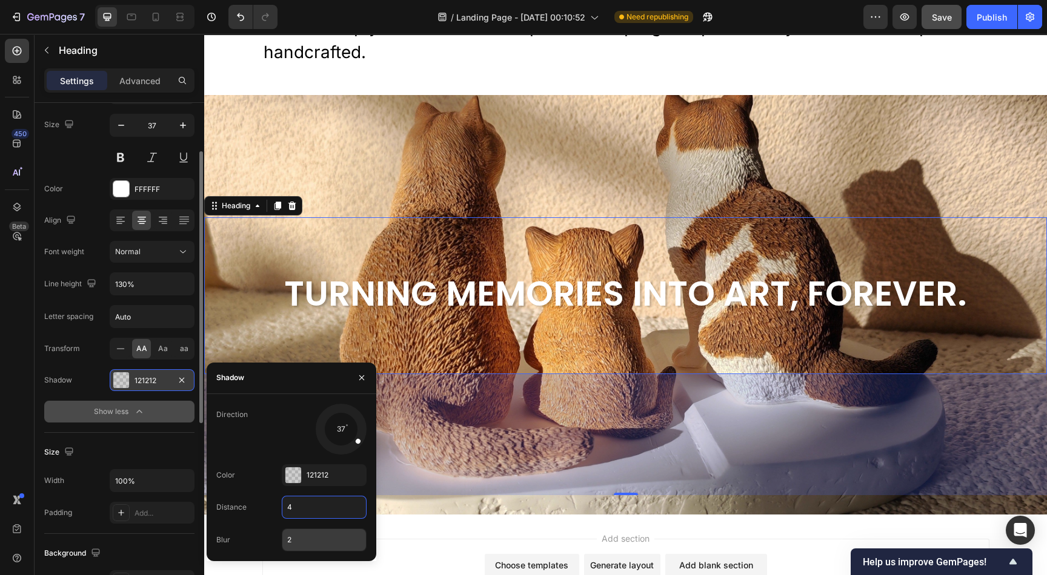
type input "4"
click at [316, 542] on input "2" at bounding box center [324, 540] width 84 height 22
type input "5"
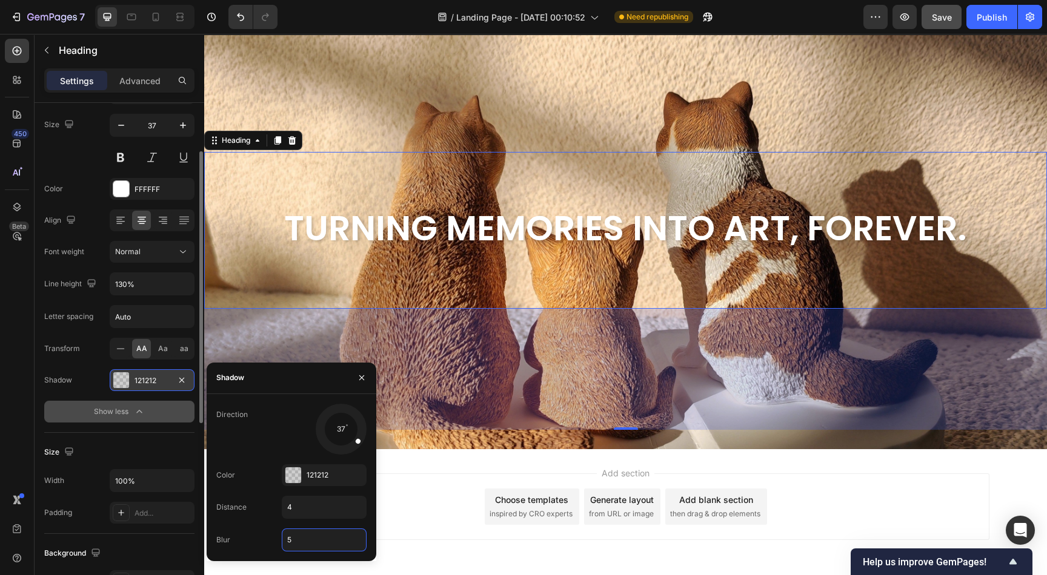
scroll to position [3633, 0]
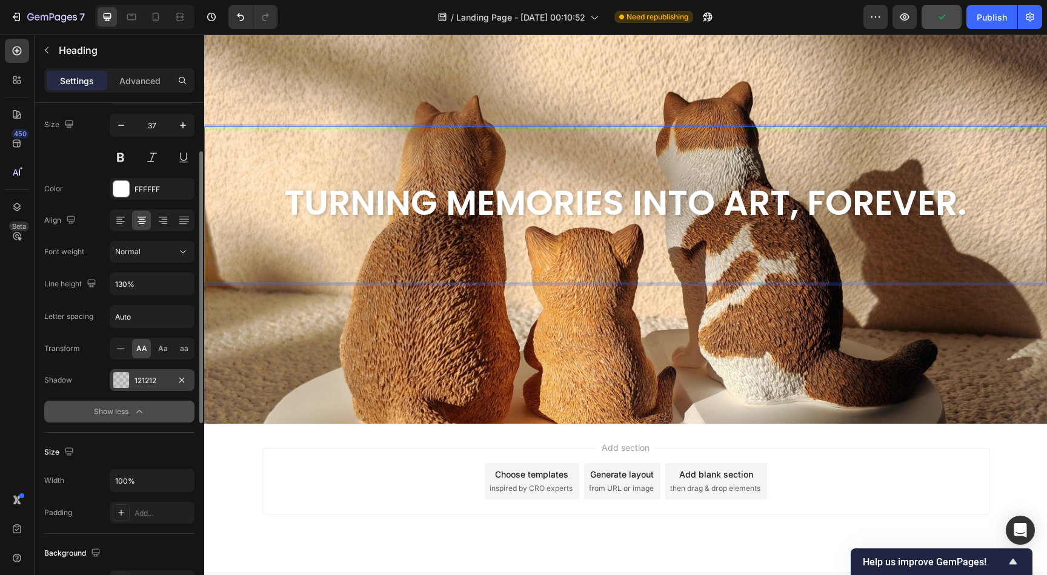
click at [136, 409] on icon "button" at bounding box center [139, 412] width 12 height 12
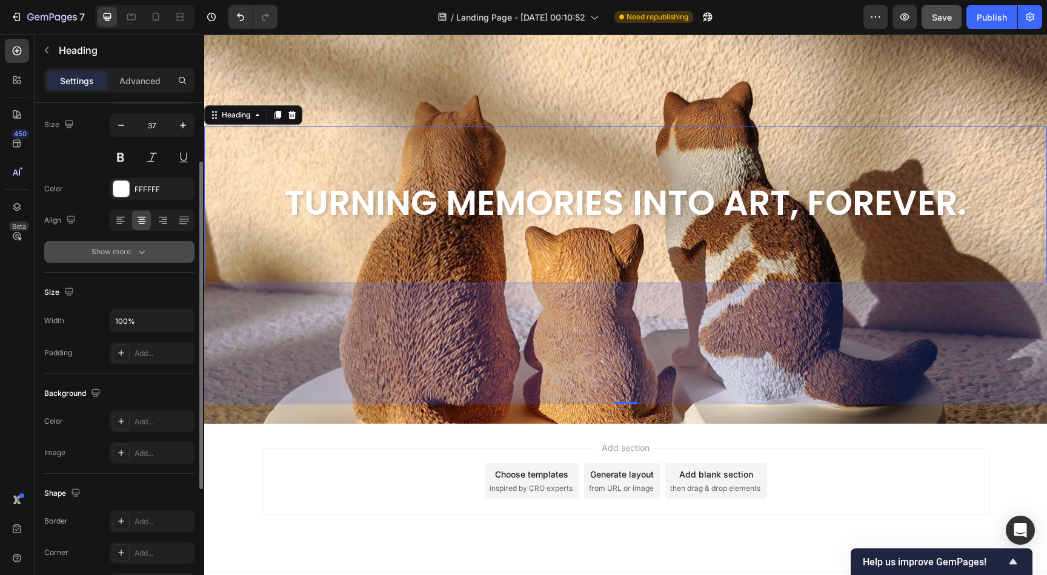
click at [336, 200] on strong "Turning memories into art, forever." at bounding box center [625, 203] width 683 height 48
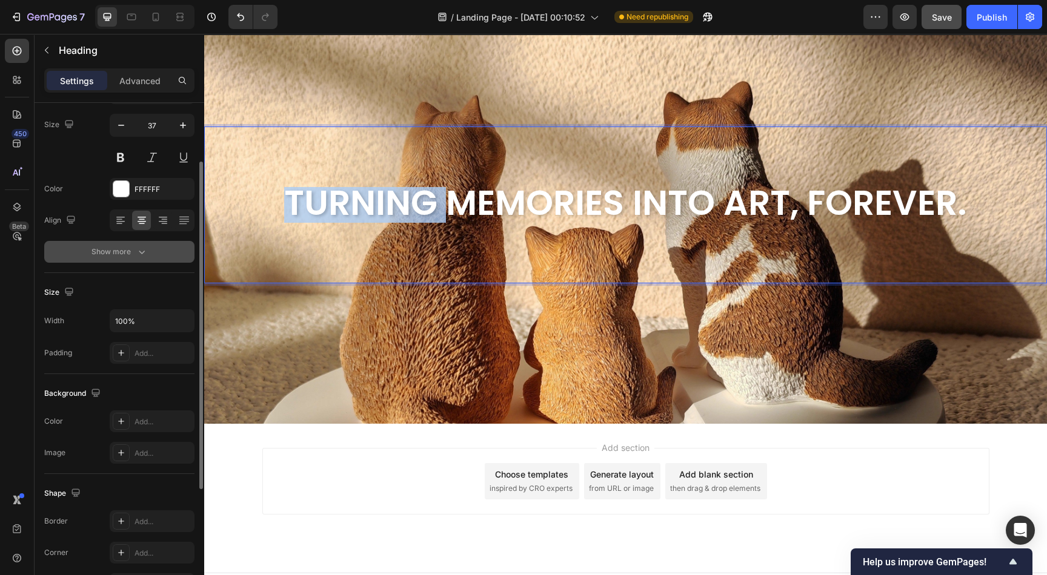
click at [336, 200] on strong "Turning memories into art, forever." at bounding box center [625, 203] width 683 height 48
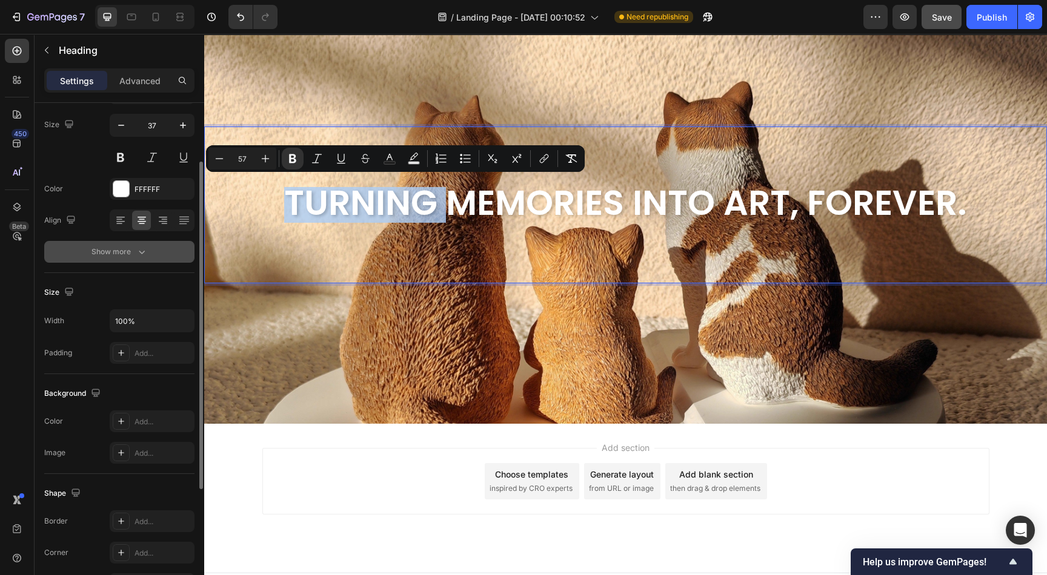
click at [323, 223] on div "Turning memories into art, forever. Heading 200" at bounding box center [625, 205] width 842 height 157
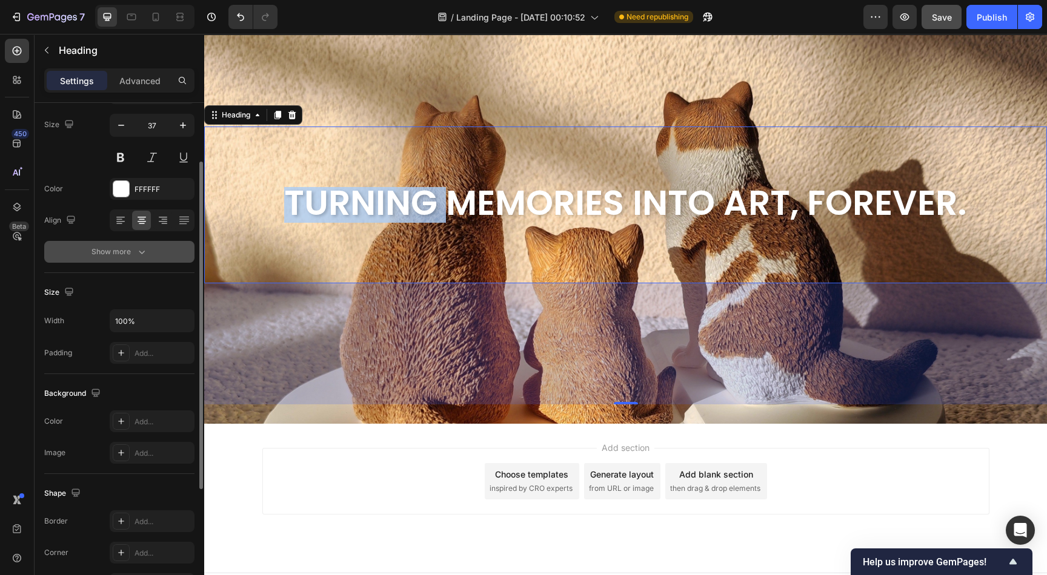
click at [305, 252] on div "Turning memories into art, forever. Heading 200" at bounding box center [625, 205] width 842 height 157
click at [618, 171] on div "Turning memories into art, forever. Heading 200" at bounding box center [625, 205] width 842 height 157
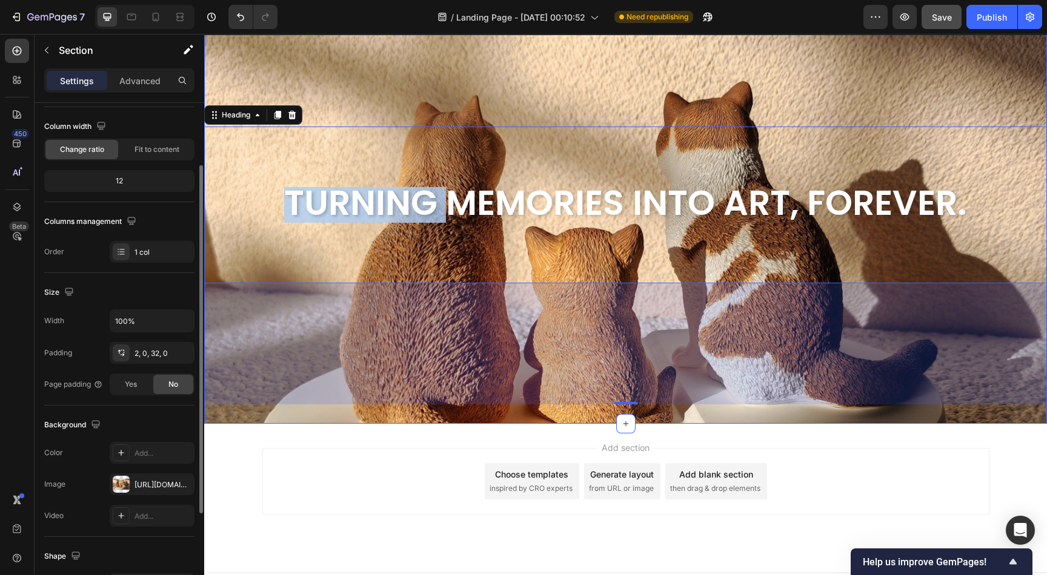
click at [454, 411] on div "Turning memories into art, forever. Heading 200 Section 10" at bounding box center [625, 214] width 842 height 420
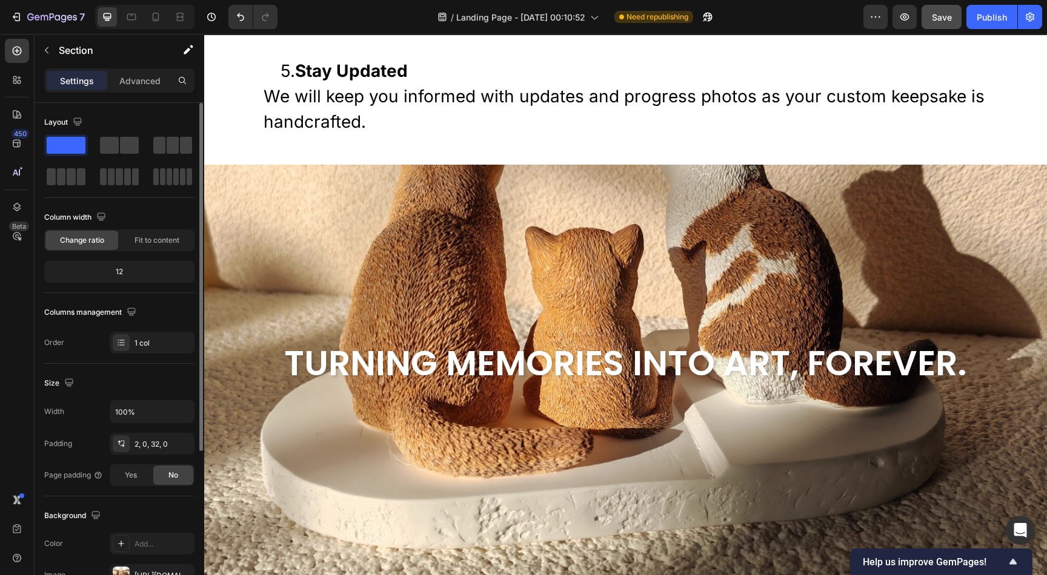
scroll to position [3564, 0]
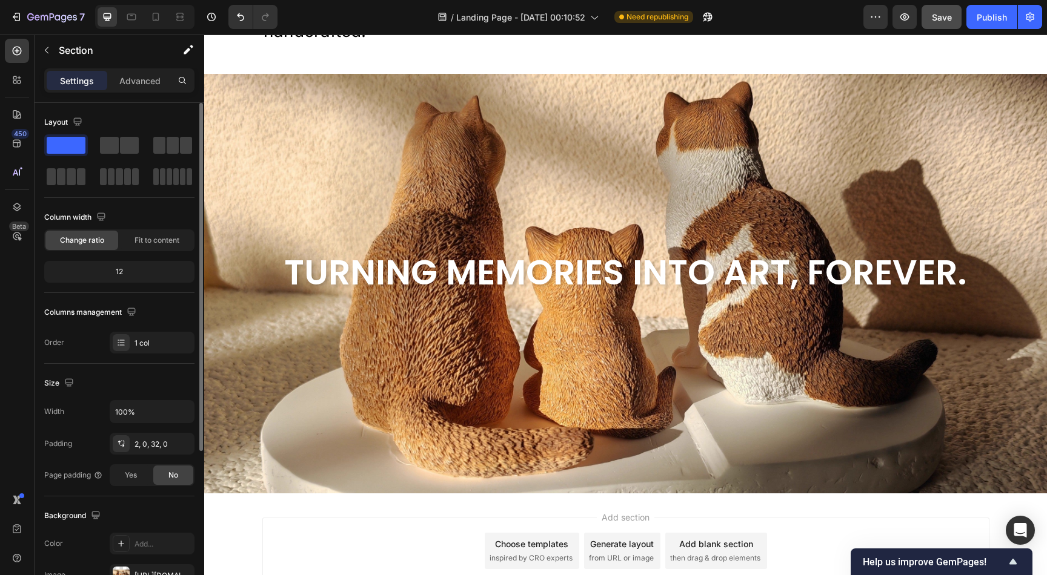
click at [577, 147] on div "Turning memories into art, forever. Heading" at bounding box center [625, 274] width 842 height 399
click at [511, 125] on div "Turning memories into art, forever. Heading" at bounding box center [625, 274] width 842 height 399
click at [149, 82] on p "Advanced" at bounding box center [139, 80] width 41 height 13
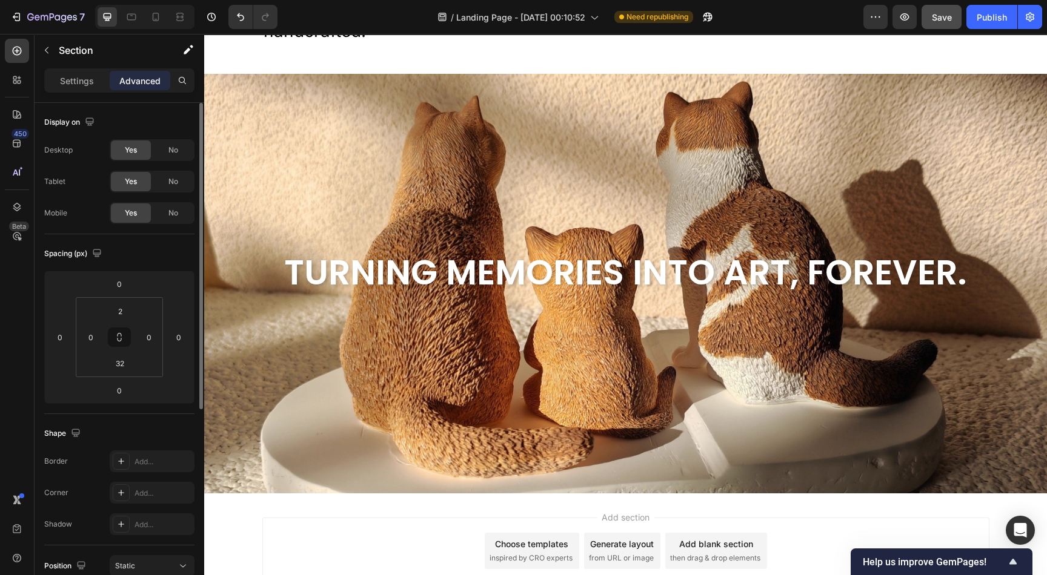
click at [395, 143] on div "Turning memories into art, forever. Heading" at bounding box center [625, 274] width 842 height 399
click at [71, 82] on p "Settings" at bounding box center [77, 80] width 34 height 13
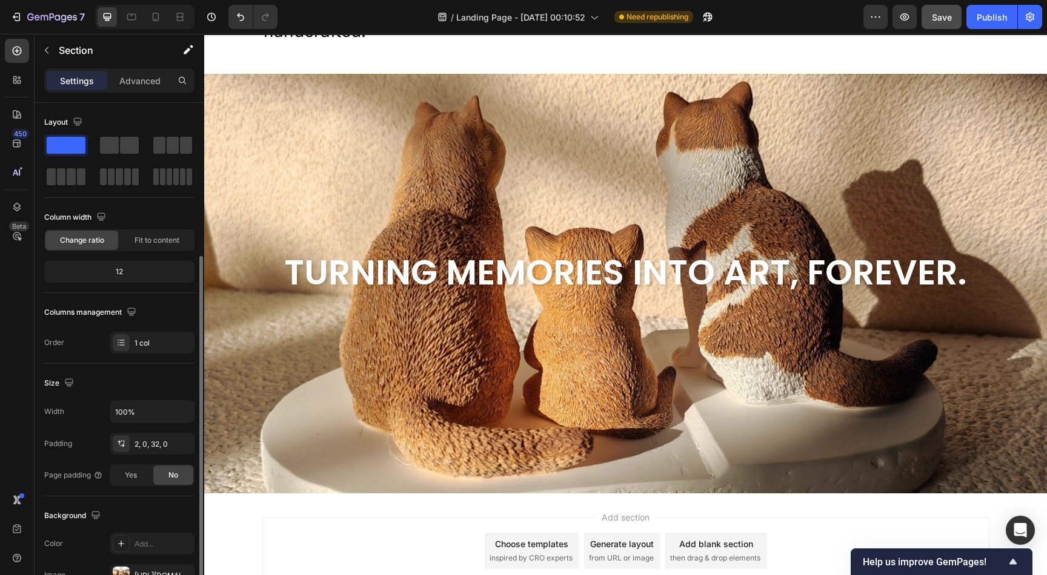
scroll to position [91, 0]
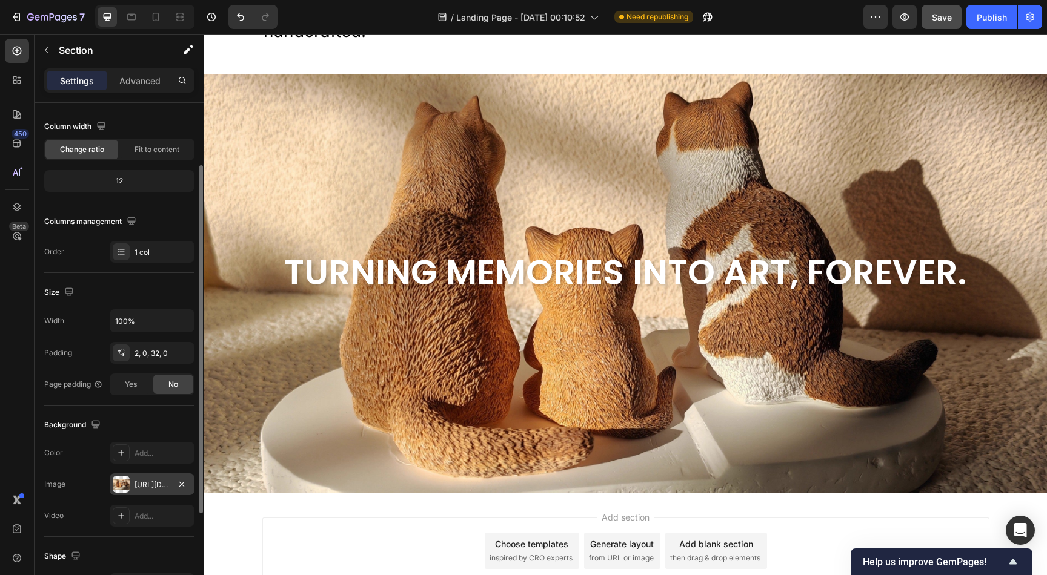
click at [148, 484] on div "https://cdn.shopify.com/s/files/1/0633/0692/4075/files/gempages_585845831236584…" at bounding box center [151, 485] width 35 height 11
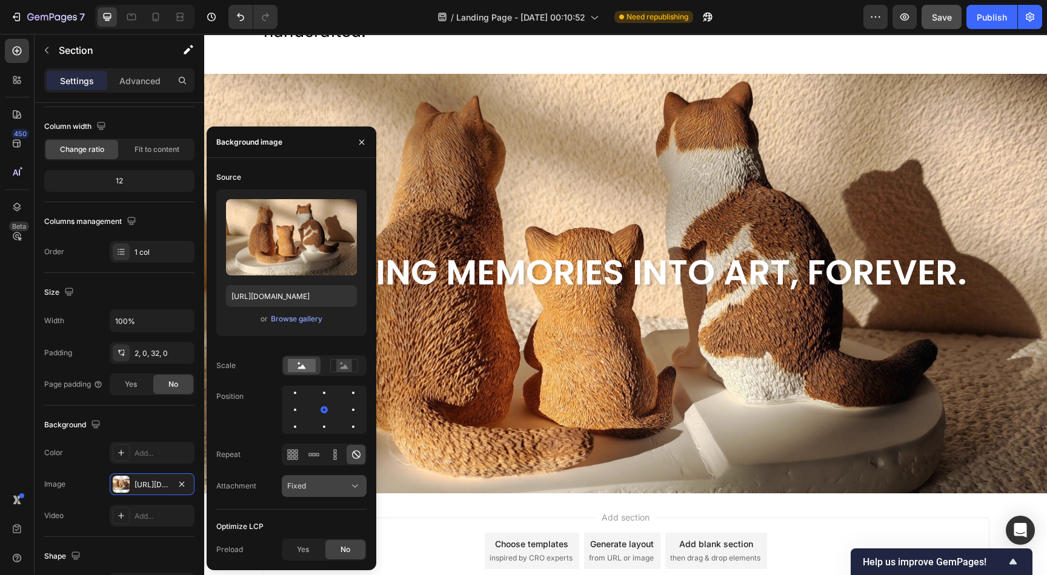
click at [352, 486] on icon at bounding box center [355, 486] width 12 height 12
click at [313, 513] on p "Scroll" at bounding box center [321, 516] width 69 height 11
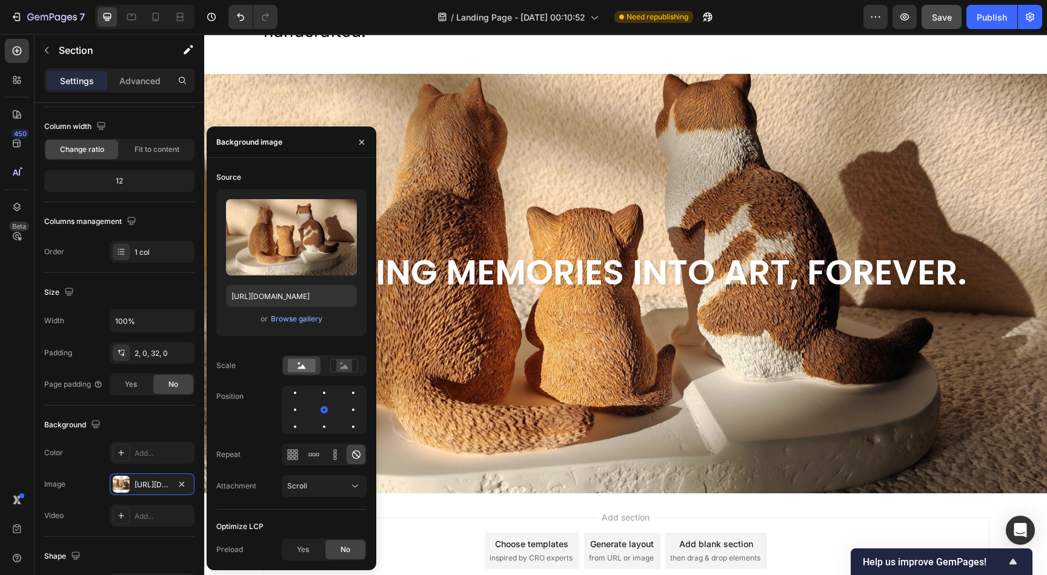
click at [475, 391] on div "Turning memories into art, forever. Heading" at bounding box center [625, 274] width 842 height 399
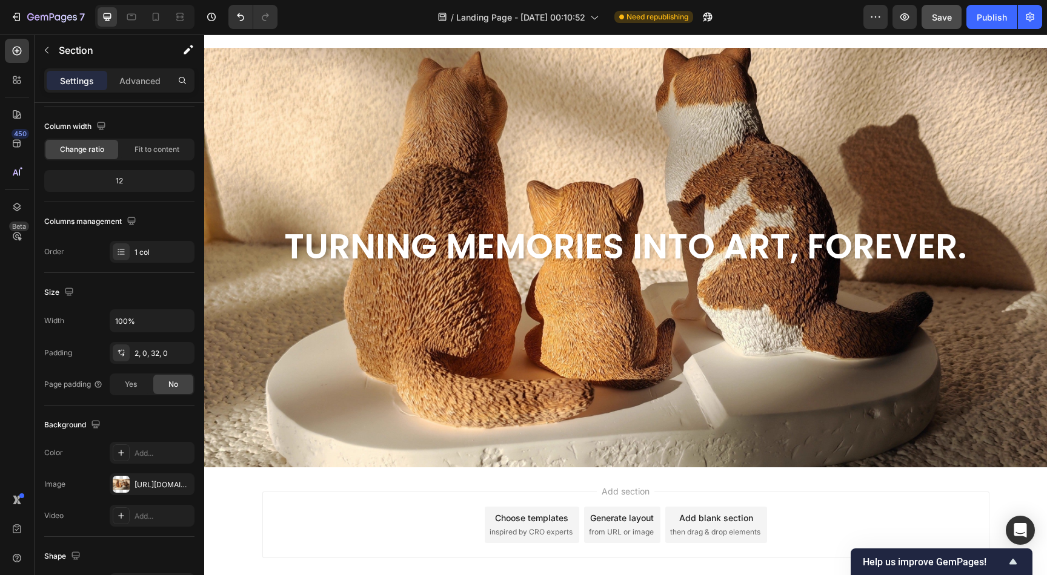
scroll to position [3564, 0]
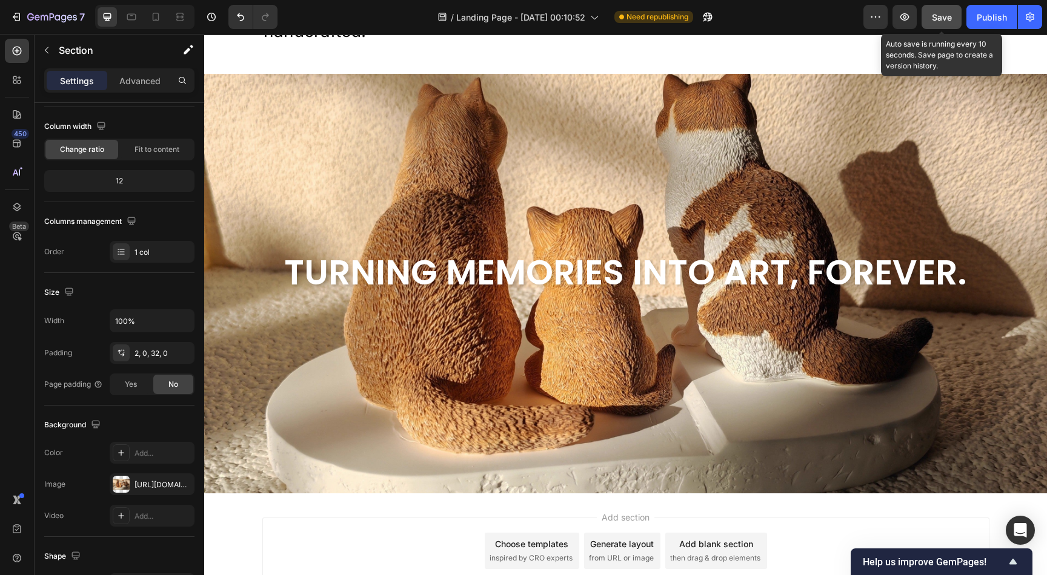
click at [947, 12] on span "Save" at bounding box center [942, 17] width 20 height 10
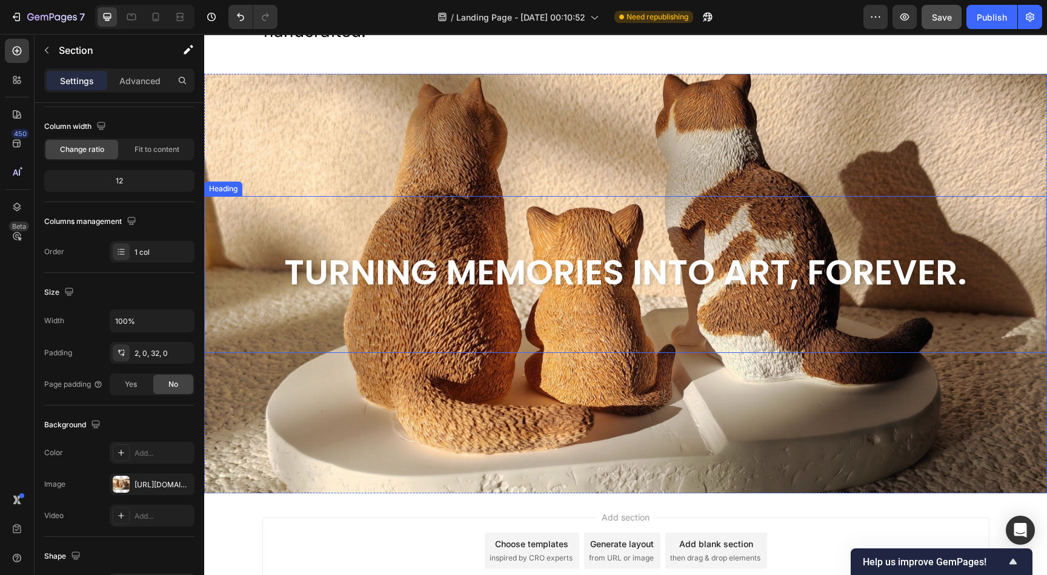
click at [632, 265] on strong "Turning memories into art, forever." at bounding box center [625, 272] width 683 height 48
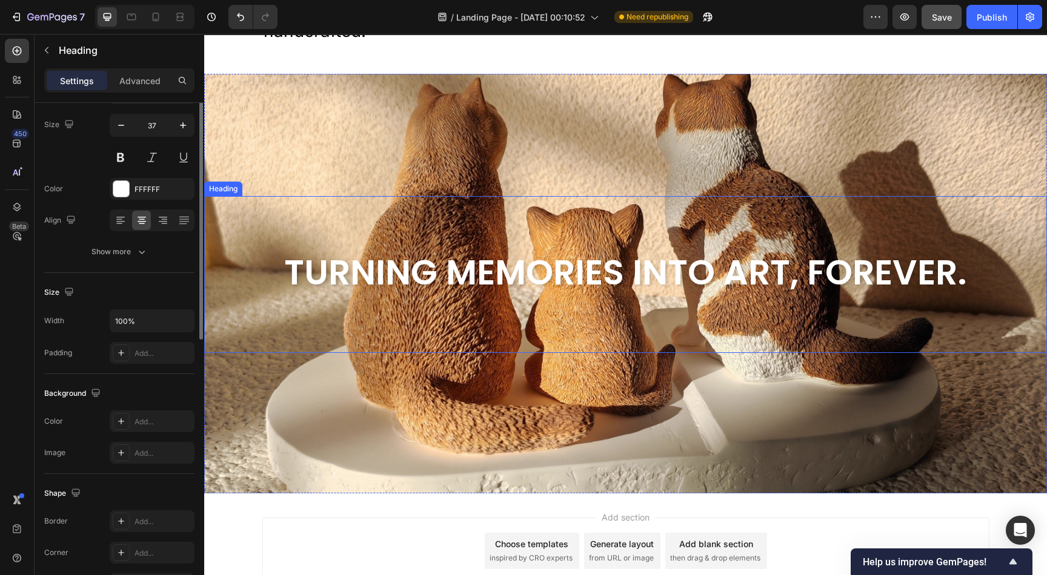
scroll to position [0, 0]
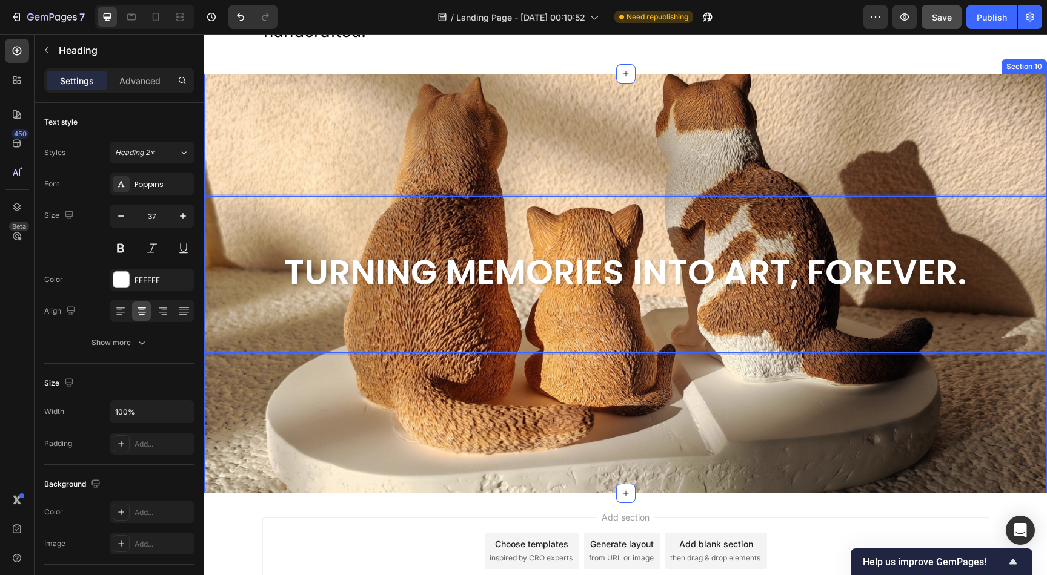
click at [599, 153] on div "Turning memories into art, forever. Heading 200" at bounding box center [625, 274] width 842 height 399
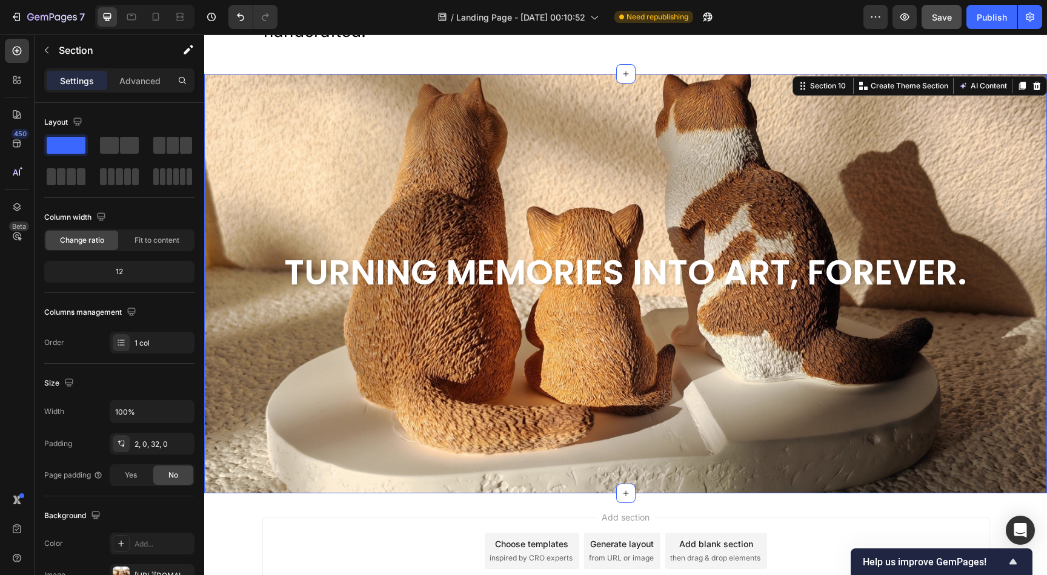
scroll to position [3291, 0]
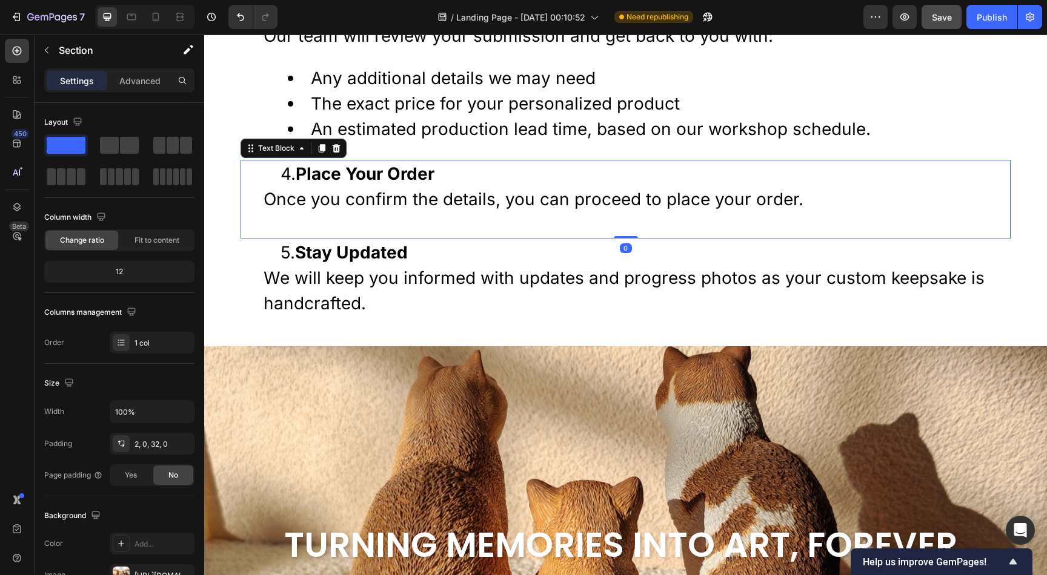
click at [462, 201] on p "4. Place Your Order Once you confirm the details, you can proceed to place your…" at bounding box center [625, 186] width 724 height 51
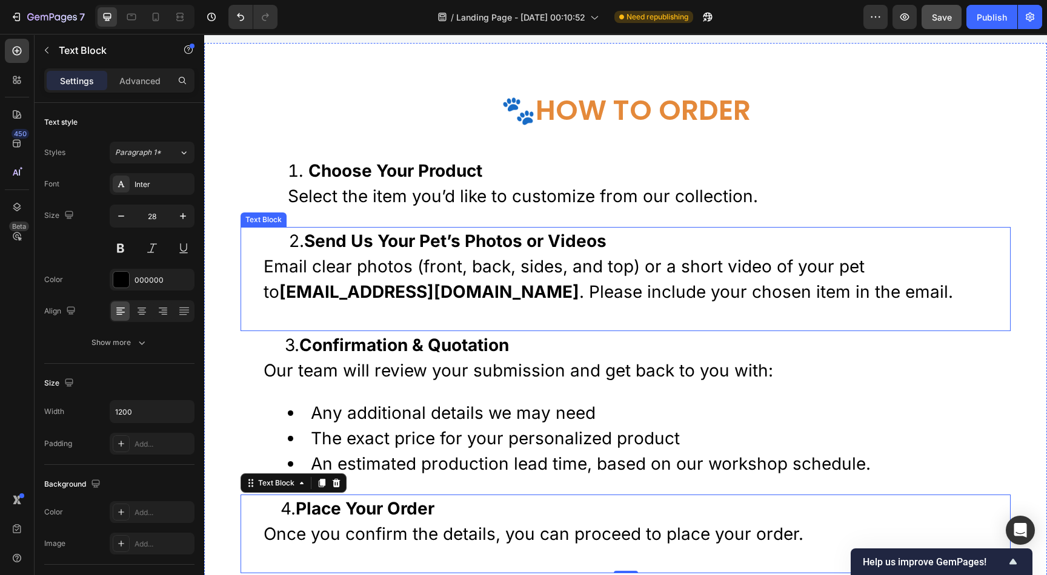
scroll to position [2928, 0]
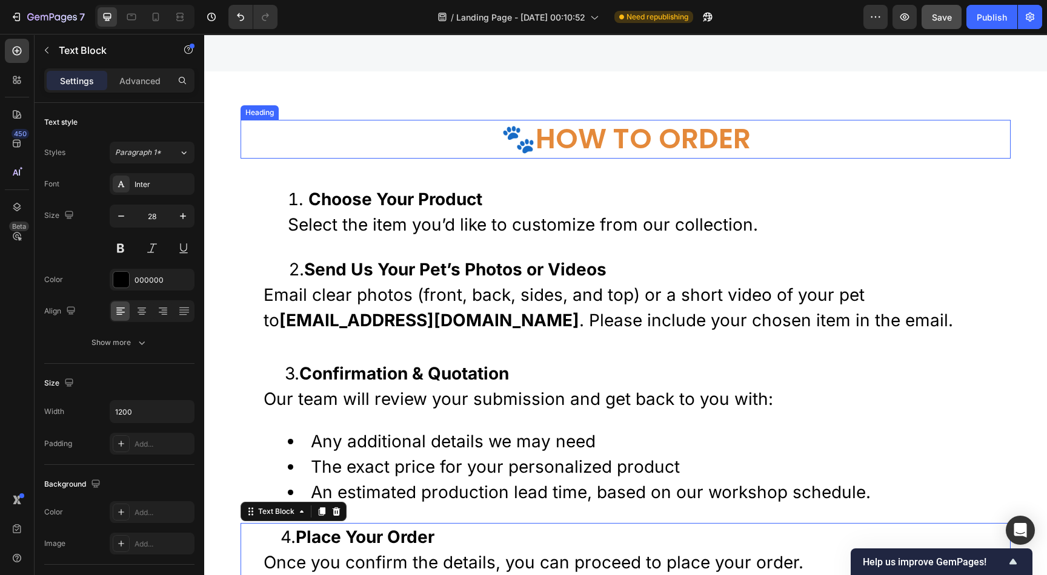
click at [575, 136] on h2 "🐾How to order" at bounding box center [625, 139] width 770 height 39
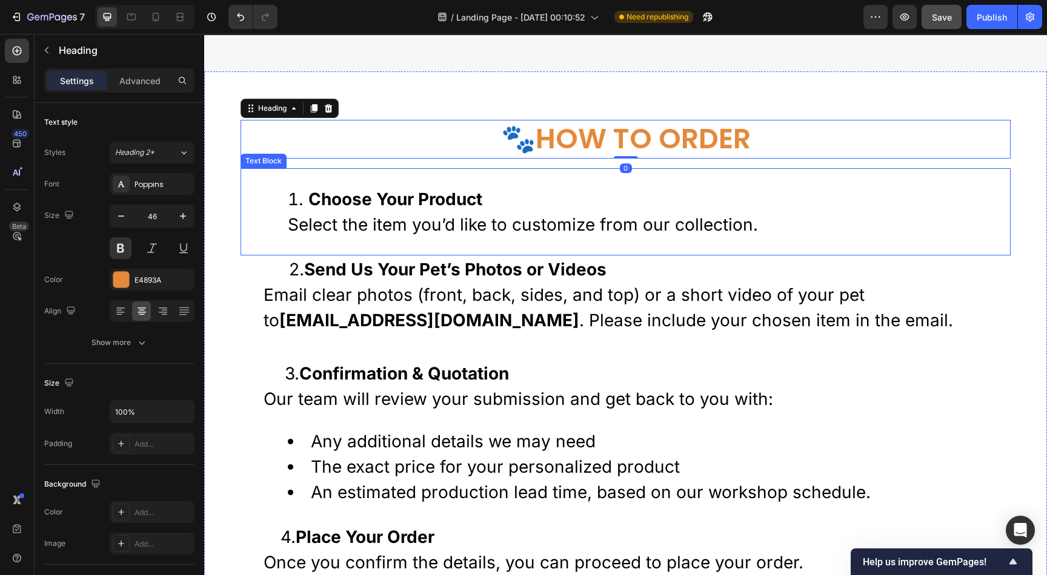
click at [373, 194] on strong "Choose Your Product" at bounding box center [395, 199] width 174 height 21
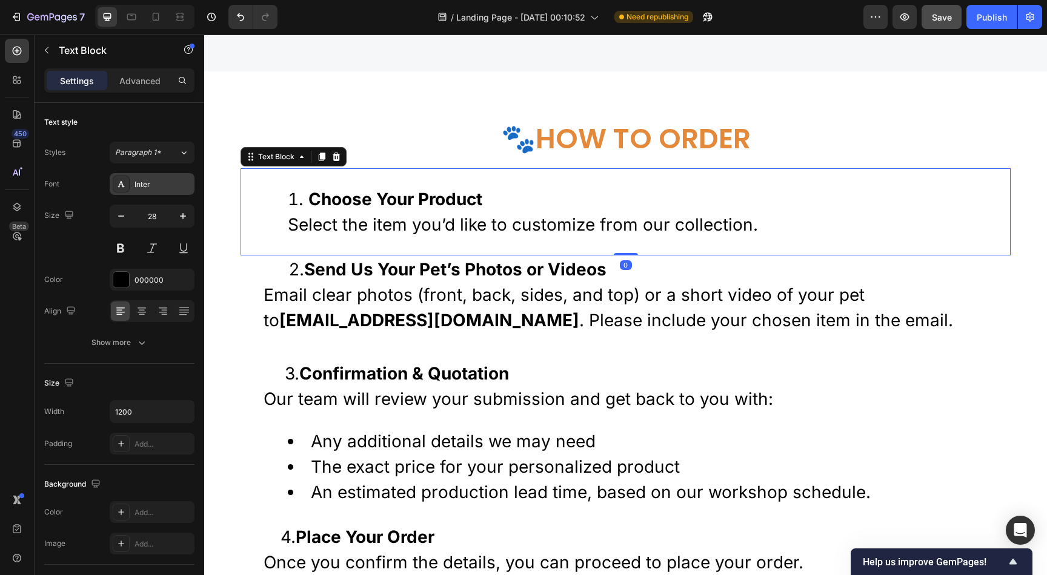
click at [159, 184] on div "Inter" at bounding box center [162, 184] width 57 height 11
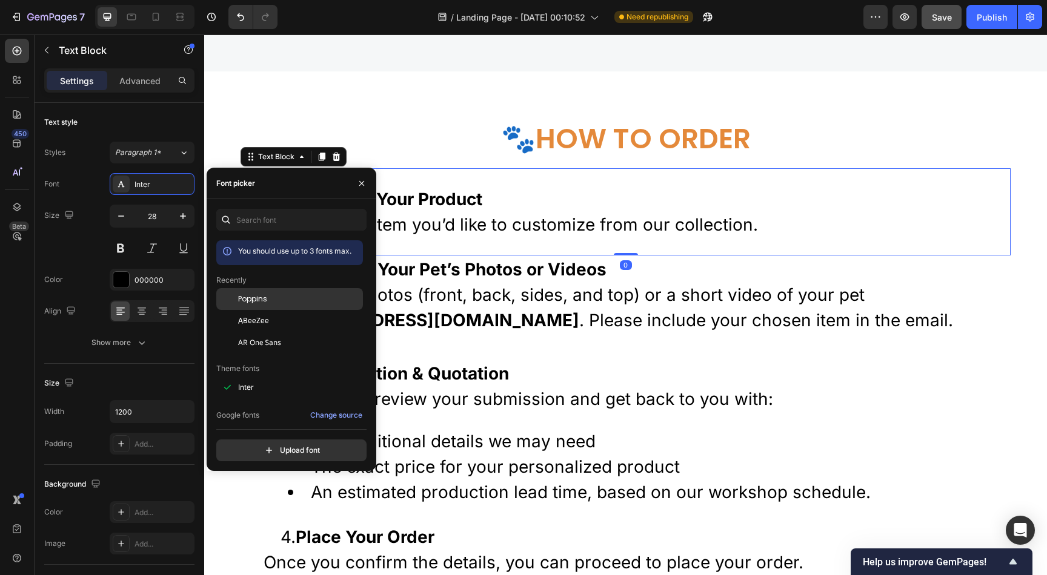
click at [262, 304] on span "Poppins" at bounding box center [252, 299] width 29 height 11
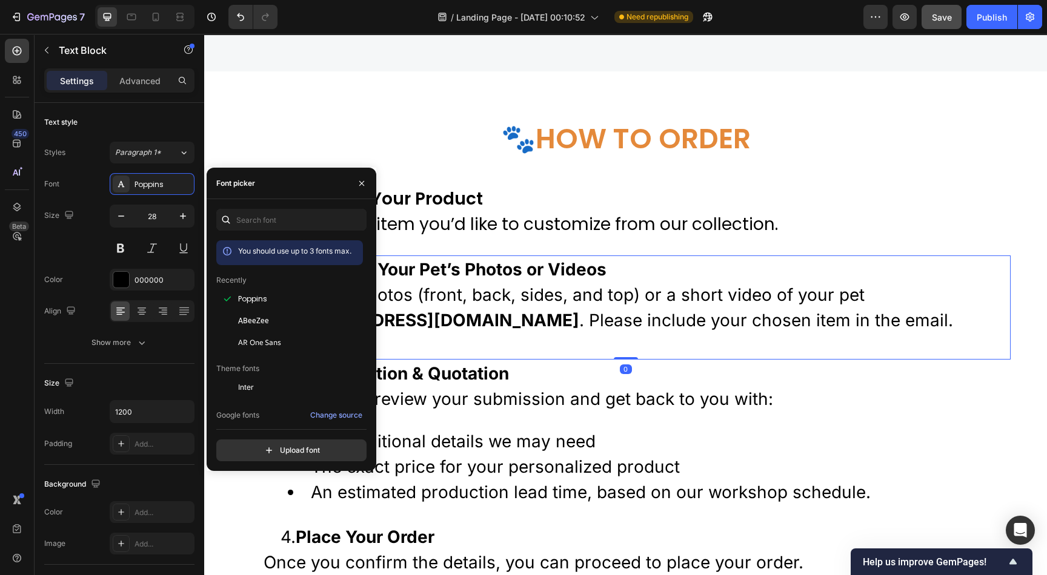
click at [452, 278] on strong "Send Us Your Pet’s Photos or Videos" at bounding box center [455, 269] width 302 height 21
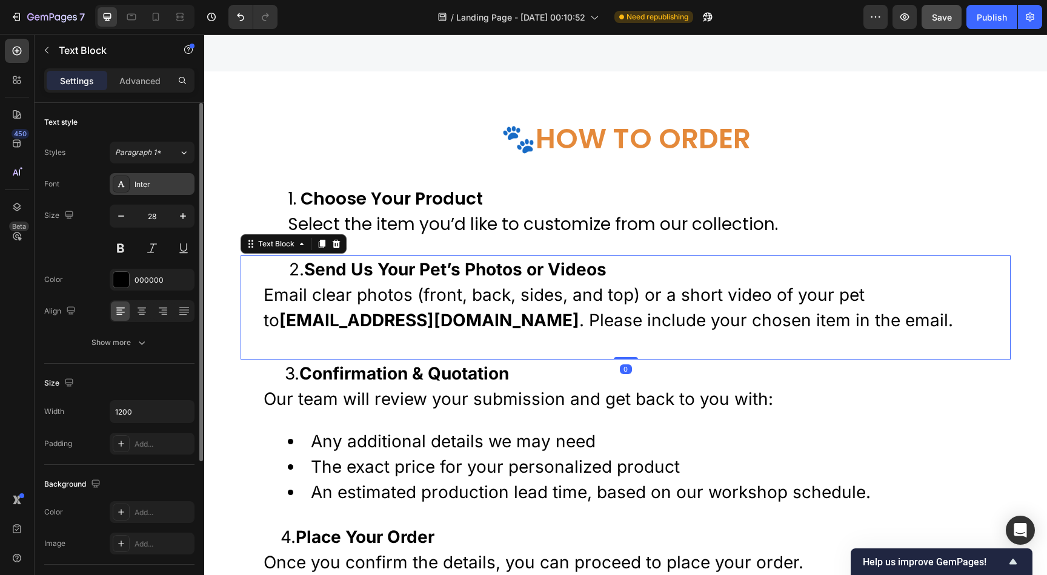
click at [161, 182] on div "Inter" at bounding box center [162, 184] width 57 height 11
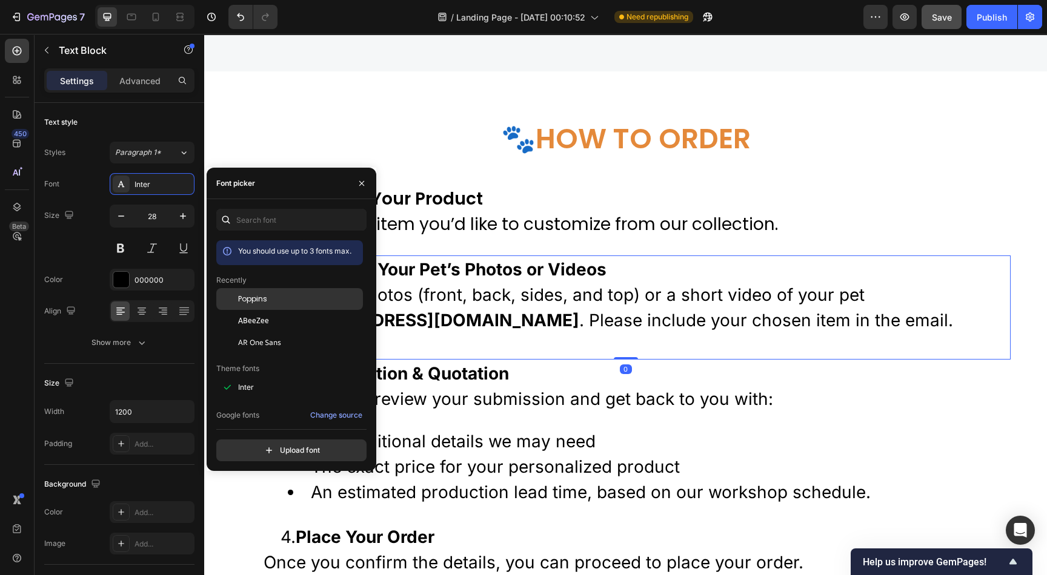
click at [253, 304] on span "Poppins" at bounding box center [252, 299] width 29 height 11
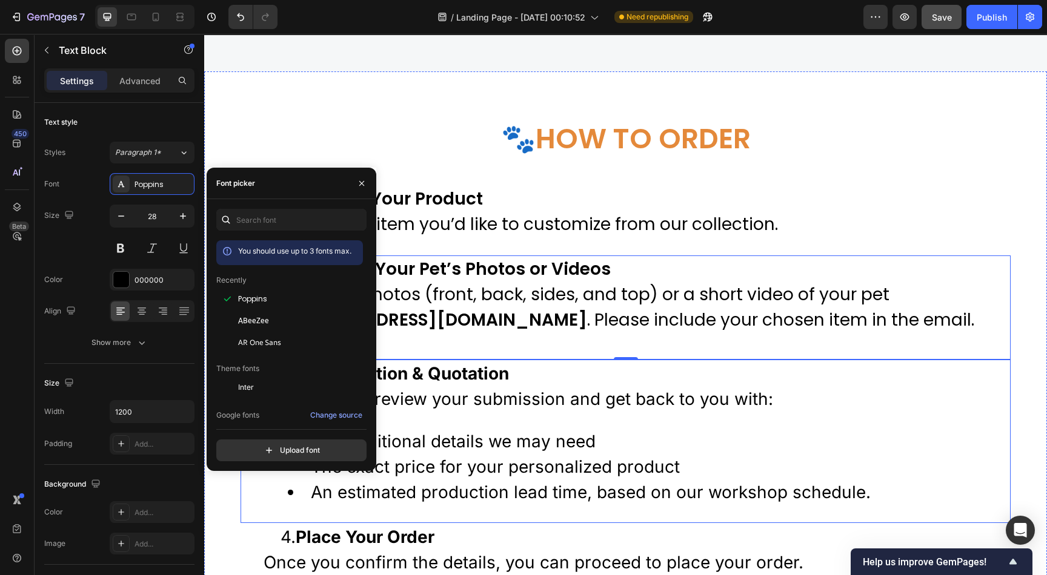
click at [446, 400] on p "3. Confirmation & Quotation Our team will review your submission and get back t…" at bounding box center [625, 386] width 724 height 51
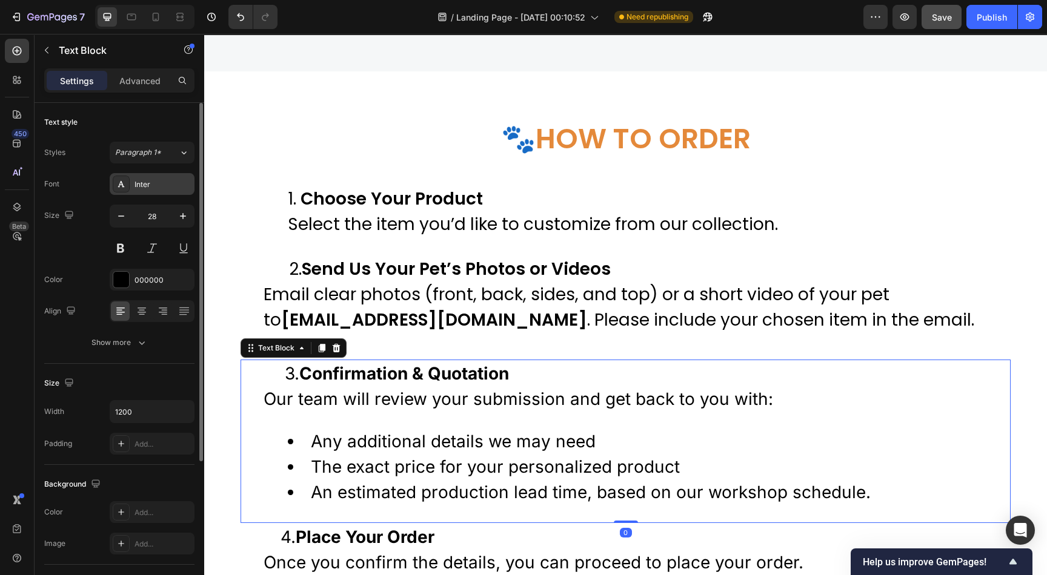
click at [167, 187] on div "Inter" at bounding box center [162, 184] width 57 height 11
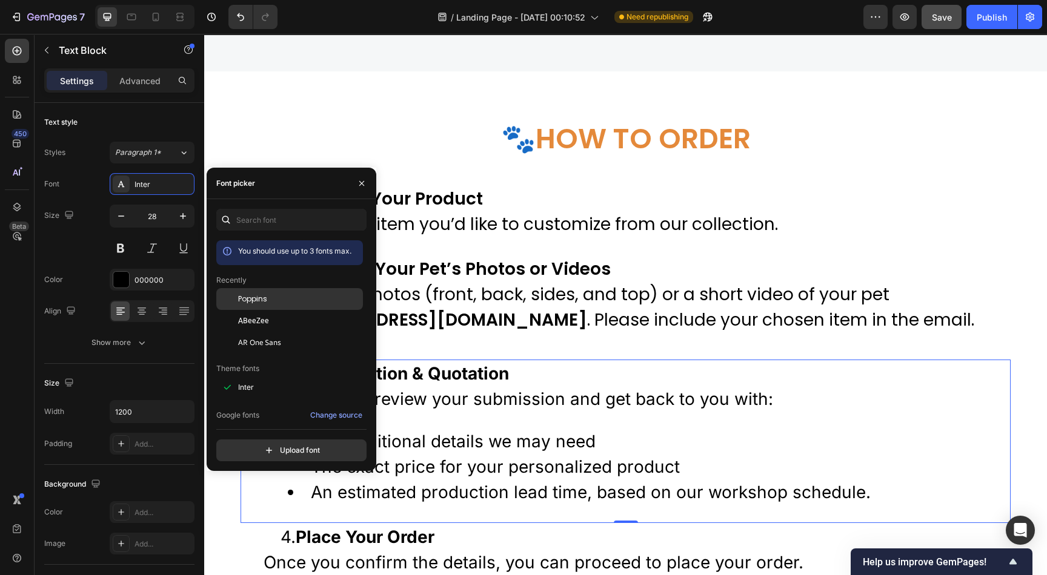
click at [257, 305] on div "Poppins" at bounding box center [289, 299] width 147 height 22
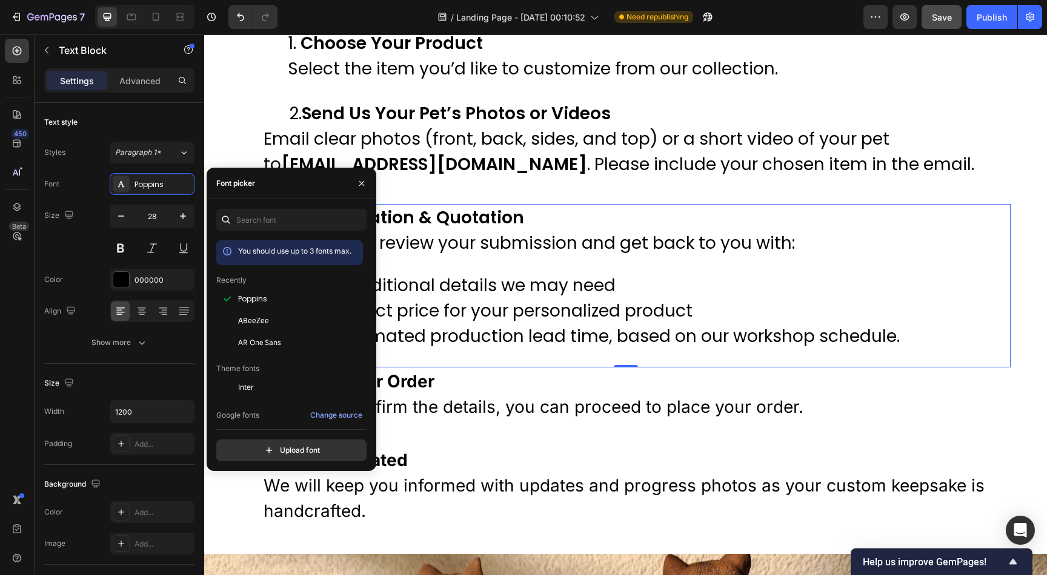
scroll to position [3110, 0]
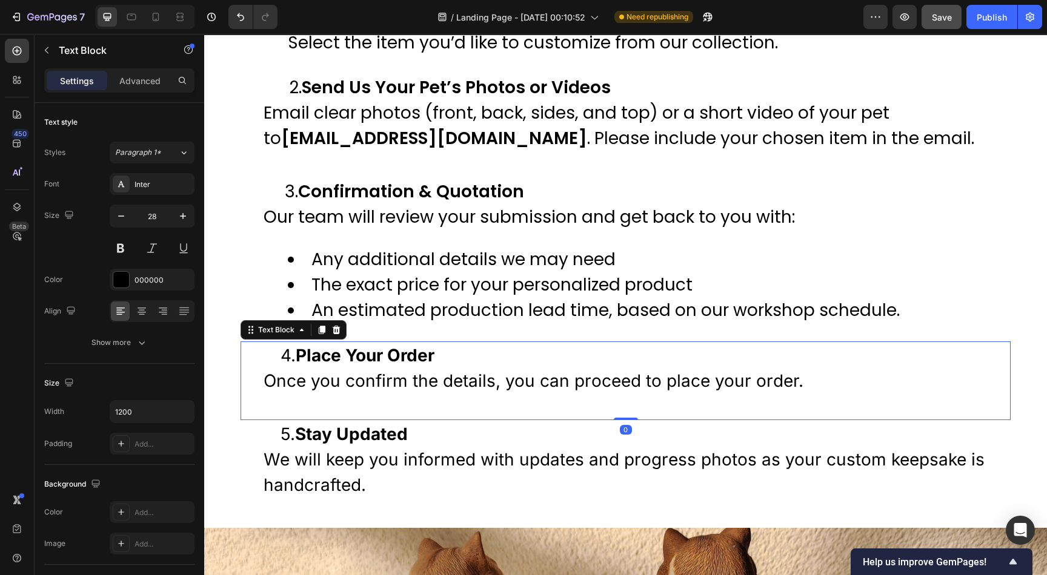
click at [444, 363] on p "4. Place Your Order Once you confirm the details, you can proceed to place your…" at bounding box center [625, 368] width 724 height 51
click at [148, 187] on div "Inter" at bounding box center [162, 184] width 57 height 11
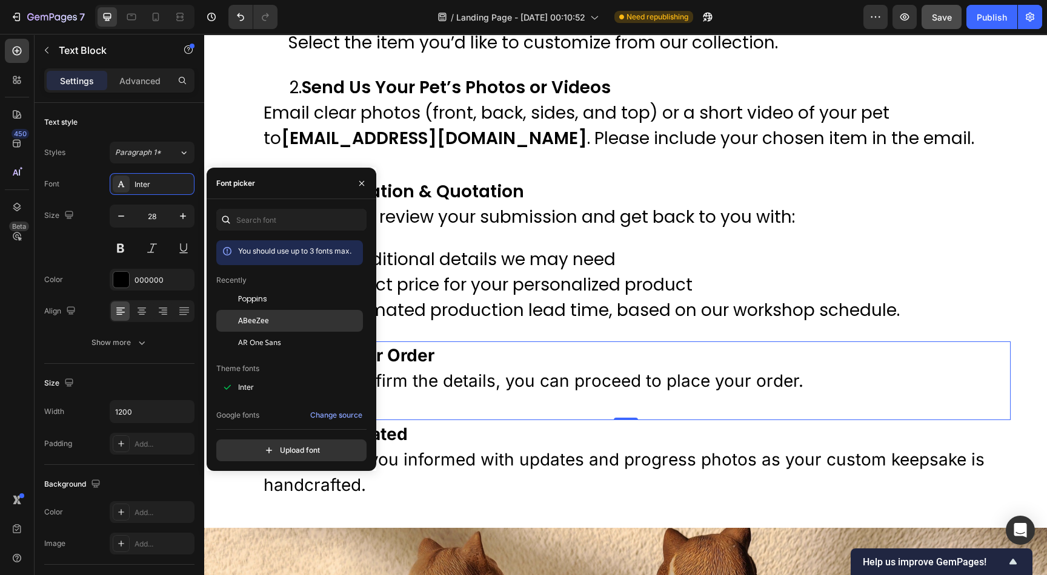
drag, startPoint x: 260, startPoint y: 297, endPoint x: 336, endPoint y: 319, distance: 78.4
click at [260, 299] on span "Poppins" at bounding box center [252, 299] width 29 height 11
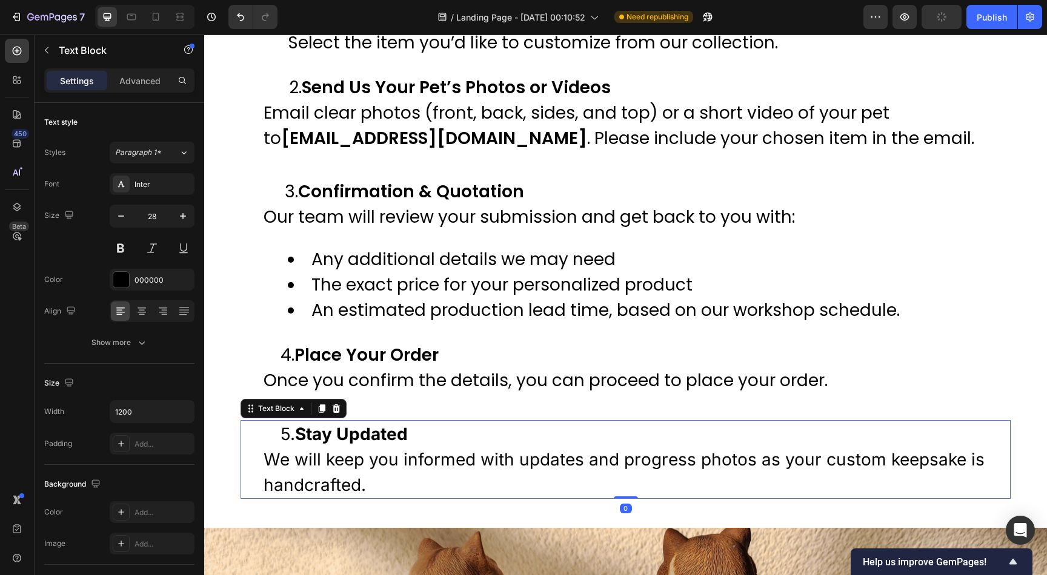
click at [506, 457] on p "5. Stay Updated We will keep you informed with updates and progress photos as y…" at bounding box center [625, 460] width 724 height 76
click at [165, 188] on div "Inter" at bounding box center [162, 184] width 57 height 11
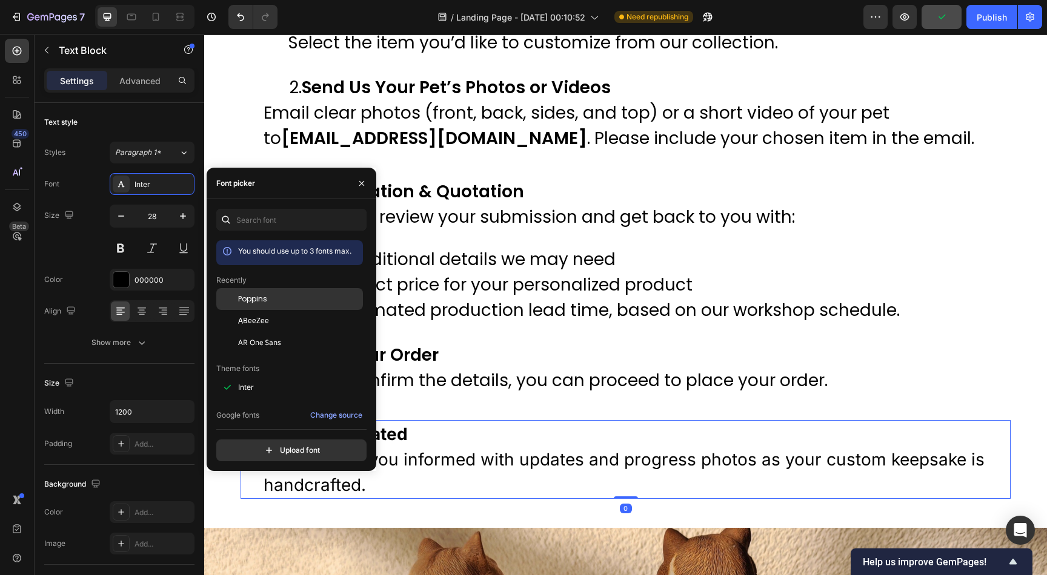
click at [260, 297] on span "Poppins" at bounding box center [252, 299] width 29 height 11
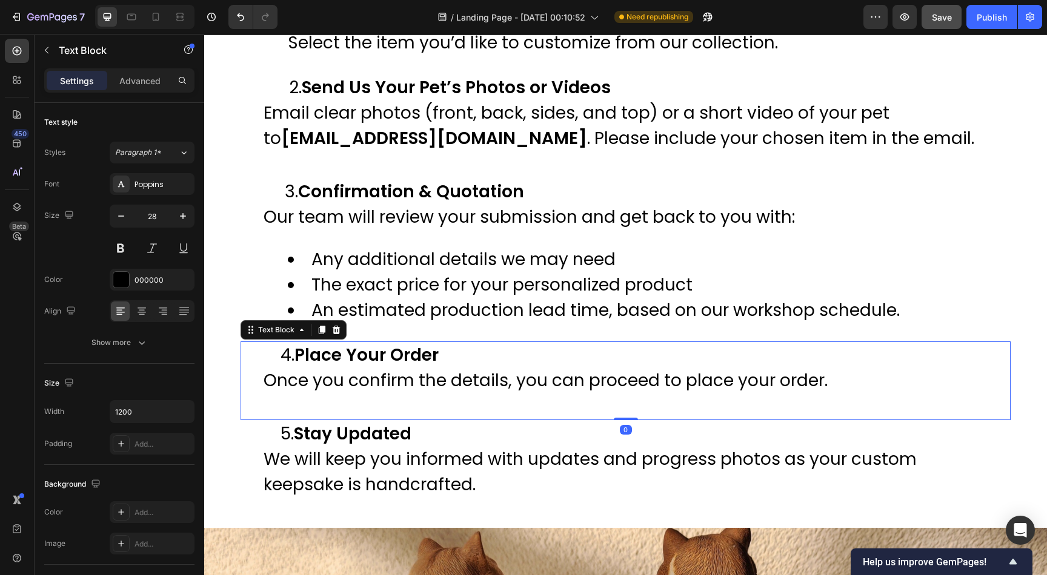
click at [904, 382] on p "4. Place Your Order Once you confirm the details, you can proceed to place your…" at bounding box center [625, 368] width 724 height 51
click at [941, 16] on span "Save" at bounding box center [942, 17] width 20 height 10
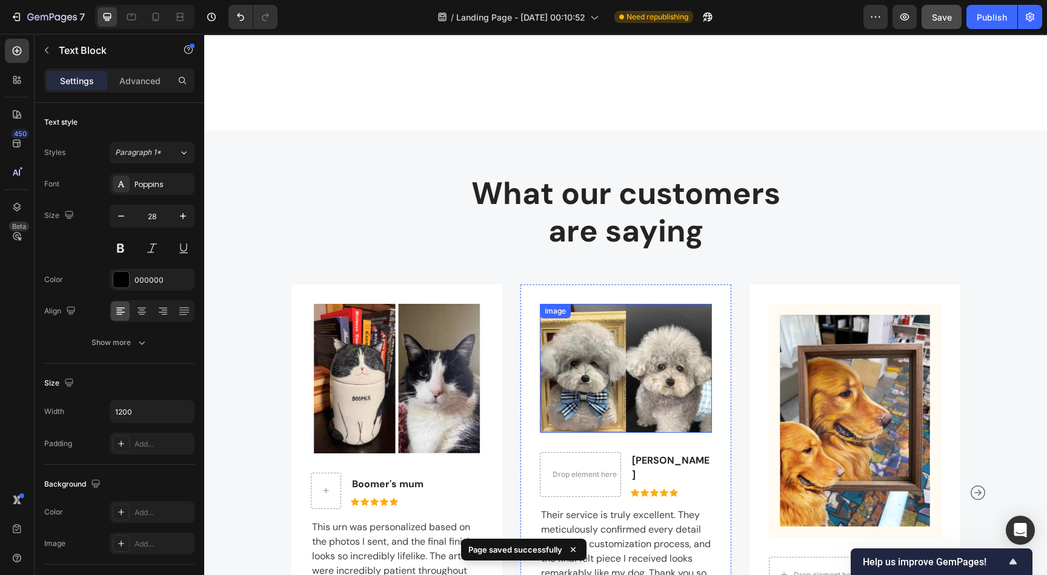
scroll to position [2201, 0]
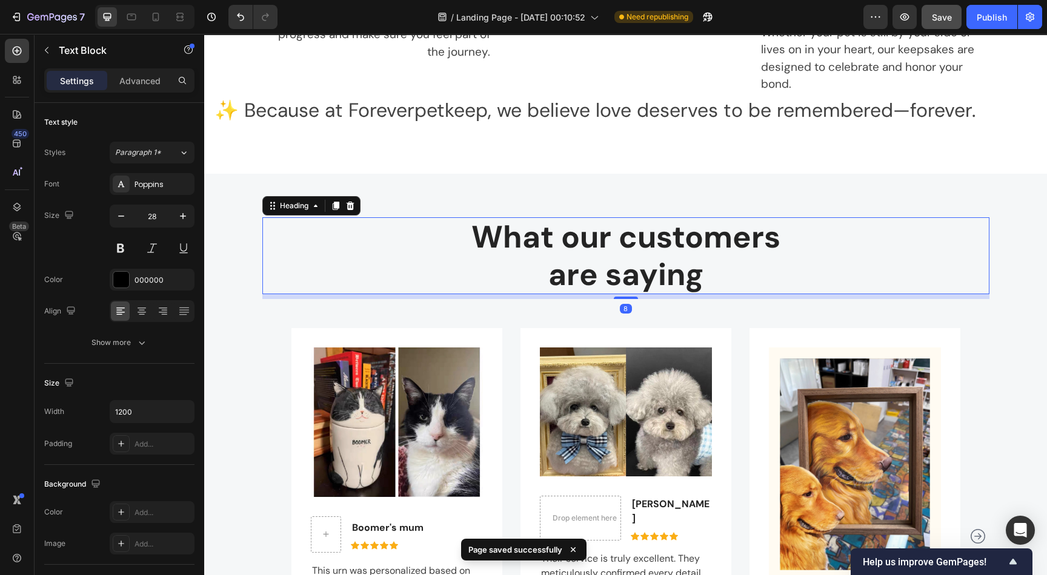
click at [638, 253] on p "What our customers are saying" at bounding box center [625, 256] width 724 height 74
click at [156, 185] on div "DM Sans" at bounding box center [162, 184] width 57 height 11
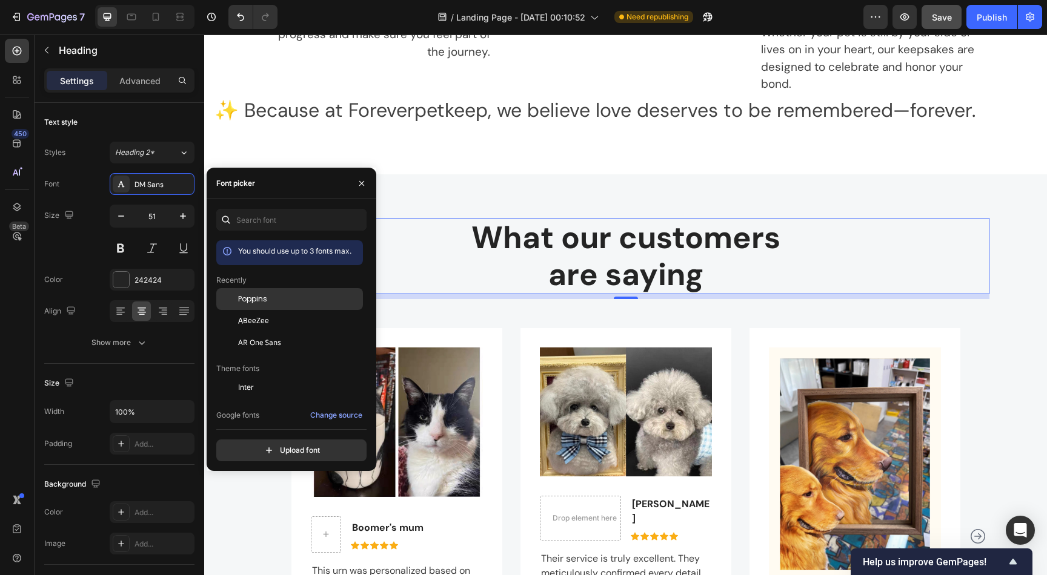
click at [248, 296] on span "Poppins" at bounding box center [252, 299] width 29 height 11
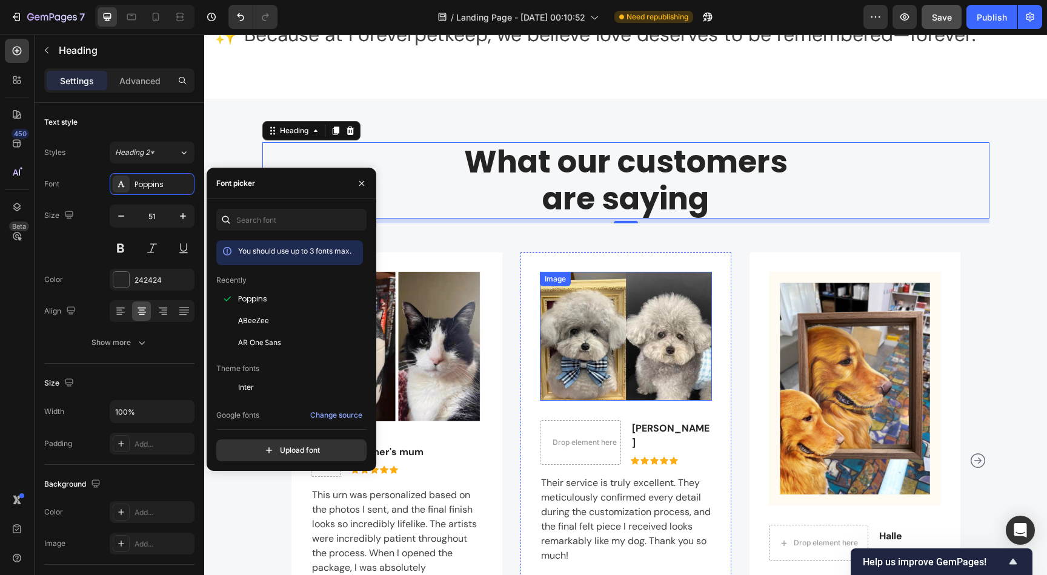
scroll to position [2292, 0]
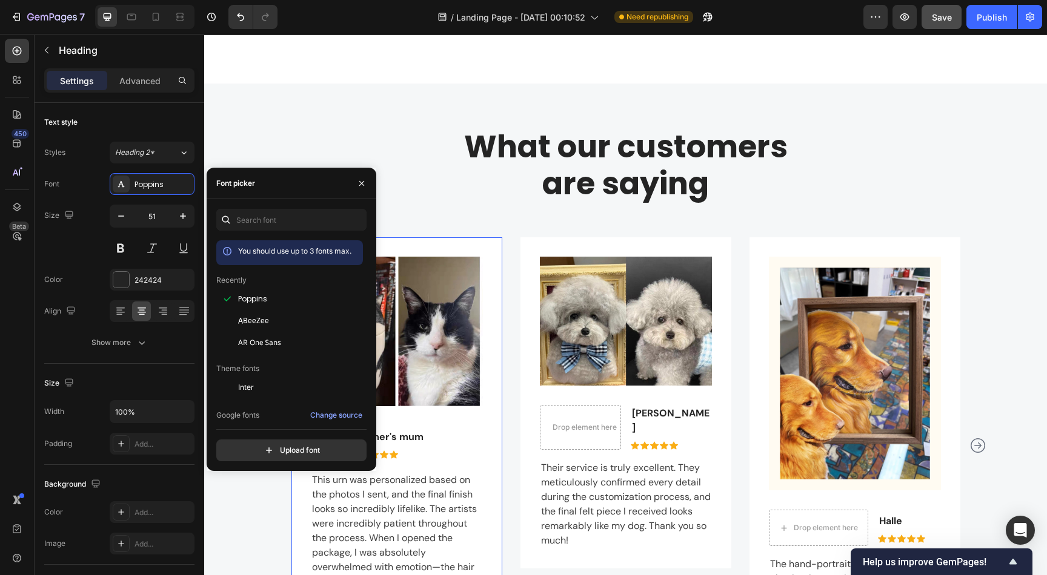
click at [456, 240] on div "Image Boomer's mum Text block Icon Icon Icon Icon Icon Icon List Hoz Row This u…" at bounding box center [396, 423] width 211 height 372
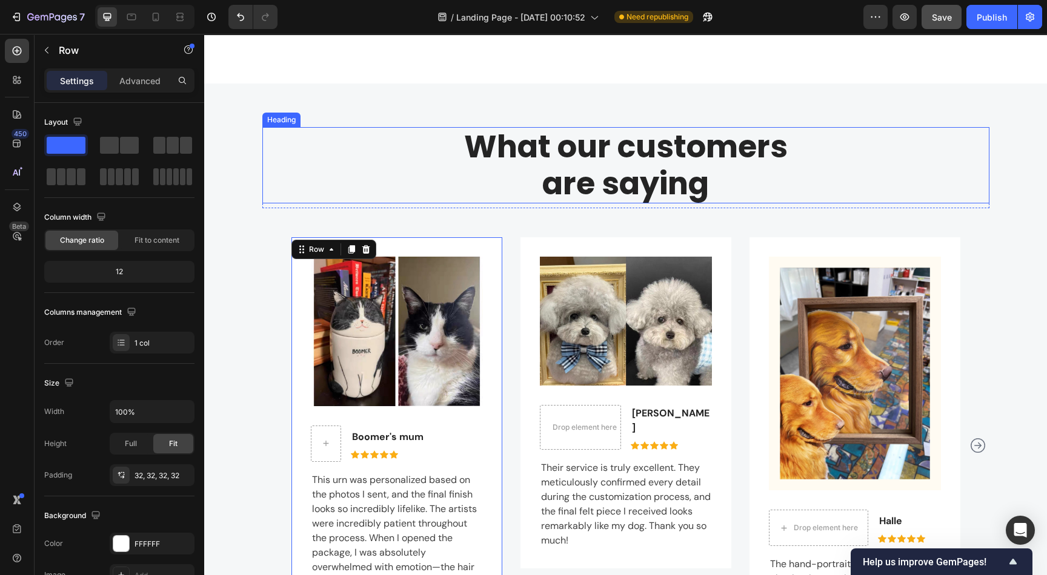
click at [655, 150] on p "What our customers are saying" at bounding box center [625, 165] width 724 height 74
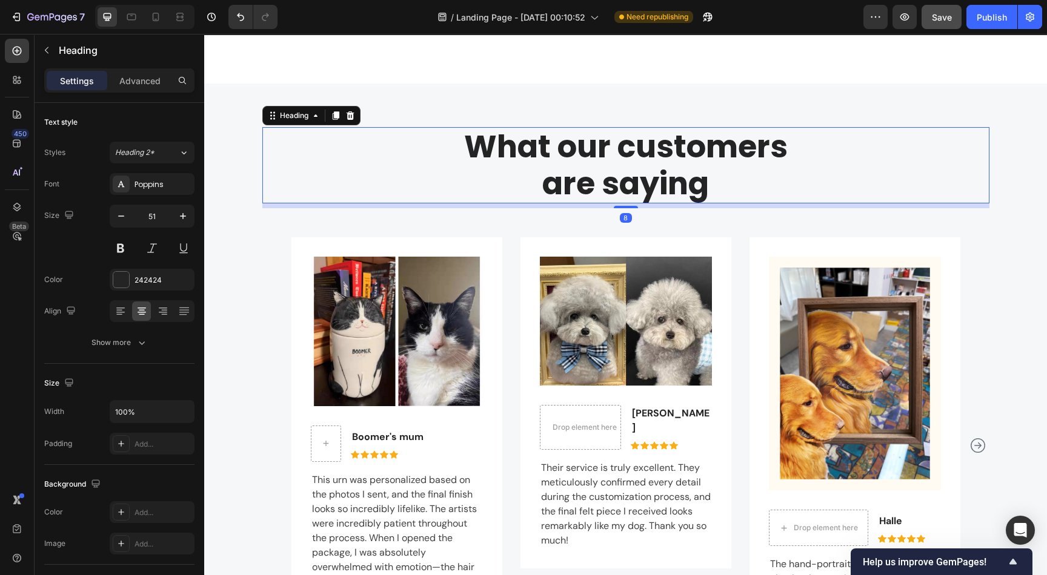
click at [508, 145] on p "What our customers are saying" at bounding box center [625, 165] width 724 height 74
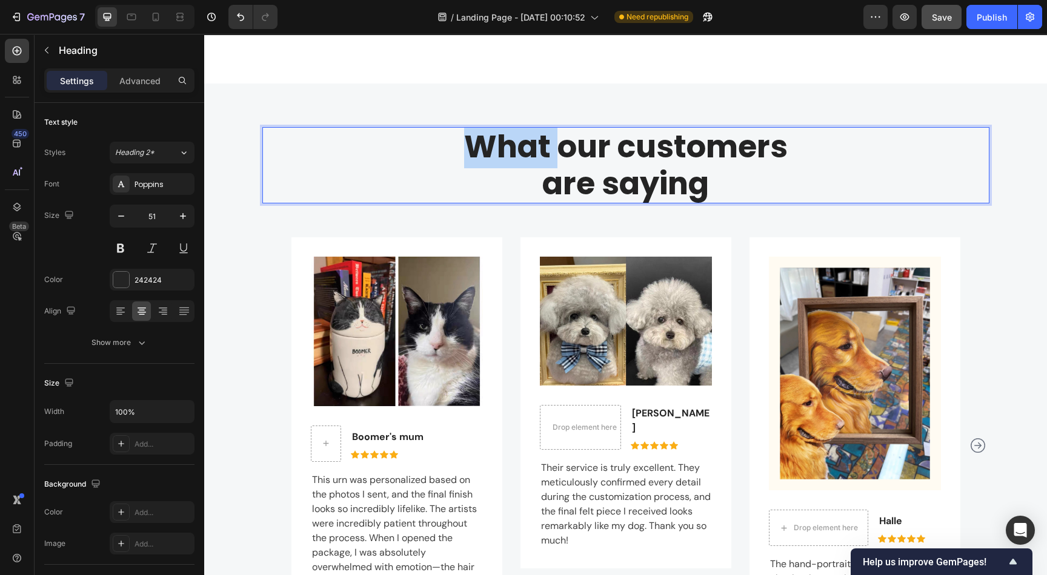
click at [508, 145] on p "What our customers are saying" at bounding box center [625, 165] width 724 height 74
click at [704, 188] on p "What our customers are saying" at bounding box center [625, 165] width 724 height 74
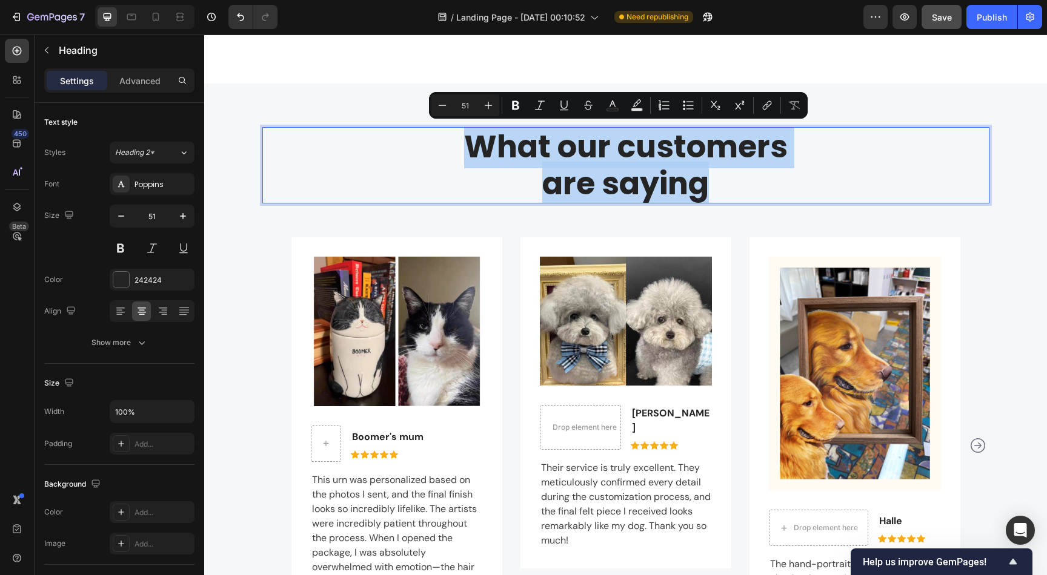
drag, startPoint x: 700, startPoint y: 187, endPoint x: 220, endPoint y: 180, distance: 479.1
click at [462, 139] on p "What our customers are saying" at bounding box center [625, 165] width 724 height 74
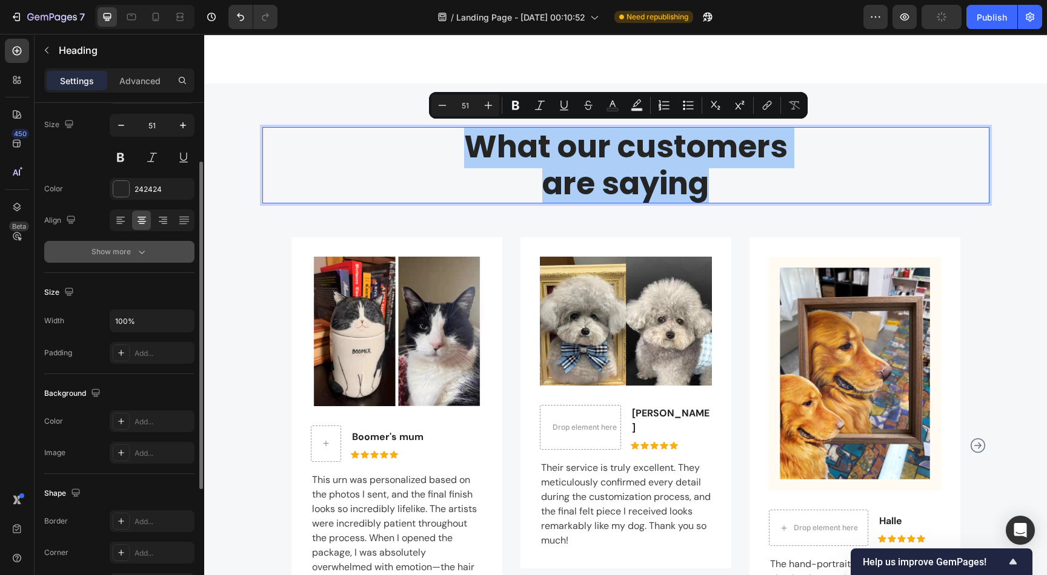
click at [140, 249] on icon "button" at bounding box center [142, 252] width 12 height 12
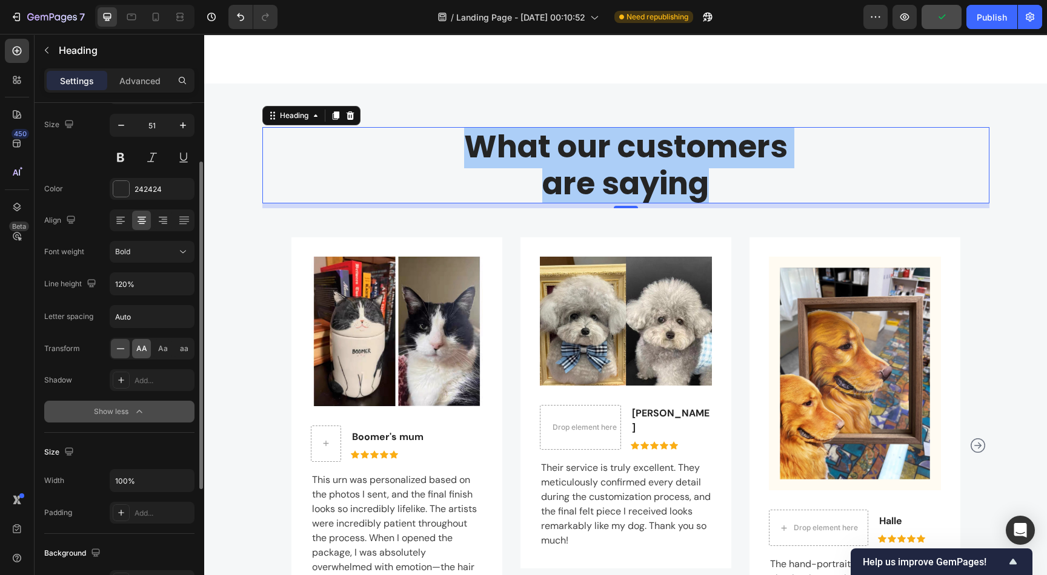
click at [139, 349] on span "AA" at bounding box center [141, 348] width 11 height 11
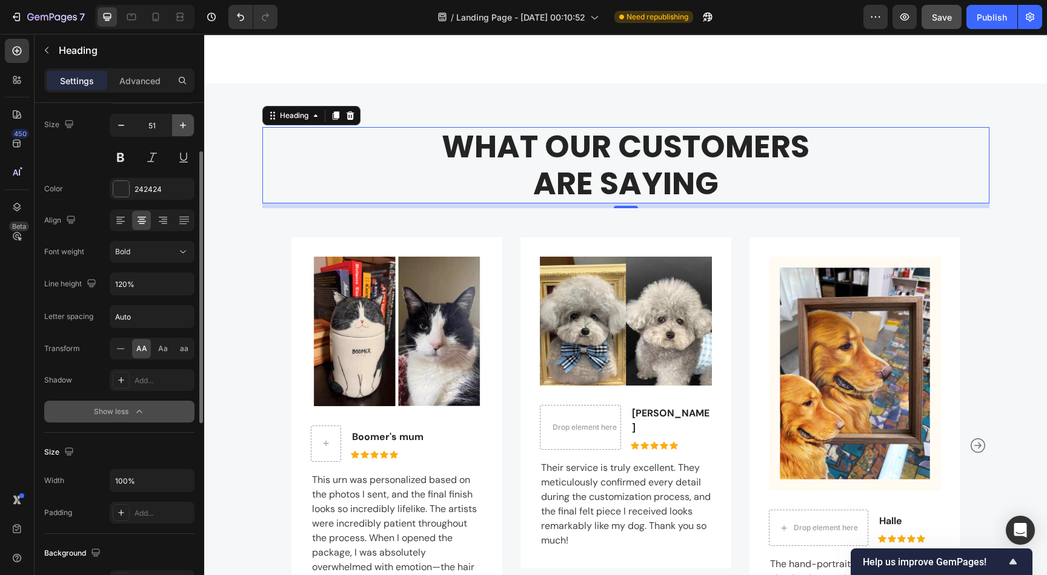
click at [180, 125] on icon "button" at bounding box center [183, 125] width 12 height 12
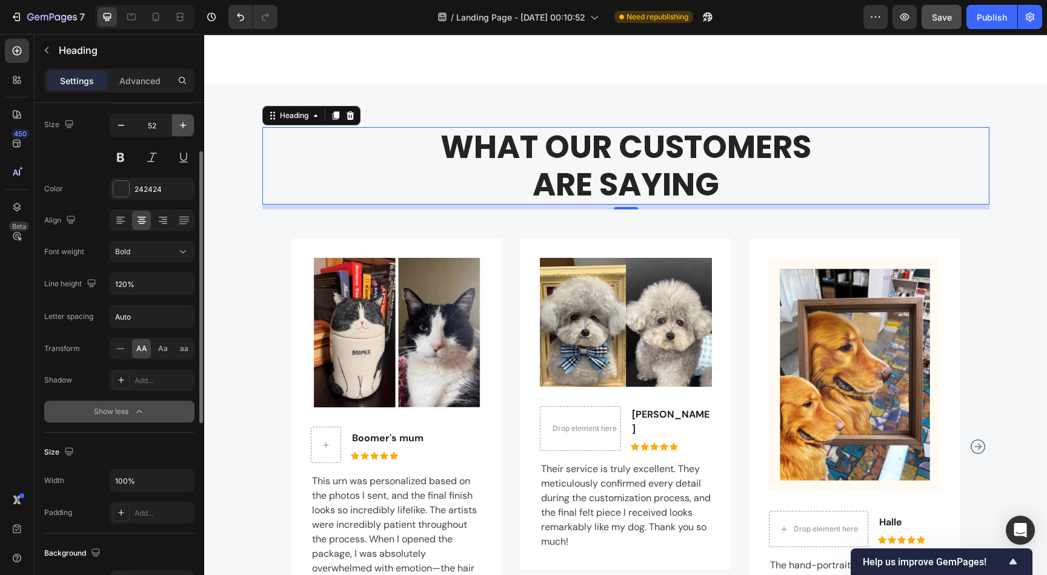
click at [181, 125] on icon "button" at bounding box center [183, 125] width 6 height 6
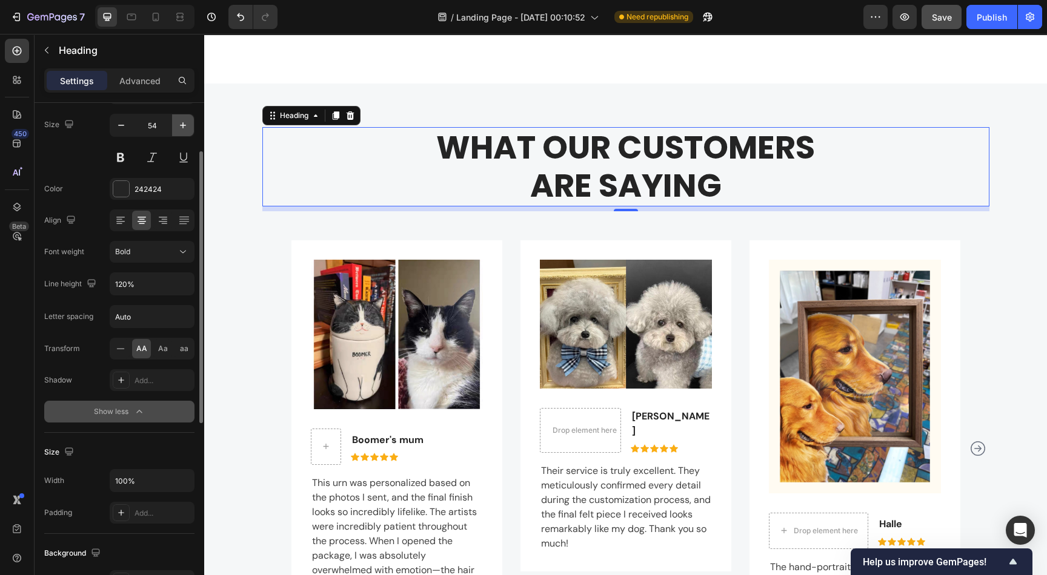
click at [181, 125] on icon "button" at bounding box center [183, 125] width 6 height 6
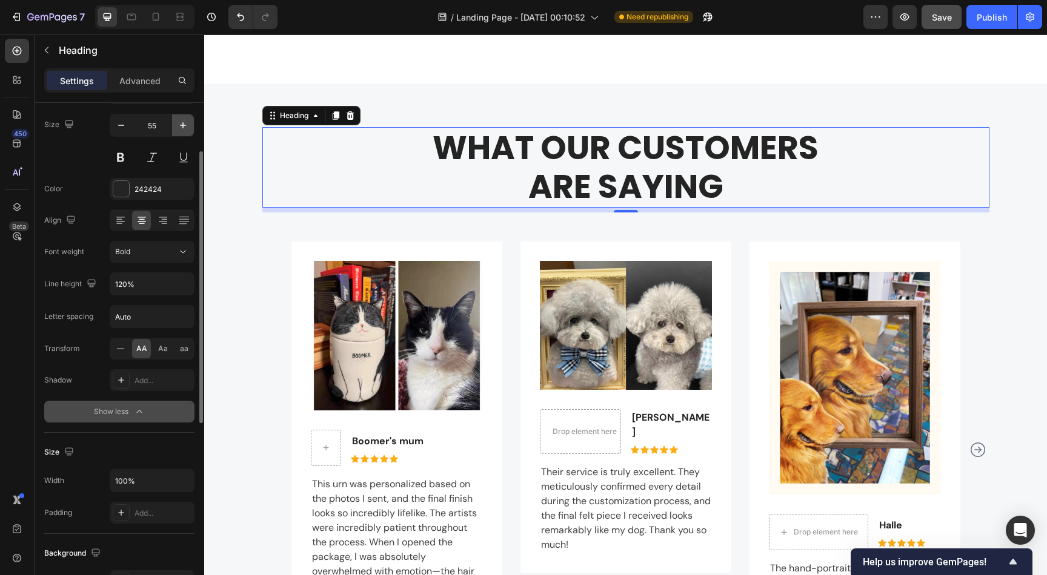
click at [181, 125] on icon "button" at bounding box center [183, 125] width 6 height 6
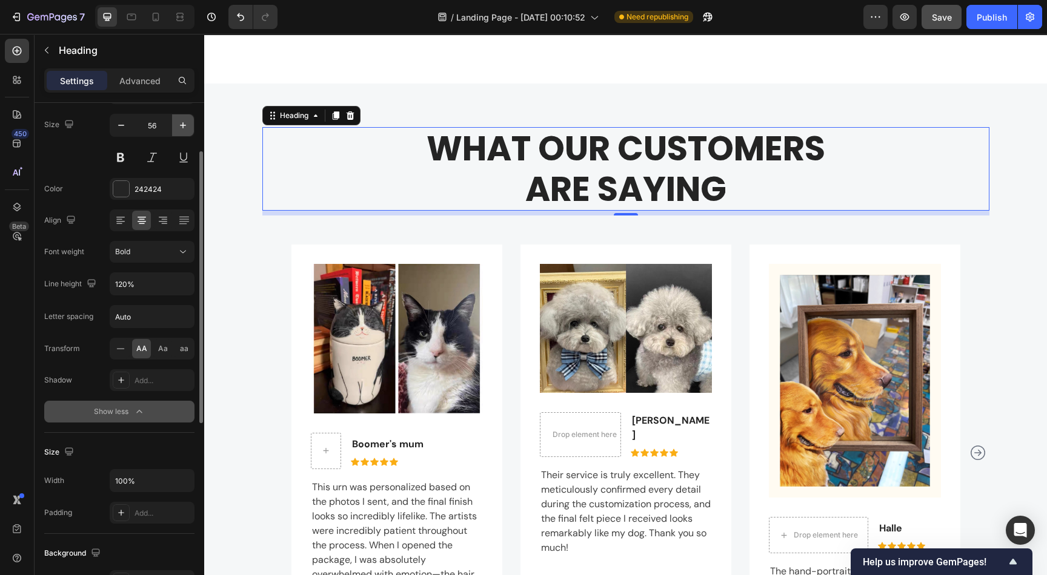
click at [181, 125] on icon "button" at bounding box center [183, 125] width 6 height 6
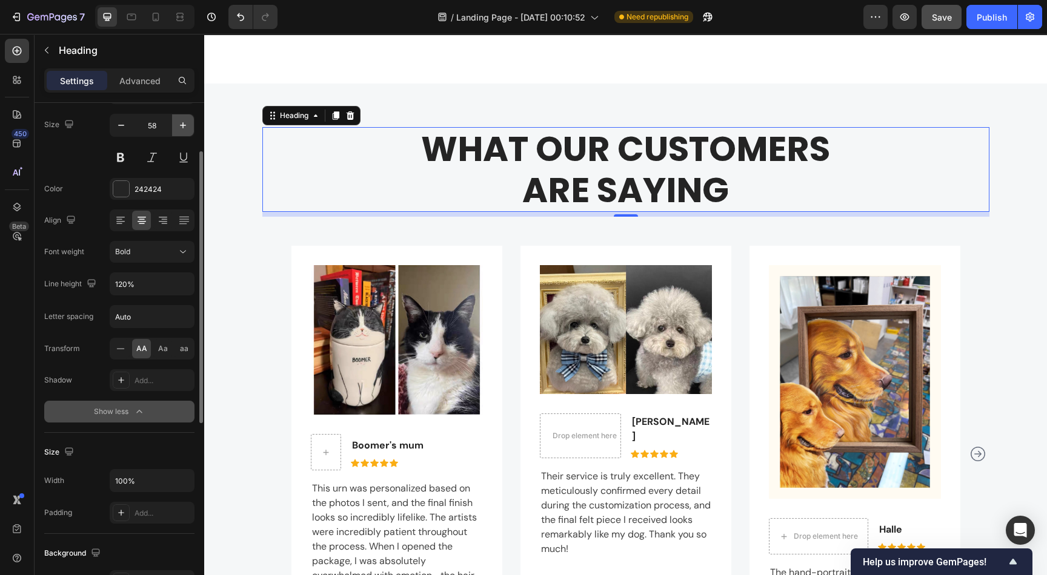
click at [181, 125] on icon "button" at bounding box center [183, 125] width 6 height 6
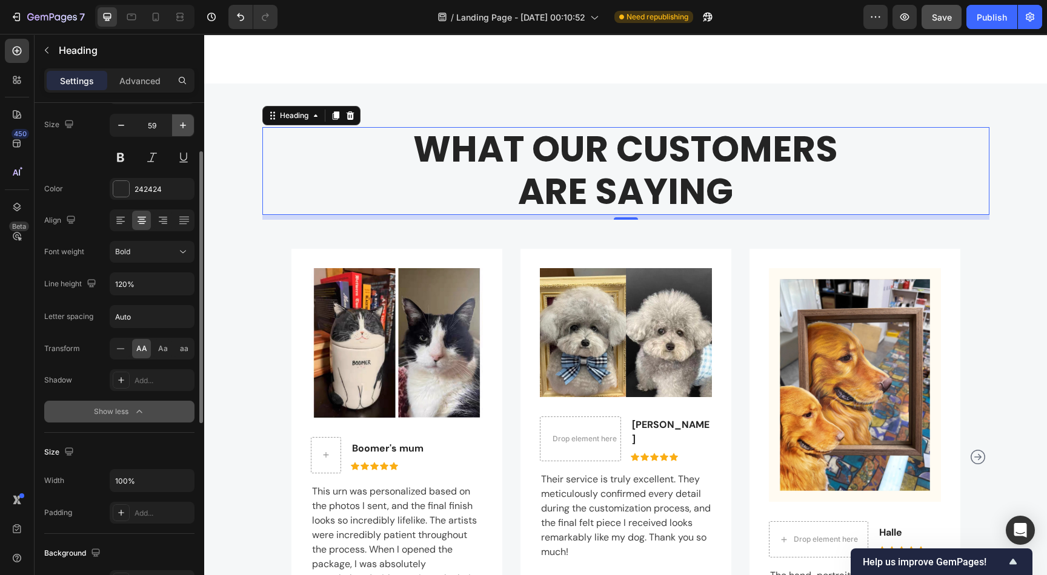
click at [181, 125] on icon "button" at bounding box center [183, 125] width 6 height 6
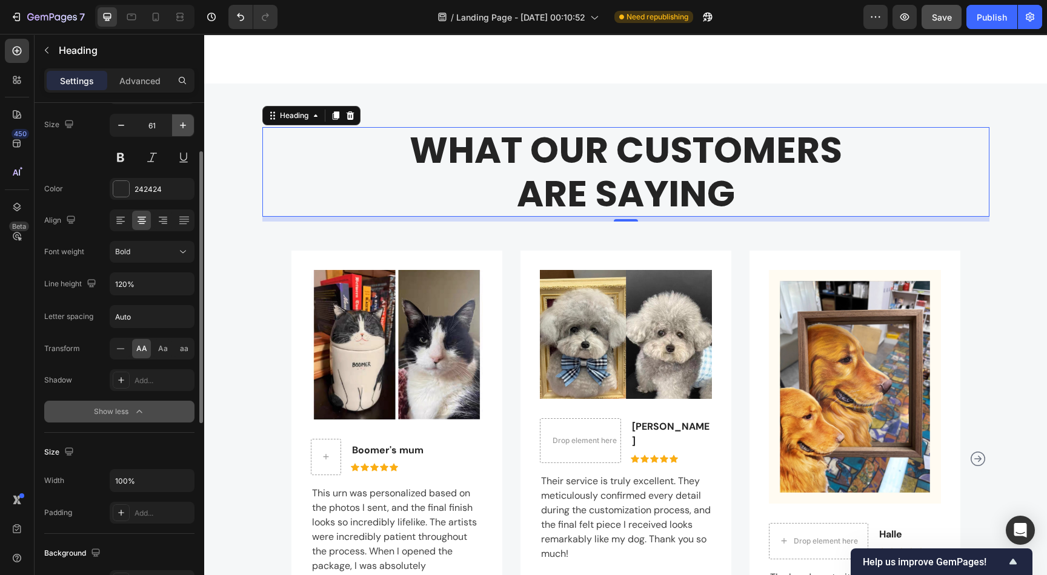
click at [181, 125] on icon "button" at bounding box center [183, 125] width 6 height 6
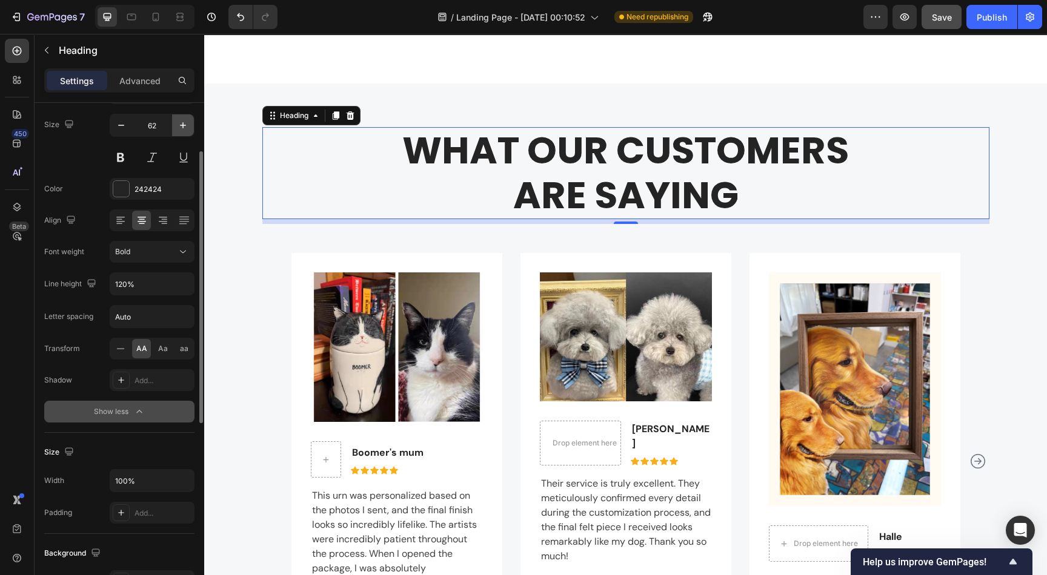
click at [181, 125] on icon "button" at bounding box center [183, 125] width 6 height 6
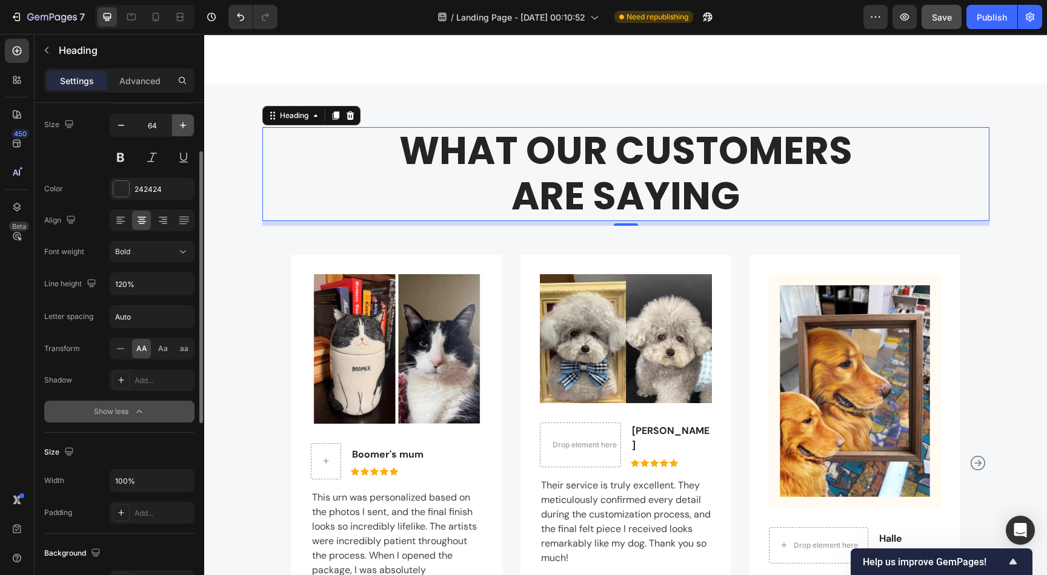
click at [181, 125] on icon "button" at bounding box center [183, 125] width 6 height 6
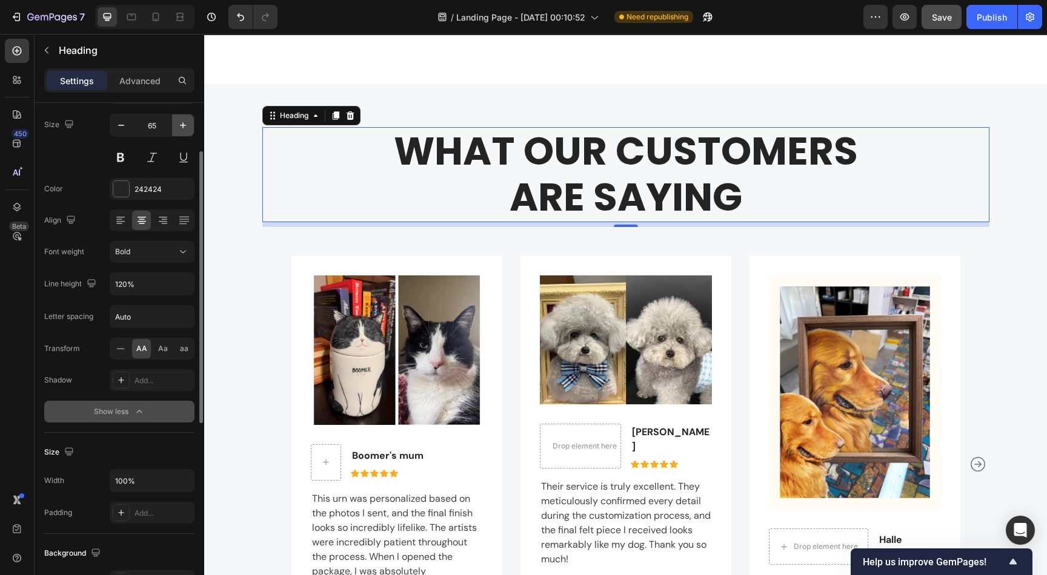
click at [181, 125] on icon "button" at bounding box center [183, 125] width 6 height 6
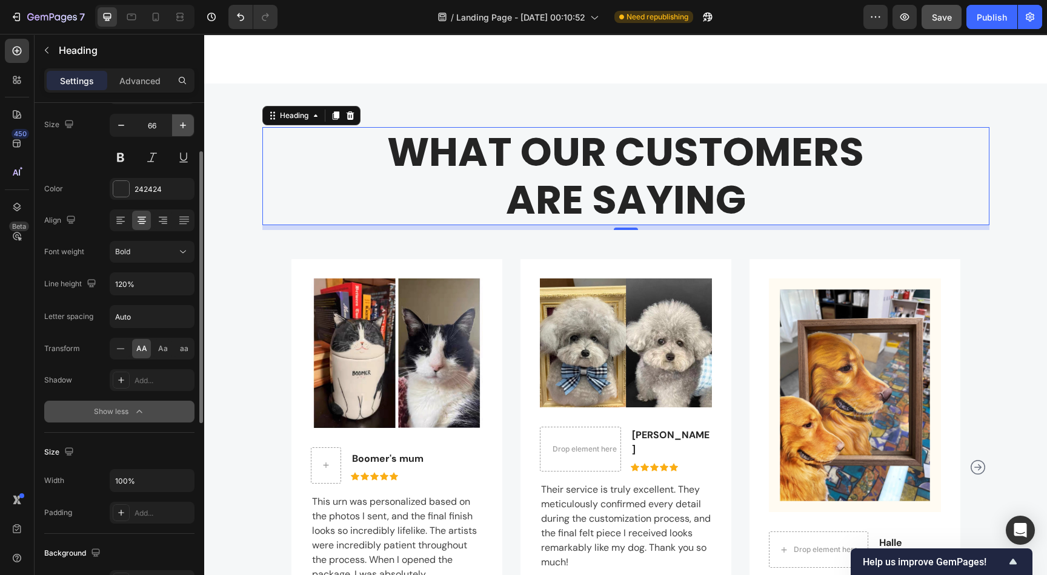
click at [181, 125] on icon "button" at bounding box center [183, 125] width 6 height 6
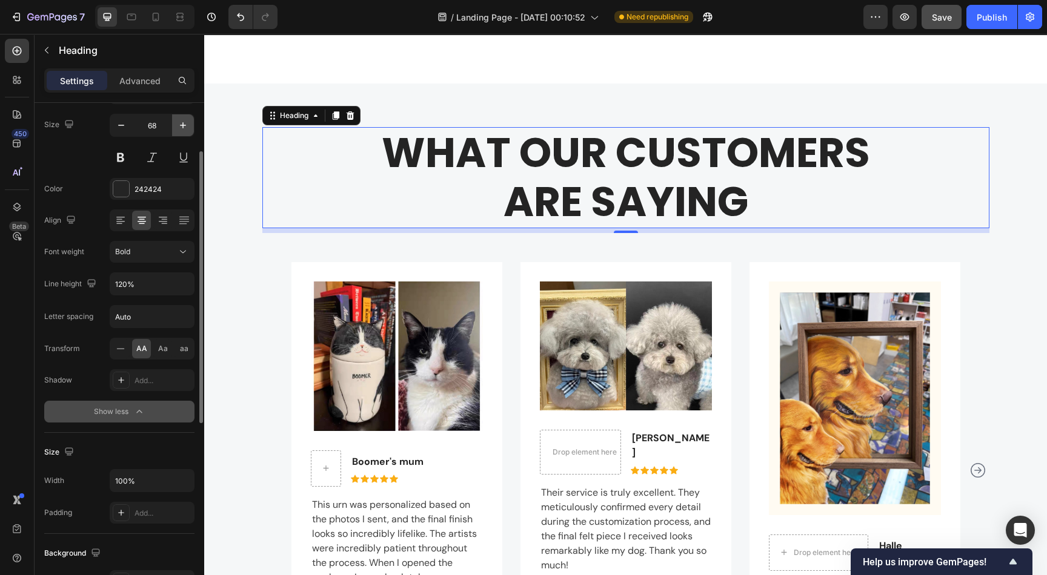
click at [181, 125] on icon "button" at bounding box center [183, 125] width 12 height 12
type input "69"
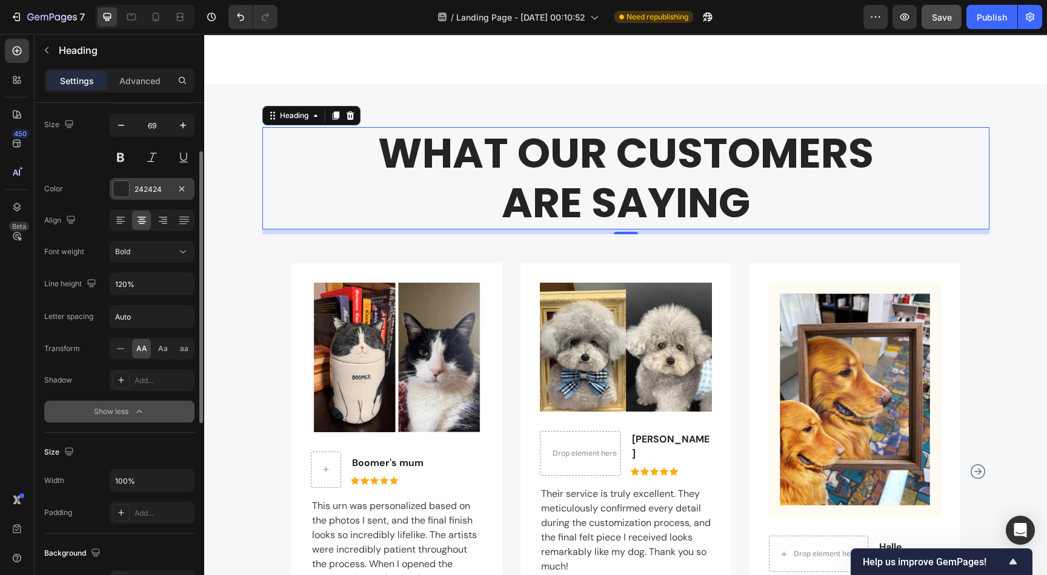
click at [135, 188] on div "242424" at bounding box center [151, 189] width 35 height 11
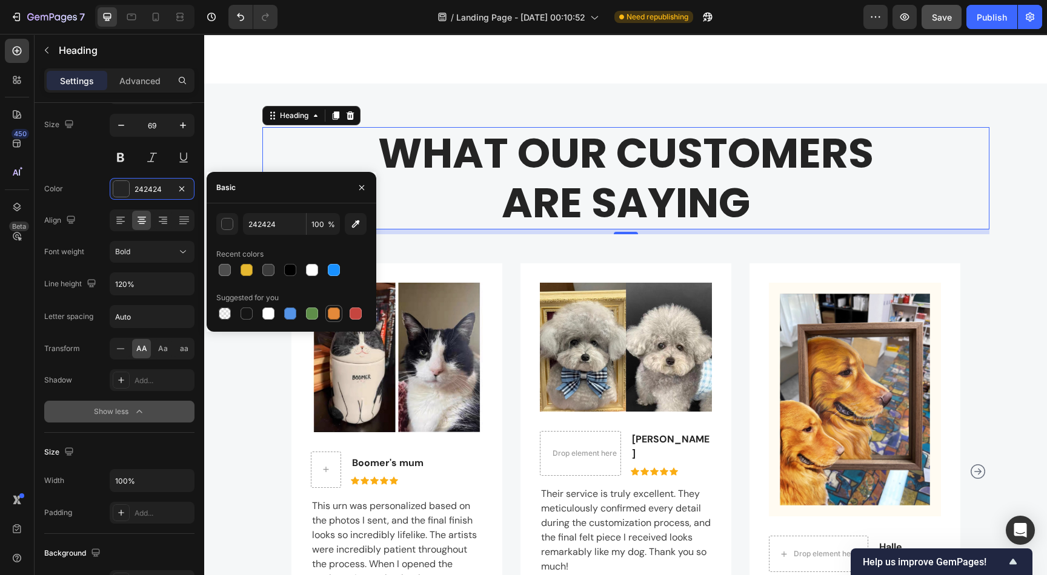
click at [337, 321] on div at bounding box center [333, 313] width 15 height 15
type input "E4893A"
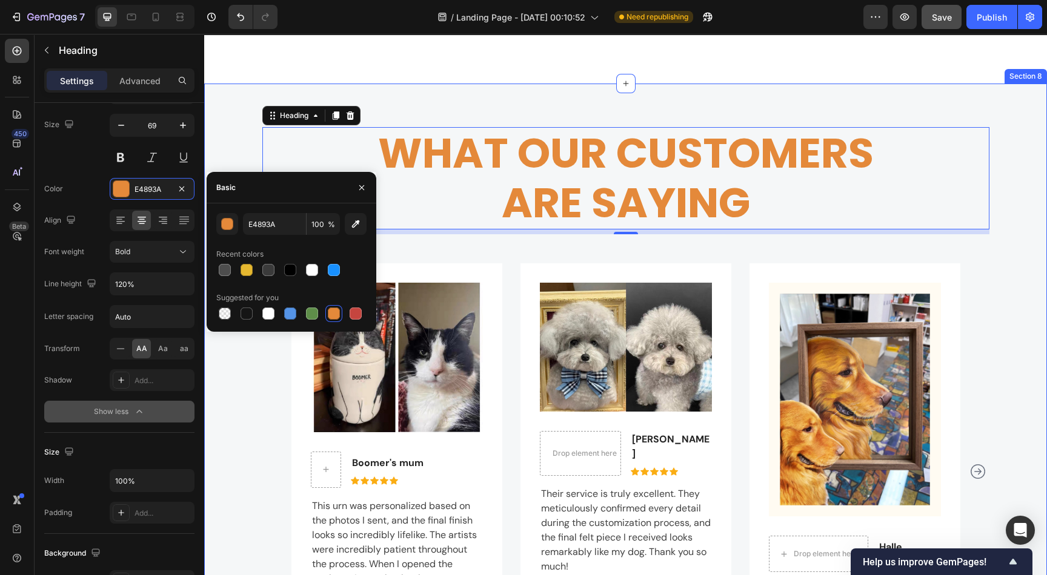
click at [497, 241] on div "What our customers are saying Heading 8 Row Image Boomer's mum Text block Icon …" at bounding box center [625, 408] width 824 height 563
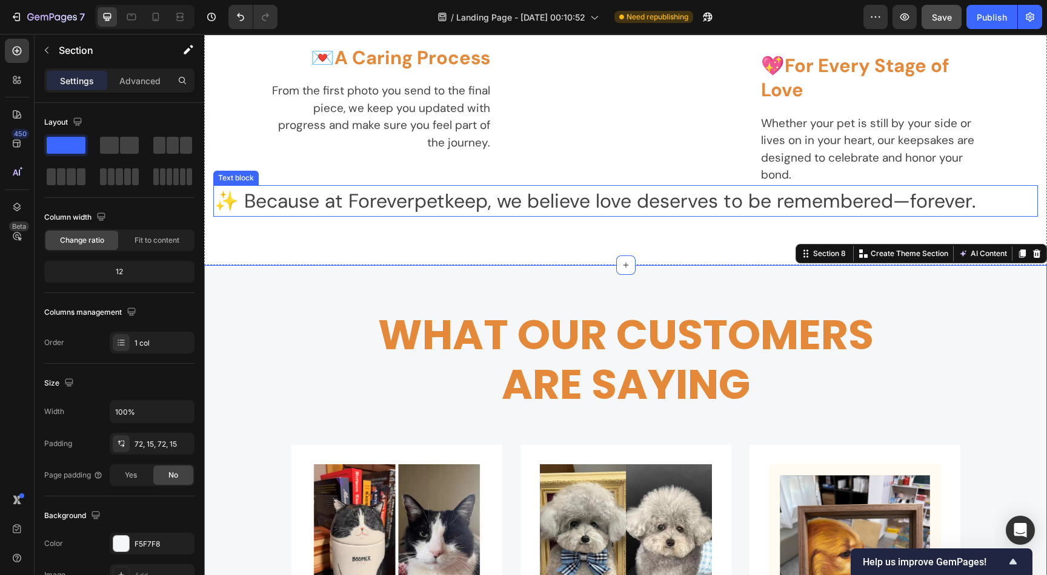
scroll to position [2019, 0]
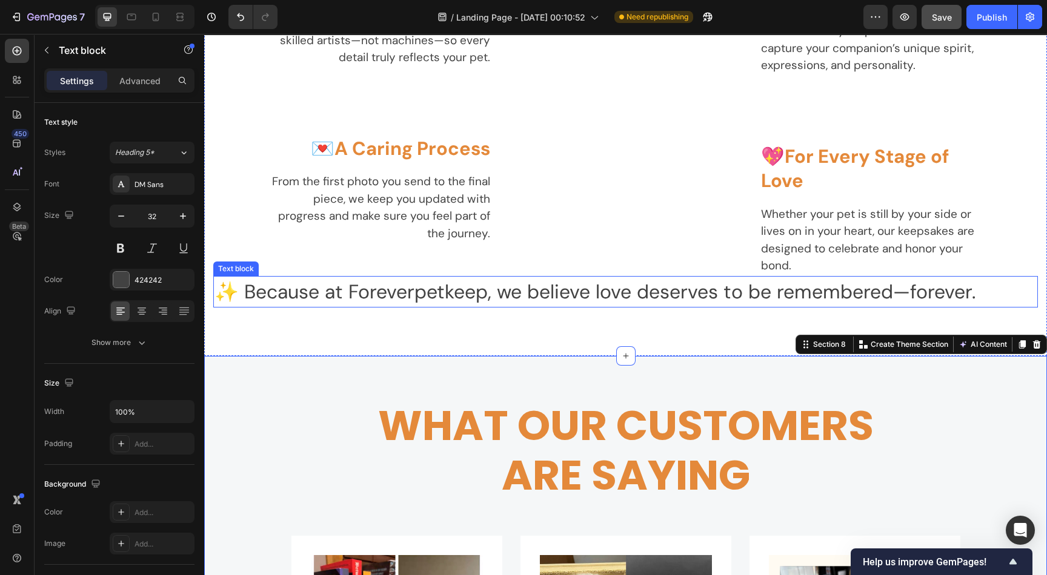
click at [428, 296] on p "✨ Because at Foreverpetkeep, we believe love deserves to be remembered—forever." at bounding box center [625, 291] width 822 height 29
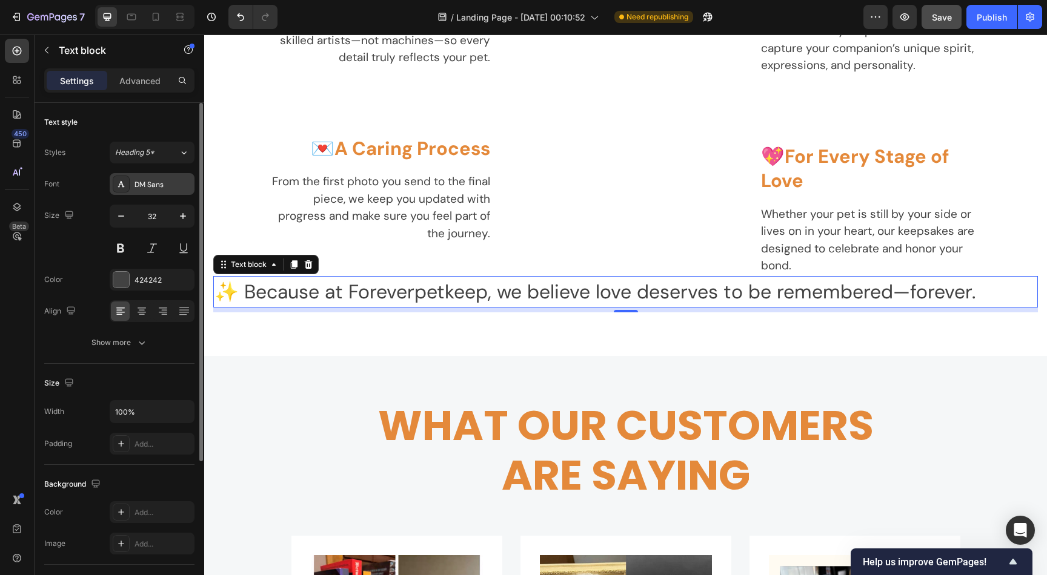
click at [143, 185] on div "DM Sans" at bounding box center [162, 184] width 57 height 11
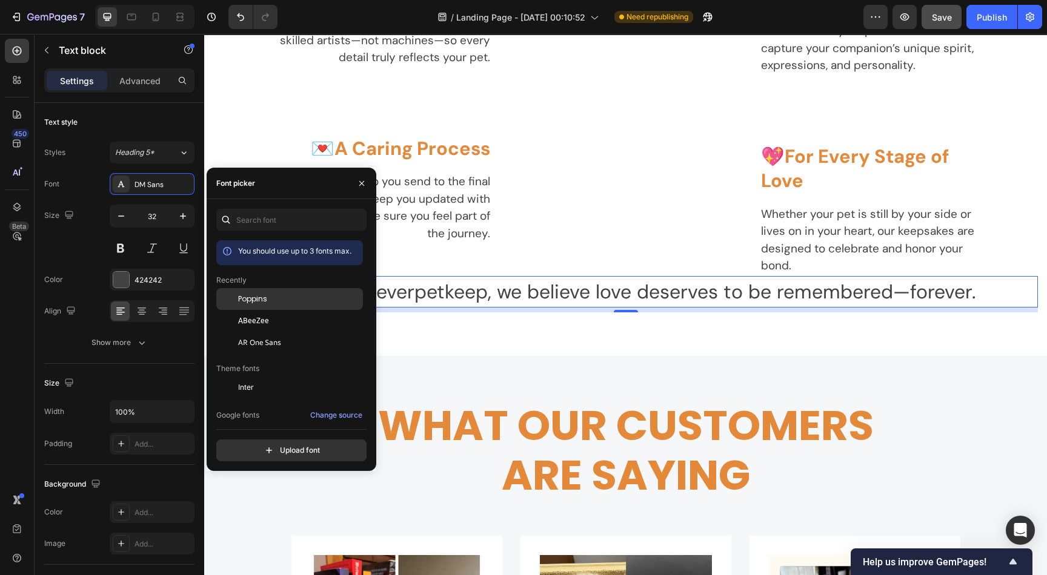
click at [265, 307] on div "Poppins" at bounding box center [289, 299] width 147 height 22
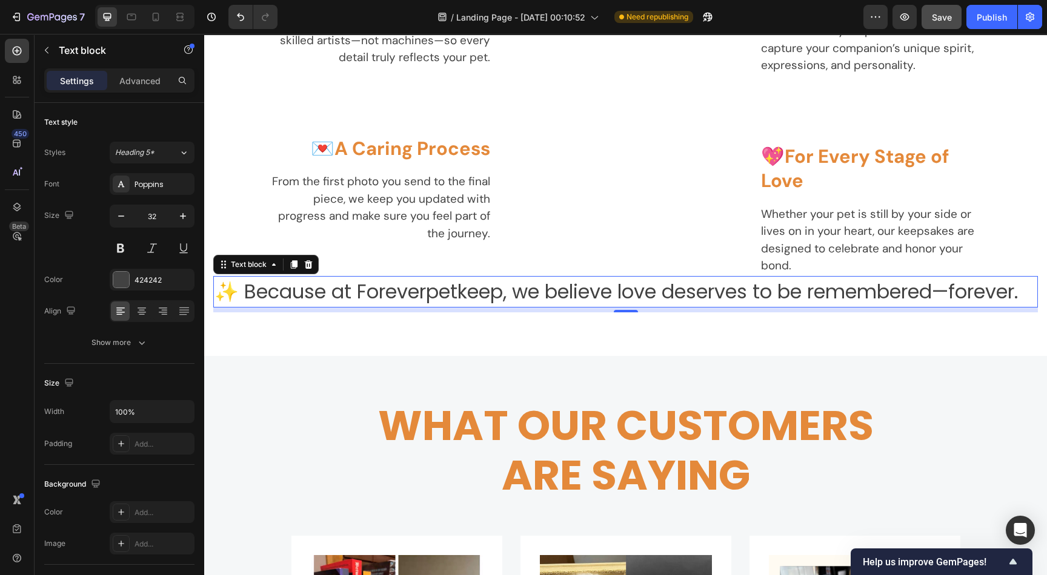
click at [788, 306] on p "✨ Because at Foreverpetkeep, we believe love deserves to be remembered—forever." at bounding box center [625, 291] width 822 height 29
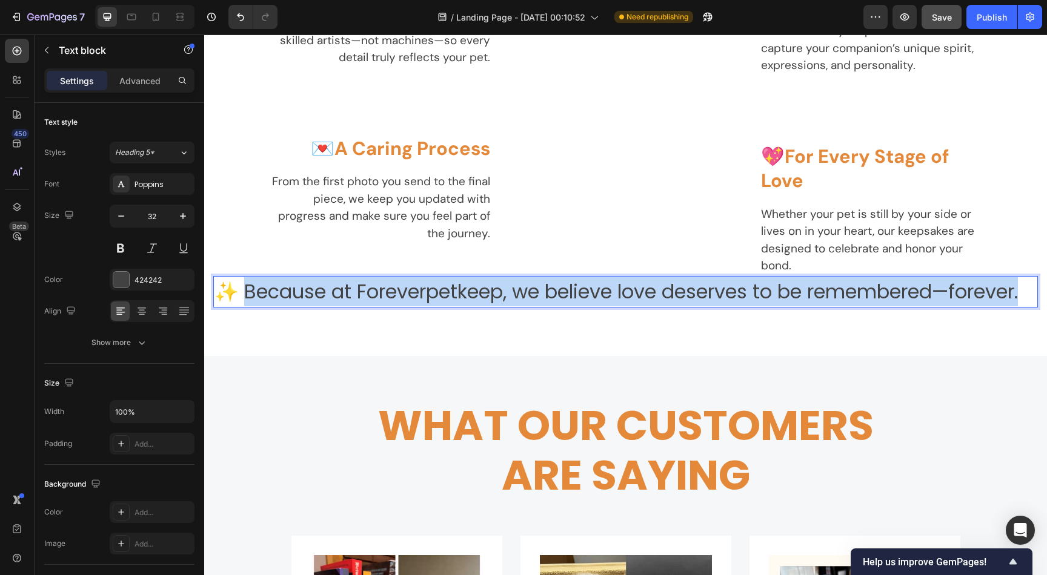
drag, startPoint x: 297, startPoint y: 320, endPoint x: 248, endPoint y: 290, distance: 58.5
click at [248, 290] on p "✨ Because at Foreverpetkeep, we believe love deserves to be remembered—forever." at bounding box center [625, 291] width 822 height 29
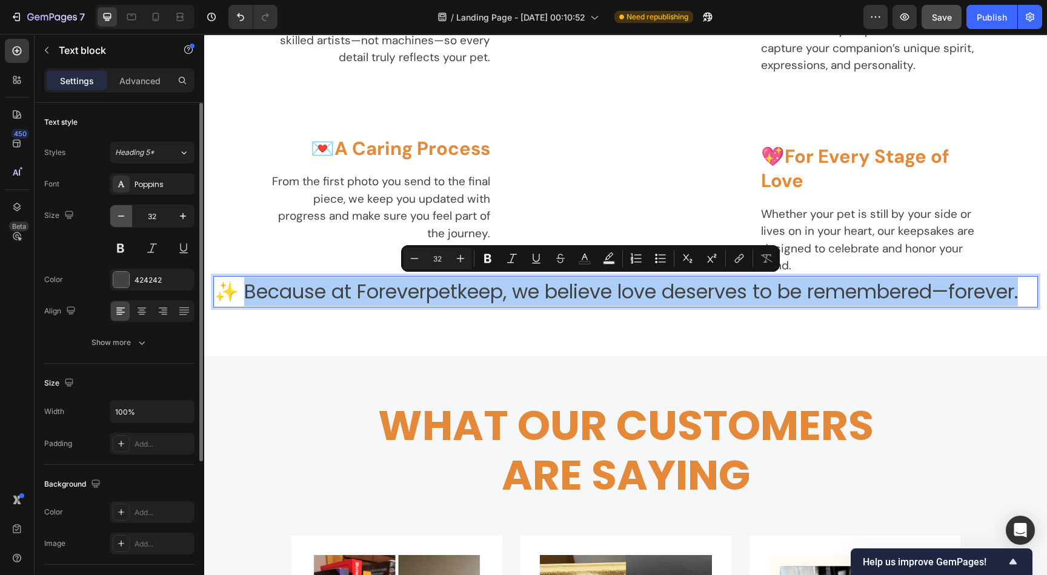
click at [118, 212] on icon "button" at bounding box center [121, 216] width 12 height 12
type input "31"
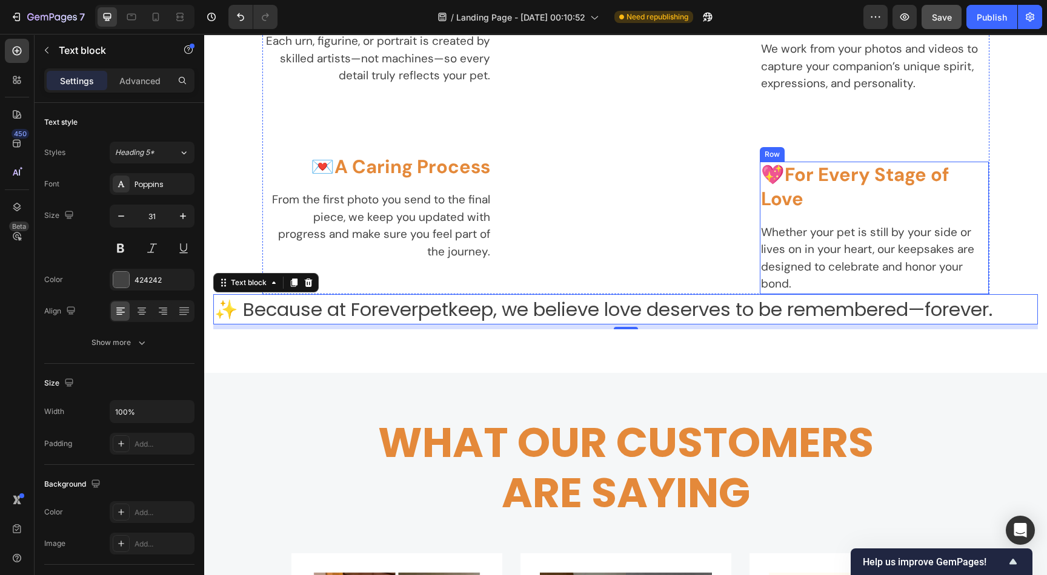
scroll to position [1928, 0]
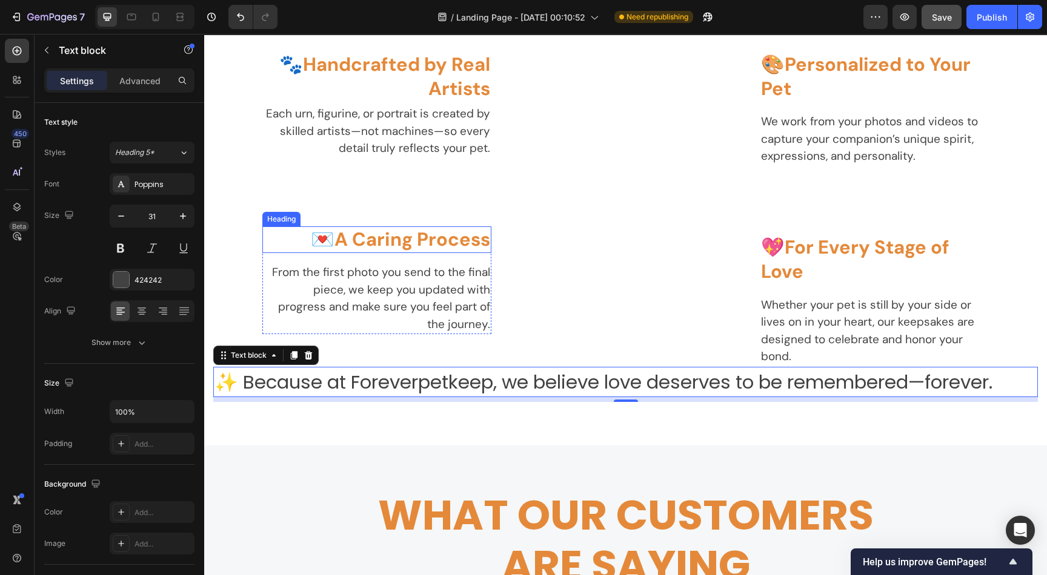
click at [424, 242] on strong "A Caring Process" at bounding box center [412, 239] width 156 height 25
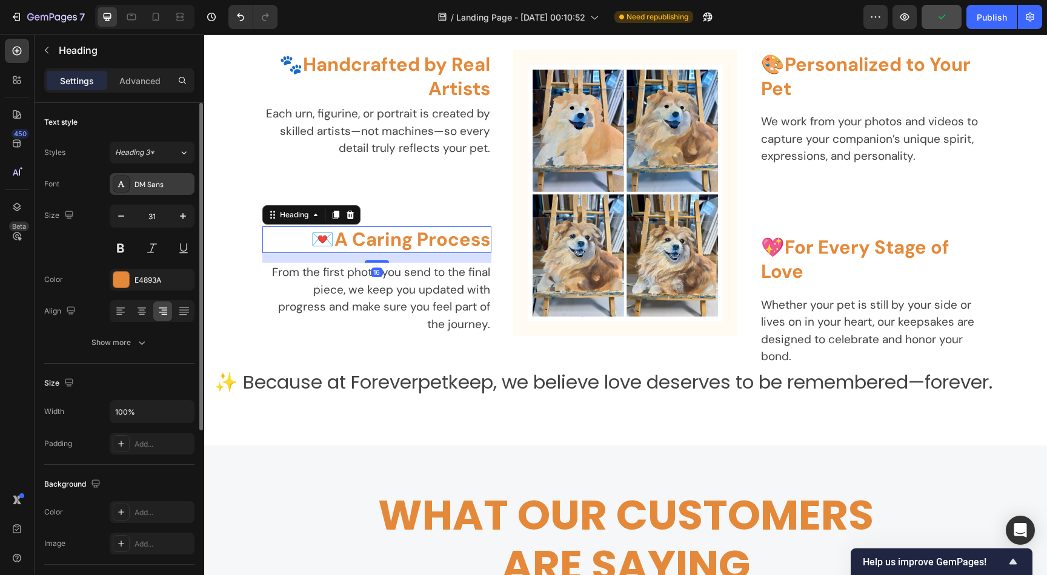
click at [154, 182] on div "DM Sans" at bounding box center [162, 184] width 57 height 11
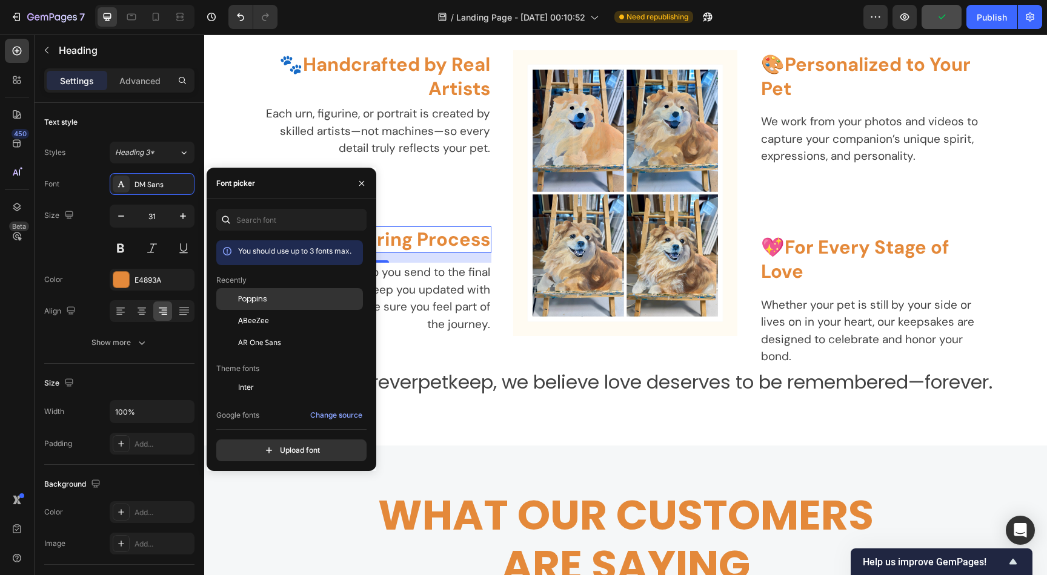
click at [252, 300] on span "Poppins" at bounding box center [252, 299] width 29 height 11
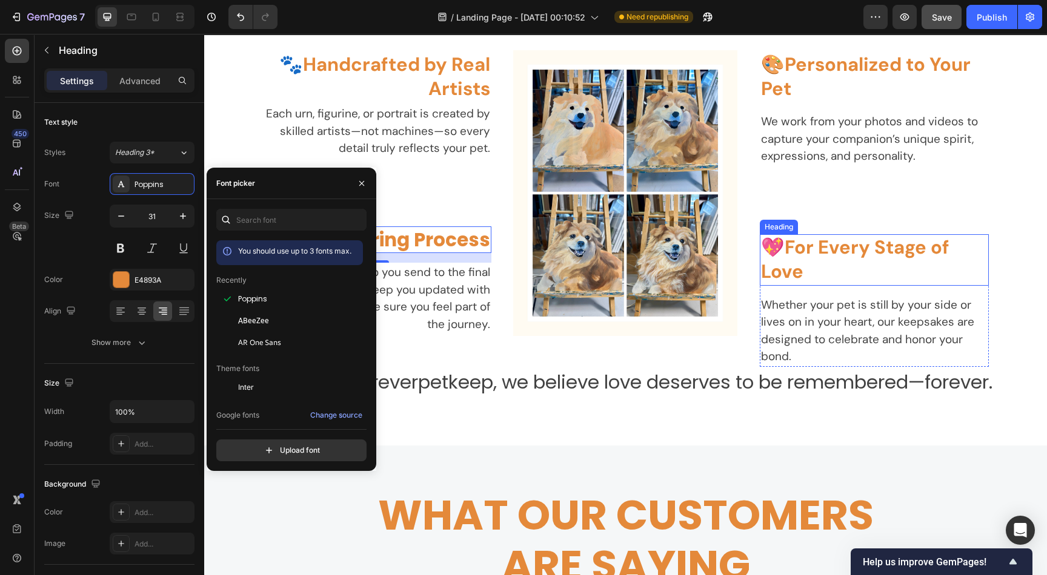
click at [812, 241] on strong "For Every Stage of Love" at bounding box center [855, 259] width 188 height 49
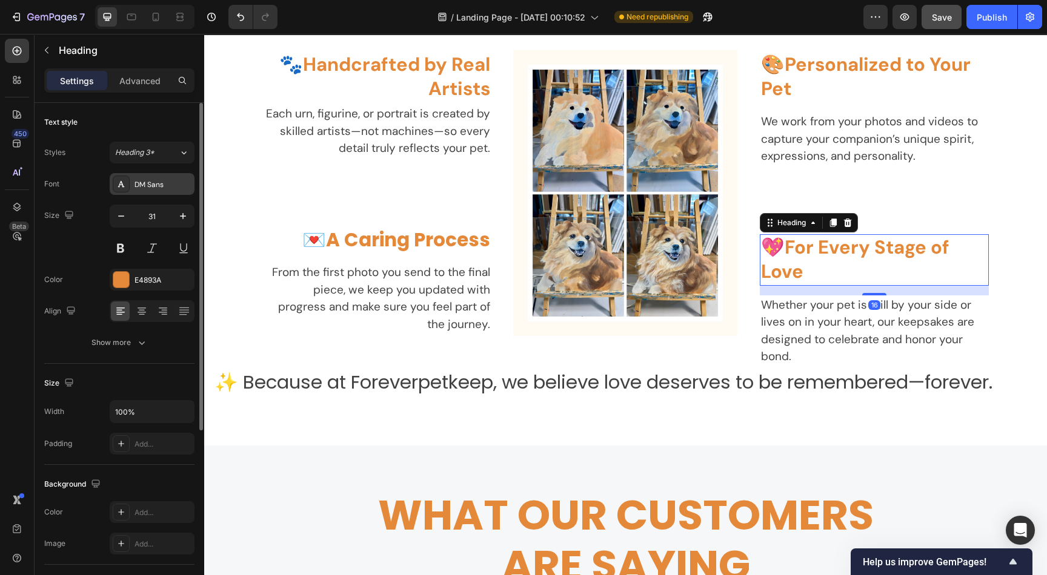
click at [166, 181] on div "DM Sans" at bounding box center [162, 184] width 57 height 11
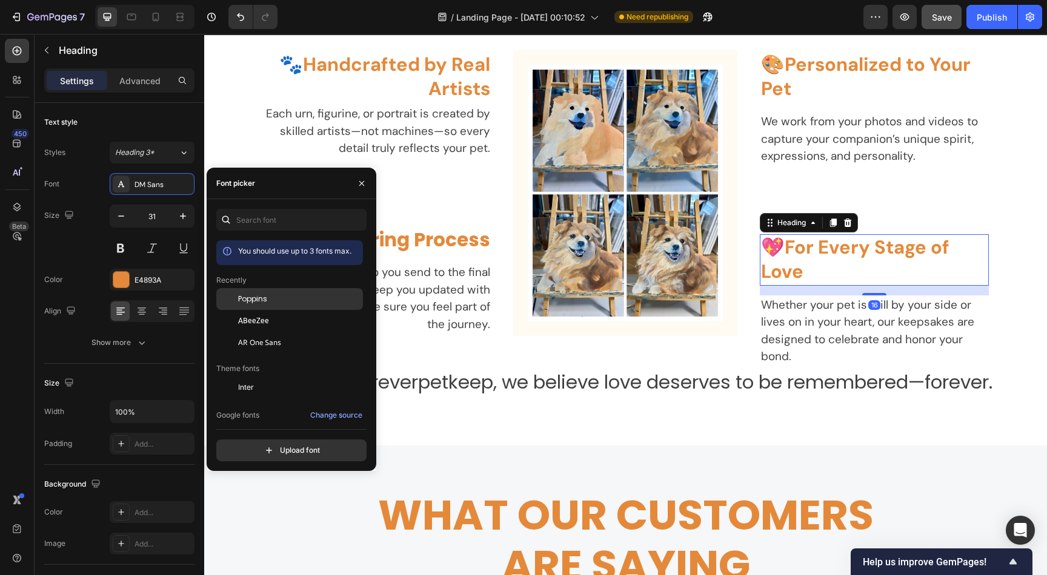
click at [273, 297] on div "Poppins" at bounding box center [299, 299] width 122 height 11
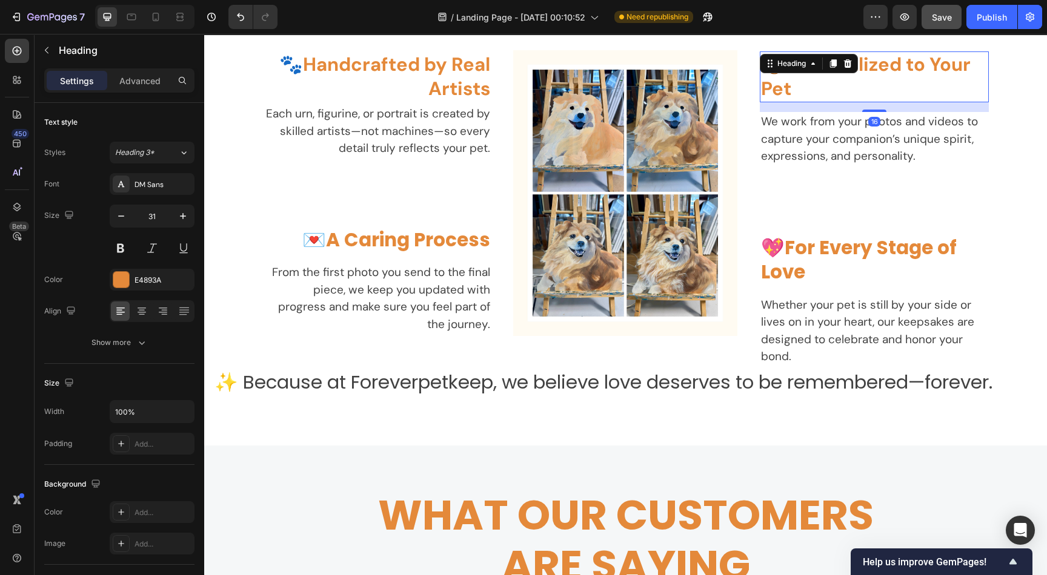
click at [806, 65] on div "🎨 Personalized to Your Pet Heading 16" at bounding box center [875, 76] width 230 height 51
click at [161, 187] on div "DM Sans" at bounding box center [162, 184] width 57 height 11
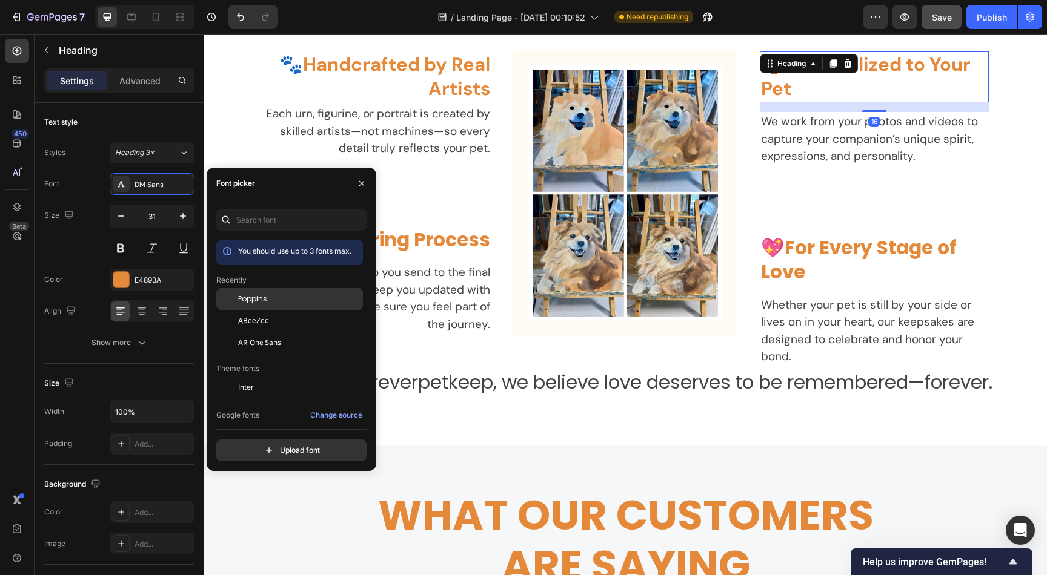
click at [279, 294] on div "Poppins" at bounding box center [299, 299] width 122 height 11
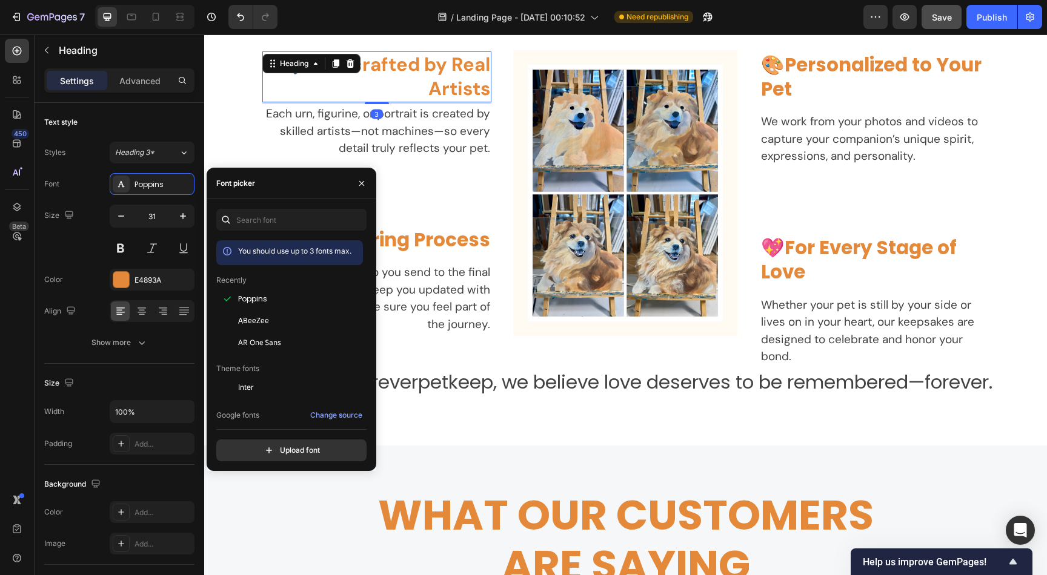
click at [404, 56] on strong "Handcrafted by Real Artists" at bounding box center [396, 76] width 187 height 49
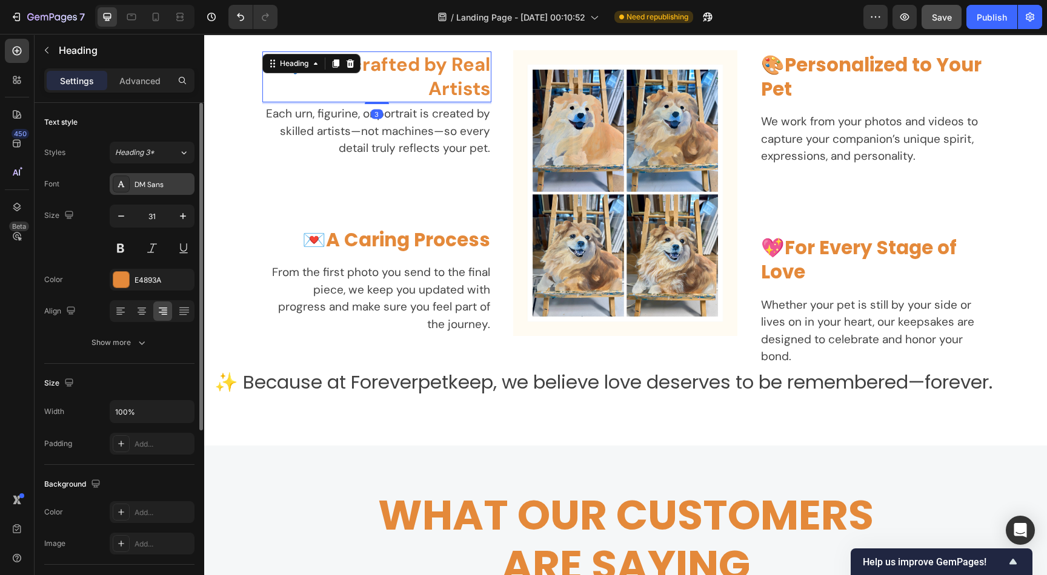
click at [170, 191] on div "DM Sans" at bounding box center [152, 184] width 85 height 22
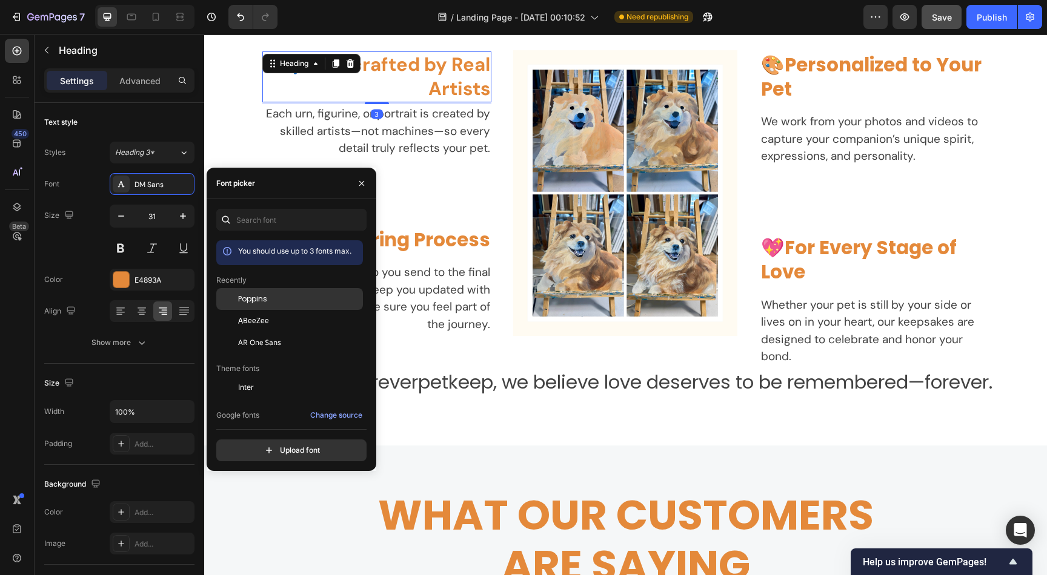
click at [268, 294] on div "Poppins" at bounding box center [299, 299] width 122 height 11
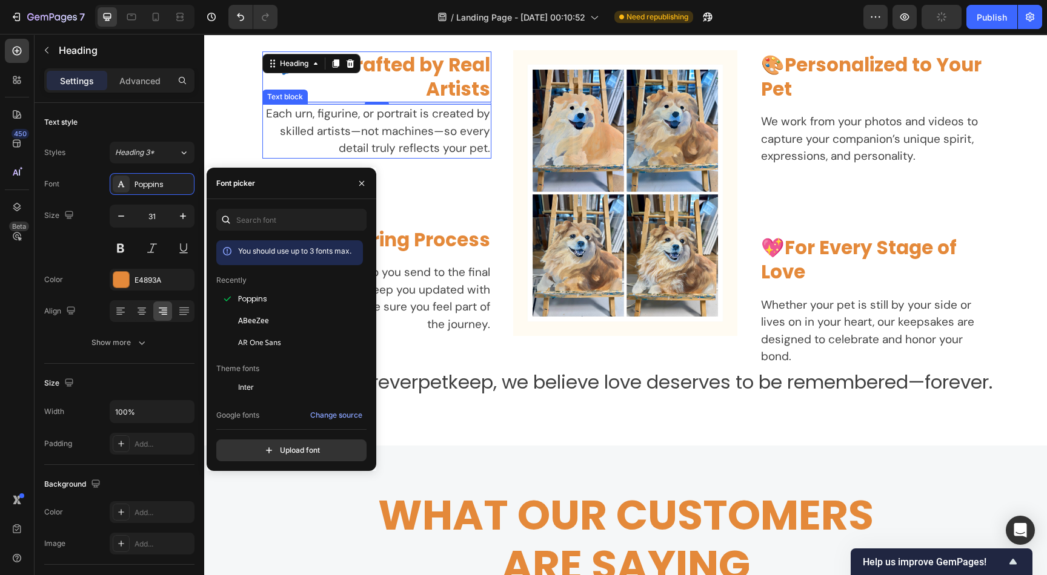
click at [388, 131] on p "Each urn, figurine, or portrait is created by skilled artists—not machines—so e…" at bounding box center [376, 131] width 227 height 52
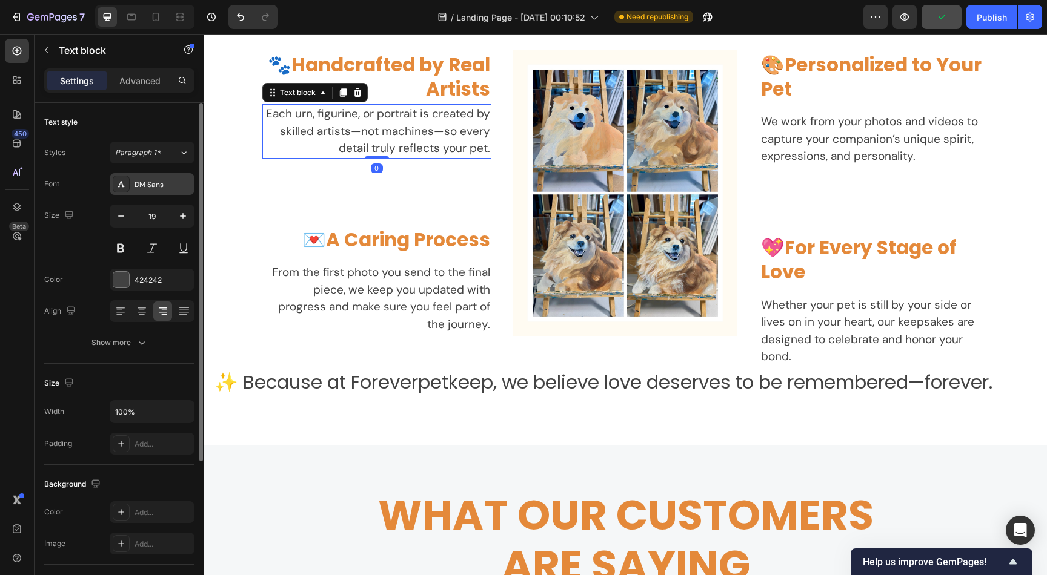
click at [165, 185] on div "DM Sans" at bounding box center [162, 184] width 57 height 11
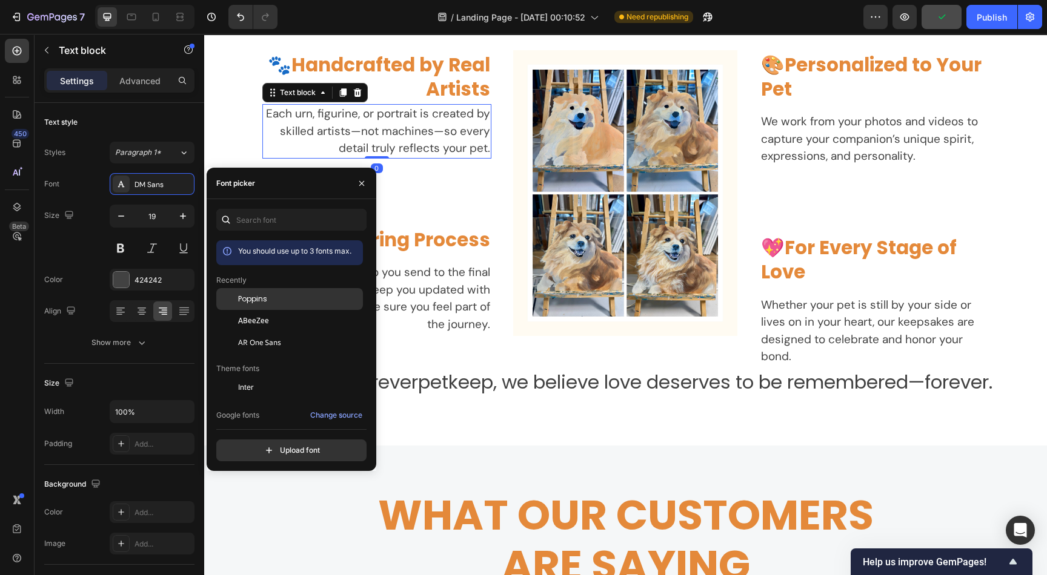
click at [257, 297] on span "Poppins" at bounding box center [252, 299] width 29 height 11
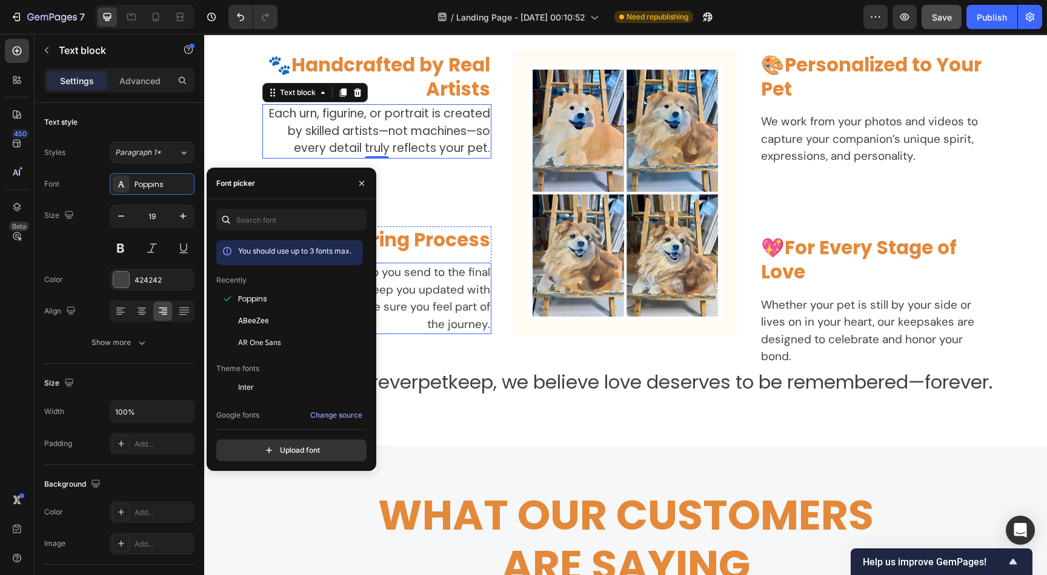
click at [437, 288] on p "From the first photo you send to the final piece, we keep you updated with prog…" at bounding box center [376, 298] width 227 height 69
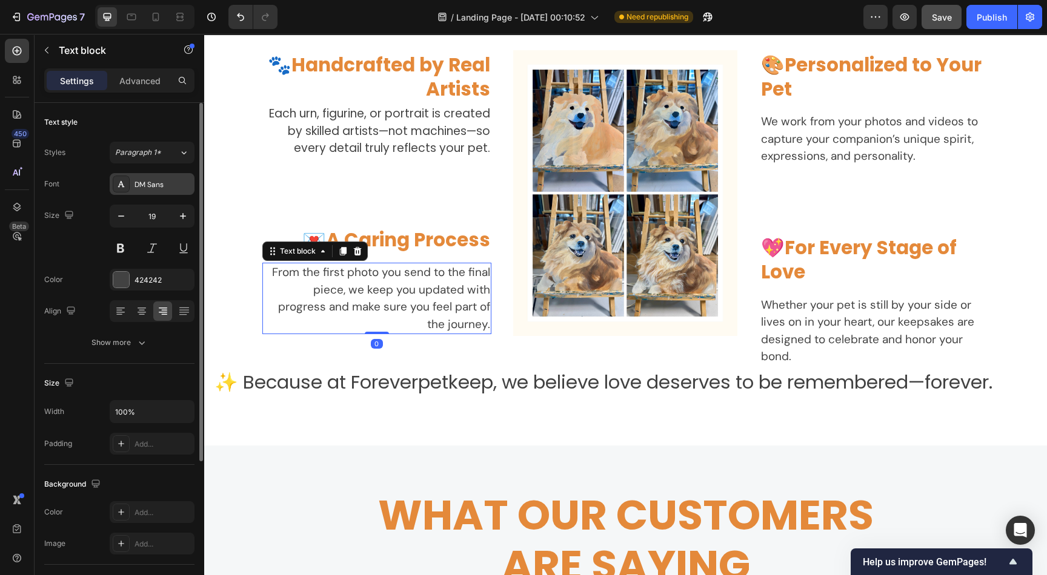
click at [150, 187] on div "DM Sans" at bounding box center [162, 184] width 57 height 11
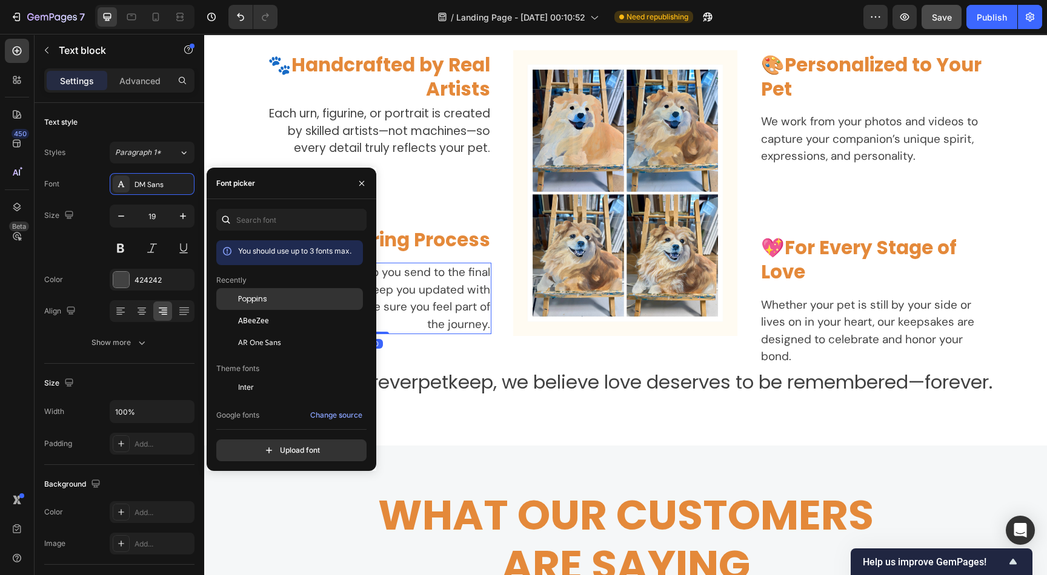
click at [254, 300] on span "Poppins" at bounding box center [252, 299] width 29 height 11
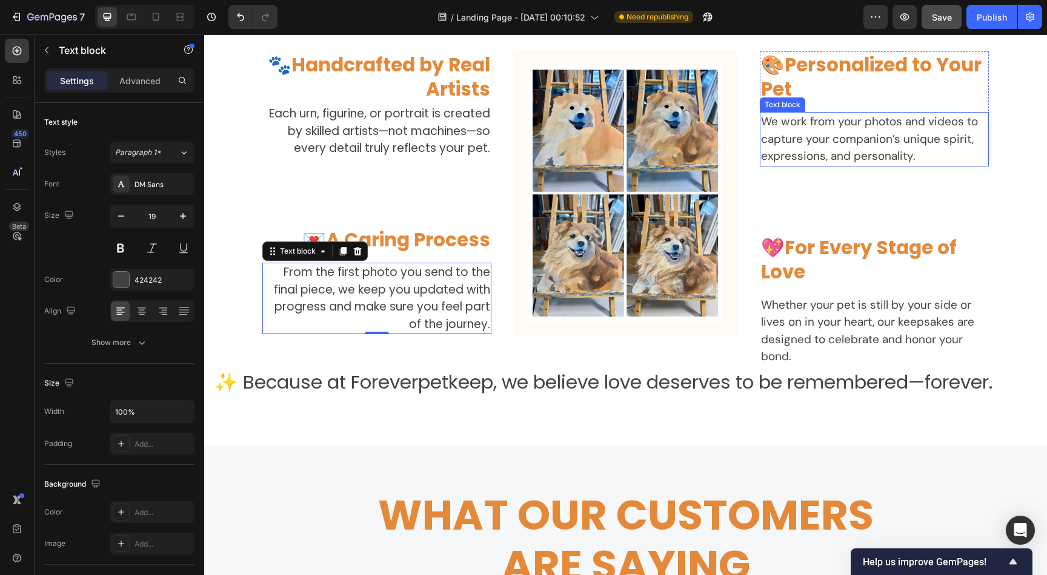
click at [887, 122] on p "We work from your photos and videos to capture your companion’s unique spirit, …" at bounding box center [874, 139] width 227 height 52
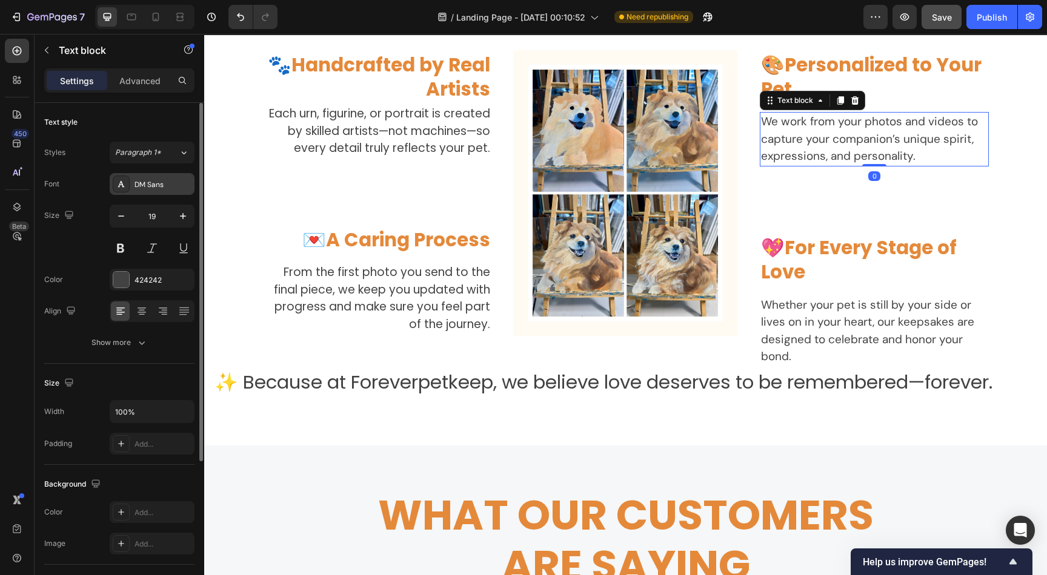
click at [151, 179] on div "DM Sans" at bounding box center [162, 184] width 57 height 11
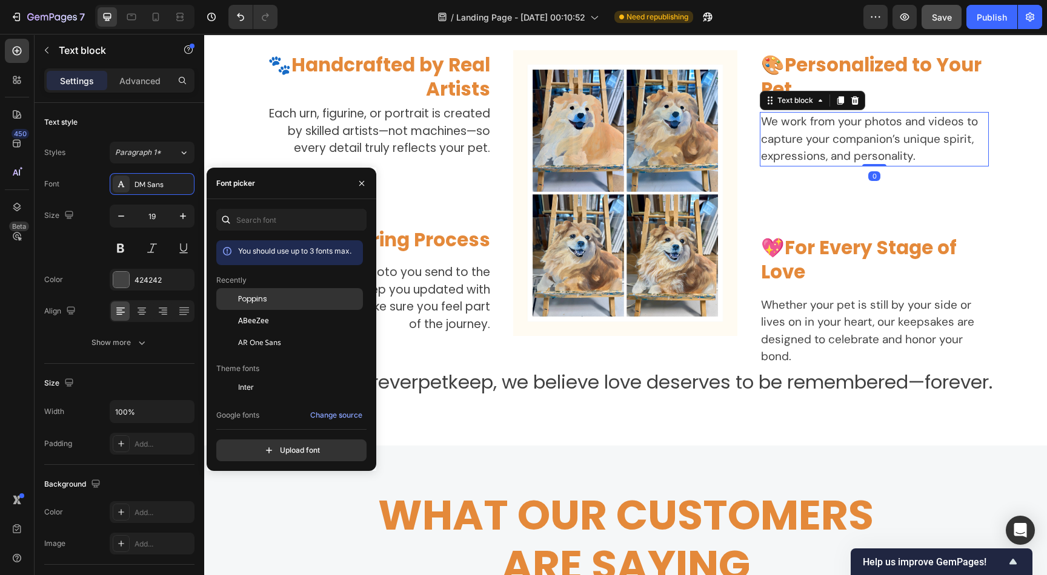
click at [273, 302] on div "Poppins" at bounding box center [299, 299] width 122 height 11
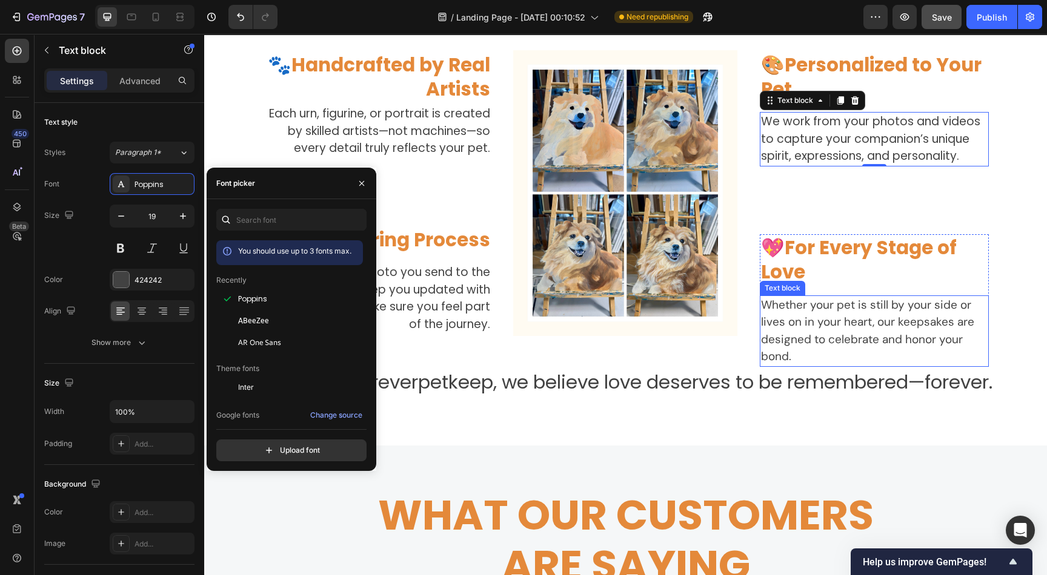
click at [858, 323] on p "Whether your pet is still by your side or lives on in your heart, our keepsakes…" at bounding box center [874, 331] width 227 height 69
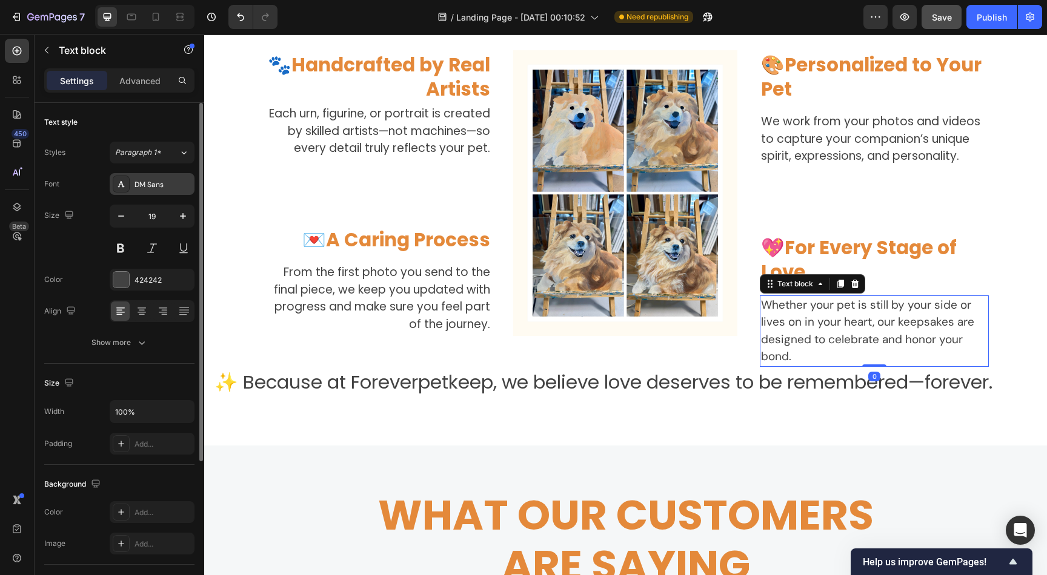
click at [169, 185] on div "DM Sans" at bounding box center [162, 184] width 57 height 11
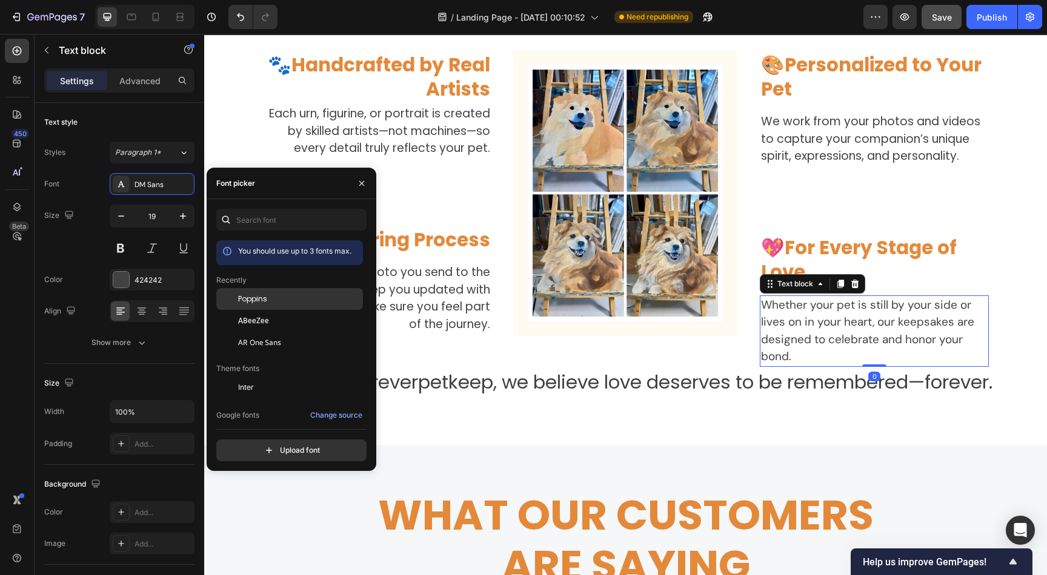
click at [286, 300] on div "Poppins" at bounding box center [299, 299] width 122 height 11
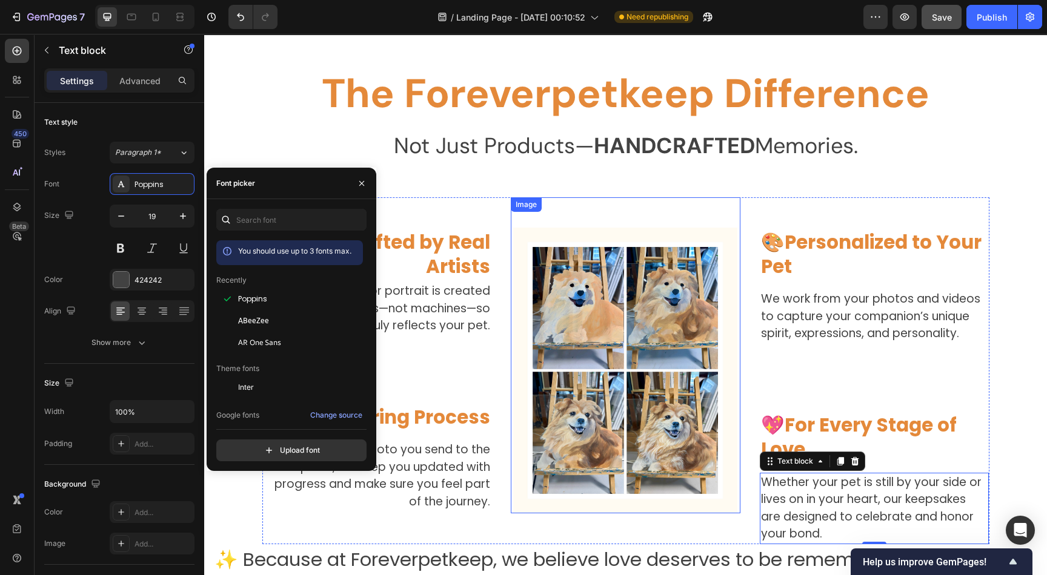
scroll to position [1747, 0]
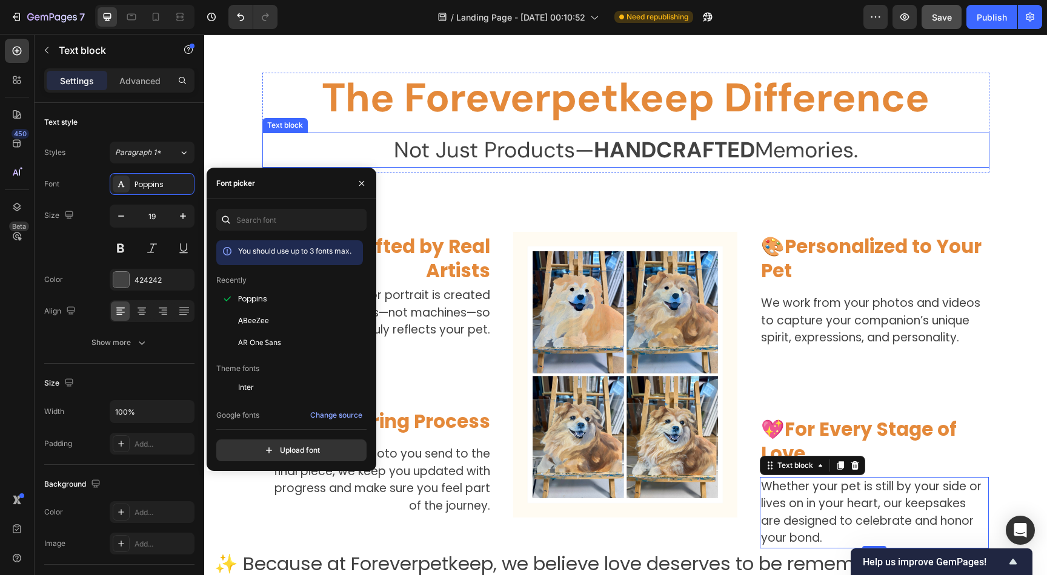
click at [529, 142] on p "Not Just Products— HANDCRAFTED Memories." at bounding box center [625, 150] width 724 height 33
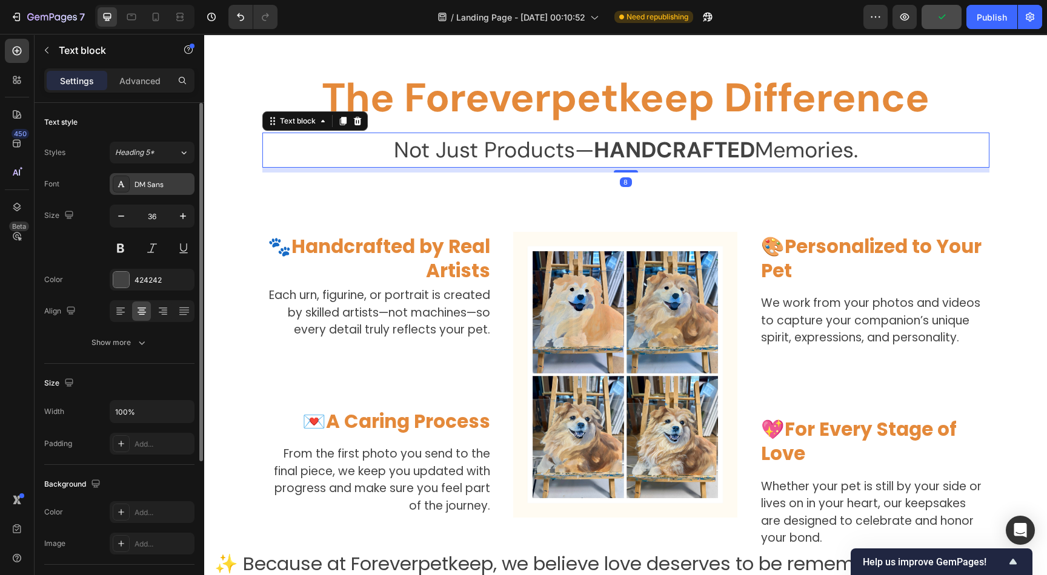
click at [154, 186] on div "DM Sans" at bounding box center [162, 184] width 57 height 11
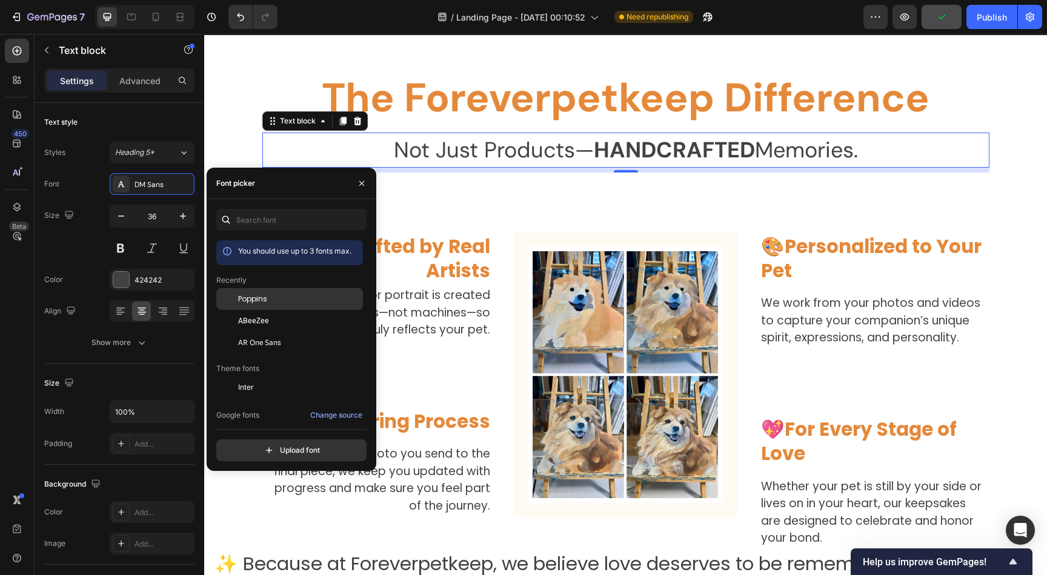
click at [271, 299] on div "Poppins" at bounding box center [299, 299] width 122 height 11
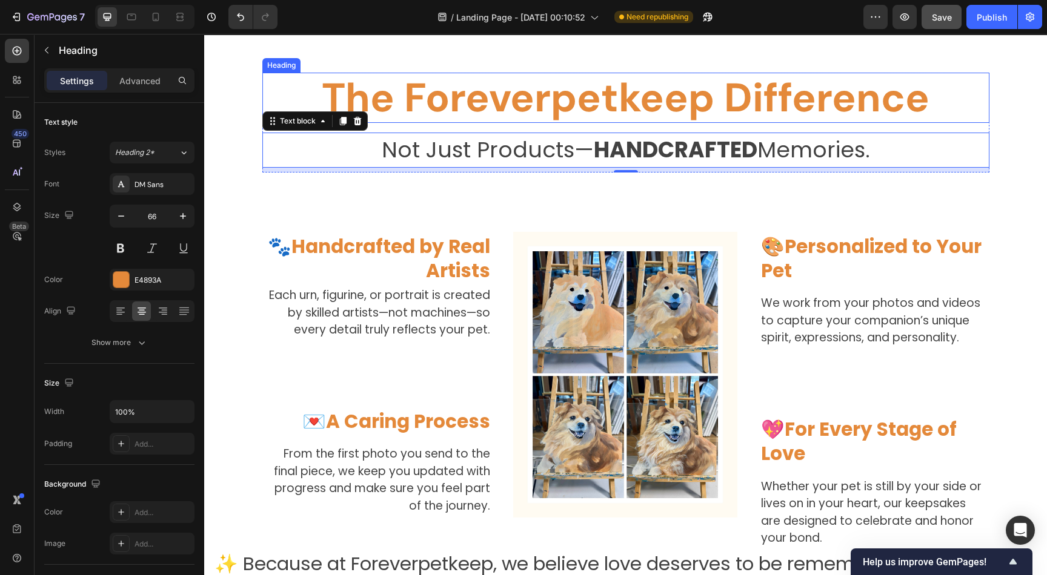
click at [541, 96] on h2 "The Foreverpetkeep Difference" at bounding box center [625, 98] width 727 height 50
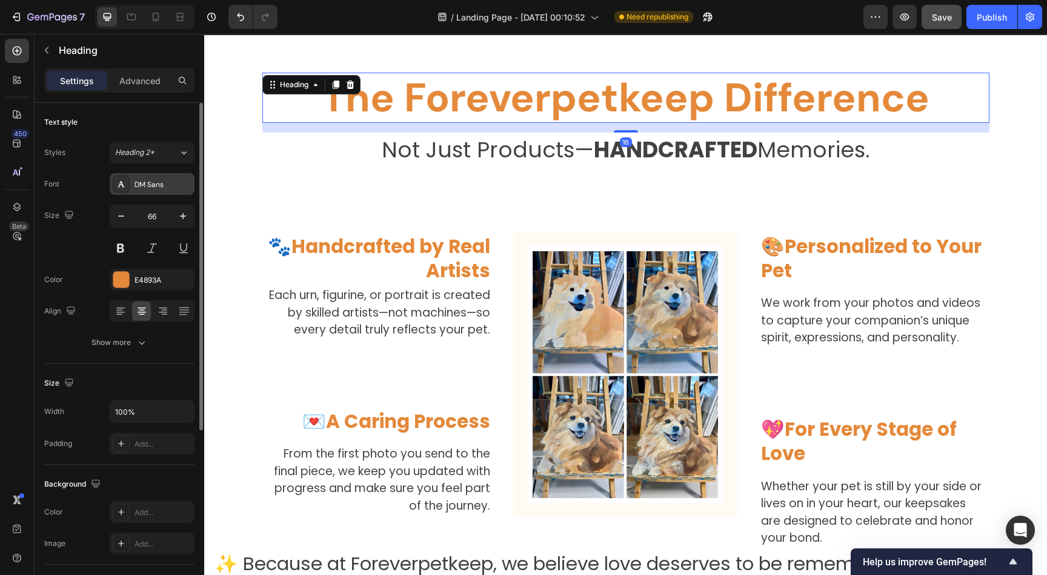
click at [160, 181] on div "DM Sans" at bounding box center [162, 184] width 57 height 11
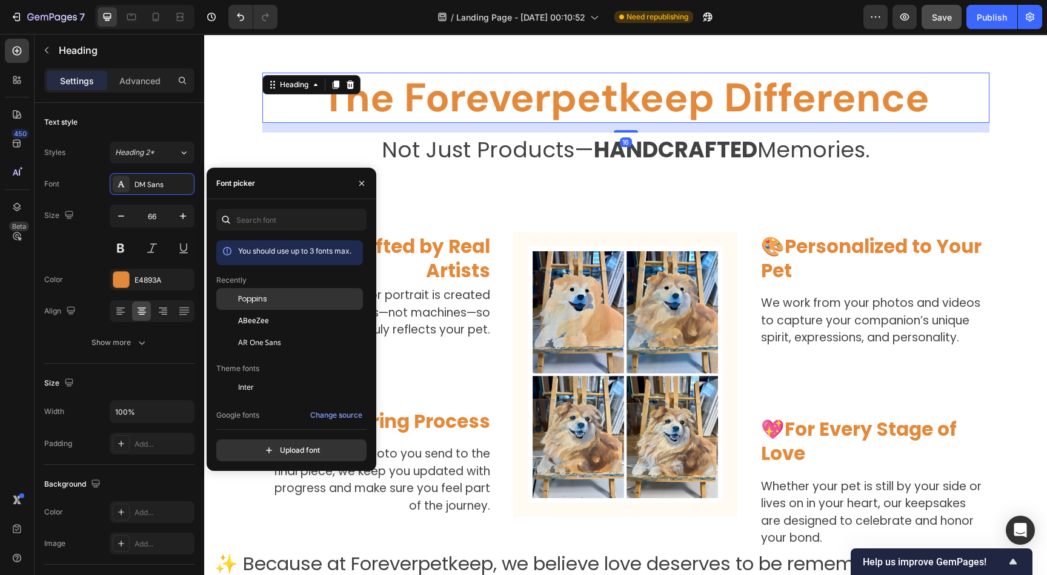
click at [299, 296] on div "Poppins" at bounding box center [299, 299] width 122 height 11
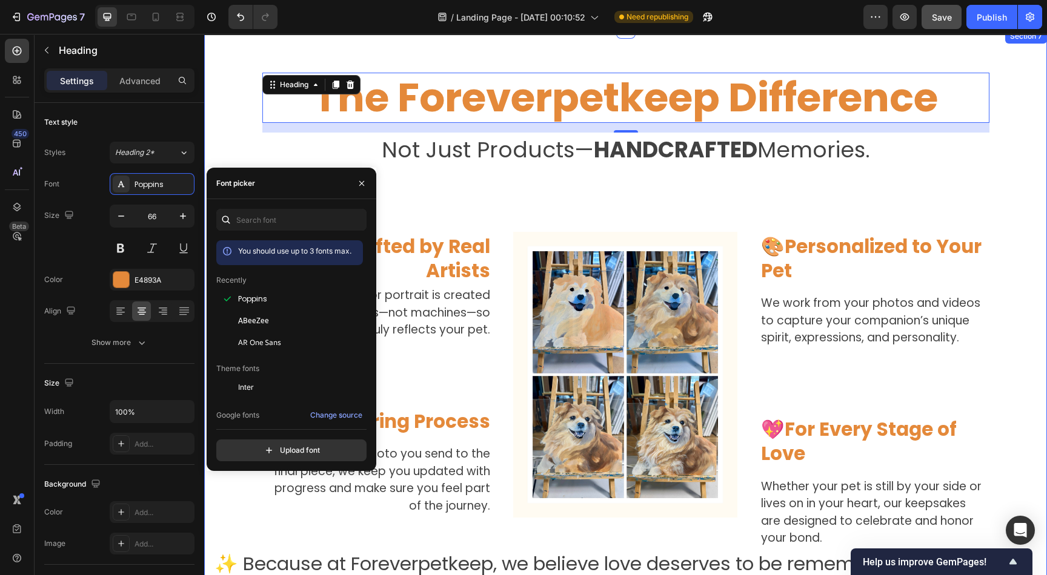
click at [563, 185] on div "The Foreverpetkeep Difference Heading 16 Not Just Products— HANDCRAFTED Memorie…" at bounding box center [625, 328] width 824 height 511
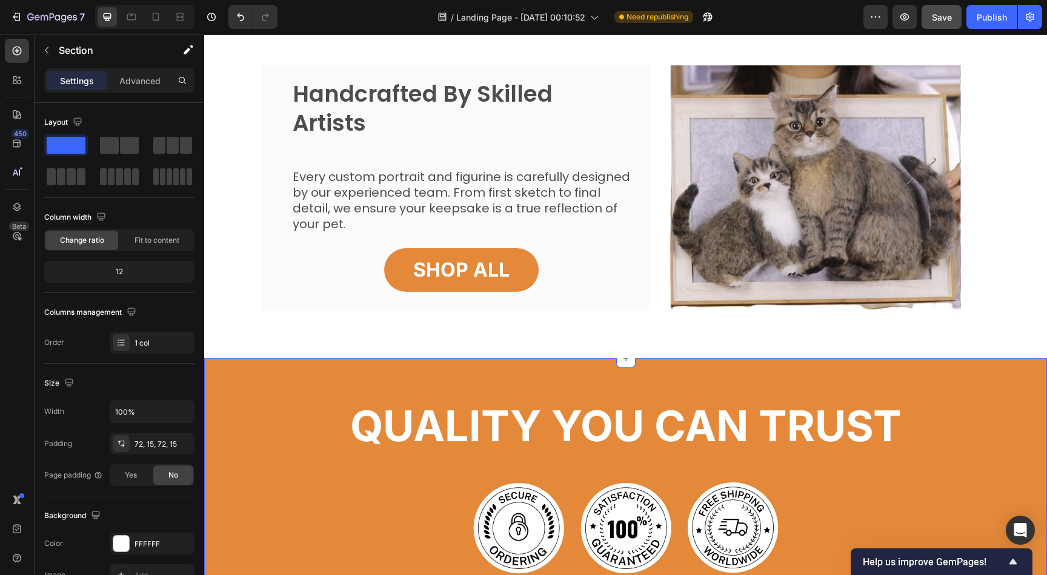
scroll to position [1048, 0]
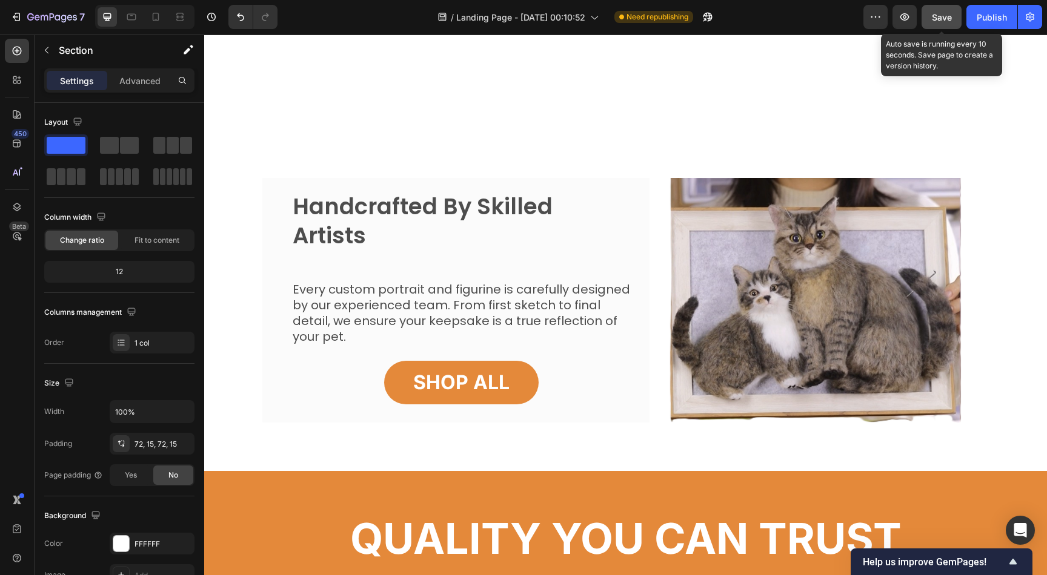
click at [942, 19] on span "Save" at bounding box center [942, 17] width 20 height 10
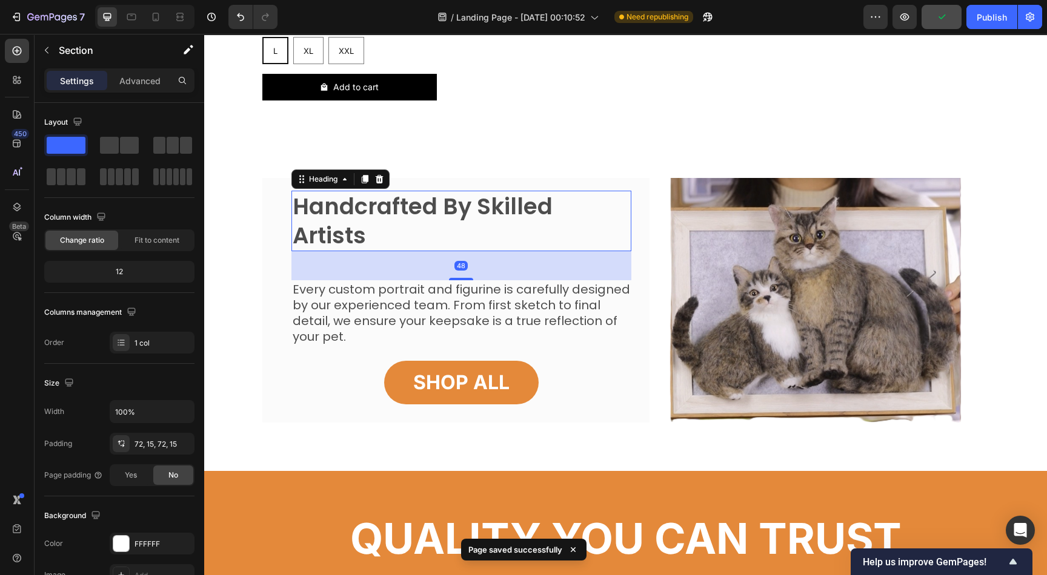
click at [363, 223] on h2 "Handcrafted By Skilled Artists" at bounding box center [461, 221] width 340 height 61
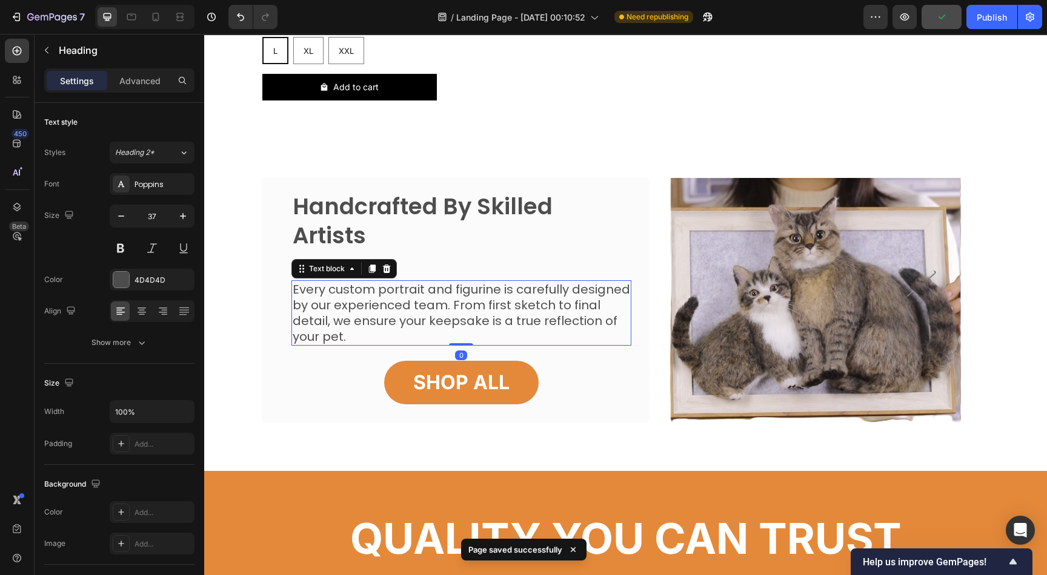
click at [358, 289] on p "Every custom portrait and figurine is carefully designed by our experienced tea…" at bounding box center [461, 313] width 337 height 63
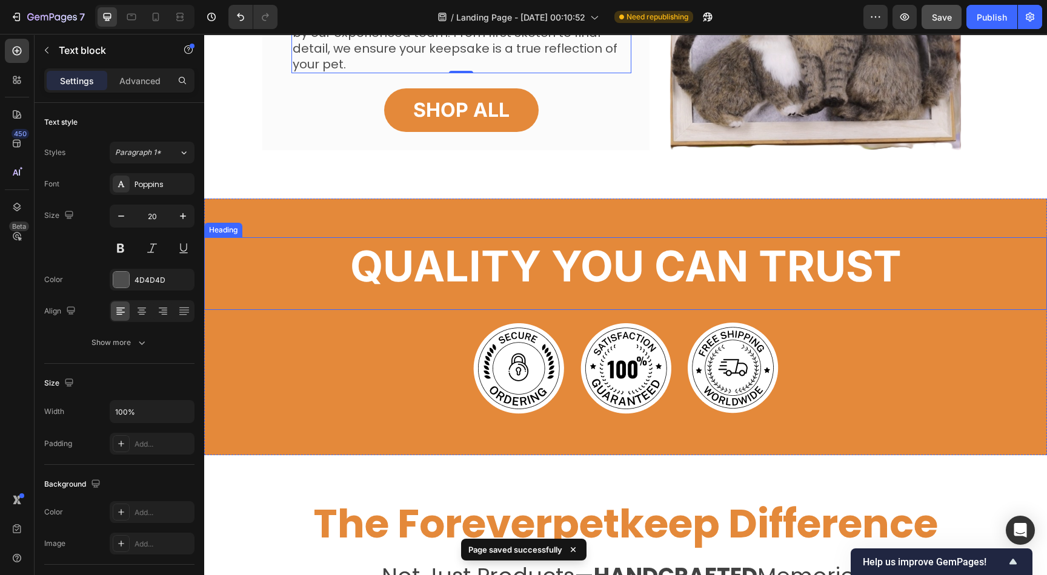
scroll to position [1411, 0]
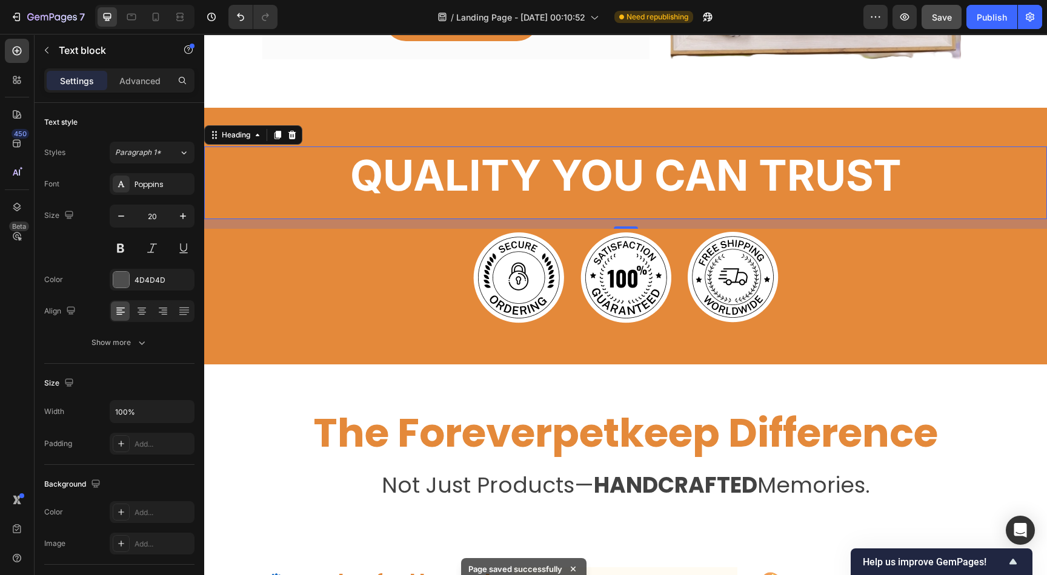
click at [571, 178] on h2 "QUALITY YOU CAN TRUST" at bounding box center [625, 176] width 842 height 58
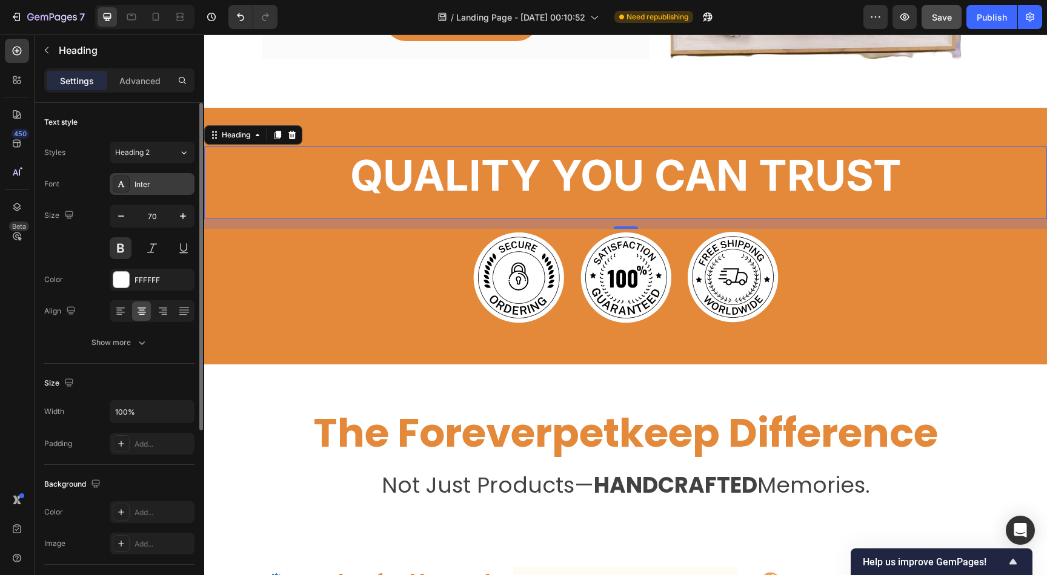
click at [155, 181] on div "Inter" at bounding box center [162, 184] width 57 height 11
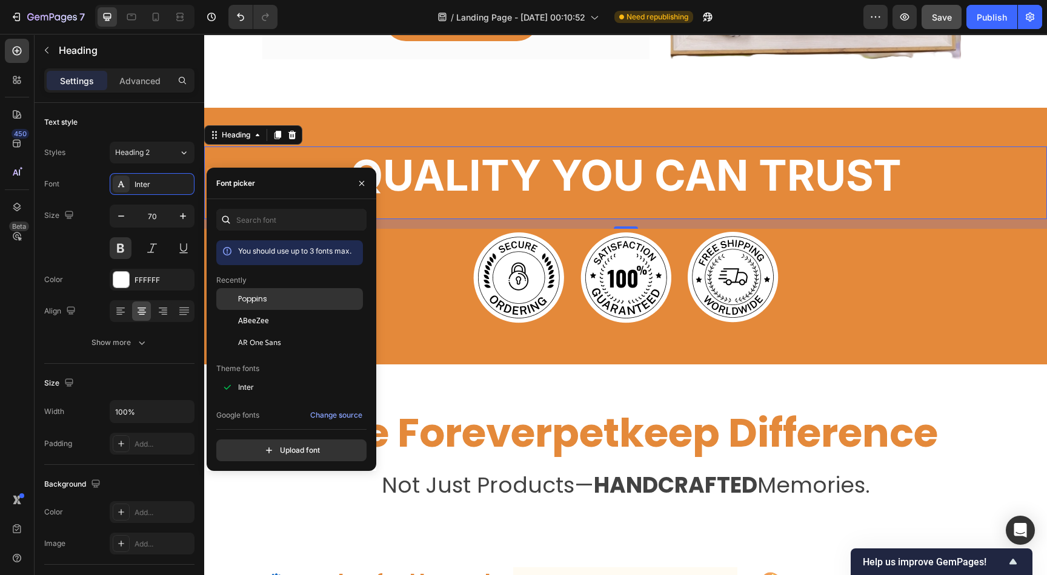
click at [253, 296] on span "Poppins" at bounding box center [252, 299] width 29 height 11
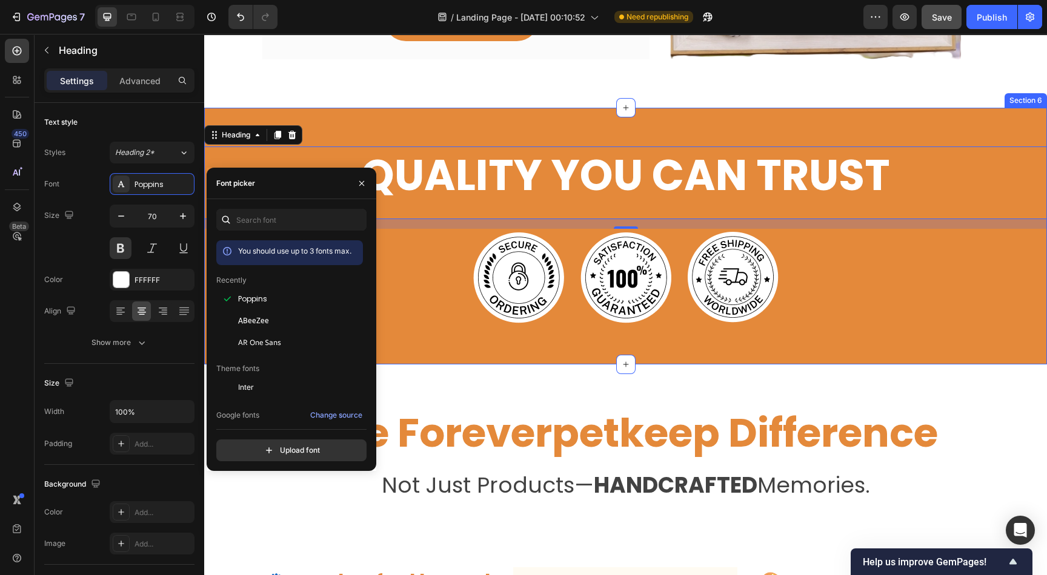
click at [756, 356] on div "QUALITY YOU CAN TRUST Heading 16 Image Image Image Row Section 6" at bounding box center [625, 236] width 842 height 257
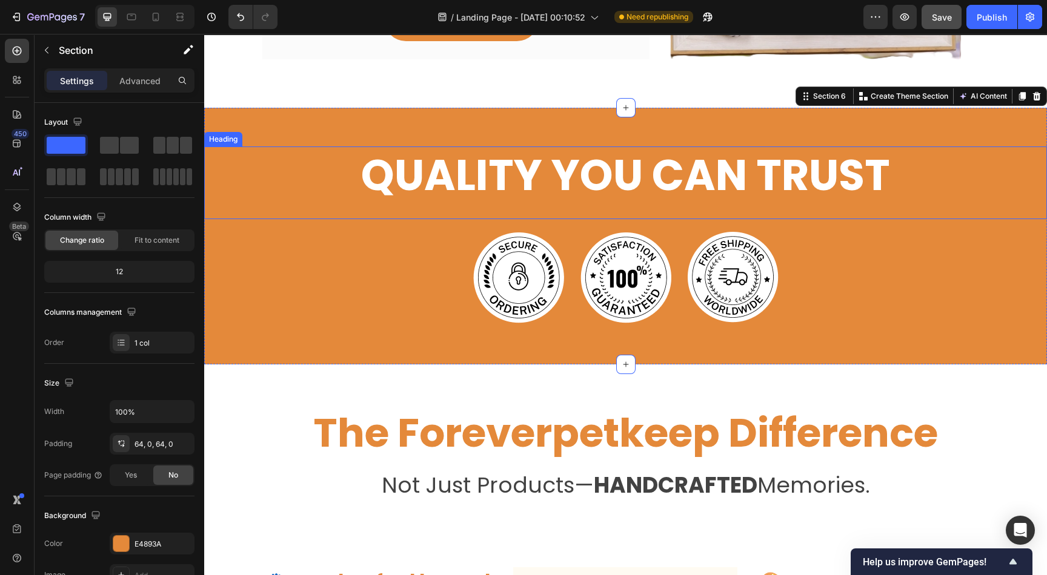
click at [523, 179] on h2 "QUALITY YOU CAN TRUST" at bounding box center [625, 176] width 842 height 58
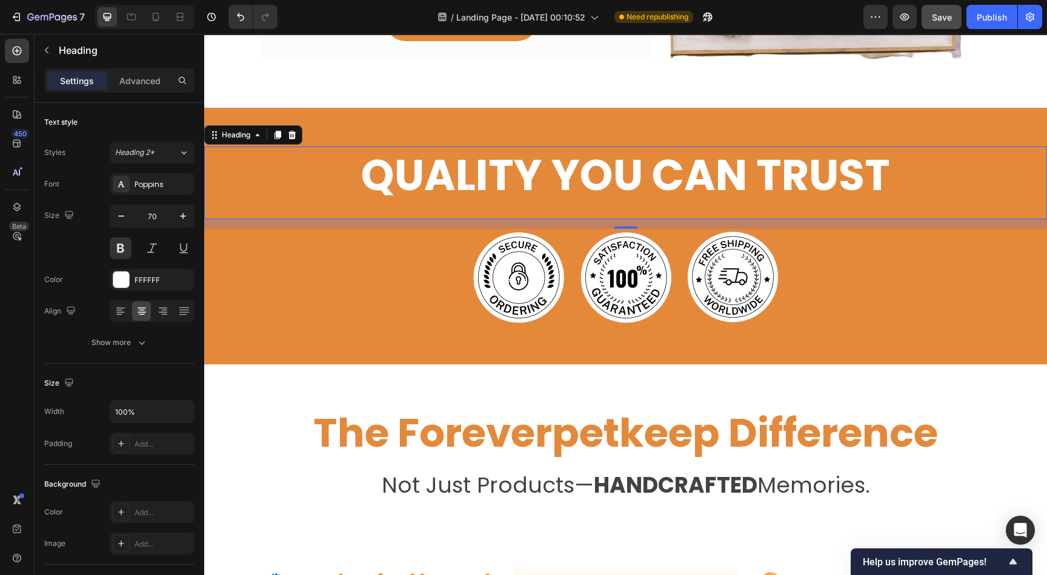
click at [522, 178] on h2 "QUALITY YOU CAN TRUST" at bounding box center [625, 176] width 842 height 58
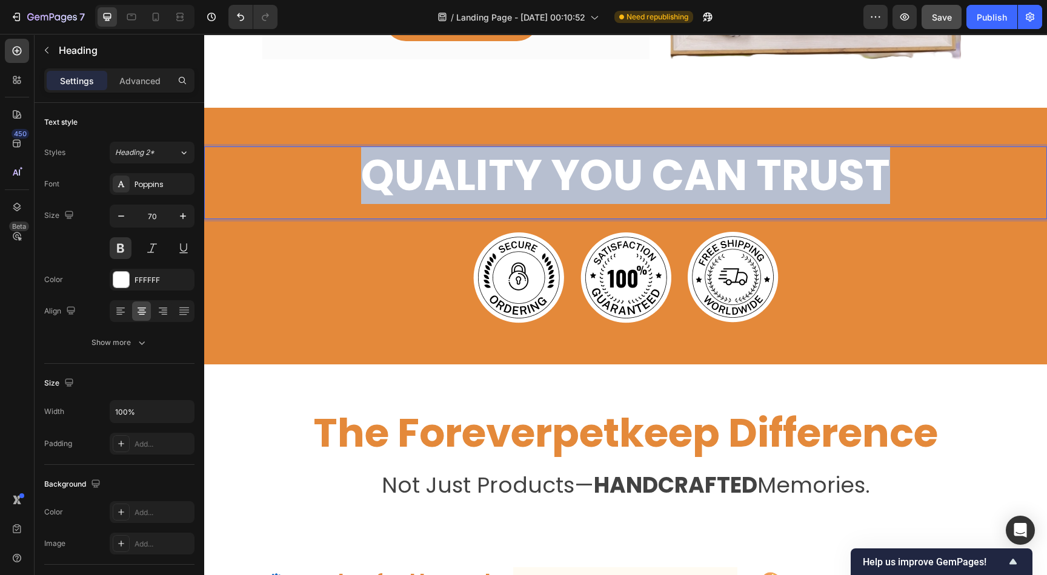
drag, startPoint x: 357, startPoint y: 177, endPoint x: 605, endPoint y: 145, distance: 250.5
click at [907, 180] on p "QUALITY YOU CAN TRUST" at bounding box center [625, 175] width 840 height 55
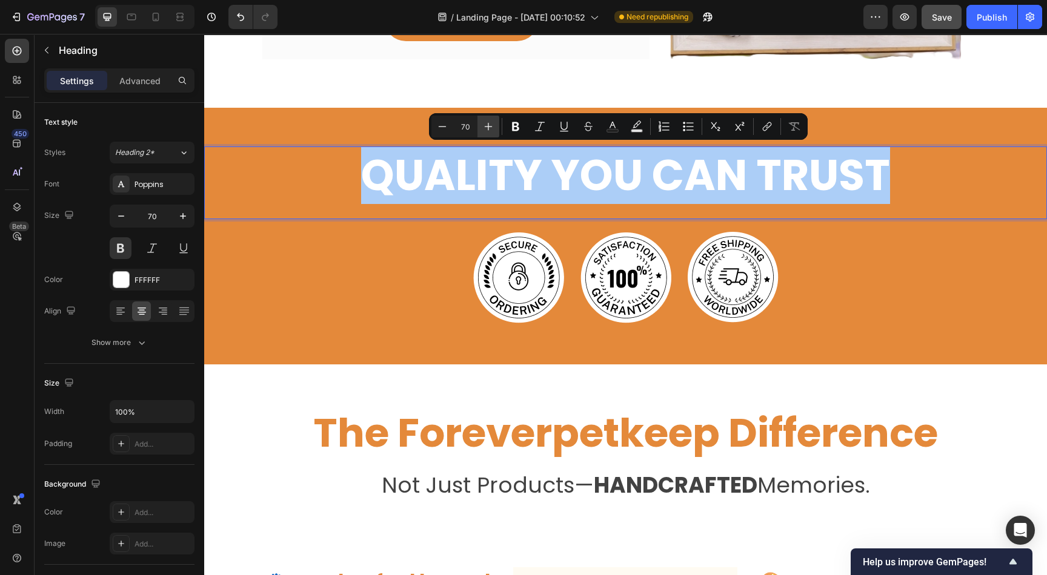
click at [483, 125] on icon "Editor contextual toolbar" at bounding box center [488, 127] width 12 height 12
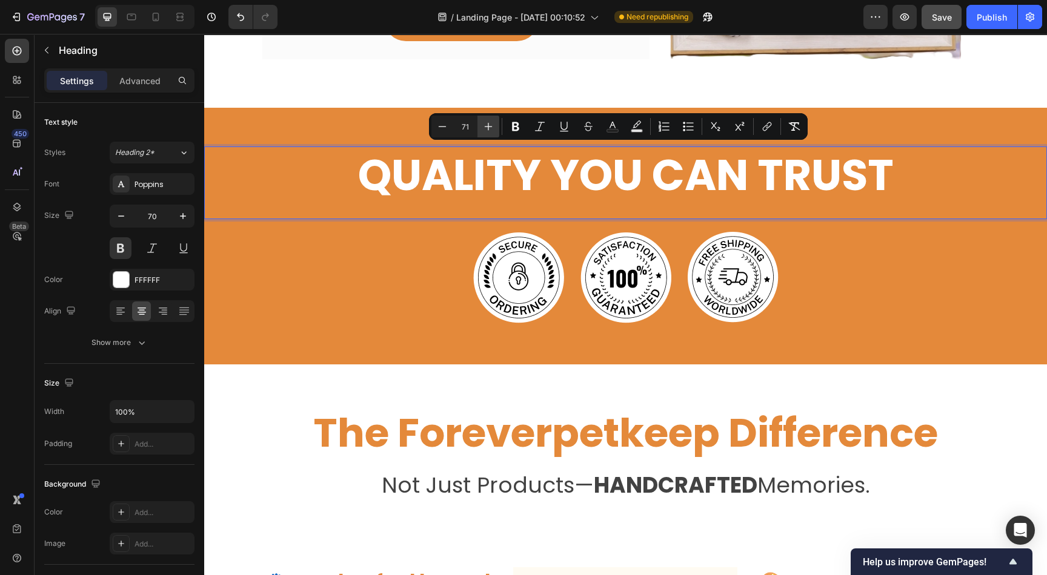
click at [483, 125] on icon "Editor contextual toolbar" at bounding box center [488, 127] width 12 height 12
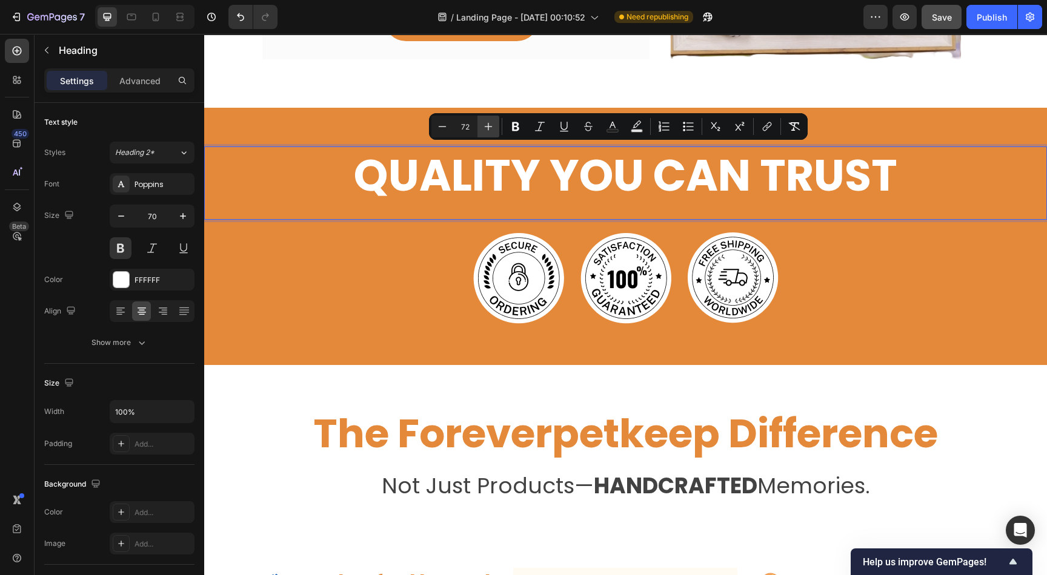
click at [483, 125] on icon "Editor contextual toolbar" at bounding box center [488, 127] width 12 height 12
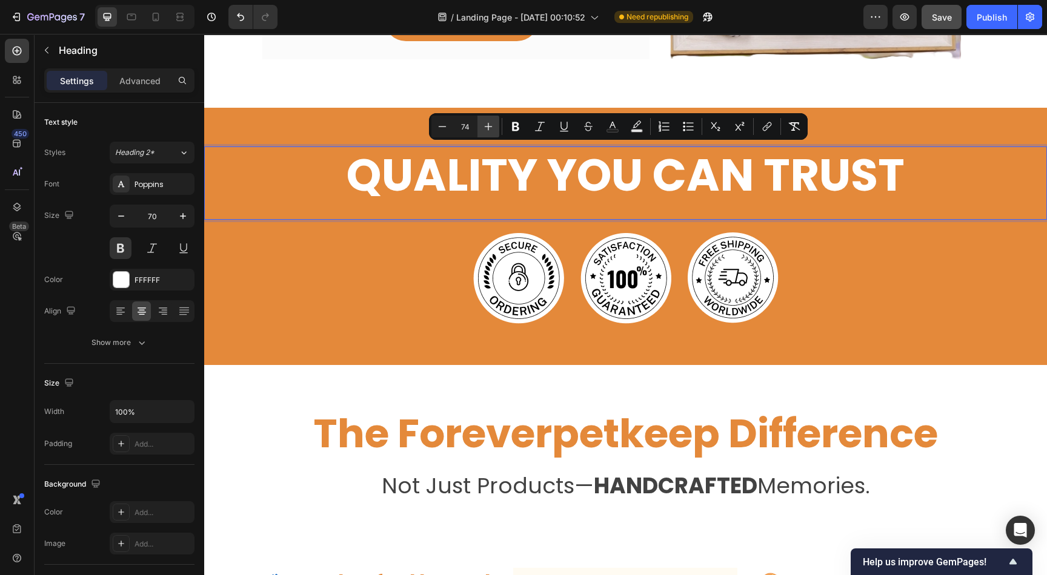
click at [483, 125] on icon "Editor contextual toolbar" at bounding box center [488, 127] width 12 height 12
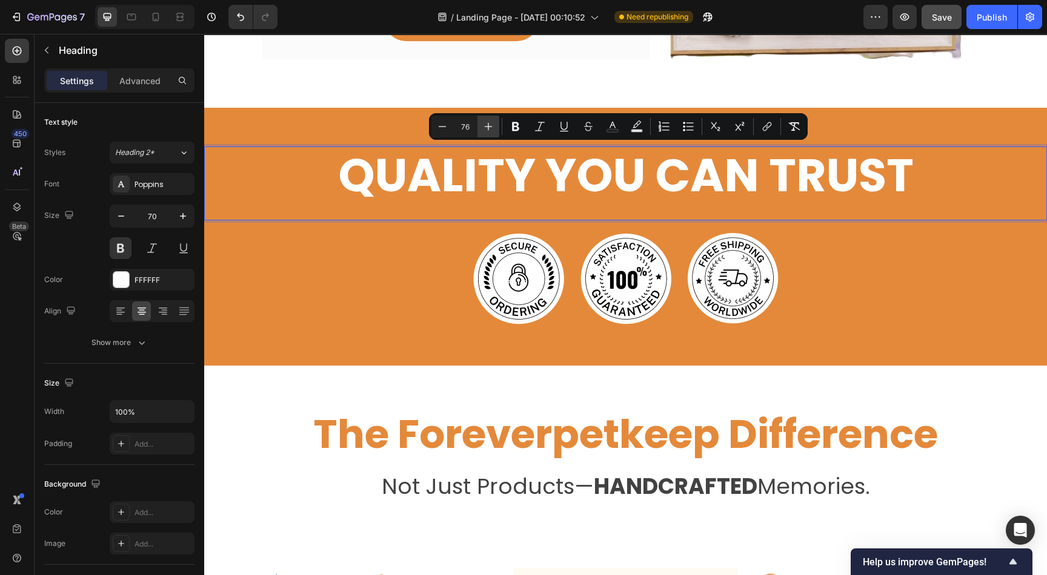
click at [483, 125] on icon "Editor contextual toolbar" at bounding box center [488, 127] width 12 height 12
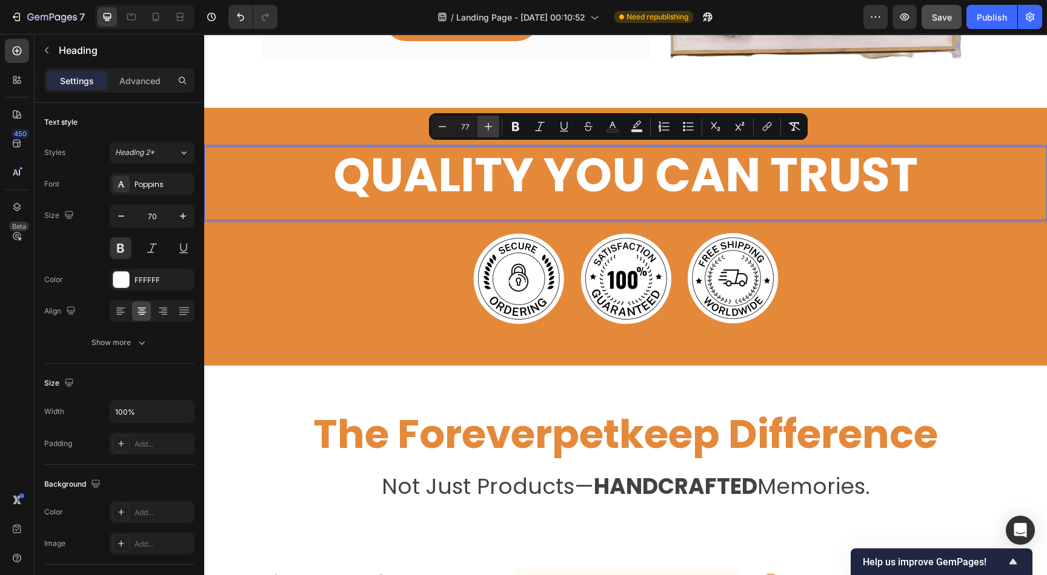
click at [483, 125] on icon "Editor contextual toolbar" at bounding box center [488, 127] width 12 height 12
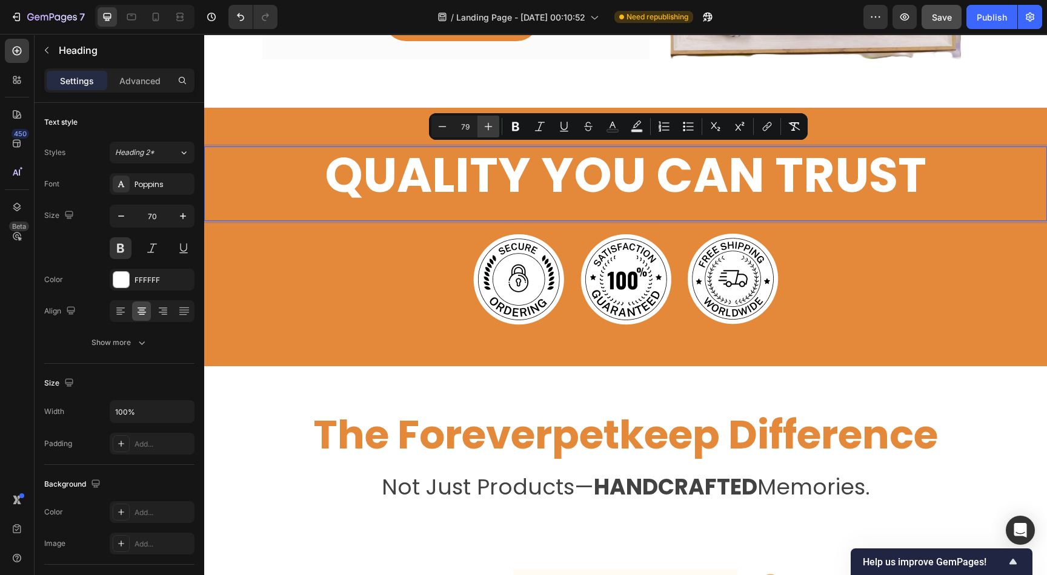
click at [483, 125] on icon "Editor contextual toolbar" at bounding box center [488, 127] width 12 height 12
type input "81"
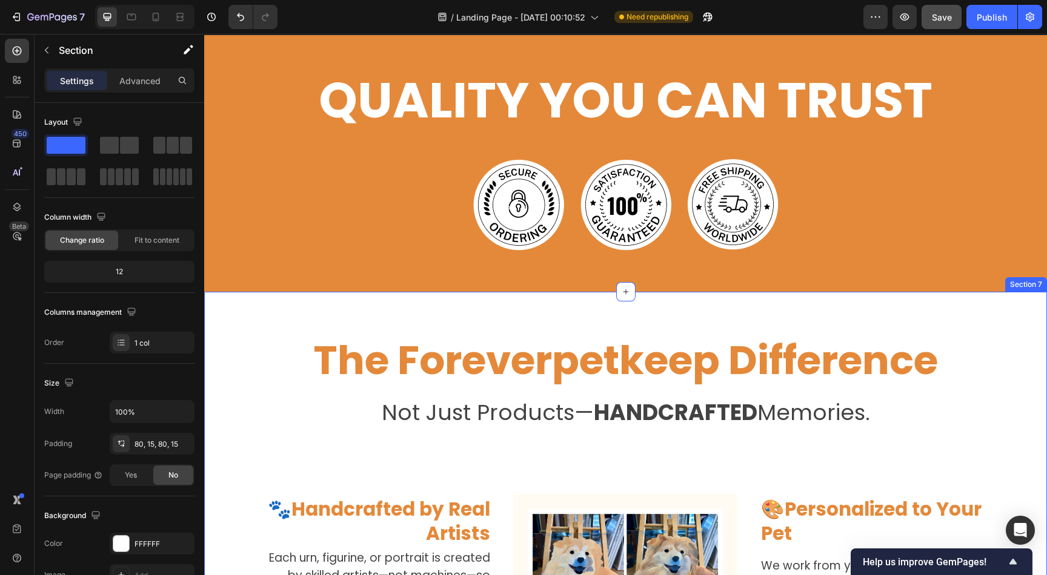
scroll to position [1502, 0]
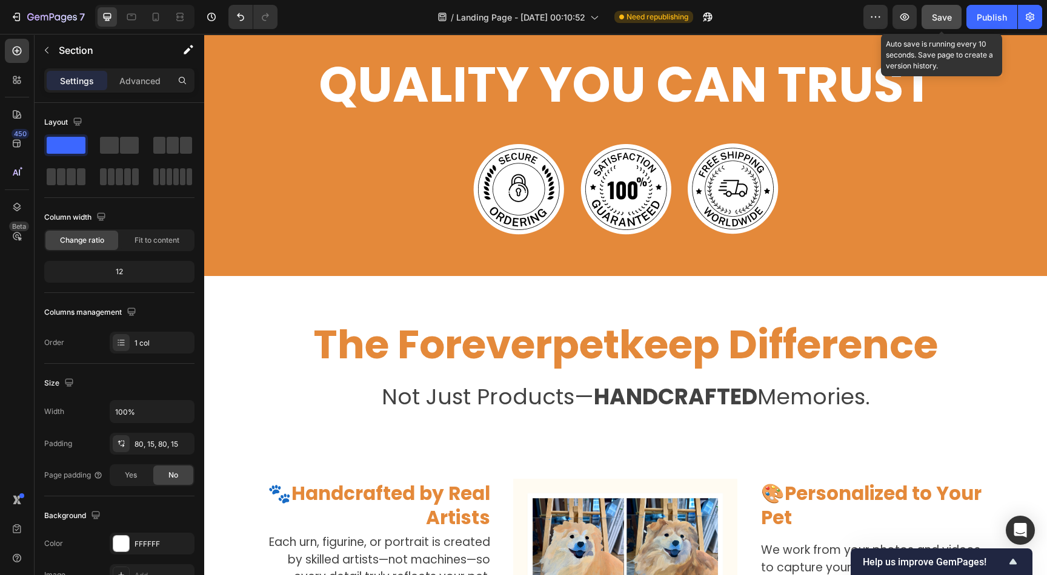
click at [938, 17] on span "Save" at bounding box center [942, 17] width 20 height 10
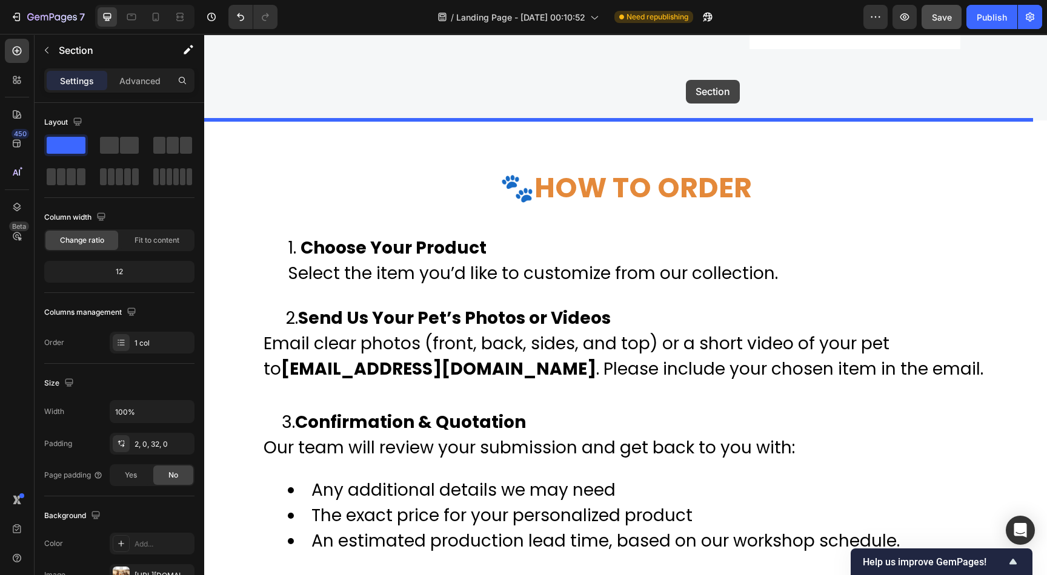
scroll to position [2904, 0]
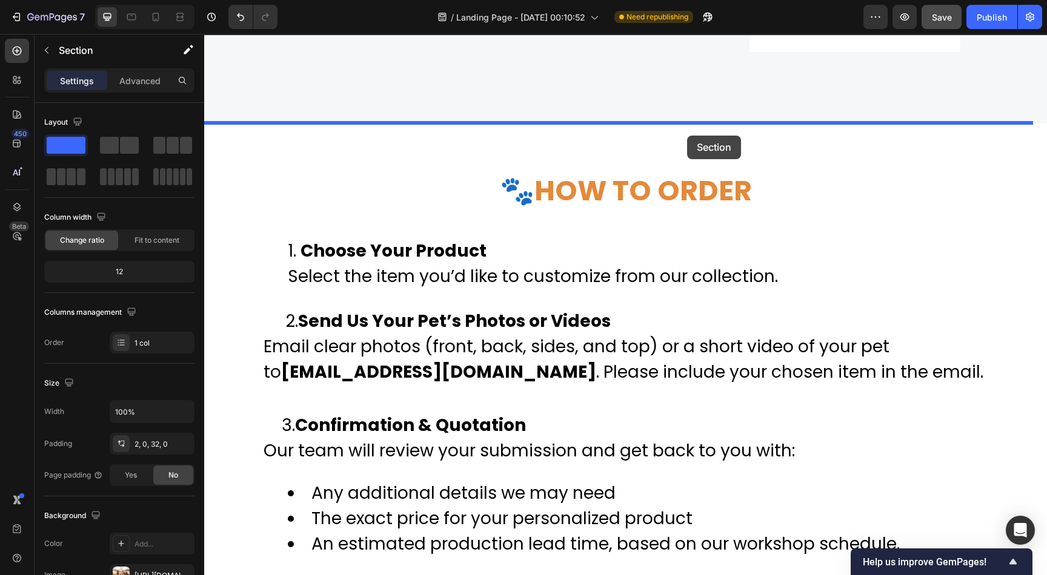
drag, startPoint x: 740, startPoint y: 396, endPoint x: 687, endPoint y: 136, distance: 265.2
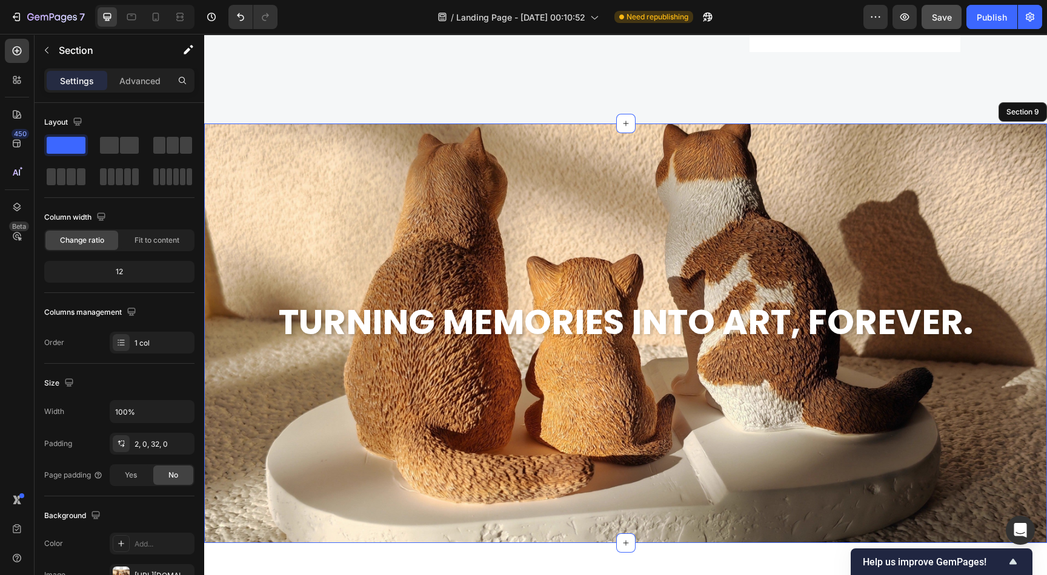
scroll to position [2631, 0]
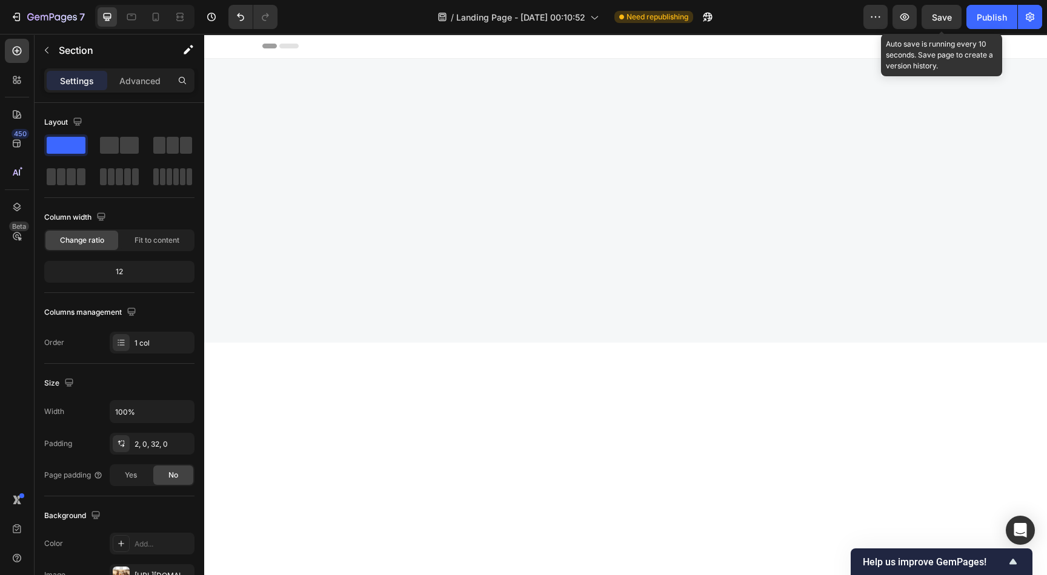
scroll to position [3682, 0]
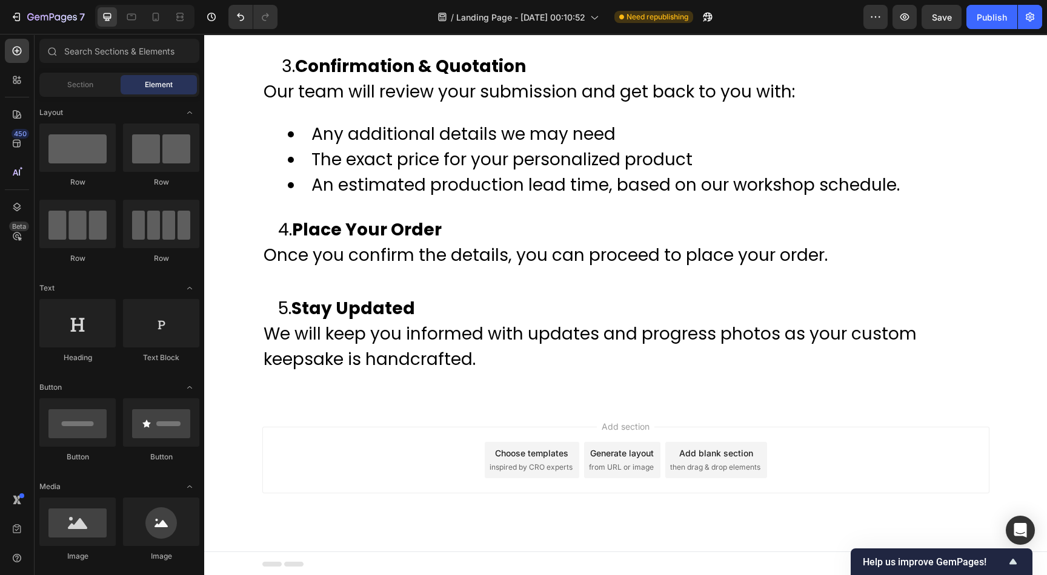
click at [523, 453] on div "Choose templates" at bounding box center [531, 453] width 73 height 13
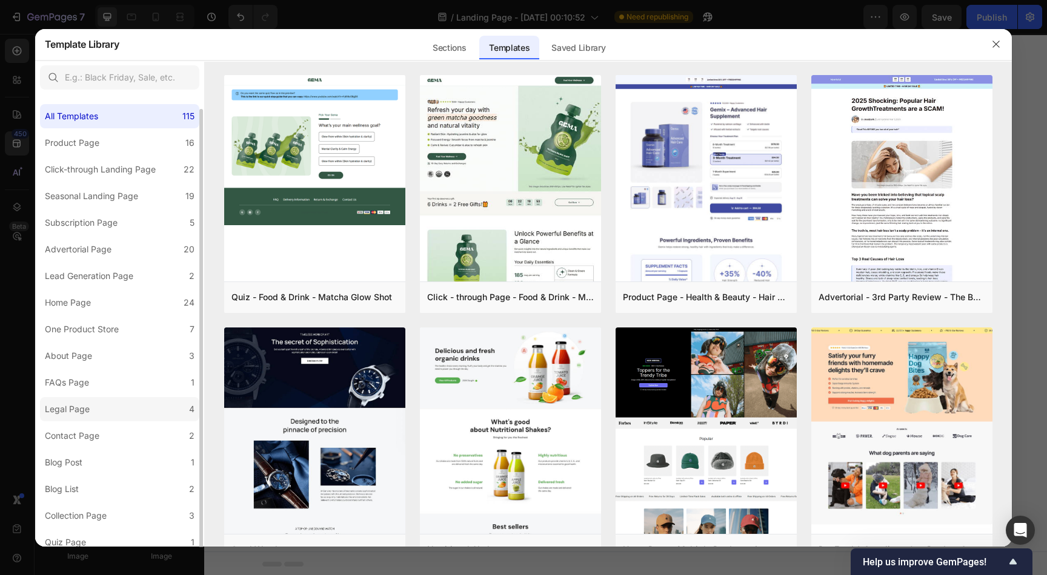
scroll to position [7, 0]
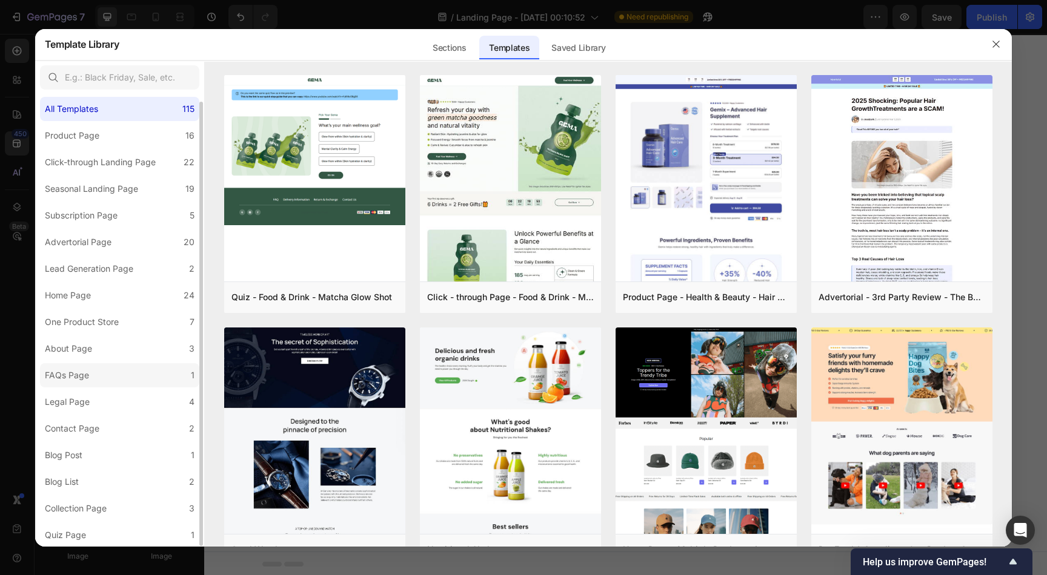
click at [105, 372] on label "FAQs Page 1" at bounding box center [119, 375] width 159 height 24
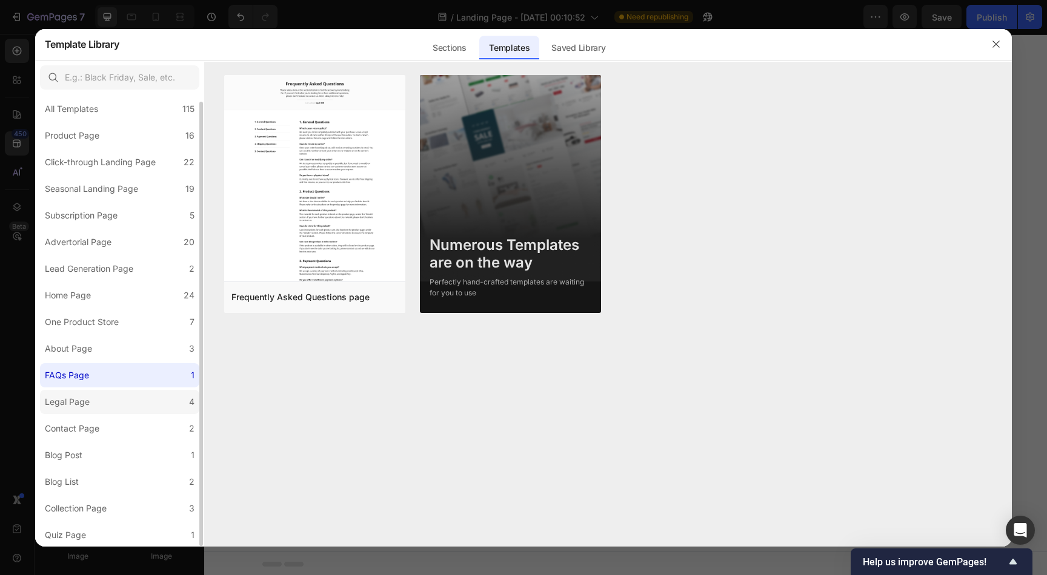
click at [112, 402] on label "Legal Page 4" at bounding box center [119, 402] width 159 height 24
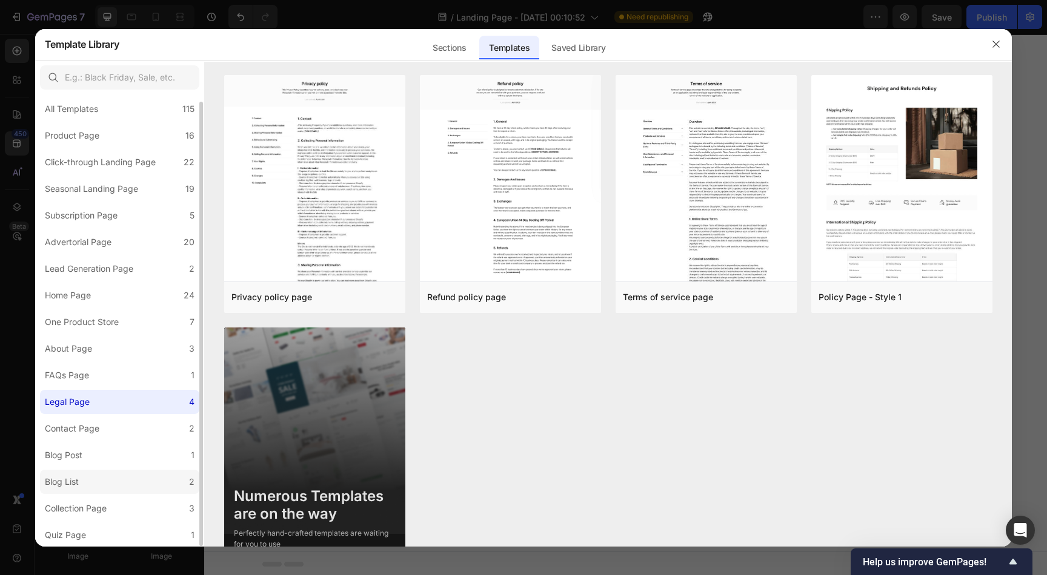
click at [117, 480] on label "Blog List 2" at bounding box center [119, 482] width 159 height 24
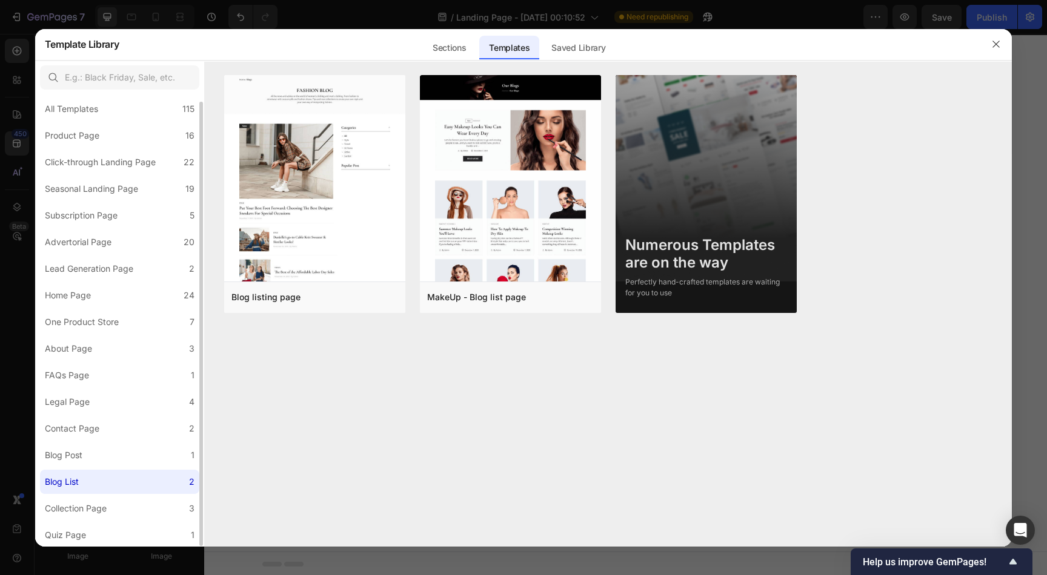
click at [134, 442] on div "All Templates 115 Product Page 16 Click-through Landing Page 22 Seasonal Landin…" at bounding box center [119, 317] width 169 height 460
click at [134, 459] on label "Blog Post 1" at bounding box center [119, 455] width 159 height 24
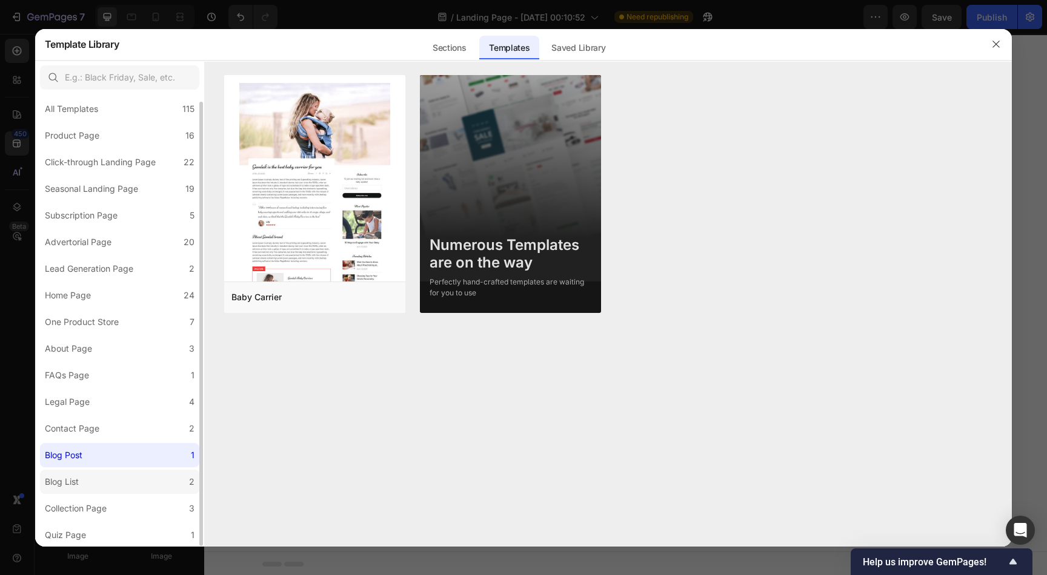
click at [128, 482] on label "Blog List 2" at bounding box center [119, 482] width 159 height 24
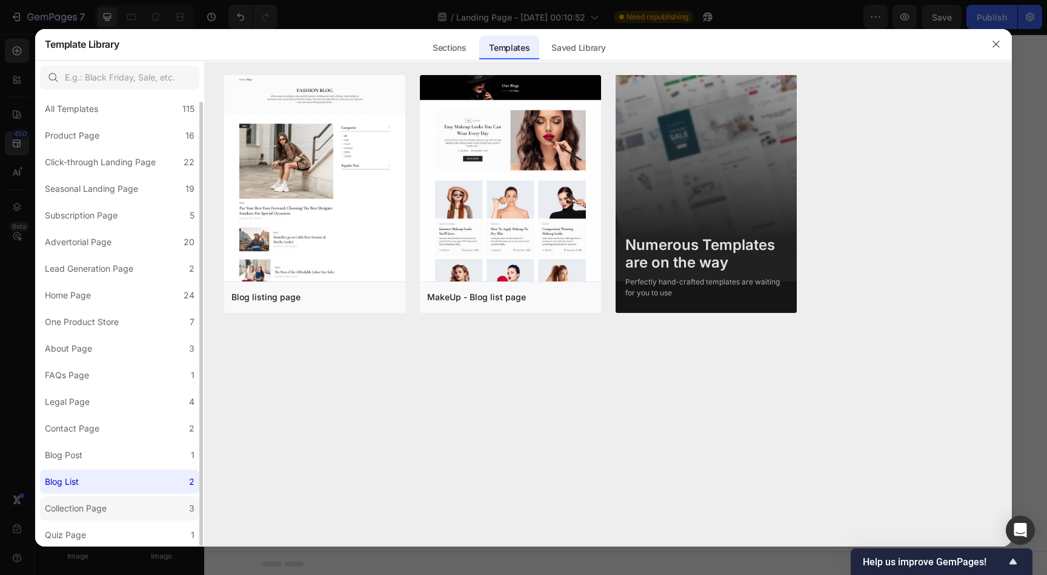
click at [122, 506] on label "Collection Page 3" at bounding box center [119, 509] width 159 height 24
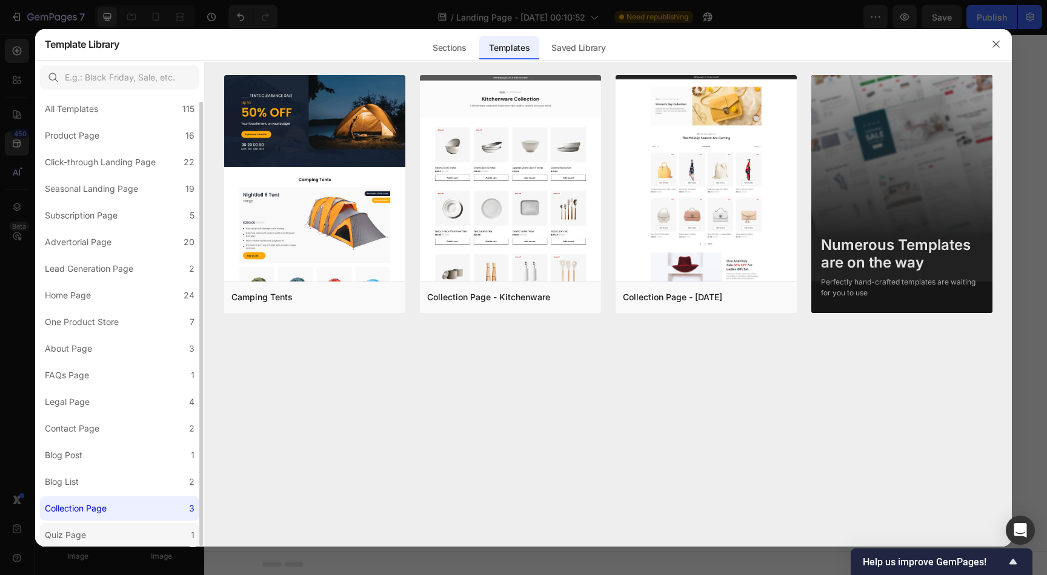
click at [113, 532] on label "Quiz Page 1" at bounding box center [119, 535] width 159 height 24
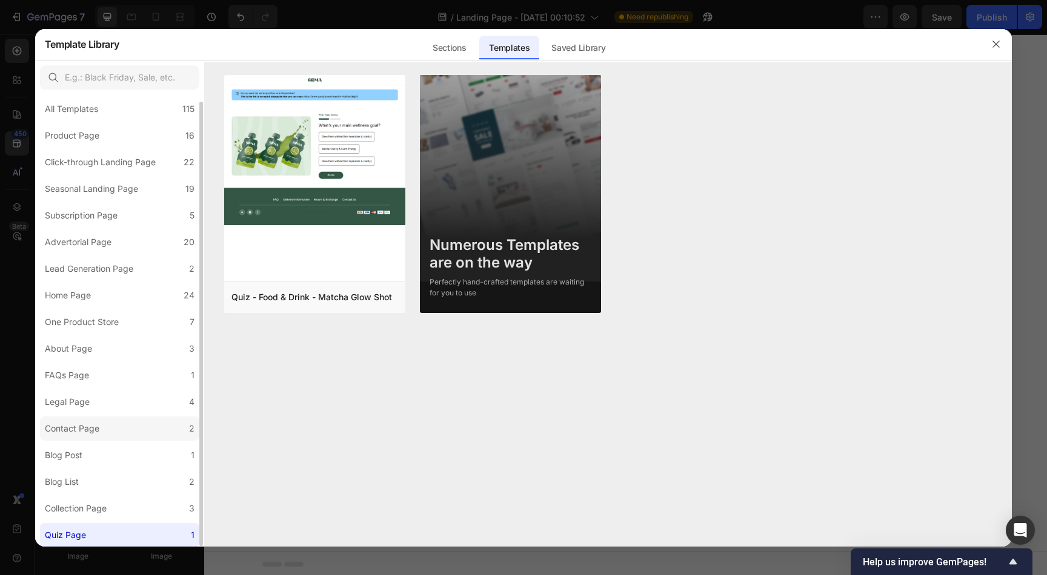
click at [119, 424] on label "Contact Page 2" at bounding box center [119, 429] width 159 height 24
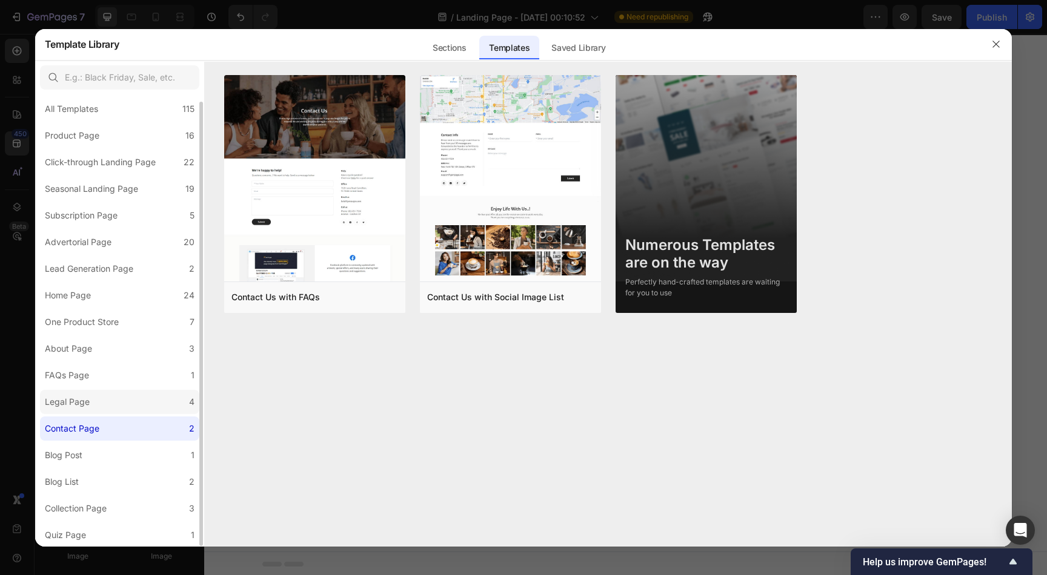
click at [128, 395] on label "Legal Page 4" at bounding box center [119, 402] width 159 height 24
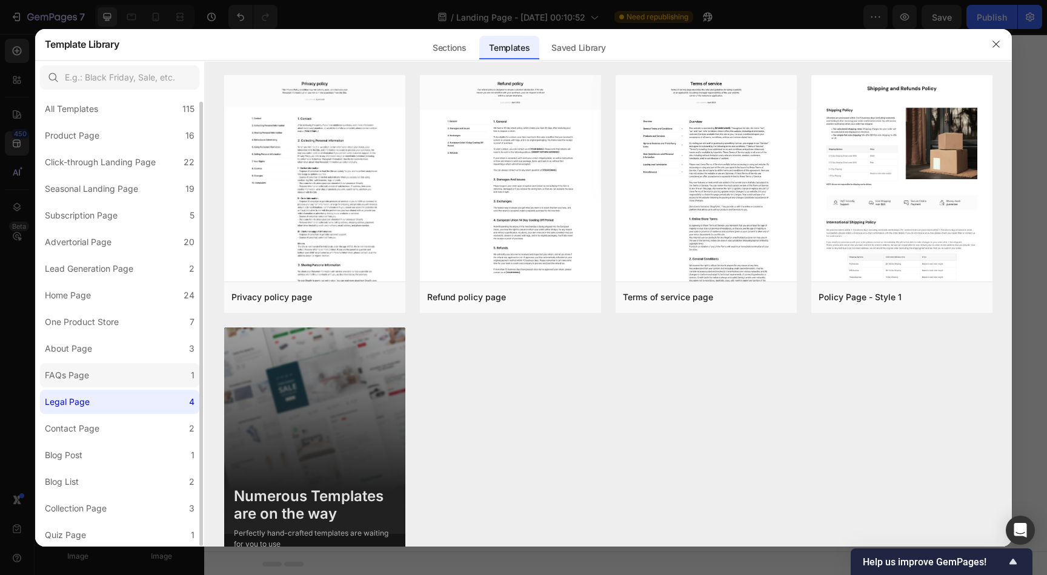
click at [139, 367] on label "FAQs Page 1" at bounding box center [119, 375] width 159 height 24
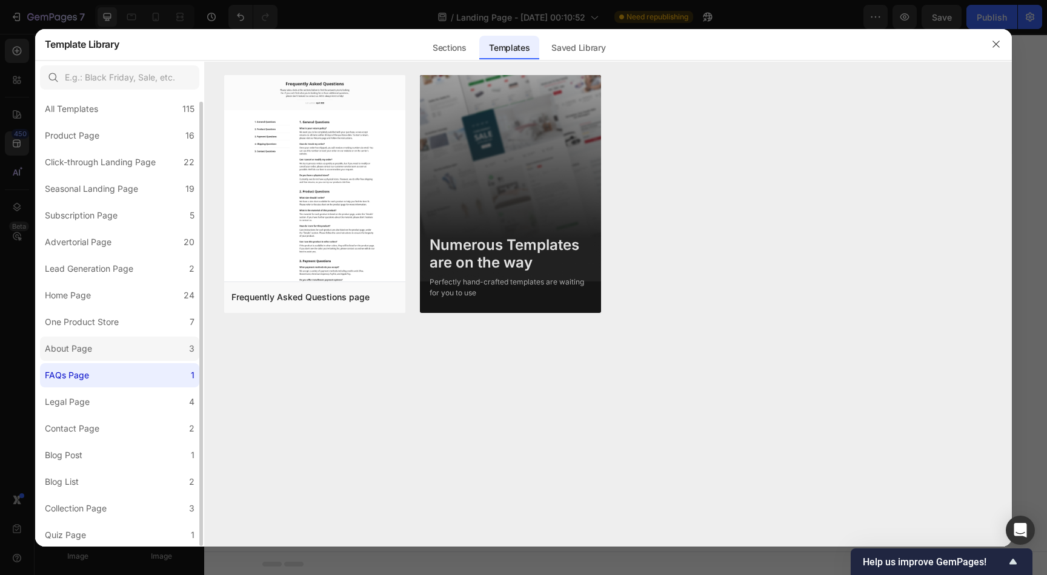
click at [141, 345] on label "About Page 3" at bounding box center [119, 349] width 159 height 24
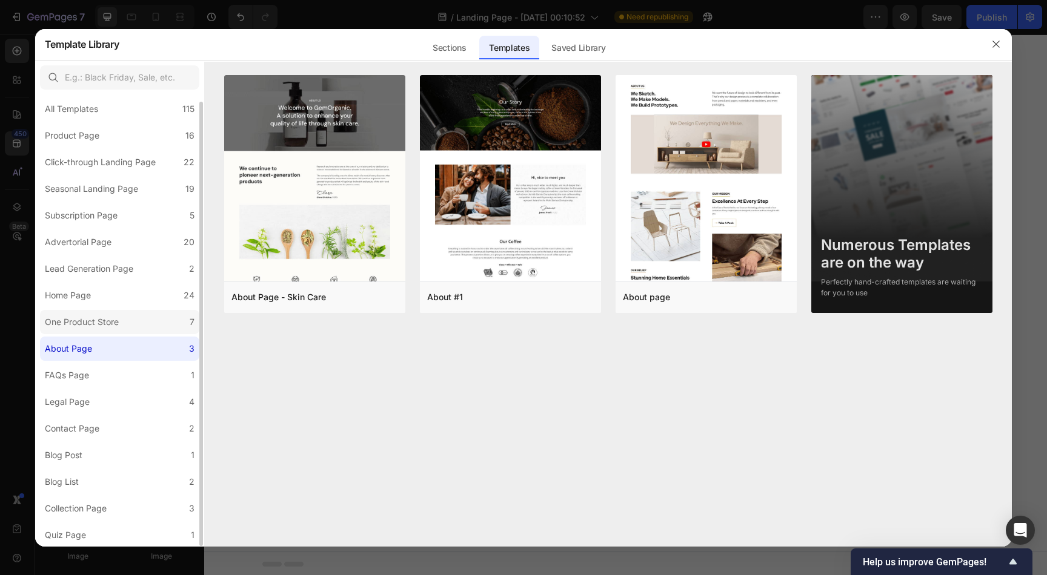
click at [132, 318] on label "One Product Store 7" at bounding box center [119, 322] width 159 height 24
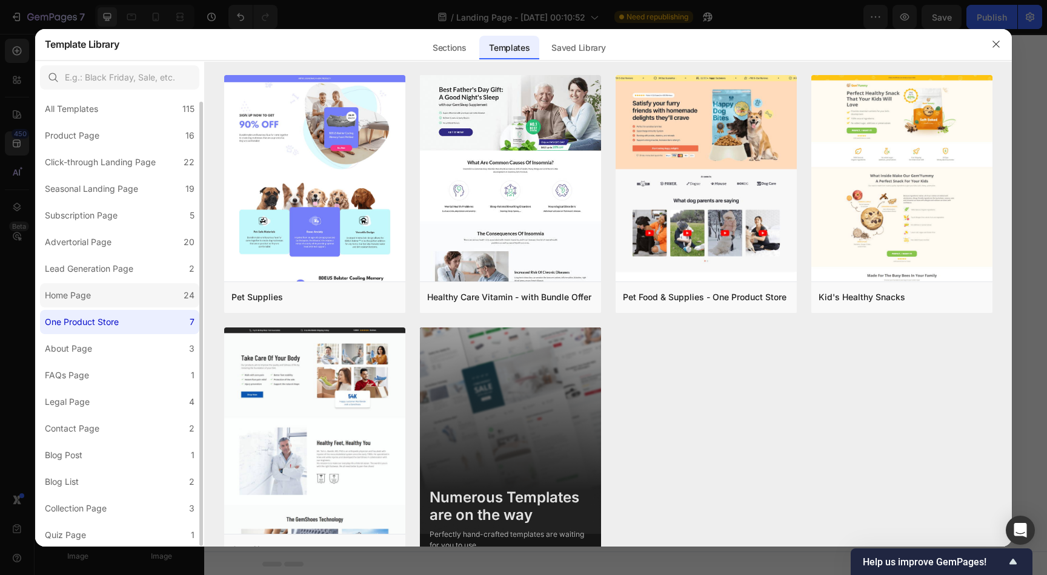
click at [130, 301] on label "Home Page 24" at bounding box center [119, 295] width 159 height 24
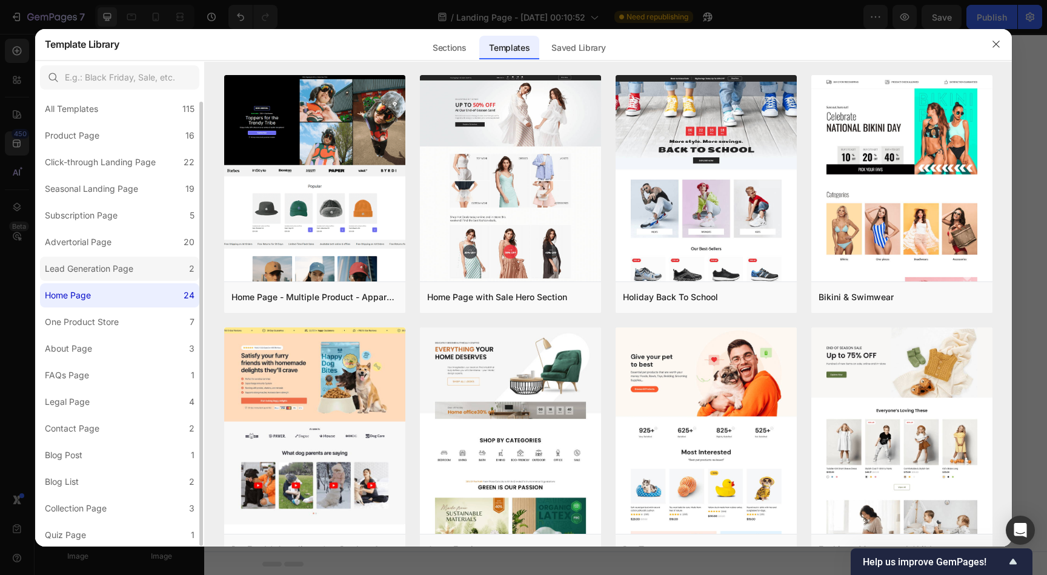
scroll to position [0, 0]
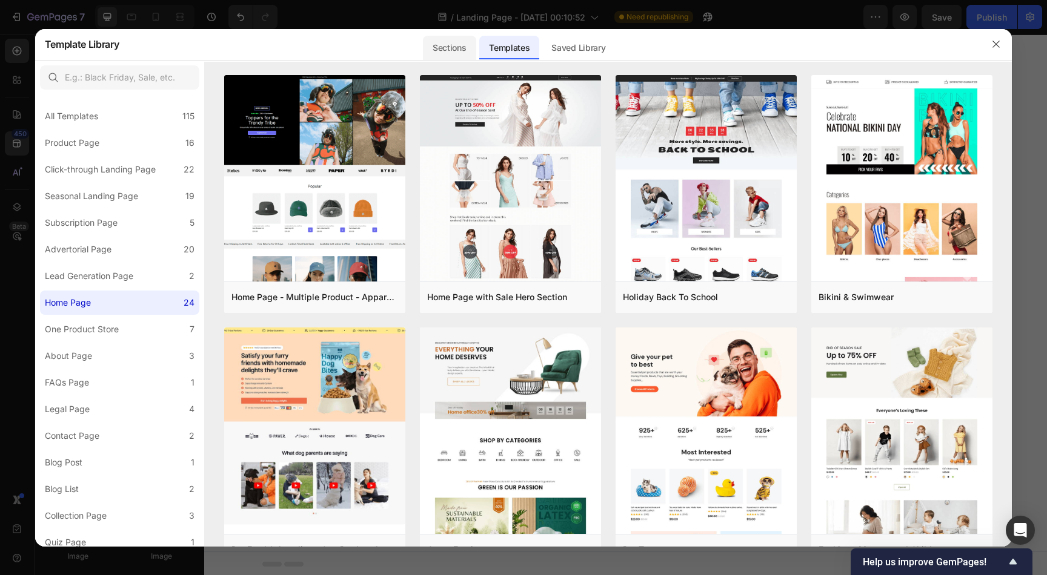
click at [452, 50] on div "Sections" at bounding box center [449, 48] width 53 height 24
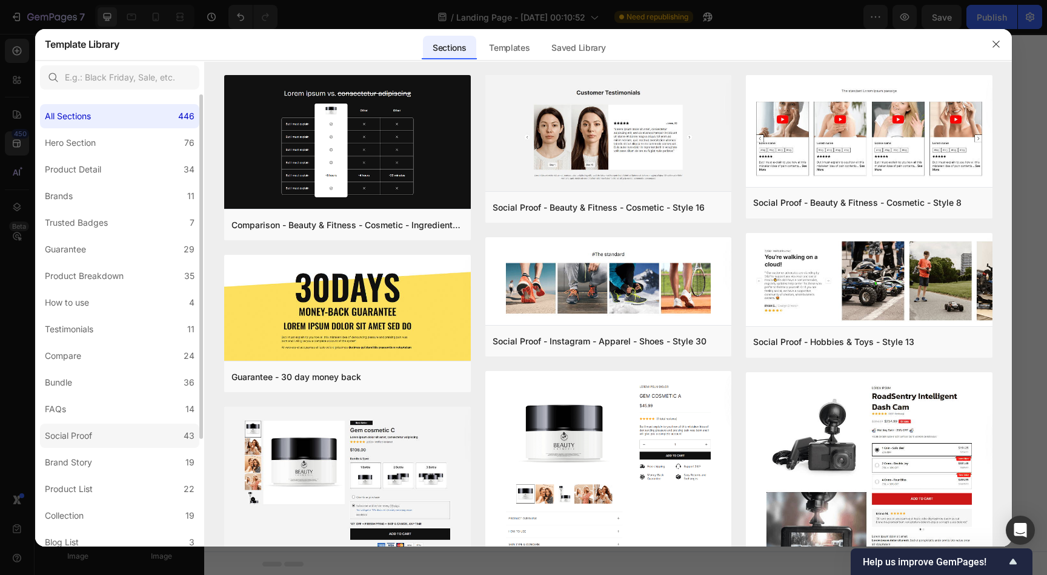
click at [97, 440] on div "Social Proof" at bounding box center [71, 436] width 52 height 15
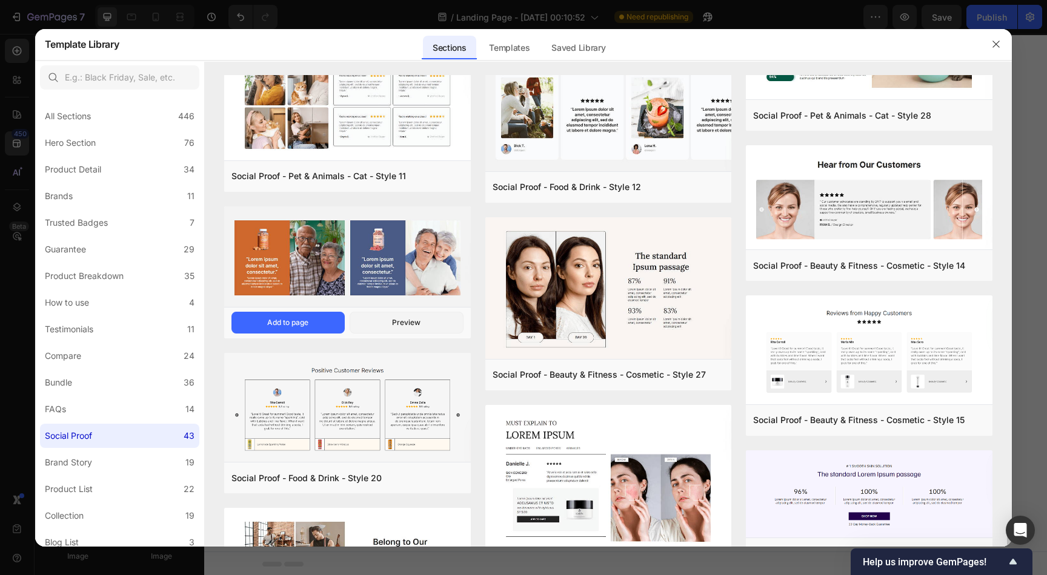
scroll to position [1225, 0]
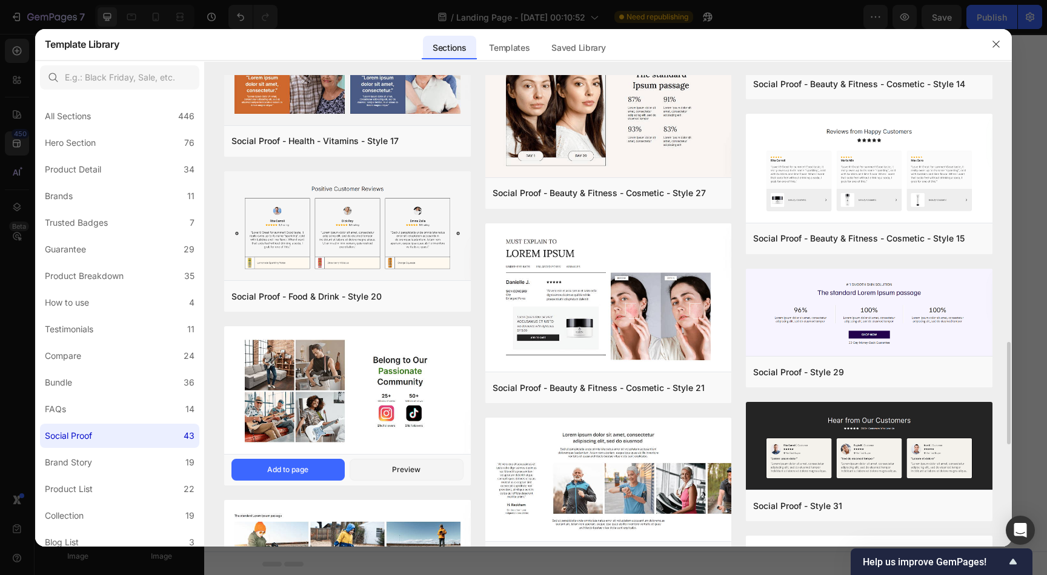
click at [283, 383] on img at bounding box center [347, 391] width 247 height 130
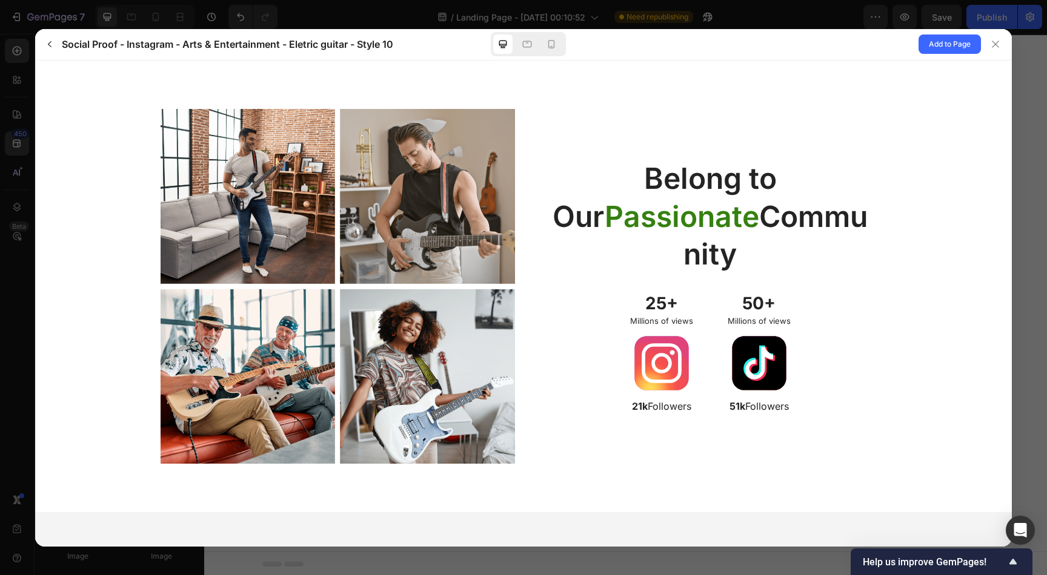
scroll to position [0, 0]
click at [944, 48] on span "Add to Page" at bounding box center [949, 44] width 42 height 15
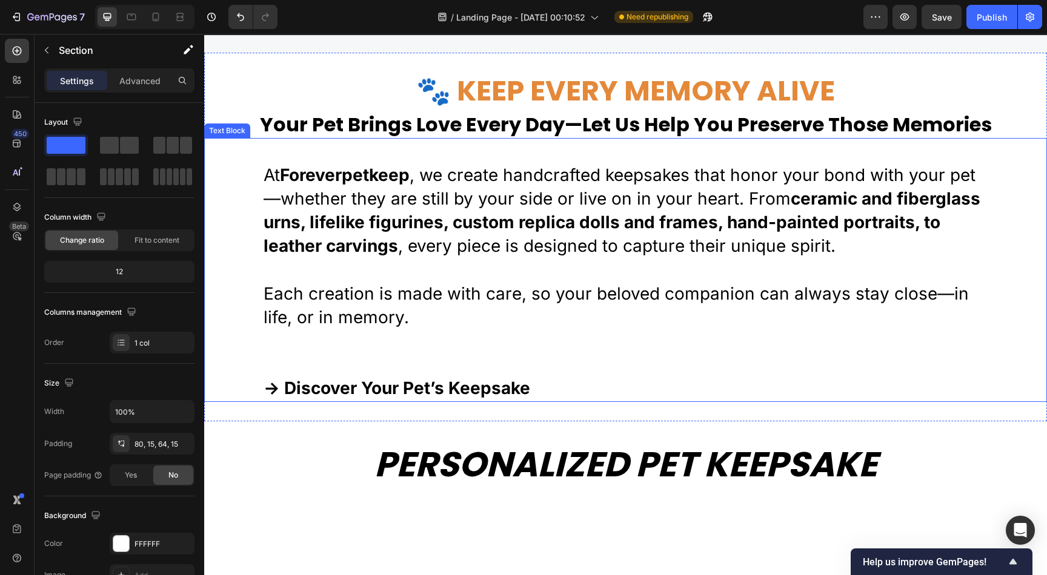
scroll to position [171, 0]
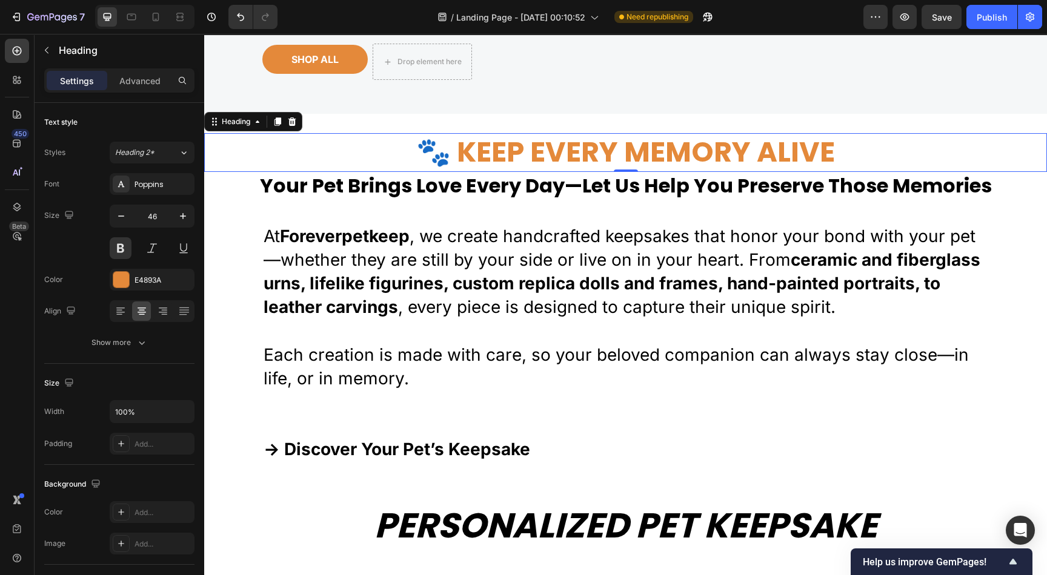
click at [496, 172] on h2 "🐾 Keep Every Memory Alive" at bounding box center [625, 152] width 842 height 39
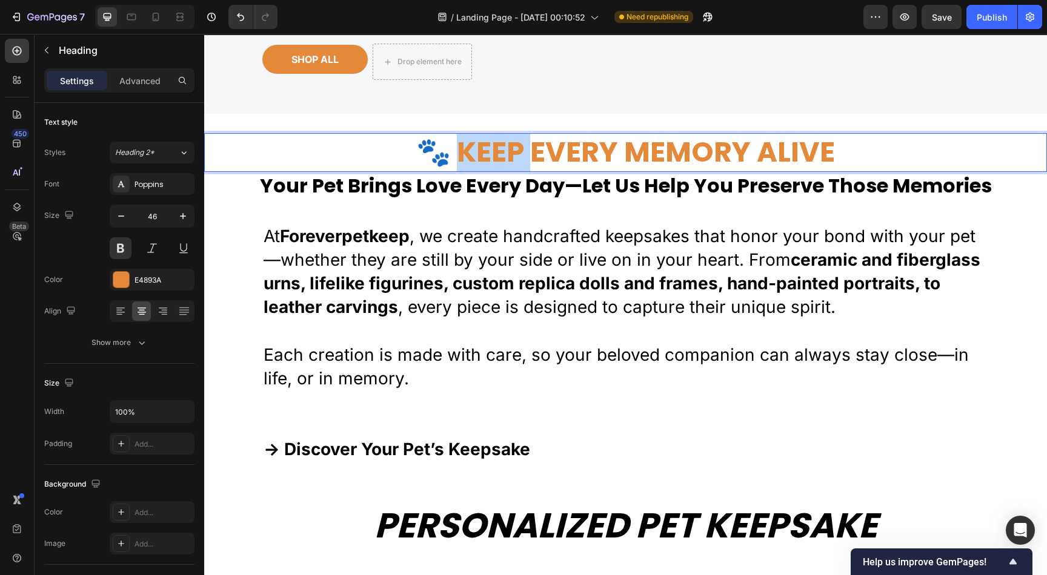
click at [496, 171] on p "🐾 Keep Every Memory Alive" at bounding box center [625, 152] width 840 height 36
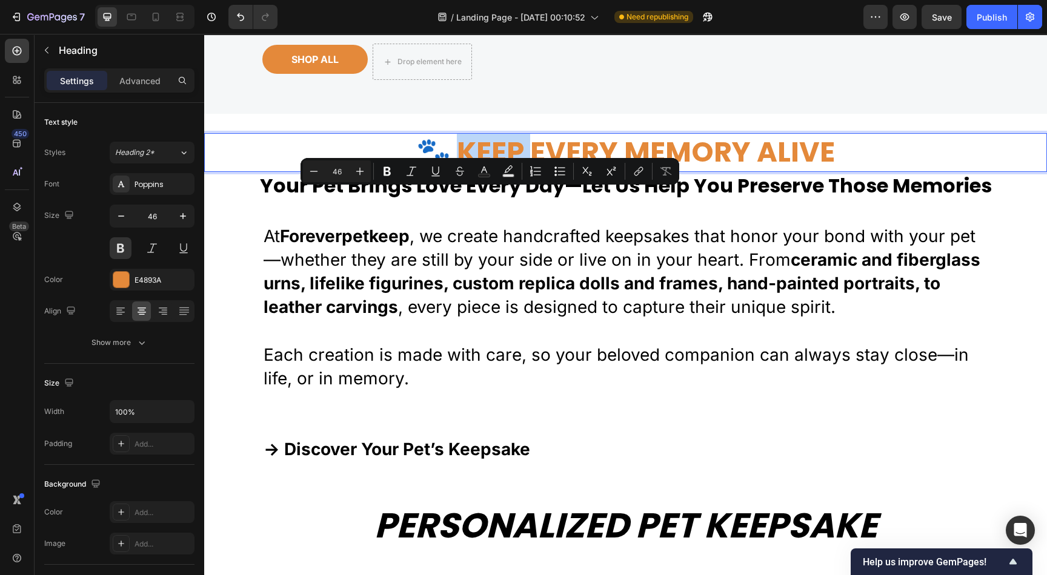
click at [480, 171] on p "🐾 Keep Every Memory Alive" at bounding box center [625, 152] width 840 height 36
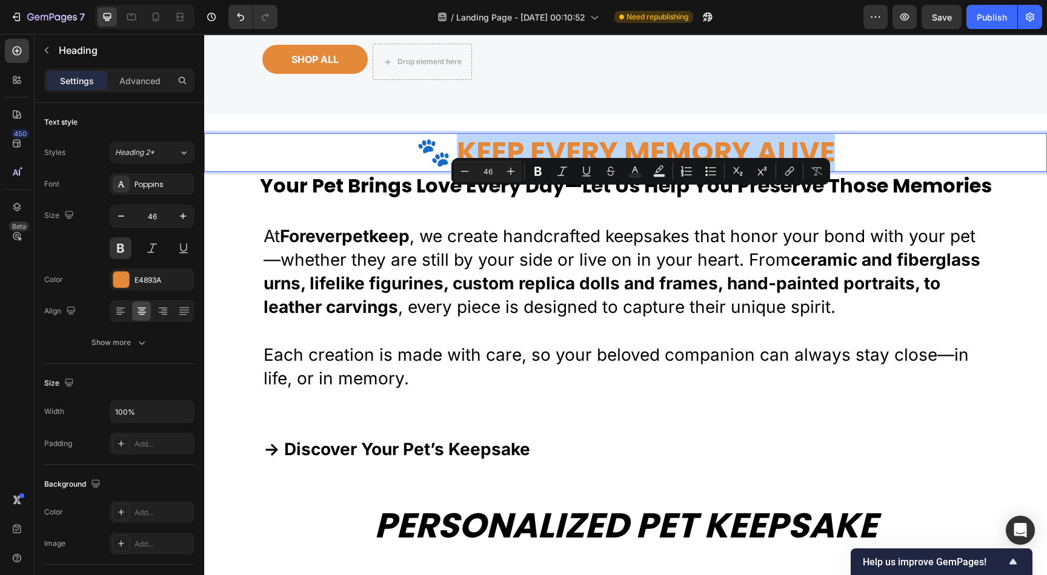
drag, startPoint x: 818, startPoint y: 213, endPoint x: 460, endPoint y: 222, distance: 358.1
click at [460, 171] on p "🐾 Keep Every Memory Alive" at bounding box center [625, 152] width 840 height 36
copy p "eep Every Memory Alive"
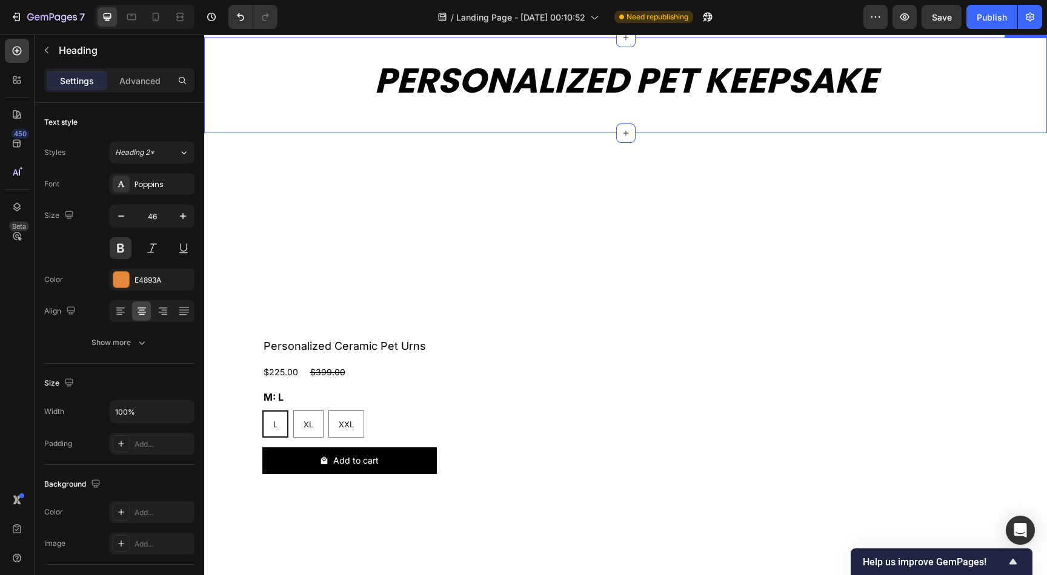
type input "16"
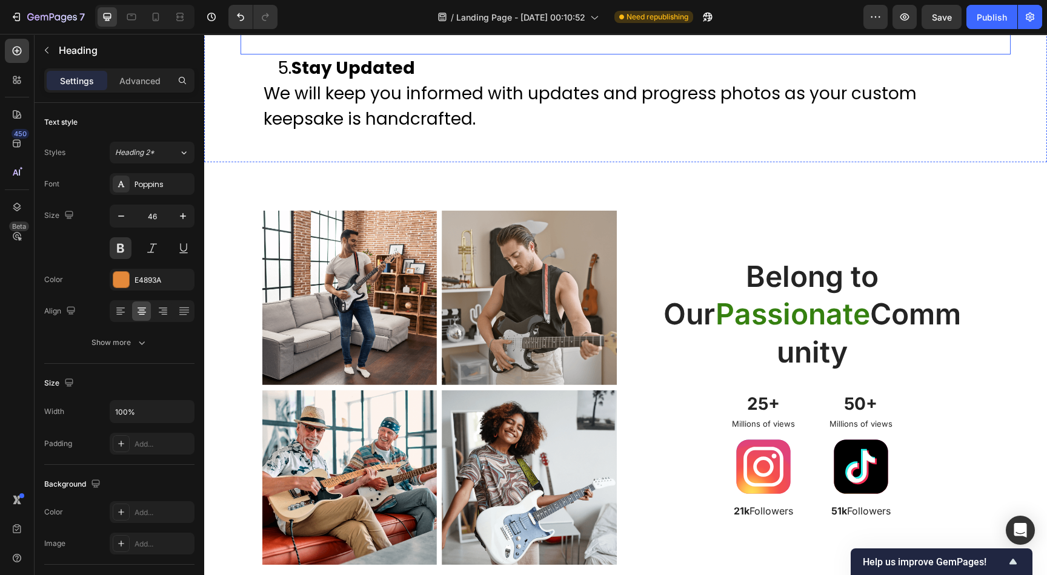
scroll to position [3987, 0]
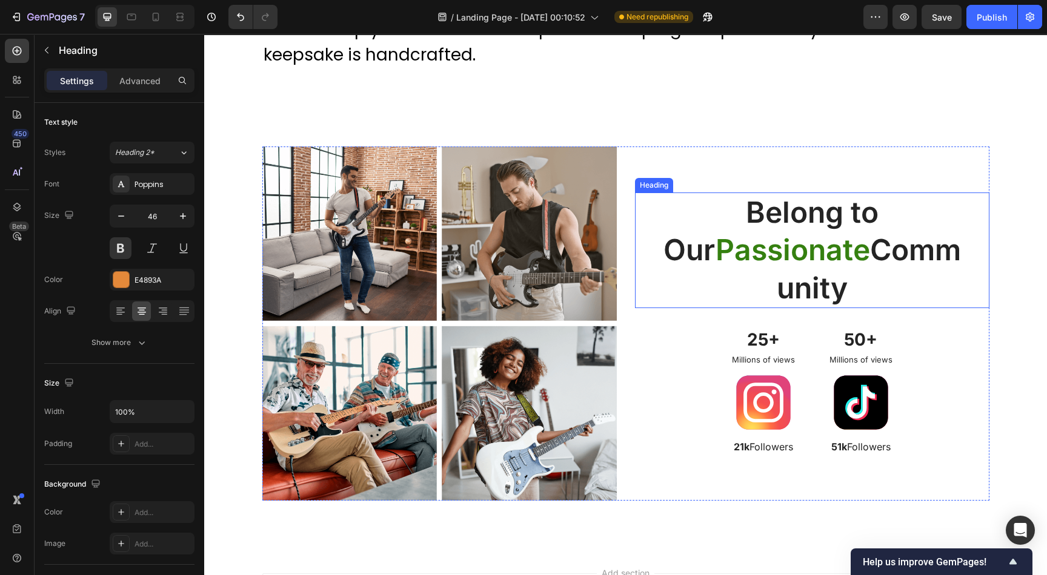
click at [786, 219] on h2 "Belong to Our Passionate Community" at bounding box center [812, 251] width 316 height 116
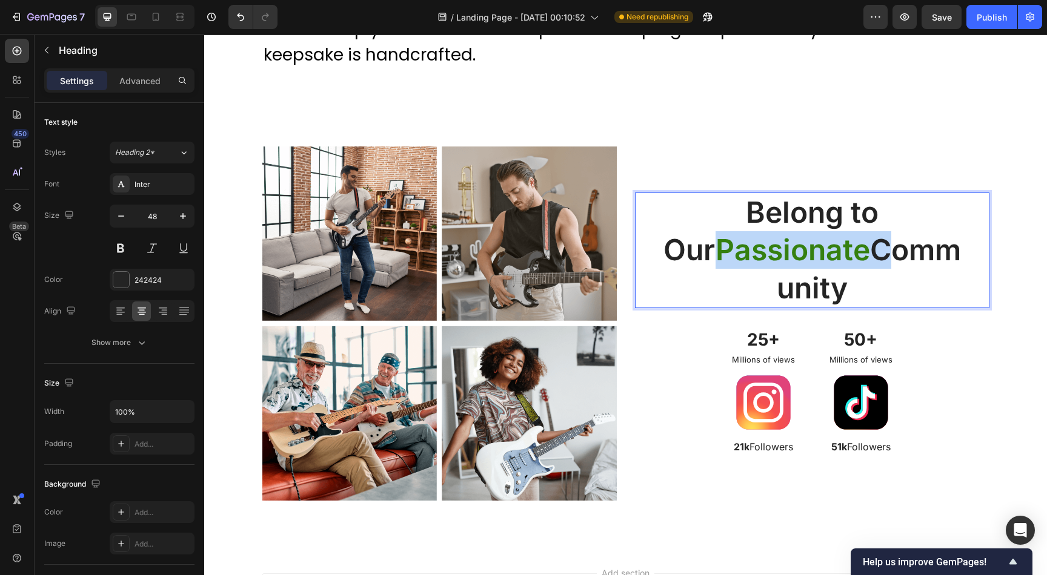
click at [844, 250] on span "Passionate" at bounding box center [792, 250] width 154 height 36
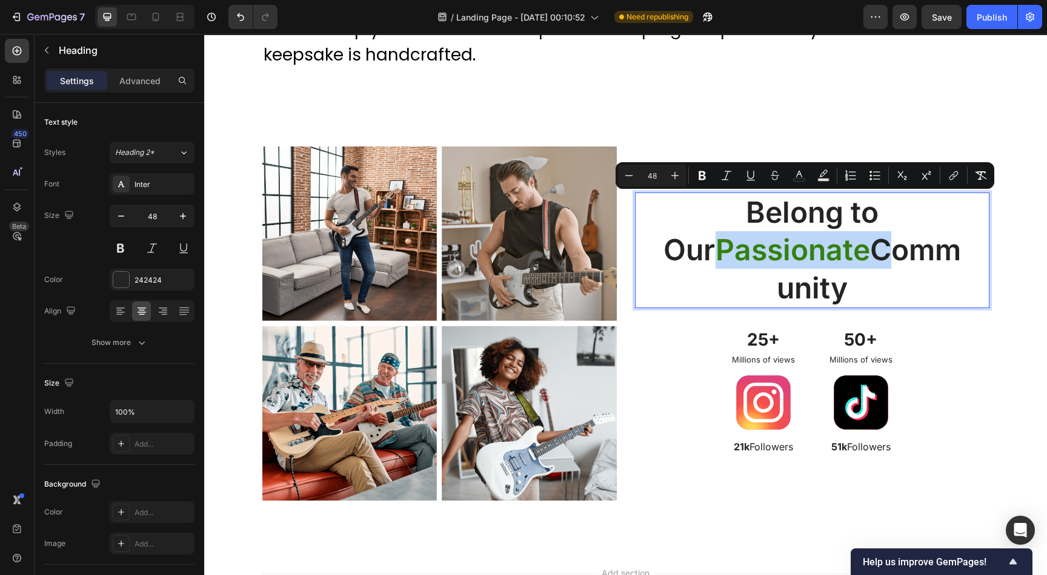
drag, startPoint x: 890, startPoint y: 289, endPoint x: 712, endPoint y: 207, distance: 196.2
click at [712, 207] on p "Belong to Our Passionate Community" at bounding box center [811, 250] width 313 height 113
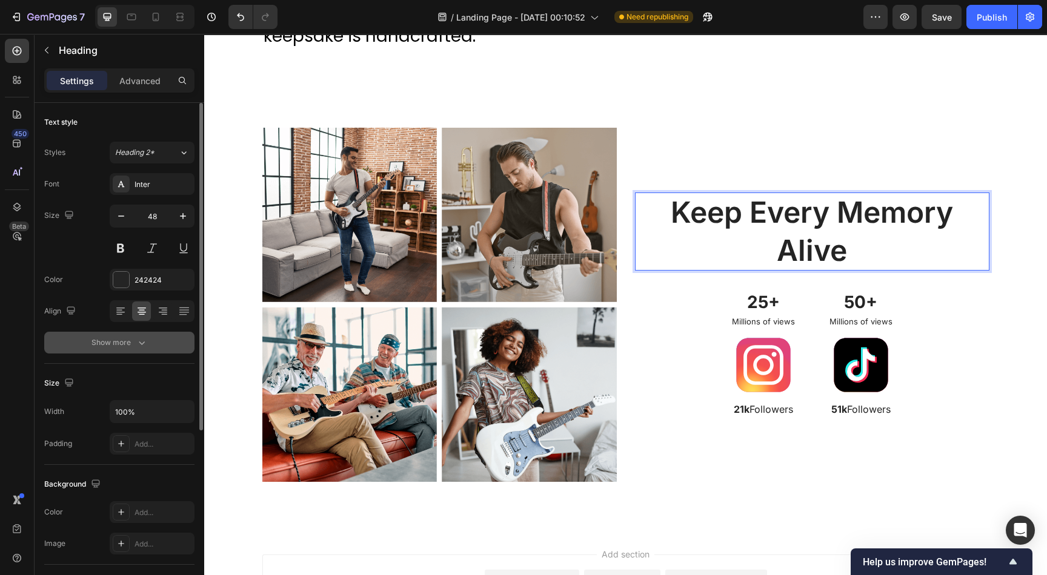
click at [139, 345] on icon "button" at bounding box center [142, 343] width 12 height 12
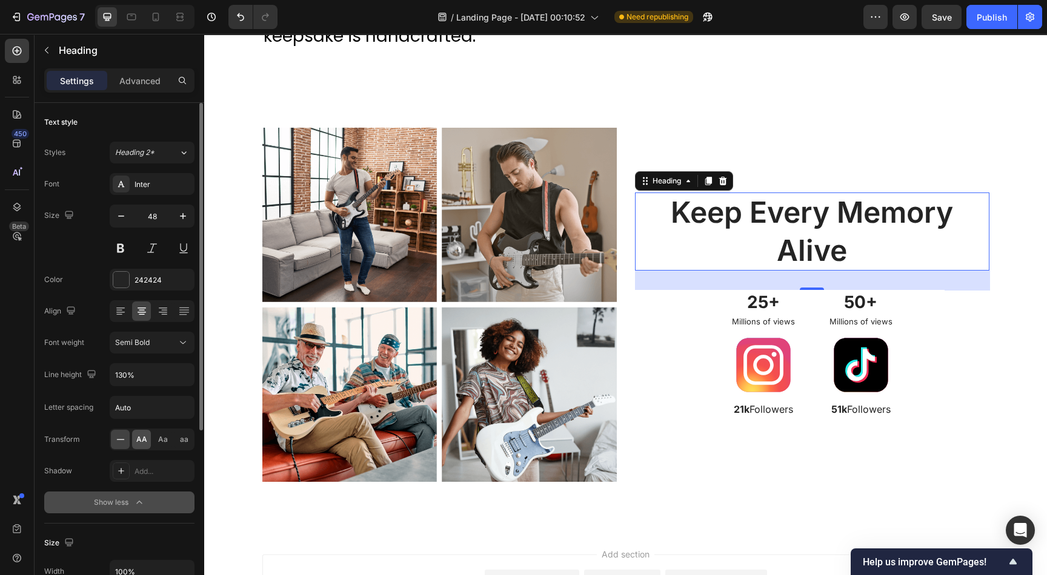
click at [144, 436] on span "AA" at bounding box center [141, 439] width 11 height 11
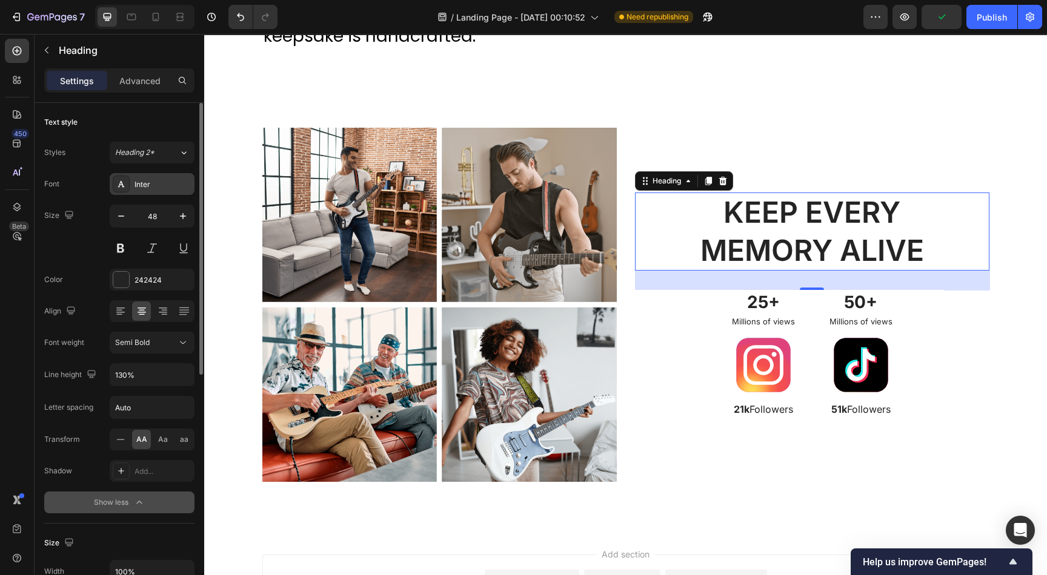
click at [154, 186] on div "Inter" at bounding box center [162, 184] width 57 height 11
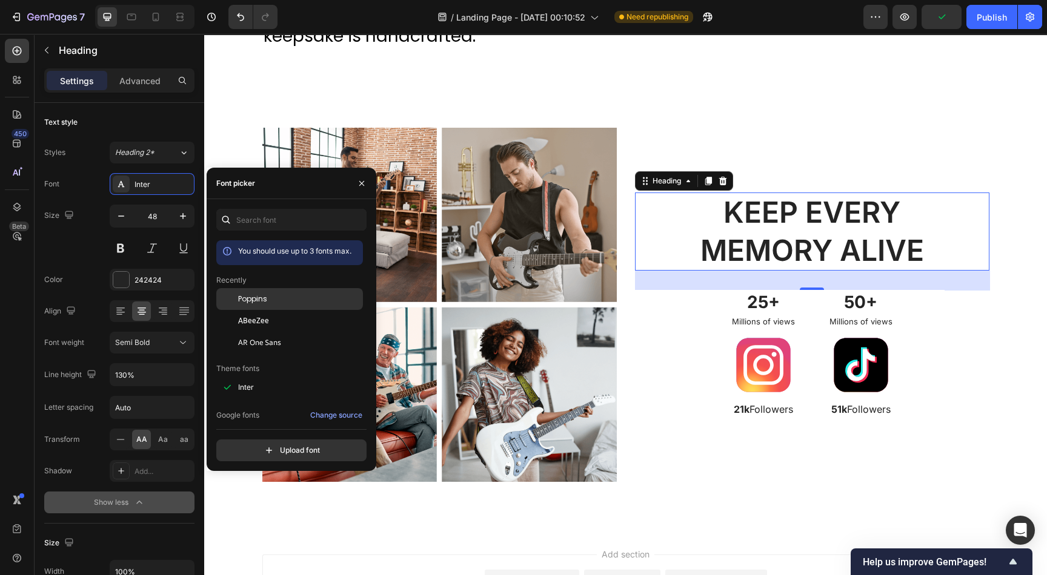
click at [248, 298] on span "Poppins" at bounding box center [252, 299] width 29 height 11
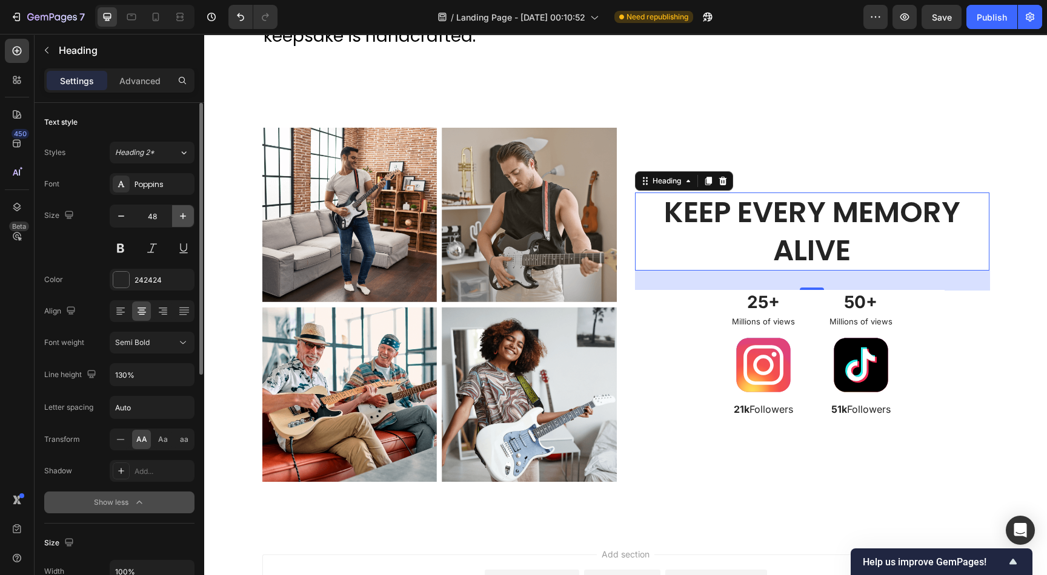
click at [184, 216] on icon "button" at bounding box center [183, 216] width 12 height 12
click at [185, 216] on icon "button" at bounding box center [183, 216] width 12 height 12
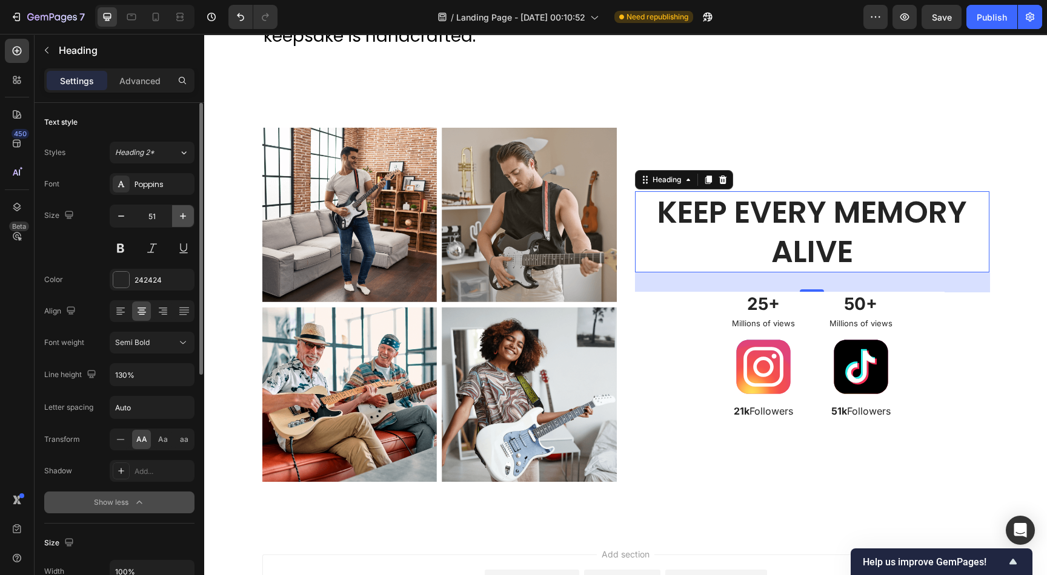
click at [185, 216] on icon "button" at bounding box center [183, 216] width 12 height 12
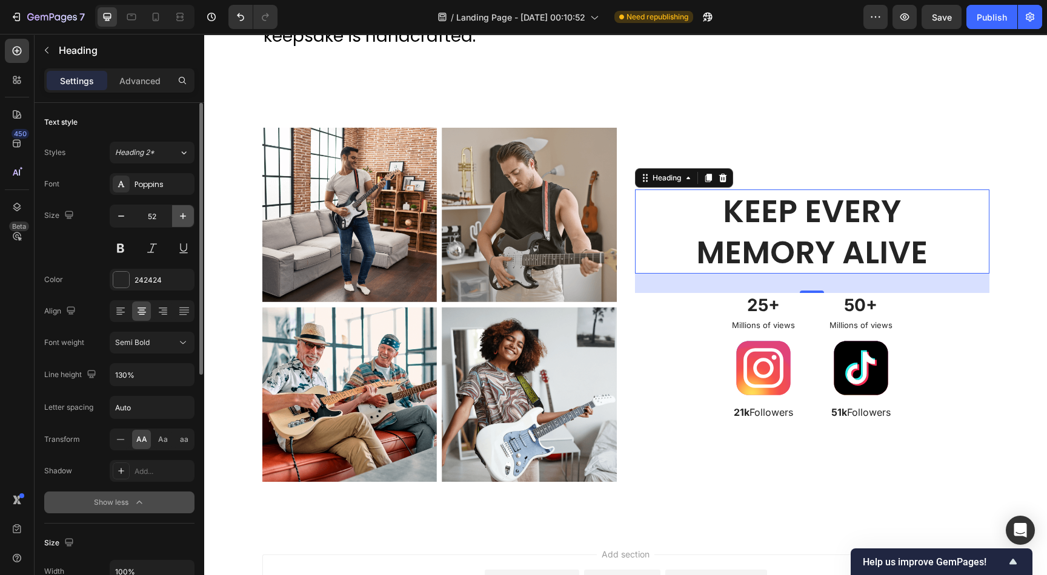
click at [185, 216] on icon "button" at bounding box center [183, 216] width 12 height 12
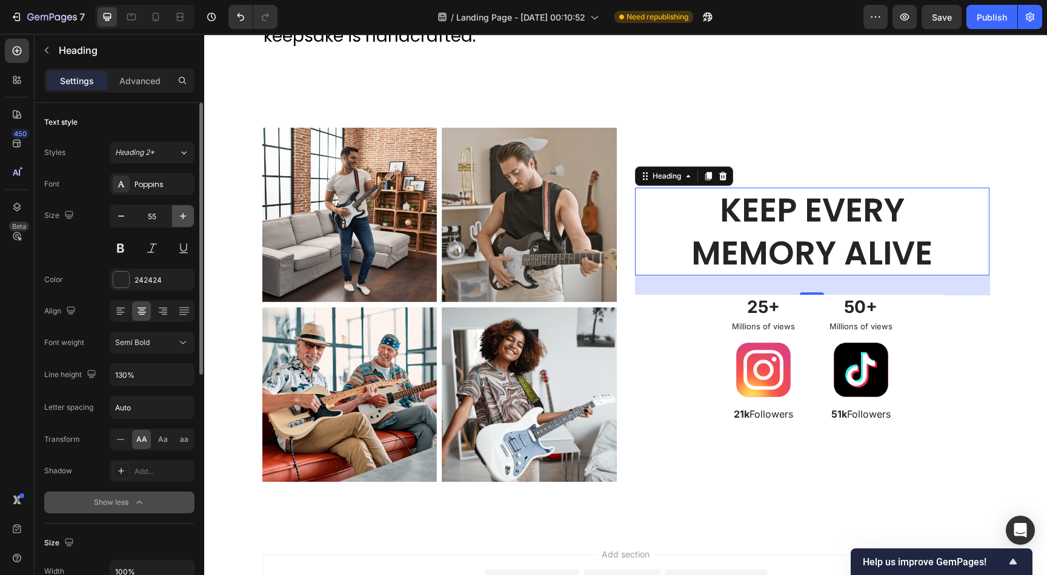
click at [185, 216] on icon "button" at bounding box center [183, 216] width 12 height 12
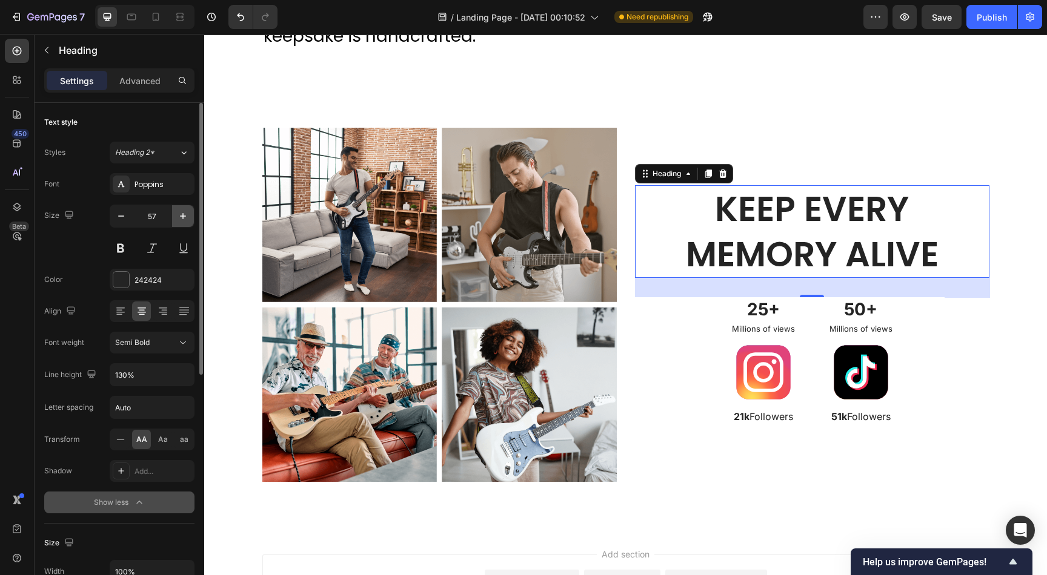
click at [185, 216] on icon "button" at bounding box center [183, 216] width 12 height 12
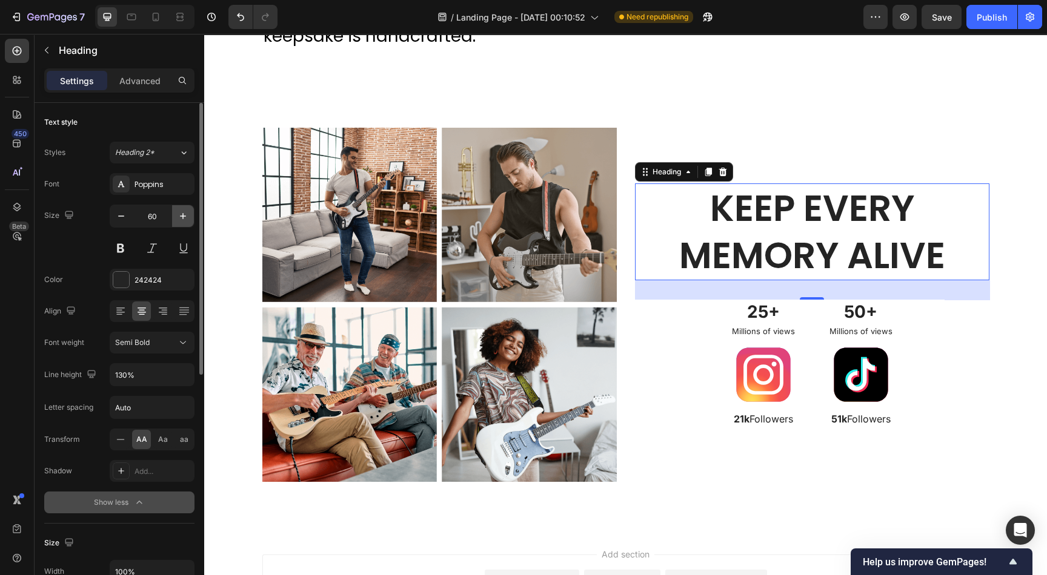
click at [185, 216] on icon "button" at bounding box center [183, 216] width 12 height 12
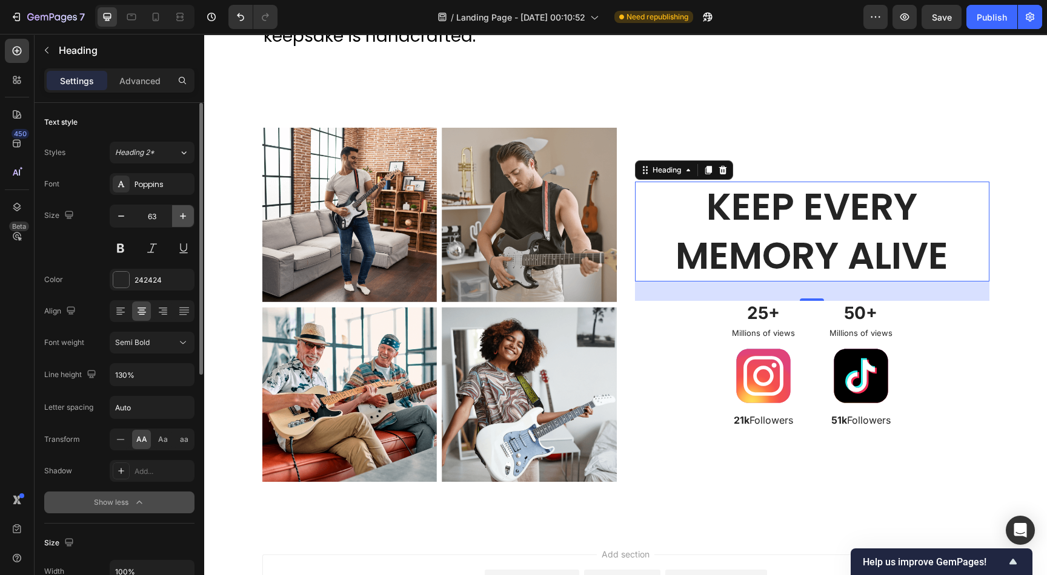
click at [185, 216] on icon "button" at bounding box center [183, 216] width 12 height 12
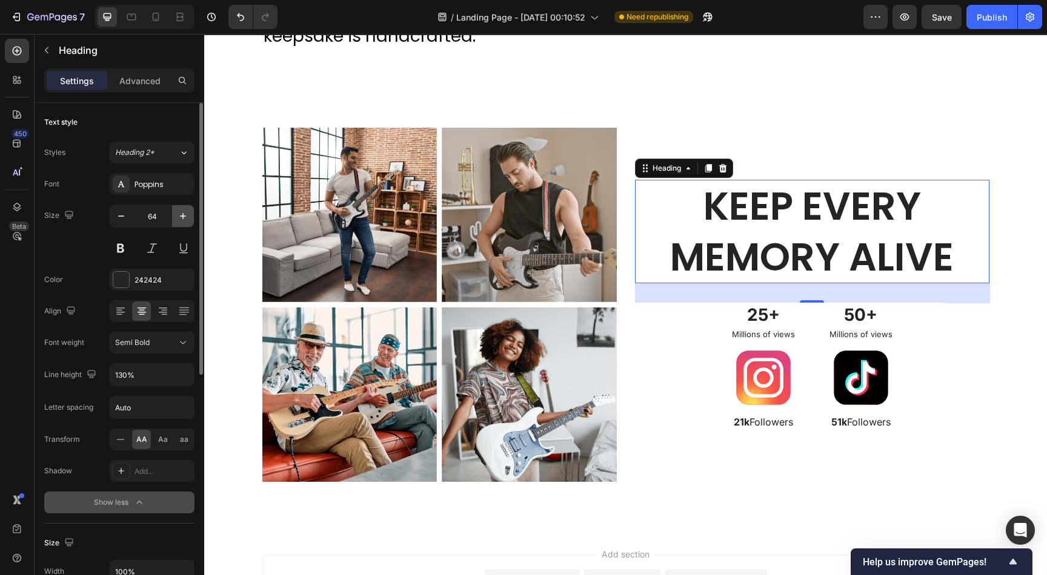
click at [185, 216] on icon "button" at bounding box center [183, 216] width 12 height 12
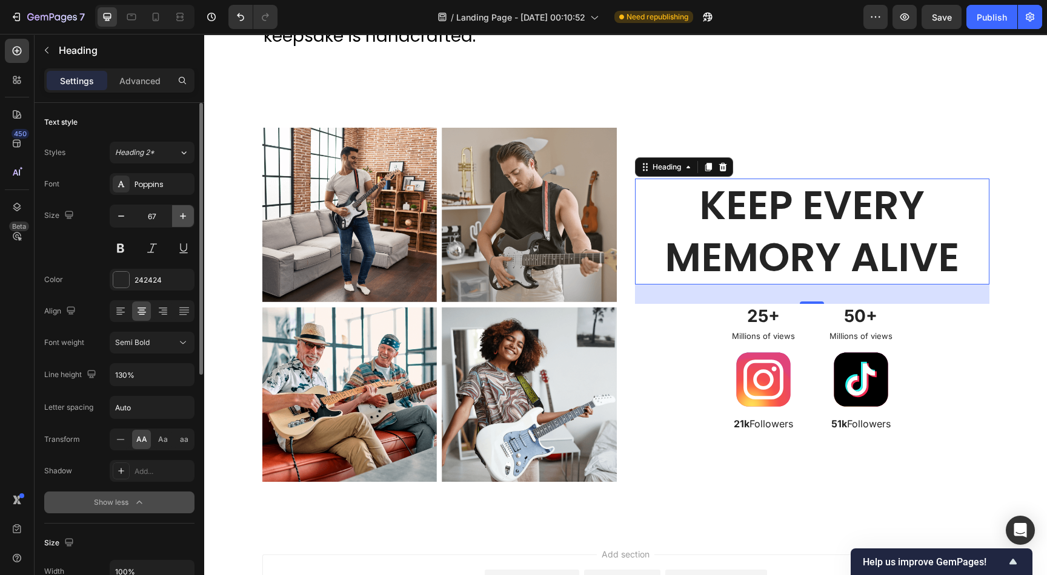
click at [185, 216] on icon "button" at bounding box center [183, 216] width 12 height 12
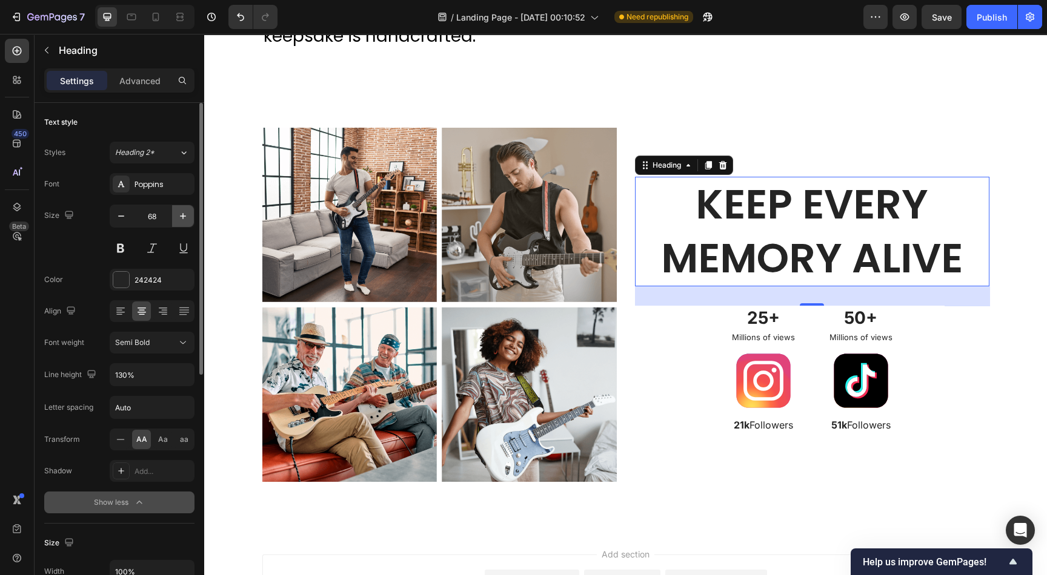
click at [185, 216] on icon "button" at bounding box center [183, 216] width 12 height 12
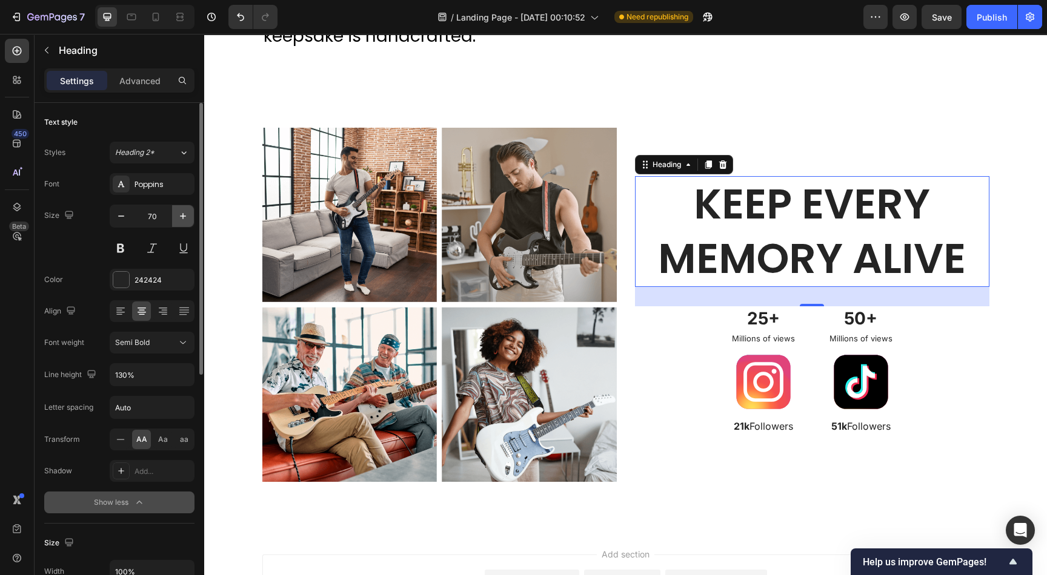
click at [185, 216] on icon "button" at bounding box center [183, 216] width 12 height 12
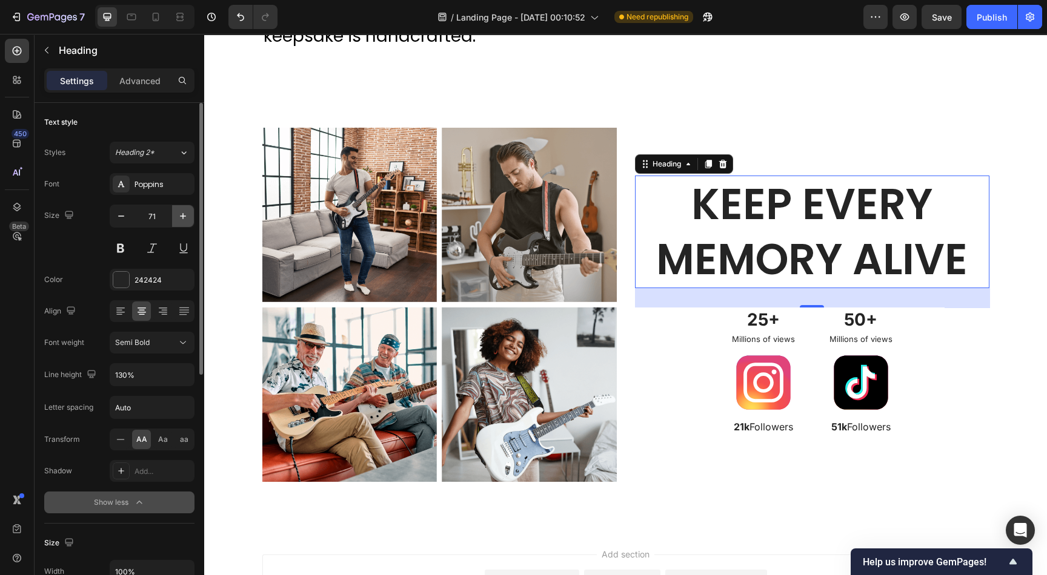
click at [185, 216] on icon "button" at bounding box center [183, 216] width 12 height 12
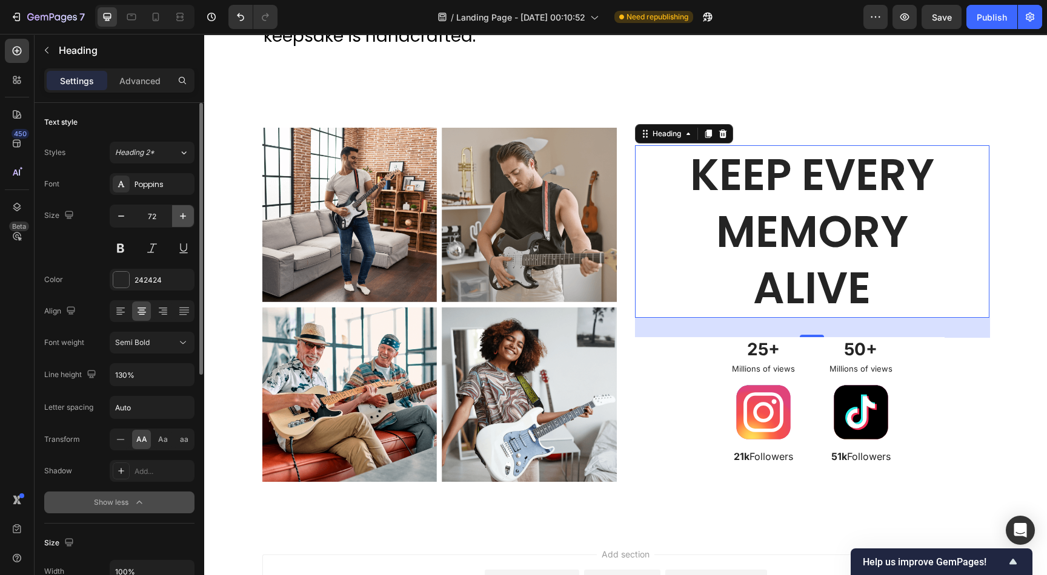
type input "73"
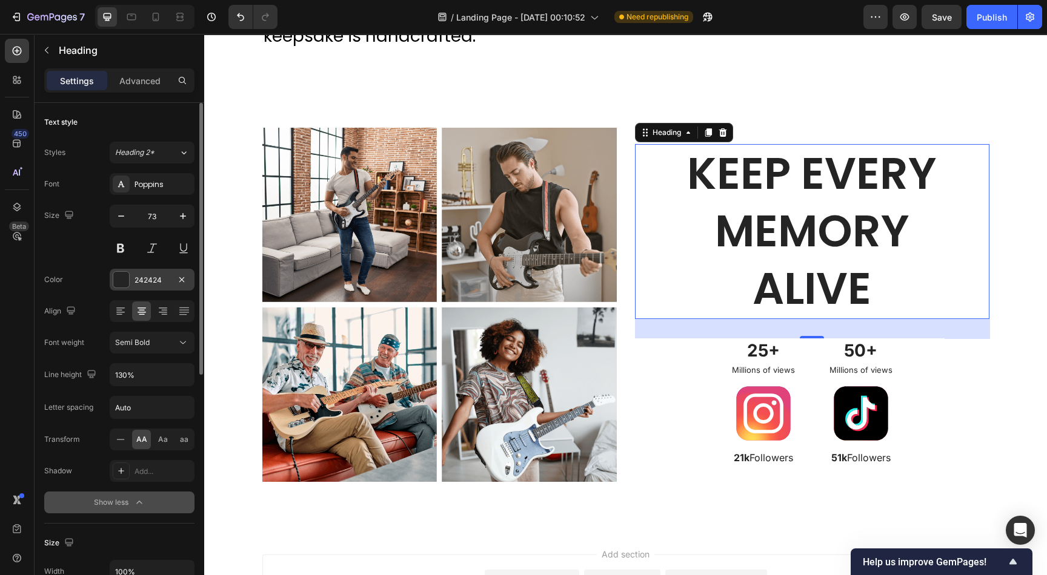
click at [155, 280] on div "242424" at bounding box center [151, 280] width 35 height 11
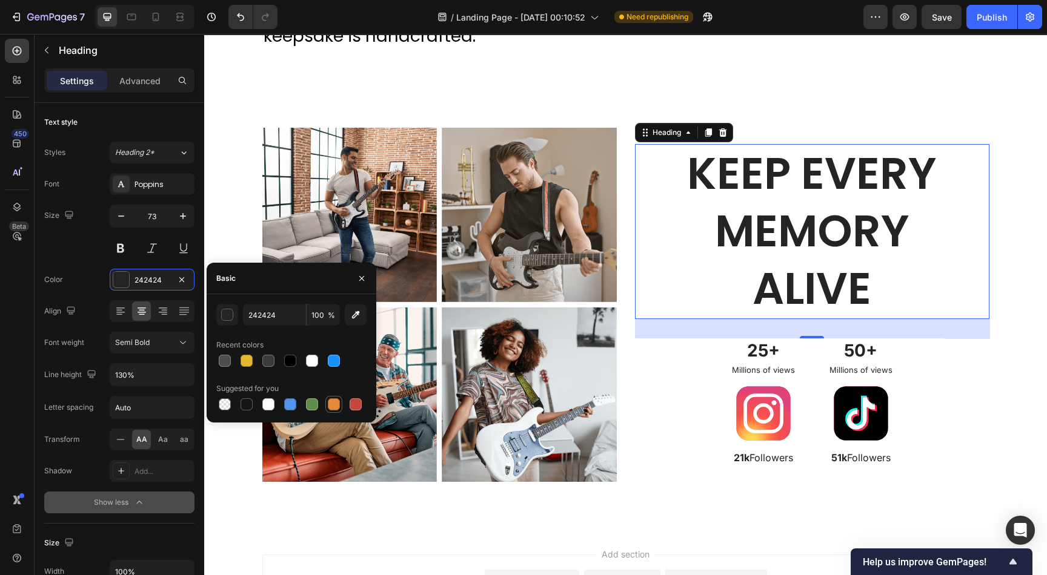
click at [336, 408] on div at bounding box center [334, 405] width 12 height 12
type input "E4893A"
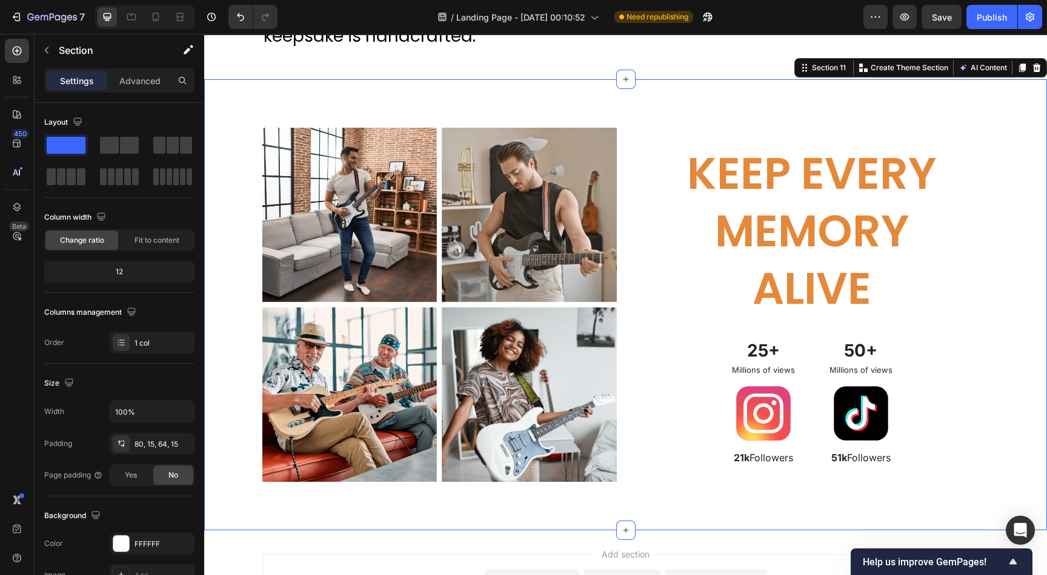
click at [988, 372] on div "Image Image Row Image Image Row Keep Every Memory Alive Heading 25+ Text Block …" at bounding box center [625, 310] width 824 height 365
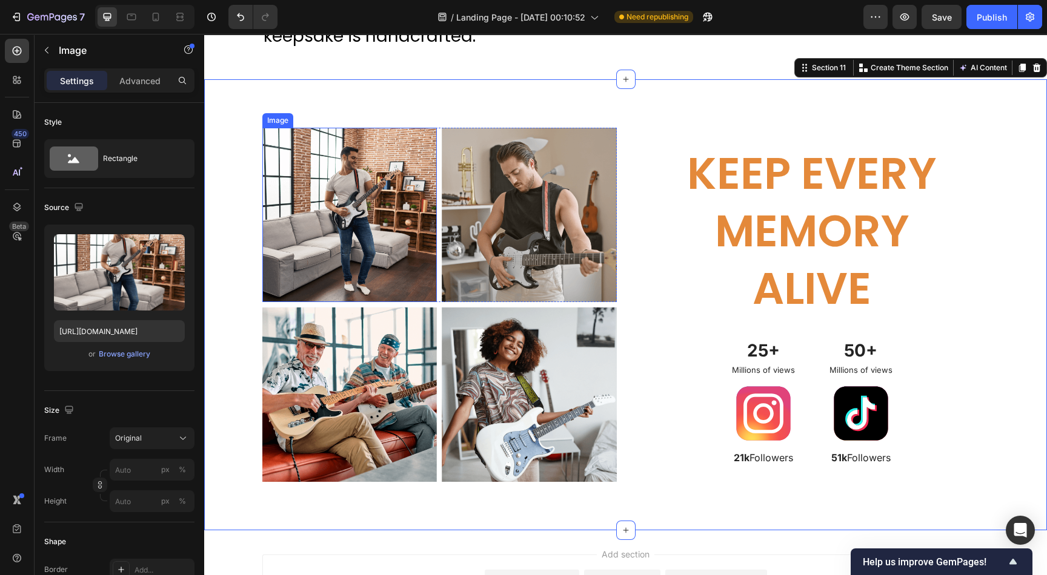
click at [339, 208] on img at bounding box center [349, 215] width 175 height 175
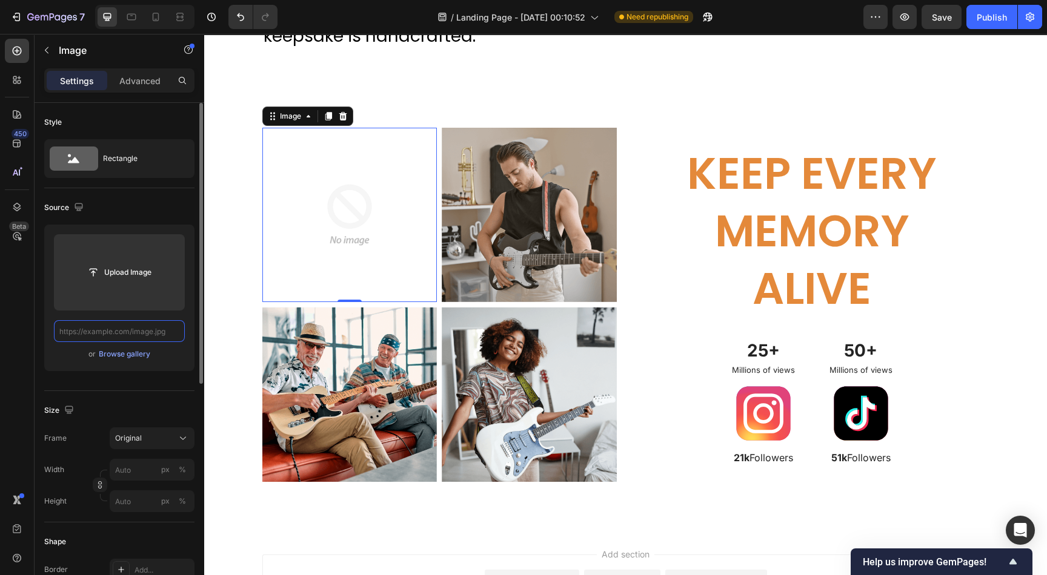
scroll to position [0, 0]
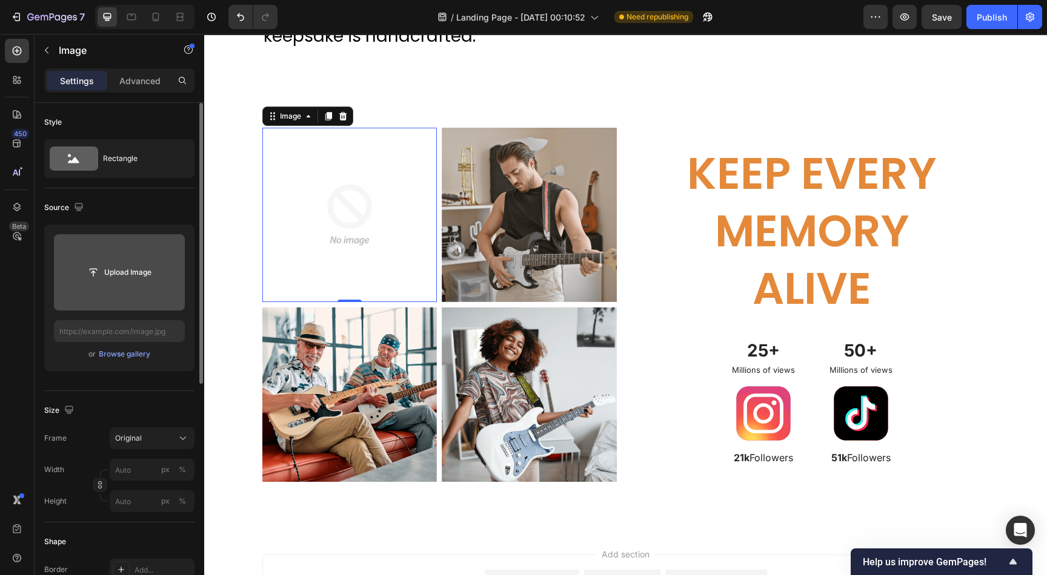
click at [119, 274] on input "file" at bounding box center [120, 272] width 84 height 21
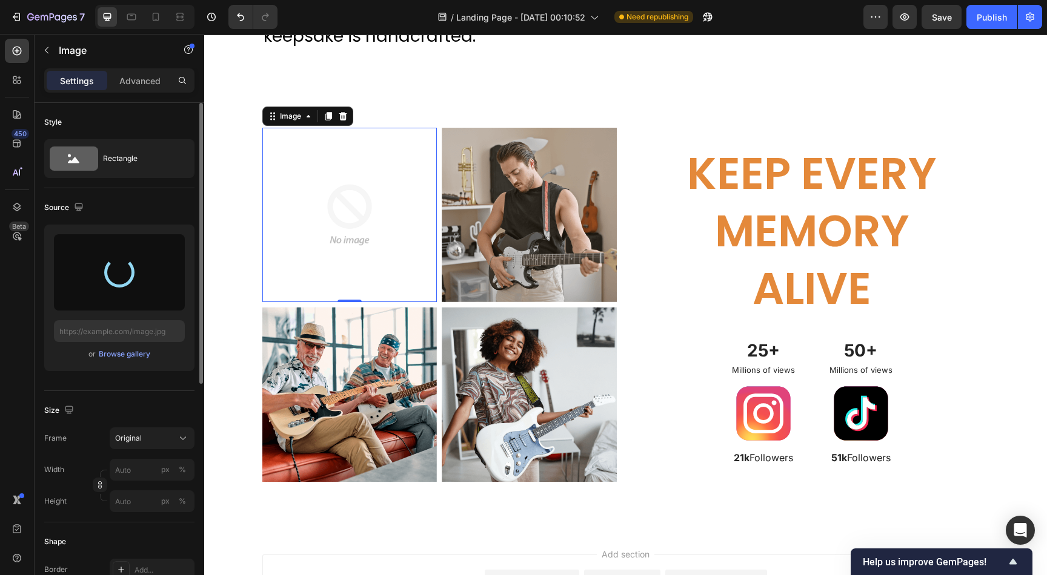
type input "https://cdn.shopify.com/s/files/1/0633/0692/4075/files/gempages_585845831236584…"
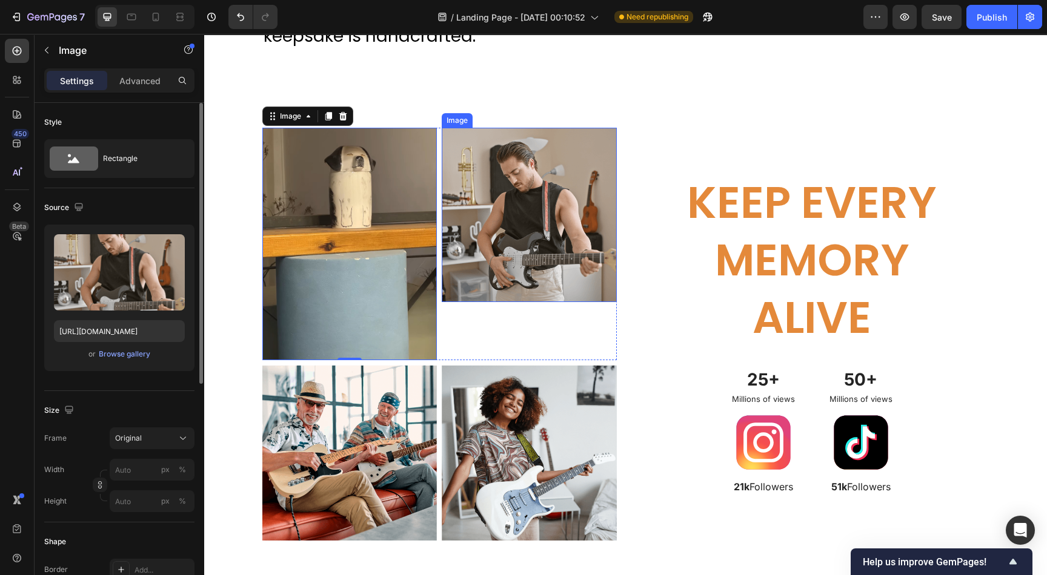
click at [516, 204] on img at bounding box center [529, 215] width 175 height 175
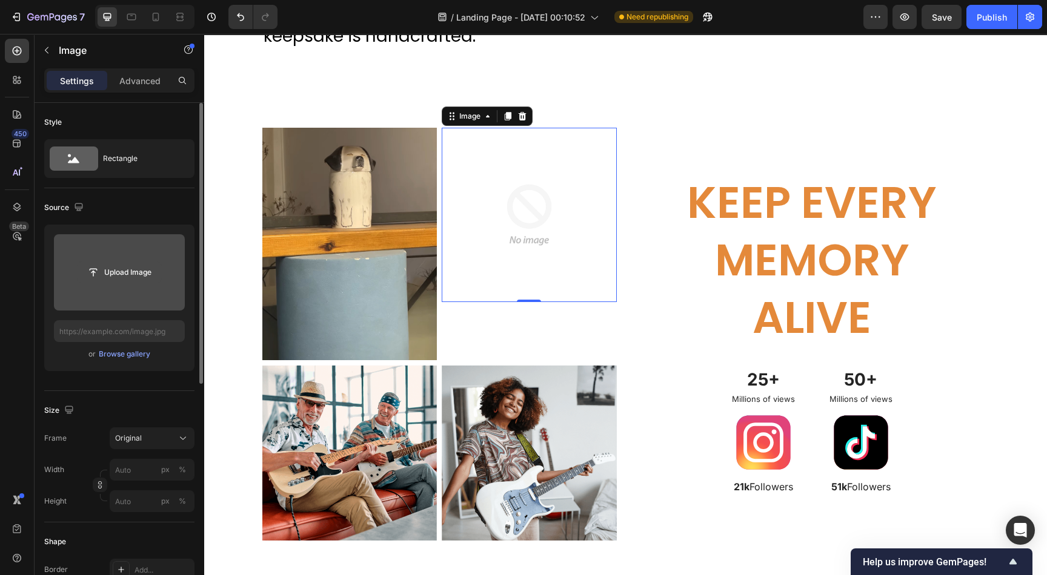
click at [122, 274] on input "file" at bounding box center [120, 272] width 84 height 21
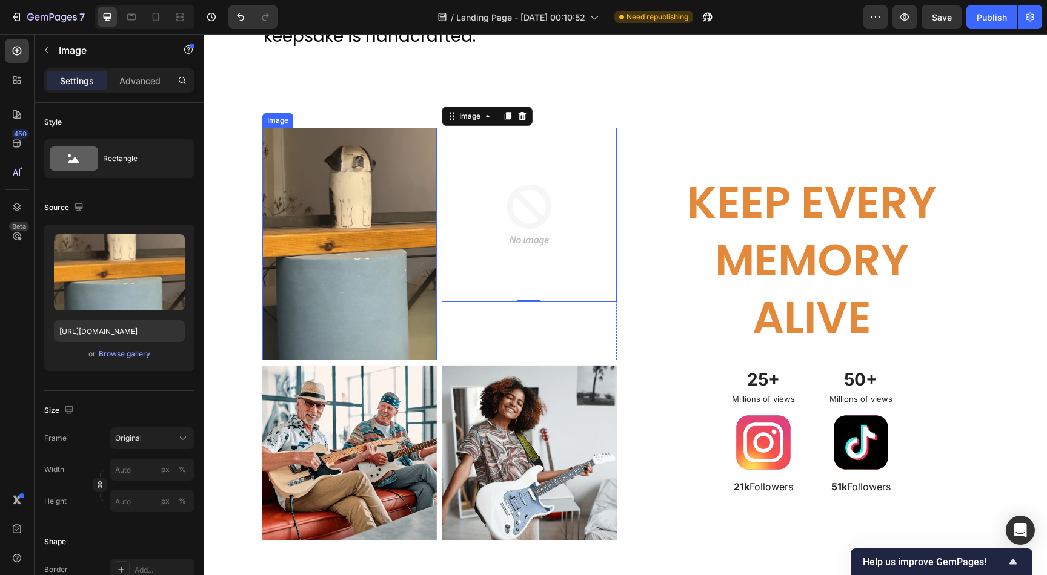
click at [365, 171] on img at bounding box center [349, 244] width 175 height 233
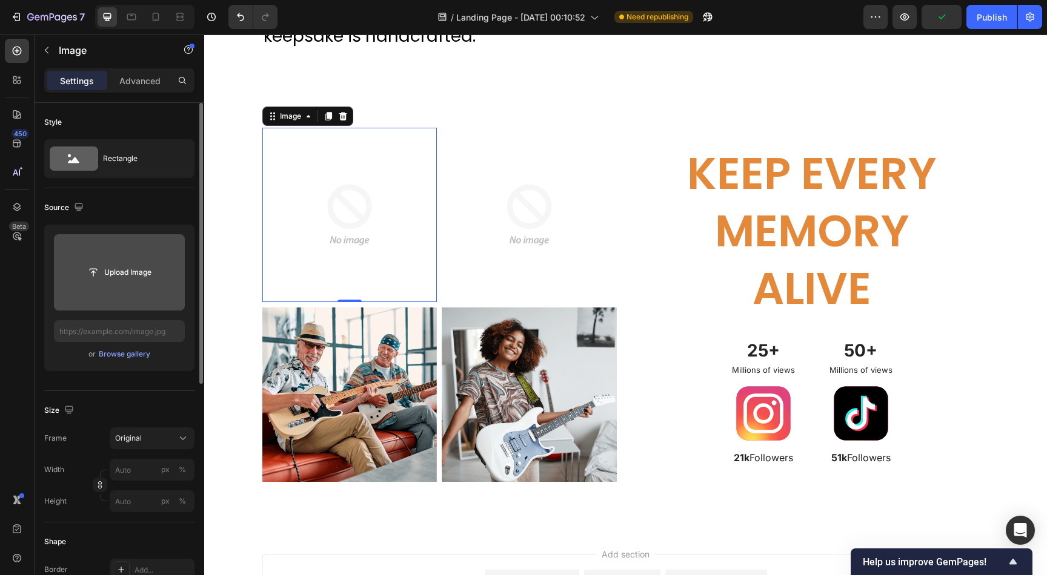
click at [143, 280] on input "file" at bounding box center [120, 272] width 84 height 21
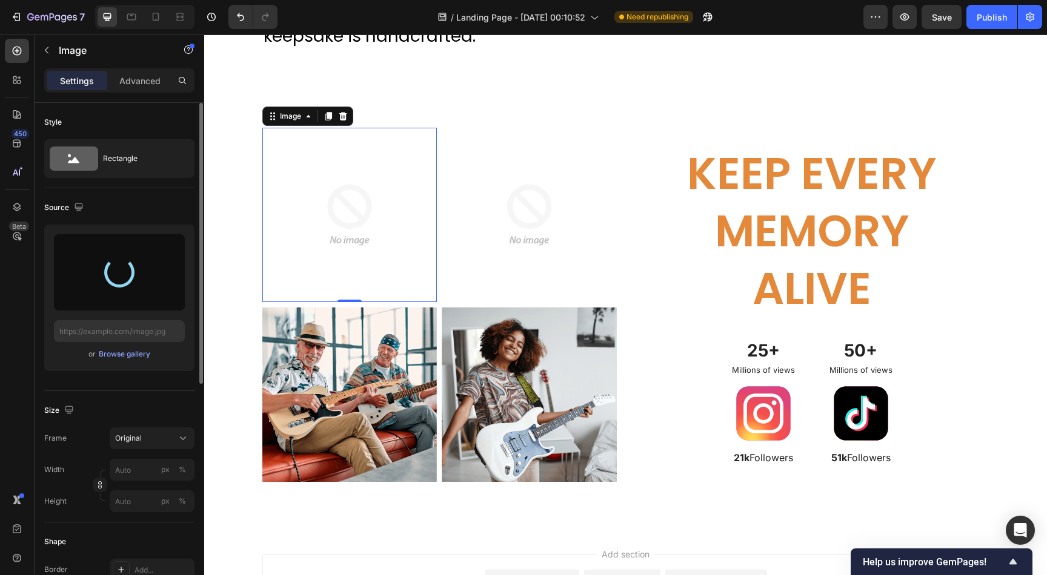
type input "https://cdn.shopify.com/s/files/1/0633/0692/4075/files/gempages_585845831236584…"
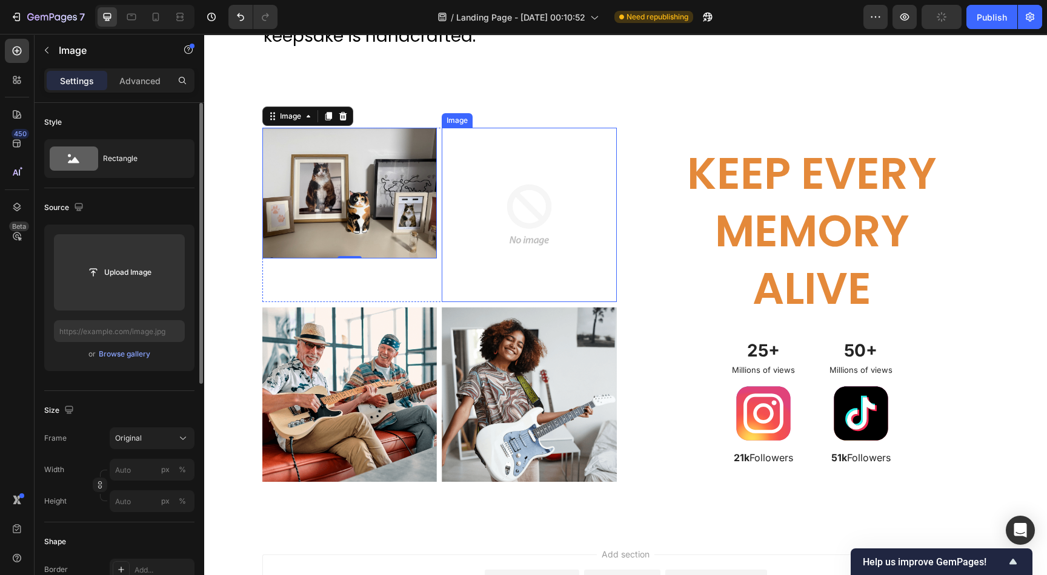
click at [506, 192] on img at bounding box center [529, 215] width 175 height 175
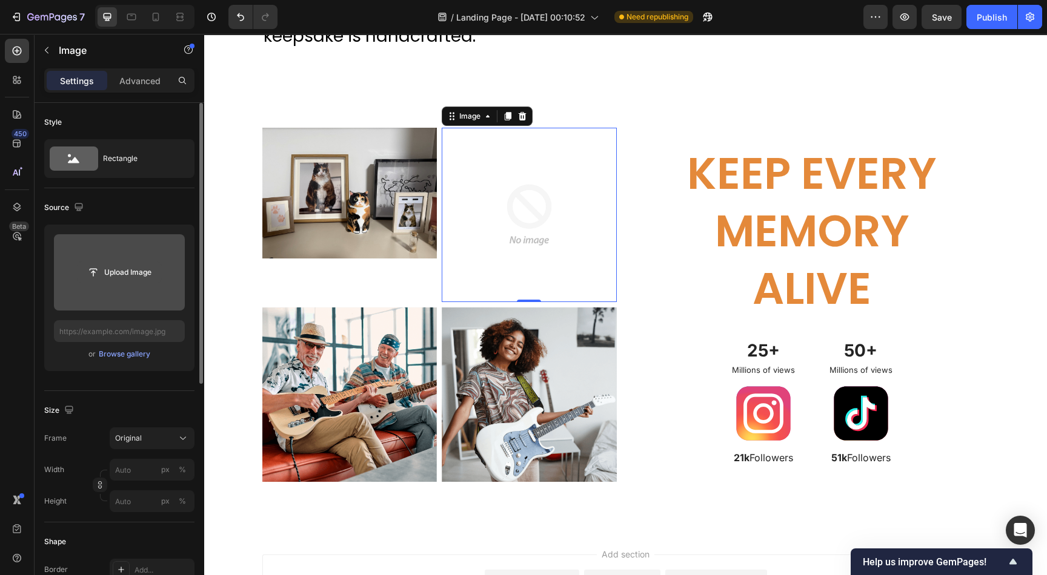
click at [139, 272] on input "file" at bounding box center [120, 272] width 84 height 21
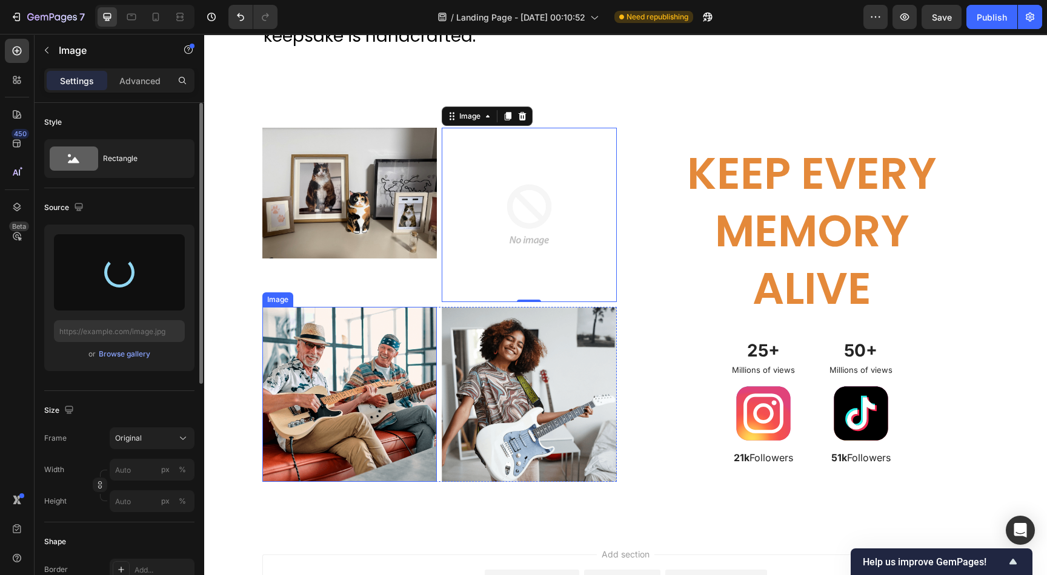
type input "https://cdn.shopify.com/s/files/1/0633/0692/4075/files/gempages_585845831236584…"
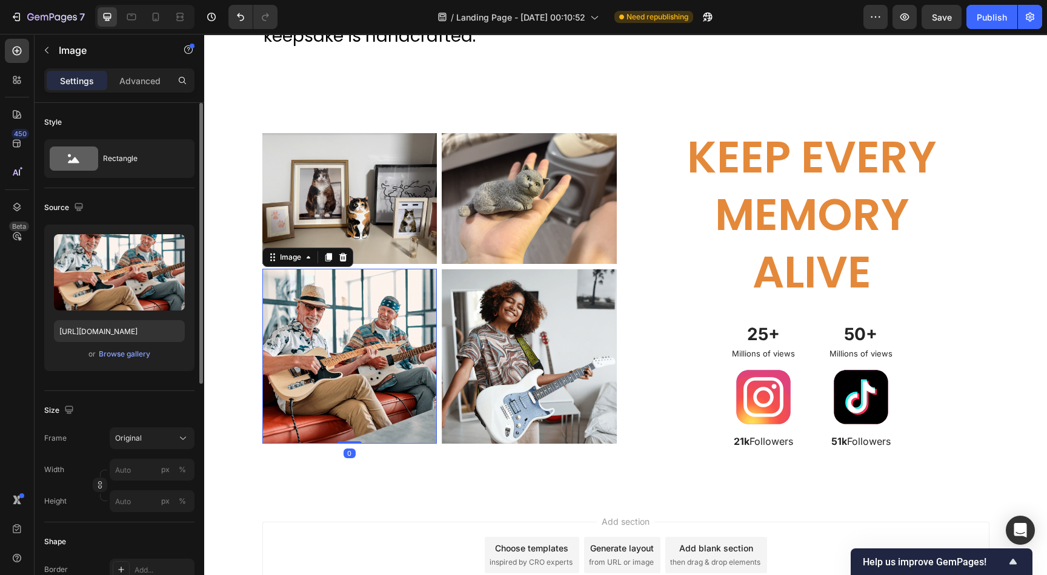
click at [361, 345] on img at bounding box center [349, 356] width 175 height 175
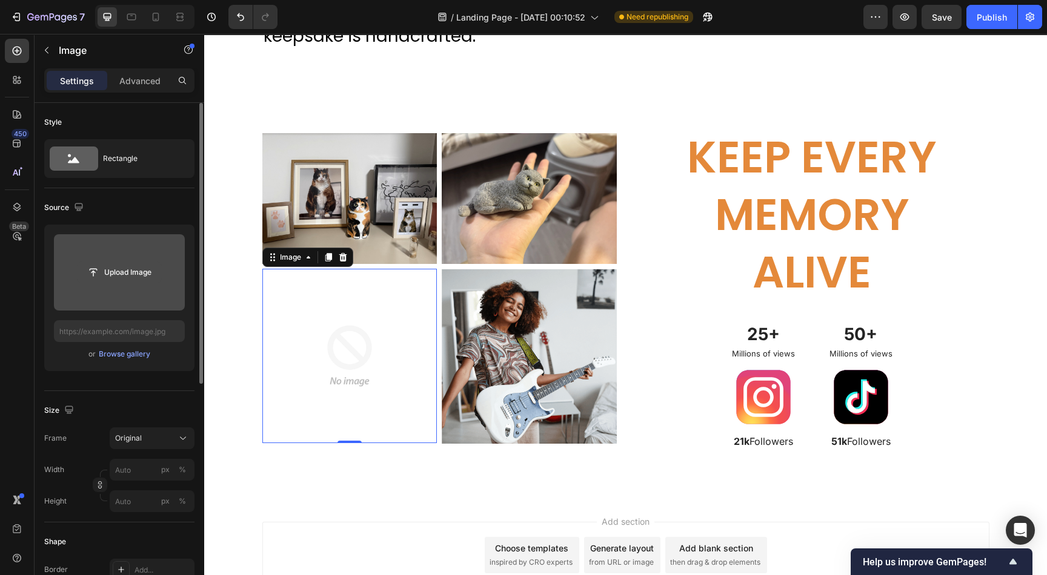
click at [119, 279] on input "file" at bounding box center [120, 272] width 84 height 21
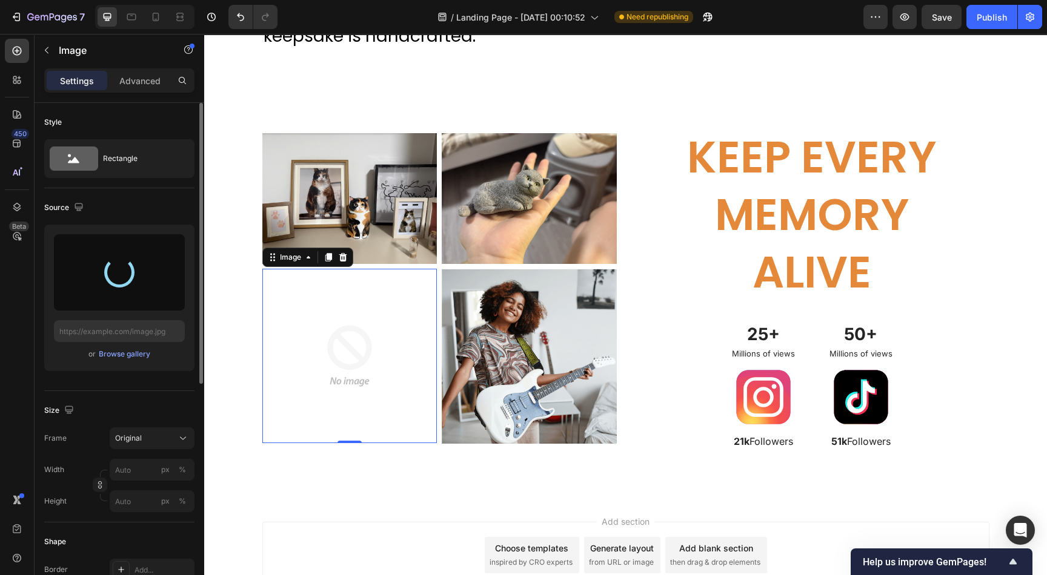
type input "https://cdn.shopify.com/s/files/1/0633/0692/4075/files/gempages_585845831236584…"
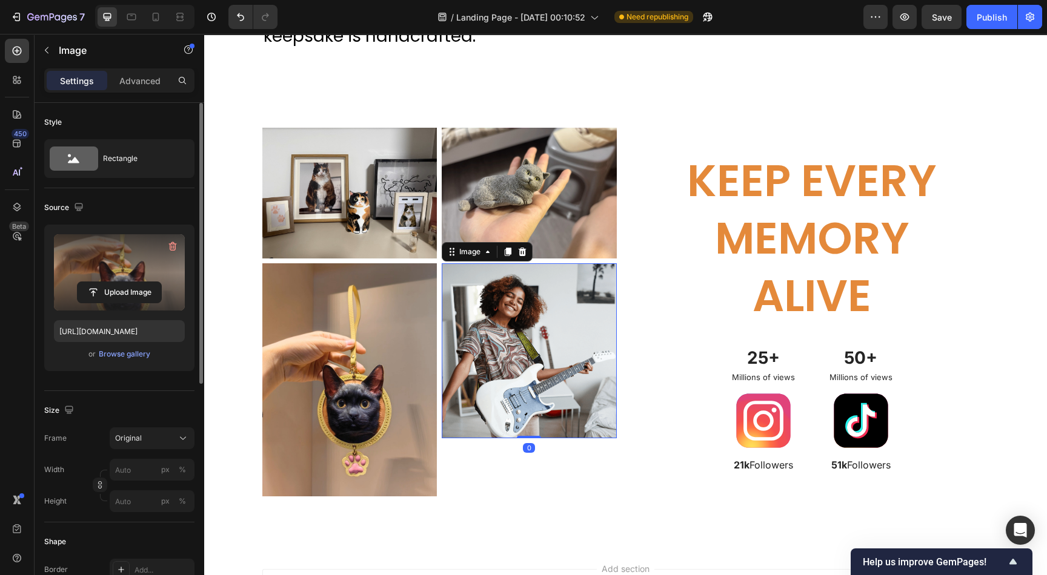
click at [517, 327] on img at bounding box center [529, 350] width 175 height 175
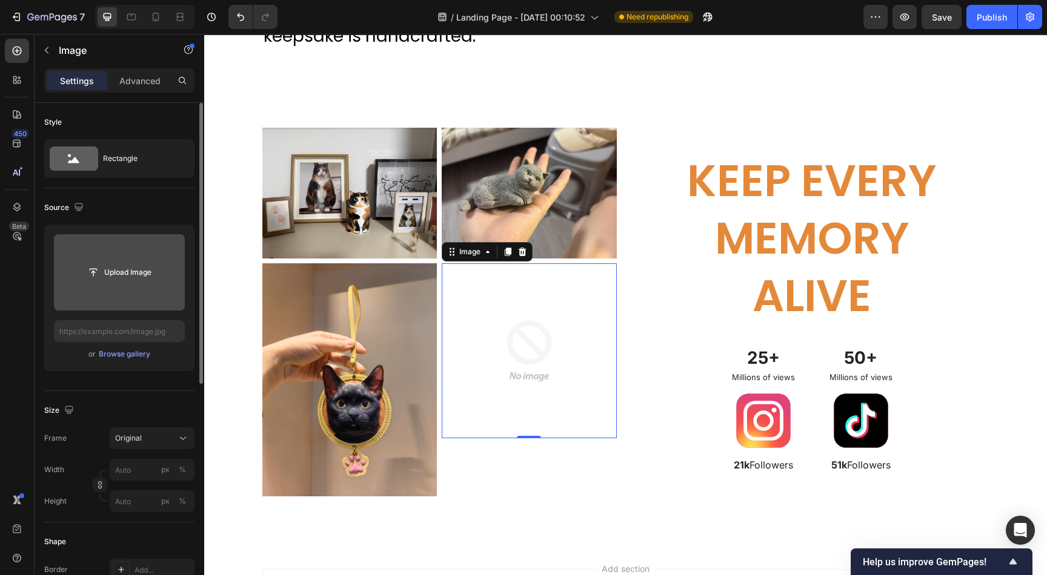
click at [135, 266] on input "file" at bounding box center [120, 272] width 84 height 21
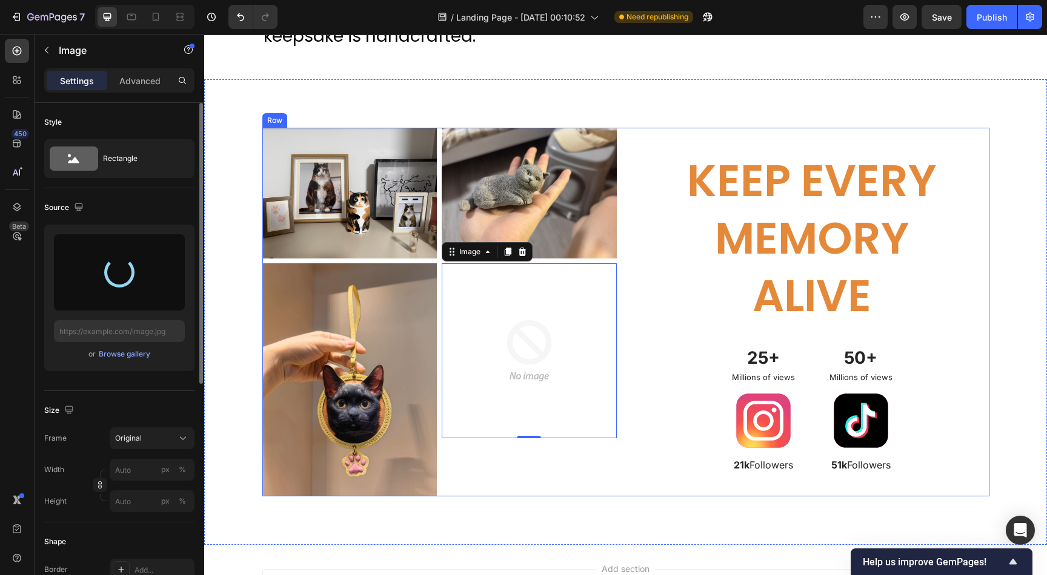
type input "https://cdn.shopify.com/s/files/1/0633/0692/4075/files/gempages_585845831236584…"
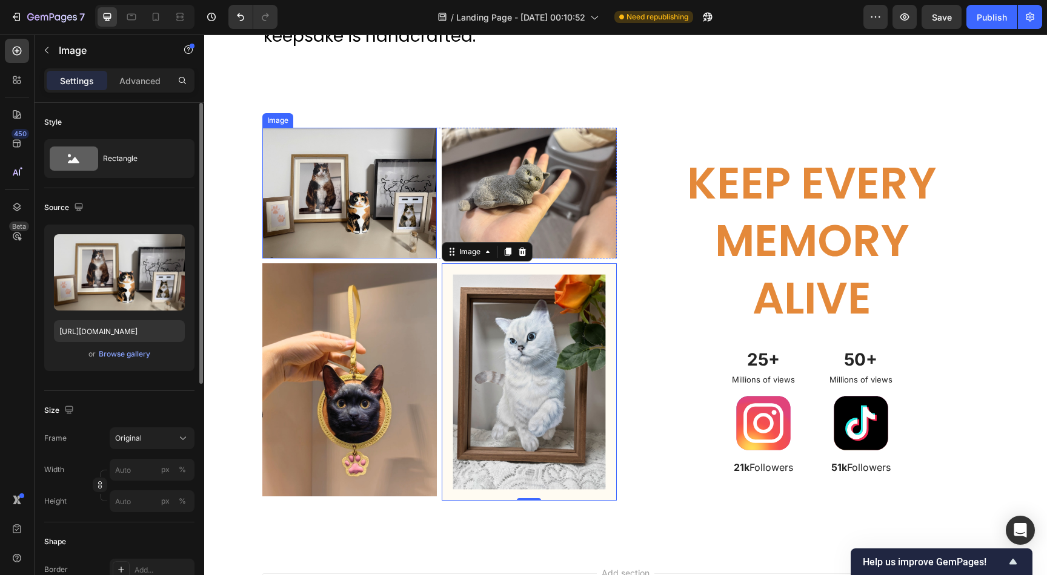
click at [382, 187] on img at bounding box center [349, 193] width 175 height 131
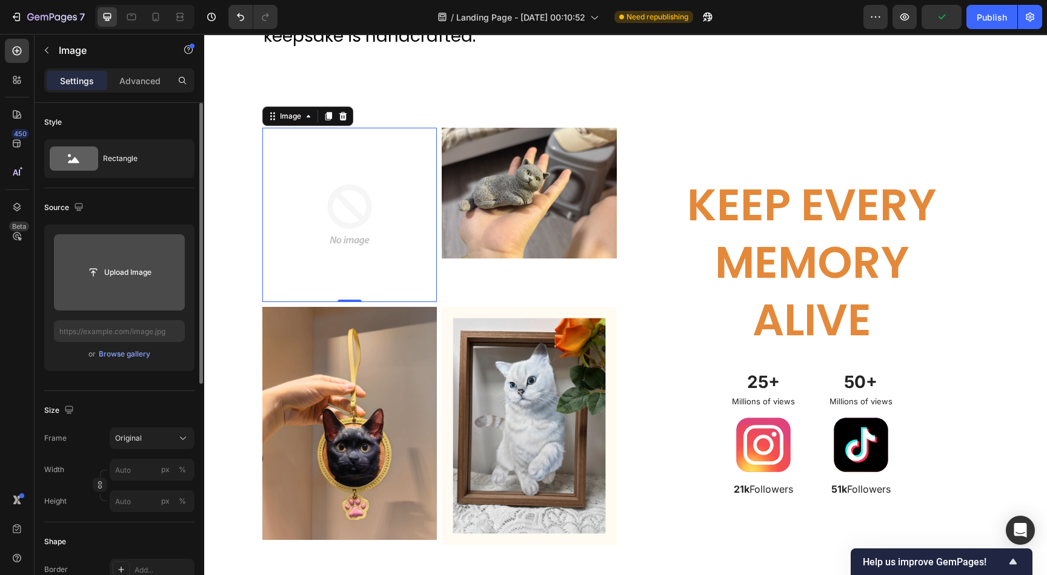
click at [121, 259] on input "file" at bounding box center [119, 272] width 131 height 76
type input "C:\fakepath\O1CN01kQHCd81OXygt9BF4G_!!2219302011716.avif"
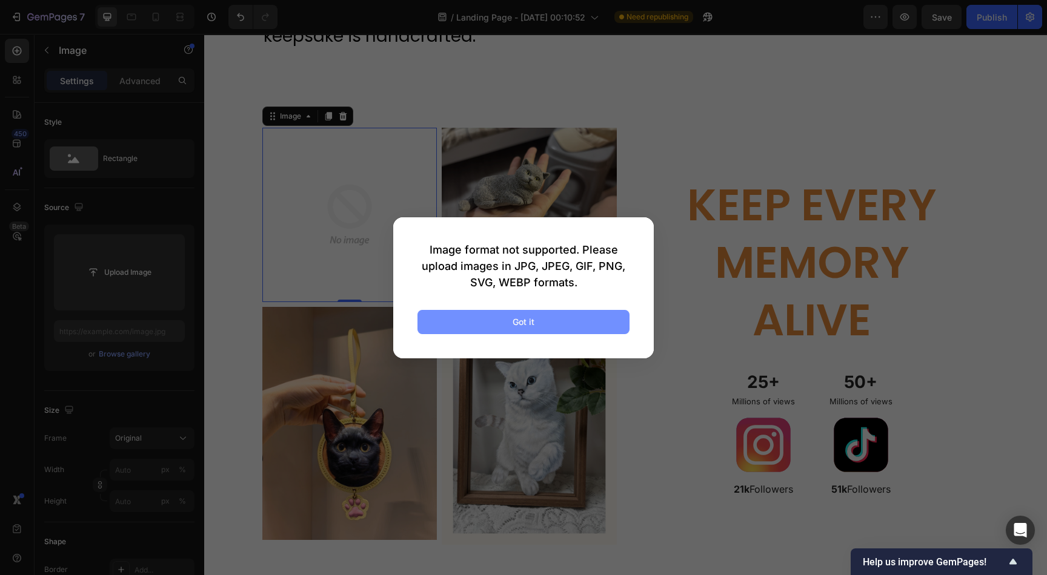
click at [505, 319] on button "Got it" at bounding box center [523, 322] width 212 height 24
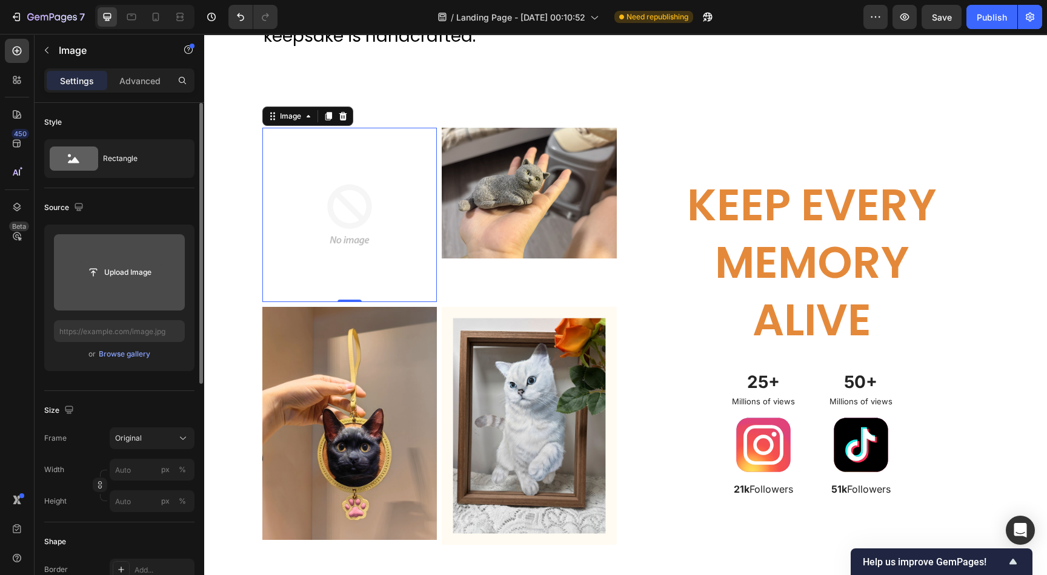
click at [119, 263] on input "file" at bounding box center [120, 272] width 84 height 21
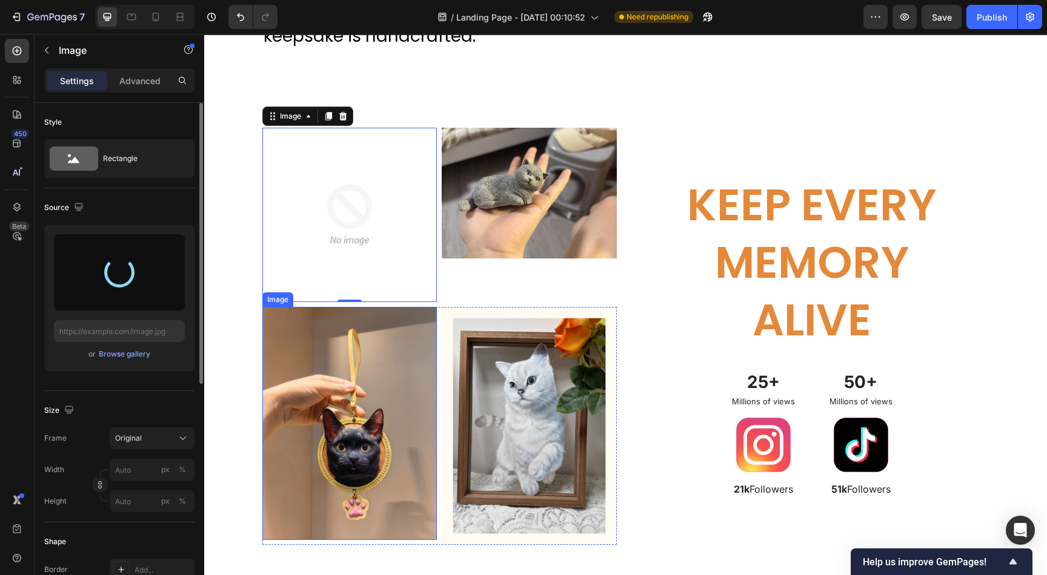
type input "https://cdn.shopify.com/s/files/1/0633/0692/4075/files/gempages_585845831236584…"
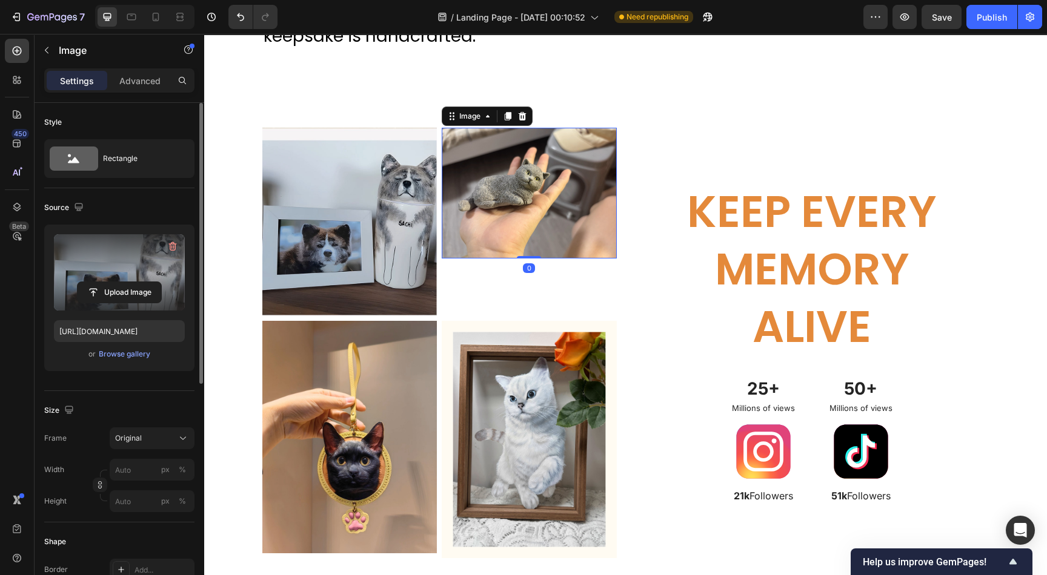
click at [541, 196] on img at bounding box center [529, 193] width 175 height 131
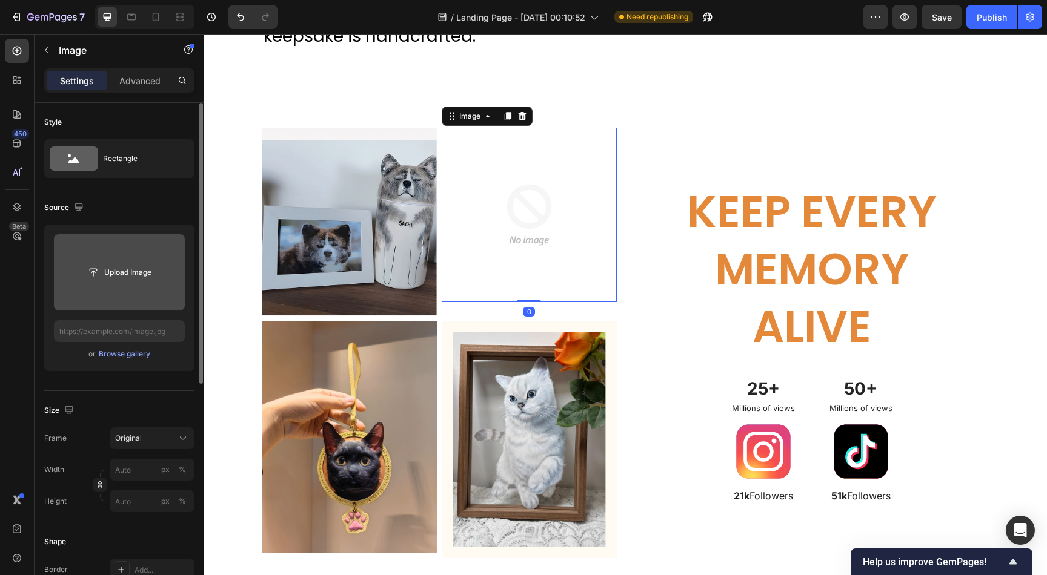
click at [137, 259] on input "file" at bounding box center [119, 272] width 131 height 76
type input "C:\fakepath\O1CN01tXPBR91d6ExxQrGgq_!!4611686018427386662-0-rate.jpg_960x960.jp…"
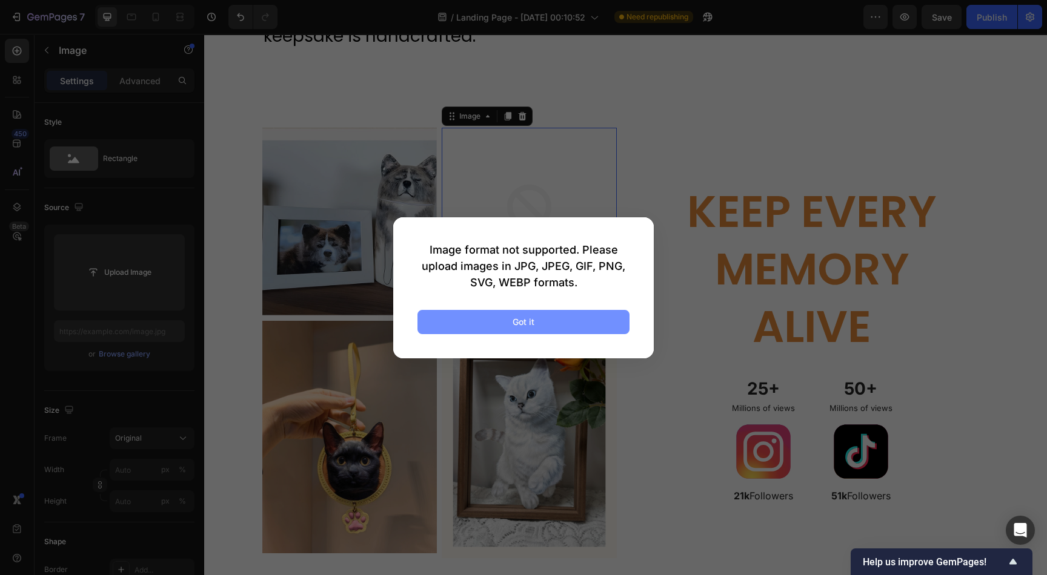
click at [477, 317] on button "Got it" at bounding box center [523, 322] width 212 height 24
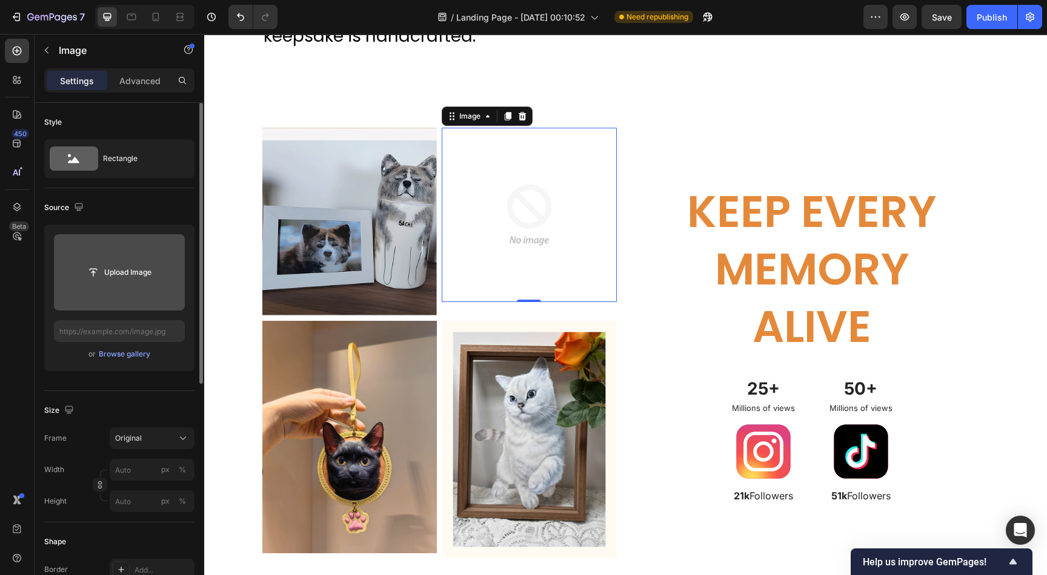
click at [103, 263] on input "file" at bounding box center [120, 272] width 84 height 21
type input "C:\fakepath\O1CN01zbegL31Fasf6jjEJY_!!4611686018427380088-0-tbbala.jpg_960x960.…"
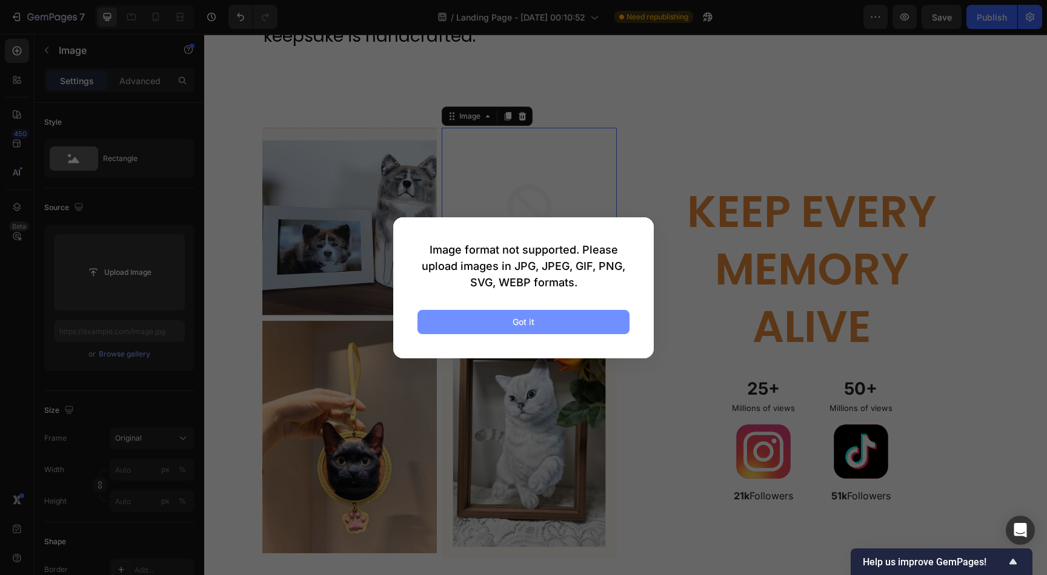
click at [551, 321] on button "Got it" at bounding box center [523, 322] width 212 height 24
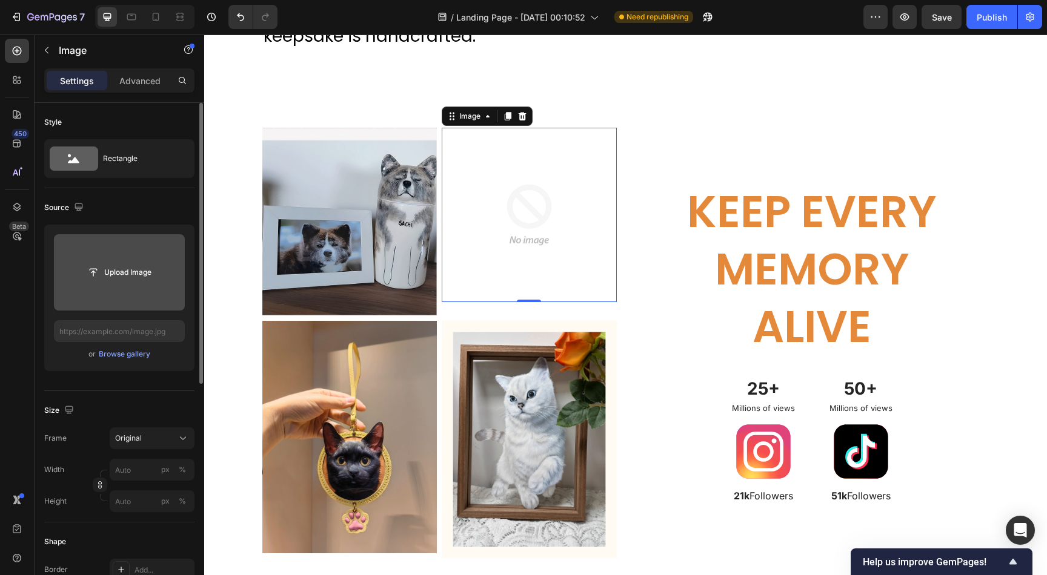
click at [141, 272] on input "file" at bounding box center [120, 272] width 84 height 21
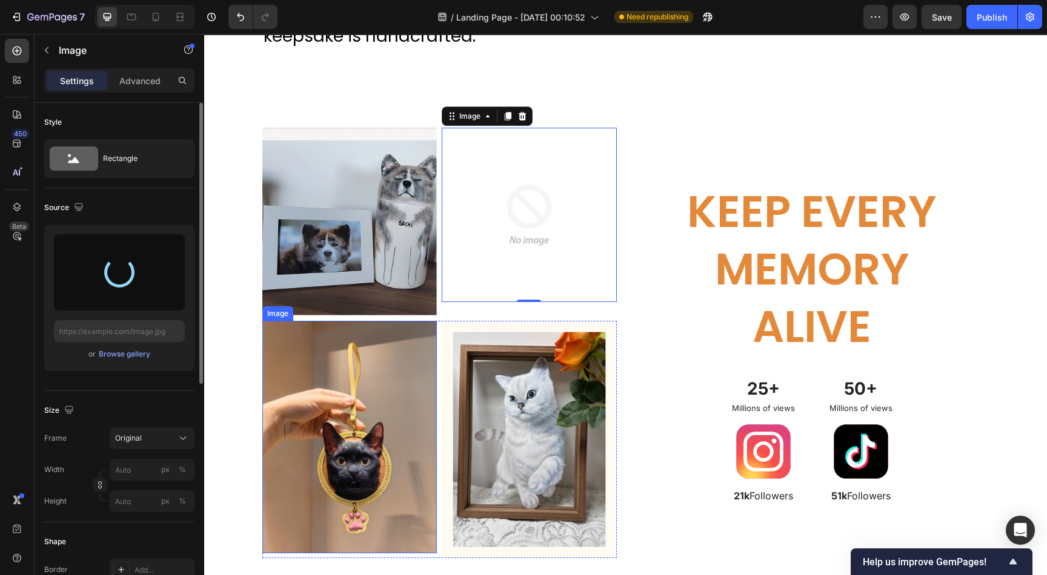
type input "https://cdn.shopify.com/s/files/1/0633/0692/4075/files/gempages_585845831236584…"
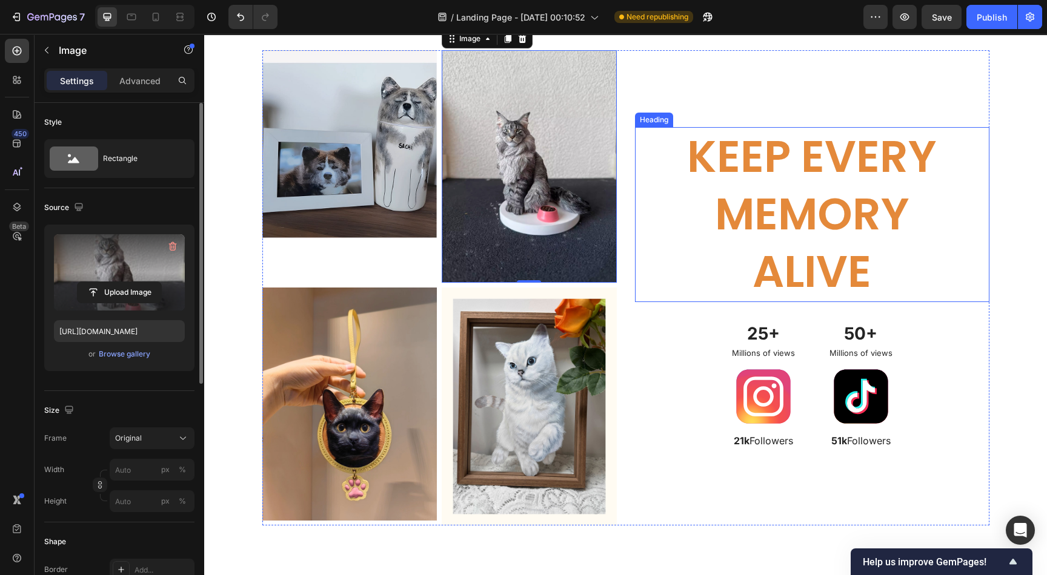
scroll to position [4097, 0]
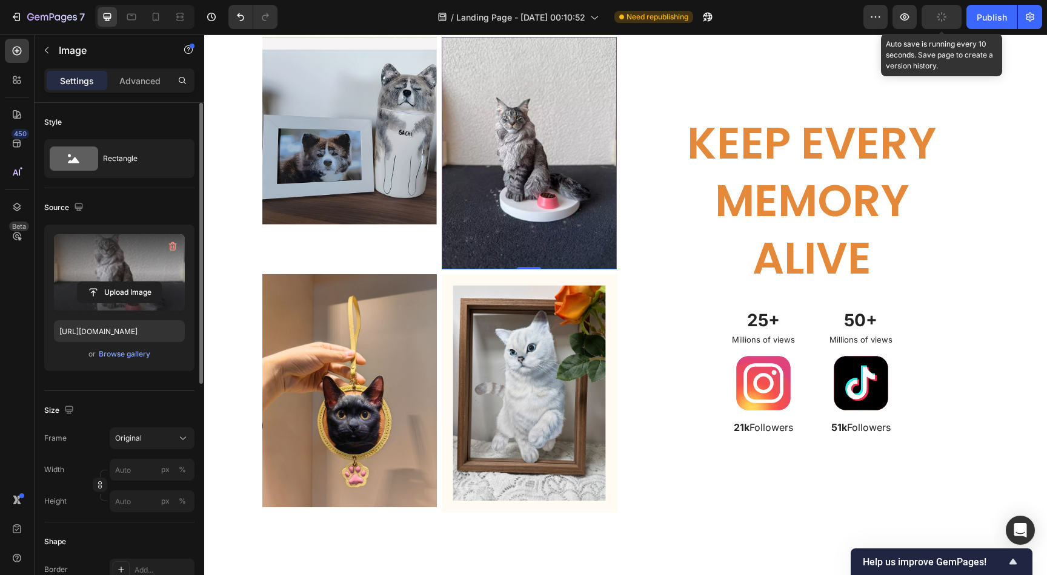
click at [938, 16] on icon "button" at bounding box center [941, 17] width 11 height 11
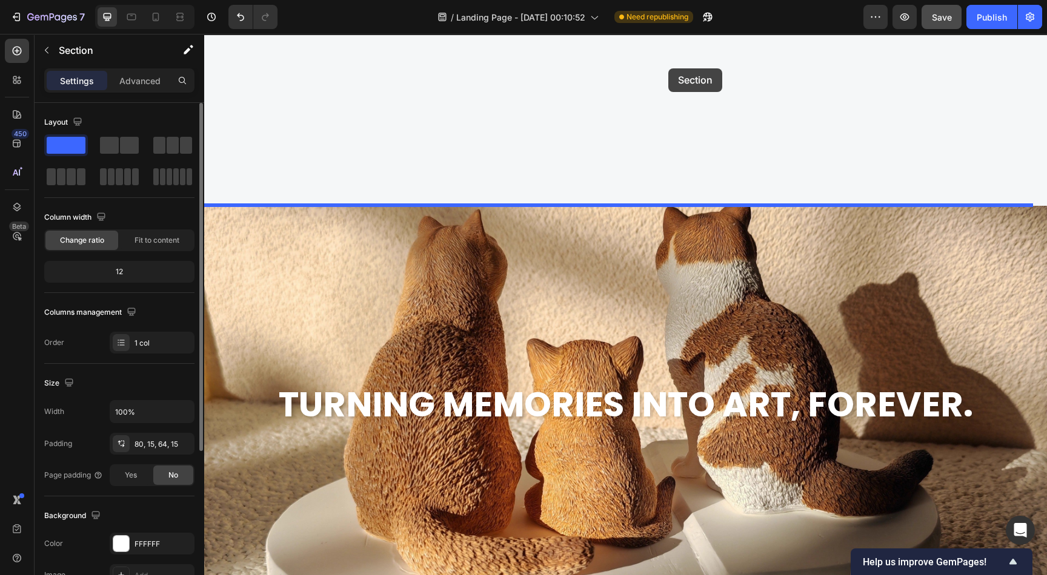
scroll to position [2807, 0]
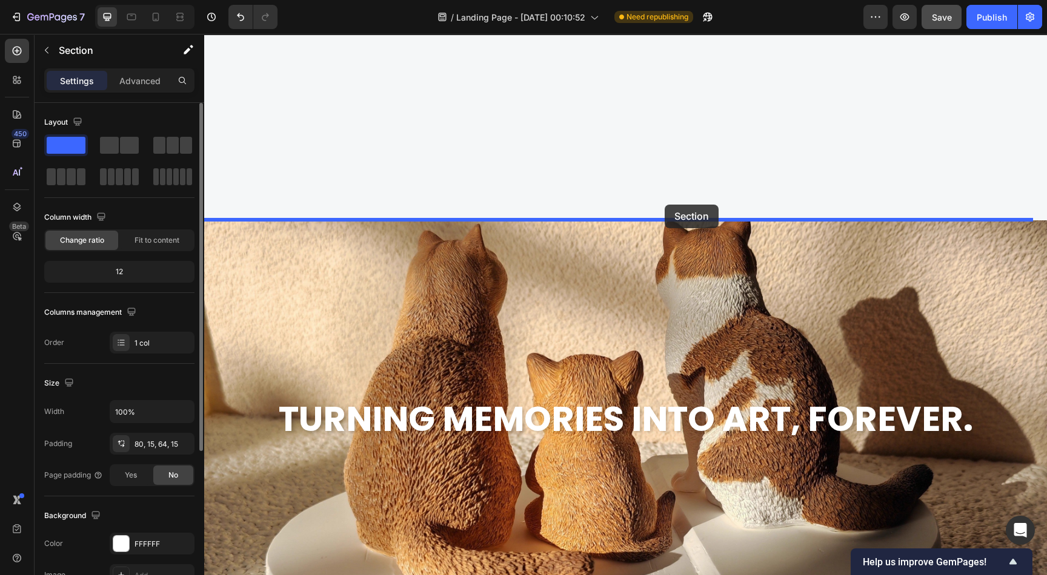
drag, startPoint x: 658, startPoint y: 300, endPoint x: 664, endPoint y: 205, distance: 95.3
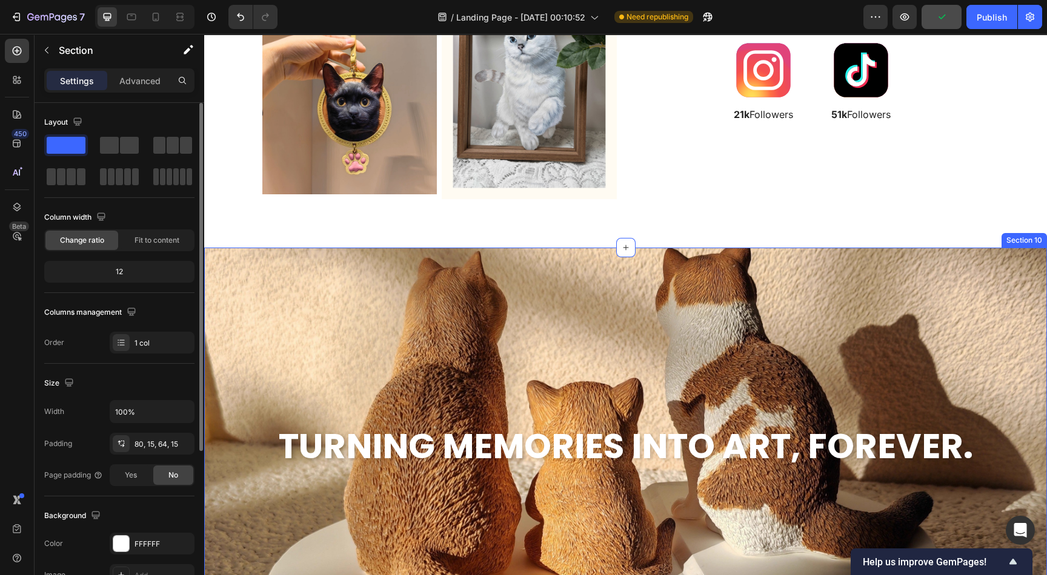
scroll to position [3261, 0]
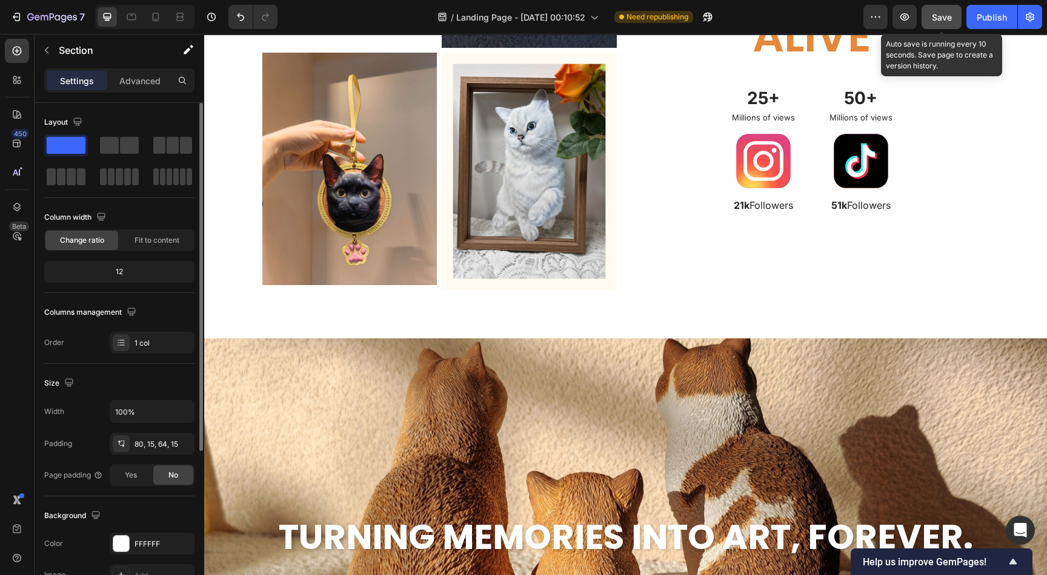
click at [940, 19] on span "Save" at bounding box center [942, 17] width 20 height 10
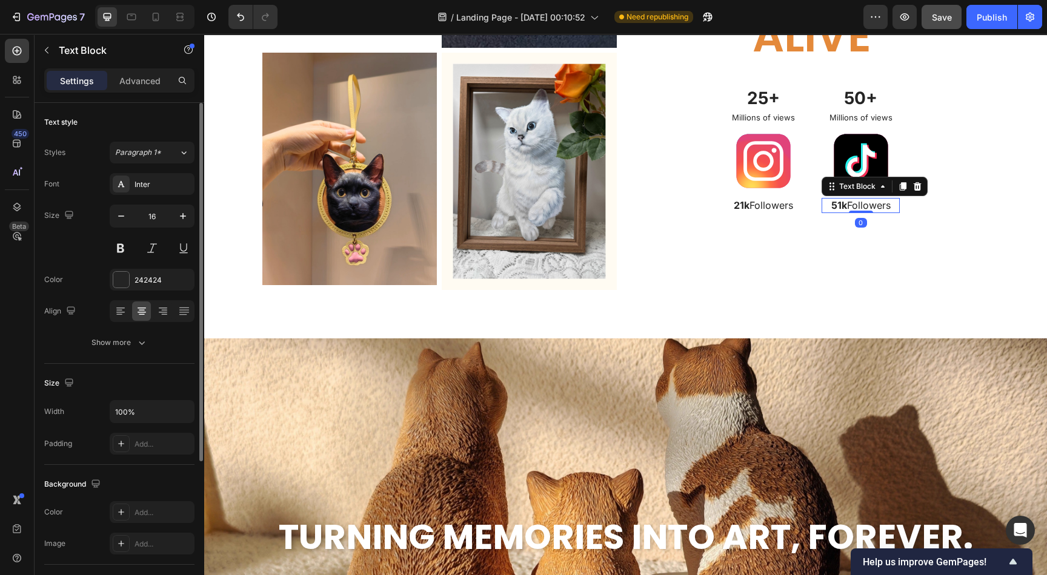
click at [832, 207] on strong "51k" at bounding box center [839, 205] width 16 height 12
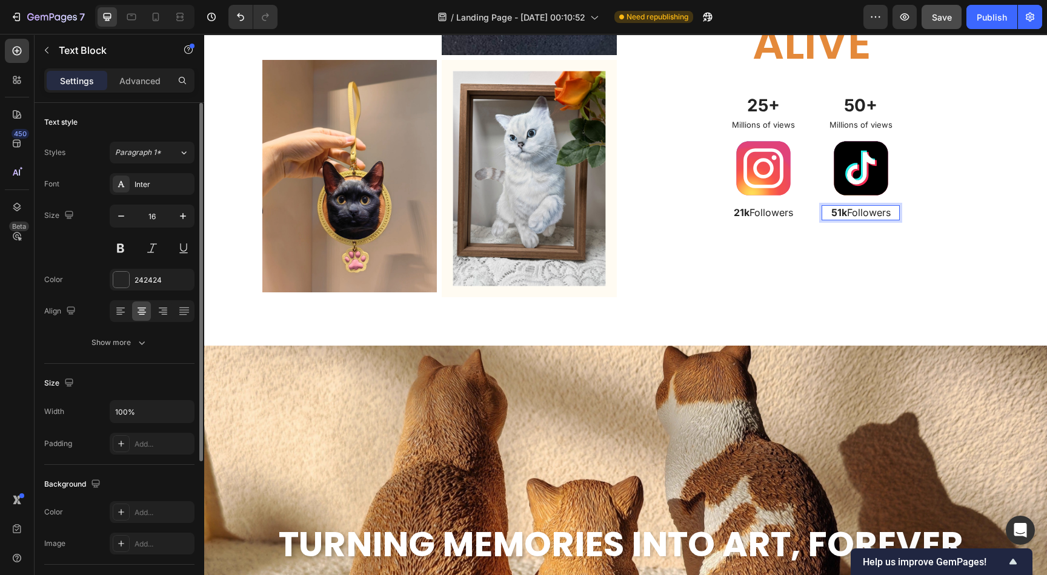
click at [831, 210] on strong "51k" at bounding box center [839, 213] width 16 height 12
click at [867, 99] on p "50+" at bounding box center [861, 105] width 76 height 22
click at [858, 210] on p "51k Followers" at bounding box center [861, 213] width 76 height 13
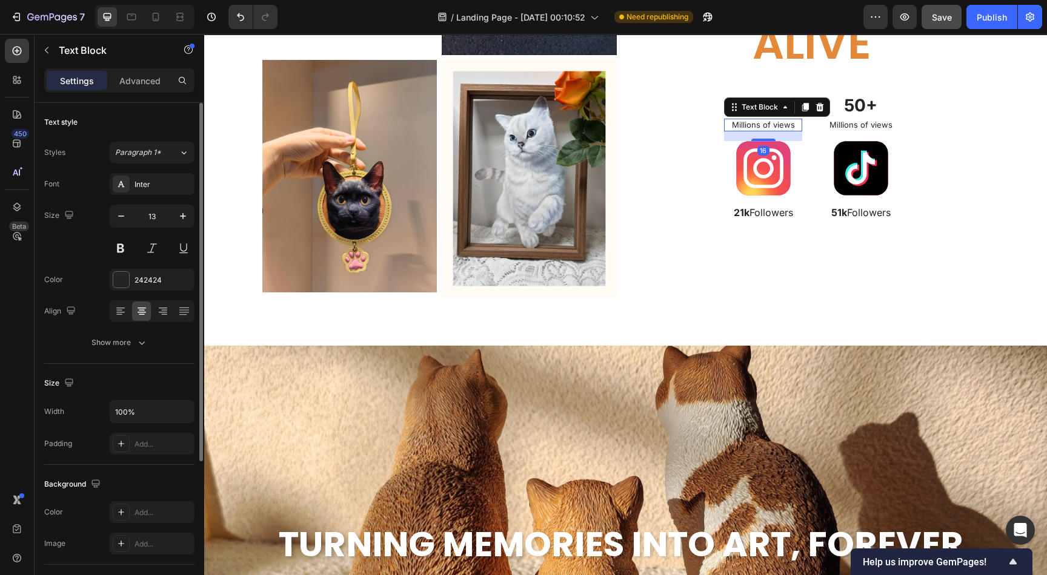
click at [763, 124] on p "Millions of views" at bounding box center [763, 125] width 76 height 10
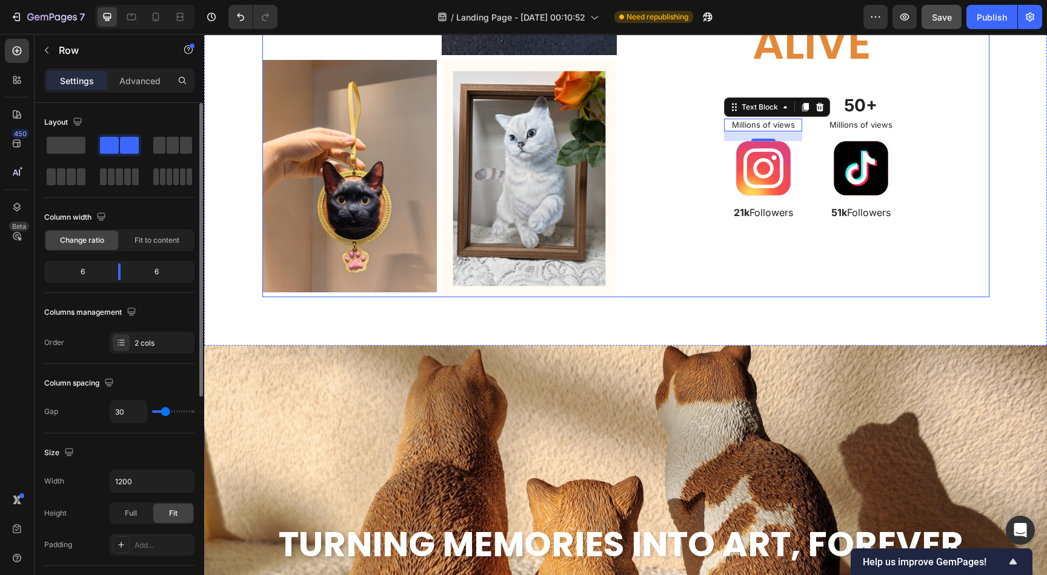
click at [778, 82] on div "Keep Every Memory Alive Heading 25+ Text Block Millions of views Text Block 16 …" at bounding box center [812, 59] width 354 height 475
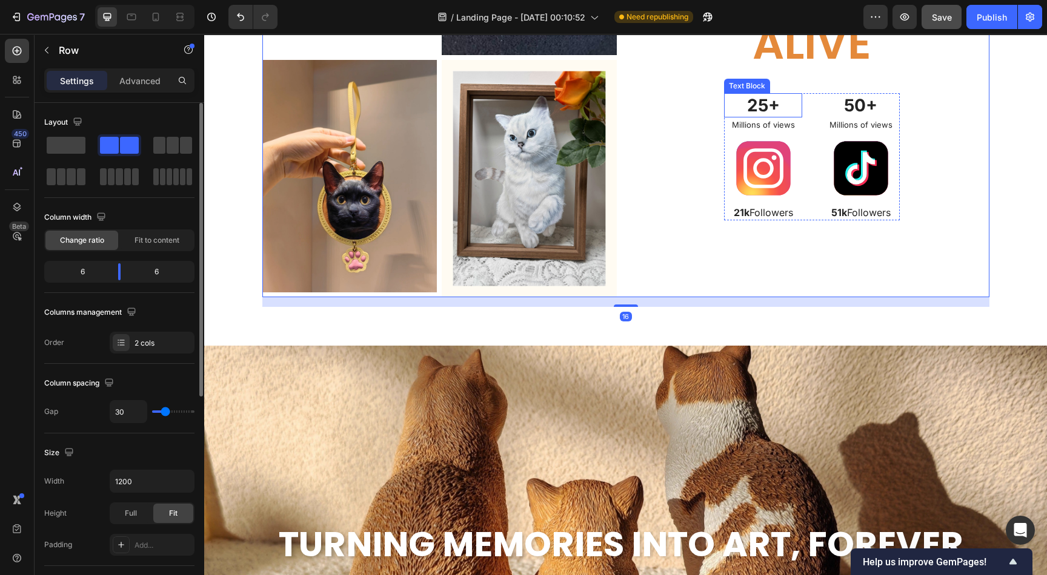
click at [761, 105] on p "25+" at bounding box center [763, 105] width 76 height 22
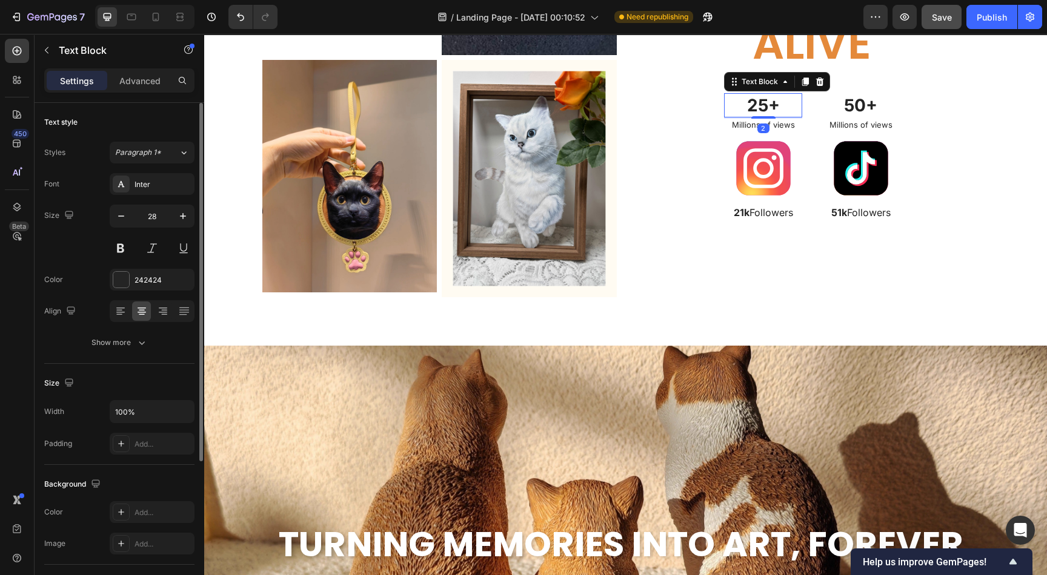
click at [761, 105] on p "25+" at bounding box center [763, 105] width 76 height 22
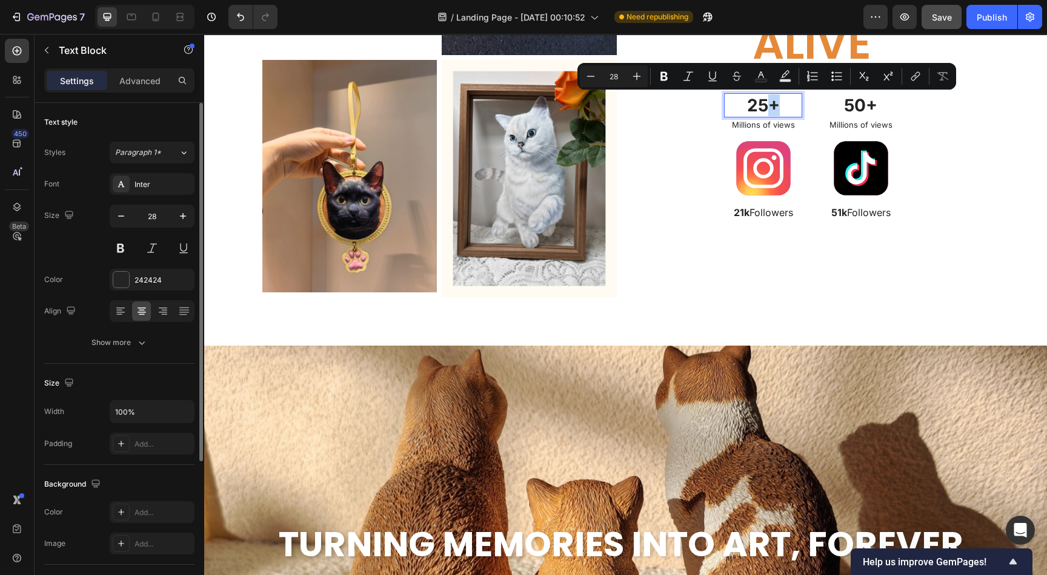
click at [761, 105] on p "25+" at bounding box center [763, 105] width 76 height 22
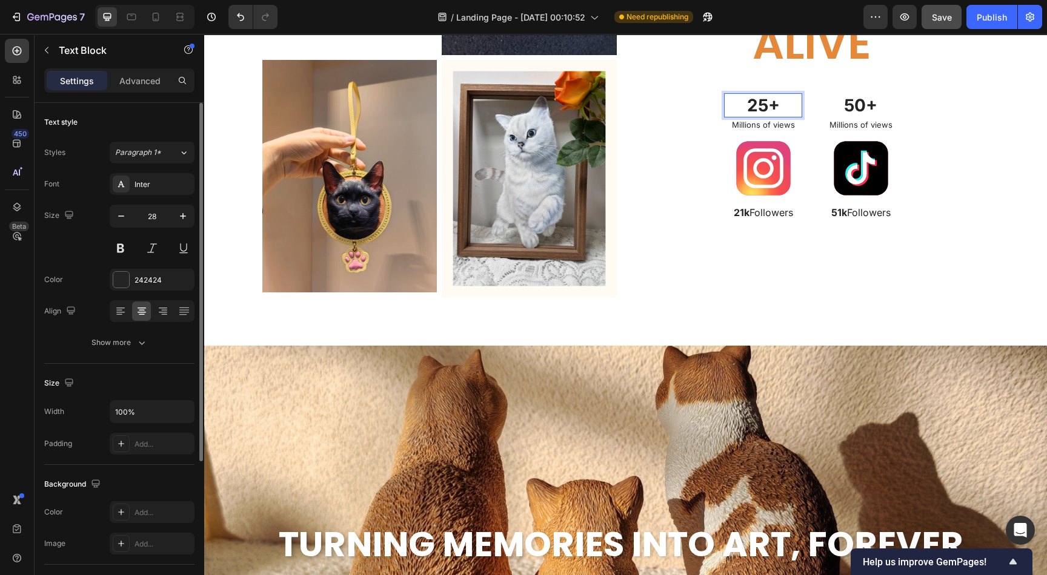
click at [750, 108] on p "25+" at bounding box center [763, 105] width 76 height 22
click at [773, 125] on p "Millions of views" at bounding box center [763, 125] width 76 height 10
click at [774, 125] on p "Millions of views" at bounding box center [763, 125] width 76 height 10
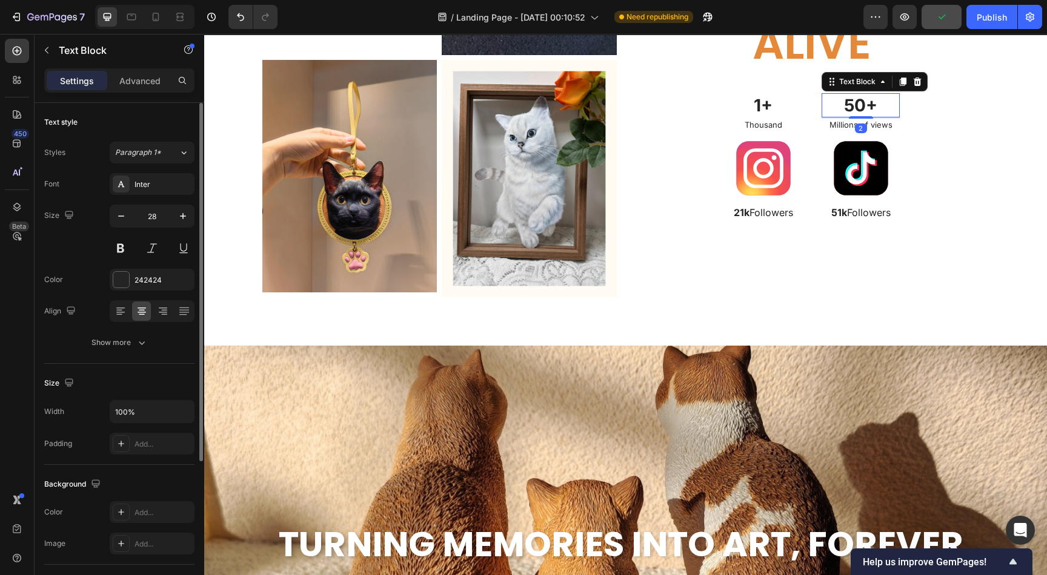
click at [838, 105] on p "50+" at bounding box center [861, 105] width 76 height 22
click at [847, 105] on p "50+" at bounding box center [861, 105] width 76 height 22
click at [846, 105] on p "50+" at bounding box center [861, 105] width 76 height 22
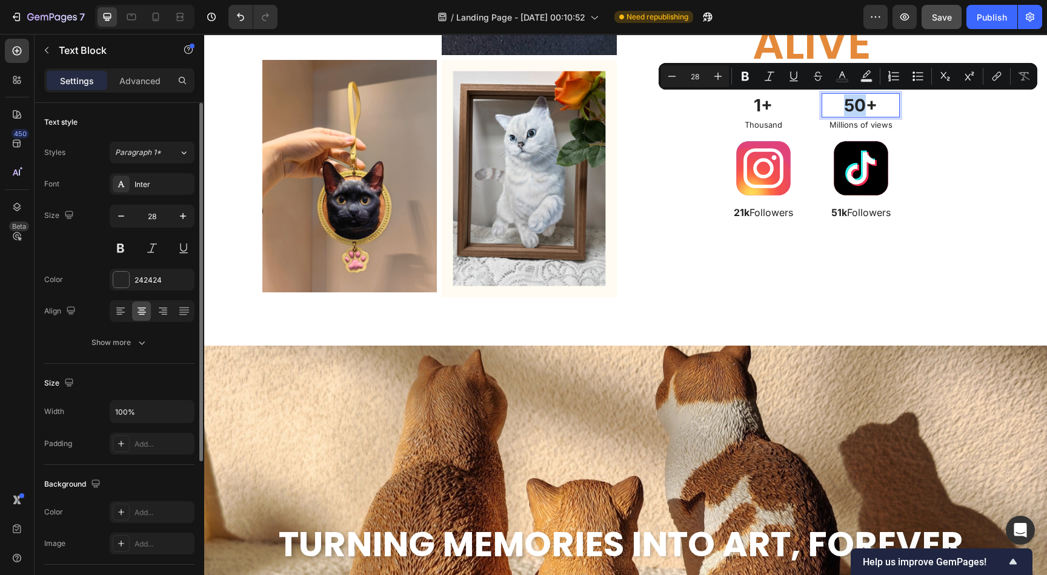
click at [855, 105] on p "50+" at bounding box center [861, 105] width 76 height 22
drag, startPoint x: 859, startPoint y: 105, endPoint x: 840, endPoint y: 111, distance: 20.1
click at [840, 111] on p "50+" at bounding box center [861, 105] width 76 height 22
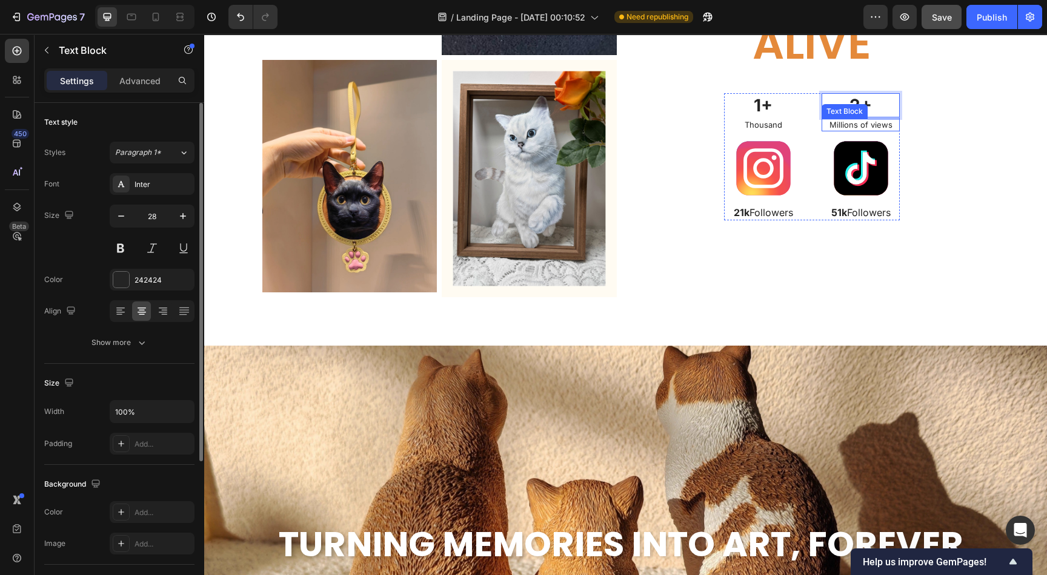
click at [836, 124] on p "Millions of views" at bounding box center [861, 125] width 76 height 10
click at [838, 122] on p "Millions of views" at bounding box center [861, 125] width 76 height 10
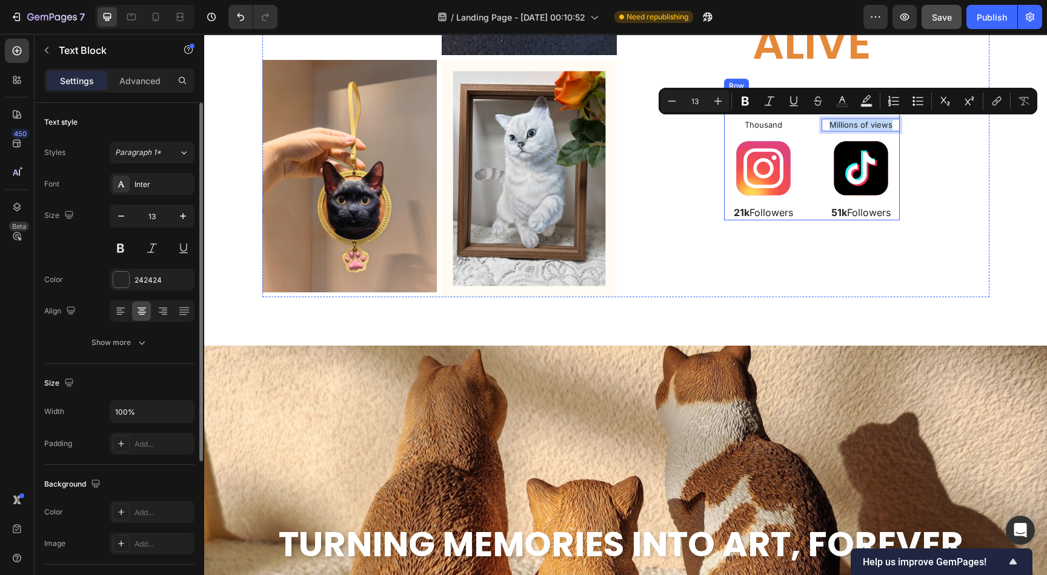
drag, startPoint x: 887, startPoint y: 125, endPoint x: 821, endPoint y: 133, distance: 65.8
click at [821, 133] on div "2+ Text Block Millions of views Text Block 16 Image 51k Followers Text Block" at bounding box center [860, 156] width 78 height 127
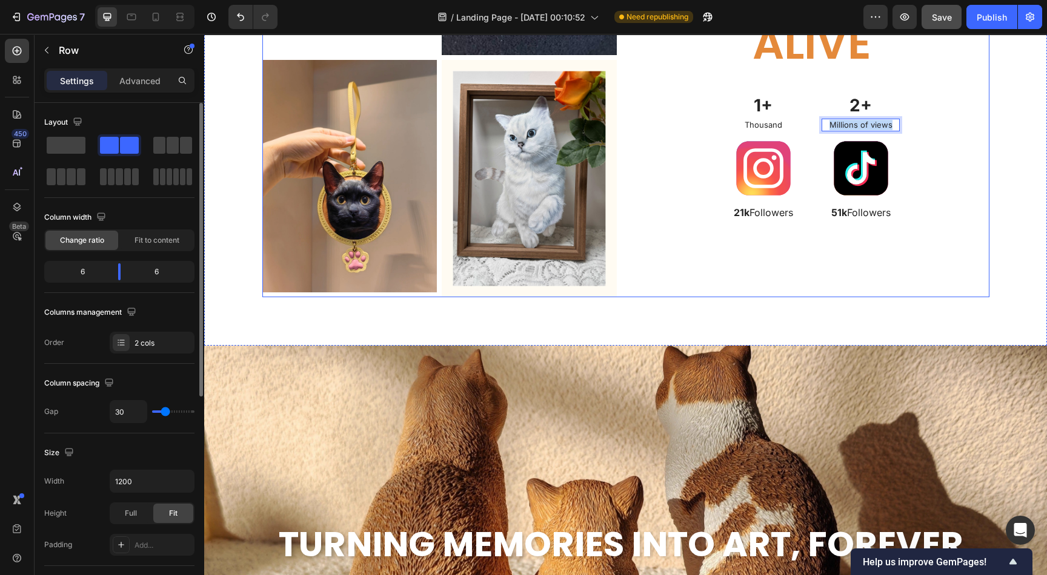
click at [929, 161] on div "Keep Every Memory Alive Heading 1+ Text Block Thousand Text Block Image 21k Fol…" at bounding box center [812, 59] width 354 height 475
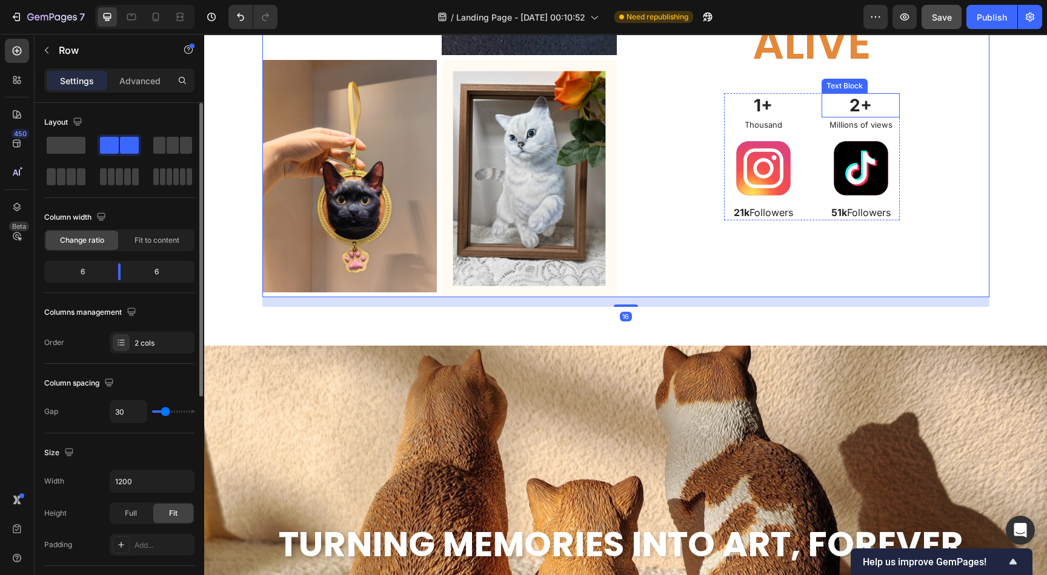
click at [855, 105] on p "2+" at bounding box center [861, 105] width 76 height 22
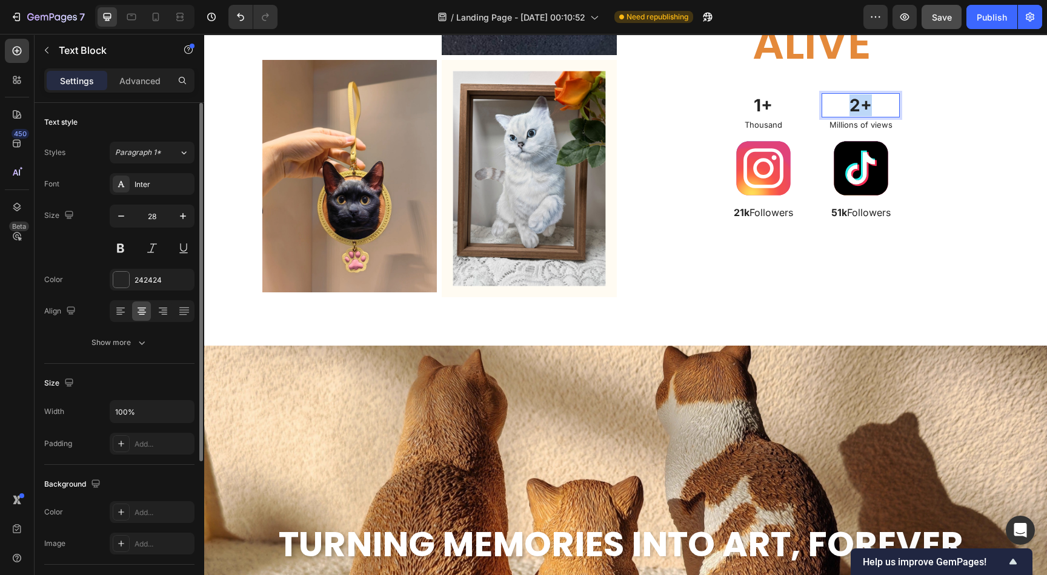
click at [855, 105] on p "2+" at bounding box center [861, 105] width 76 height 22
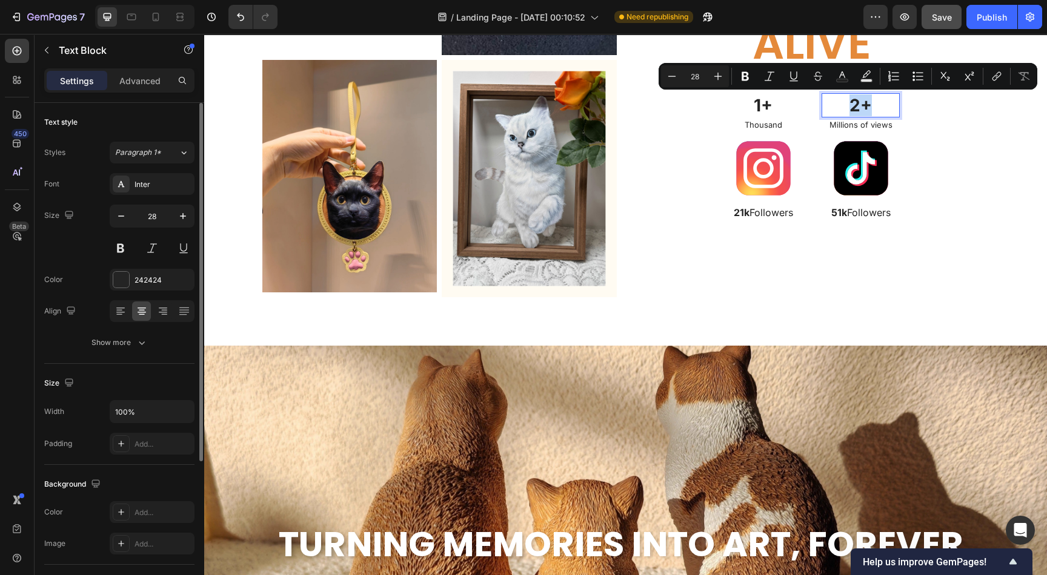
click at [855, 105] on p "2+" at bounding box center [861, 105] width 76 height 22
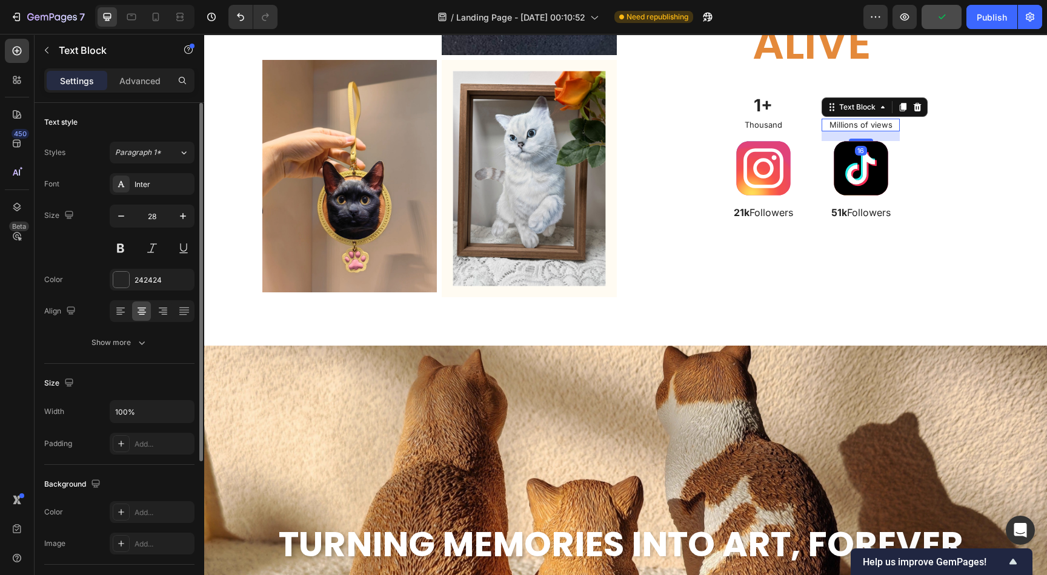
click at [853, 123] on p "Millions of views" at bounding box center [861, 125] width 76 height 10
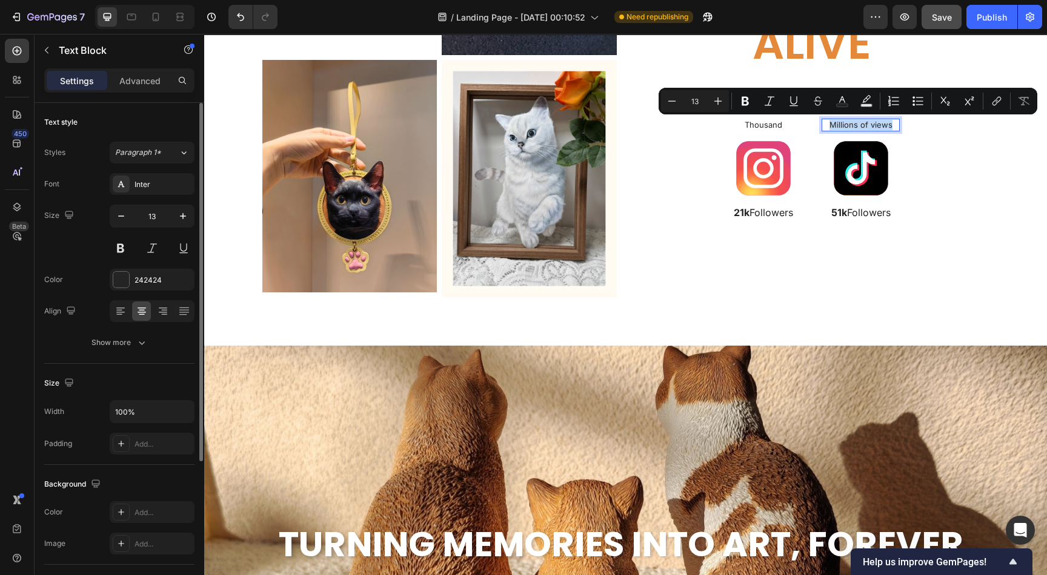
drag, startPoint x: 886, startPoint y: 122, endPoint x: 816, endPoint y: 123, distance: 69.7
click at [823, 123] on p "Millions of views" at bounding box center [861, 125] width 76 height 10
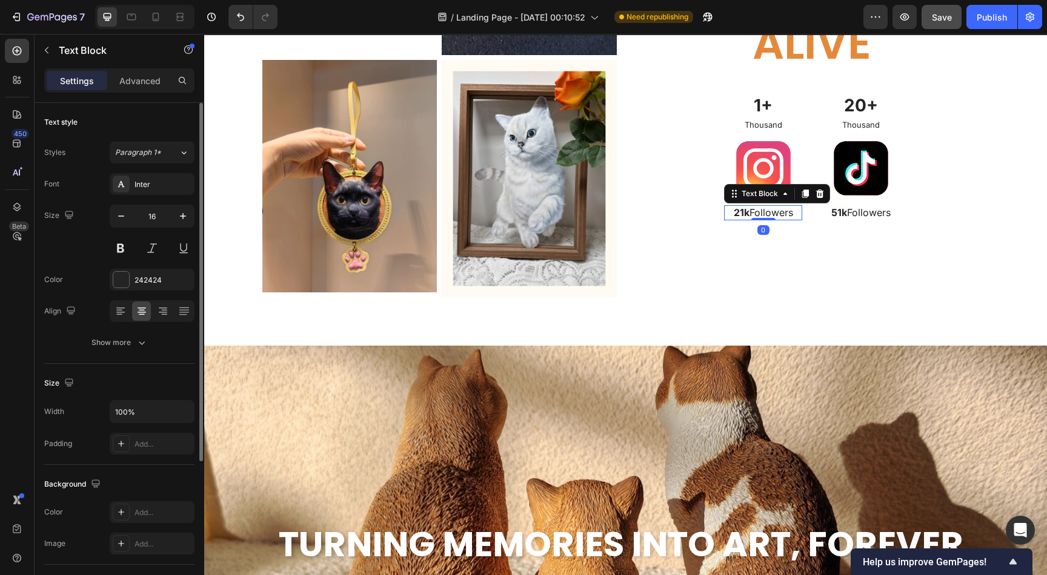
click at [736, 214] on strong "21k" at bounding box center [741, 213] width 16 height 12
click at [733, 213] on strong "21k" at bounding box center [741, 213] width 16 height 12
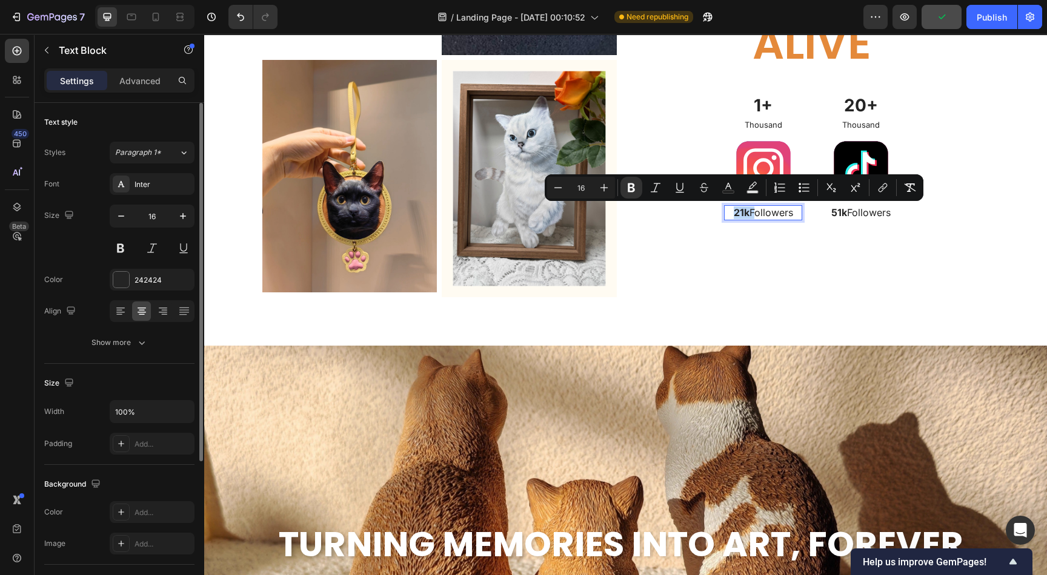
click at [733, 213] on strong "21k" at bounding box center [741, 213] width 16 height 12
click at [734, 213] on strong "21k" at bounding box center [741, 213] width 16 height 12
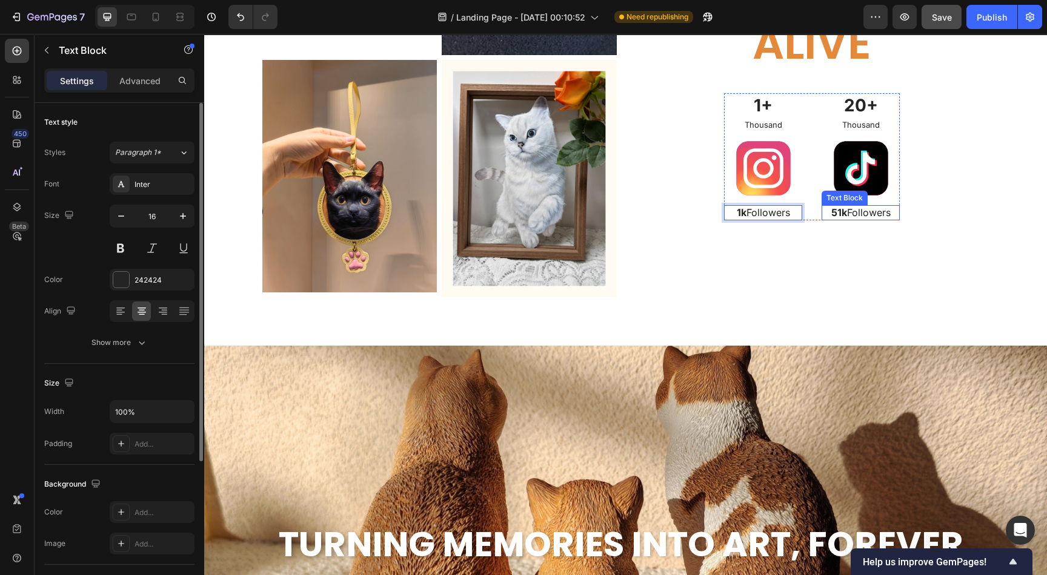
click at [835, 207] on strong "51k" at bounding box center [839, 213] width 16 height 12
click at [831, 212] on strong "51k" at bounding box center [839, 213] width 16 height 12
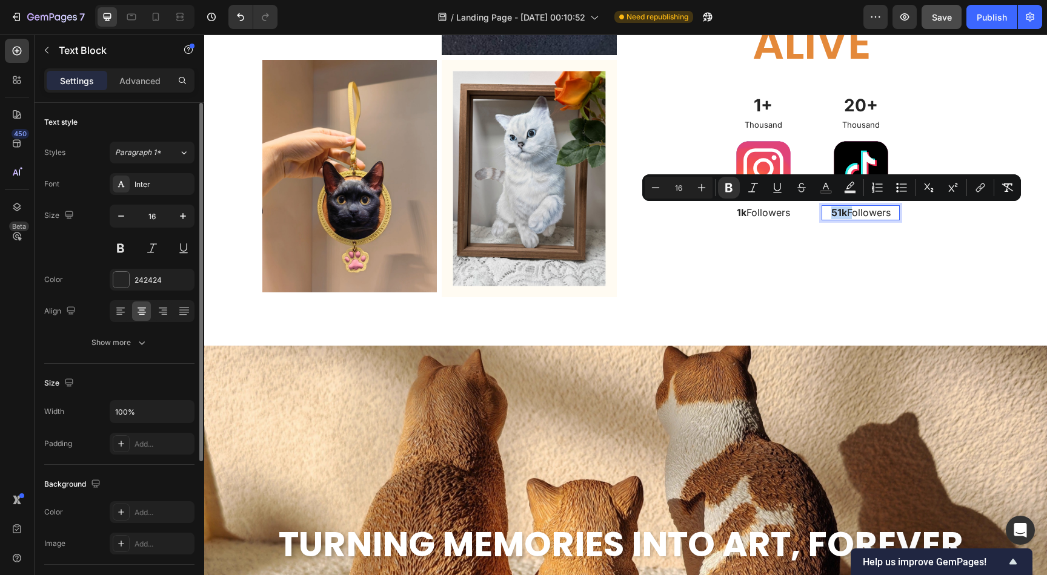
click at [833, 212] on strong "51k" at bounding box center [839, 213] width 16 height 12
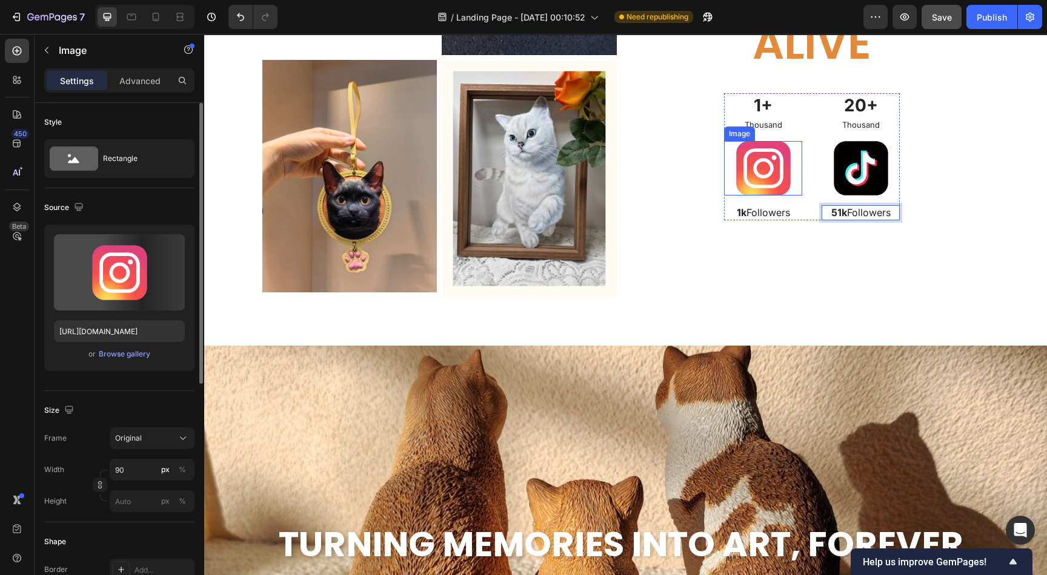
click at [760, 174] on img at bounding box center [763, 168] width 55 height 55
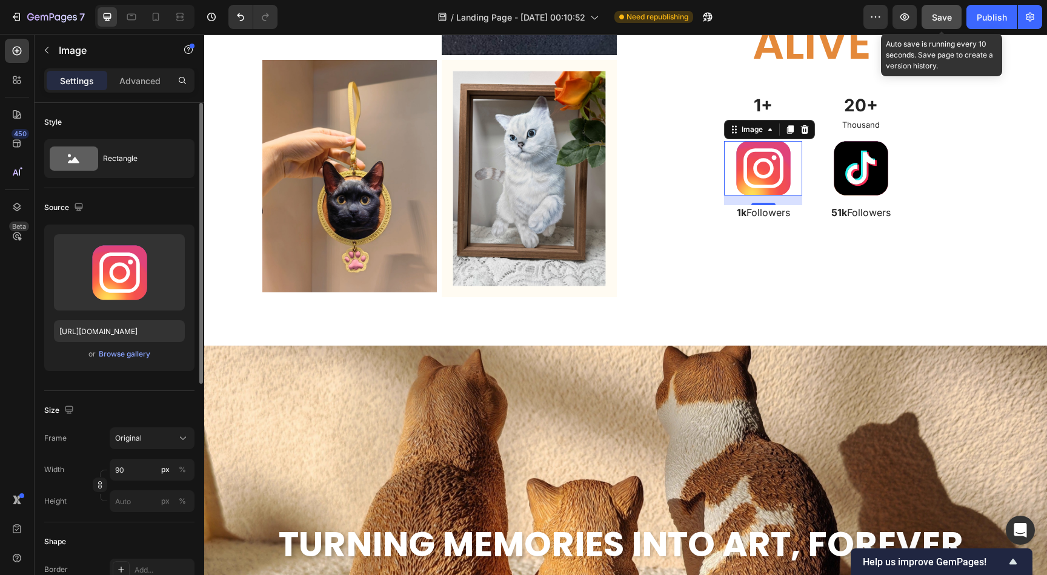
click at [943, 16] on span "Save" at bounding box center [942, 17] width 20 height 10
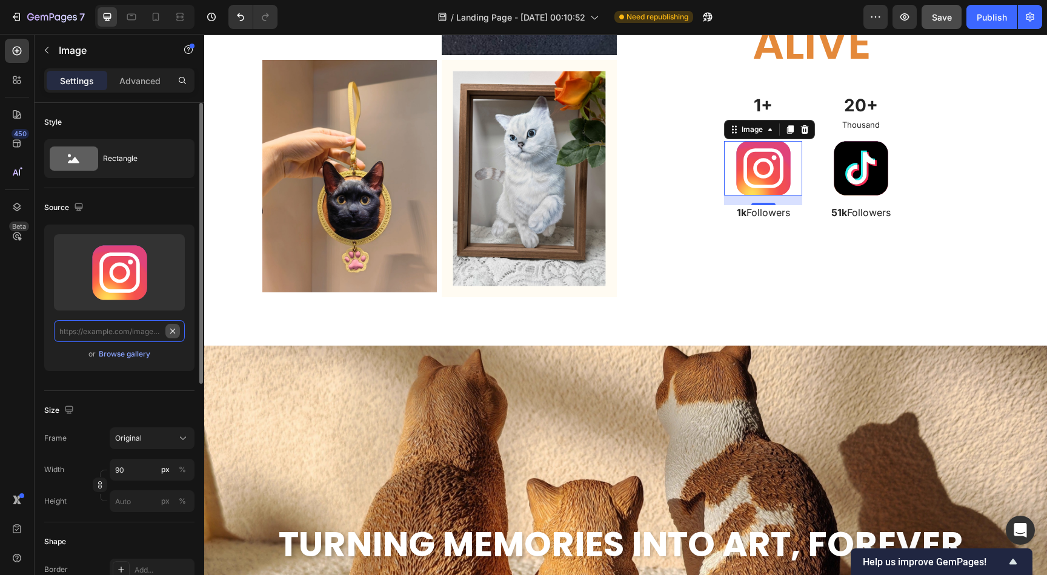
scroll to position [0, 0]
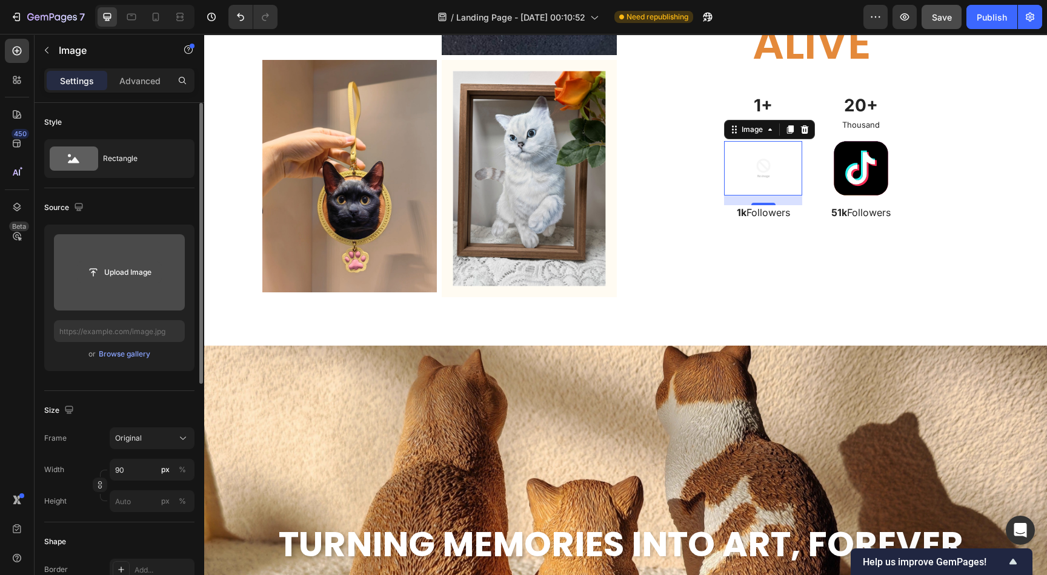
click at [129, 273] on input "file" at bounding box center [120, 272] width 84 height 21
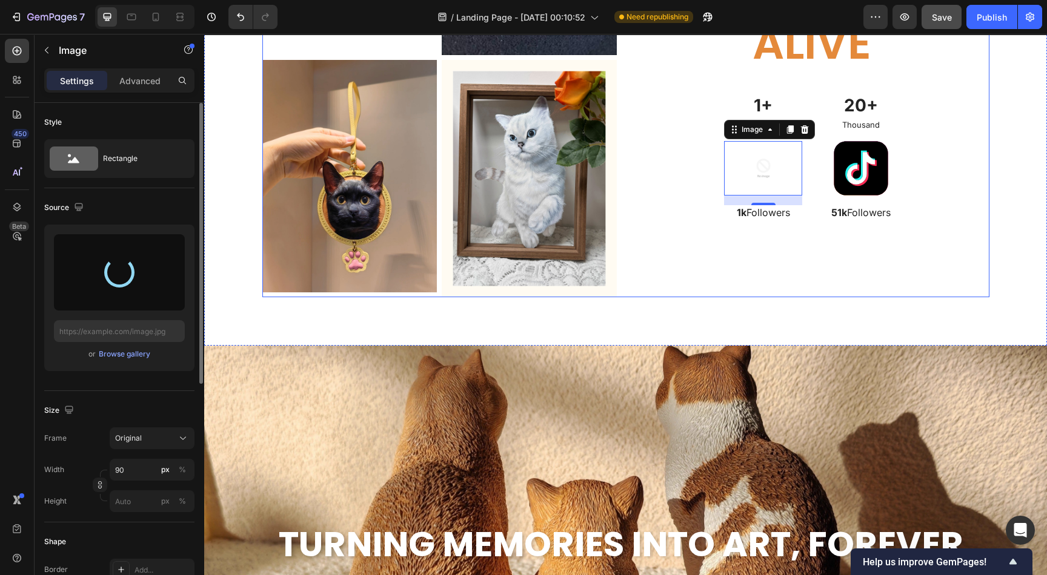
type input "https://cdn.shopify.com/s/files/1/0633/0692/4075/files/gempages_585845831236584…"
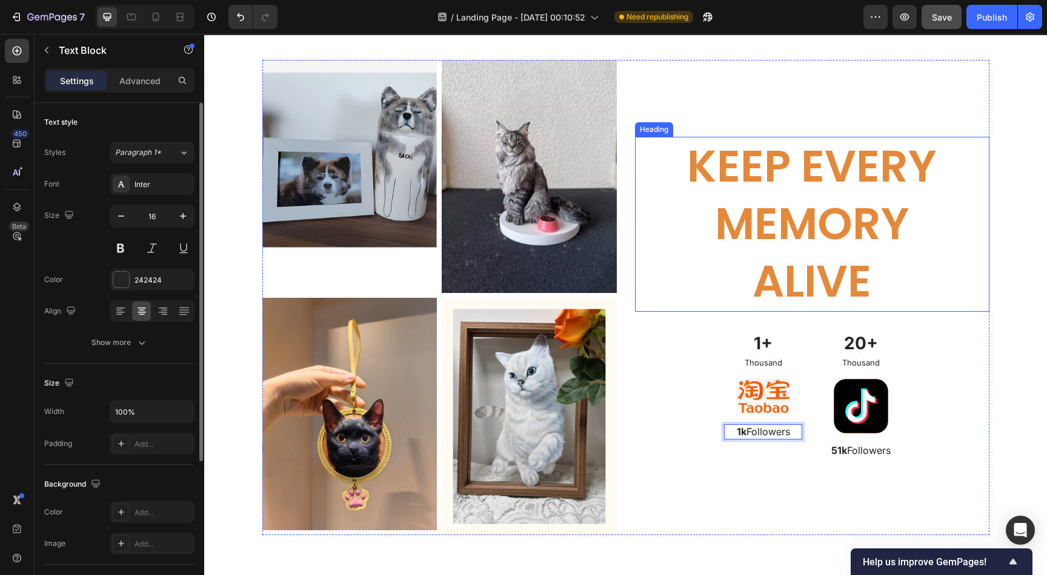
scroll to position [2981, 0]
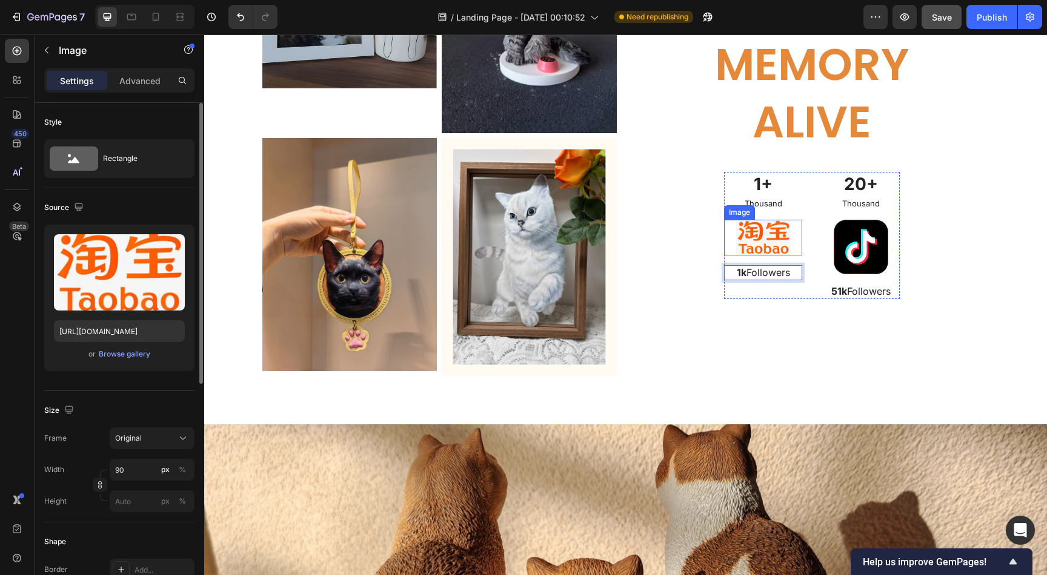
click at [758, 256] on img at bounding box center [763, 238] width 55 height 36
click at [148, 466] on input "90" at bounding box center [152, 470] width 85 height 22
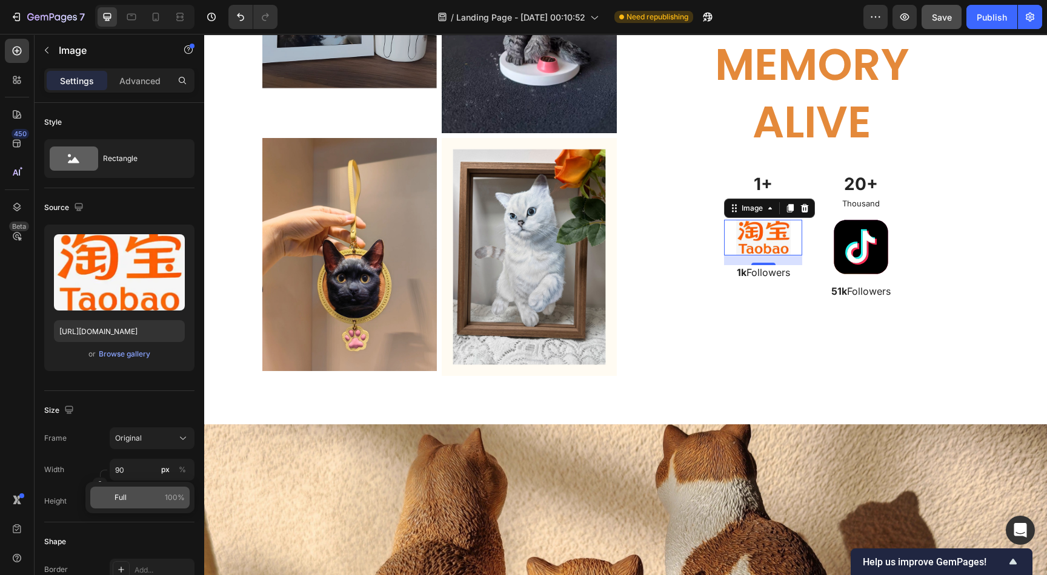
click at [168, 498] on span "100%" at bounding box center [175, 497] width 20 height 11
type input "100"
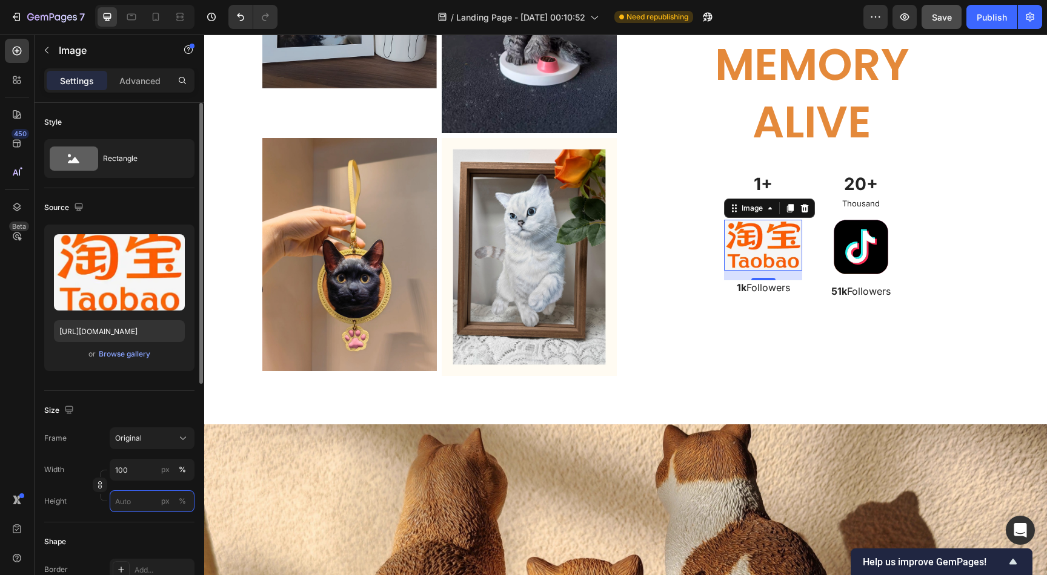
click at [153, 504] on input "px %" at bounding box center [152, 502] width 85 height 22
click at [124, 527] on span "Full" at bounding box center [120, 529] width 12 height 11
type input "100"
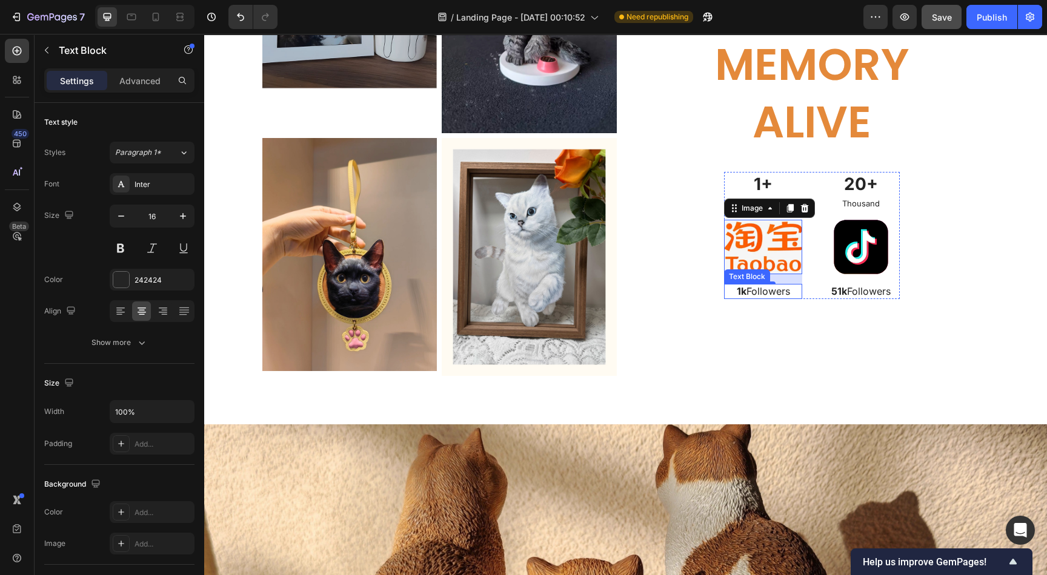
click at [741, 298] on p "1k Followers" at bounding box center [763, 291] width 76 height 13
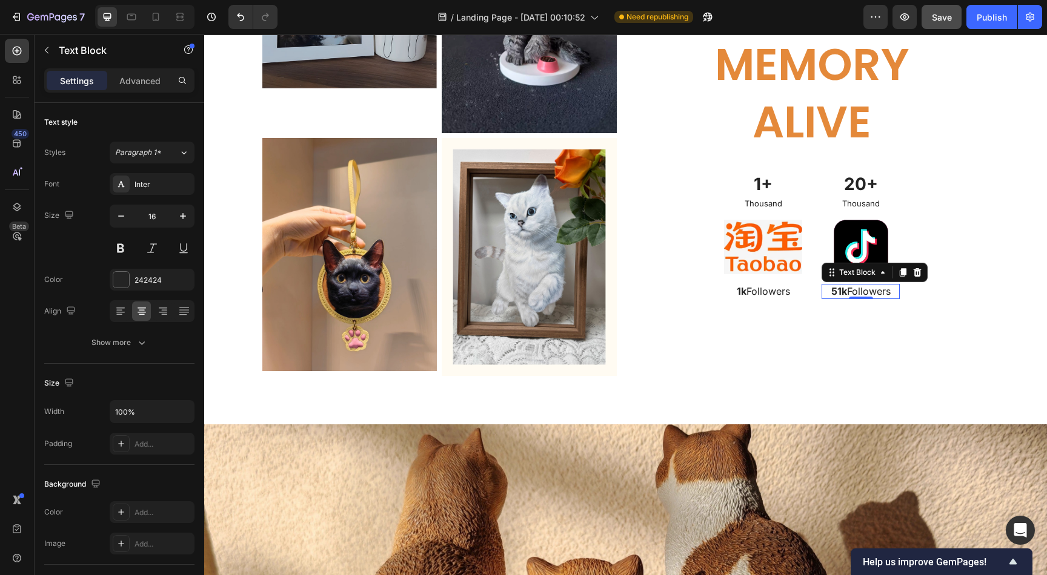
click at [838, 298] on p "51k Followers" at bounding box center [861, 291] width 76 height 13
click at [851, 195] on p "20+" at bounding box center [861, 184] width 76 height 22
click at [858, 195] on p "20+" at bounding box center [861, 184] width 76 height 22
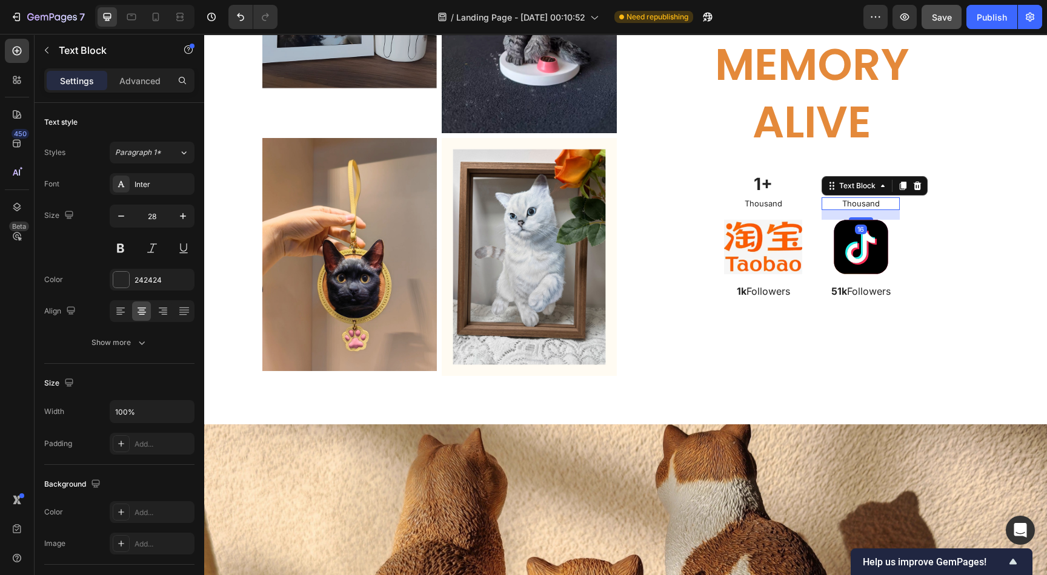
click at [869, 209] on p "Thousand" at bounding box center [861, 204] width 76 height 10
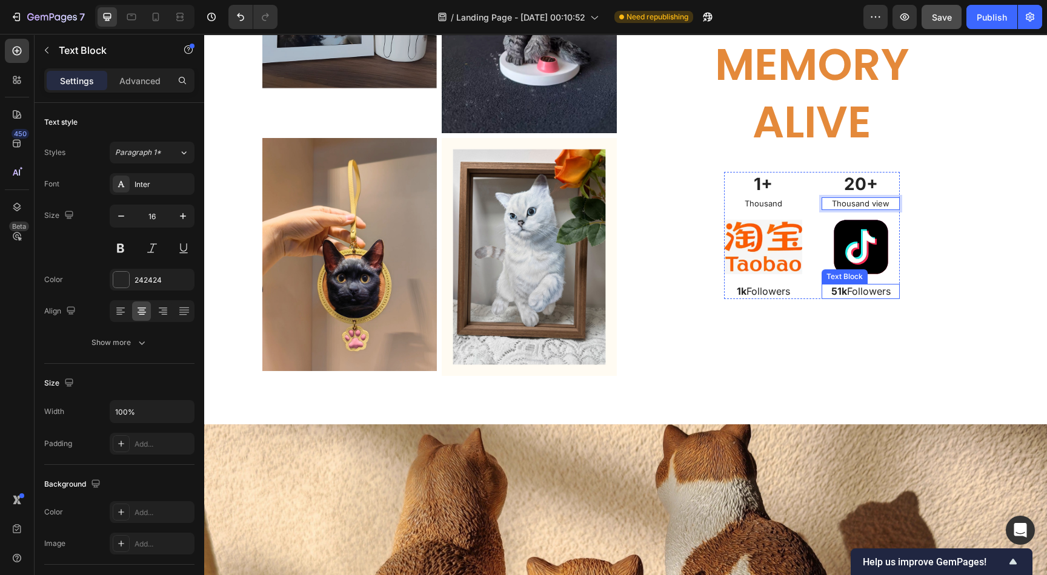
click at [847, 298] on p "51k Followers" at bounding box center [861, 291] width 76 height 13
click at [831, 297] on strong "51k" at bounding box center [839, 291] width 16 height 12
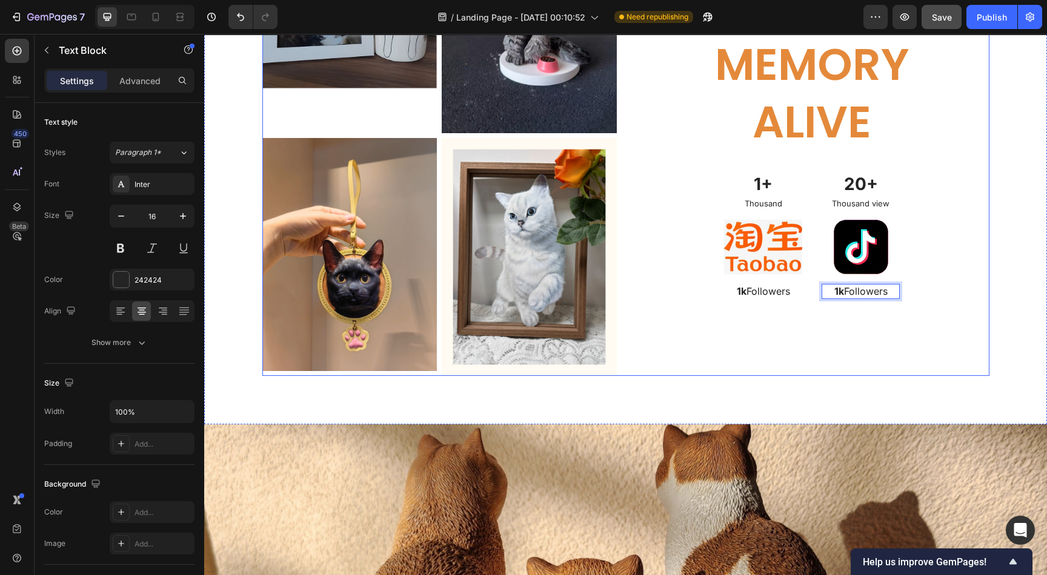
click at [836, 376] on div "Keep Every Memory Alive Heading 1+ Text Block Thousand Text Block Image 1k Foll…" at bounding box center [812, 138] width 354 height 475
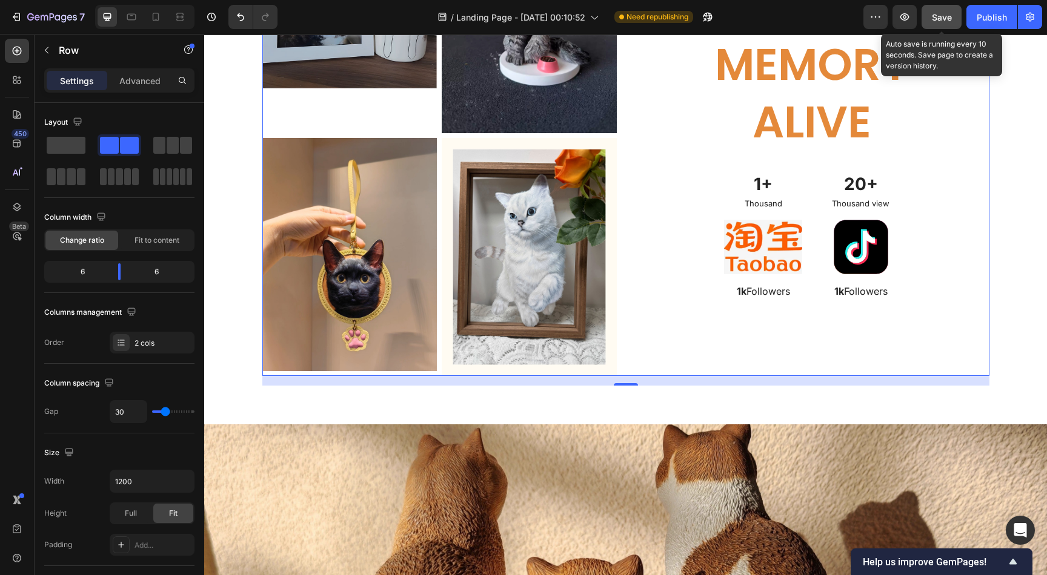
click at [937, 5] on button "Save" at bounding box center [941, 17] width 40 height 24
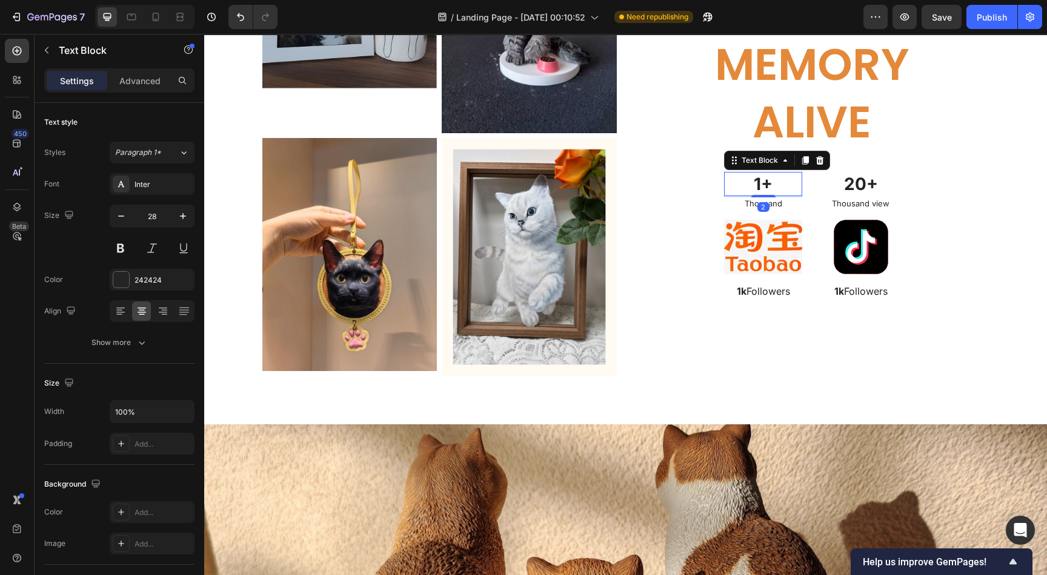
click at [756, 195] on p "1+" at bounding box center [763, 184] width 76 height 22
click at [753, 195] on p "1+" at bounding box center [763, 184] width 76 height 22
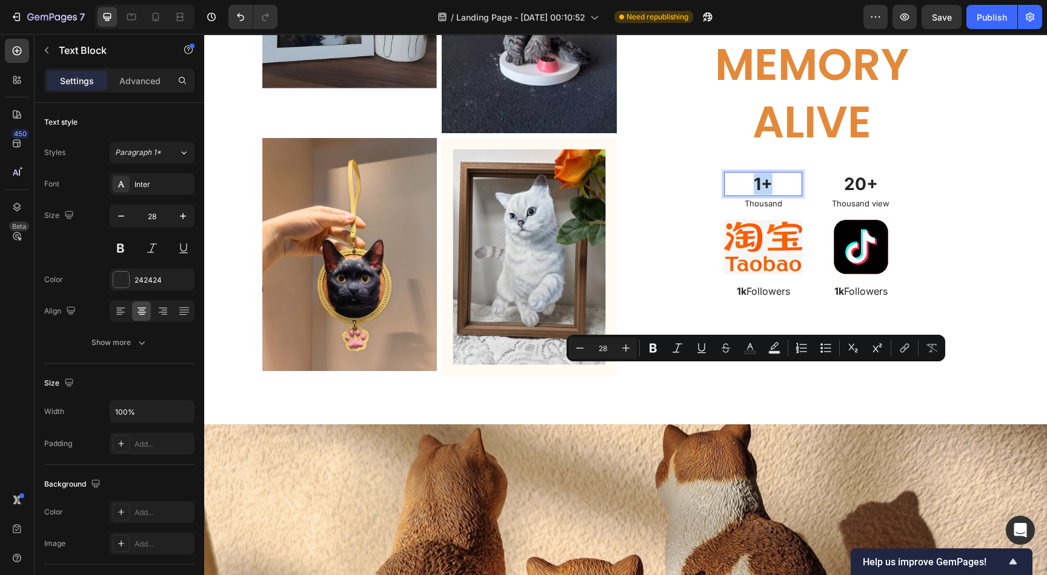
click at [753, 195] on p "1+" at bounding box center [763, 184] width 76 height 22
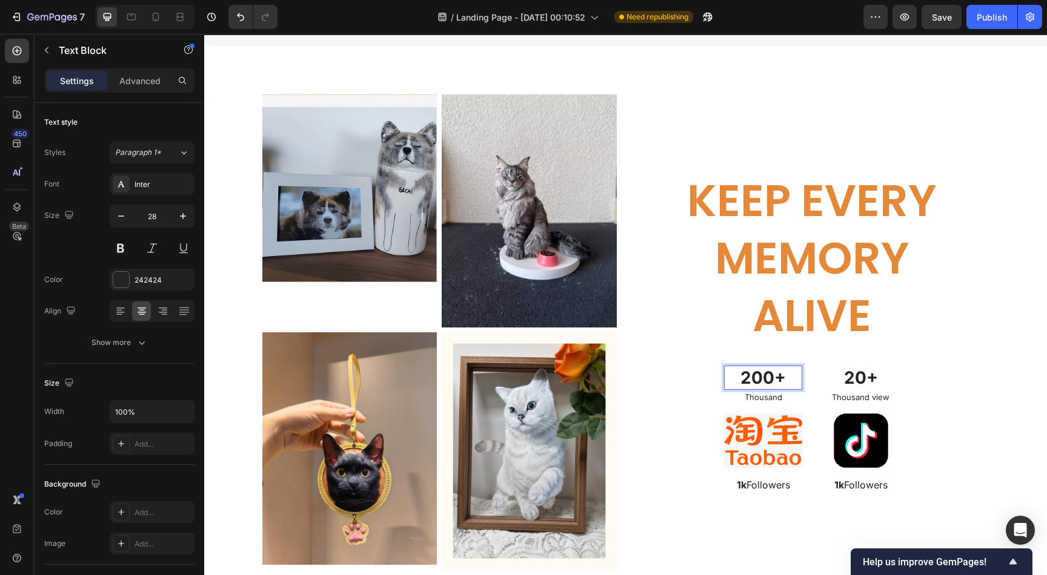
scroll to position [3072, 0]
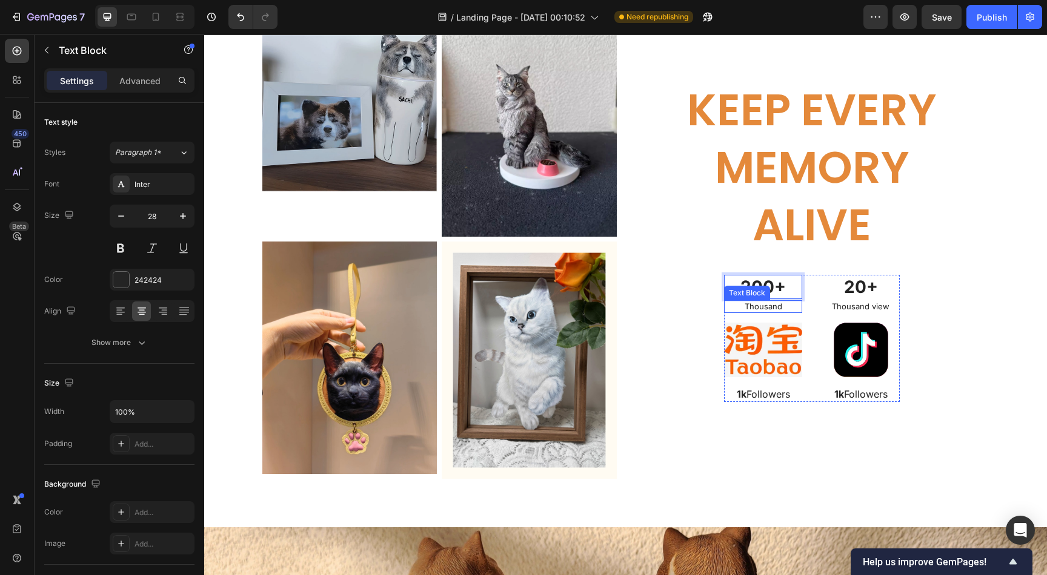
click at [769, 303] on p "Thousand" at bounding box center [763, 307] width 76 height 10
click at [778, 303] on p "Thousand" at bounding box center [763, 307] width 76 height 10
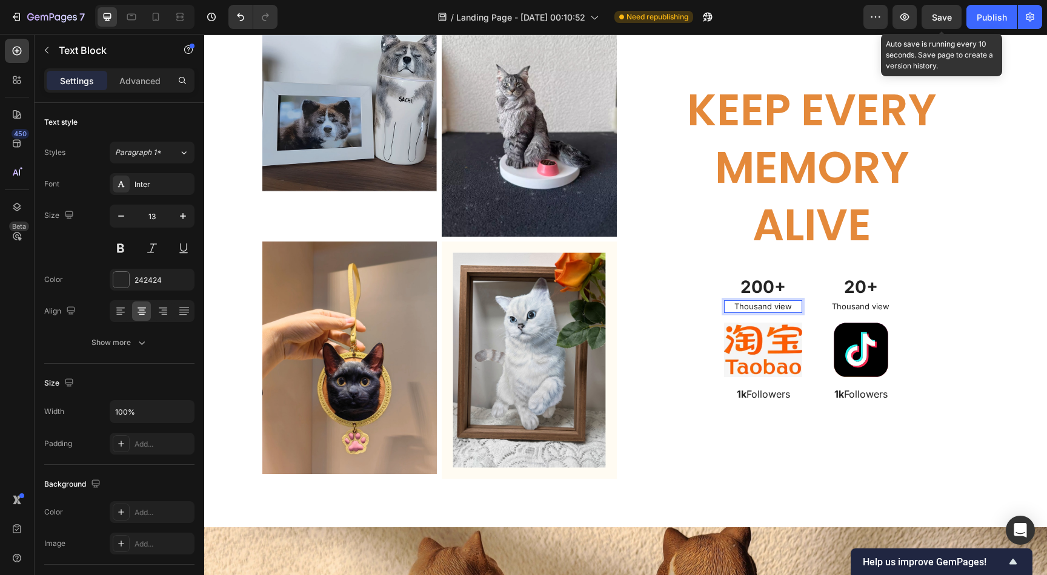
click at [940, 13] on span "Save" at bounding box center [942, 17] width 20 height 10
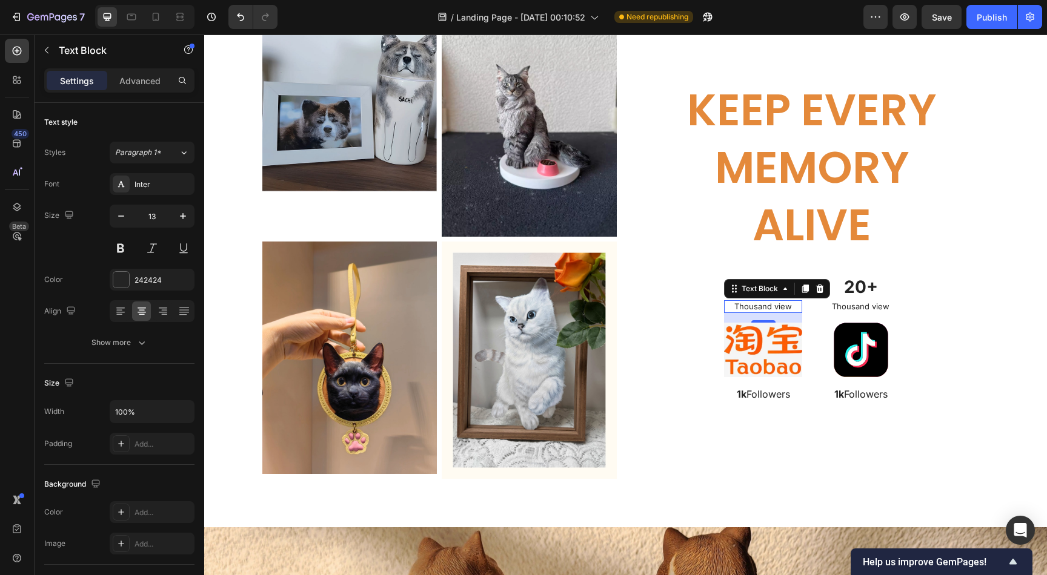
click at [763, 306] on p "Thousand view" at bounding box center [763, 307] width 76 height 10
click at [791, 308] on p "Thousand of view" at bounding box center [763, 307] width 76 height 10
click at [863, 303] on p "Thousand view" at bounding box center [861, 307] width 76 height 10
click at [865, 302] on p "Thousand view" at bounding box center [861, 307] width 76 height 10
click at [887, 305] on p "Thousand of view" at bounding box center [861, 307] width 76 height 10
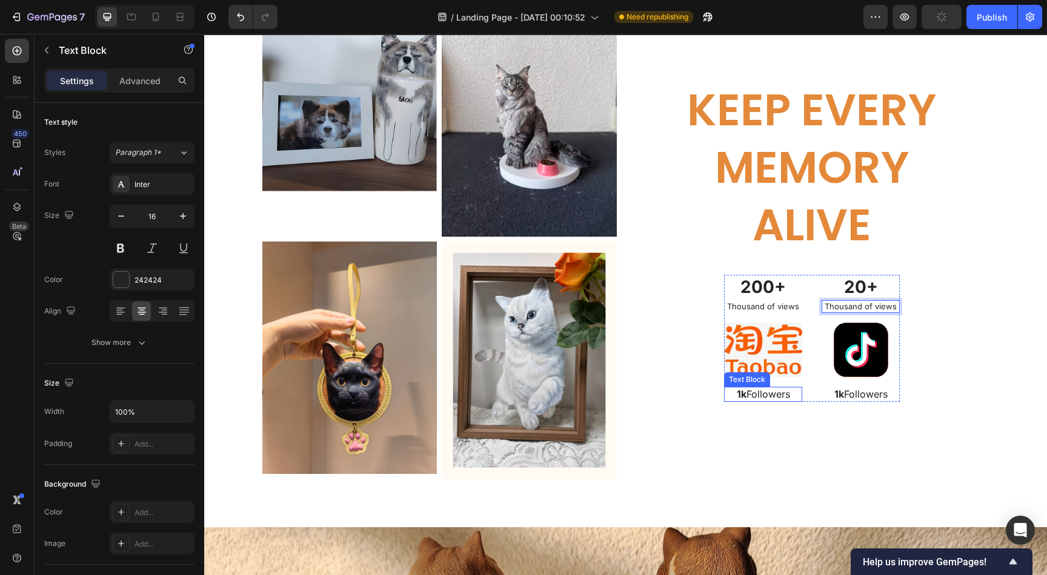
click at [736, 393] on strong "1k" at bounding box center [741, 394] width 10 height 12
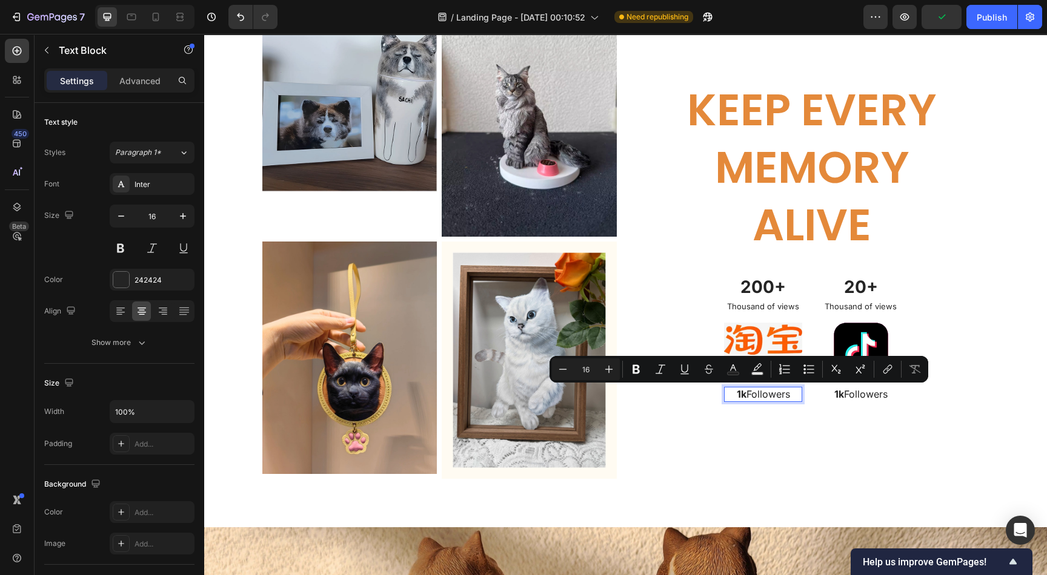
click at [736, 393] on strong "1k" at bounding box center [741, 394] width 10 height 12
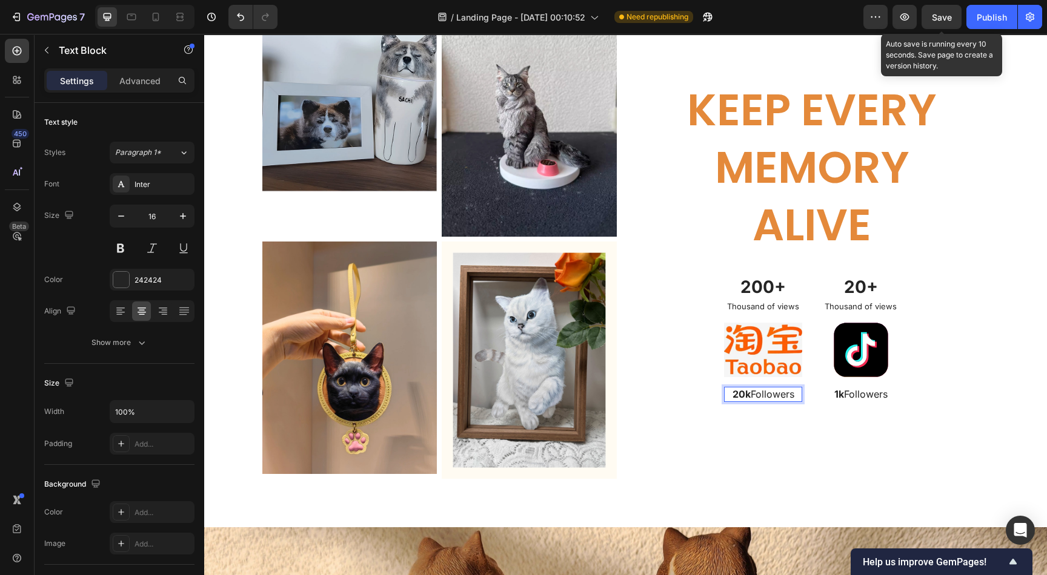
click at [937, 15] on span "Save" at bounding box center [942, 17] width 20 height 10
click at [934, 11] on div "Save" at bounding box center [942, 17] width 20 height 13
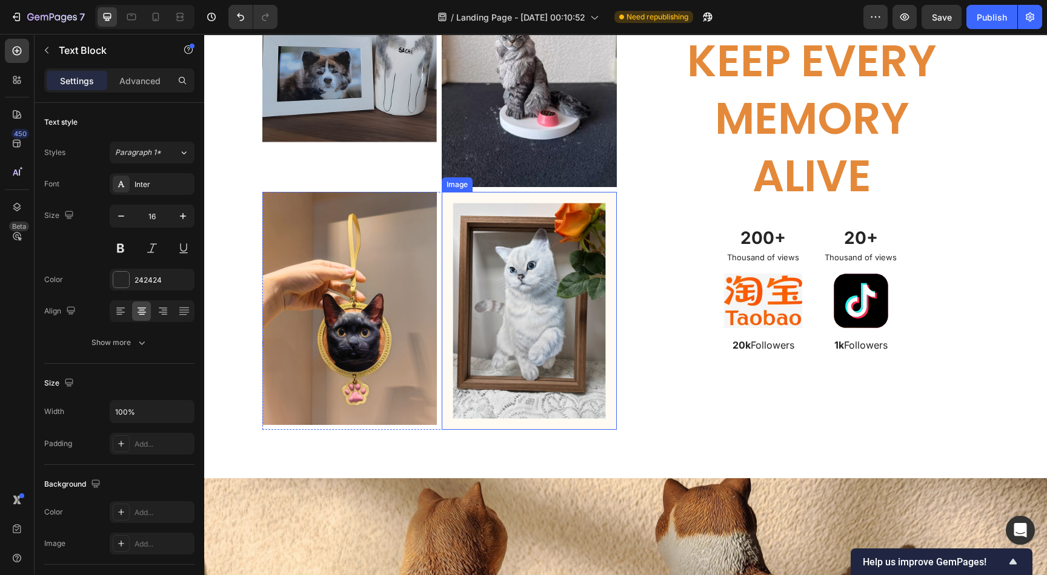
scroll to position [3179, 0]
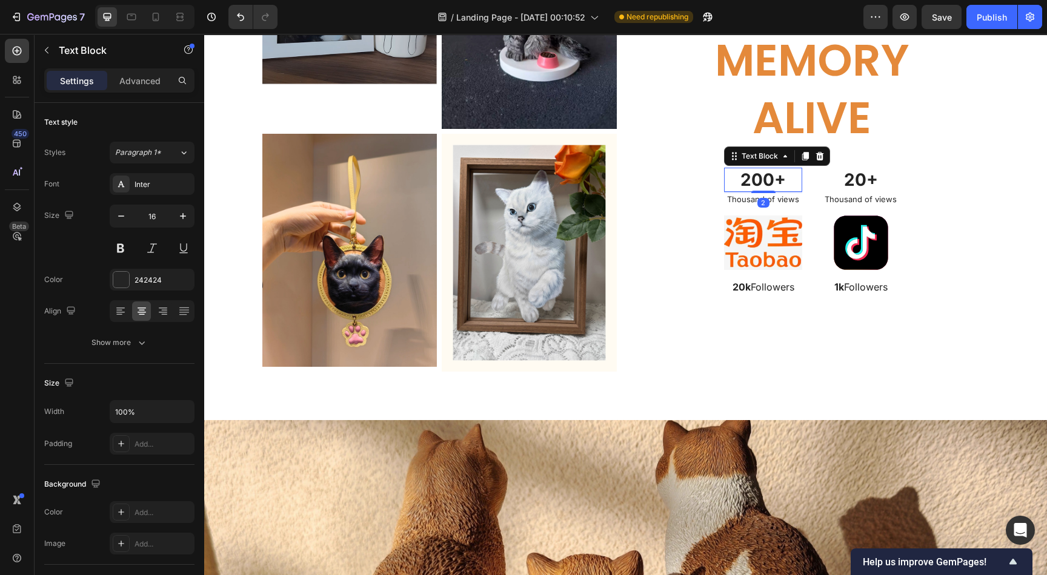
click at [759, 178] on p "200+" at bounding box center [763, 180] width 76 height 22
click at [770, 174] on p "200+" at bounding box center [763, 180] width 76 height 22
click at [787, 196] on p "Thousand of views" at bounding box center [763, 199] width 76 height 10
click at [816, 180] on icon at bounding box center [820, 181] width 8 height 8
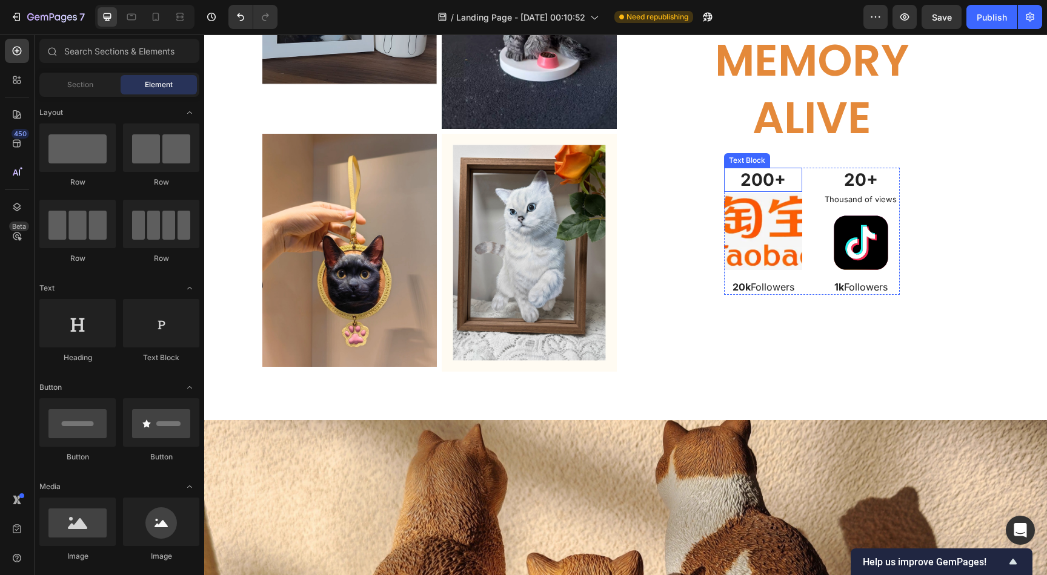
click at [766, 176] on p "200+" at bounding box center [763, 180] width 76 height 22
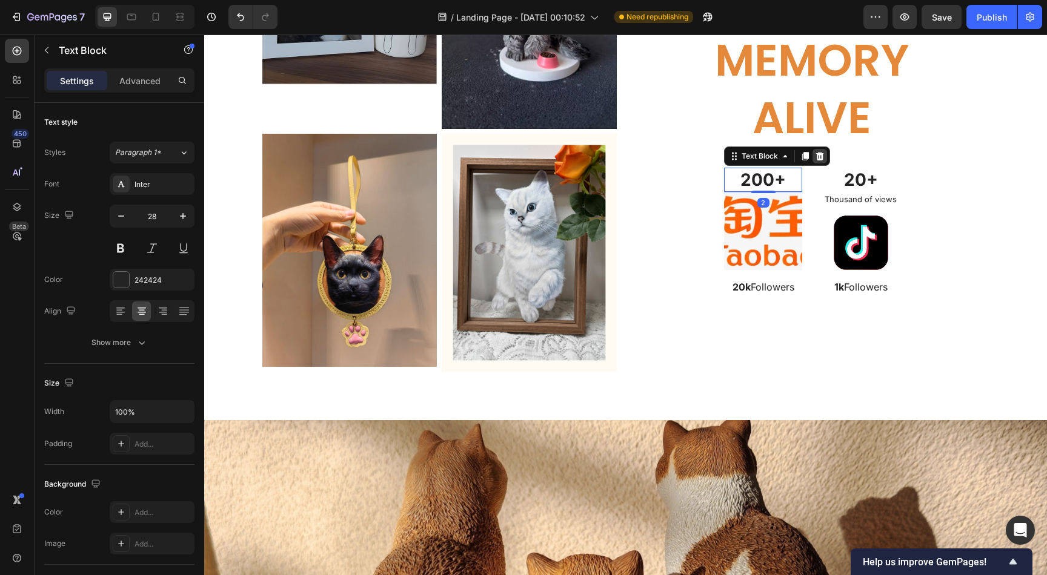
click at [816, 158] on icon at bounding box center [820, 155] width 8 height 8
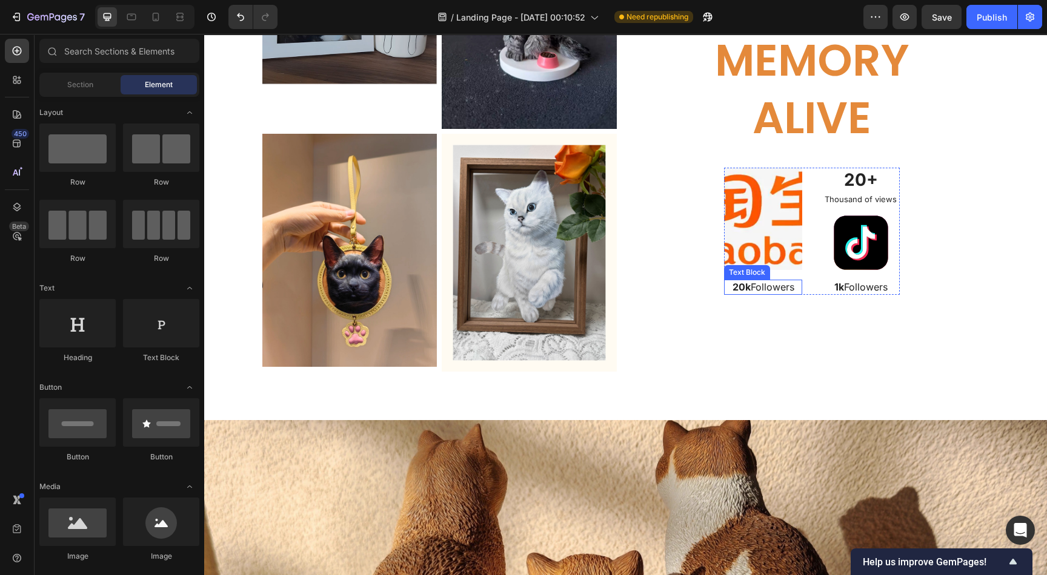
click at [736, 289] on strong "20k" at bounding box center [741, 287] width 18 height 12
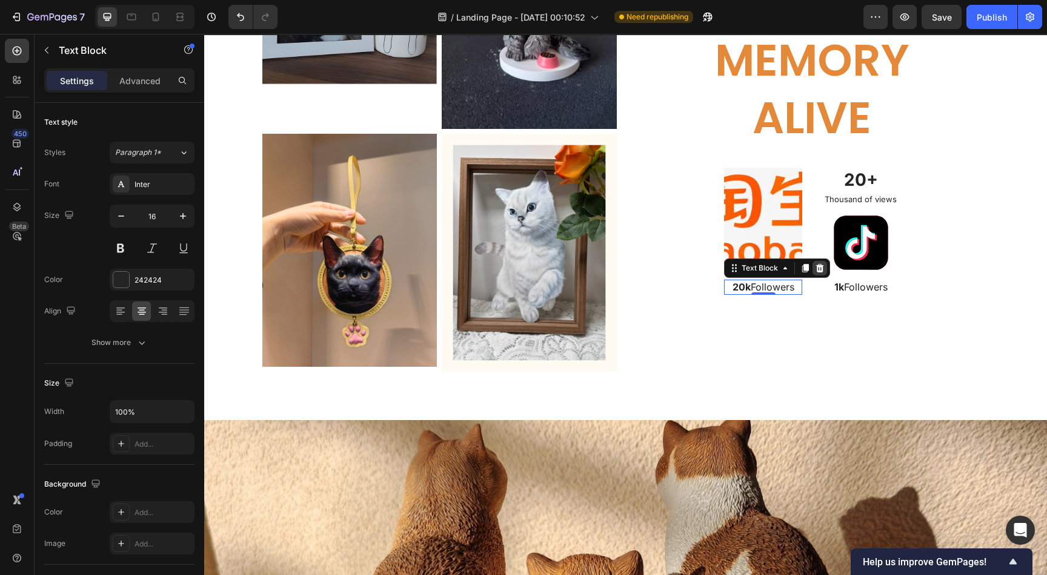
click at [818, 268] on div at bounding box center [819, 268] width 15 height 15
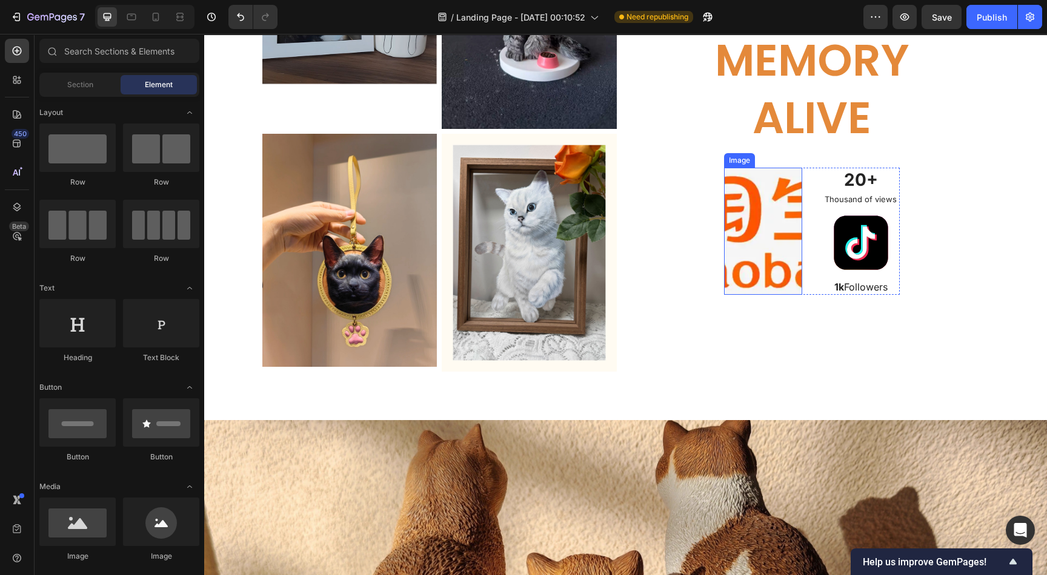
click at [755, 234] on img at bounding box center [763, 231] width 78 height 127
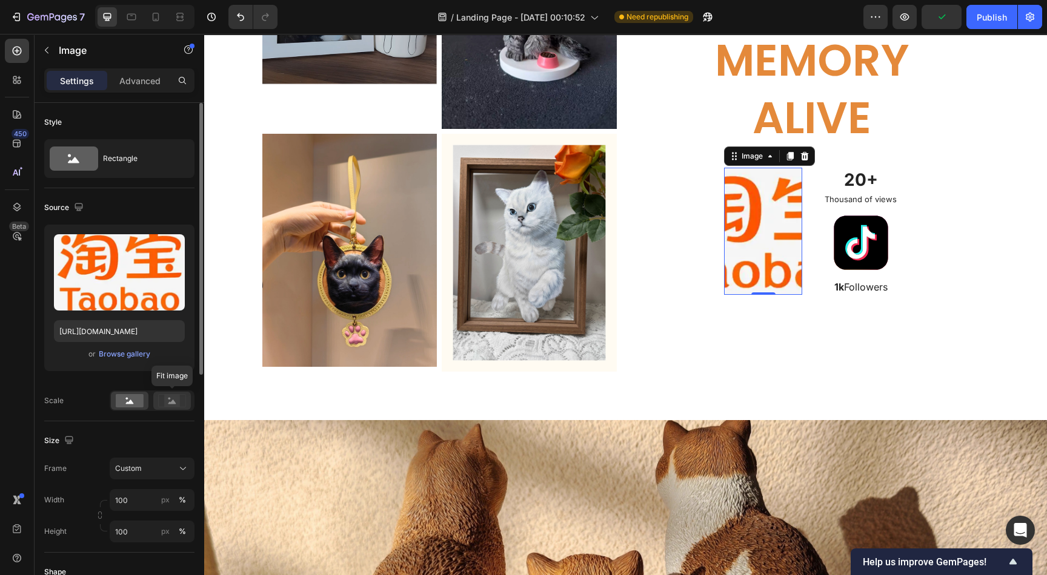
click at [174, 401] on icon at bounding box center [172, 402] width 8 height 4
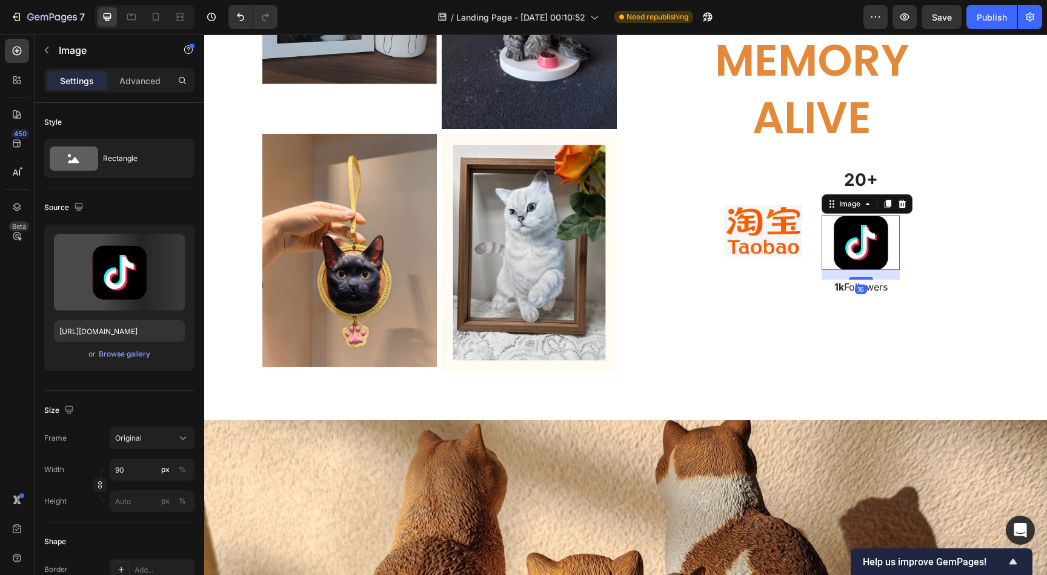
click at [858, 222] on img at bounding box center [860, 243] width 55 height 55
click at [941, 263] on div "Keep Every Memory Alive Heading Image 20+ Text Block Thousand of views Text Blo…" at bounding box center [812, 133] width 354 height 475
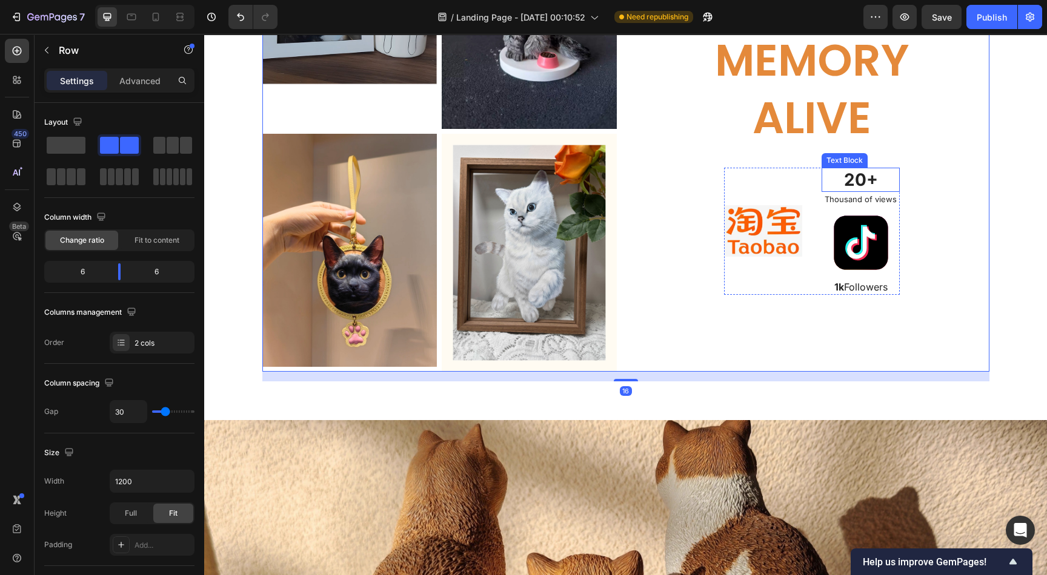
click at [861, 174] on p "20+" at bounding box center [861, 180] width 76 height 22
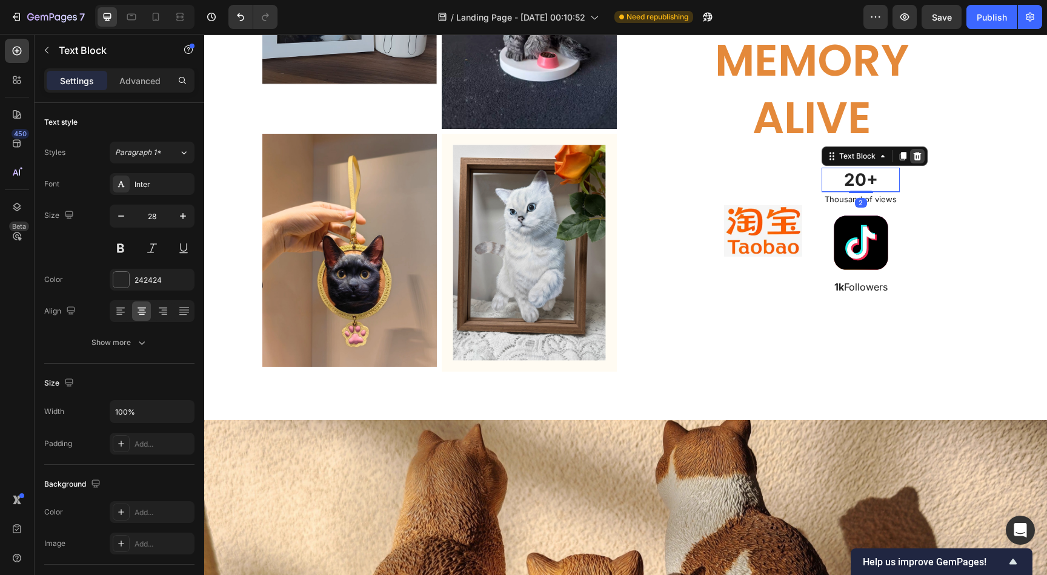
click at [913, 156] on icon at bounding box center [917, 156] width 10 height 10
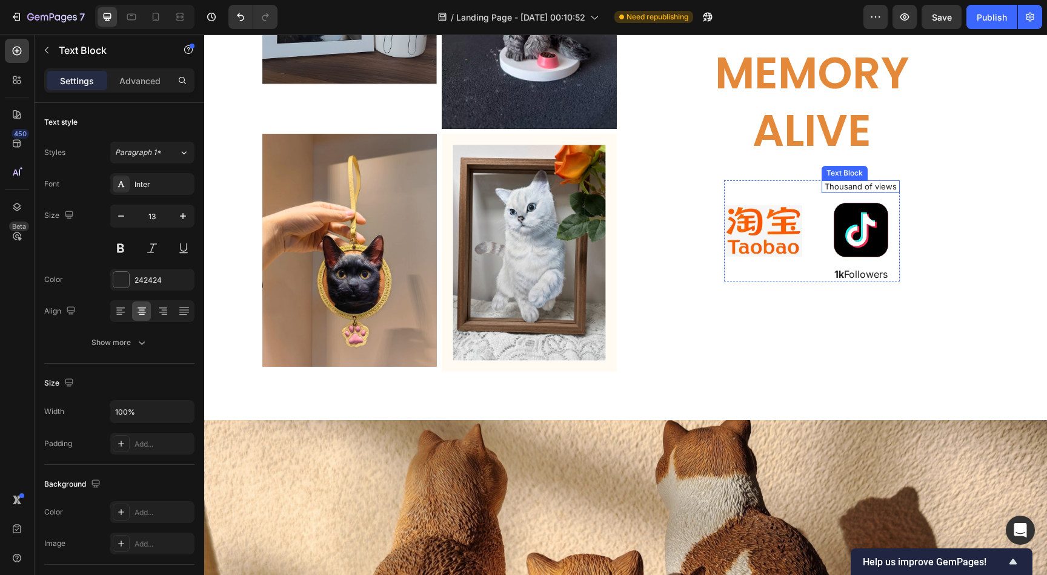
click at [847, 188] on p "Thousand of views" at bounding box center [861, 187] width 76 height 10
click at [913, 167] on icon at bounding box center [917, 169] width 8 height 8
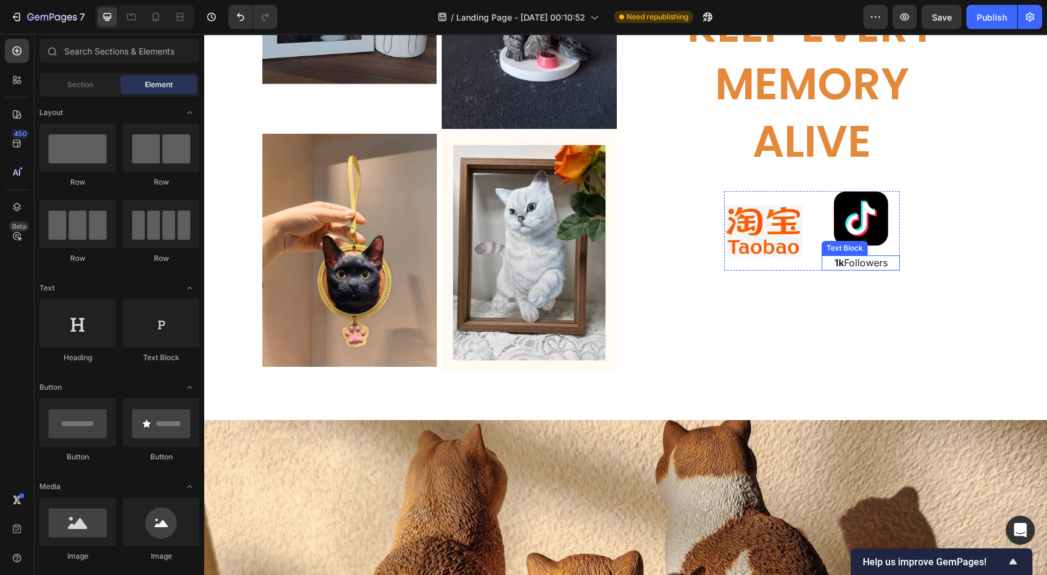
click at [842, 260] on p "1k Followers" at bounding box center [861, 263] width 76 height 13
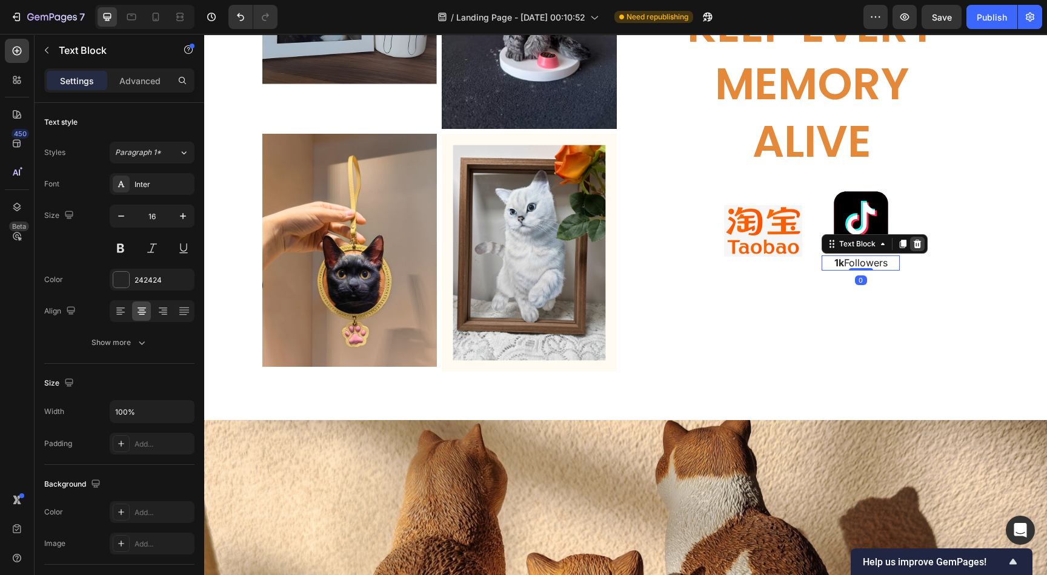
click at [915, 240] on div at bounding box center [917, 244] width 15 height 15
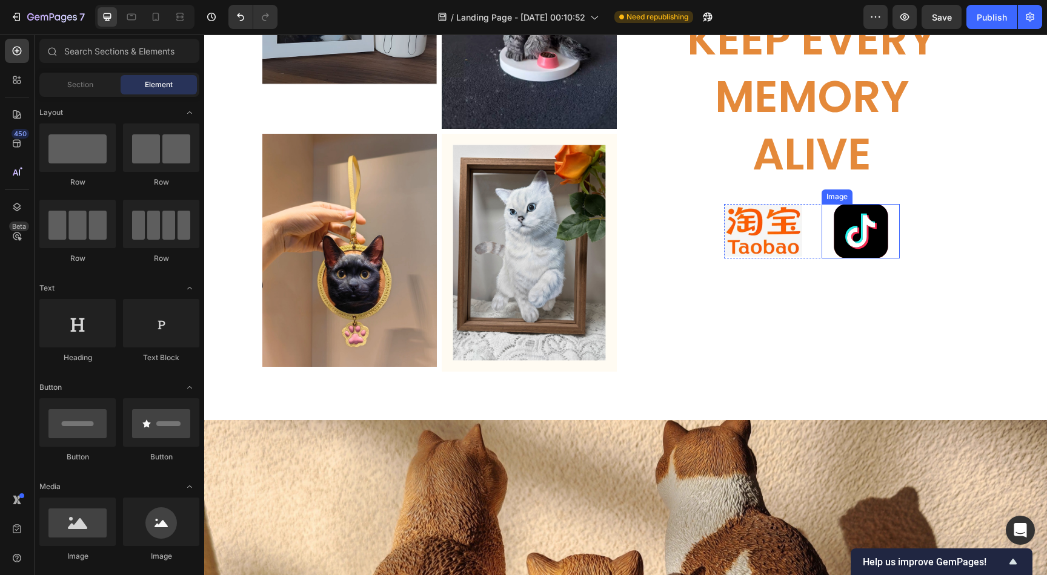
click at [861, 223] on img at bounding box center [860, 231] width 55 height 55
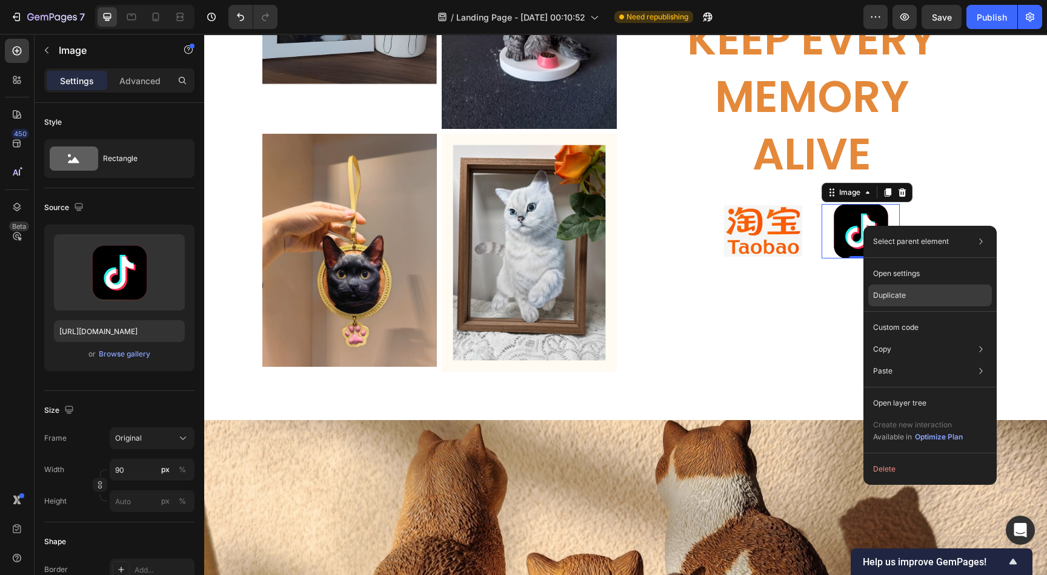
click at [913, 289] on div "Duplicate" at bounding box center [930, 296] width 124 height 22
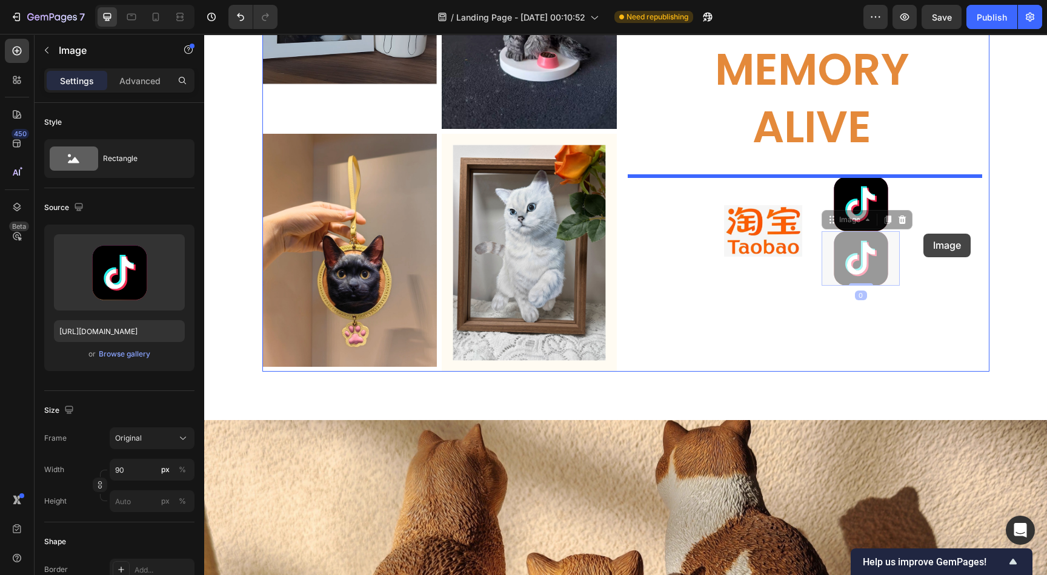
drag, startPoint x: 862, startPoint y: 265, endPoint x: 923, endPoint y: 234, distance: 68.5
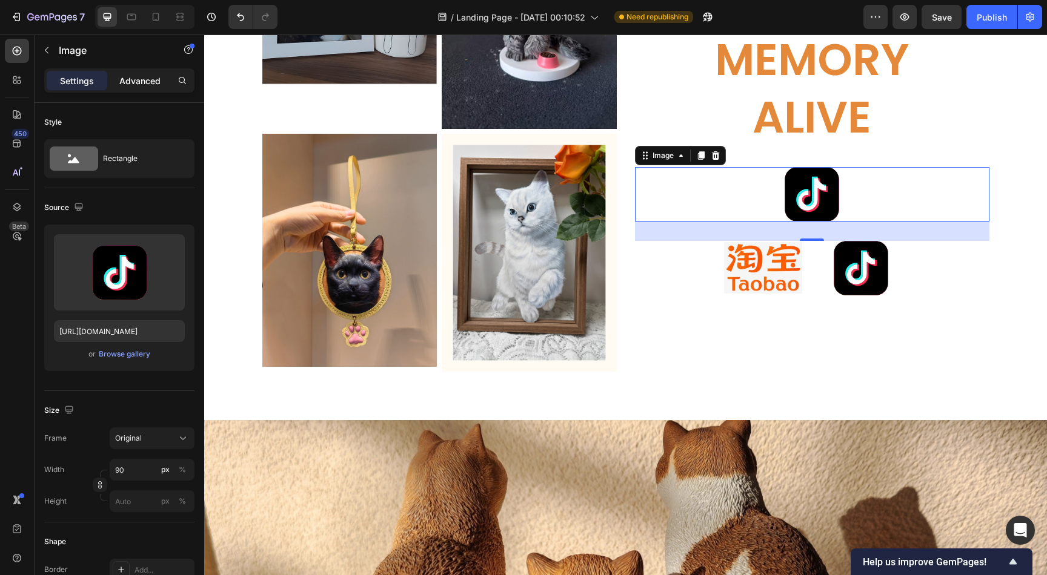
click at [139, 81] on p "Advanced" at bounding box center [139, 80] width 41 height 13
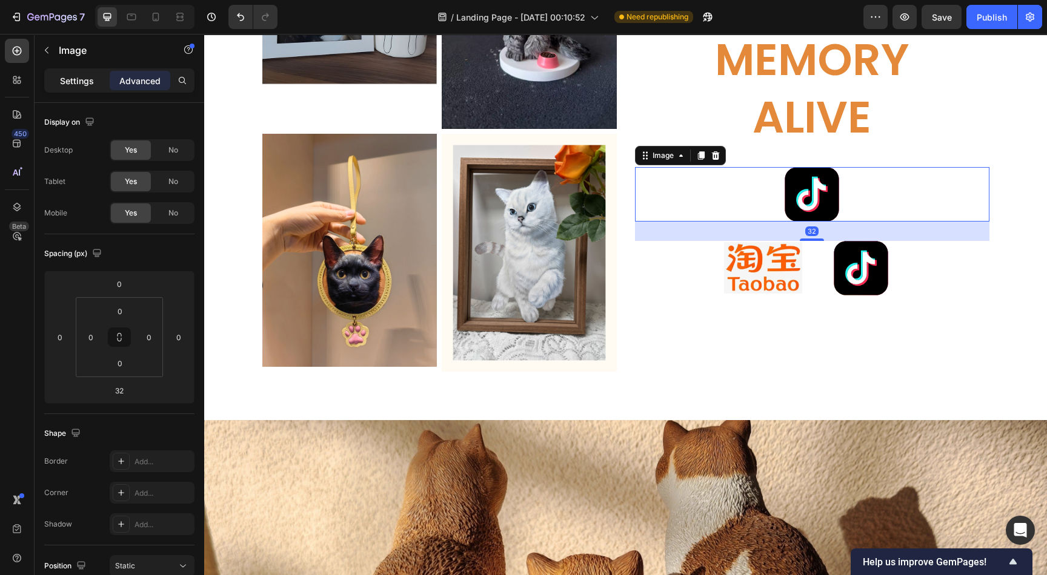
click at [62, 73] on div "Settings" at bounding box center [77, 80] width 61 height 19
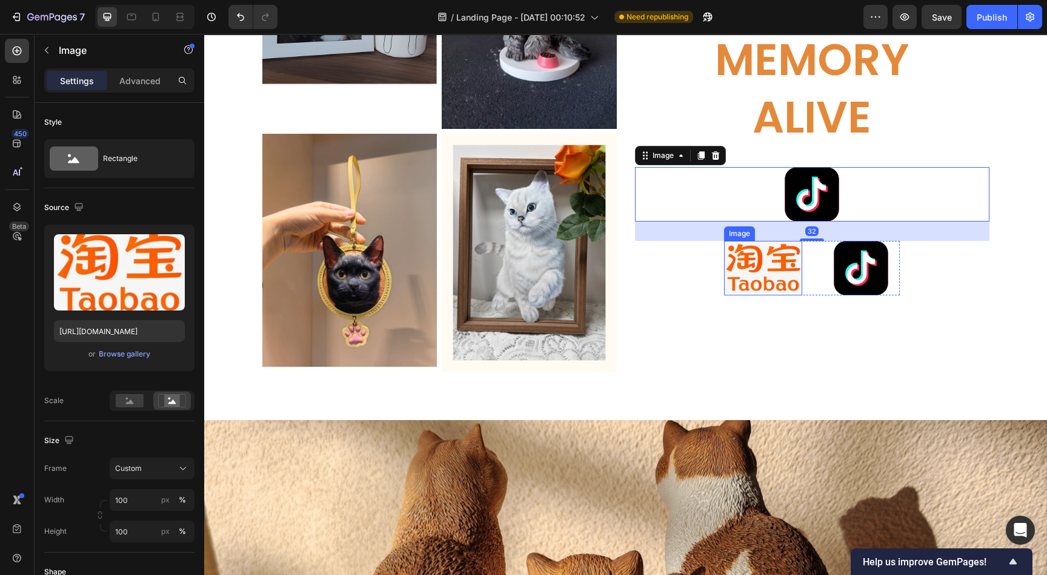
click at [766, 262] on img at bounding box center [763, 268] width 78 height 55
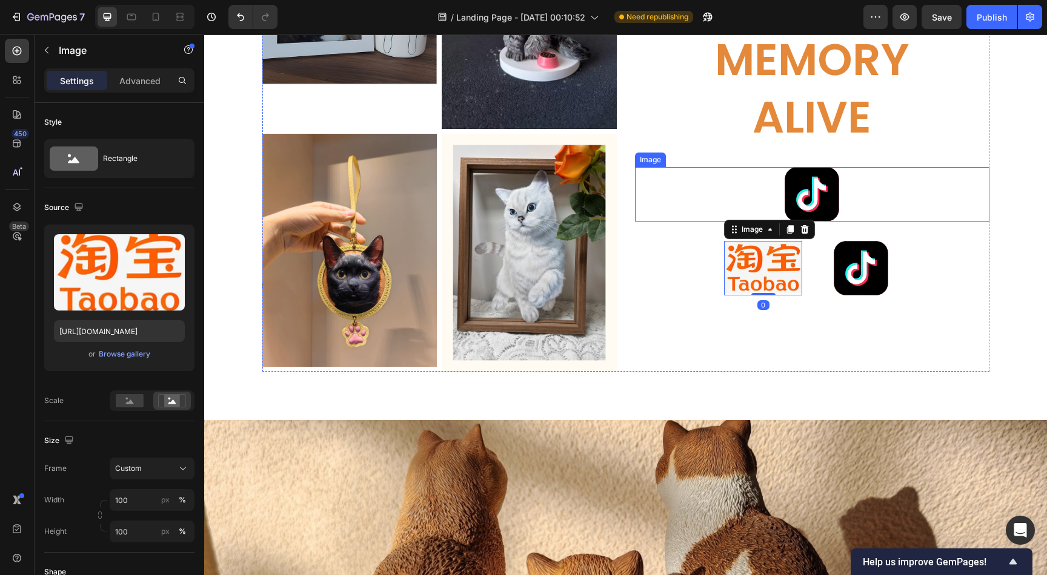
click at [769, 177] on div at bounding box center [812, 194] width 354 height 55
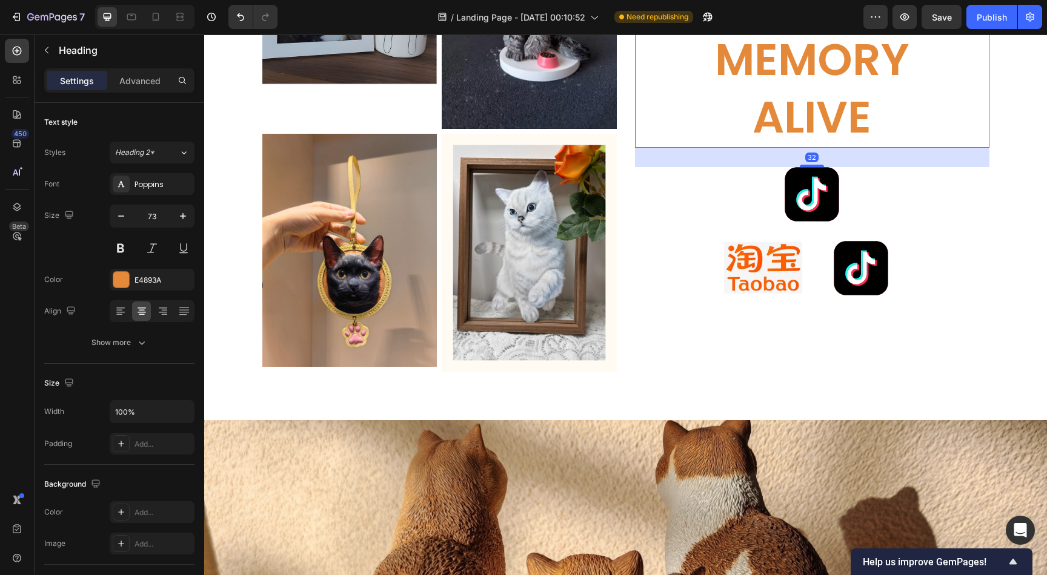
click at [952, 145] on h2 "Keep Every Memory Alive" at bounding box center [812, 60] width 316 height 175
click at [936, 256] on div "Keep Every Memory Alive Heading 32 Image Image Image Row" at bounding box center [812, 133] width 354 height 475
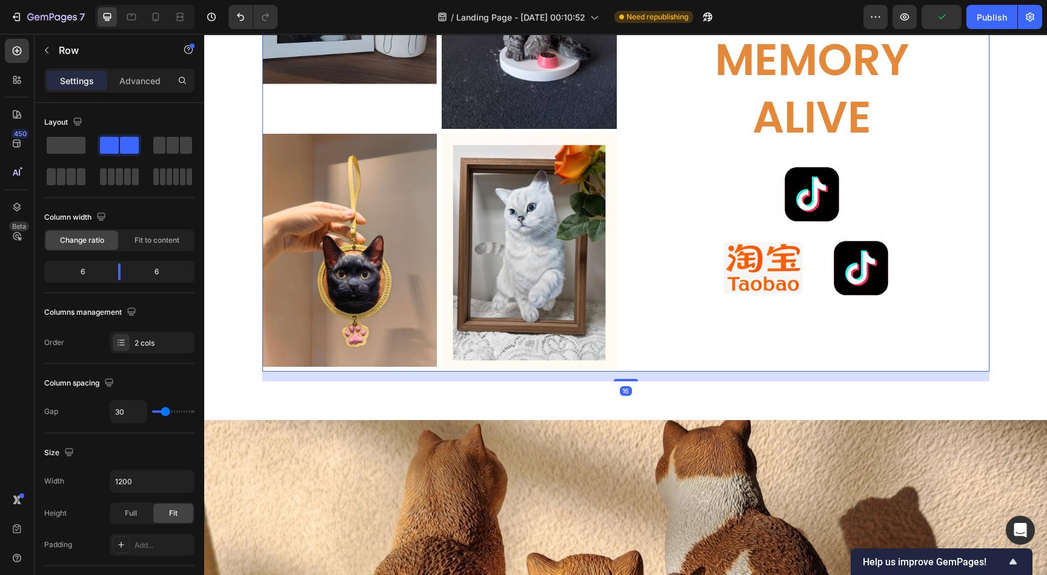
click at [714, 222] on div "Keep Every Memory Alive Heading Image Image Image Row" at bounding box center [812, 133] width 354 height 475
click at [784, 211] on img at bounding box center [811, 194] width 55 height 55
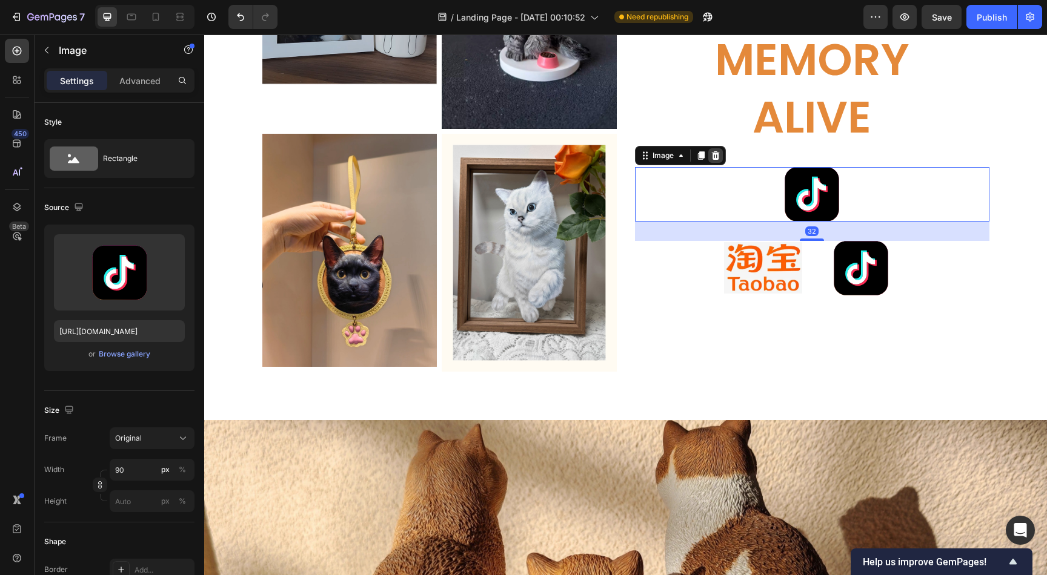
click at [712, 153] on icon at bounding box center [715, 156] width 10 height 10
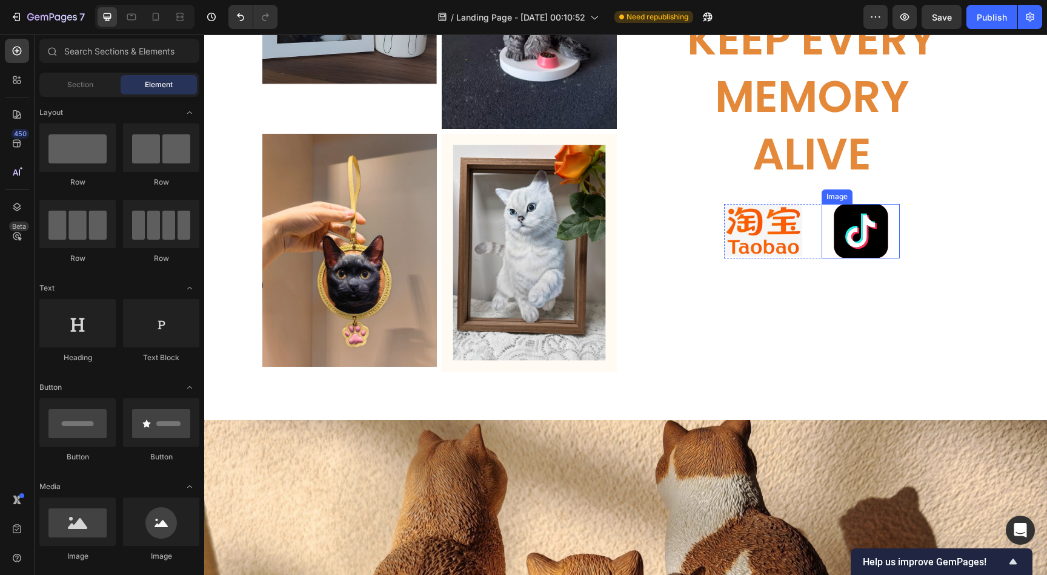
click at [853, 234] on img at bounding box center [860, 231] width 55 height 55
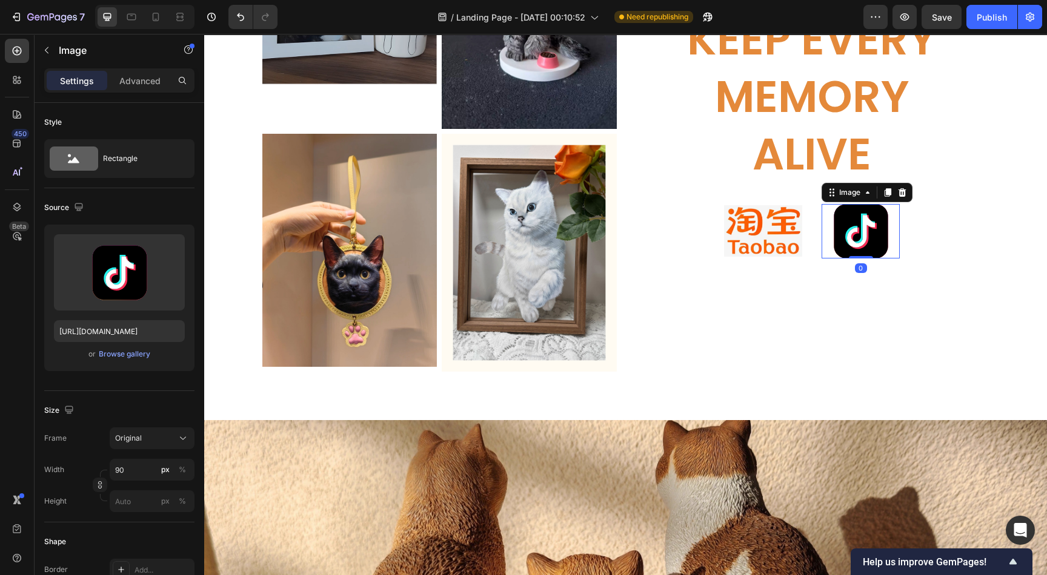
click at [887, 228] on div at bounding box center [860, 231] width 78 height 55
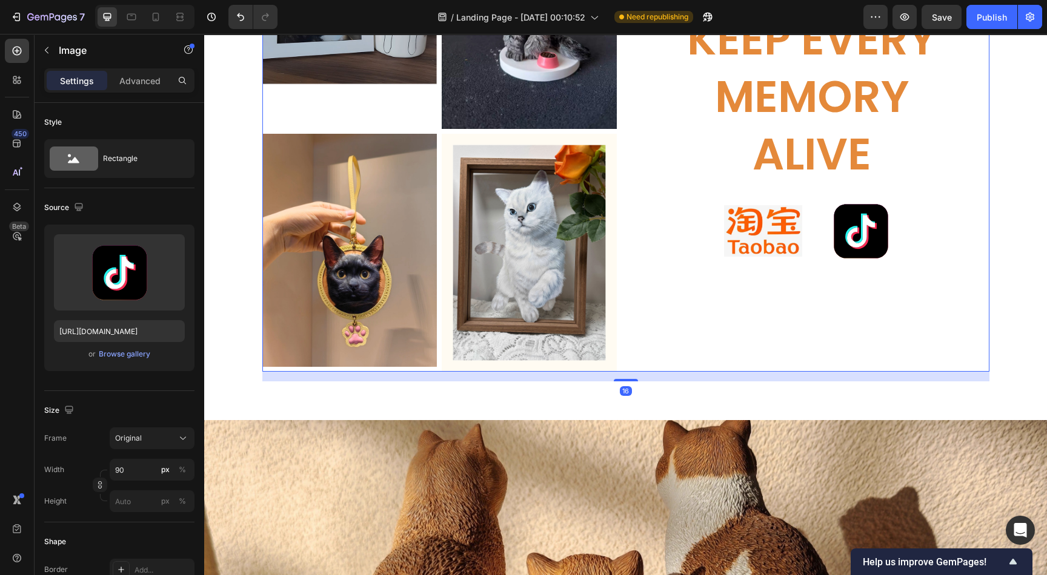
click at [703, 219] on div "Keep Every Memory Alive Heading Image Image Row" at bounding box center [812, 133] width 354 height 475
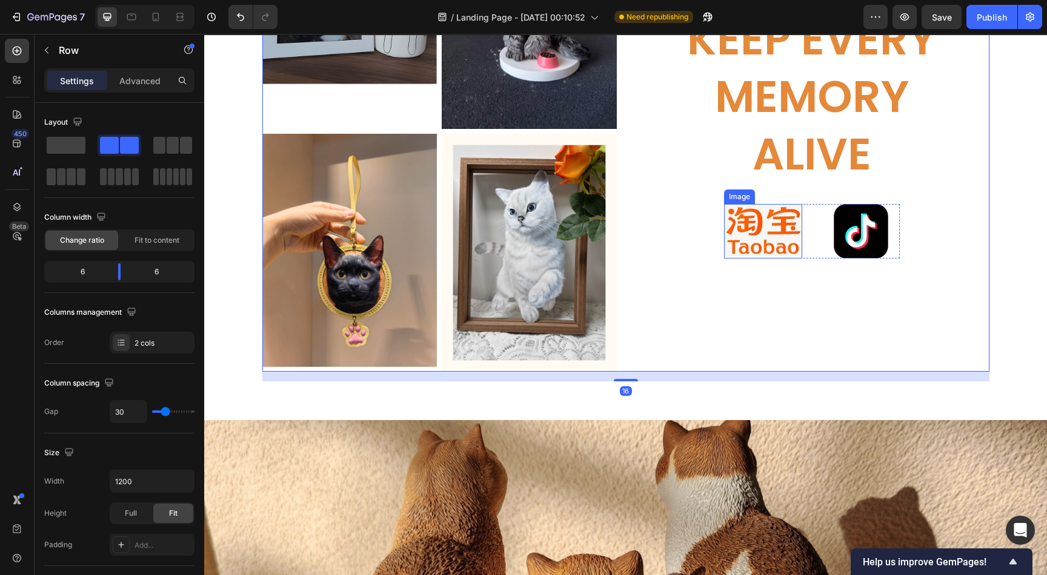
click at [724, 220] on img at bounding box center [763, 231] width 78 height 55
click at [682, 230] on div "Keep Every Memory Alive Heading Image Image Row" at bounding box center [812, 133] width 354 height 475
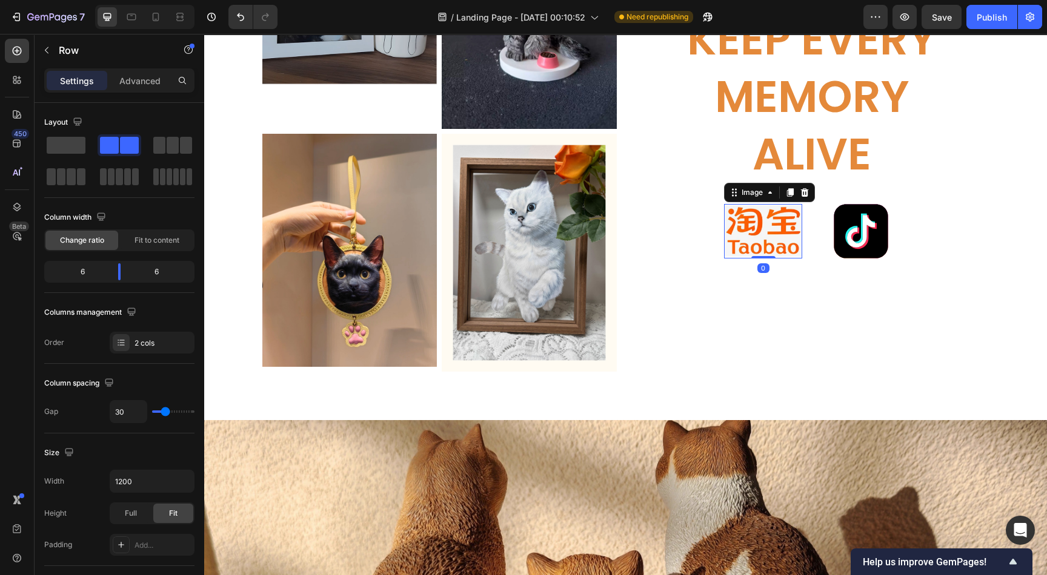
click at [761, 243] on img at bounding box center [763, 231] width 78 height 55
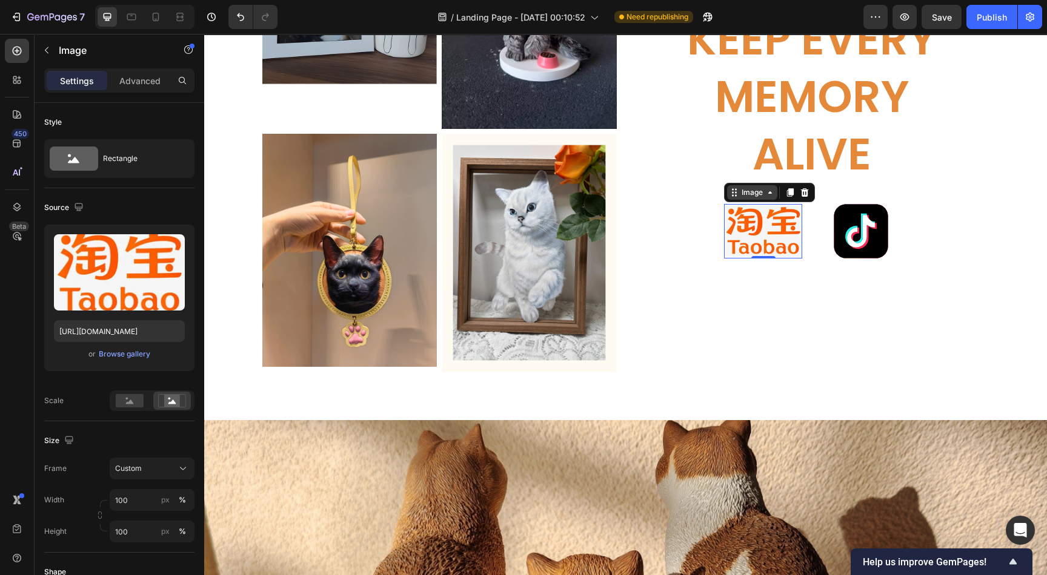
click at [768, 192] on icon at bounding box center [770, 192] width 4 height 2
click at [858, 223] on img at bounding box center [860, 231] width 55 height 55
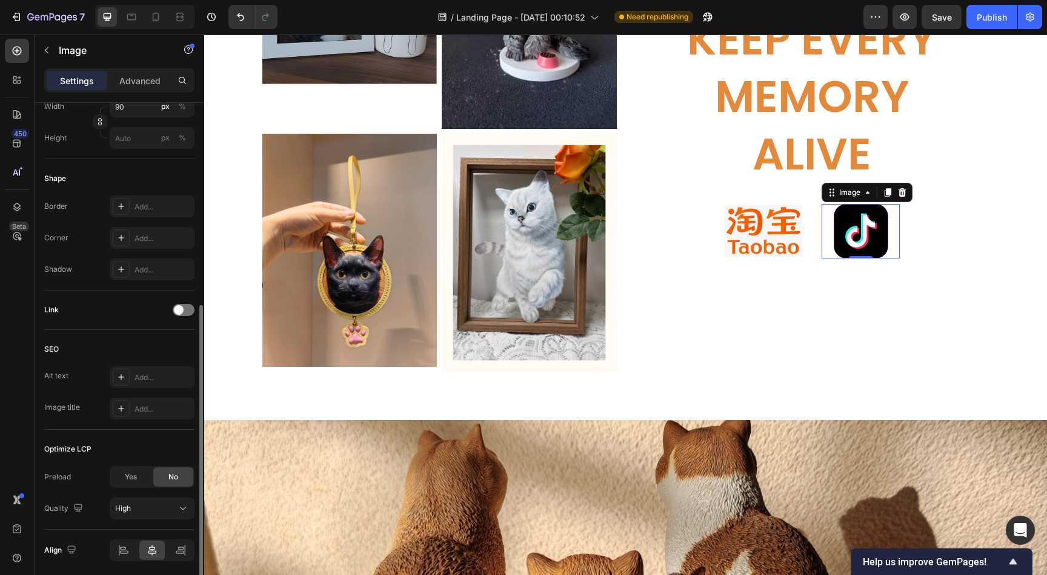
scroll to position [406, 0]
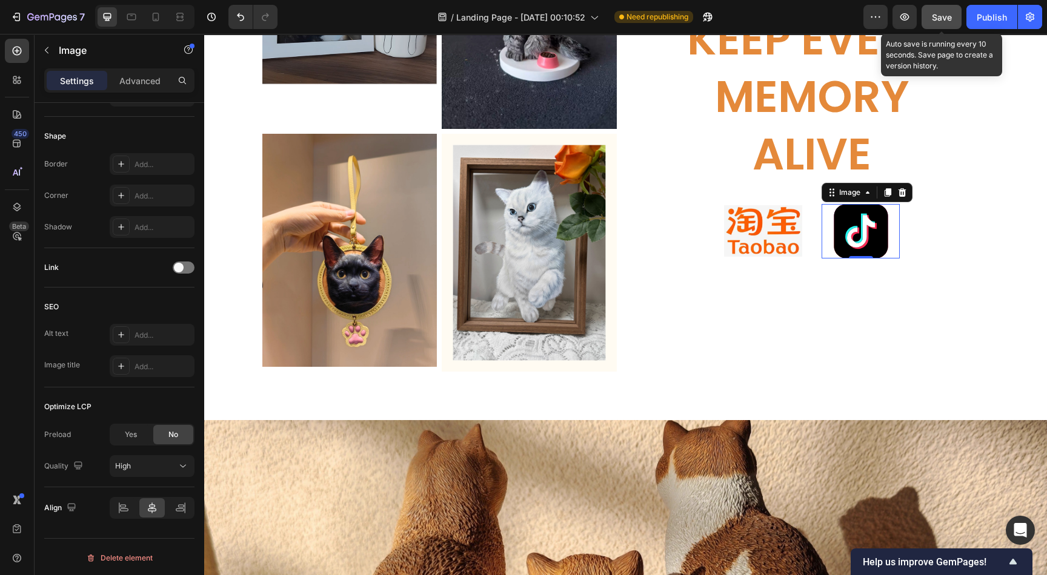
click at [950, 21] on span "Save" at bounding box center [942, 17] width 20 height 10
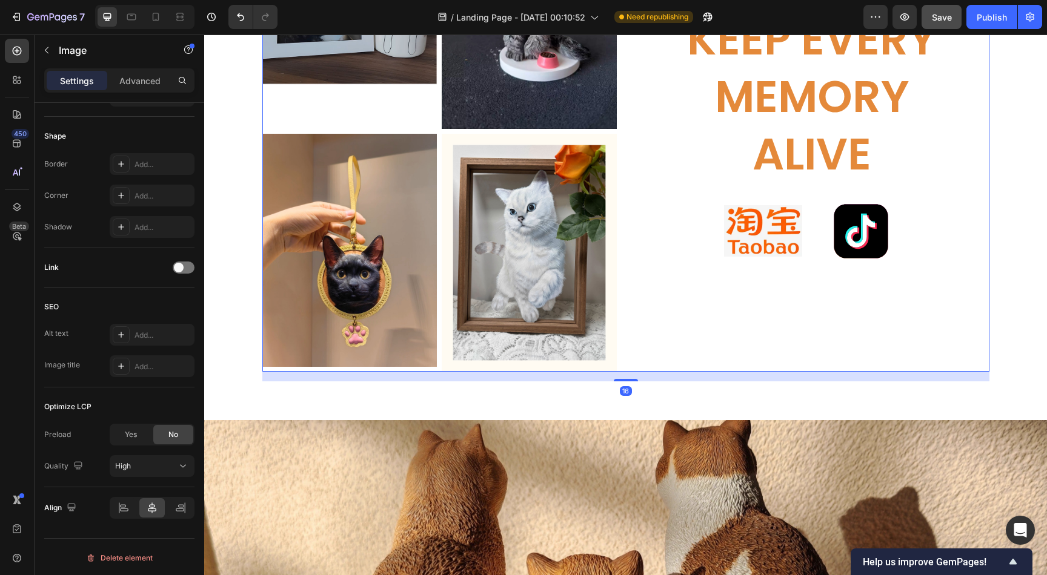
click at [730, 307] on div "Keep Every Memory Alive Heading Image Image Row" at bounding box center [812, 133] width 354 height 475
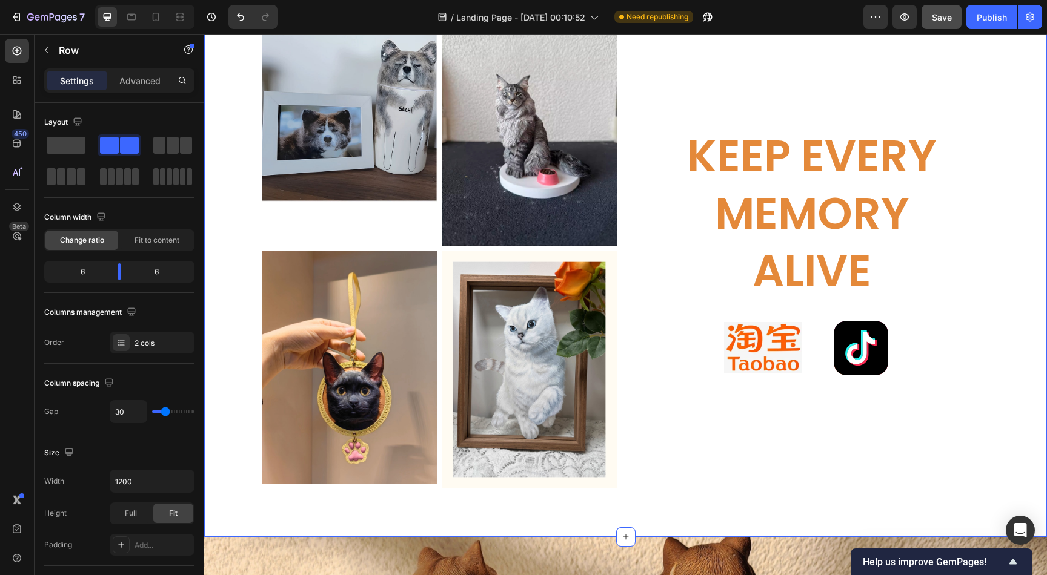
scroll to position [3089, 0]
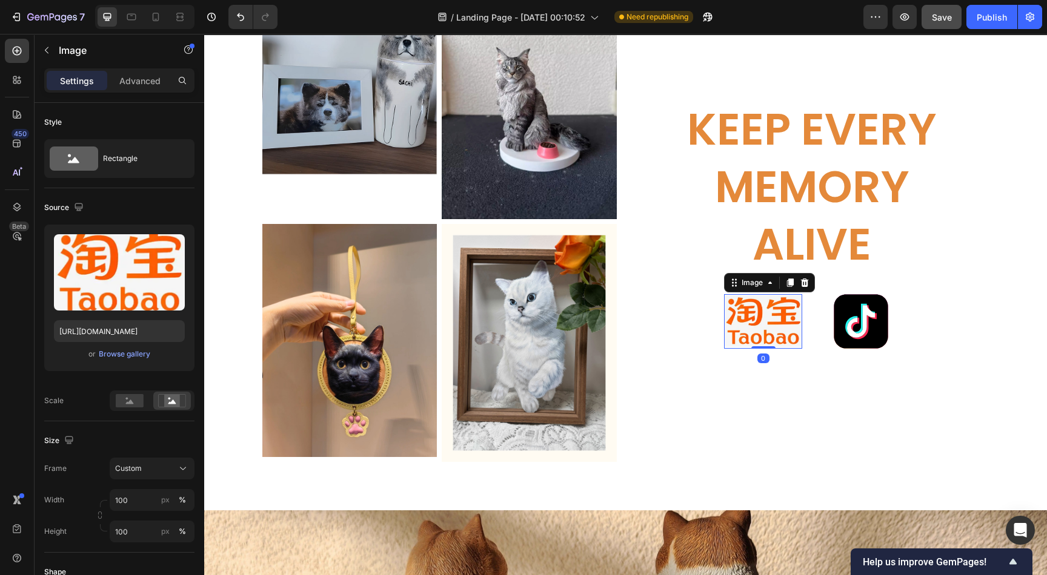
click at [738, 325] on img at bounding box center [763, 321] width 78 height 55
click at [243, 21] on icon "Undo/Redo" at bounding box center [240, 17] width 12 height 12
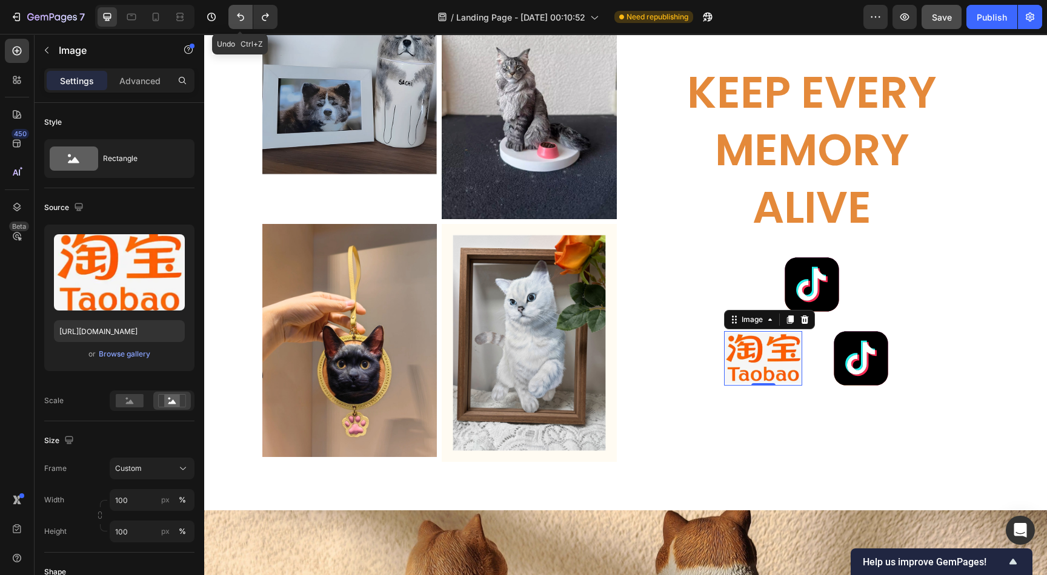
click at [243, 21] on icon "Undo/Redo" at bounding box center [240, 17] width 12 height 12
click at [243, 20] on icon "Undo/Redo" at bounding box center [240, 17] width 12 height 12
click at [236, 16] on icon "Undo/Redo" at bounding box center [240, 17] width 12 height 12
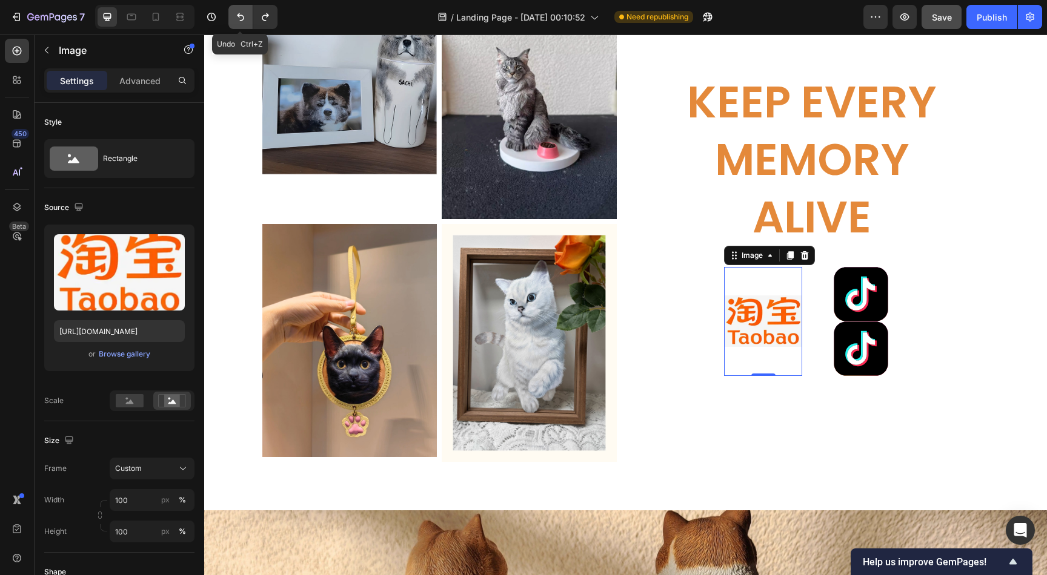
click at [236, 16] on icon "Undo/Redo" at bounding box center [240, 17] width 12 height 12
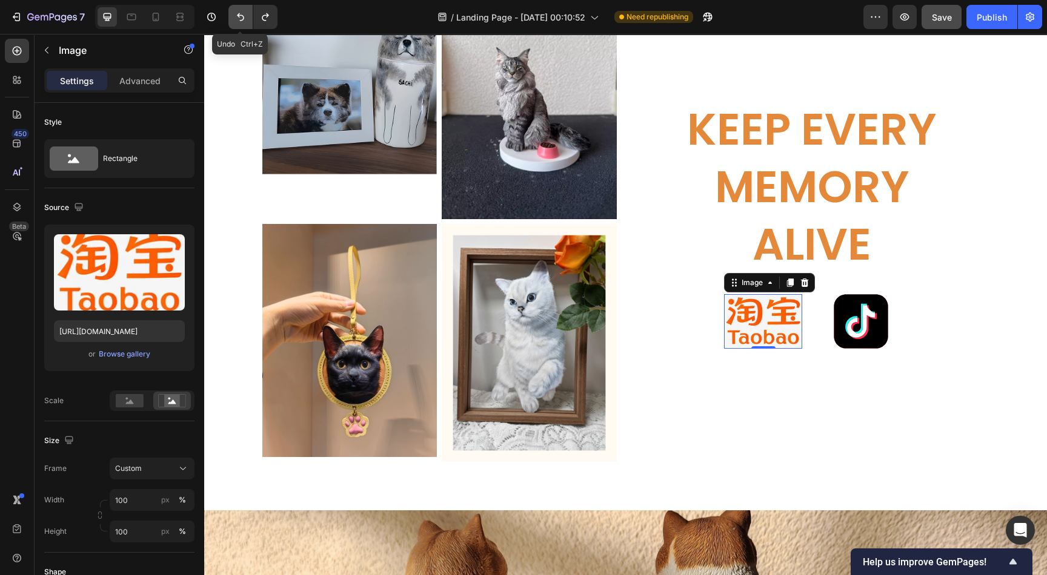
click at [237, 16] on icon "Undo/Redo" at bounding box center [240, 17] width 12 height 12
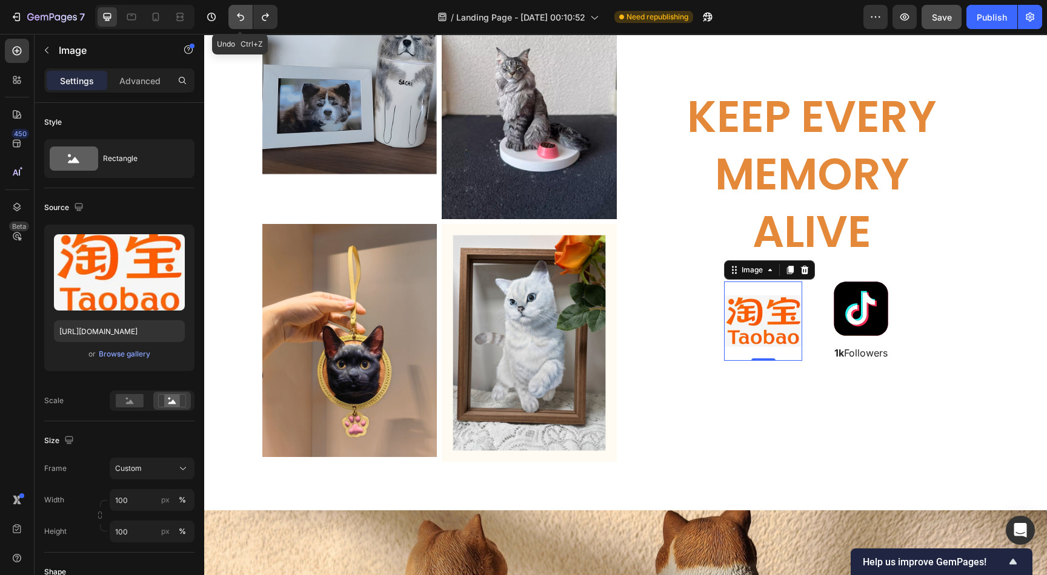
click at [237, 16] on icon "Undo/Redo" at bounding box center [240, 17] width 7 height 8
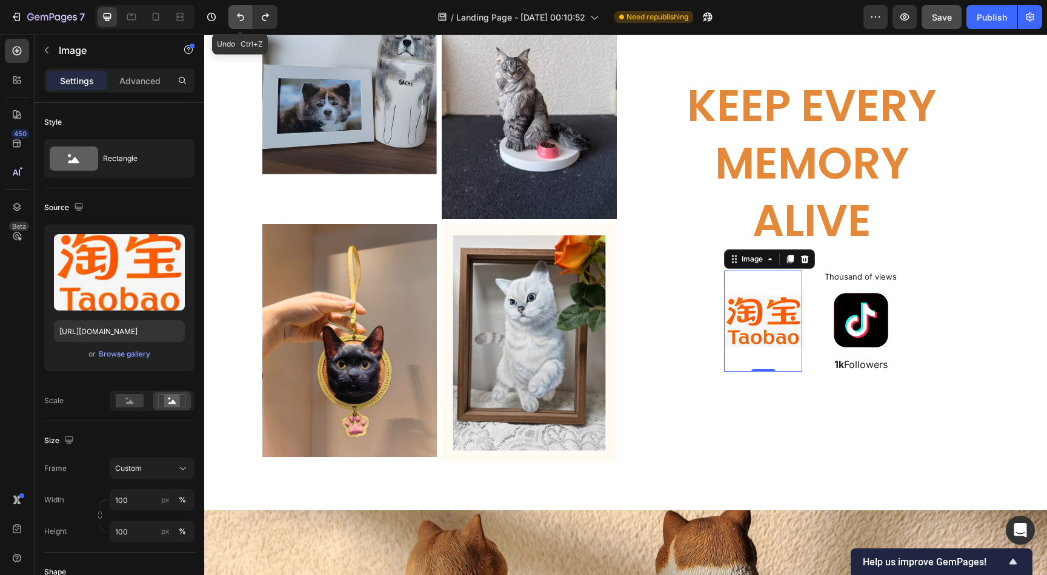
click at [237, 16] on icon "Undo/Redo" at bounding box center [240, 17] width 7 height 8
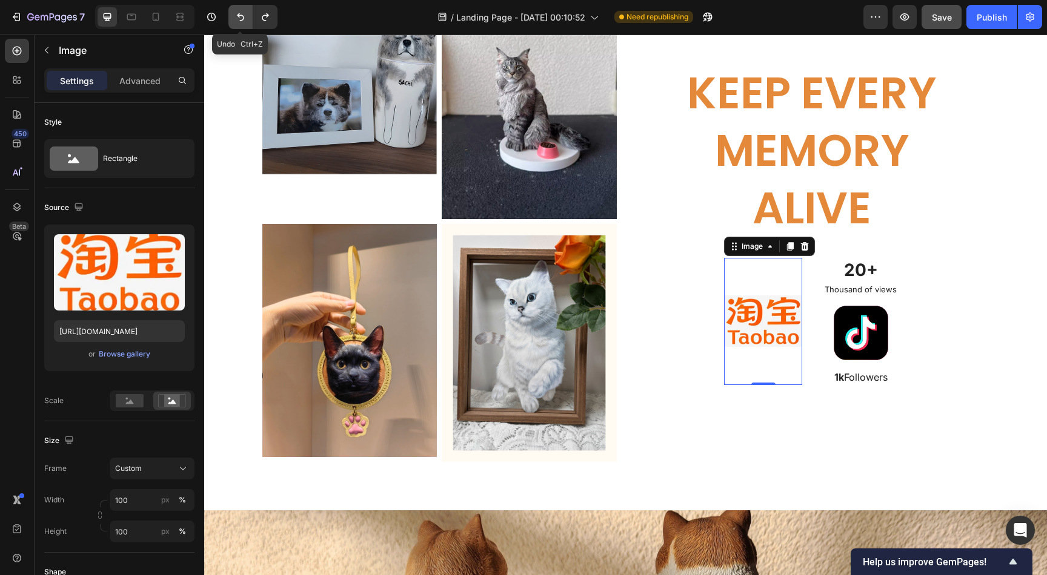
click at [237, 16] on icon "Undo/Redo" at bounding box center [240, 17] width 7 height 8
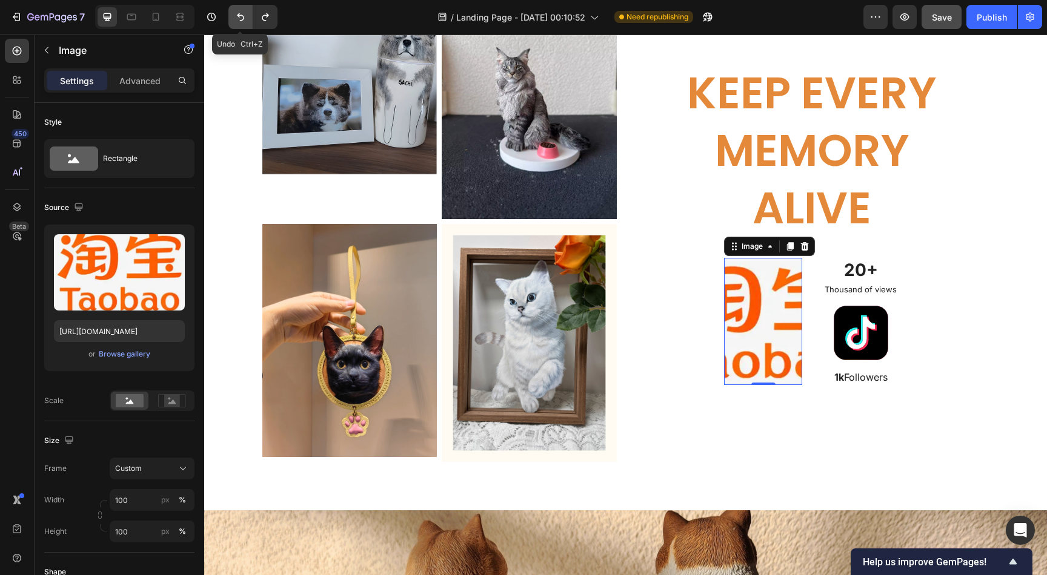
click at [237, 16] on icon "Undo/Redo" at bounding box center [240, 17] width 7 height 8
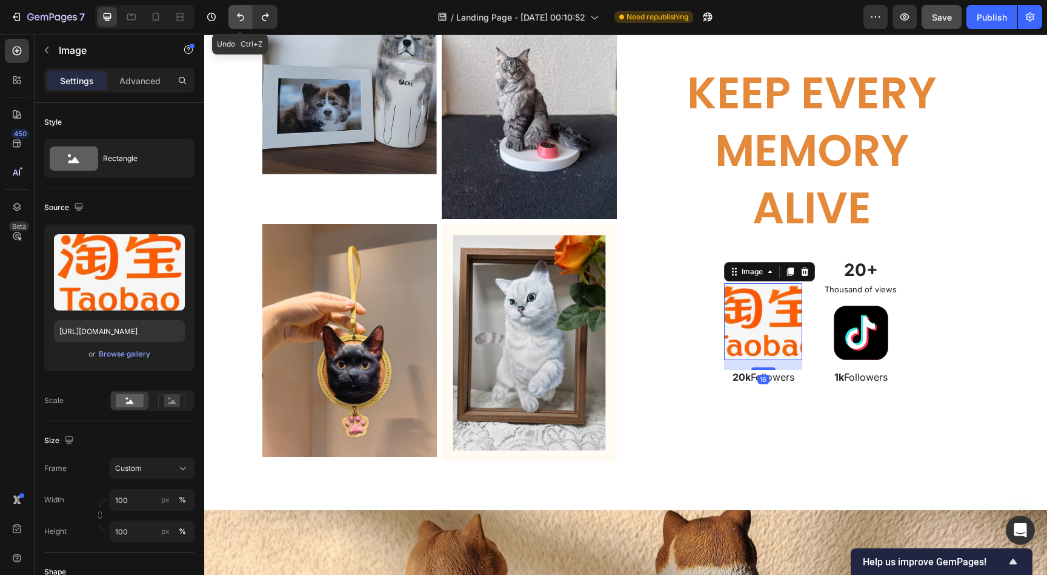
click at [237, 16] on icon "Undo/Redo" at bounding box center [240, 17] width 7 height 8
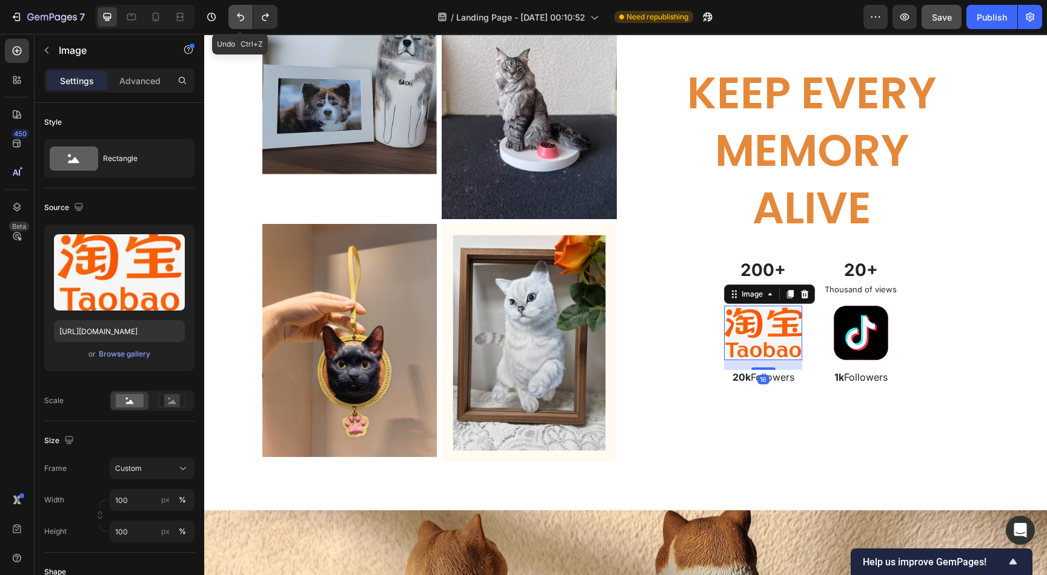
click at [237, 16] on icon "Undo/Redo" at bounding box center [240, 17] width 7 height 8
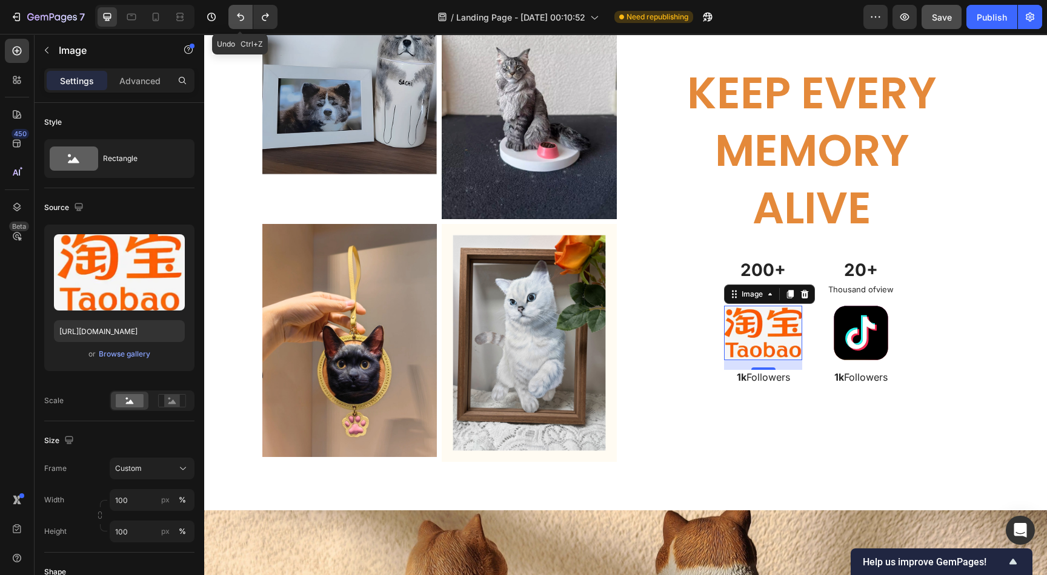
click at [237, 16] on icon "Undo/Redo" at bounding box center [240, 17] width 7 height 8
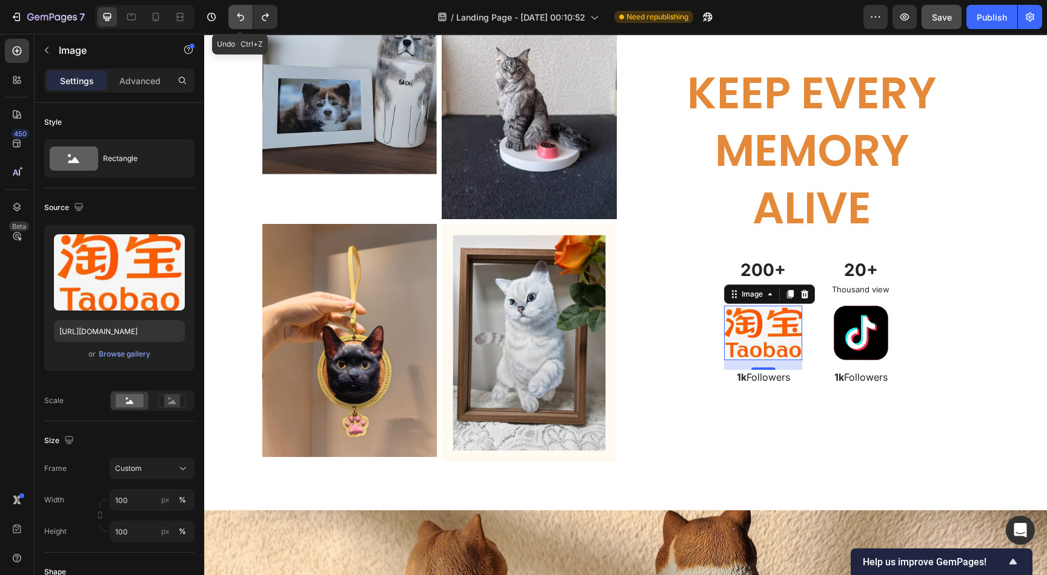
click at [237, 16] on icon "Undo/Redo" at bounding box center [240, 17] width 7 height 8
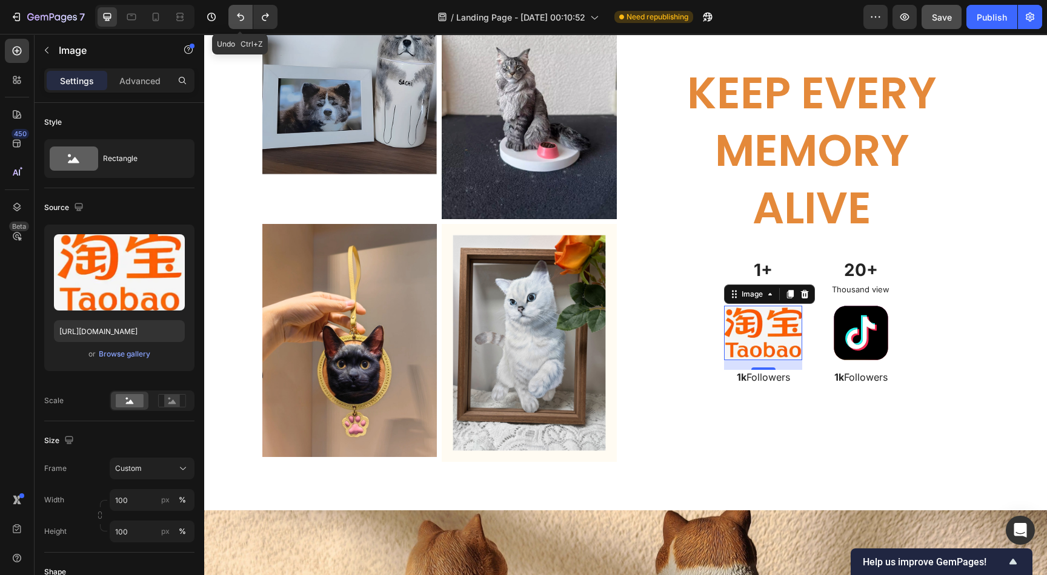
click at [237, 16] on icon "Undo/Redo" at bounding box center [240, 17] width 7 height 8
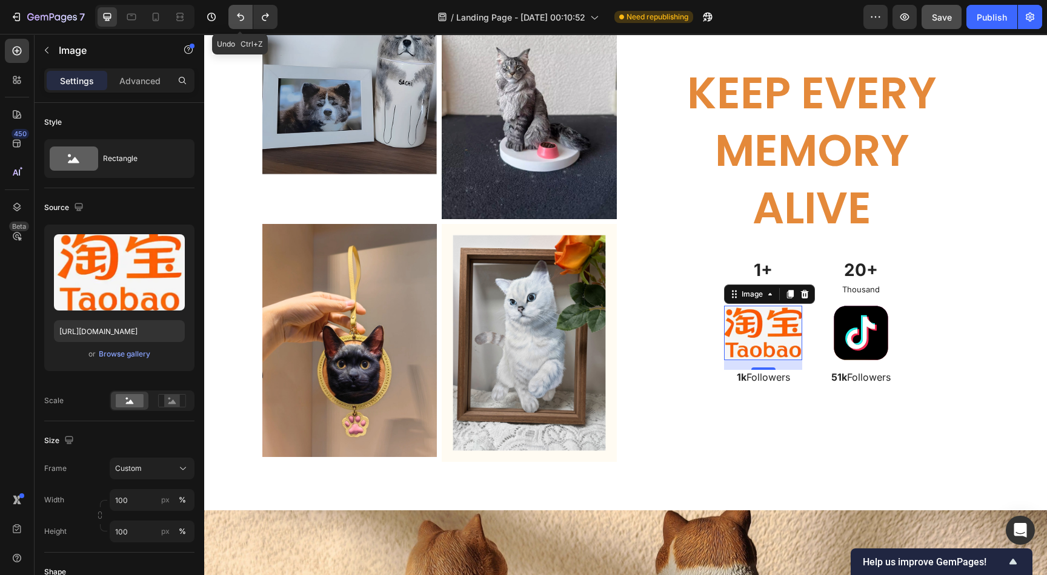
click at [237, 16] on icon "Undo/Redo" at bounding box center [240, 17] width 7 height 8
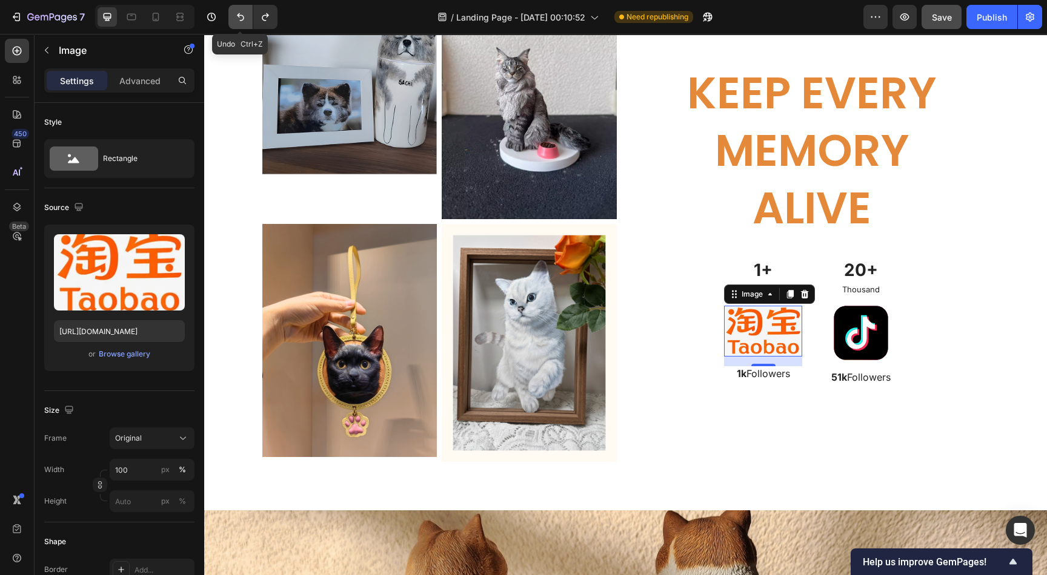
click at [237, 16] on icon "Undo/Redo" at bounding box center [240, 17] width 7 height 8
type input "90"
click at [237, 16] on icon "Undo/Redo" at bounding box center [240, 17] width 7 height 8
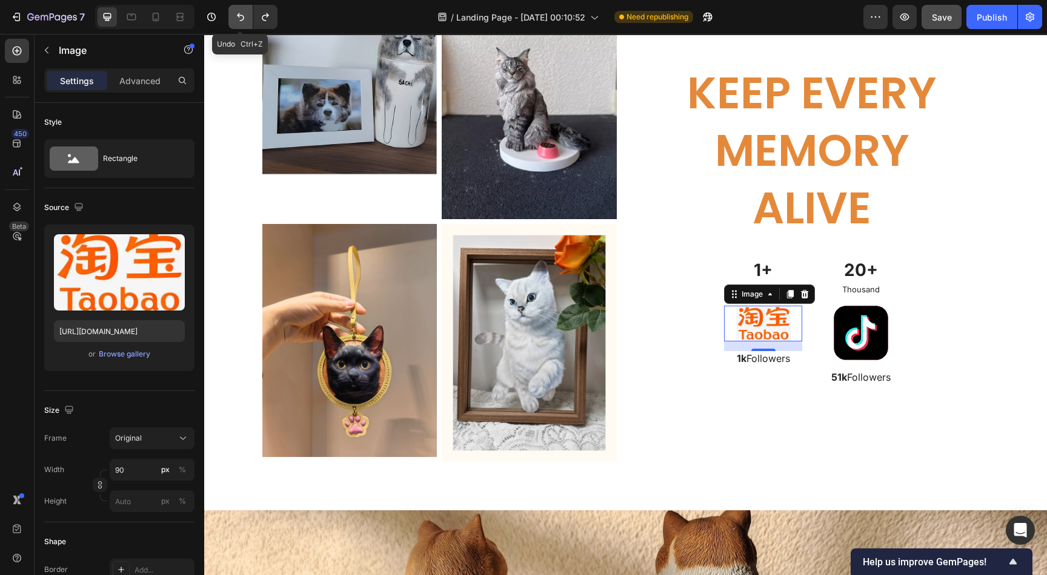
click at [237, 16] on icon "Undo/Redo" at bounding box center [240, 17] width 7 height 8
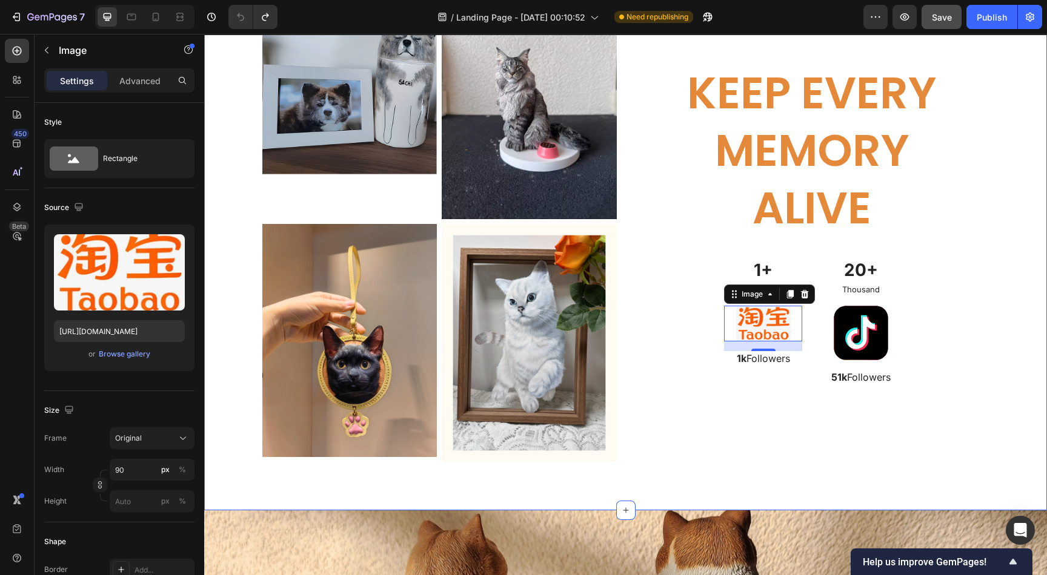
click at [687, 470] on div "Image Image Row Image Image Row Keep Every Memory Alive Heading 1+ Text Block T…" at bounding box center [625, 229] width 824 height 485
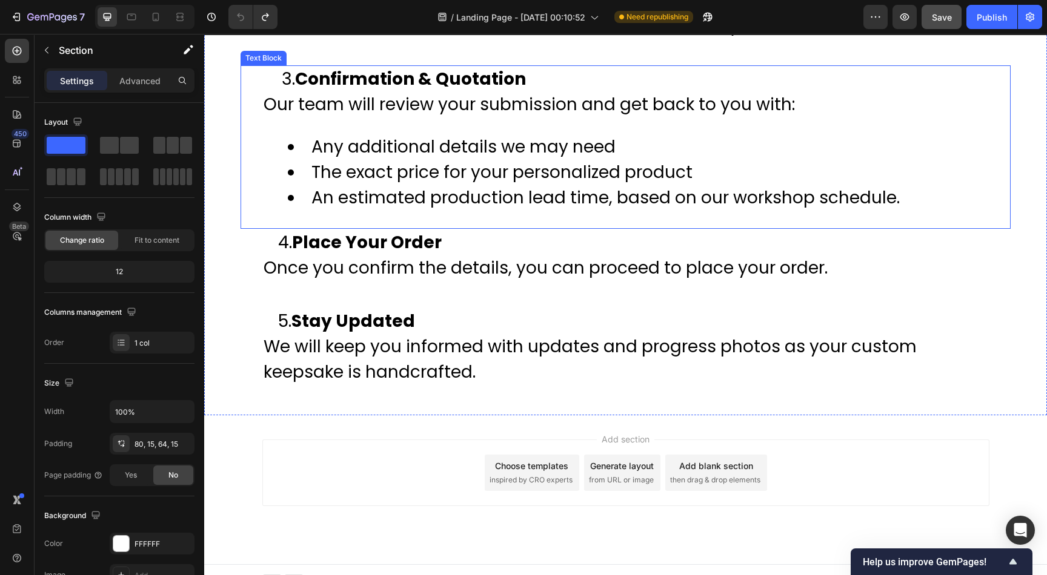
scroll to position [4255, 0]
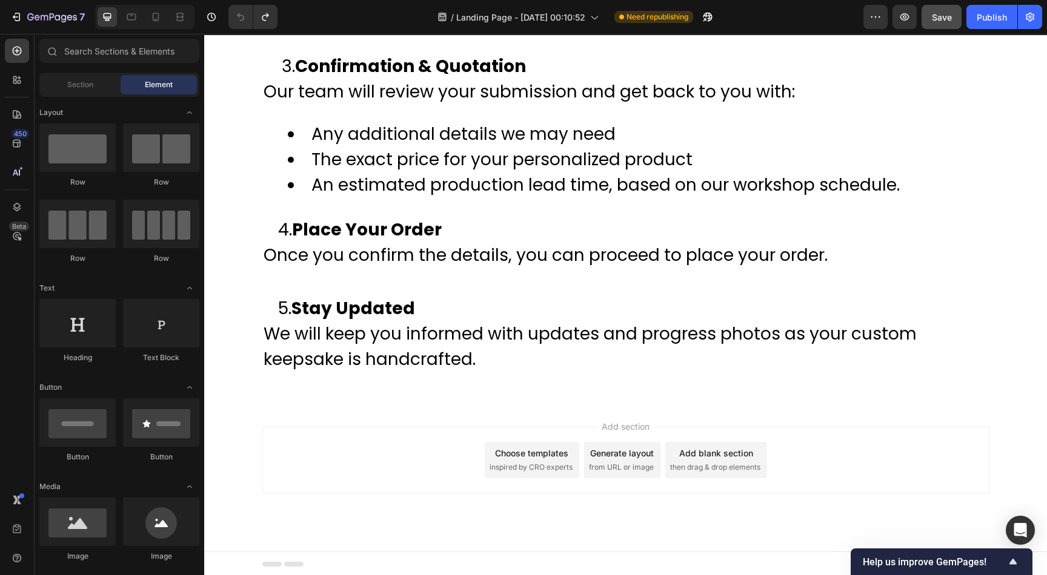
click at [709, 455] on div "Add blank section" at bounding box center [716, 453] width 74 height 13
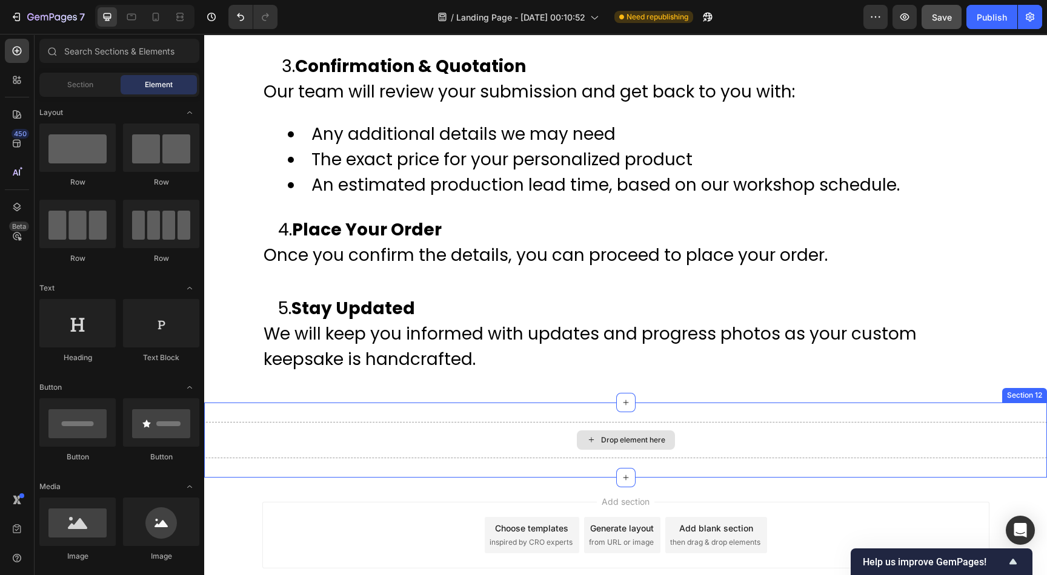
click at [612, 434] on div "Drop element here" at bounding box center [626, 440] width 98 height 19
click at [74, 85] on span "Section" at bounding box center [80, 84] width 26 height 11
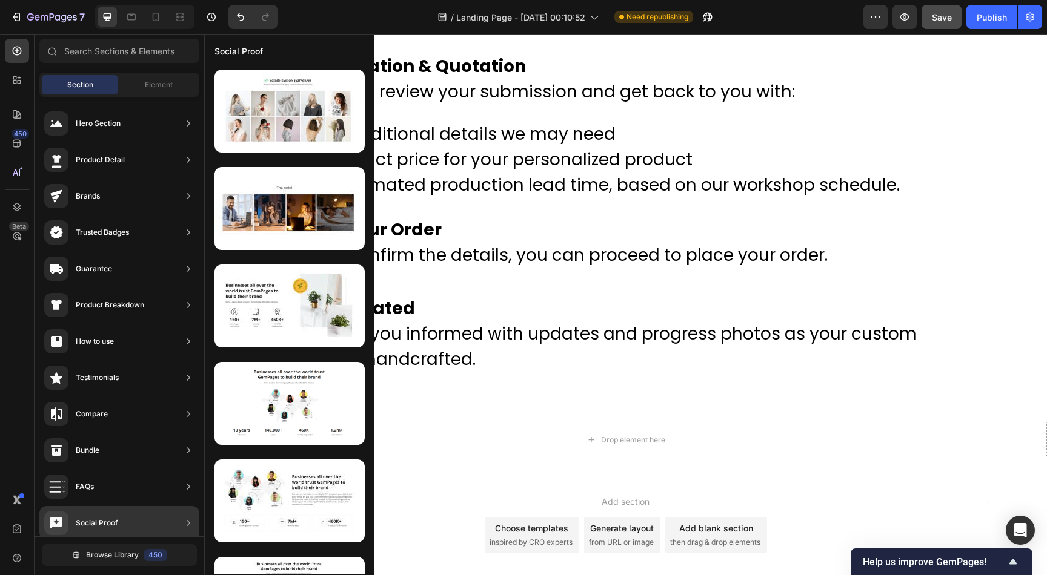
click at [134, 521] on div "Social Proof" at bounding box center [119, 523] width 160 height 34
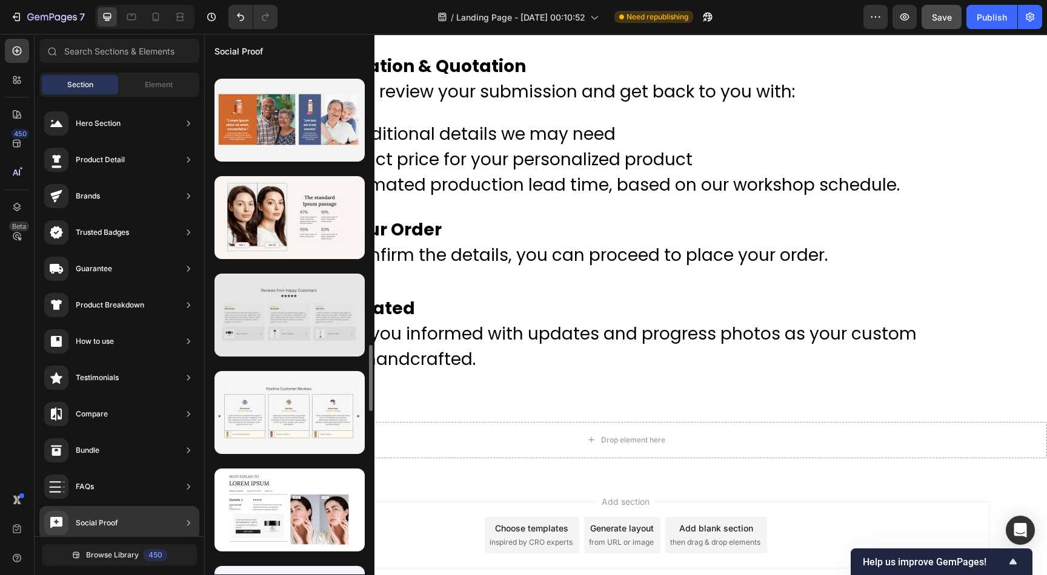
scroll to position [2318, 0]
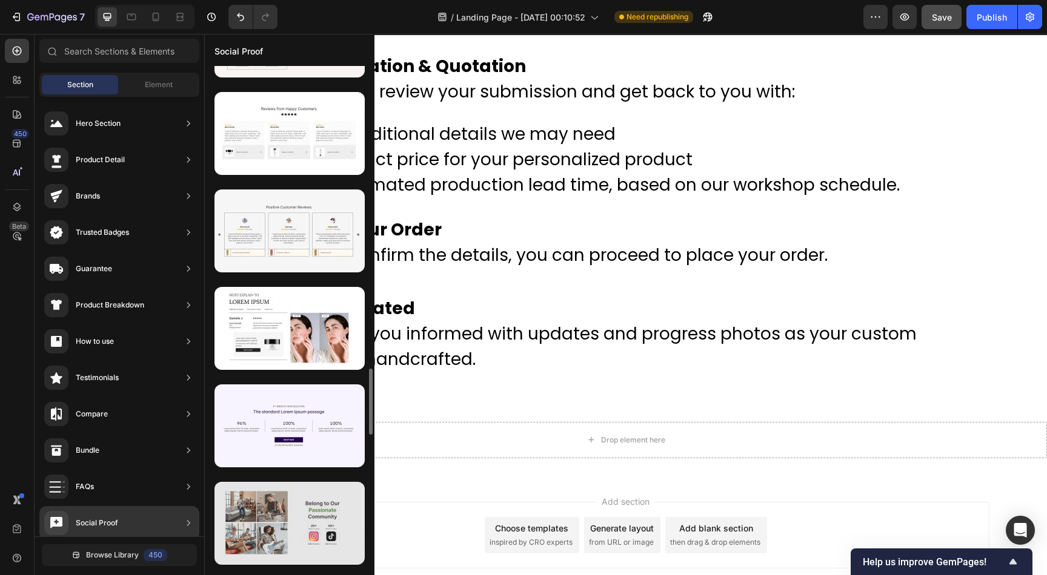
click at [285, 525] on div at bounding box center [289, 523] width 150 height 83
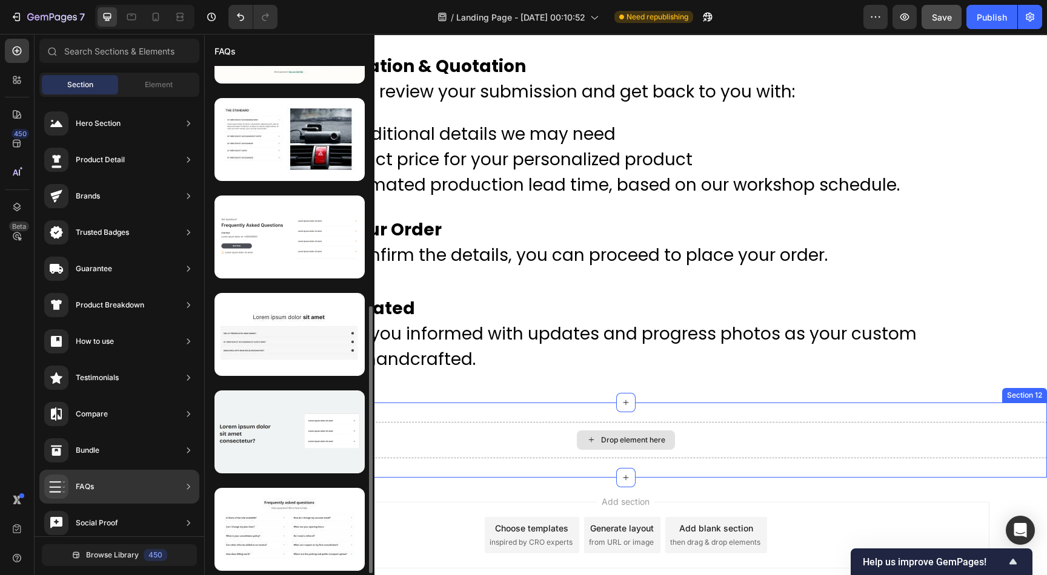
scroll to position [458, 0]
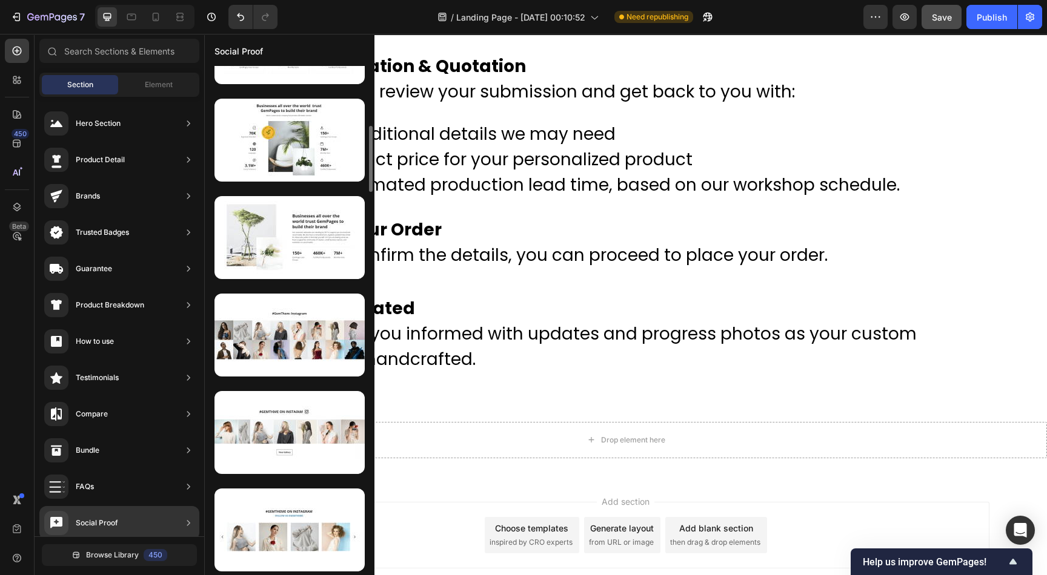
click at [110, 521] on div "Social Proof" at bounding box center [97, 523] width 42 height 12
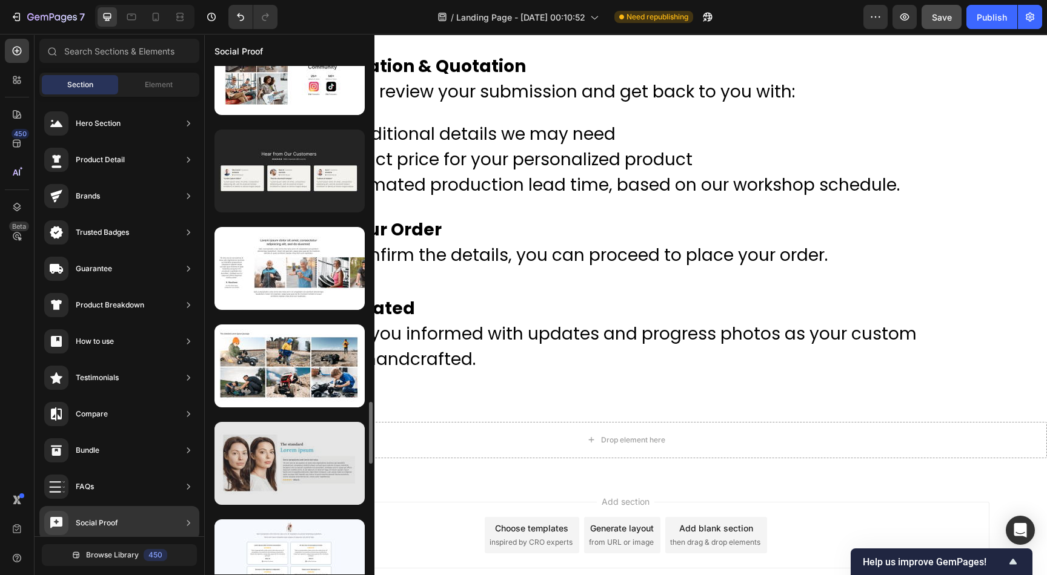
scroll to position [2586, 0]
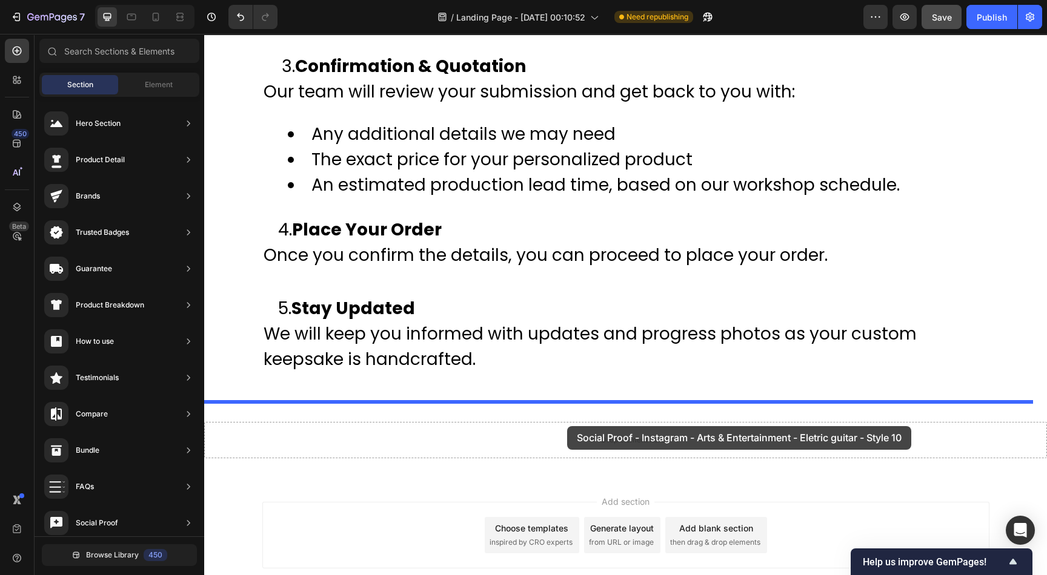
drag, startPoint x: 507, startPoint y: 293, endPoint x: 568, endPoint y: 427, distance: 147.5
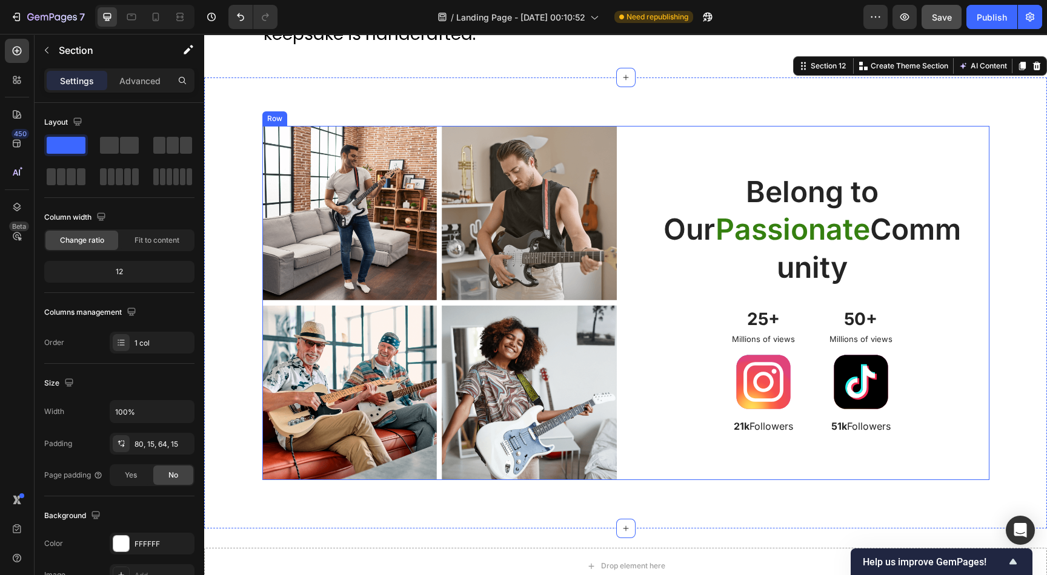
scroll to position [4581, 0]
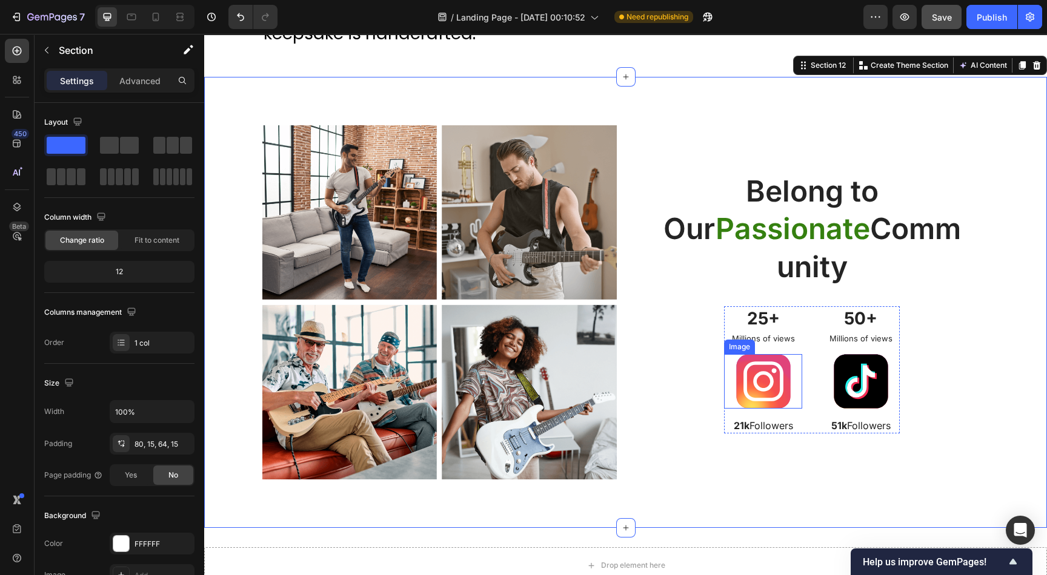
click at [763, 388] on img at bounding box center [763, 381] width 55 height 55
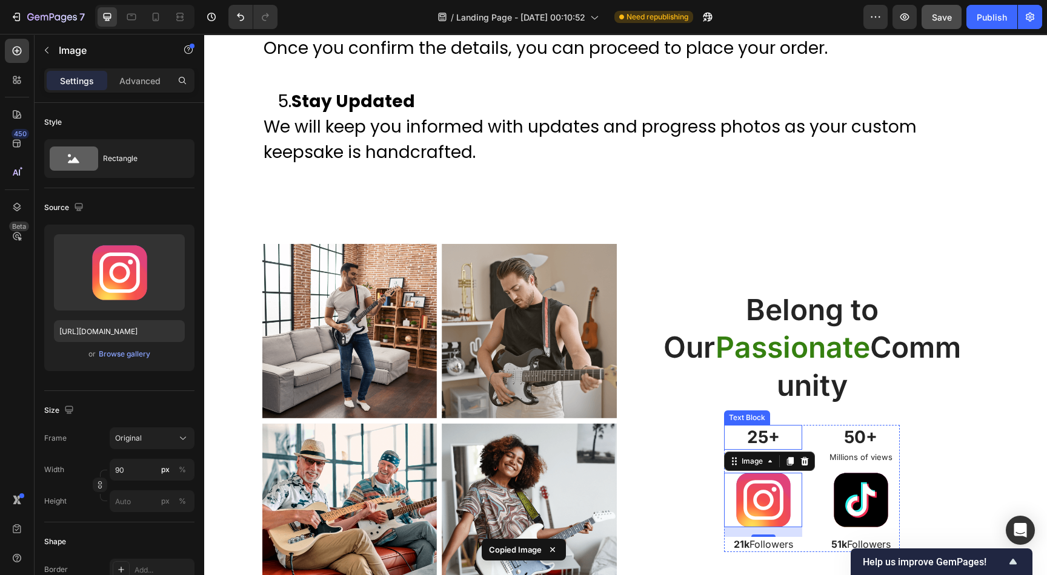
scroll to position [4490, 0]
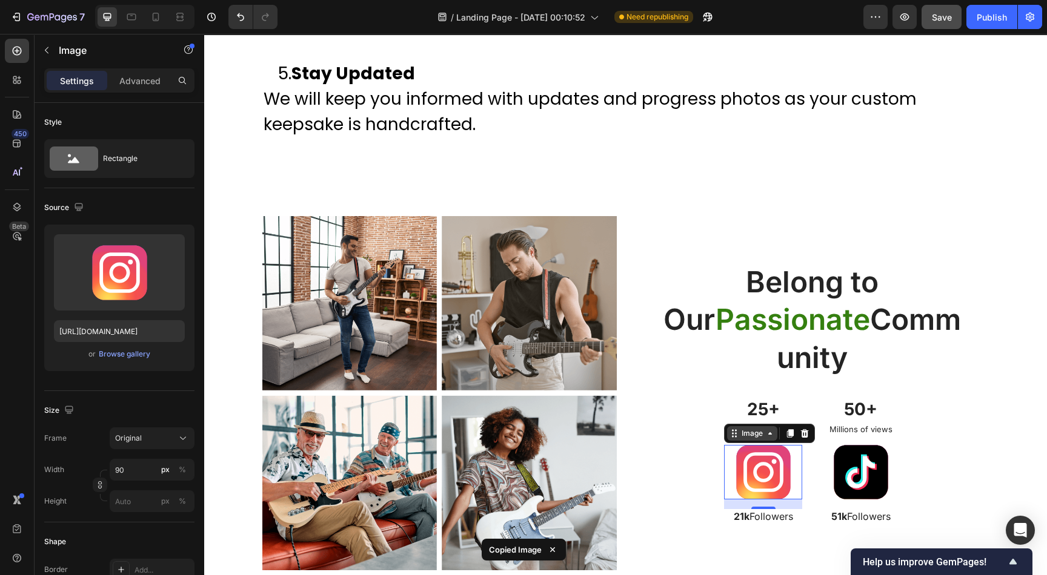
click at [756, 434] on div "Image" at bounding box center [752, 433] width 26 height 11
click at [743, 470] on img at bounding box center [763, 472] width 55 height 55
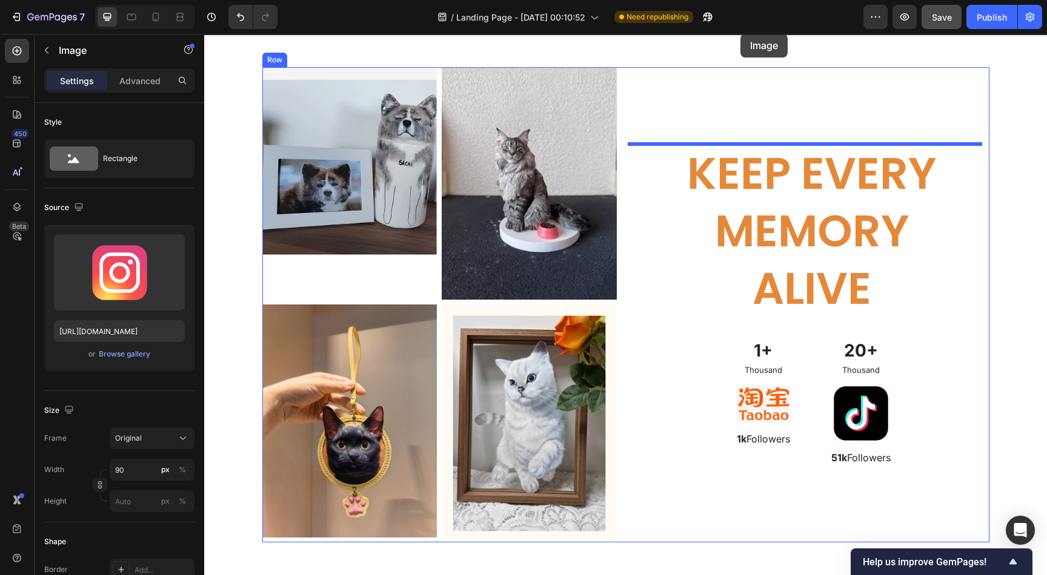
scroll to position [3005, 0]
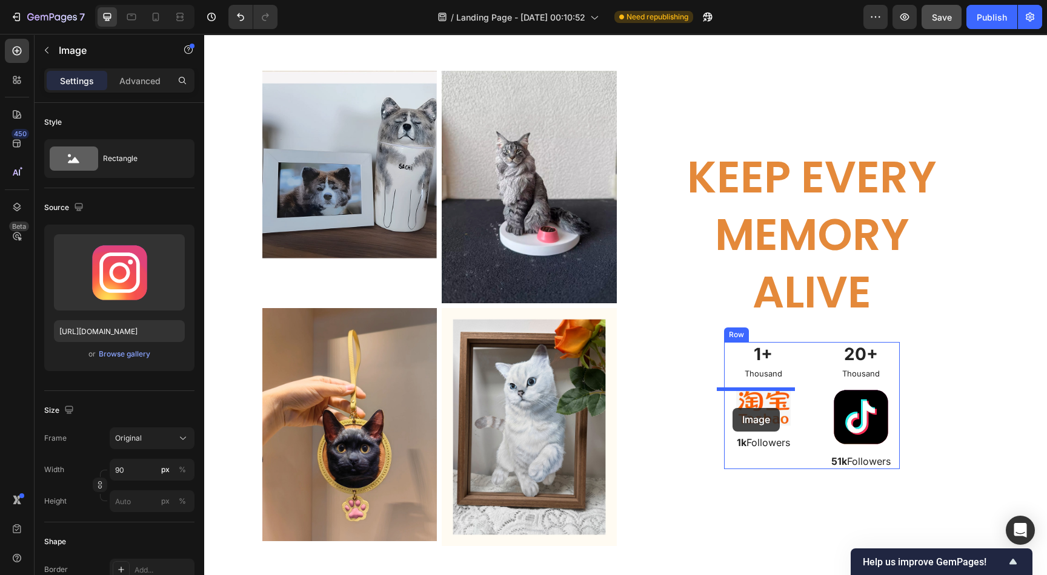
drag, startPoint x: 727, startPoint y: 469, endPoint x: 732, endPoint y: 408, distance: 60.8
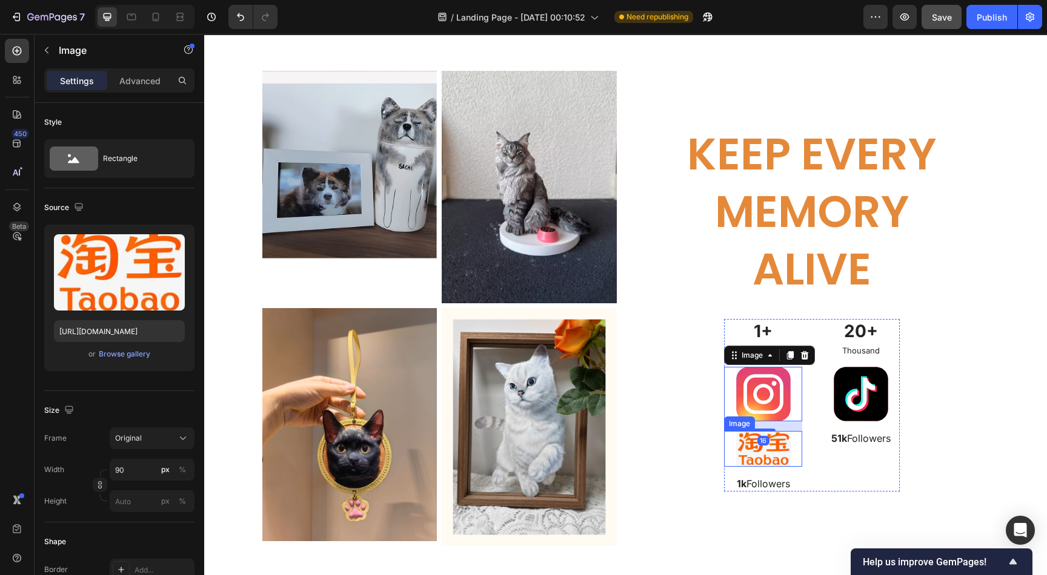
click at [764, 453] on img at bounding box center [763, 449] width 55 height 36
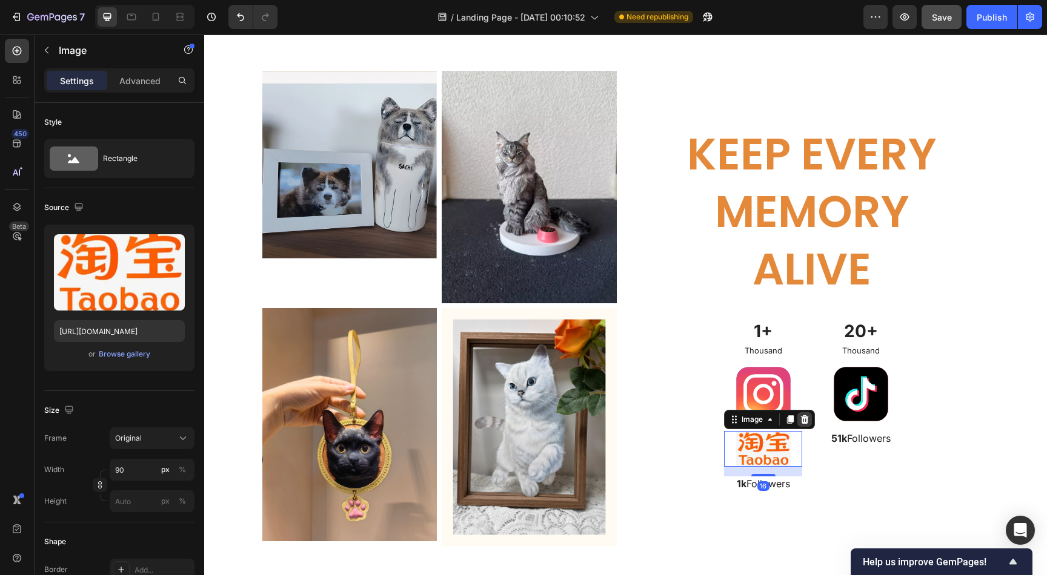
click at [801, 418] on icon at bounding box center [805, 419] width 8 height 8
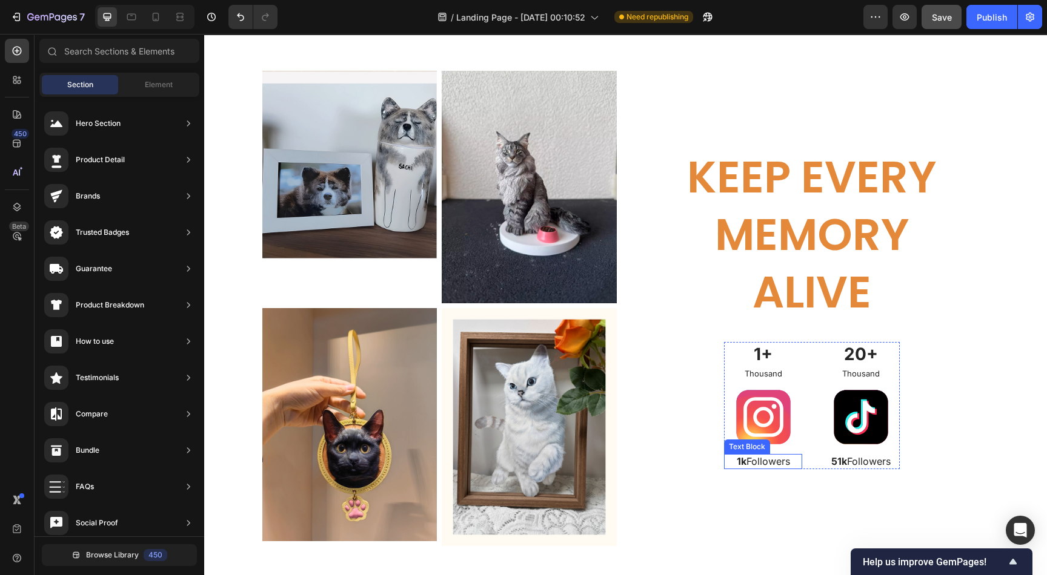
click at [761, 464] on p "1k Followers" at bounding box center [763, 461] width 76 height 13
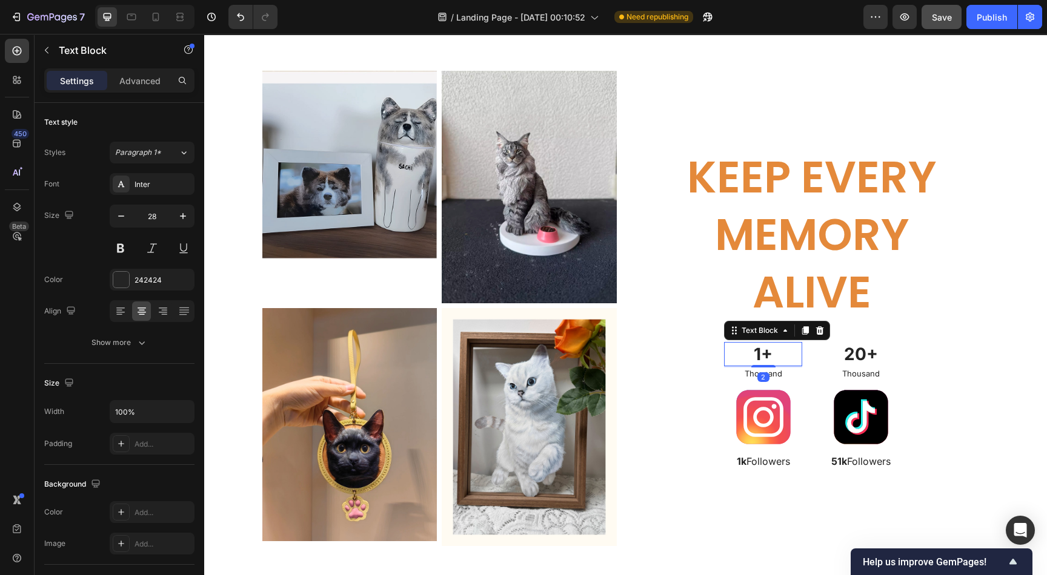
click at [758, 357] on p "1+" at bounding box center [763, 354] width 76 height 22
click at [816, 333] on icon at bounding box center [820, 330] width 8 height 8
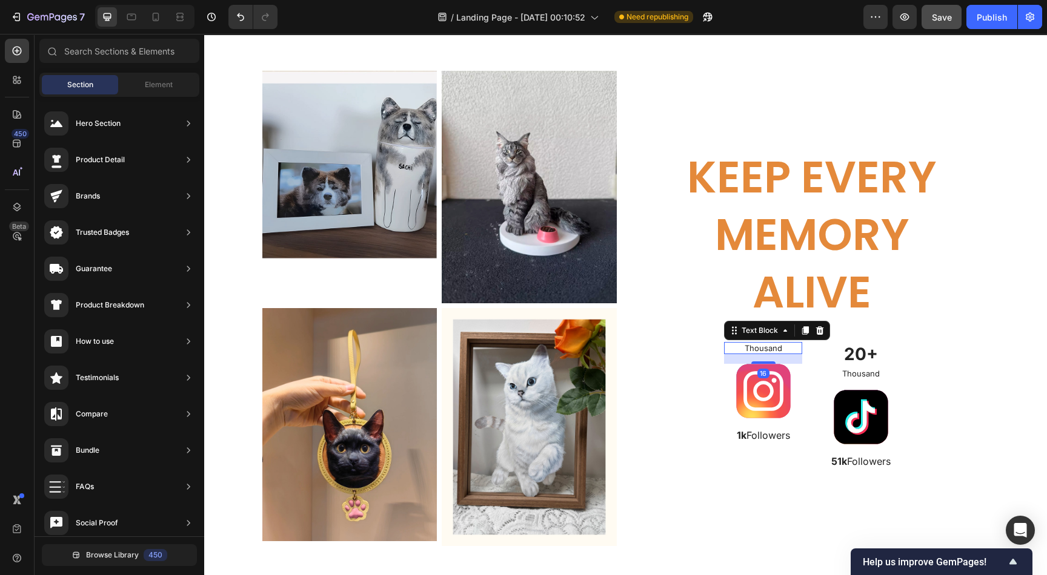
click at [760, 342] on div "Thousand" at bounding box center [763, 348] width 78 height 13
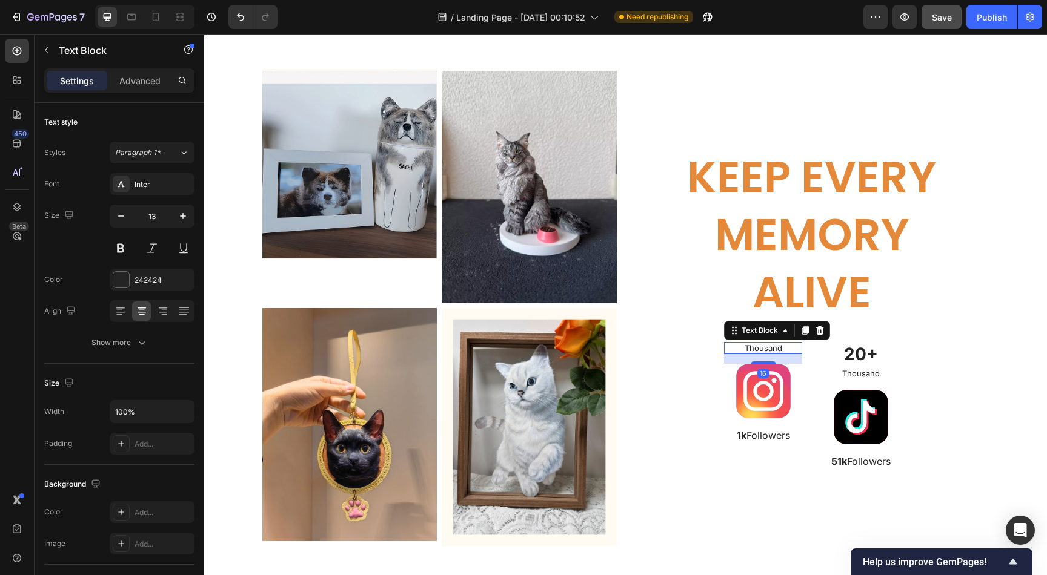
click at [816, 328] on icon at bounding box center [820, 330] width 8 height 8
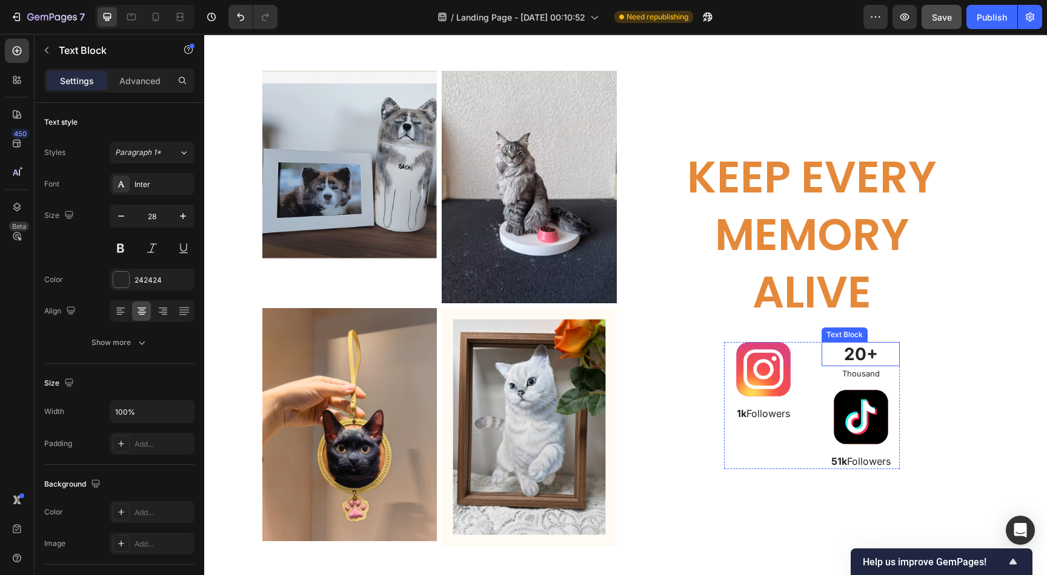
click at [864, 354] on p "20+" at bounding box center [861, 354] width 76 height 22
click at [912, 332] on icon at bounding box center [917, 331] width 10 height 10
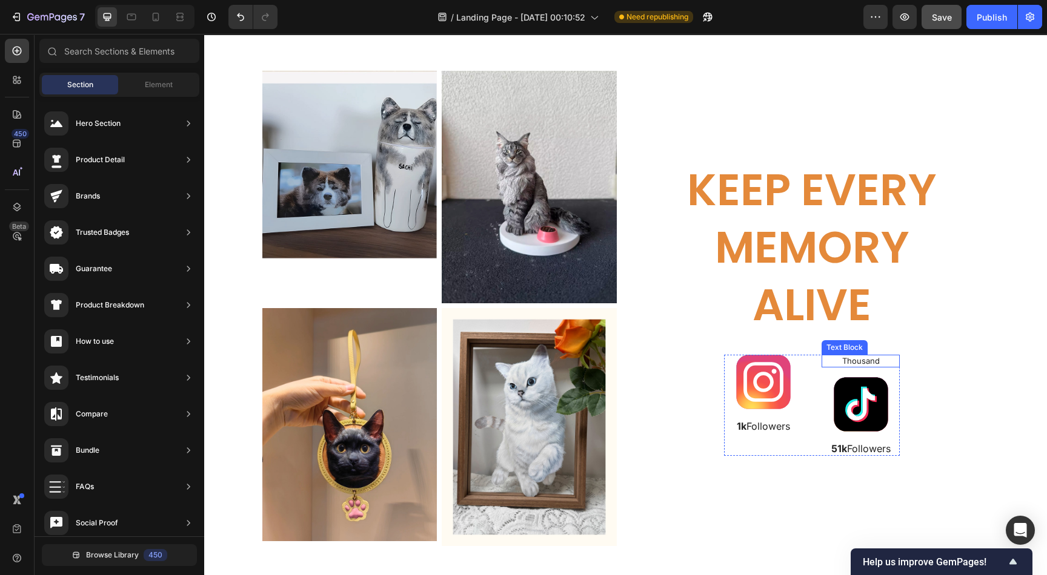
click at [855, 362] on p "Thousand" at bounding box center [861, 361] width 76 height 10
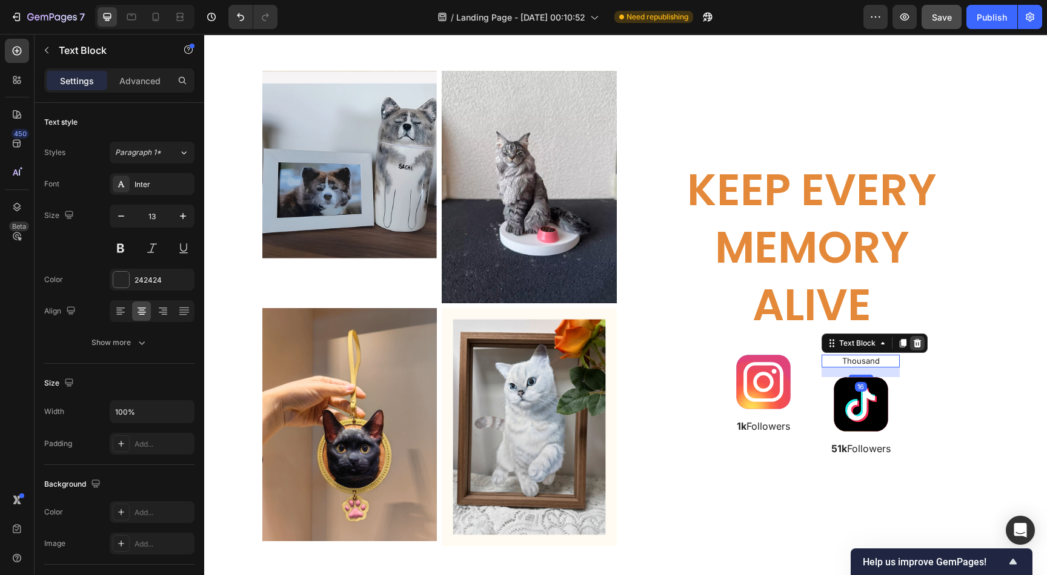
click at [913, 342] on icon at bounding box center [917, 343] width 8 height 8
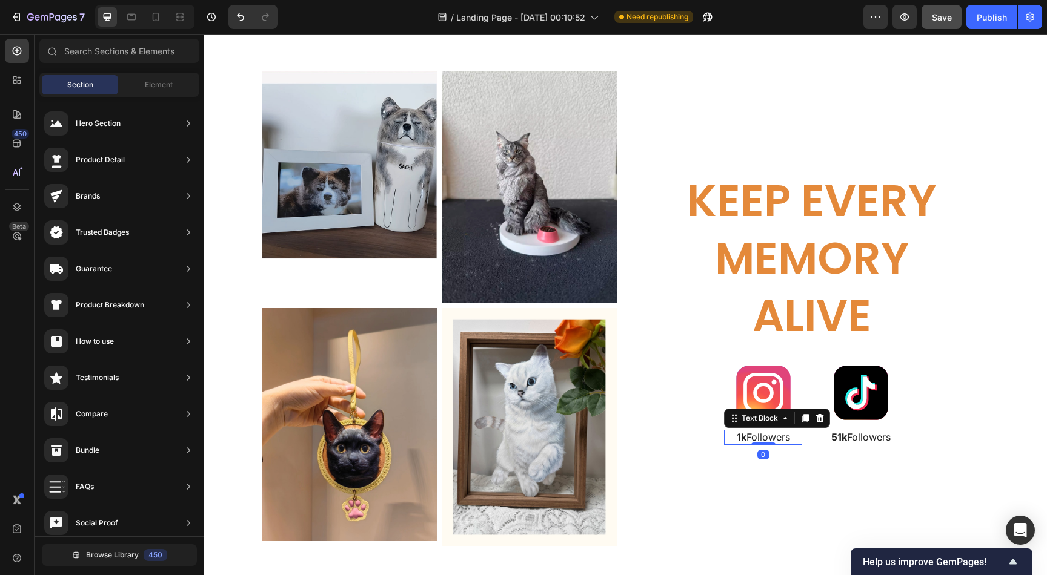
click at [763, 439] on p "1k Followers" at bounding box center [763, 437] width 76 height 13
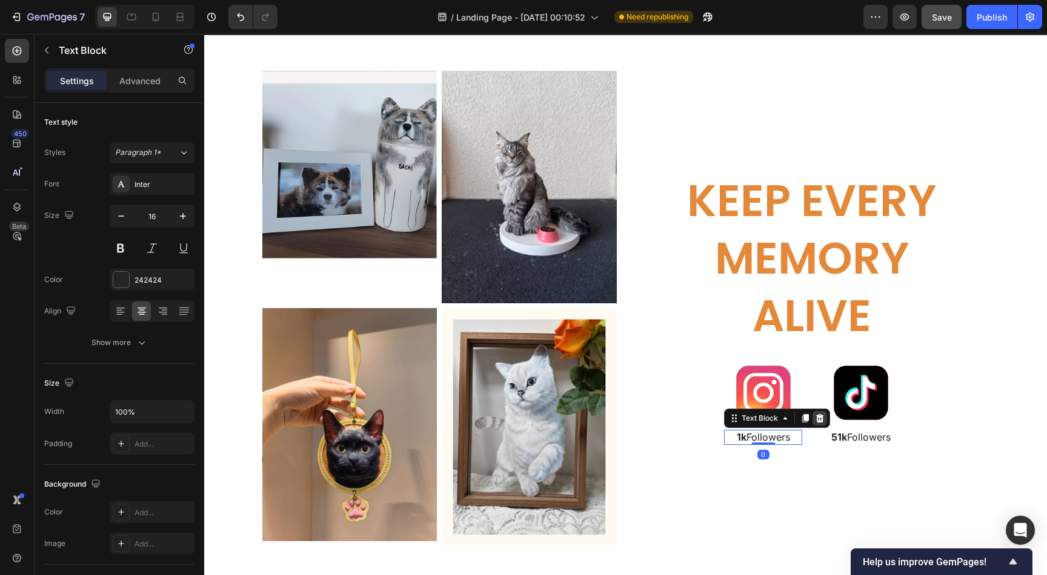
click at [815, 420] on icon at bounding box center [820, 419] width 10 height 10
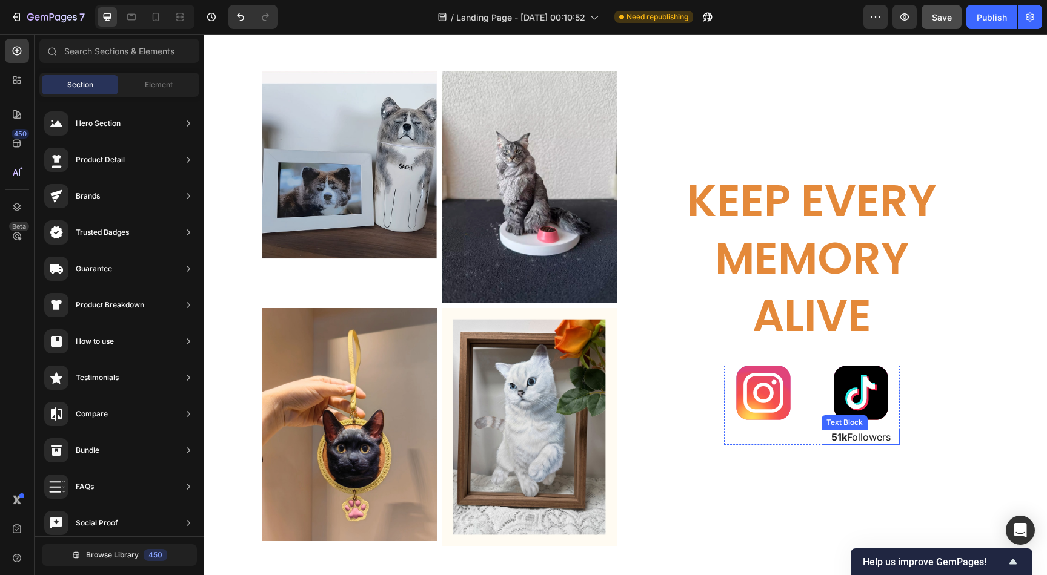
click at [871, 439] on p "51k Followers" at bounding box center [861, 437] width 76 height 13
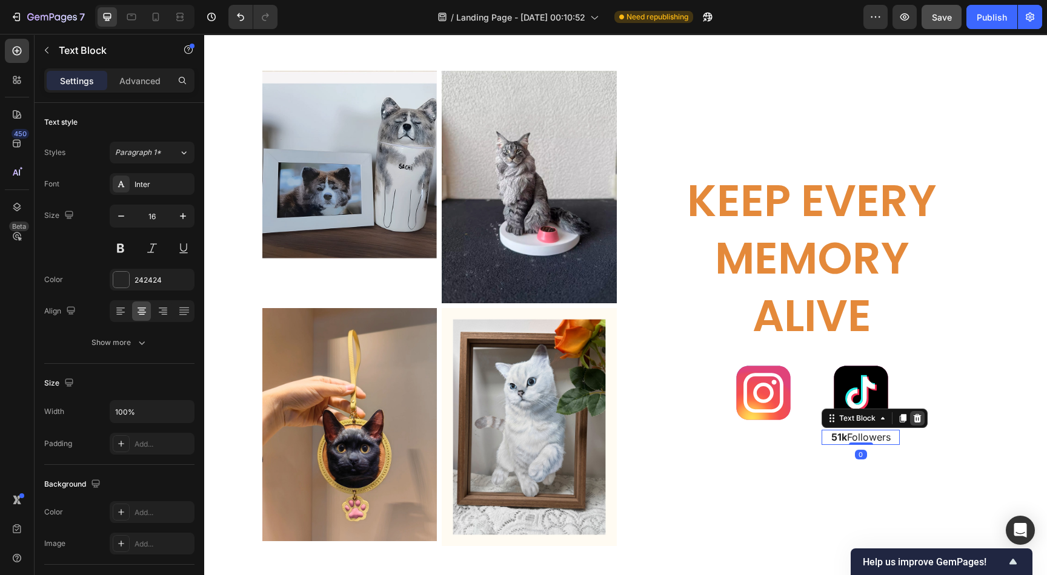
click at [912, 414] on icon at bounding box center [917, 419] width 10 height 10
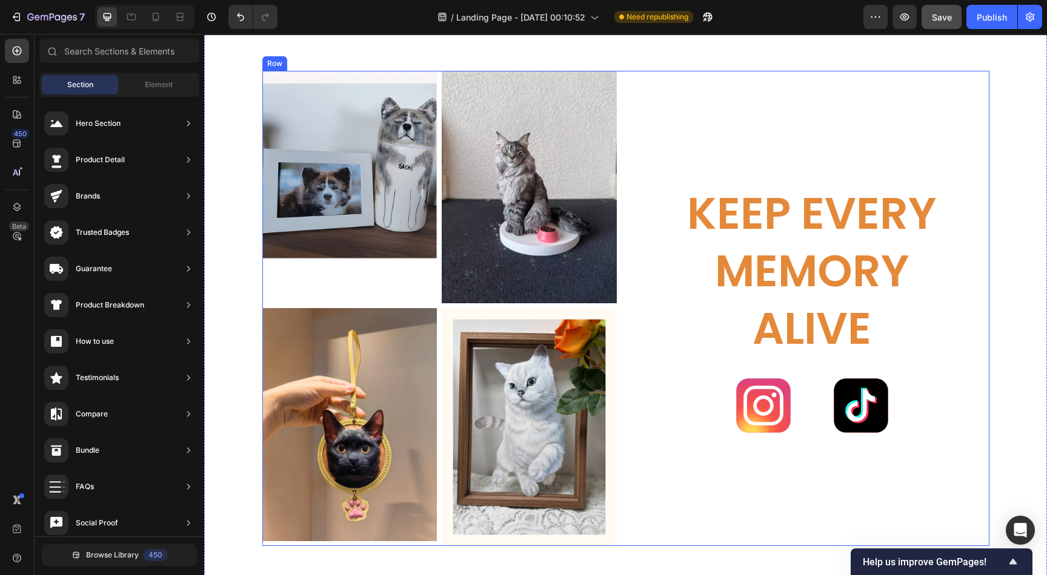
click at [750, 456] on div "Keep Every Memory Alive Heading Image Image Row" at bounding box center [812, 308] width 354 height 475
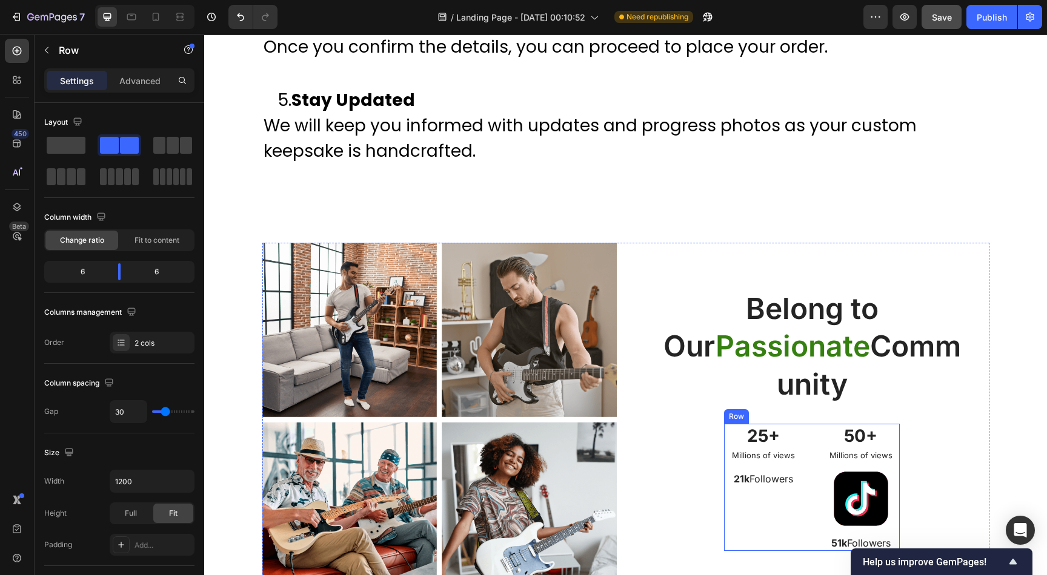
scroll to position [4549, 0]
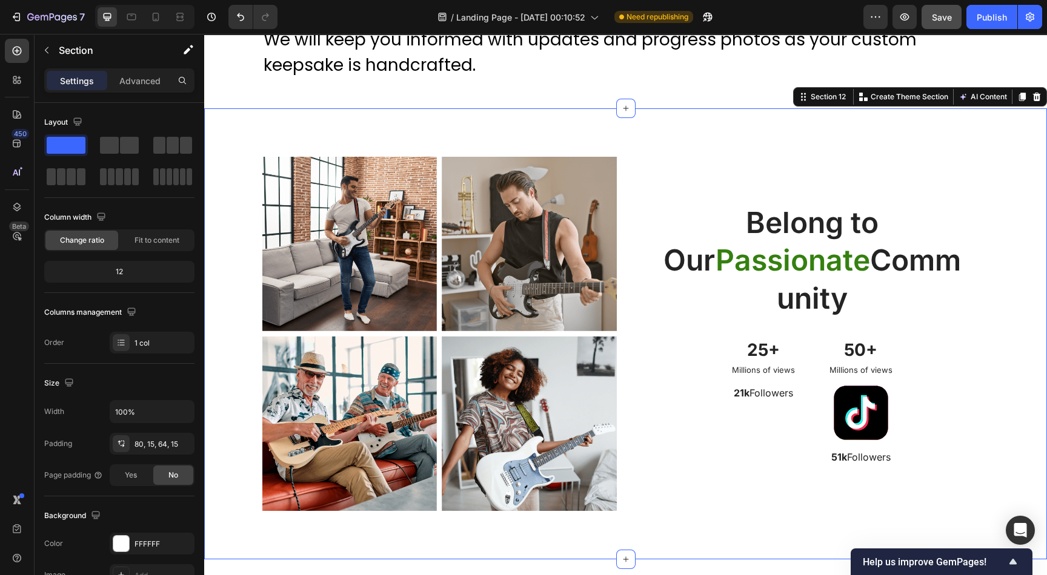
click at [704, 134] on div "Image Image Row Image Image Row Belong to Our Passionate Community Heading 25+ …" at bounding box center [625, 334] width 842 height 452
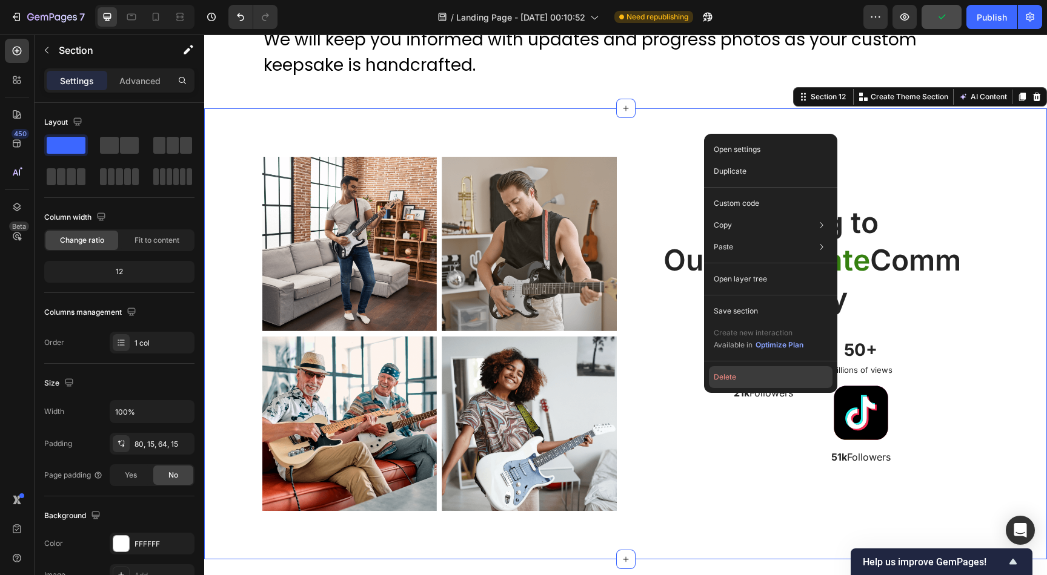
click at [729, 378] on button "Delete" at bounding box center [771, 377] width 124 height 22
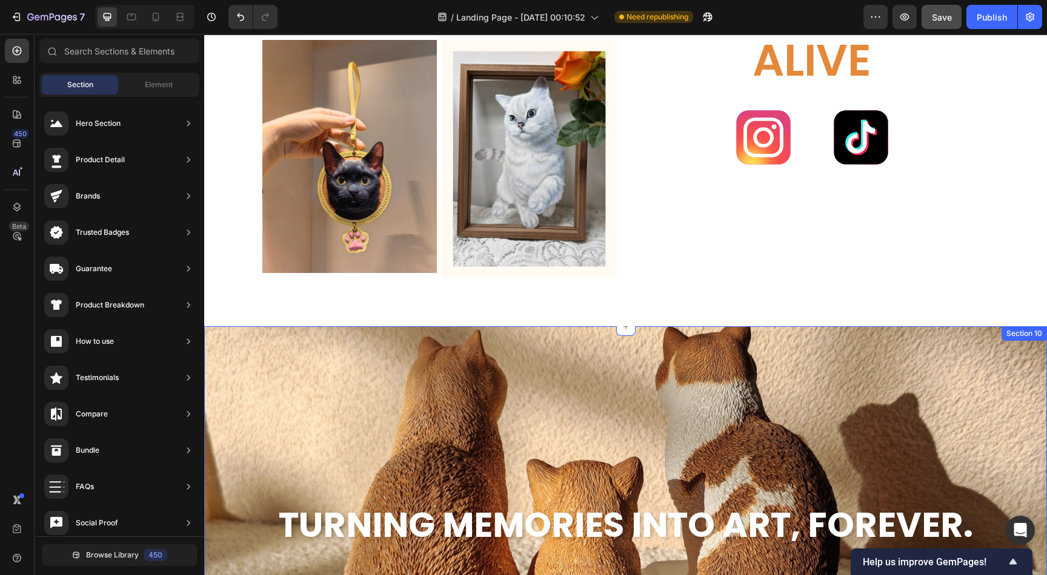
scroll to position [3058, 0]
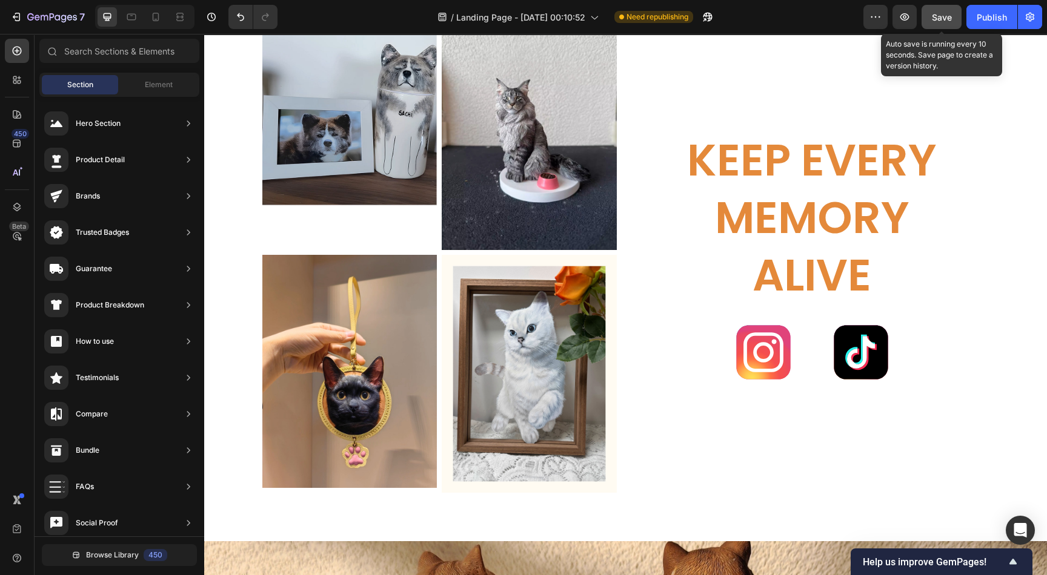
click at [942, 18] on span "Save" at bounding box center [942, 17] width 20 height 10
click at [948, 16] on span "Save" at bounding box center [942, 17] width 20 height 10
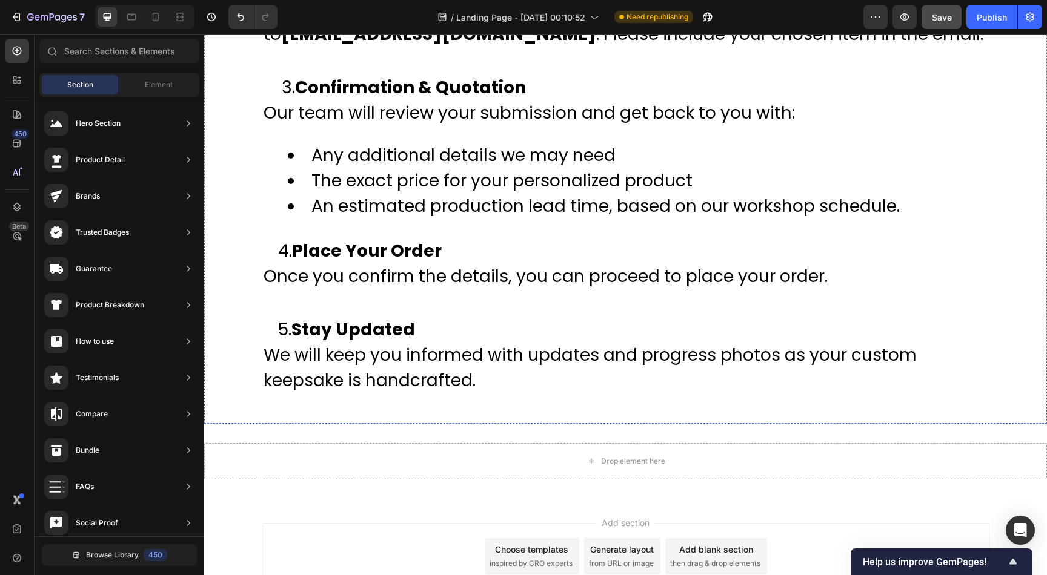
scroll to position [4330, 0]
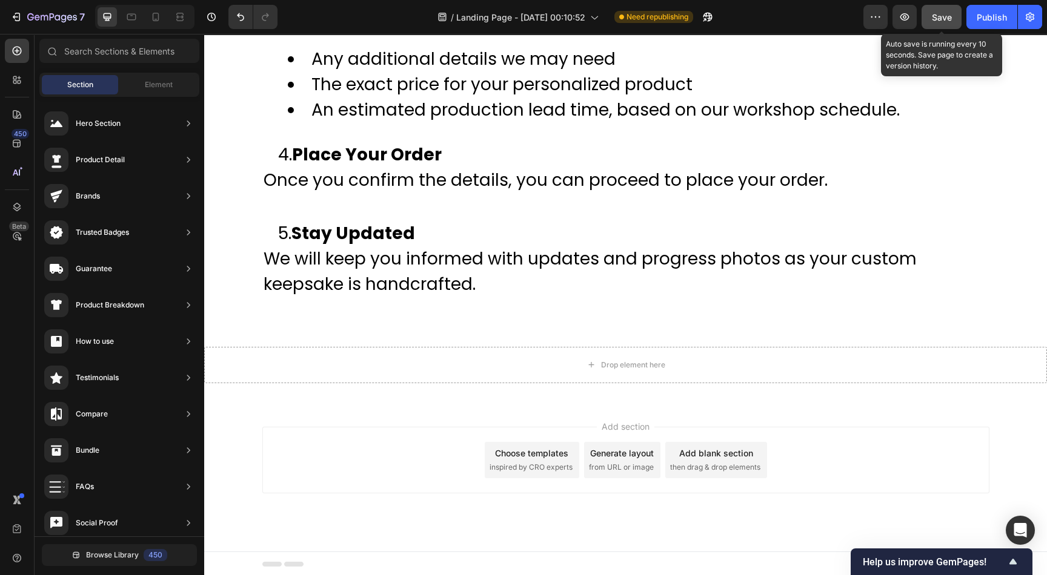
click at [945, 14] on span "Save" at bounding box center [942, 17] width 20 height 10
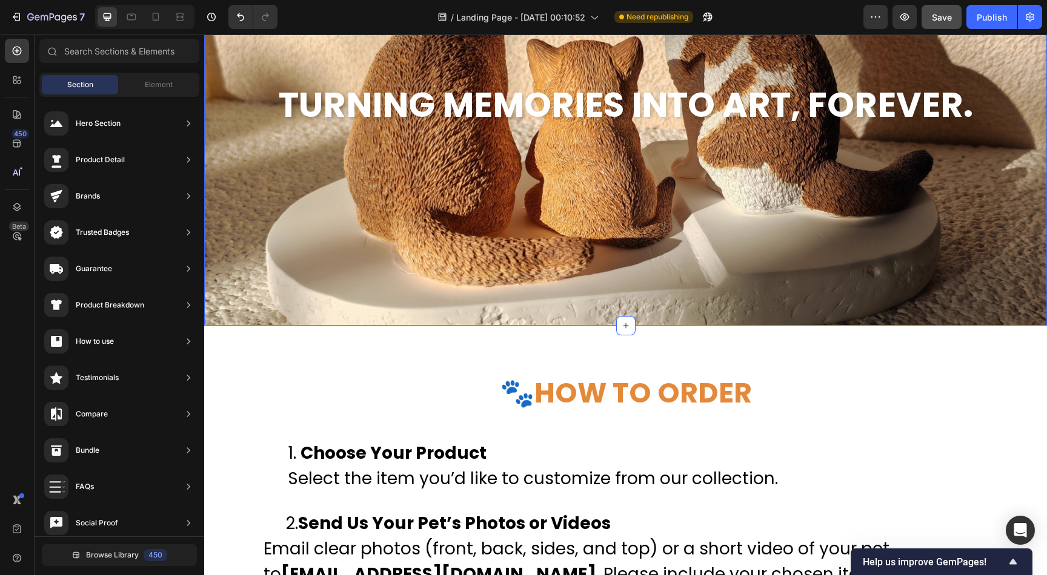
scroll to position [3694, 0]
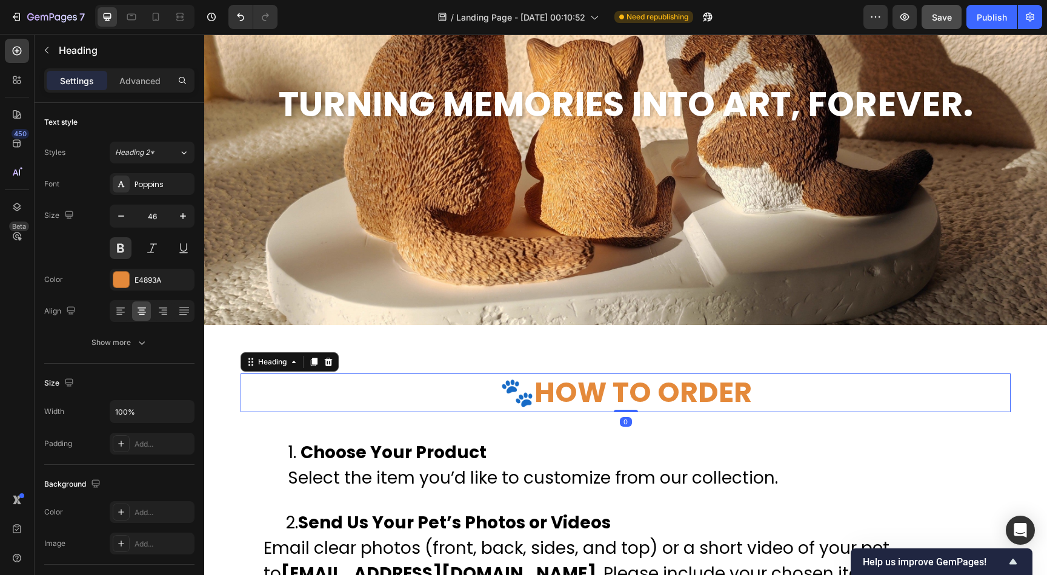
click at [827, 380] on h2 "🐾How to order" at bounding box center [625, 393] width 770 height 39
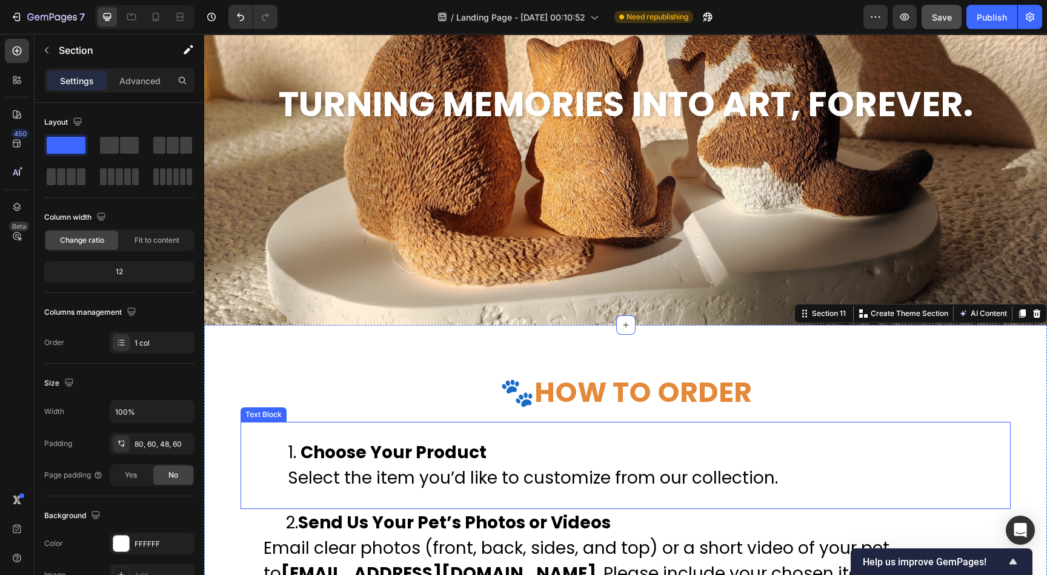
click at [833, 431] on div "Choose Your Product Select the item you’d like to customize from our collection." at bounding box center [625, 465] width 727 height 87
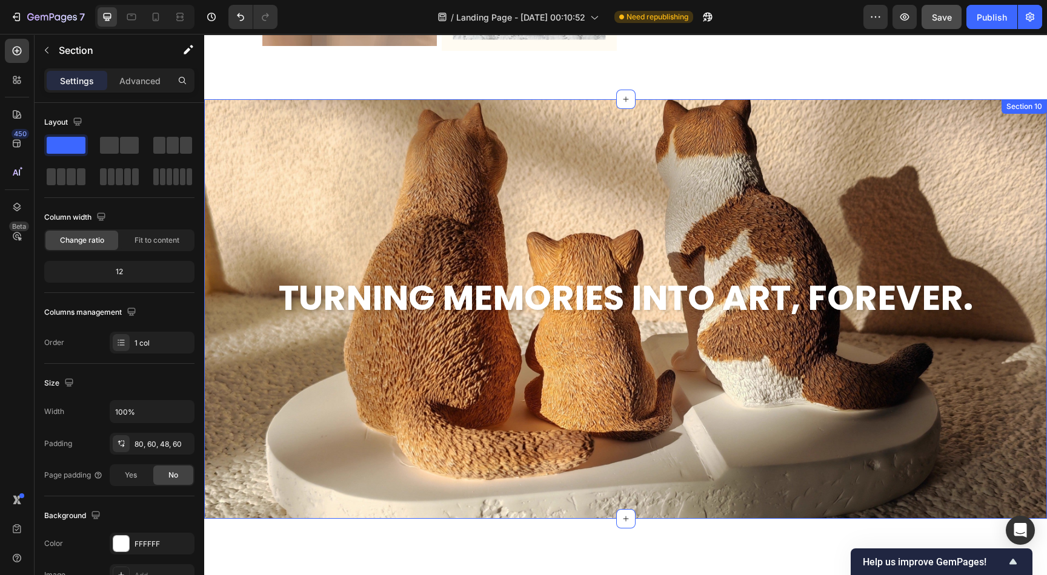
scroll to position [3421, 0]
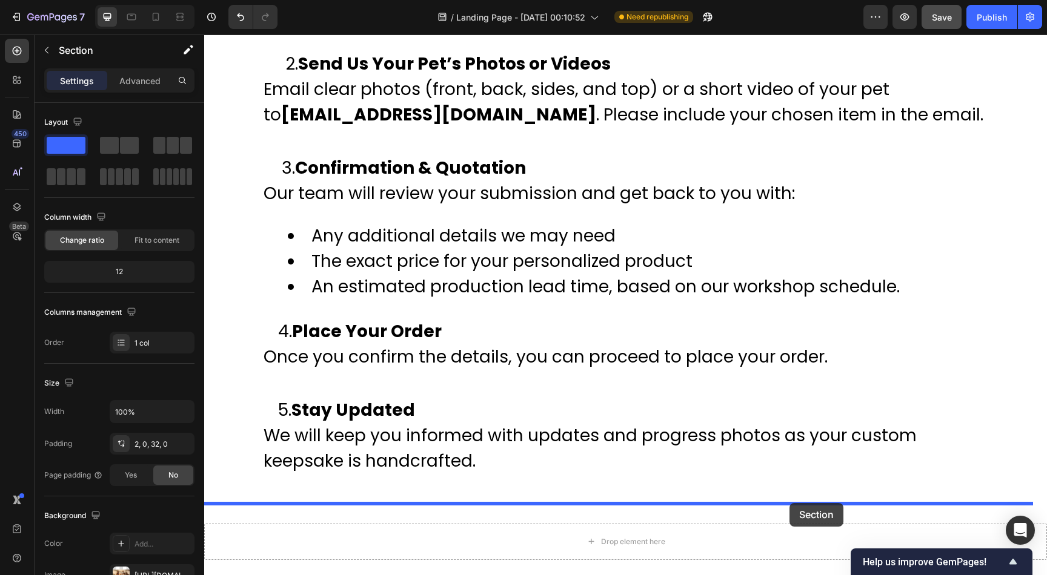
drag, startPoint x: 795, startPoint y: 192, endPoint x: 789, endPoint y: 503, distance: 311.4
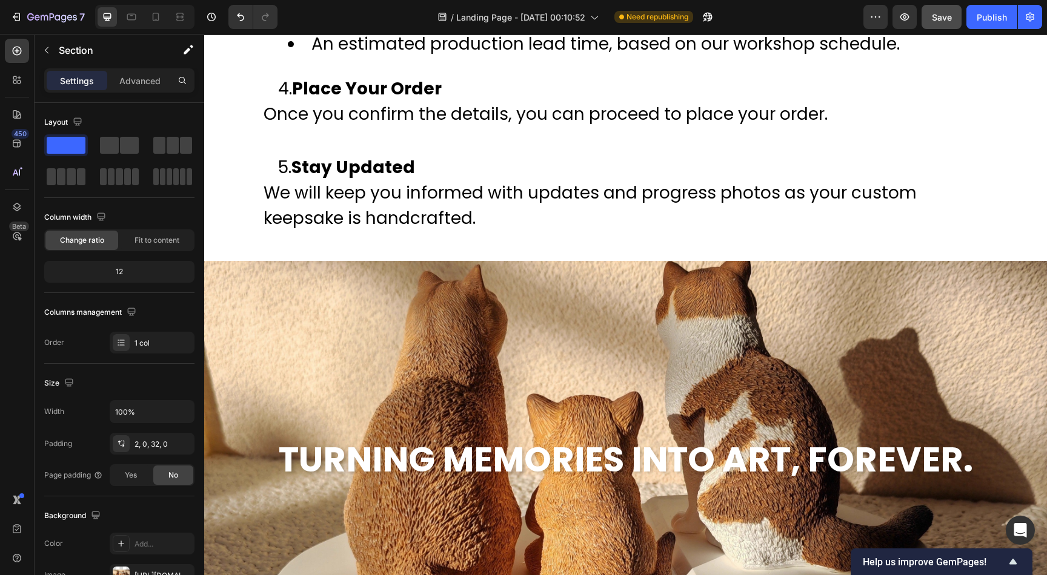
scroll to position [4278, 0]
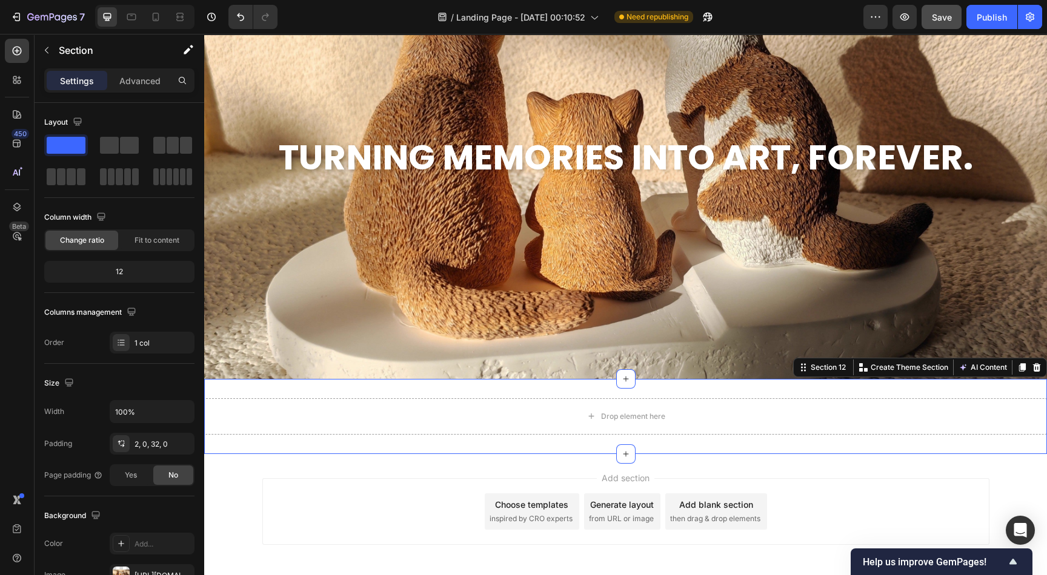
click at [770, 387] on div "Drop element here Section 12 You can create reusable sections Create Theme Sect…" at bounding box center [625, 416] width 842 height 75
click at [1021, 374] on div "Section 12 You can create reusable sections Create Theme Section AI Content Wri…" at bounding box center [920, 367] width 254 height 19
click at [1029, 374] on div at bounding box center [1036, 367] width 15 height 15
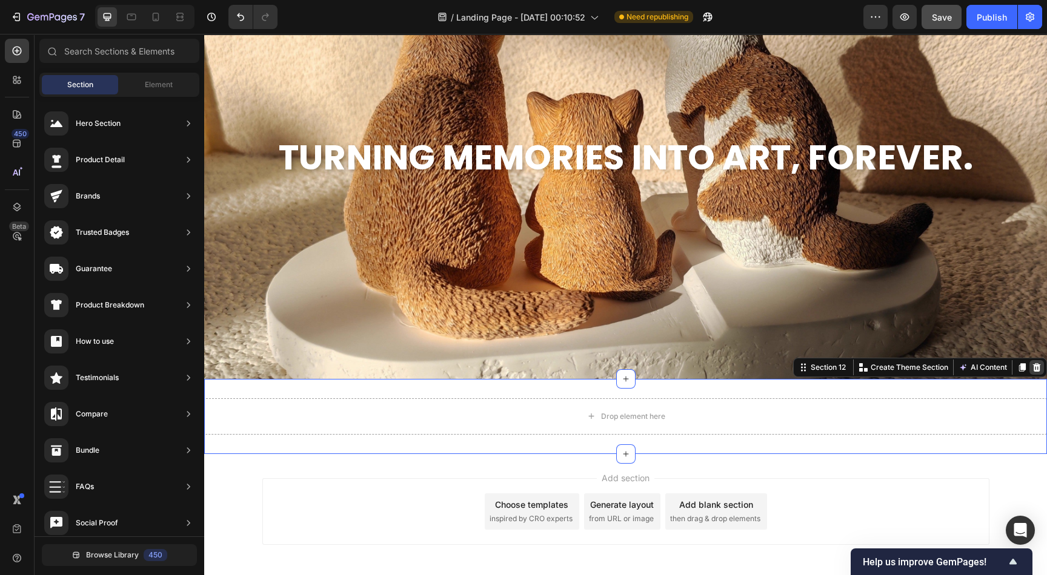
scroll to position [4255, 0]
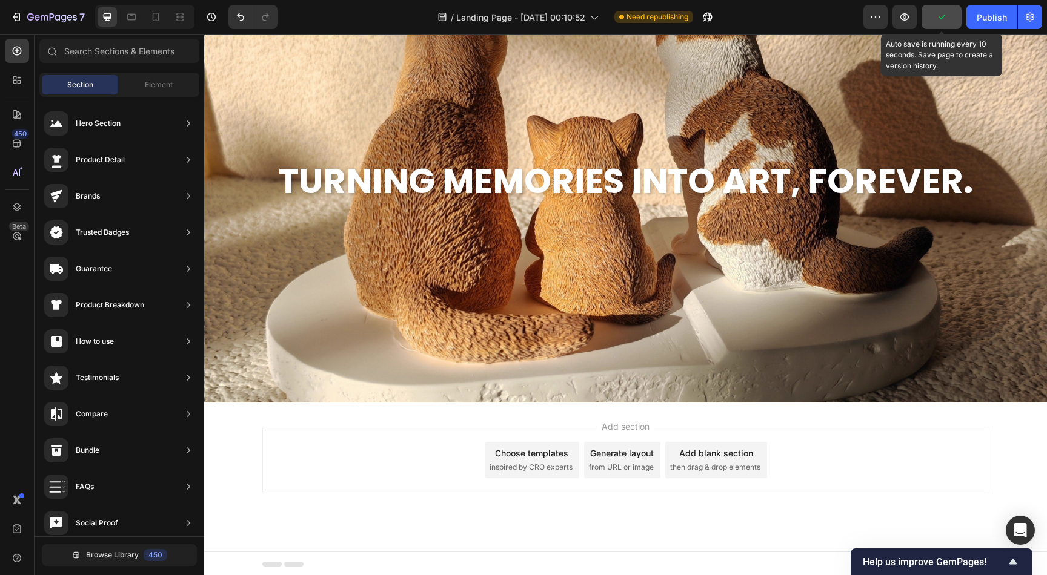
click at [941, 16] on icon "button" at bounding box center [941, 17] width 12 height 12
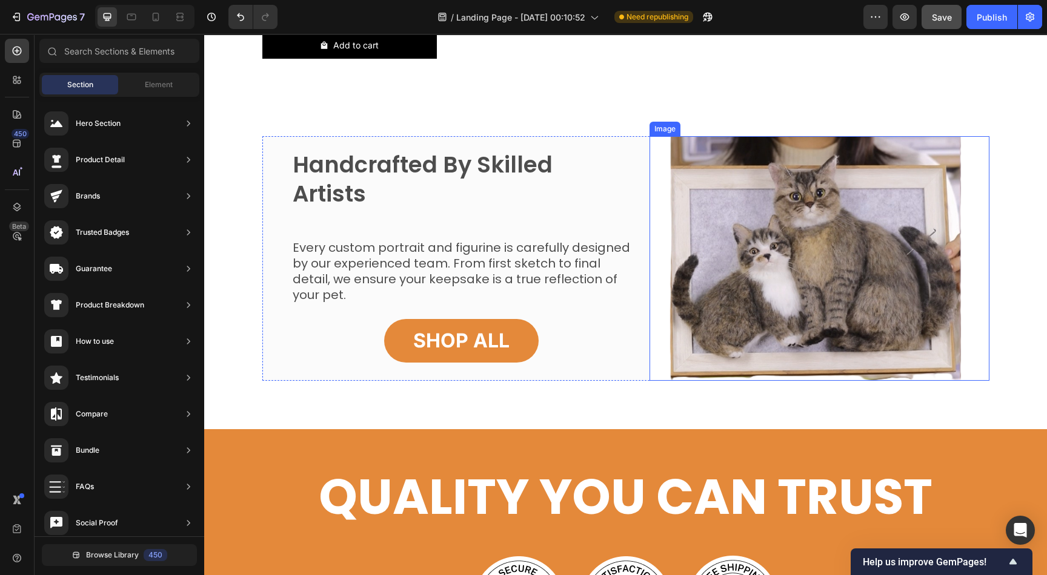
scroll to position [999, 0]
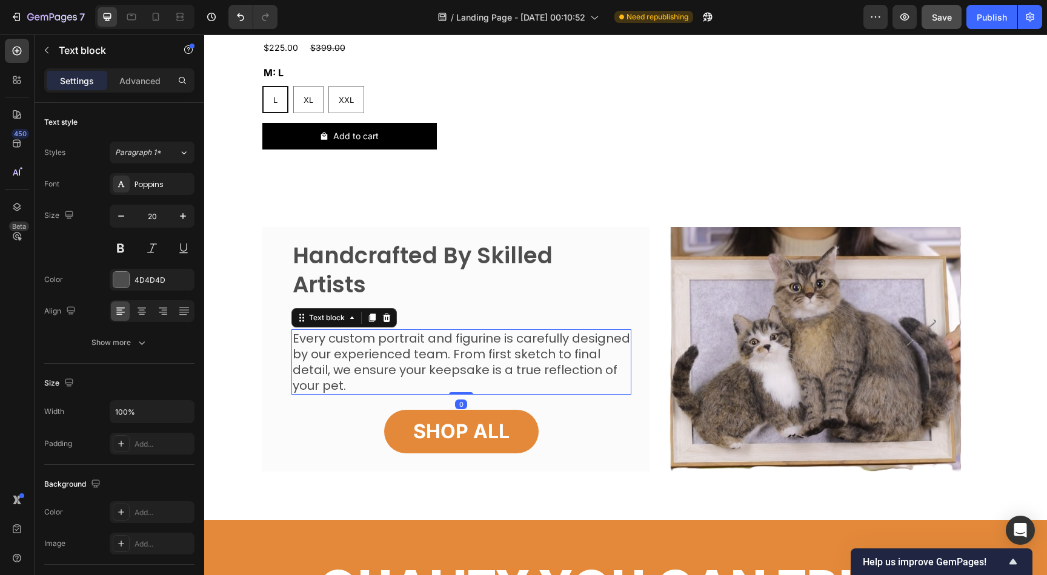
click at [417, 358] on p "Every custom portrait and figurine is carefully designed by our experienced tea…" at bounding box center [461, 362] width 337 height 63
click at [382, 313] on icon at bounding box center [387, 318] width 10 height 10
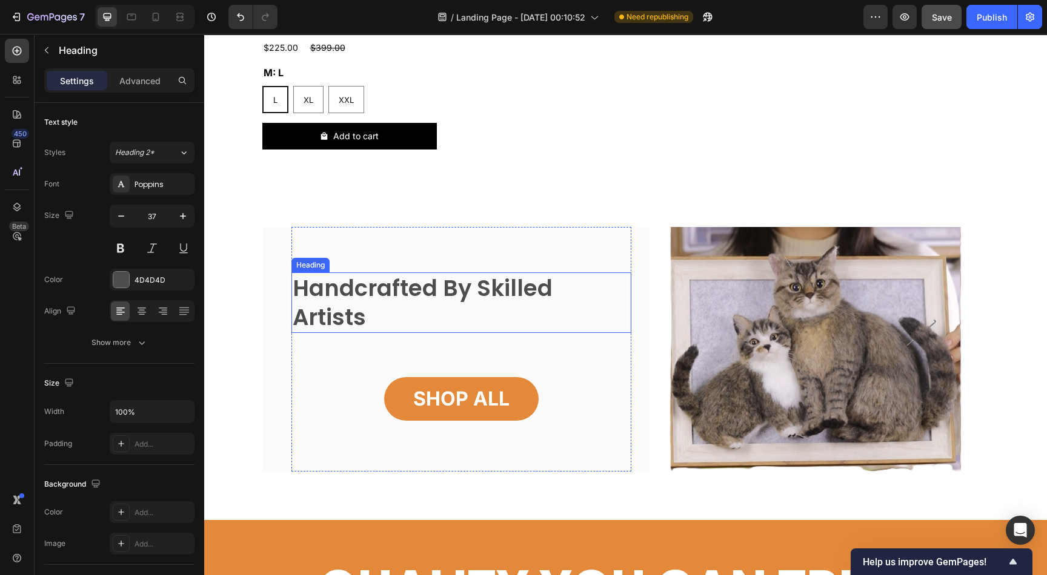
click at [552, 303] on h2 "Handcrafted By Skilled Artists" at bounding box center [461, 303] width 340 height 61
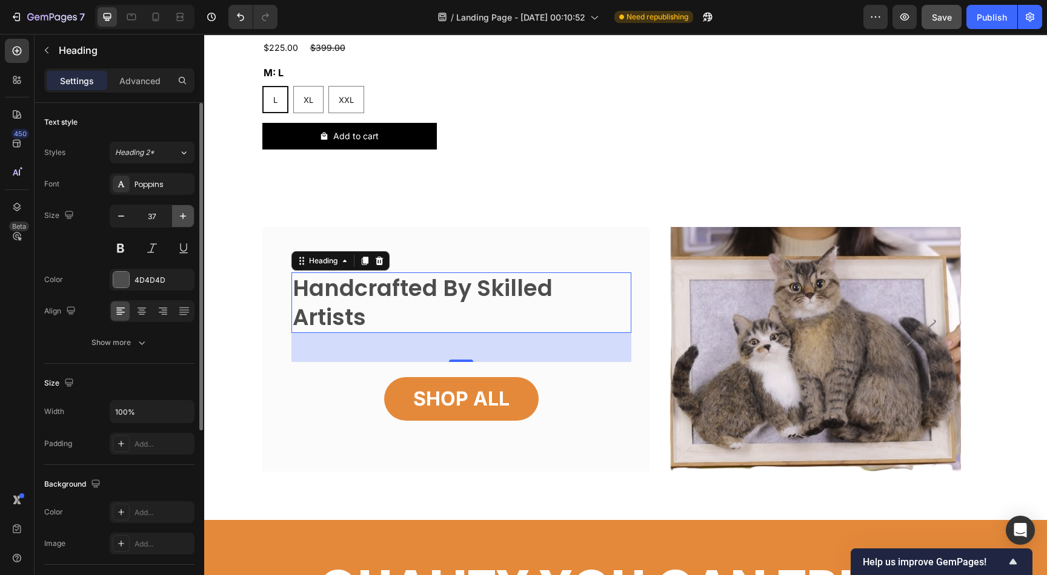
click at [185, 216] on icon "button" at bounding box center [183, 216] width 12 height 12
click at [184, 216] on icon "button" at bounding box center [183, 216] width 12 height 12
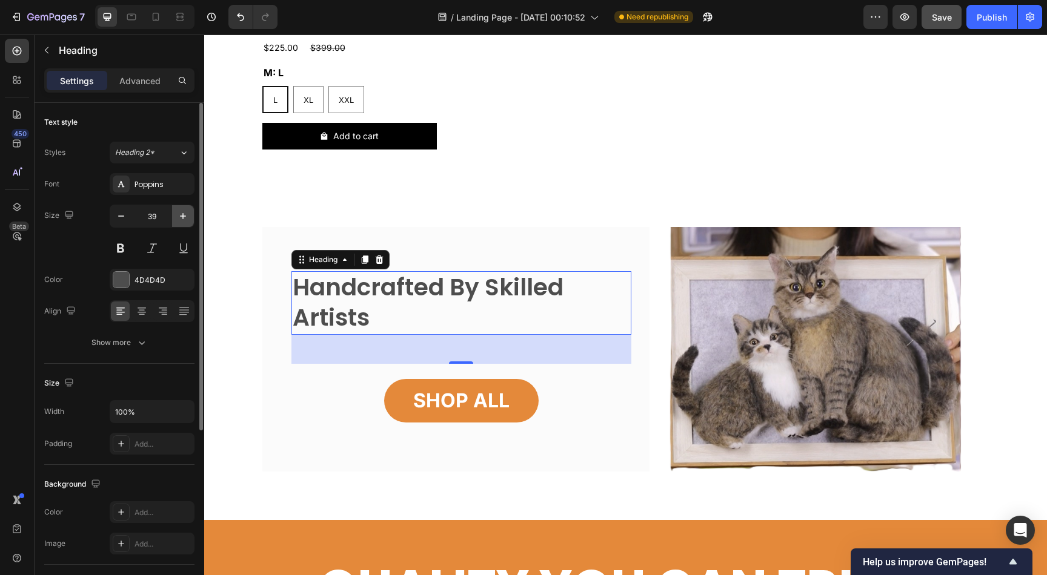
click at [184, 216] on icon "button" at bounding box center [183, 216] width 12 height 12
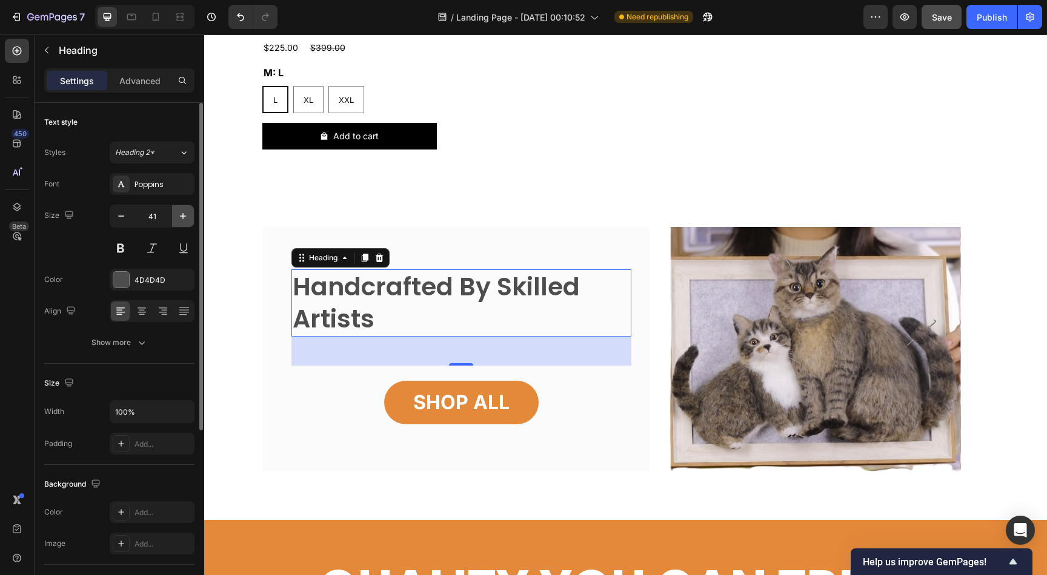
click at [184, 216] on icon "button" at bounding box center [183, 216] width 12 height 12
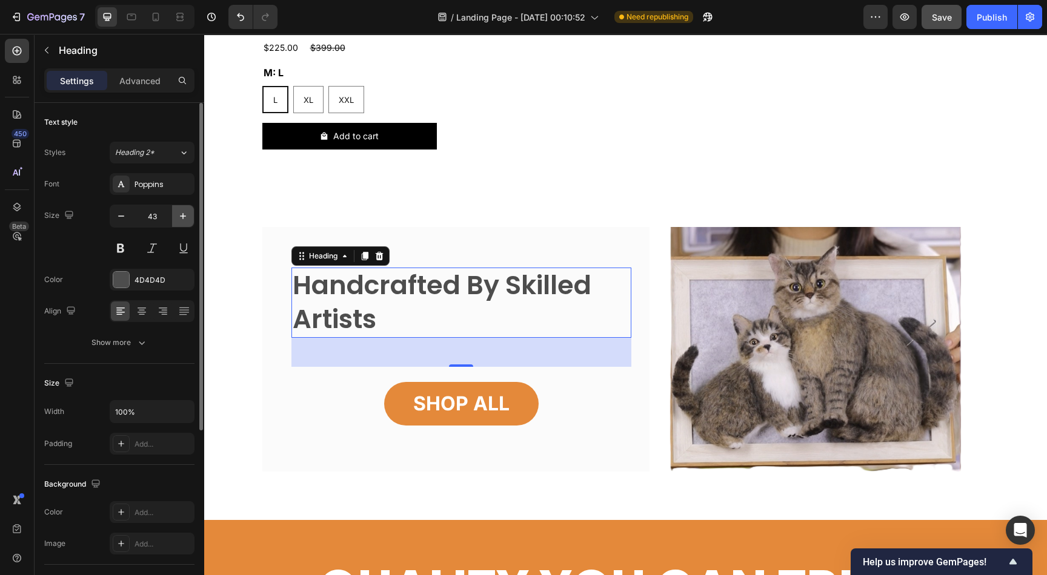
click at [184, 216] on icon "button" at bounding box center [183, 216] width 12 height 12
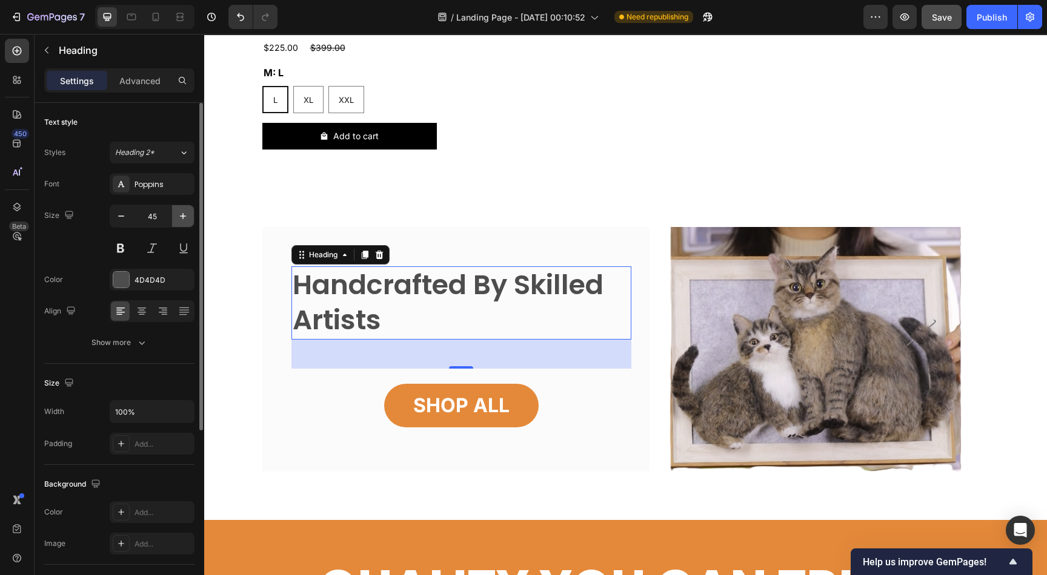
click at [184, 216] on icon "button" at bounding box center [183, 216] width 12 height 12
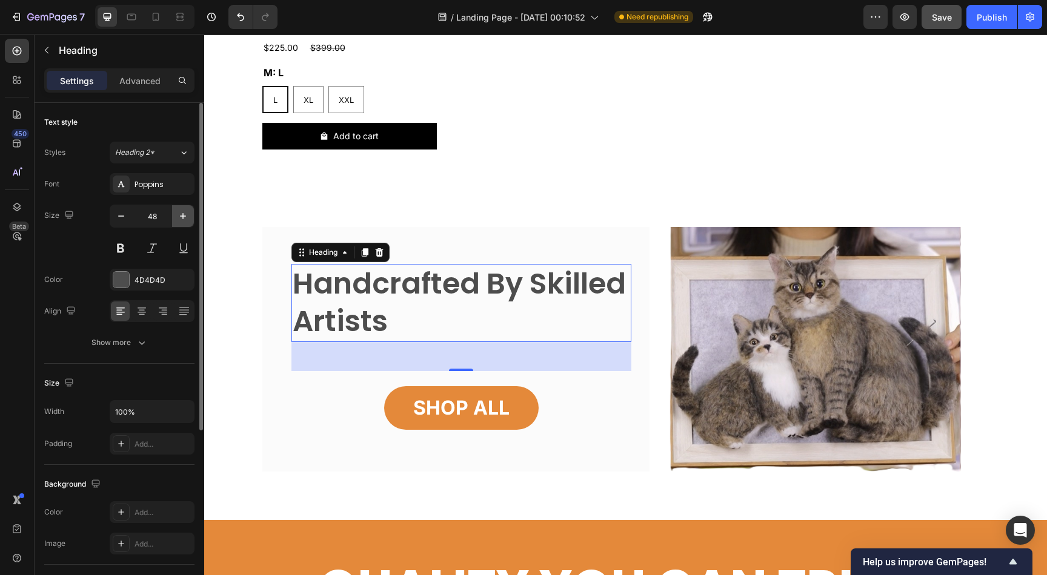
click at [184, 216] on icon "button" at bounding box center [183, 216] width 12 height 12
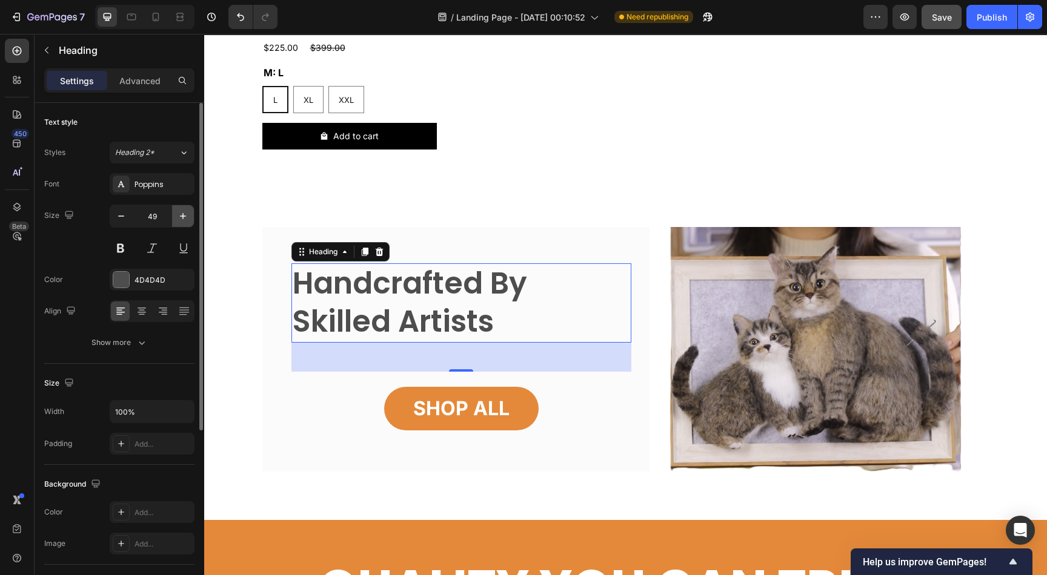
click at [184, 216] on icon "button" at bounding box center [183, 216] width 12 height 12
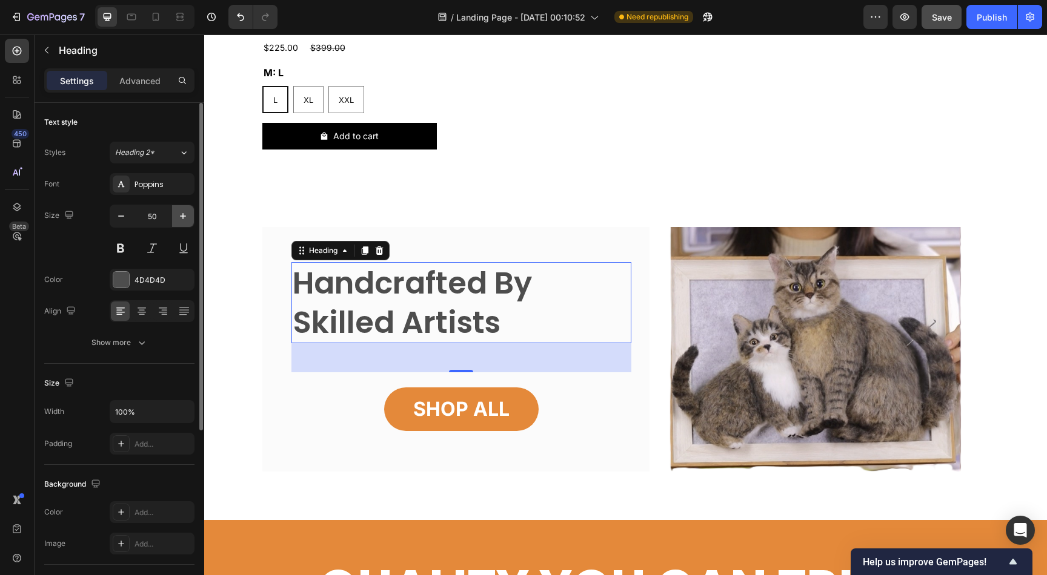
click at [184, 216] on icon "button" at bounding box center [183, 216] width 12 height 12
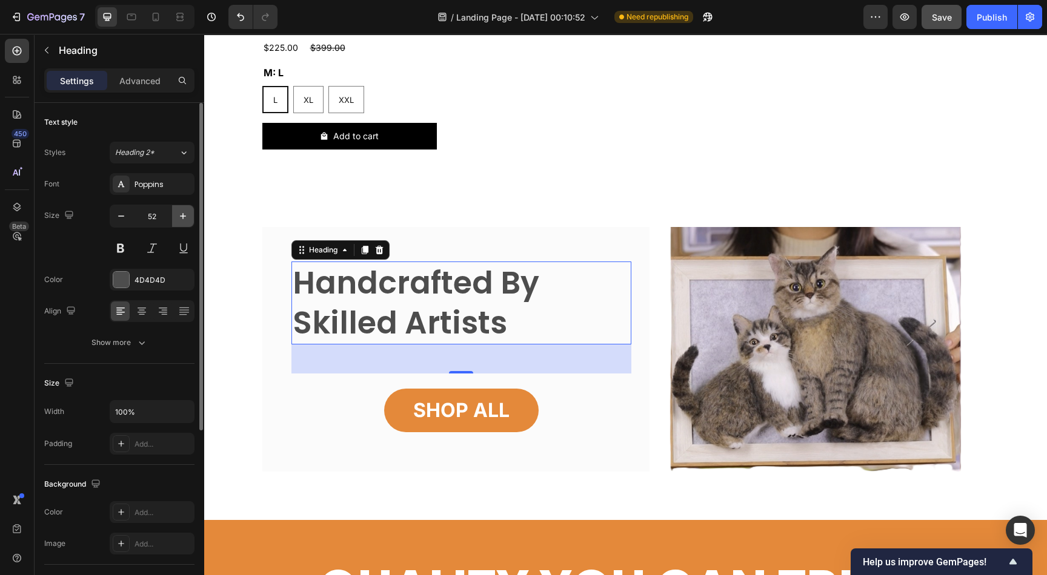
click at [184, 216] on icon "button" at bounding box center [183, 216] width 12 height 12
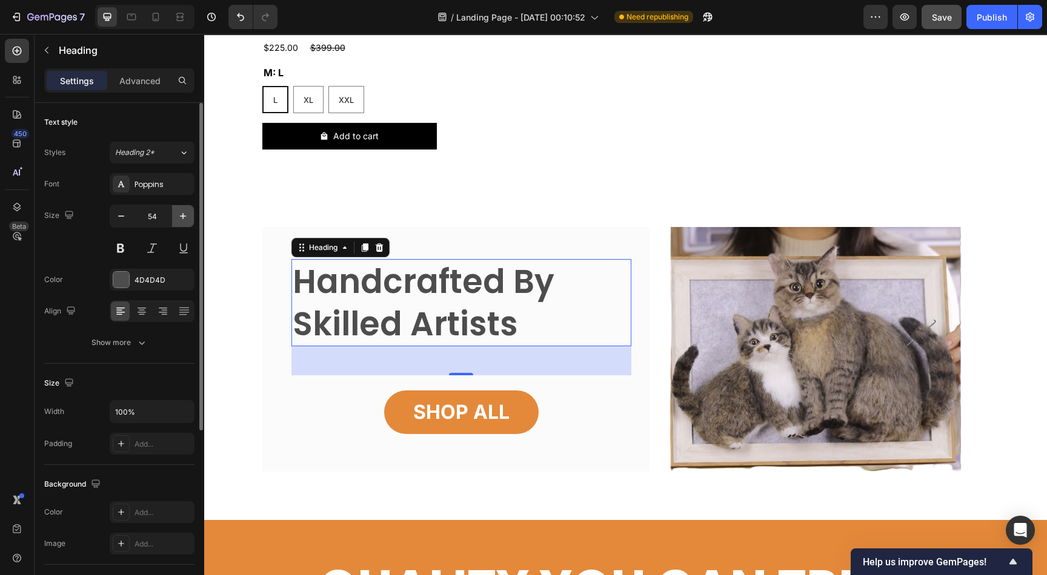
click at [184, 216] on icon "button" at bounding box center [183, 216] width 12 height 12
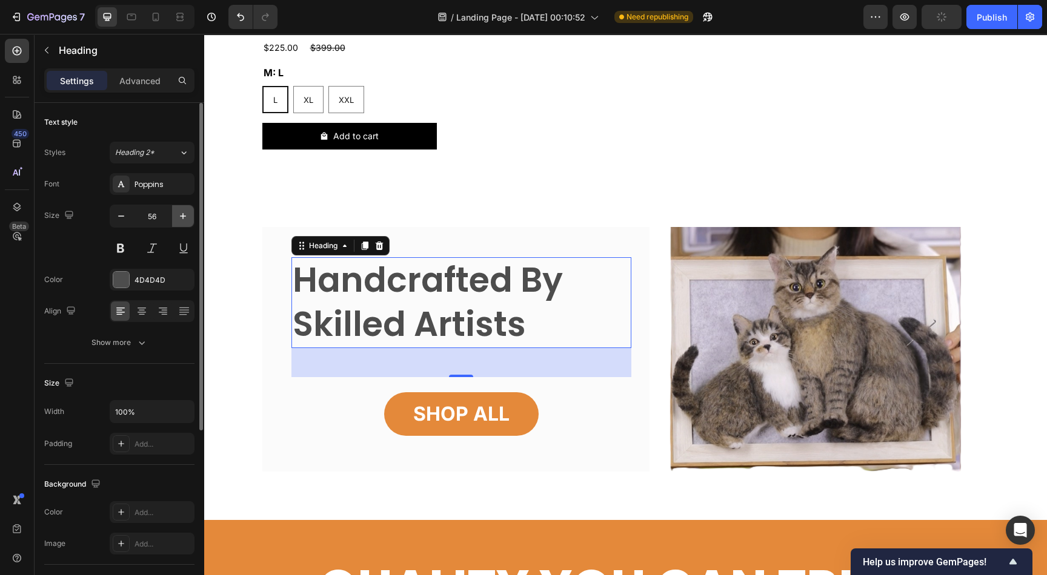
click at [184, 217] on icon "button" at bounding box center [183, 216] width 12 height 12
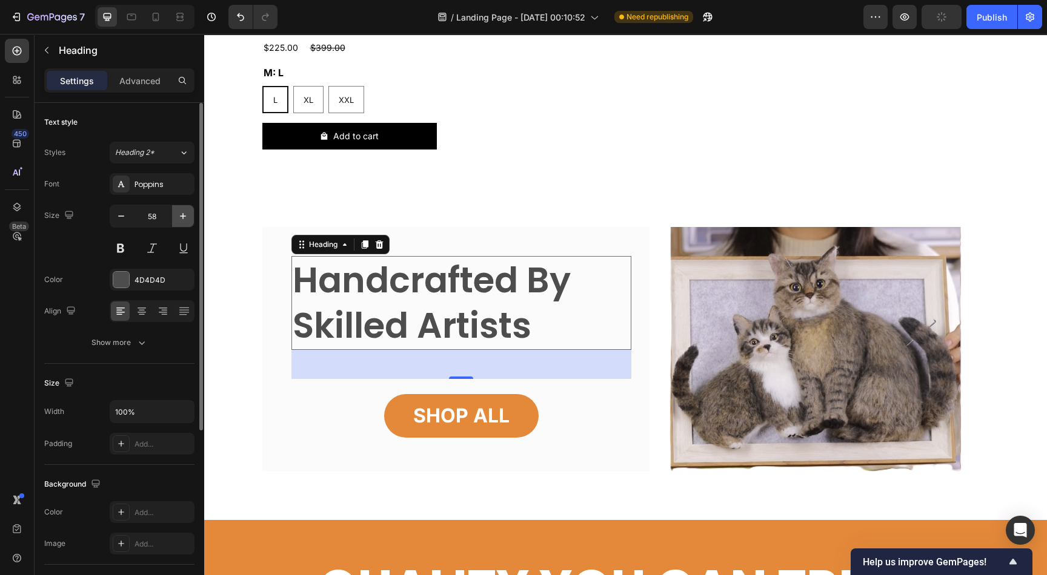
click at [184, 217] on icon "button" at bounding box center [183, 216] width 12 height 12
type input "59"
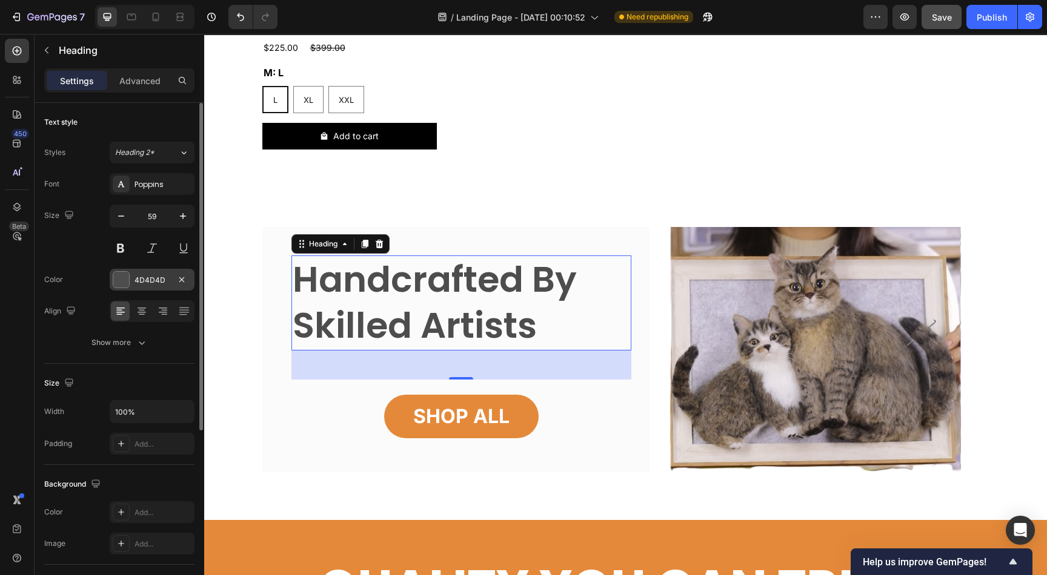
click at [153, 282] on div "4D4D4D" at bounding box center [151, 280] width 35 height 11
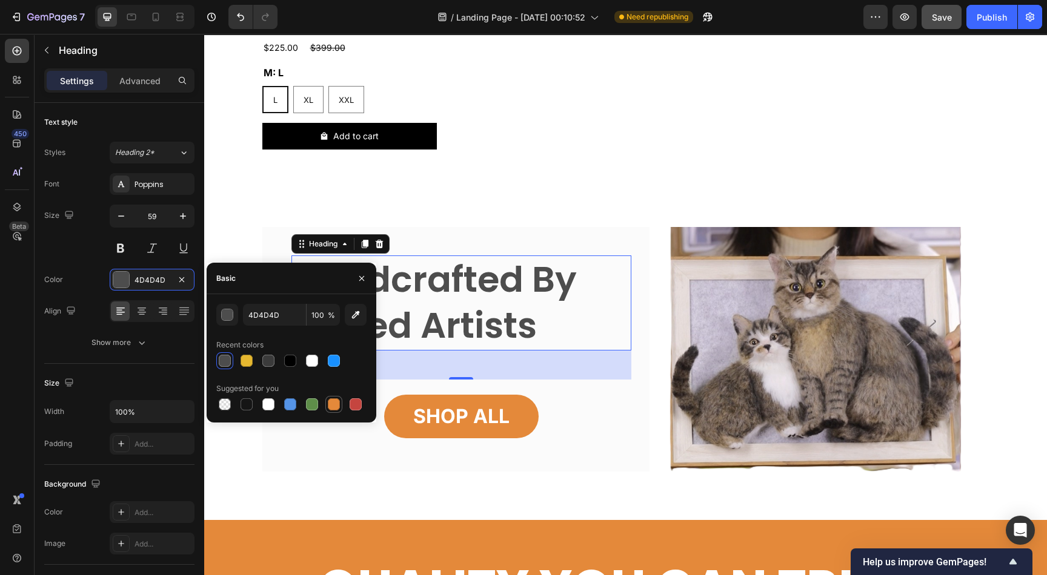
click at [329, 402] on div at bounding box center [334, 405] width 12 height 12
type input "E4893A"
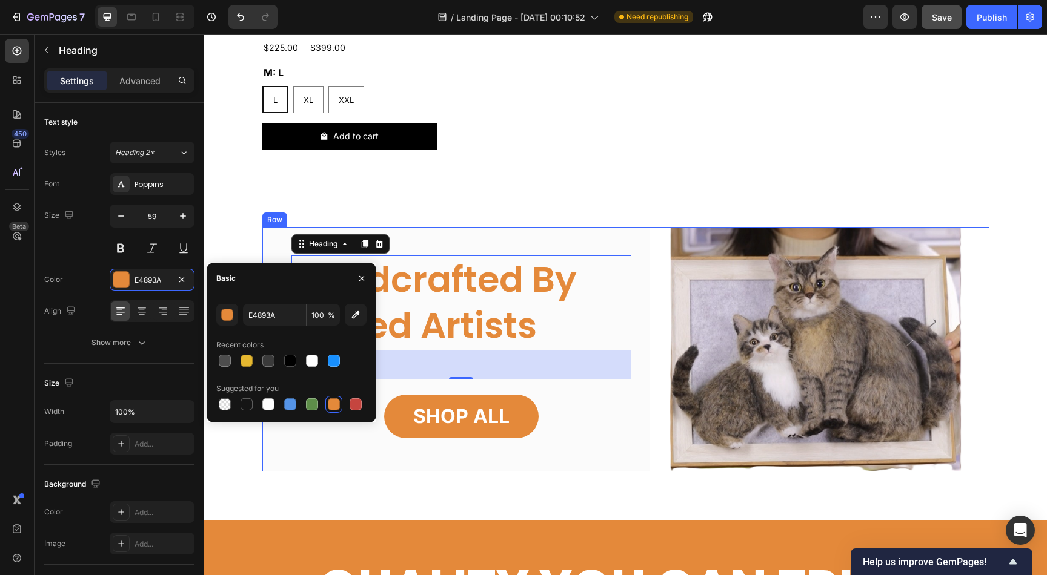
click at [618, 461] on div "Handcrafted By Skilled Artists Heading 48 Row SHOP ALL Button" at bounding box center [461, 349] width 340 height 245
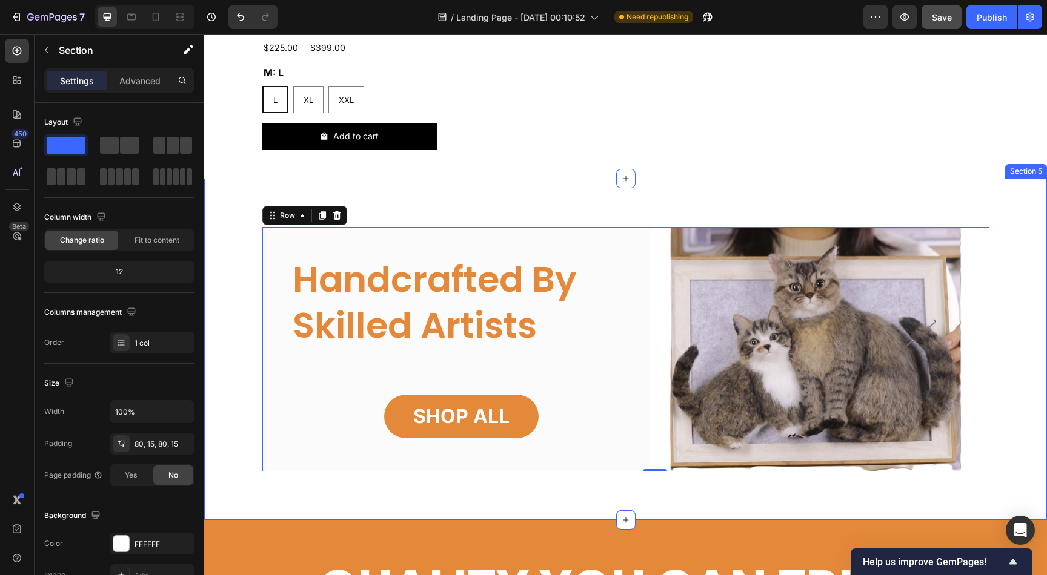
click at [246, 301] on div "Handcrafted By Skilled Artists Heading Row SHOP ALL Button Image Row 0 Row" at bounding box center [625, 349] width 824 height 245
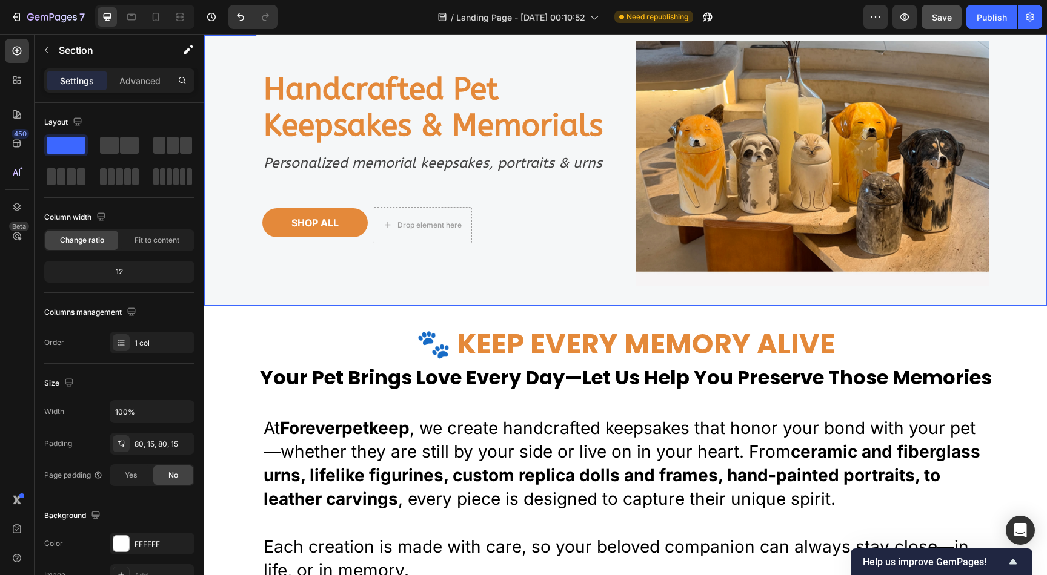
scroll to position [0, 0]
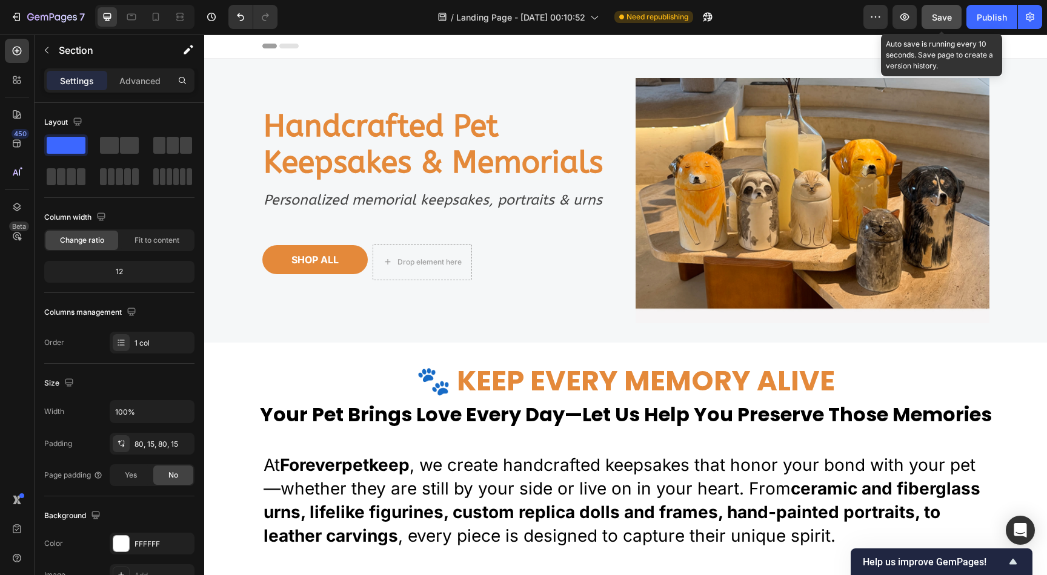
click at [944, 16] on span "Save" at bounding box center [942, 17] width 20 height 10
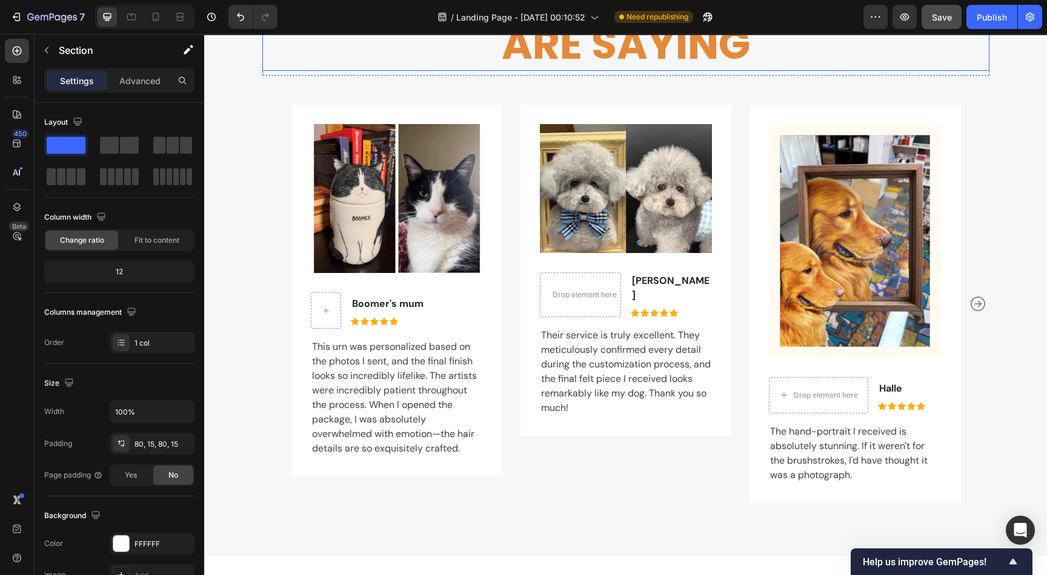
scroll to position [2544, 0]
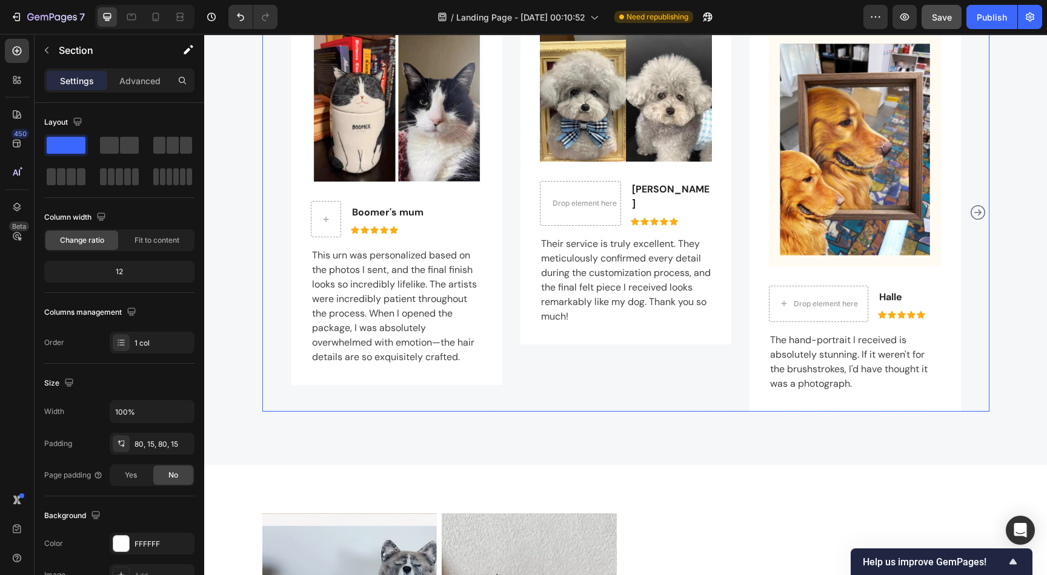
click at [973, 218] on icon "Carousel Next Arrow" at bounding box center [977, 212] width 15 height 15
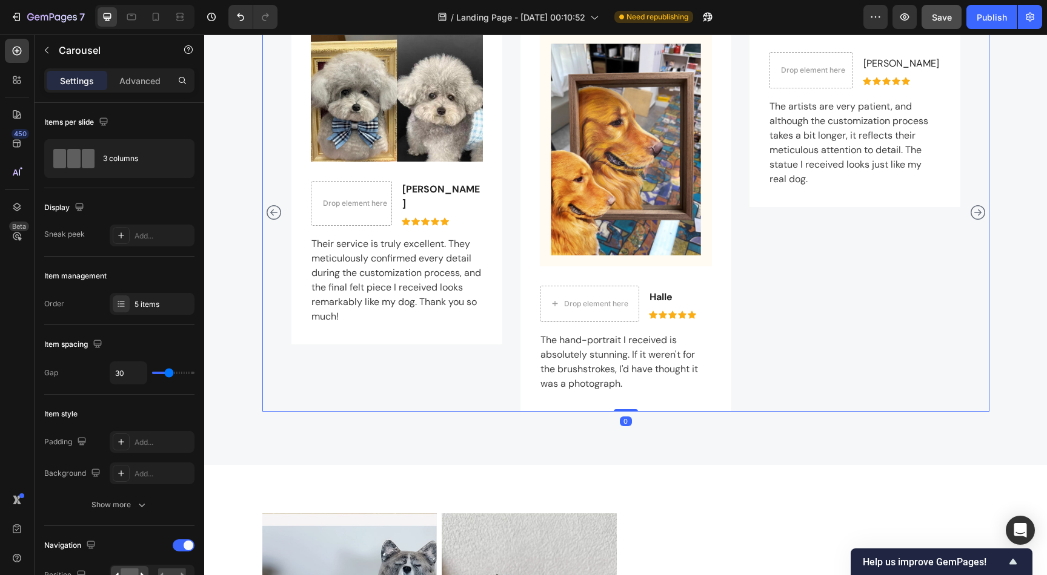
click at [973, 218] on icon "Carousel Next Arrow" at bounding box center [977, 212] width 15 height 15
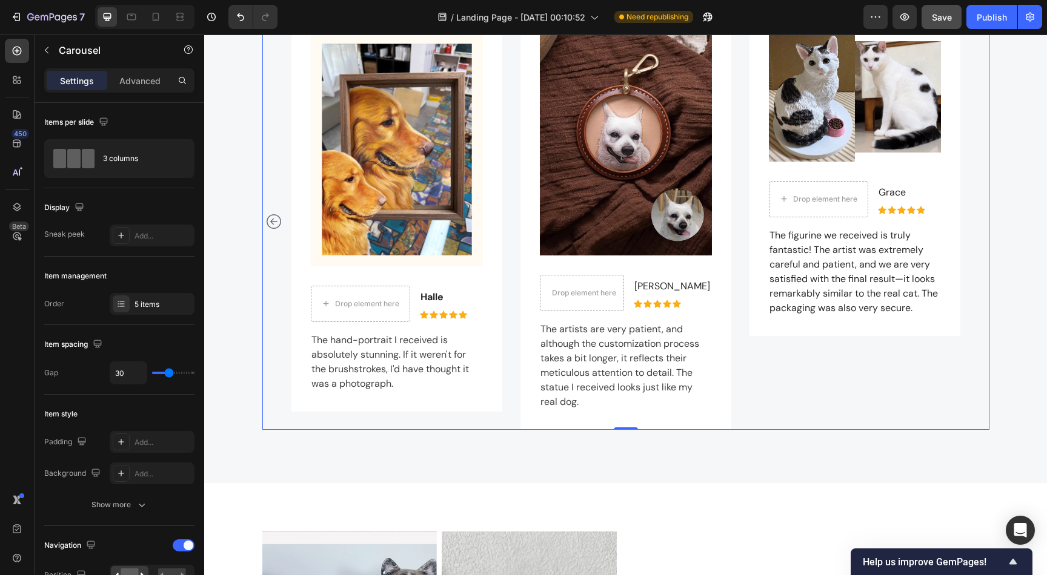
click at [271, 220] on icon "Carousel Back Arrow" at bounding box center [273, 221] width 15 height 15
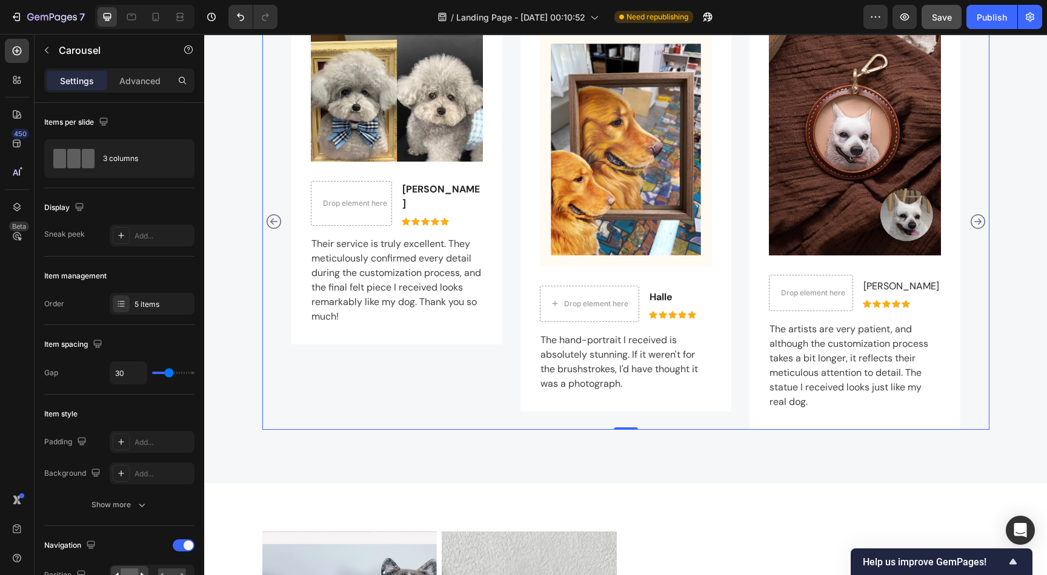
click at [273, 220] on icon "Carousel Back Arrow" at bounding box center [273, 221] width 15 height 15
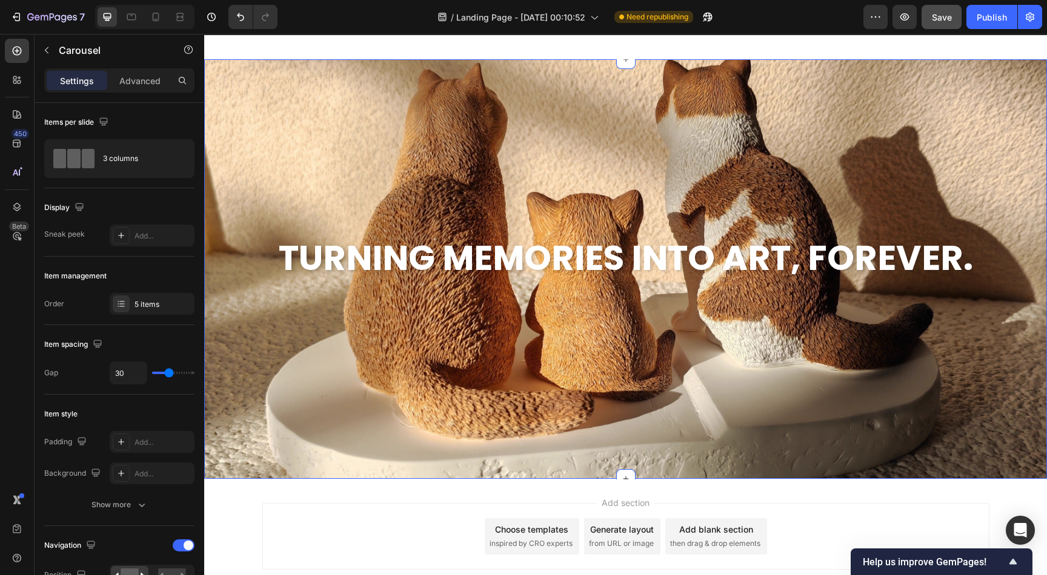
scroll to position [4255, 0]
